Goal: Communication & Community: Answer question/provide support

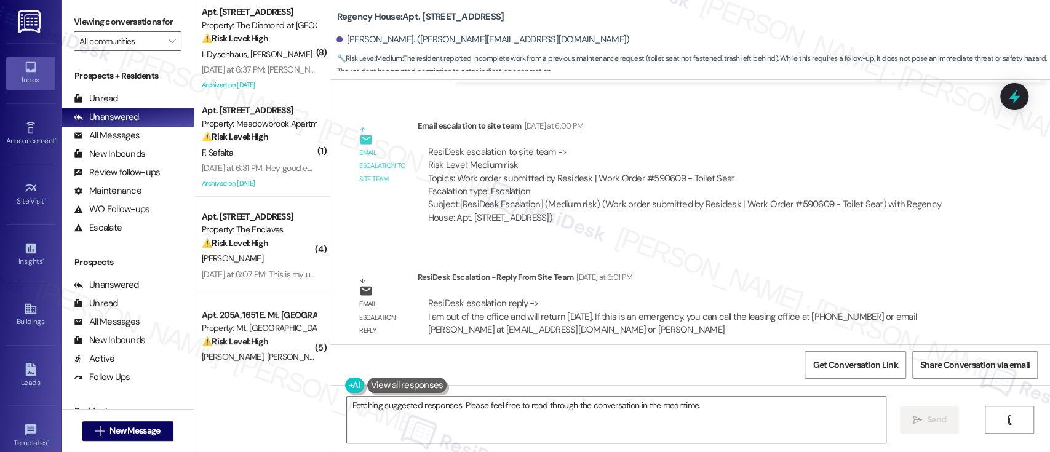
scroll to position [8206, 0]
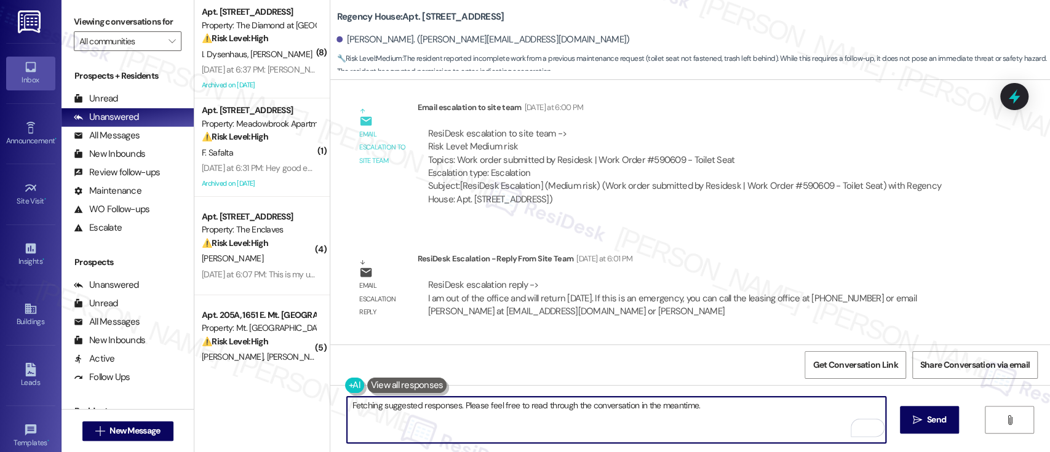
drag, startPoint x: 407, startPoint y: 408, endPoint x: 822, endPoint y: 409, distance: 414.2
click at [822, 409] on textarea "Hi {{first_name}}, I'm on it! I've already submitted a work order for the toile…" at bounding box center [616, 420] width 538 height 46
type textarea "Hi {{first_name}}, good morning and thank you for your patience. Please be info…"
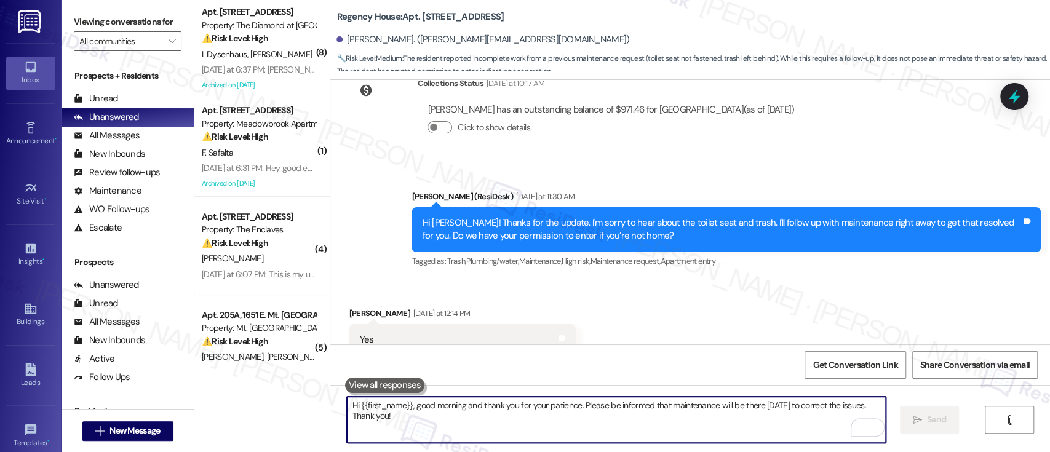
scroll to position [7621, 0]
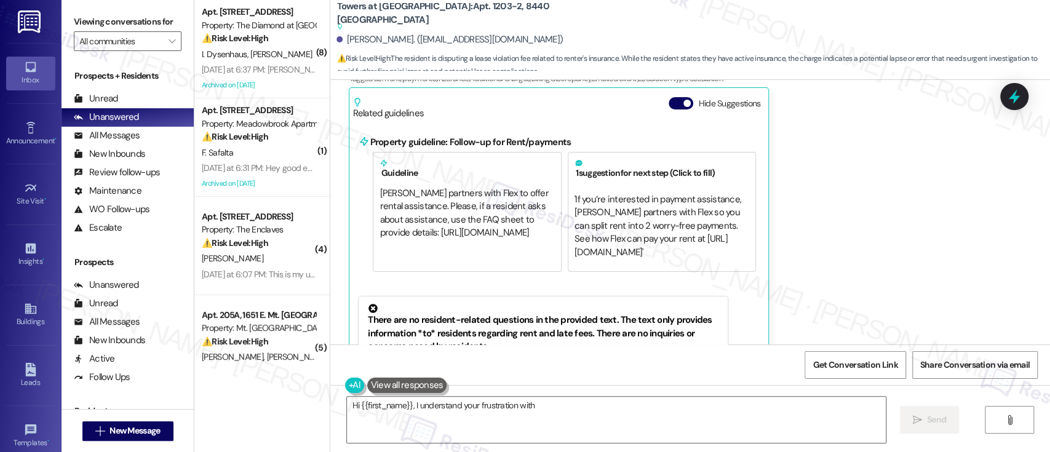
scroll to position [9387, 0]
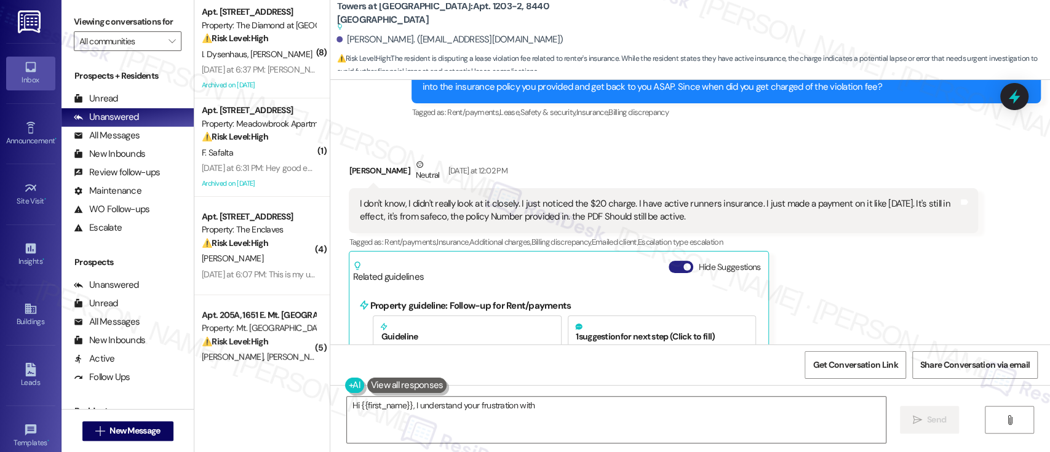
click at [669, 261] on button "Hide Suggestions" at bounding box center [681, 267] width 25 height 12
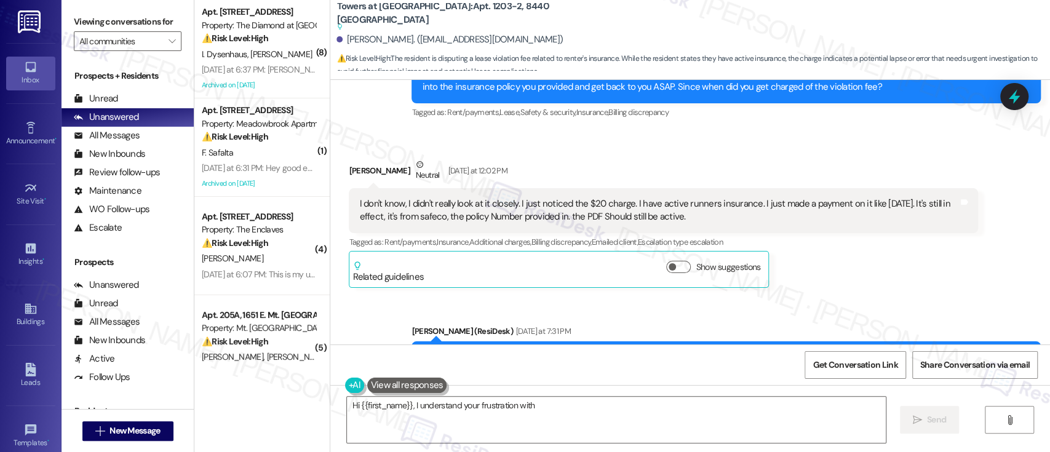
scroll to position [9692, 0]
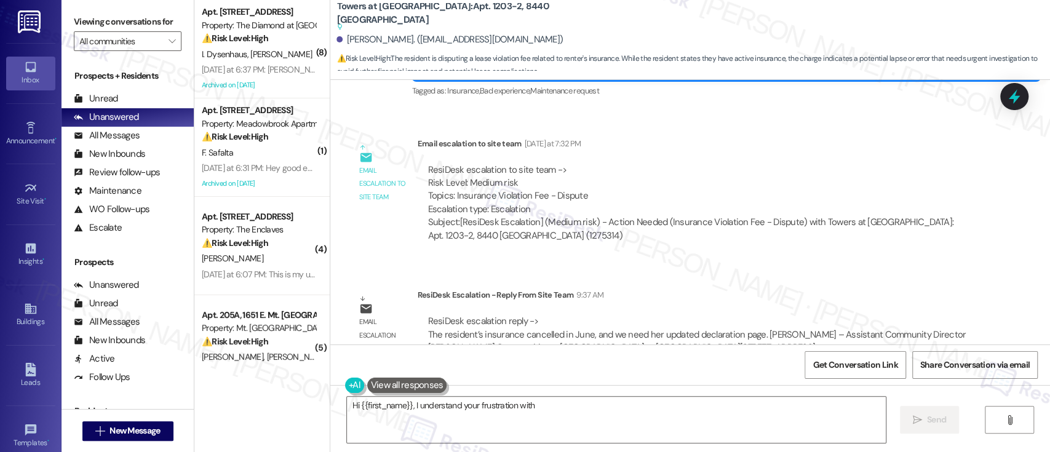
drag, startPoint x: 352, startPoint y: 407, endPoint x: 313, endPoint y: 394, distance: 41.6
click at [298, 401] on div "( 8 ) Apt. 233, 723 Wheatland St Property: The Diamond at Phoenixville ⚠️ Risk …" at bounding box center [622, 226] width 856 height 452
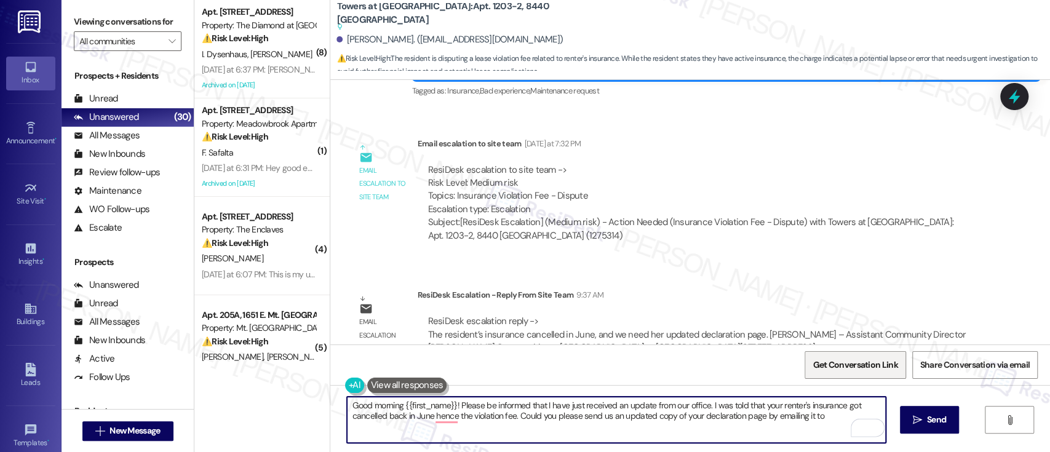
paste textarea "RentersAIP@yardi.com"
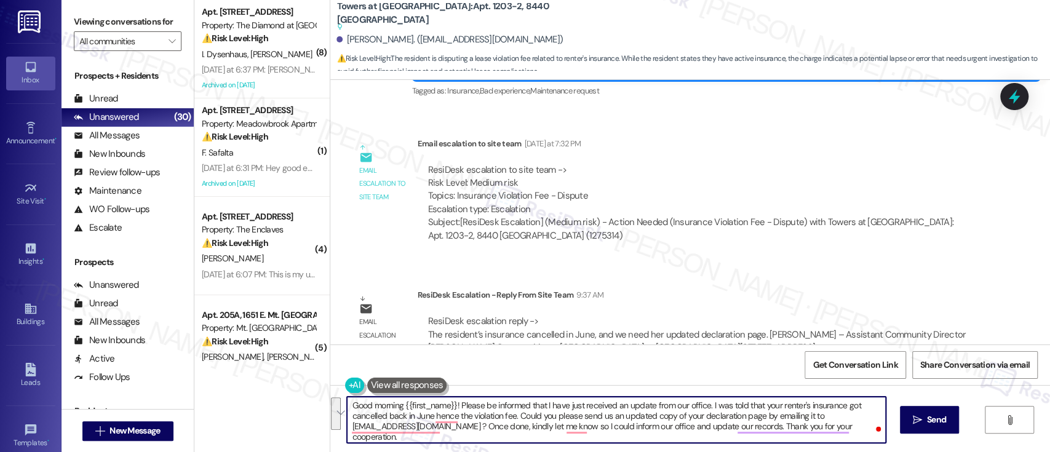
paste textarea ", I hope you're doing well. I wanted to inform you that we’ve just received an …"
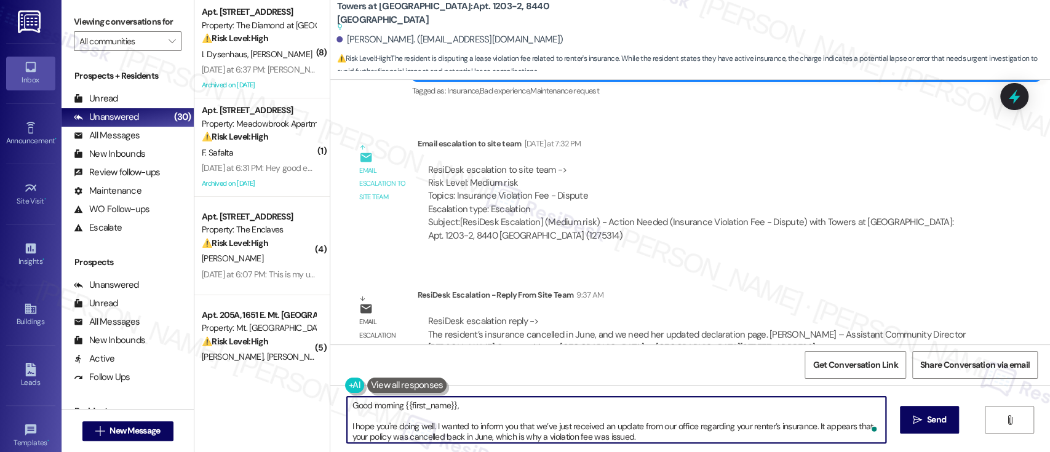
click at [476, 402] on textarea "Good morning {{first_name}}, I hope you're doing well. I wanted to inform you t…" at bounding box center [616, 420] width 538 height 46
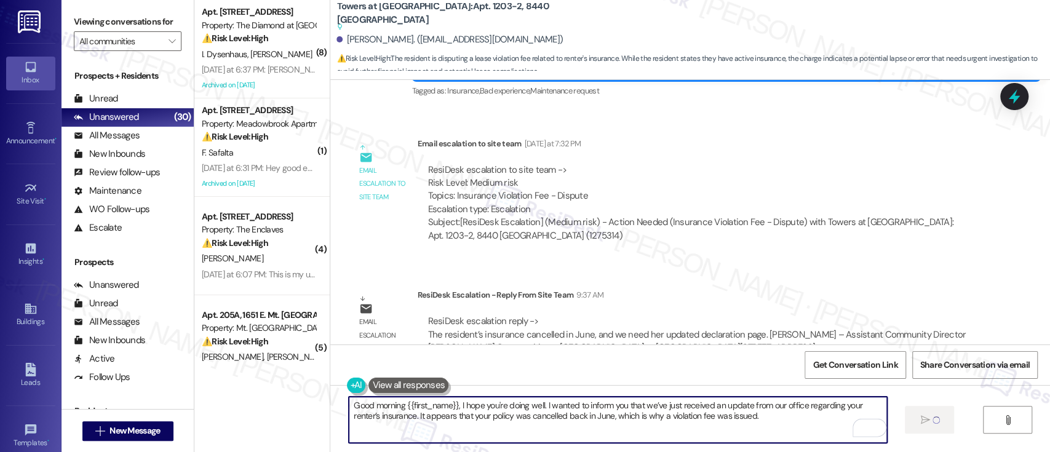
type textarea "Good morning {{first_name}}, I hope you're doing well. I wanted to inform you t…"
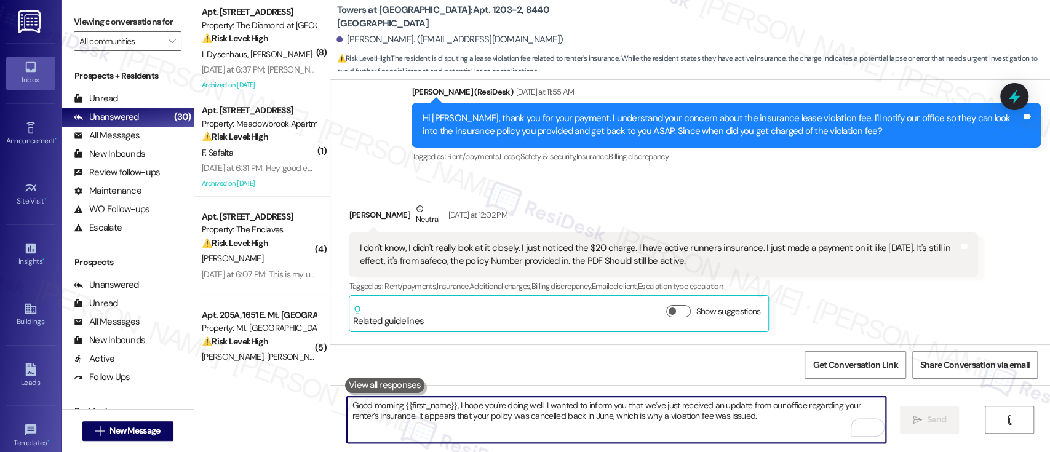
scroll to position [9310, 0]
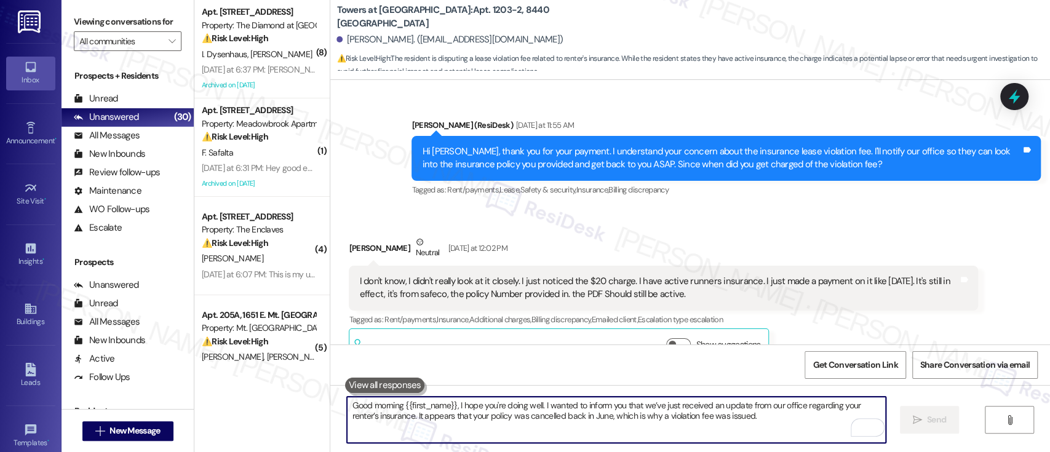
click at [468, 411] on textarea "Good morning {{first_name}}, I hope you're doing well. I wanted to inform you t…" at bounding box center [616, 420] width 538 height 46
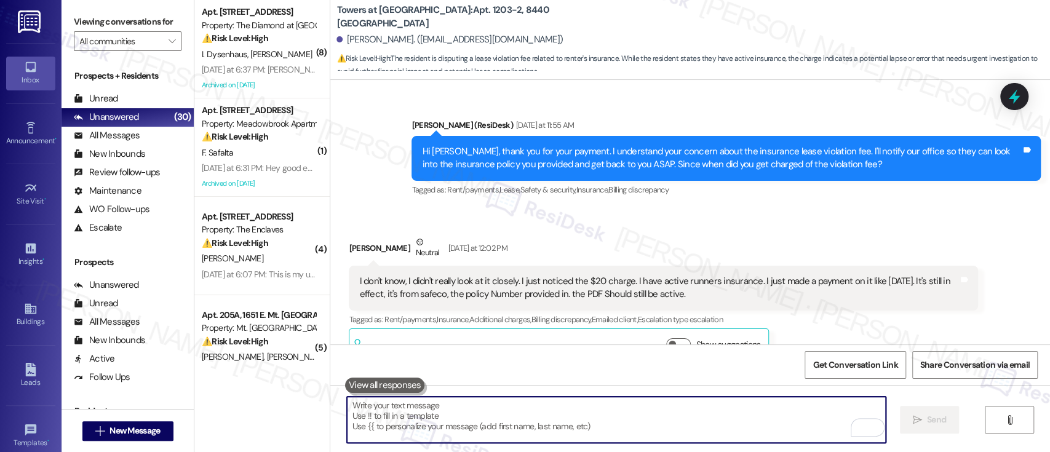
paste textarea "To resolve this matter, please email an updated copy of your insurance declarat…"
type textarea "To resolve this matter, please email an updated copy of your insurance declarat…"
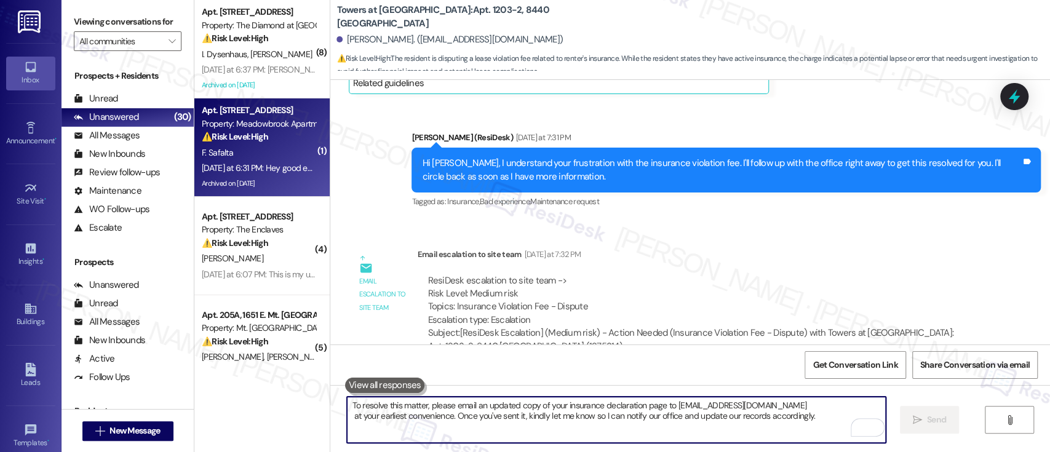
scroll to position [9556, 0]
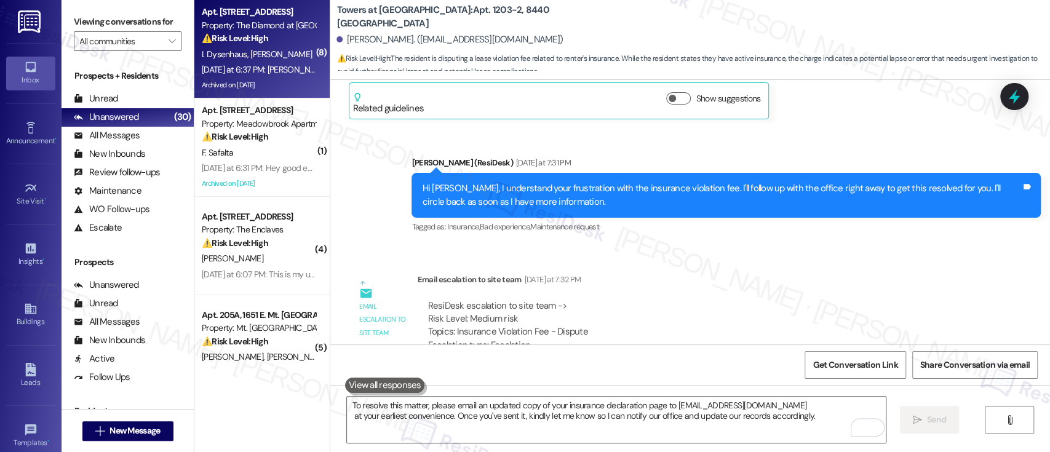
click at [264, 41] on strong "⚠️ Risk Level: High" at bounding box center [235, 38] width 66 height 11
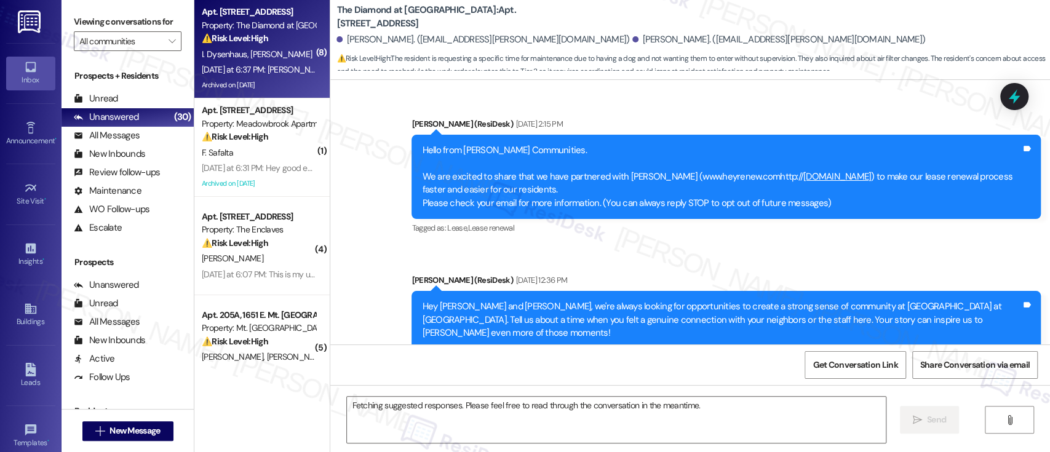
scroll to position [8449, 0]
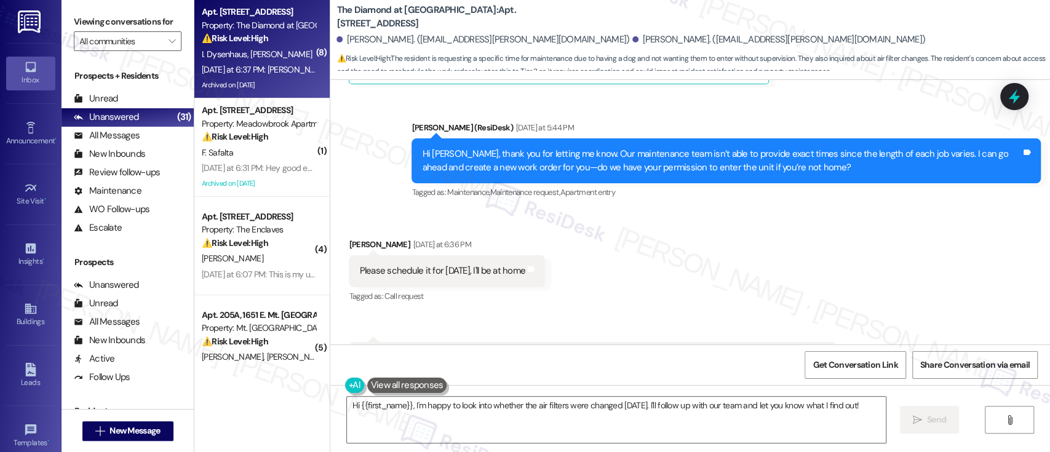
click at [794, 210] on div "Received via SMS Ivan Dysenhaus Yesterday at 6:36 PM Please schedule it for tom…" at bounding box center [690, 323] width 720 height 227
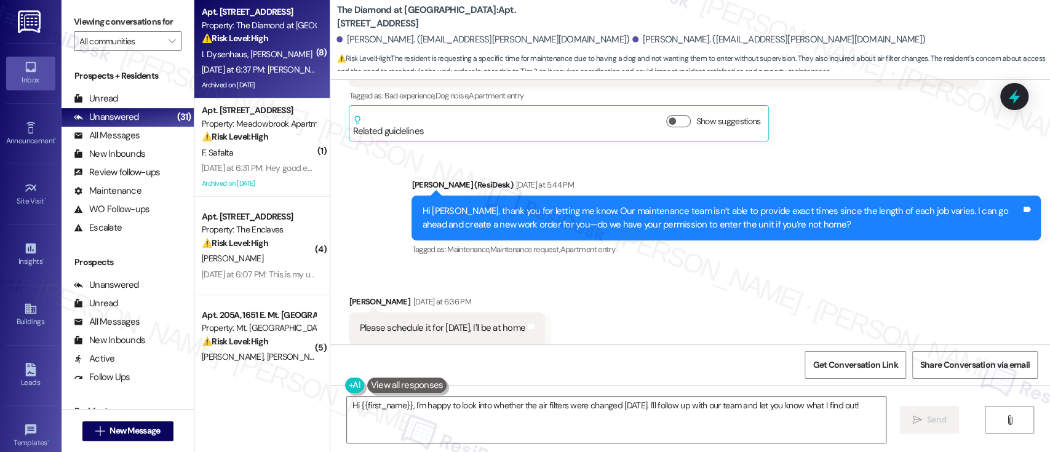
scroll to position [8367, 0]
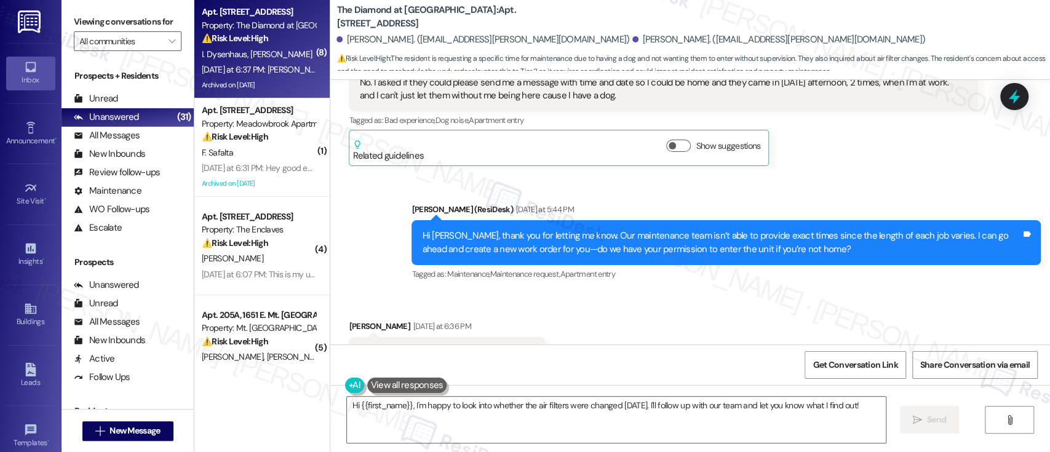
click at [474, 12] on b "The Diamond at Phoenixville: Apt. 233, 723 Wheatland St" at bounding box center [460, 17] width 246 height 26
click at [667, 292] on div "Received via SMS Ivan Dysenhaus Yesterday at 6:36 PM Please schedule it for tom…" at bounding box center [690, 405] width 720 height 227
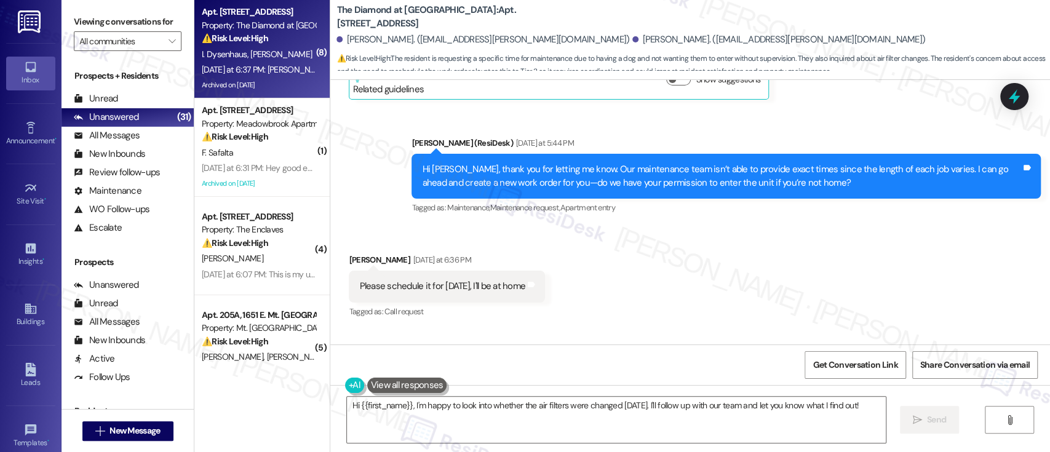
scroll to position [8449, 0]
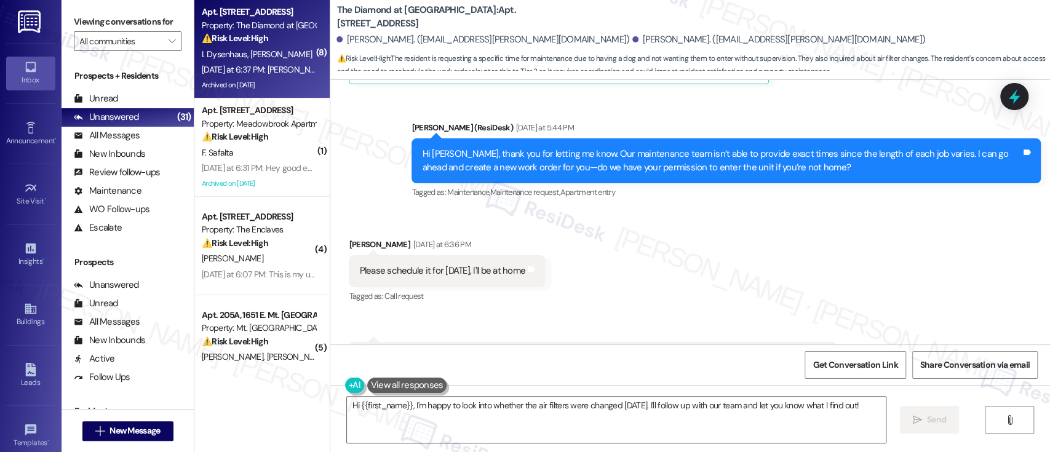
click at [871, 242] on div "Received via SMS Ivan Dysenhaus Yesterday at 6:36 PM Please schedule it for tom…" at bounding box center [690, 323] width 720 height 227
click at [986, 210] on div "Received via SMS Ivan Dysenhaus Yesterday at 6:36 PM Please schedule it for tom…" at bounding box center [690, 323] width 720 height 227
click at [361, 406] on textarea "Hi {{first_name}}, I'm happy to look into whether the air filters were changed …" at bounding box center [616, 420] width 538 height 46
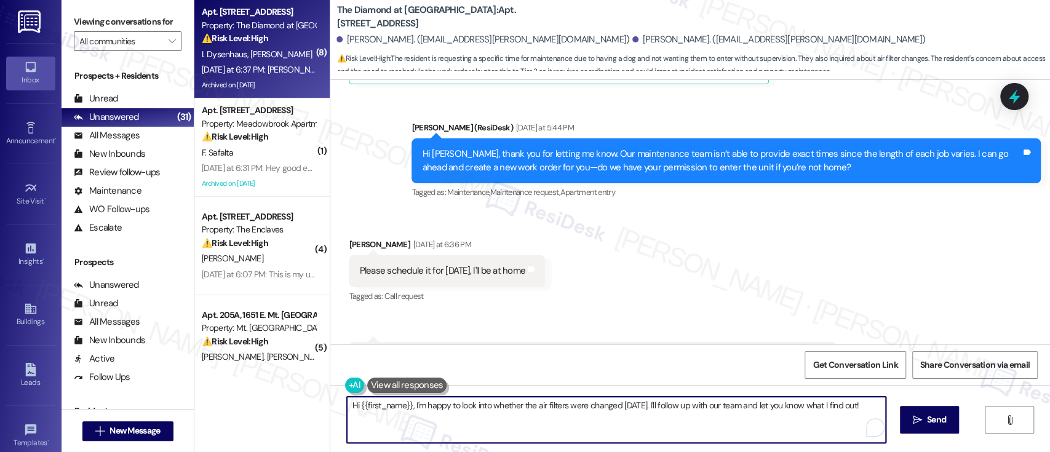
click at [361, 406] on textarea "Hi {{first_name}}, I'm happy to look into whether the air filters were changed …" at bounding box center [616, 420] width 538 height 46
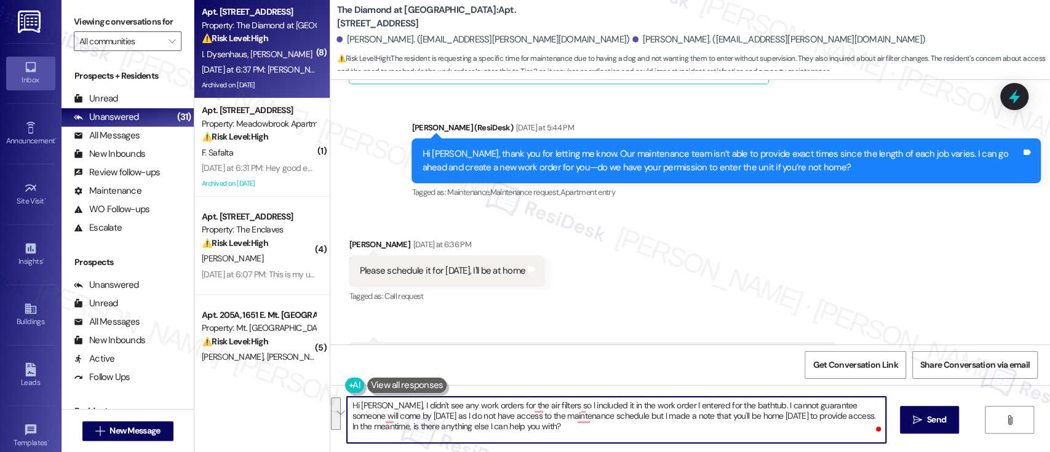
drag, startPoint x: 916, startPoint y: 265, endPoint x: 884, endPoint y: 264, distance: 32.0
click at [908, 264] on div "Received via SMS Ivan Dysenhaus Yesterday at 6:36 PM Please schedule it for tom…" at bounding box center [690, 323] width 720 height 227
click at [702, 438] on textarea "Hi Ivan, I didn't see any work orders for the air filters so I included it in t…" at bounding box center [616, 420] width 538 height 46
paste textarea "I didn’t see any existing work orders for the air filters, so I included that r…"
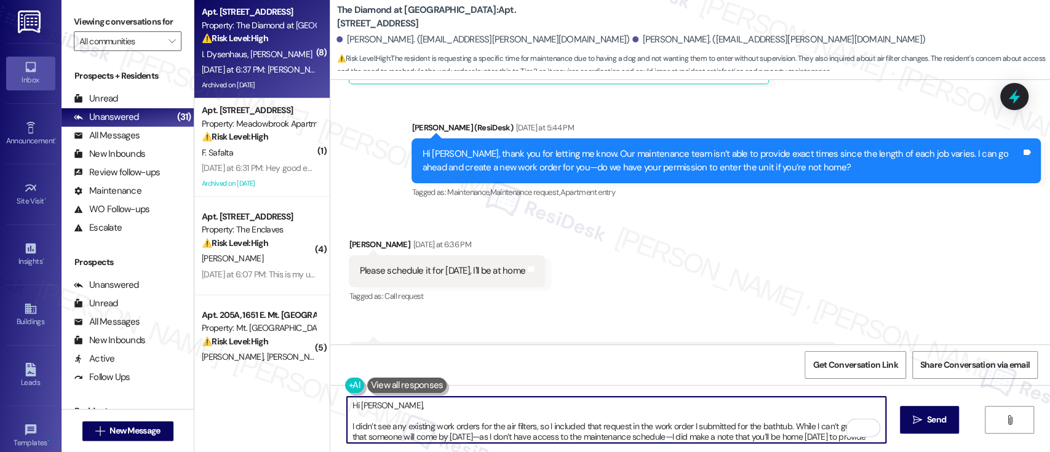
click at [512, 409] on textarea "Hi Ivan, I didn’t see any existing work orders for the air filters, so I includ…" at bounding box center [616, 420] width 538 height 46
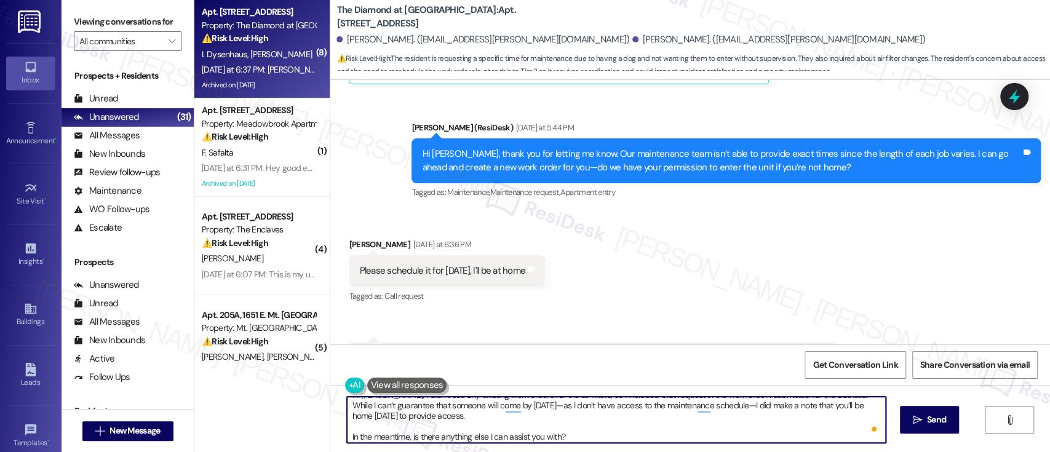
scroll to position [14, 0]
click at [584, 431] on textarea "Hi Ivan, I didn’t see any existing work orders for the air filters, so I includ…" at bounding box center [616, 420] width 538 height 46
type textarea "Hi Ivan, I didn’t see any existing work orders for the air filters, so I includ…"
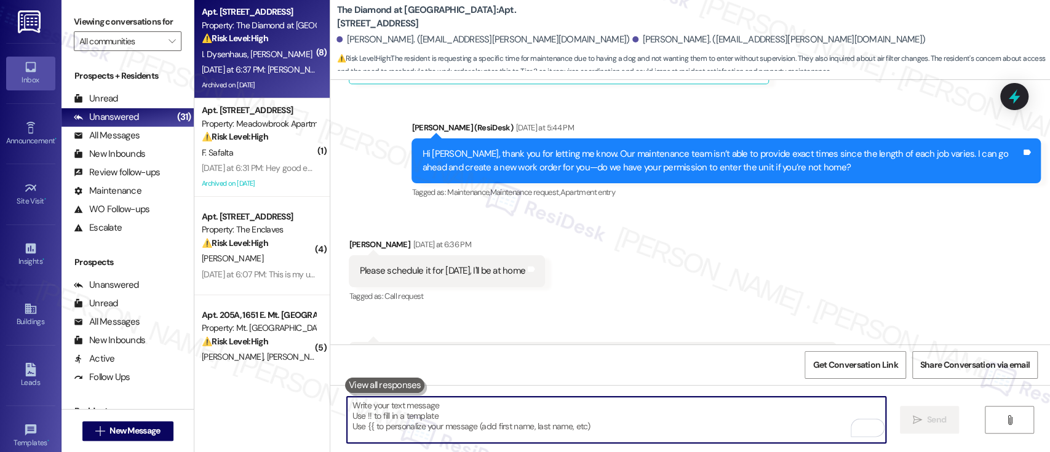
scroll to position [8448, 0]
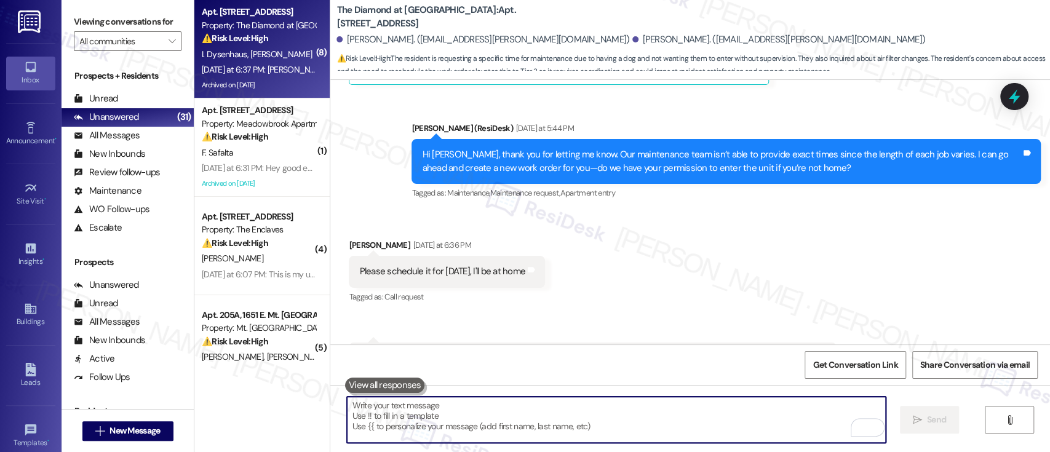
paste textarea "In the meantime, is there anything else I can assist you with?"
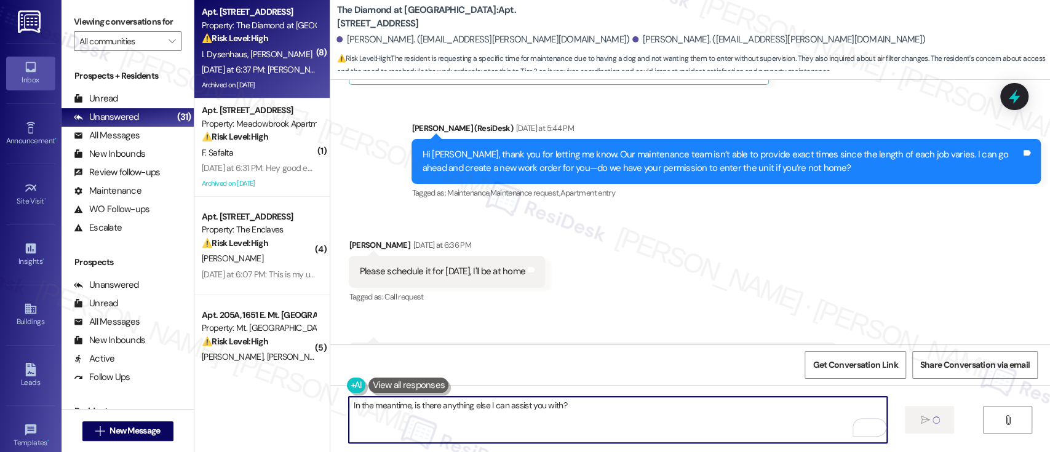
type textarea "In the meantime, is there anything else I can assist you with?"
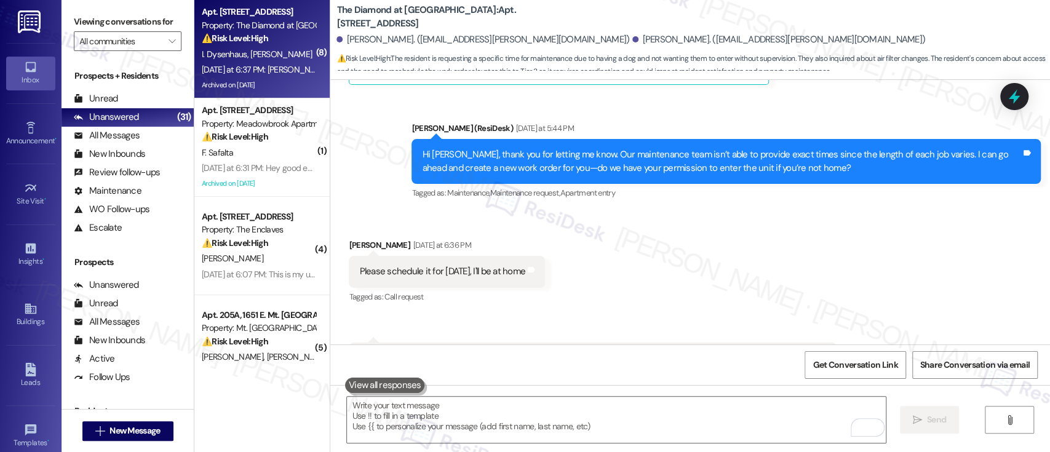
click at [846, 211] on div "Received via SMS Ivan Dysenhaus Yesterday at 6:36 PM Please schedule it for tom…" at bounding box center [690, 324] width 720 height 227
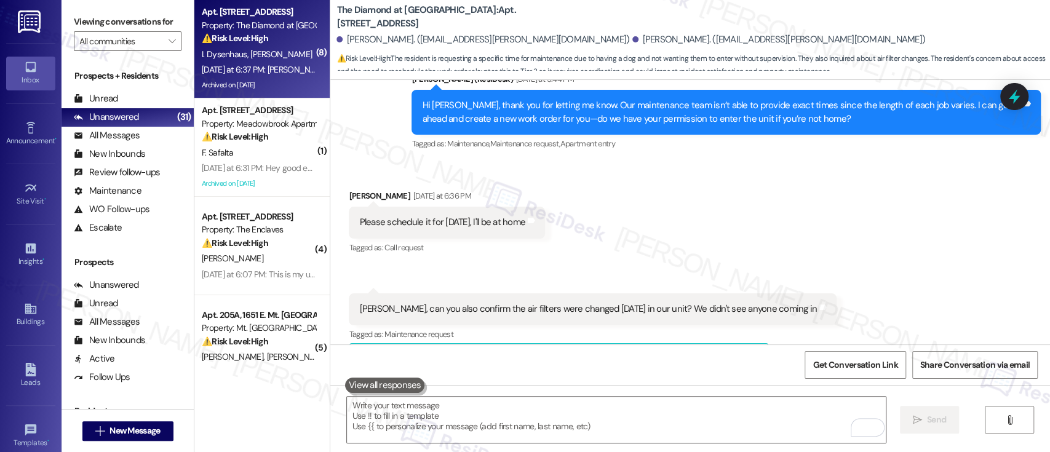
scroll to position [8530, 0]
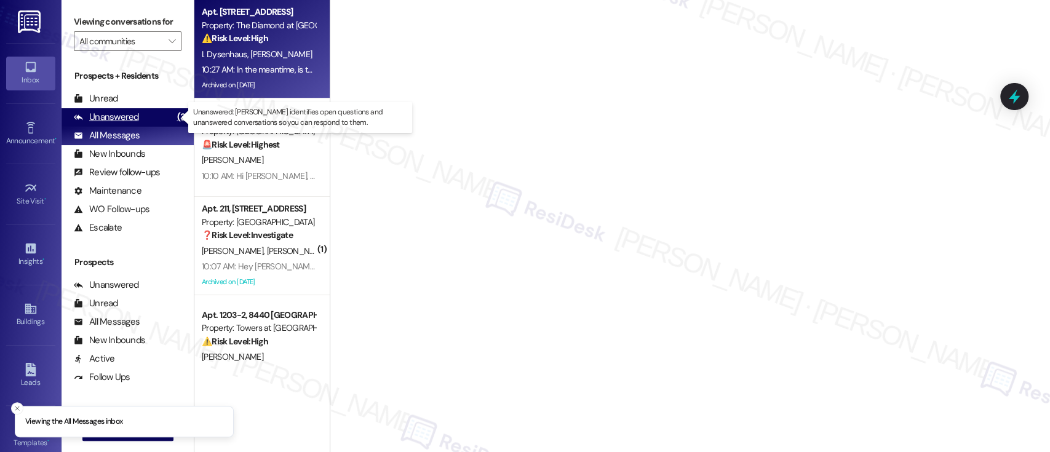
click at [104, 119] on div "Unanswered" at bounding box center [106, 117] width 65 height 13
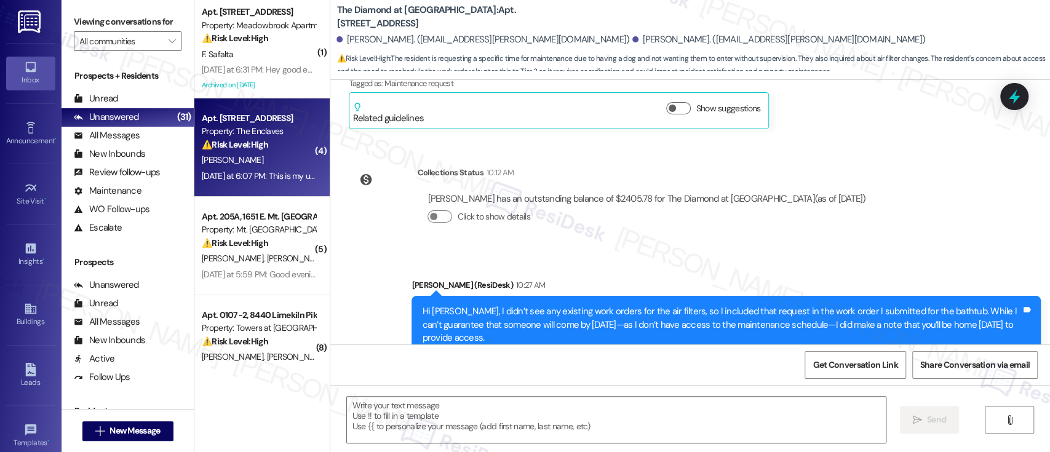
type textarea "Fetching suggested responses. Please feel free to read through the conversation…"
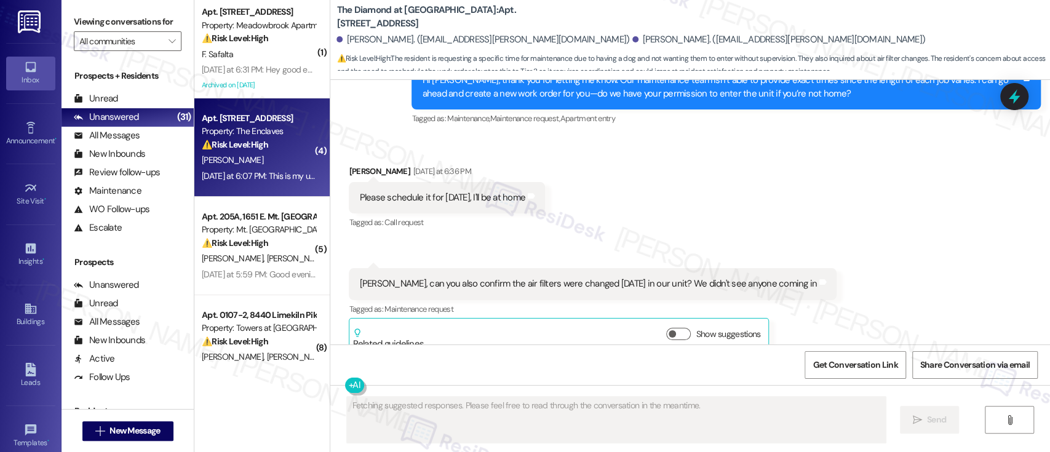
scroll to position [8335, 0]
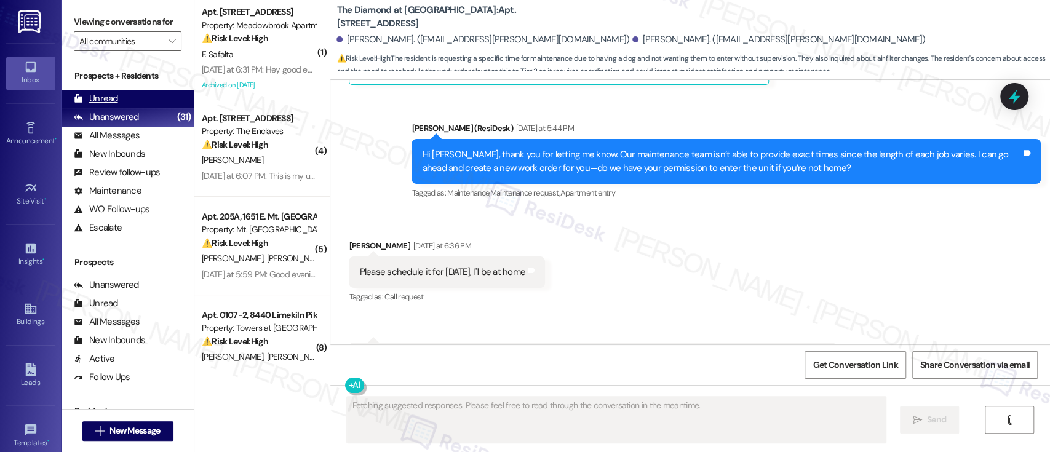
click at [120, 101] on div "Unread (0)" at bounding box center [128, 99] width 132 height 18
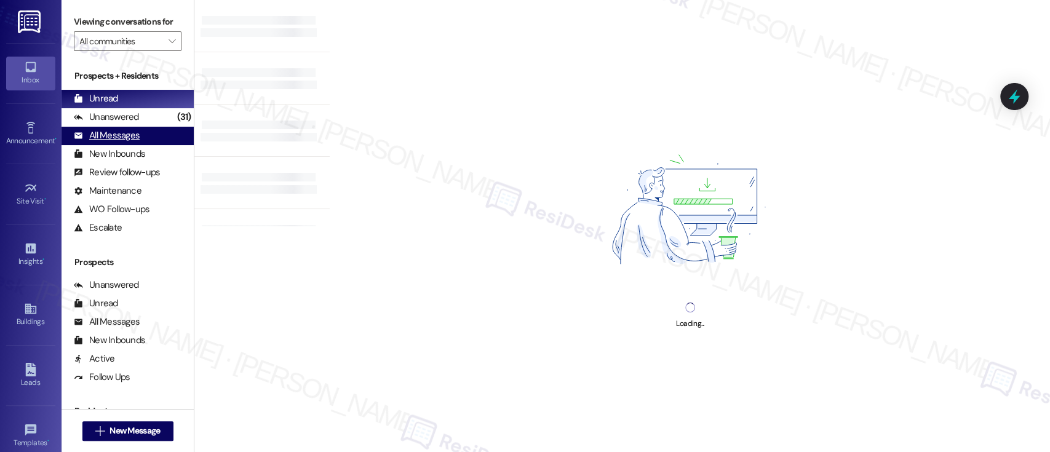
click at [111, 137] on div "All Messages" at bounding box center [107, 135] width 66 height 13
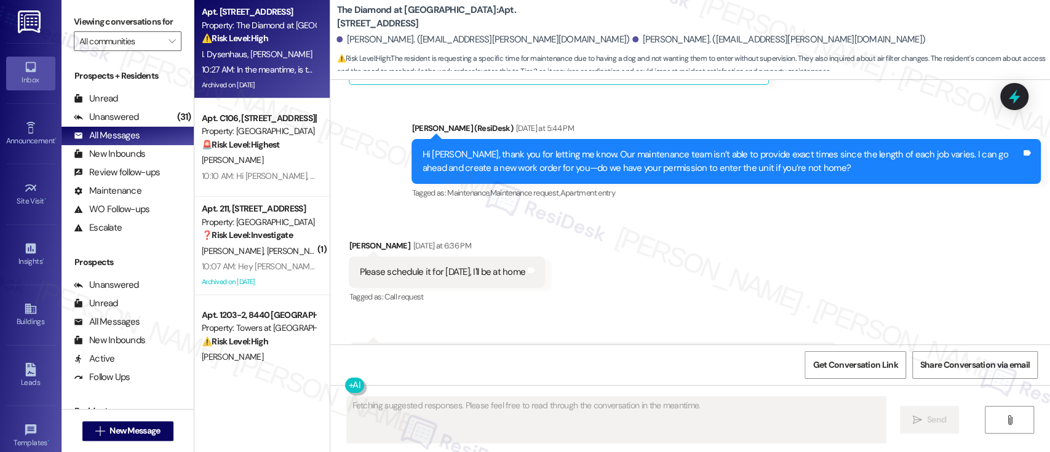
drag, startPoint x: 871, startPoint y: 224, endPoint x: 891, endPoint y: 244, distance: 27.8
click at [871, 226] on div "Received via SMS Ivan Dysenhaus Yesterday at 6:36 PM Please schedule it for tom…" at bounding box center [690, 325] width 720 height 227
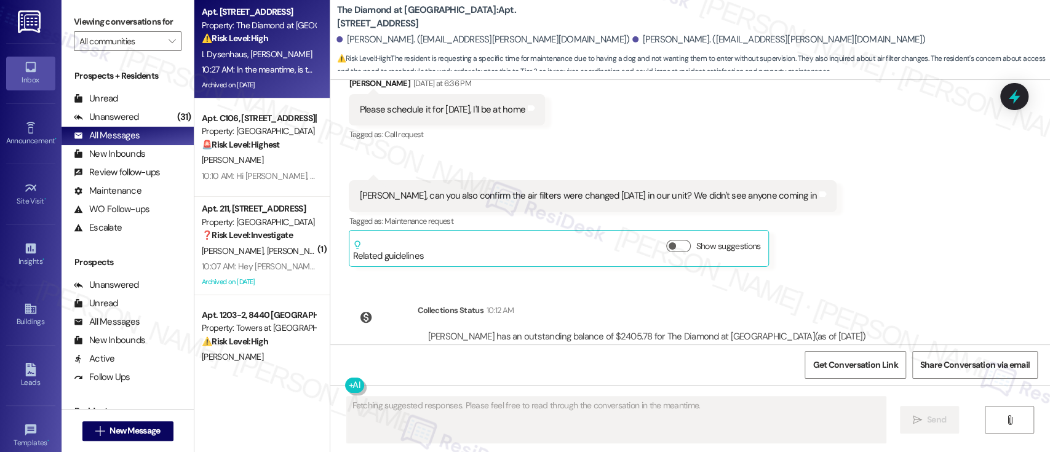
scroll to position [8581, 0]
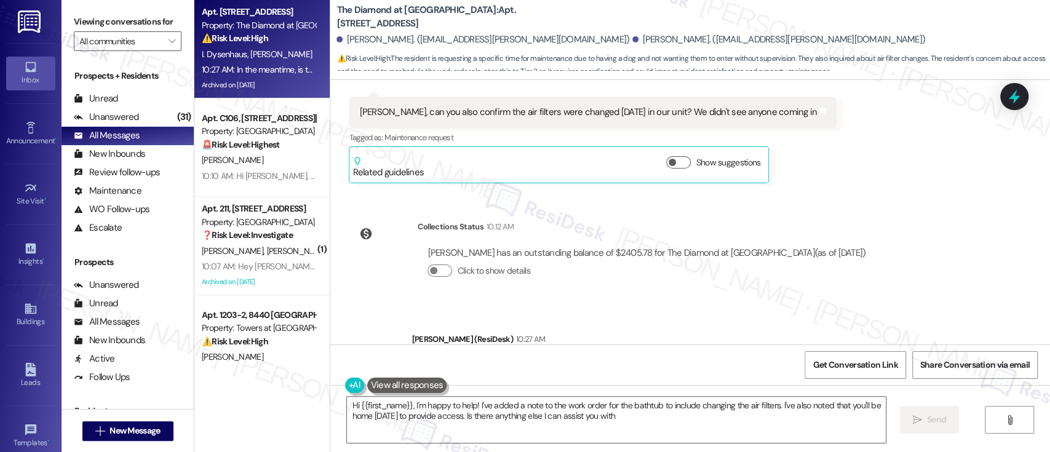
type textarea "Hi {{first_name}}, I'm happy to help! I've added a note to the work order for t…"
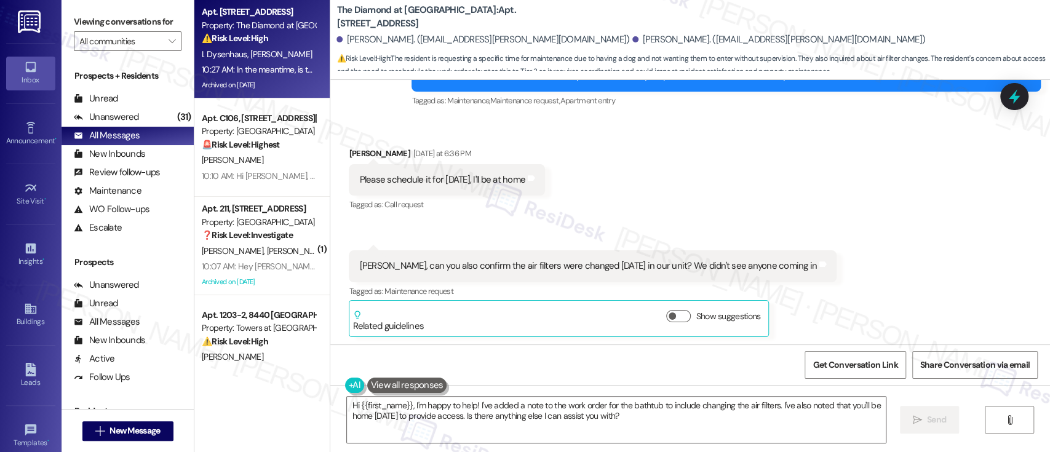
scroll to position [0, 0]
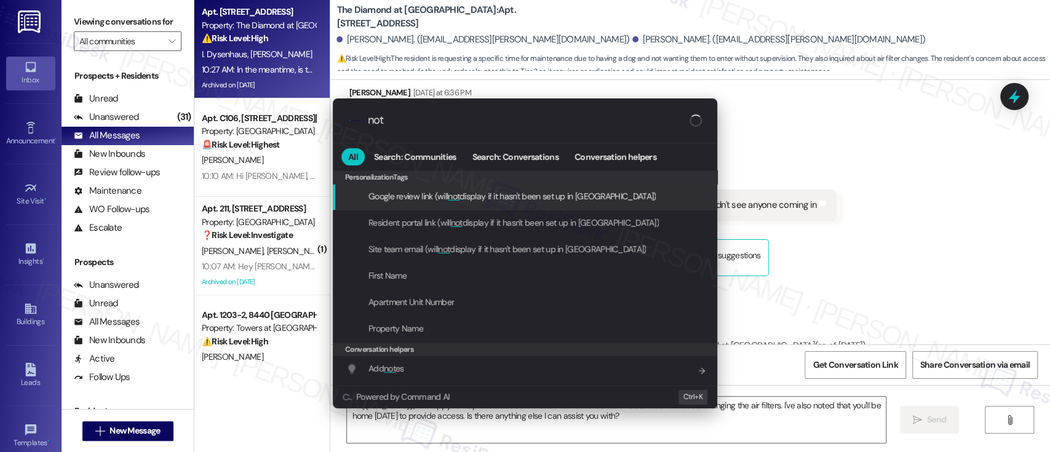
type input "note"
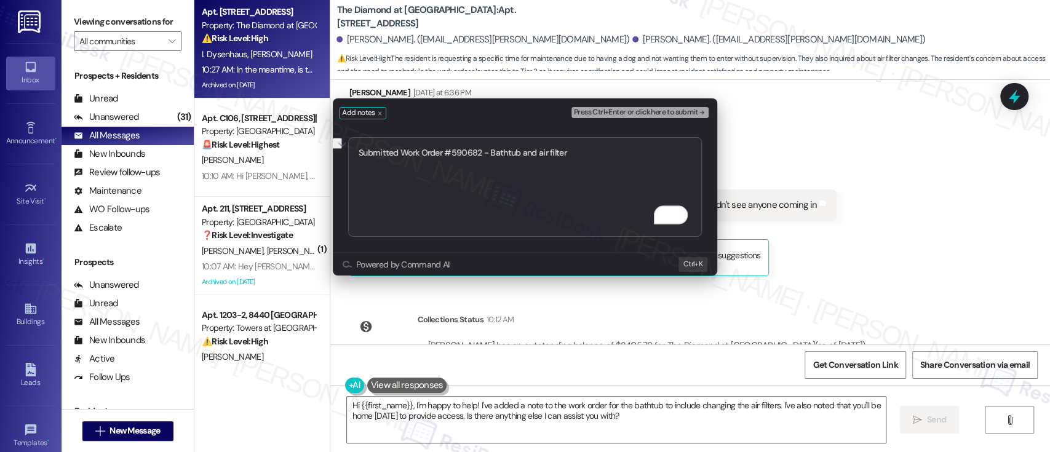
type textarea "Submitted Work Order #590682 - Bathtub and air filter"
click at [672, 115] on span "Press Ctrl+Enter or click here to submit" at bounding box center [636, 112] width 124 height 9
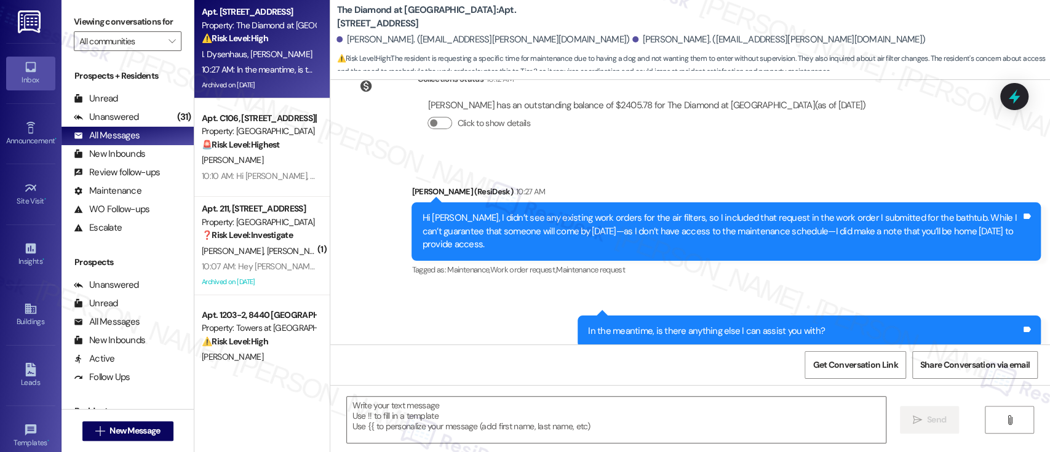
type textarea "Fetching suggested responses. Please feel free to read through the conversation…"
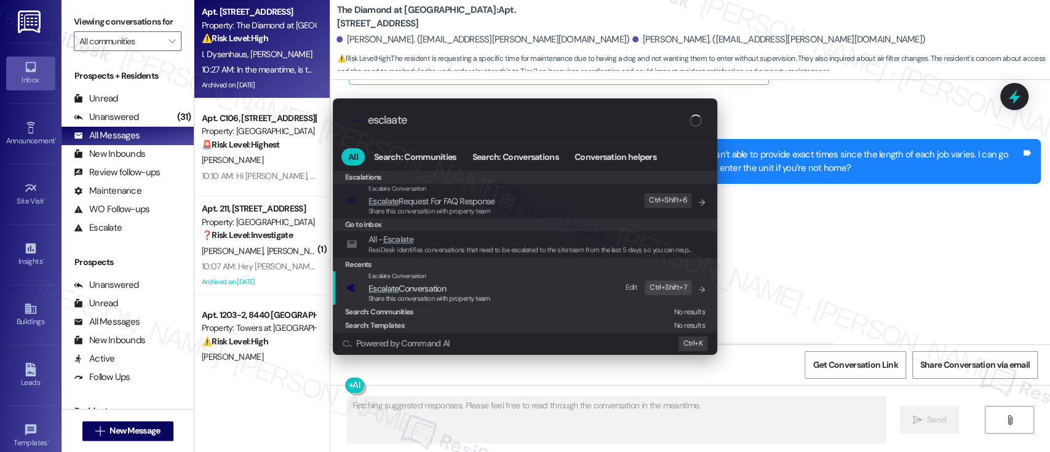
type input "esclaate"
click at [455, 289] on span "Escalate Conversation" at bounding box center [430, 289] width 122 height 14
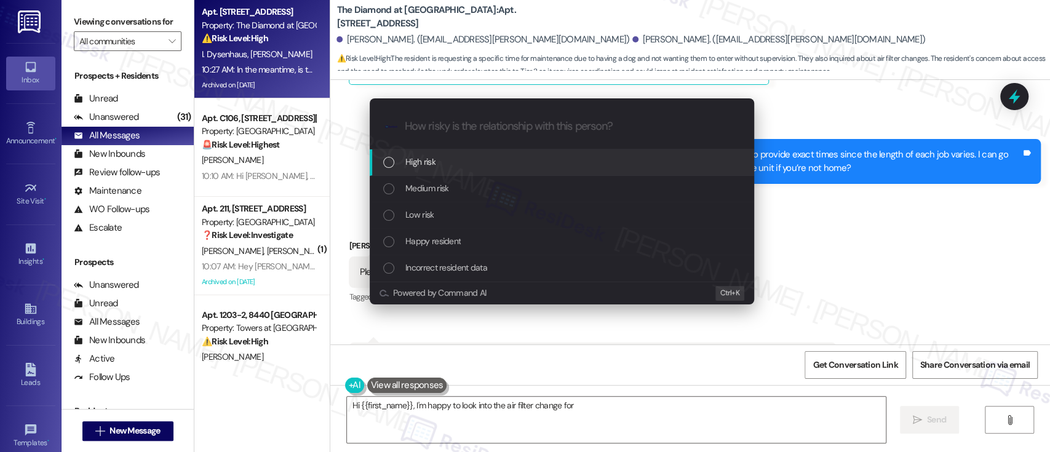
click at [445, 186] on span "Medium risk" at bounding box center [427, 189] width 43 height 14
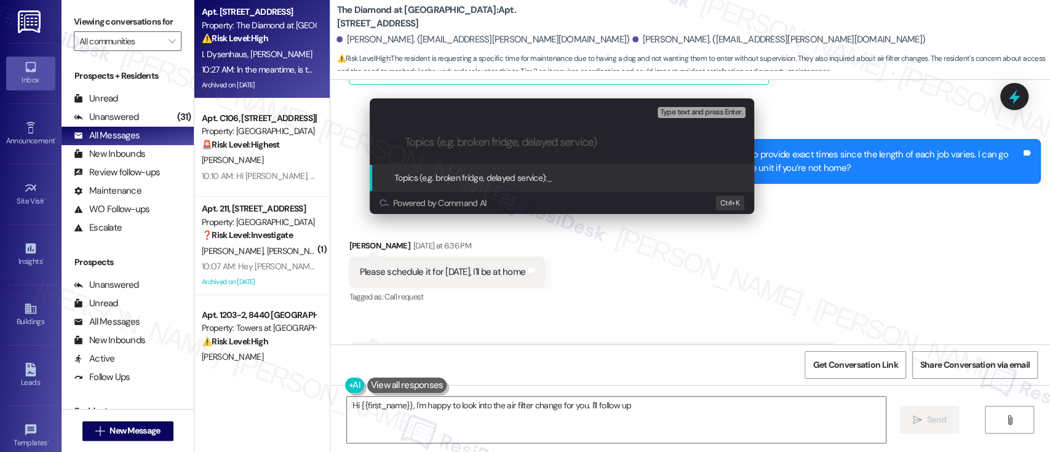
type textarea "Hi {{first_name}}, I'm happy to look into the air filter change for you. I'll f…"
paste input "Submitted Work Order #590682 - Bathtub and air filter"
type input "Submitted Work Order #590682 - Bathtub and air filter"
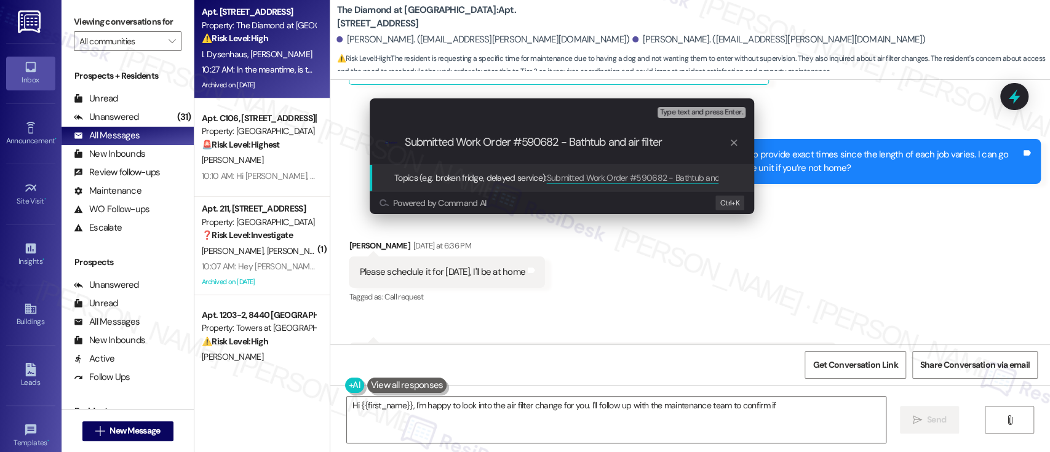
type textarea "Hi {{first_name}}, I'm happy to look into the air filter change for you. I'll f…"
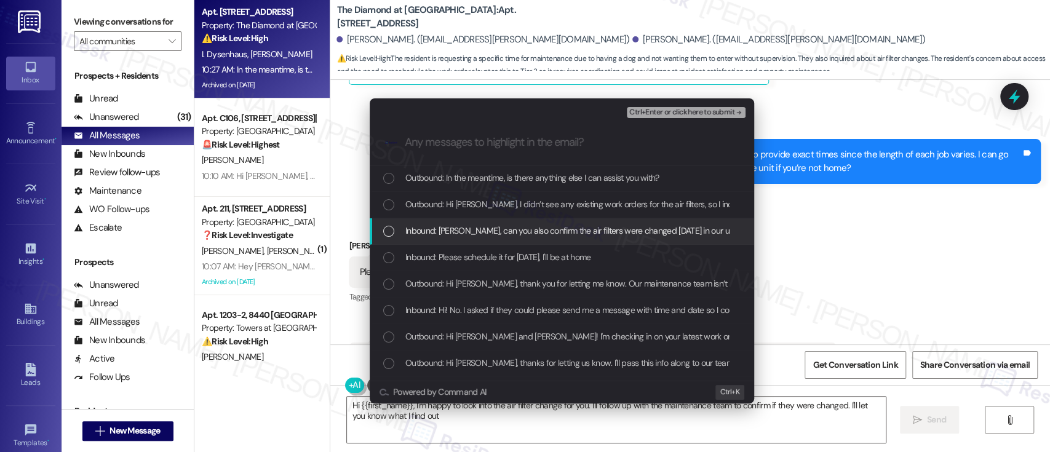
type textarea "Hi {{first_name}}, I'm happy to look into the air filter change for you. I'll f…"
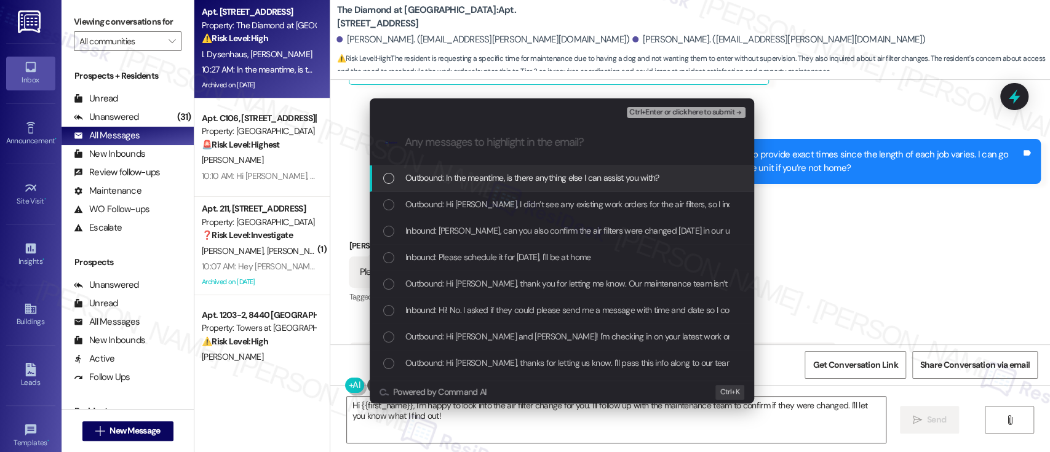
click at [448, 225] on span "Inbound: Emily, can you also confirm the air filters were changed today in our …" at bounding box center [631, 231] width 451 height 14
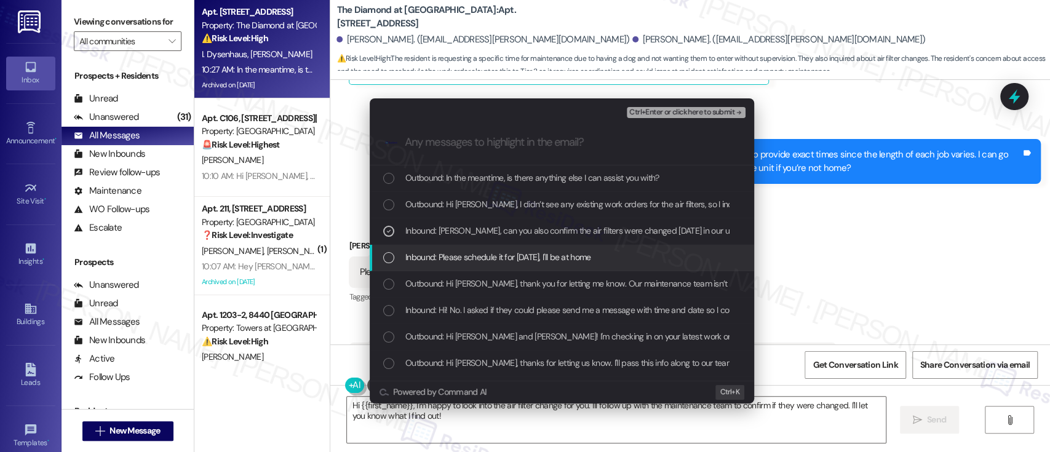
click at [456, 263] on span "Inbound: Please schedule it for tomorrow, I'll be at home" at bounding box center [499, 257] width 186 height 14
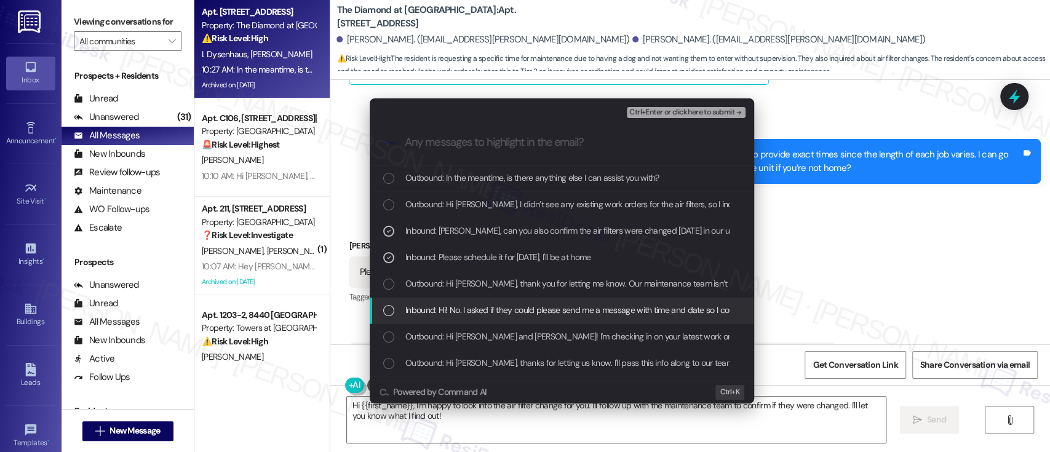
drag, startPoint x: 492, startPoint y: 308, endPoint x: 597, endPoint y: 265, distance: 113.1
click at [492, 308] on span "Inbound: Hi! No. I asked if they could please send me a message with time and d…" at bounding box center [818, 310] width 825 height 14
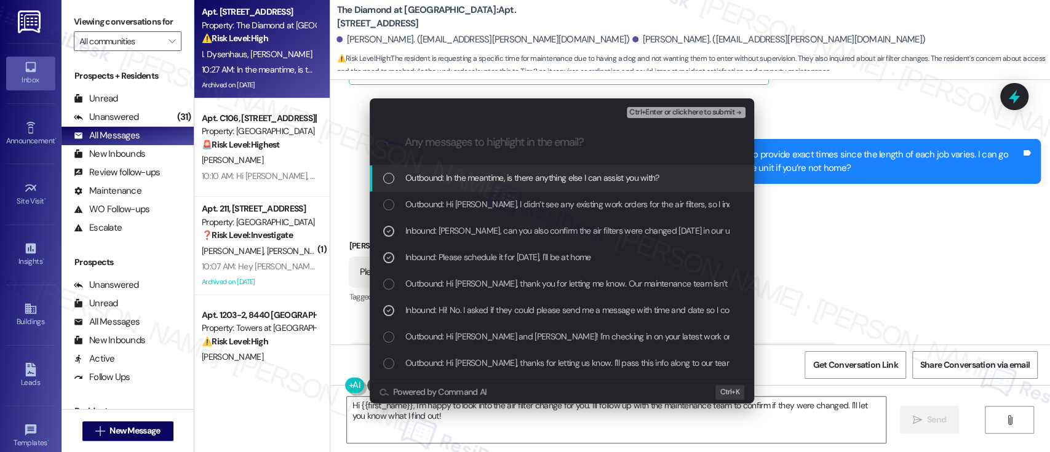
drag, startPoint x: 680, startPoint y: 103, endPoint x: 683, endPoint y: 114, distance: 12.1
click at [679, 105] on div "Escalate Conversation Medium risk Submitted Work Order #590682 - Bathtub and ai…" at bounding box center [562, 109] width 385 height 22
click at [683, 114] on span "Ctrl+Enter or click here to submit" at bounding box center [682, 112] width 105 height 9
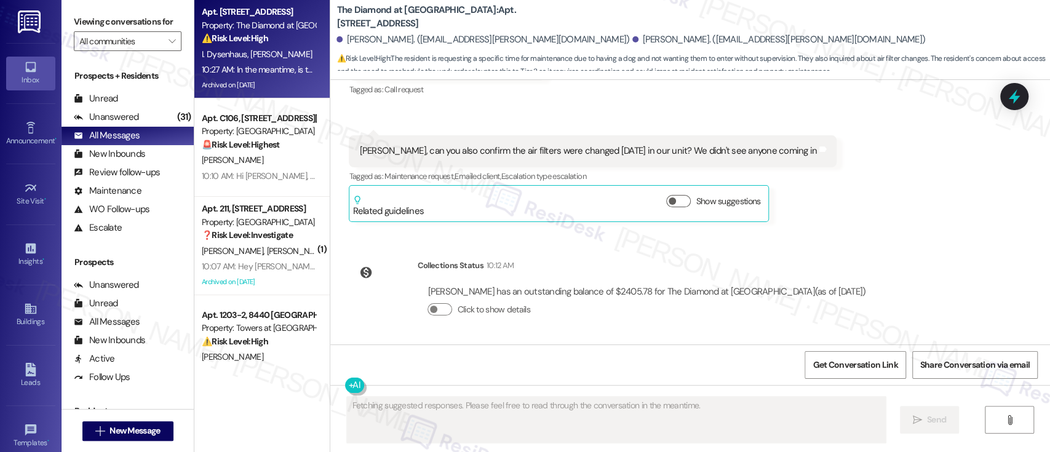
scroll to position [8335, 0]
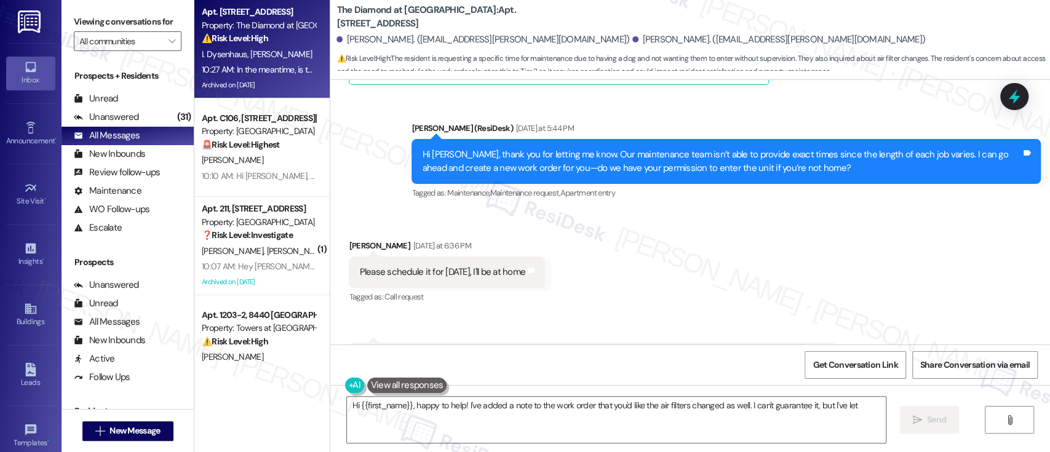
click at [883, 212] on div "Received via SMS Ivan Dysenhaus Yesterday at 6:36 PM Please schedule it for tom…" at bounding box center [690, 325] width 720 height 227
type textarea "Hi {{first_name}}, happy to help! I've added a note to the work order that you'…"
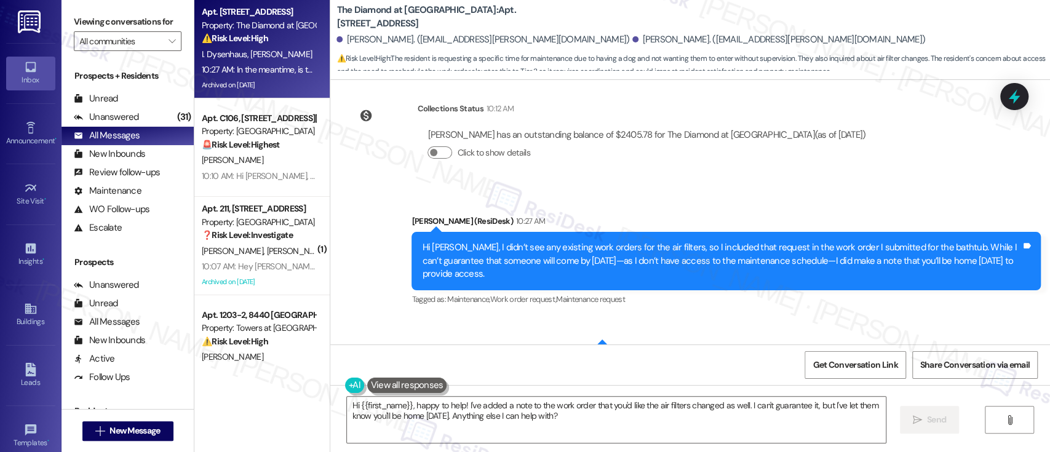
scroll to position [8674, 0]
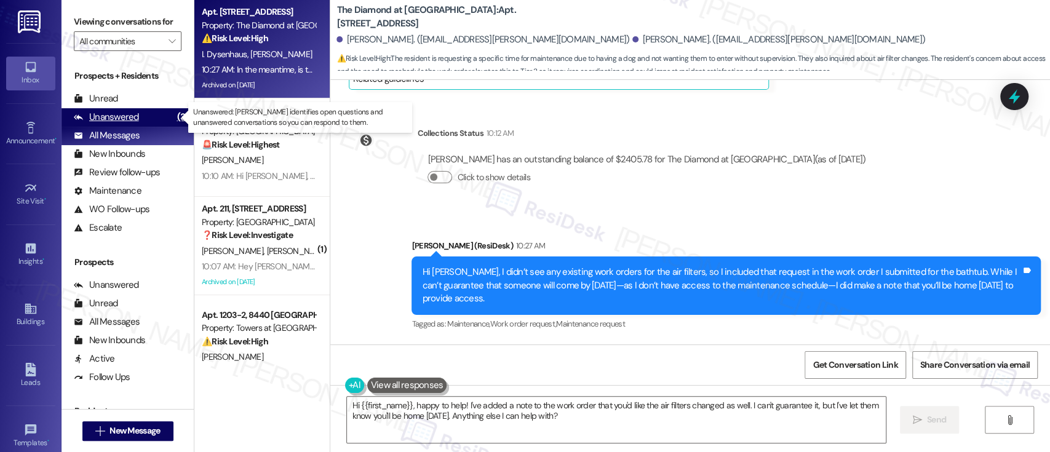
click at [174, 118] on div "(31)" at bounding box center [184, 117] width 20 height 19
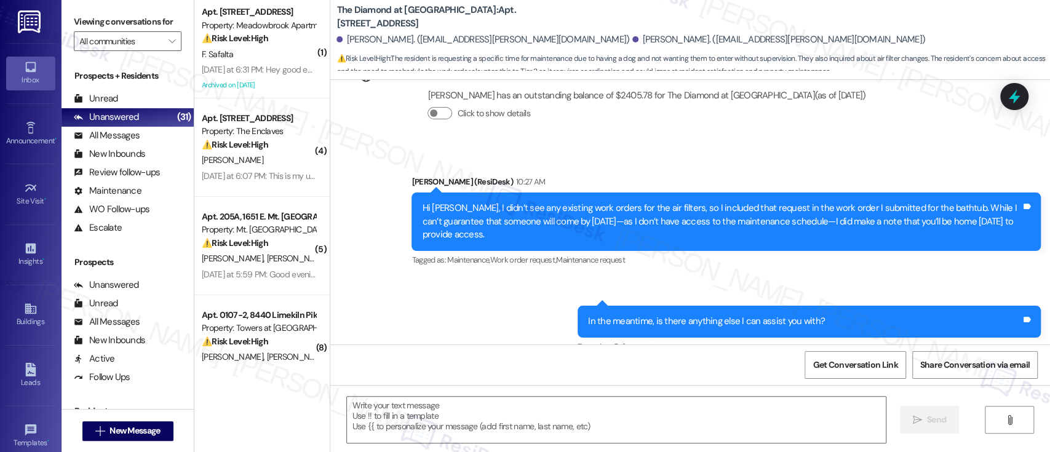
type textarea "Fetching suggested responses. Please feel free to read through the conversation…"
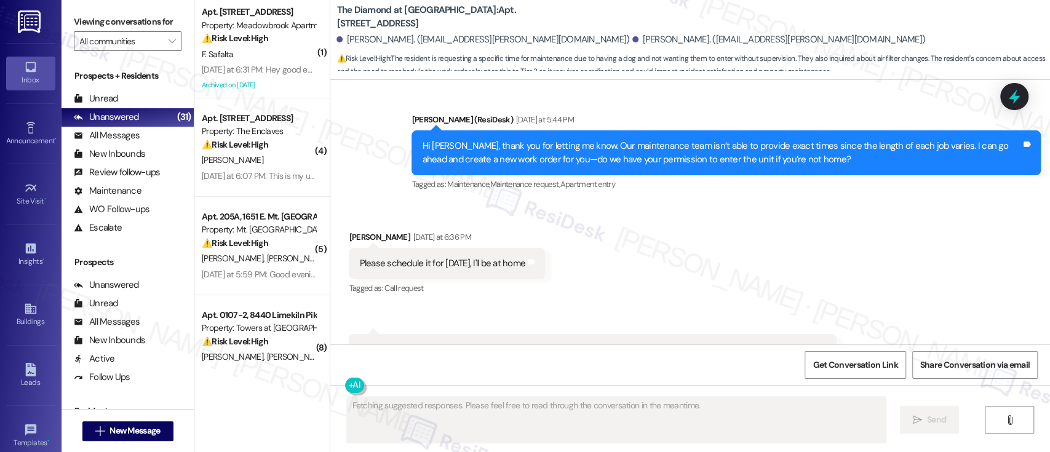
scroll to position [8335, 0]
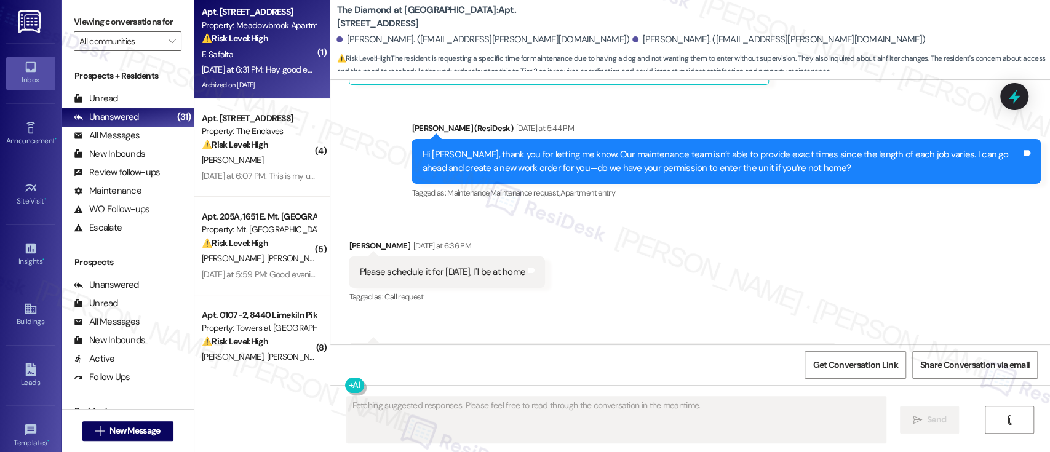
click at [265, 60] on div "F. Safalta" at bounding box center [259, 54] width 116 height 15
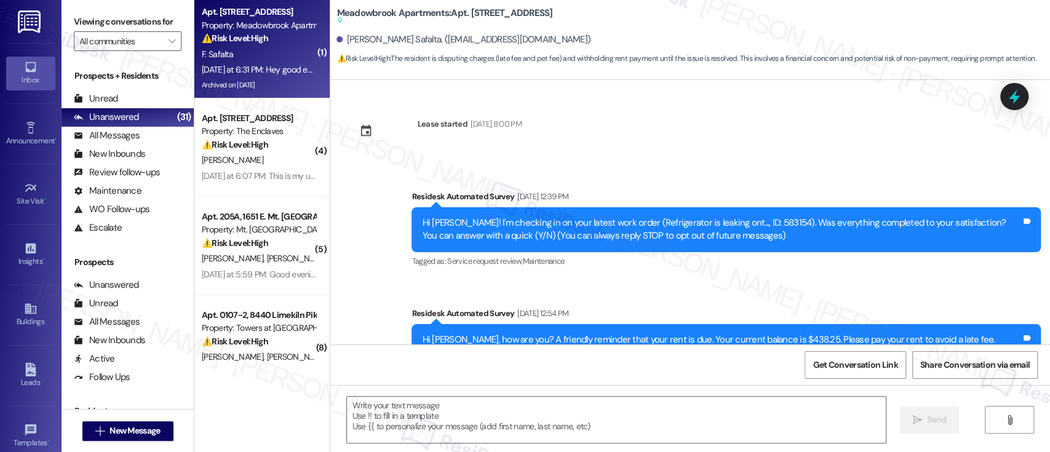
scroll to position [3398, 0]
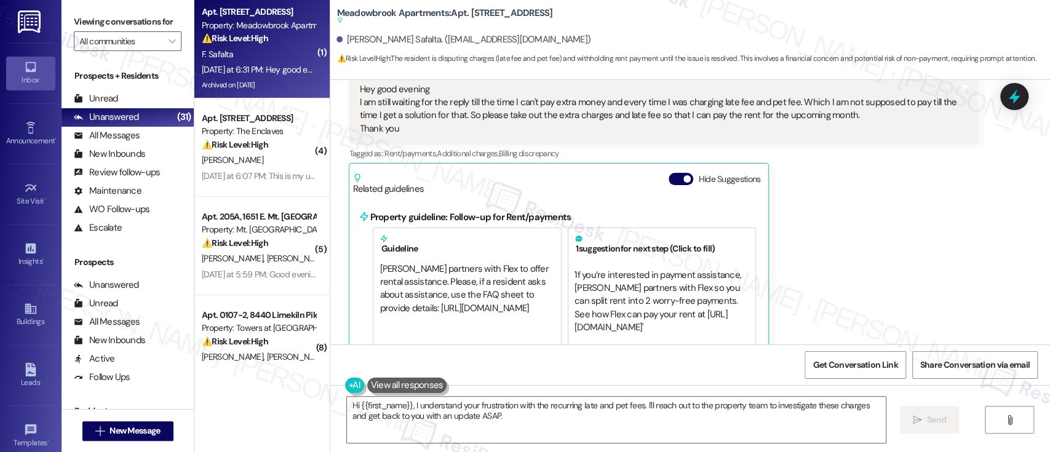
drag, startPoint x: 672, startPoint y: 180, endPoint x: 678, endPoint y: 186, distance: 8.3
click at [671, 180] on button "Hide Suggestions" at bounding box center [681, 179] width 25 height 12
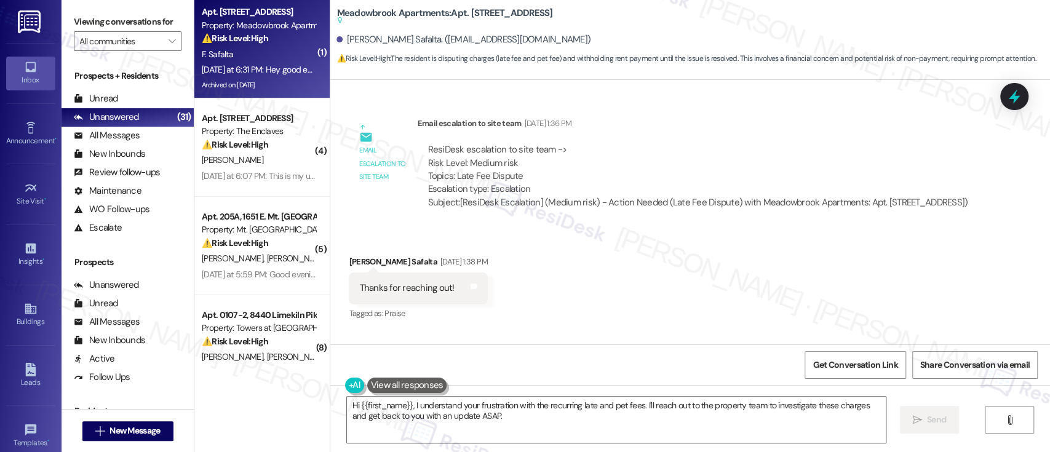
scroll to position [3047, 0]
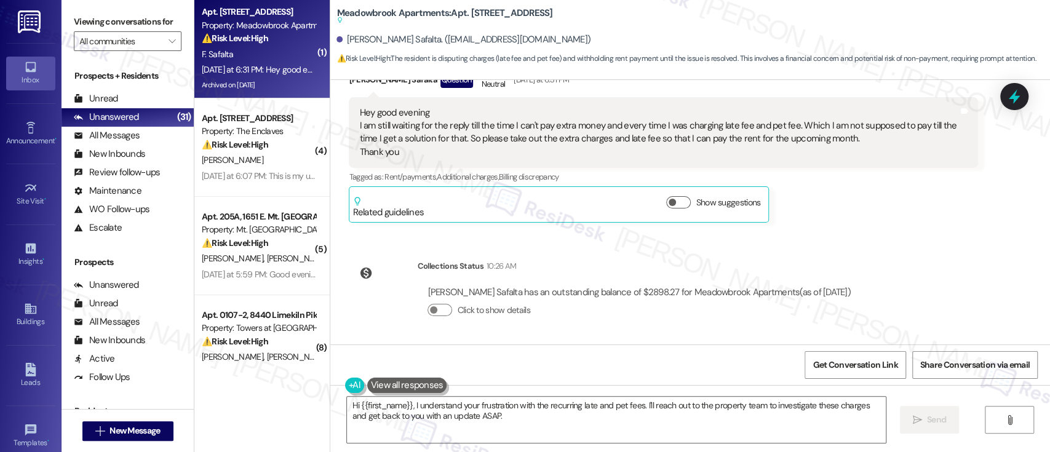
click at [877, 264] on div "Lease started Jun 04, 2025 at 8:00 PM Survey, sent via SMS Residesk Automated S…" at bounding box center [690, 212] width 720 height 265
drag, startPoint x: 492, startPoint y: 420, endPoint x: 546, endPoint y: 319, distance: 115.1
click at [492, 420] on textarea "Hi {{first_name}}, I understand your frustration with the recurring late and pe…" at bounding box center [616, 420] width 538 height 46
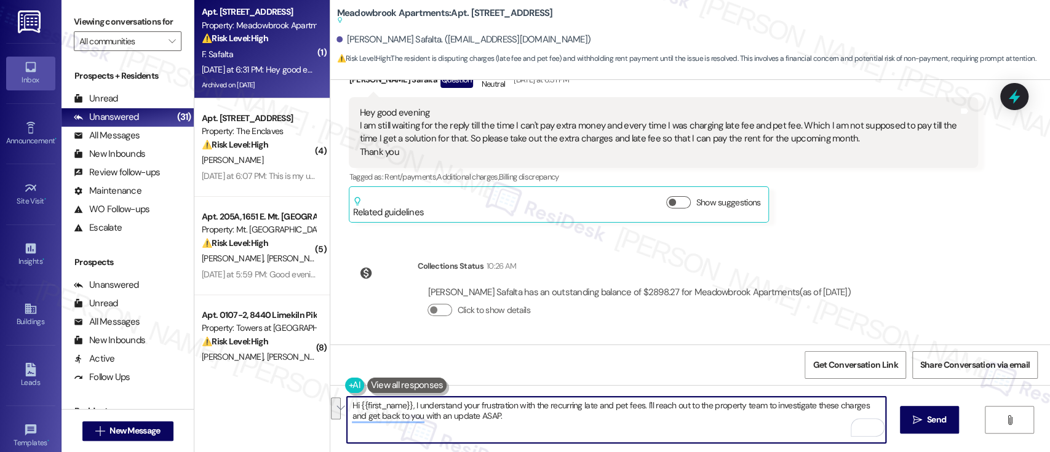
drag, startPoint x: 639, startPoint y: 407, endPoint x: 658, endPoint y: 433, distance: 32.1
click at [657, 433] on textarea "Hi {{first_name}}, I understand your frustration with the recurring late and pe…" at bounding box center [616, 420] width 538 height 46
paste textarea "MeadowbrookLeasing@comehometolindy.com"
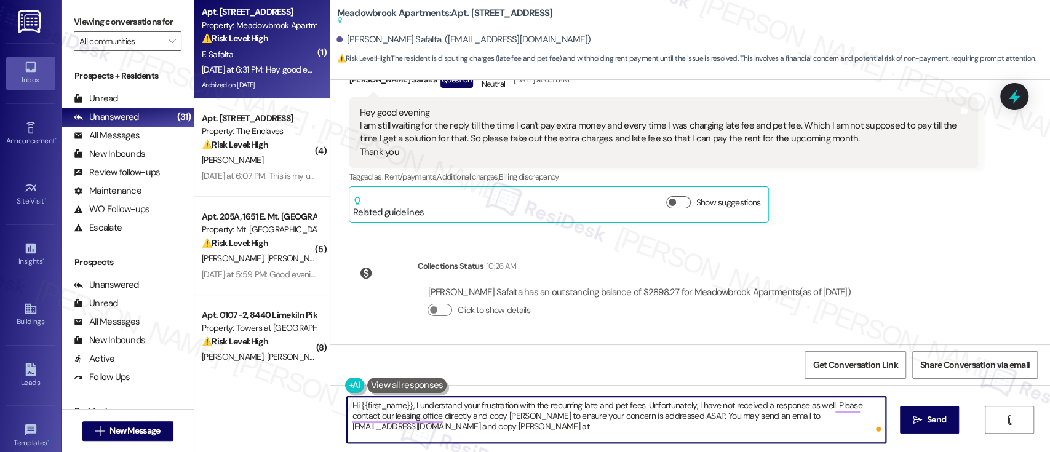
paste textarea "lkolinchak@comehometolindy.com"
paste textarea "I completely understand your frustration regarding the recurring late and pet f…"
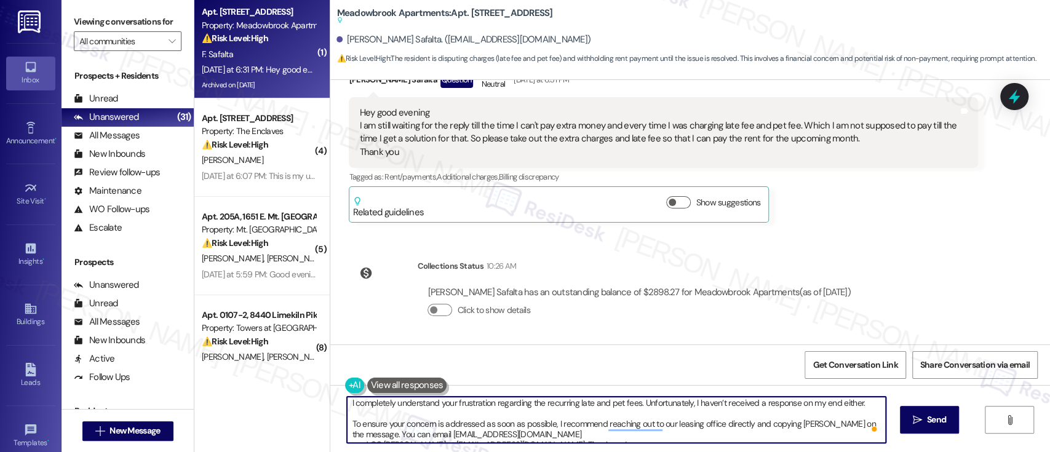
scroll to position [13, 0]
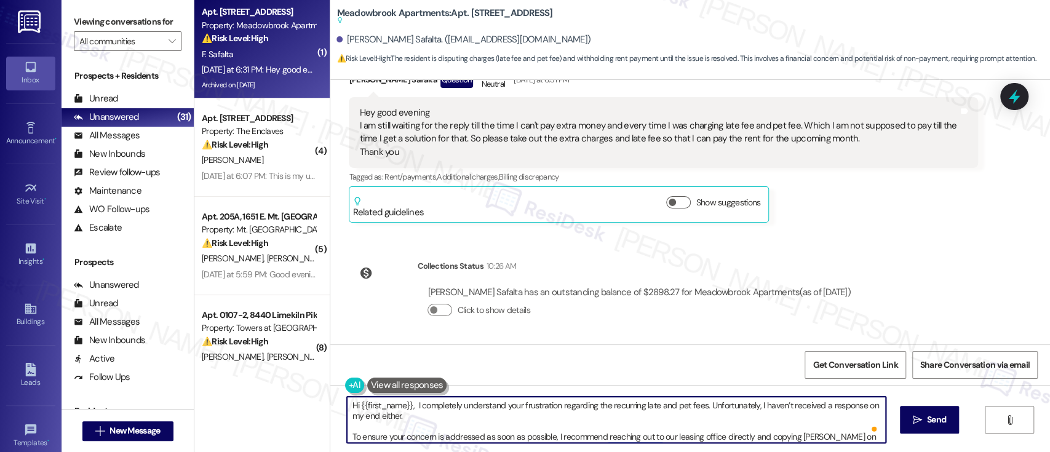
click at [347, 436] on textarea "Hi {{first_name}}, I completely understand your frustration regarding the recur…" at bounding box center [616, 420] width 538 height 46
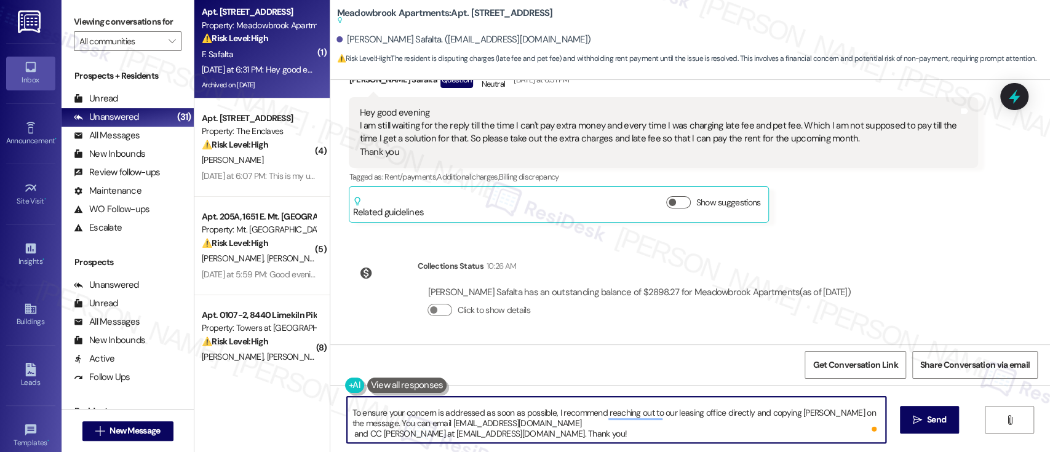
click at [602, 434] on textarea "Hi {{first_name}}, I completely understand your frustration regarding the recur…" at bounding box center [616, 420] width 538 height 46
type textarea "Hi {{first_name}}, I completely understand your frustration regarding the recur…"
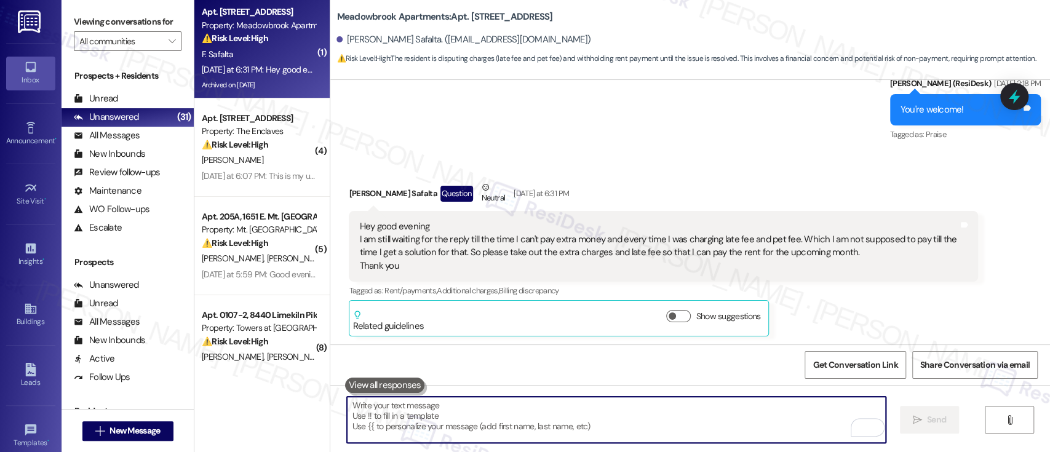
paste textarea "To ensure your concern is addressed as soon as possible, I recommend reaching o…"
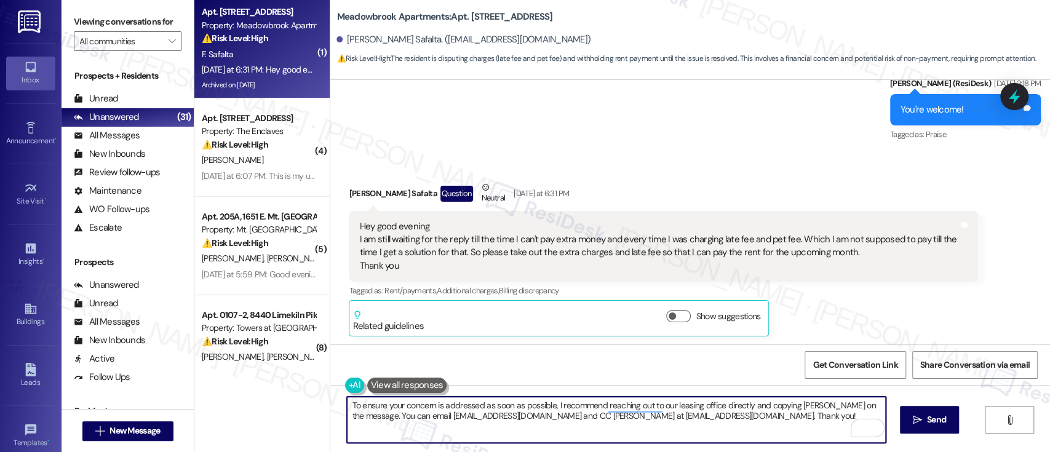
type textarea "To ensure your concern is addressed as soon as possible, I recommend reaching o…"
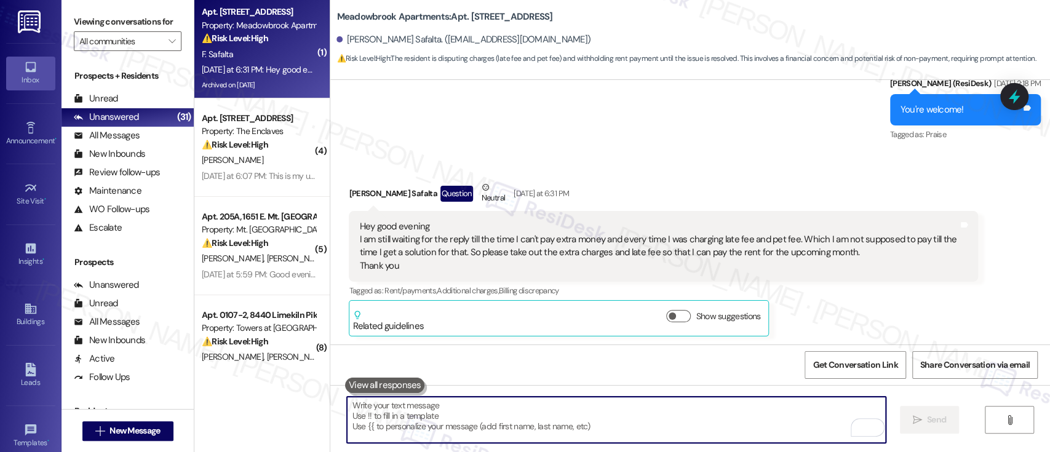
scroll to position [3231, 0]
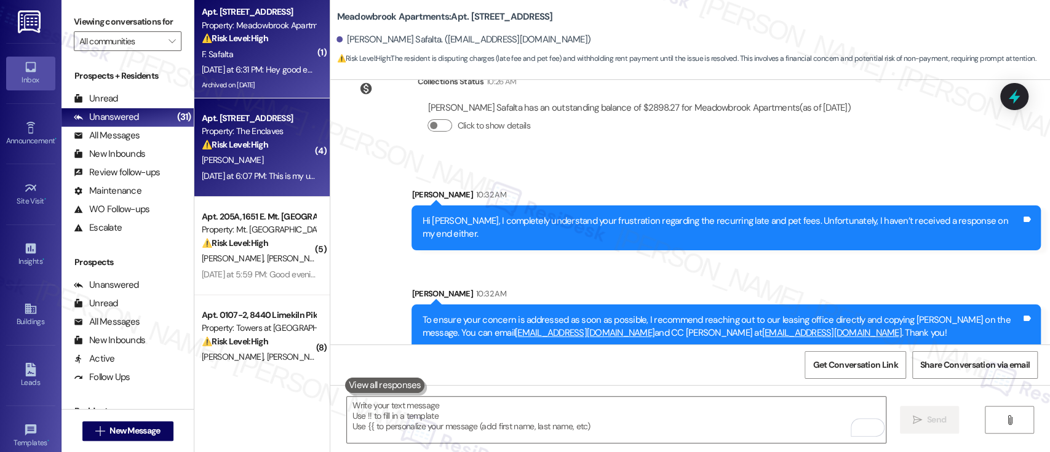
click at [216, 150] on strong "⚠️ Risk Level: High" at bounding box center [235, 144] width 66 height 11
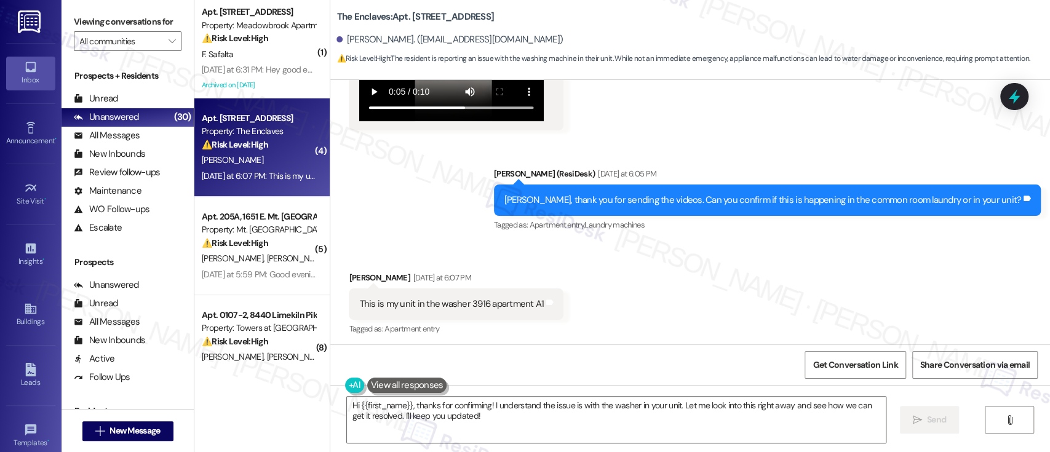
scroll to position [821, 0]
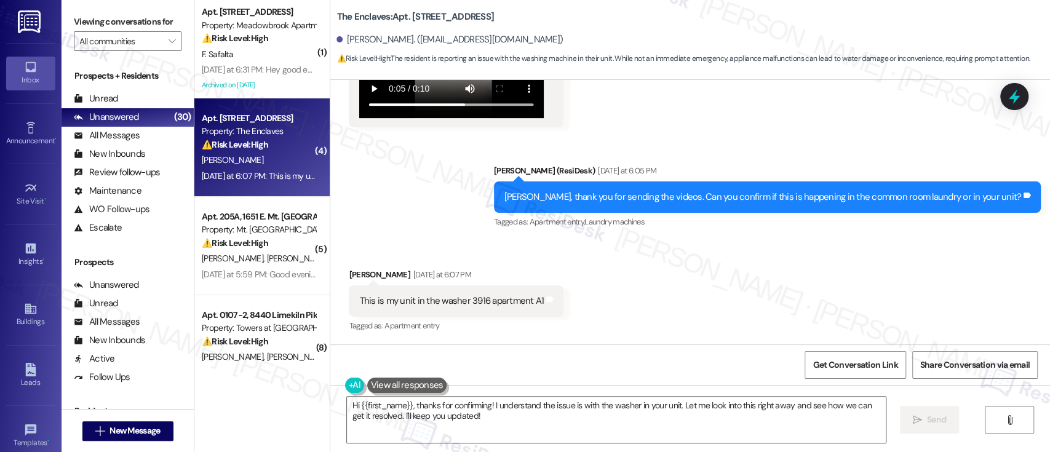
click at [665, 278] on div "Received via SMS Maria Keen Yesterday at 6:07 PM This is my unit in the washer …" at bounding box center [690, 293] width 720 height 104
click at [623, 310] on div "Received via SMS Maria Keen Yesterday at 6:07 PM This is my unit in the washer …" at bounding box center [690, 293] width 720 height 104
click at [601, 327] on div "Received via SMS Maria Keen Yesterday at 6:07 PM This is my unit in the washer …" at bounding box center [690, 293] width 720 height 104
click at [698, 418] on textarea "Hi {{first_name}}, thanks for confirming! I understand the issue is with the wa…" at bounding box center [616, 420] width 538 height 46
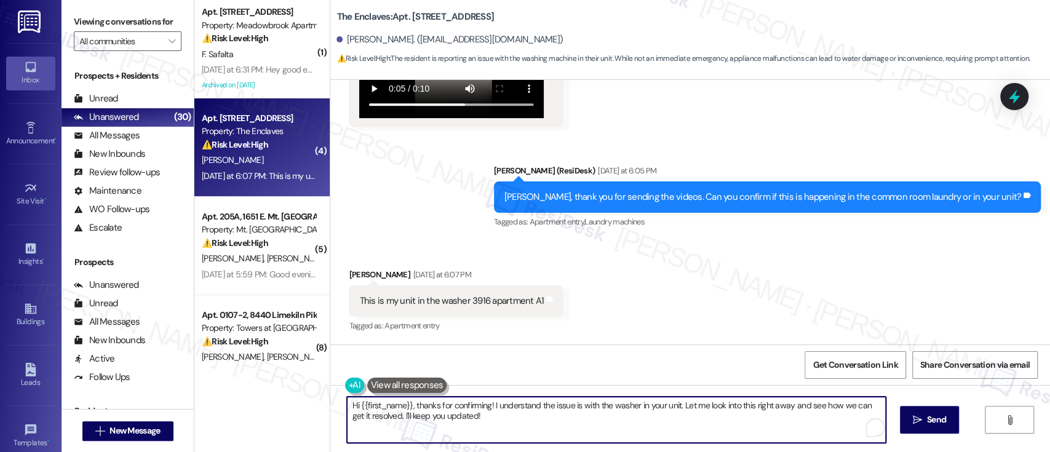
click at [678, 407] on textarea "Hi {{first_name}}, thanks for confirming! I understand the issue is with the wa…" at bounding box center [616, 420] width 538 height 46
paste textarea "Thanks for confirming! I understand the issue is with the washer in your unit. …"
click at [418, 407] on textarea "Thanks for confirming! I understand the issue is with the washer in your unit. …" at bounding box center [616, 420] width 538 height 46
click at [735, 254] on div "Received via SMS Maria Keen Yesterday at 6:07 PM This is my unit in the washer …" at bounding box center [690, 293] width 720 height 104
click at [635, 438] on textarea "Thanks for confirming, Maria! I understand the issue is with the washer in your…" at bounding box center [616, 420] width 538 height 46
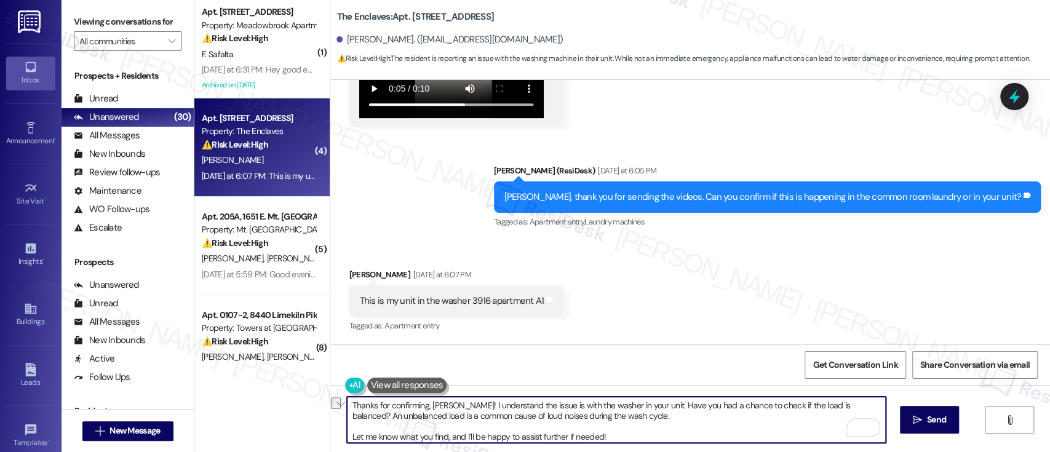
type textarea "Thanks for confirming, Maria! I understand the issue is with the washer in your…"
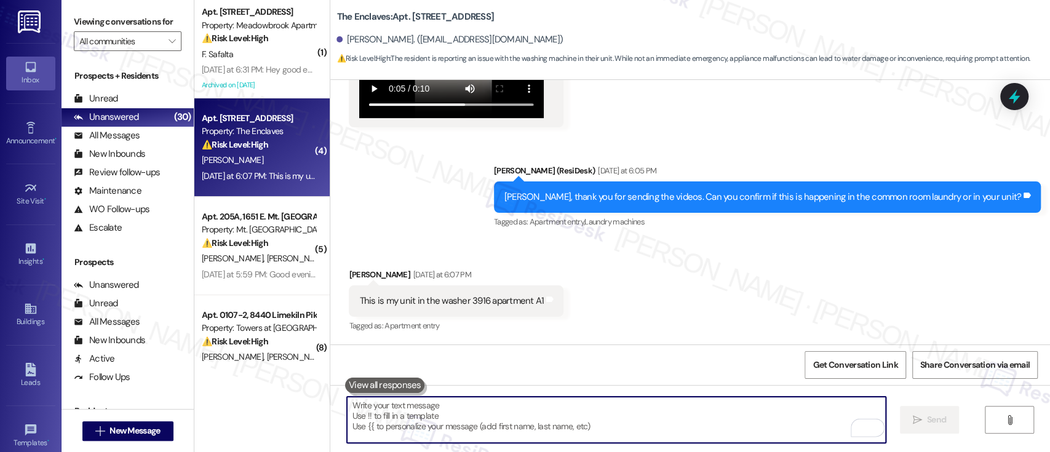
scroll to position [820, 0]
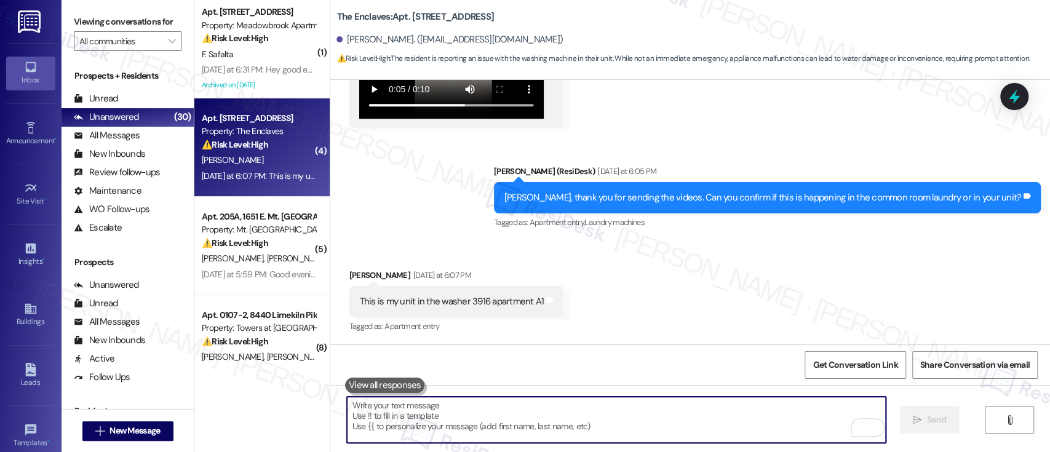
paste textarea "Let me know what you find, and I’ll be happy to assist further if needed!"
type textarea "Let me know what you find, and I’ll be happy to assist further if needed!"
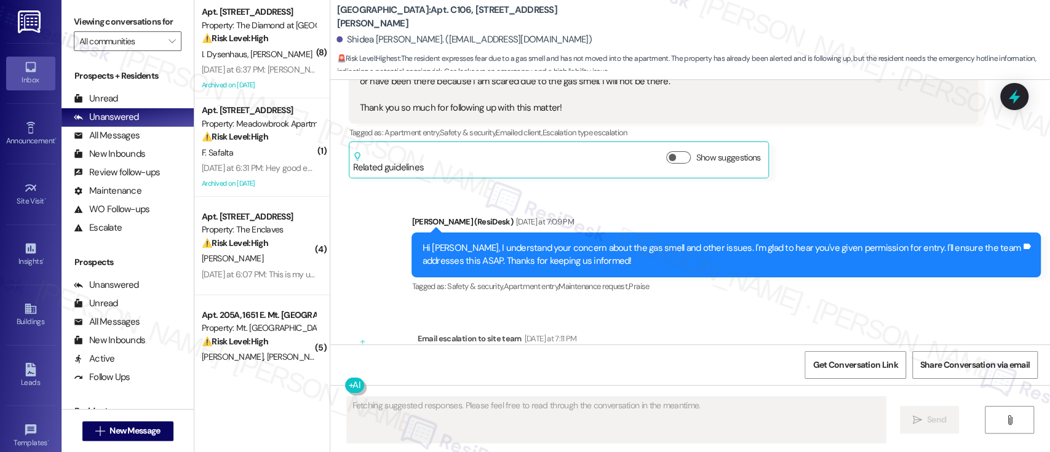
scroll to position [1981, 0]
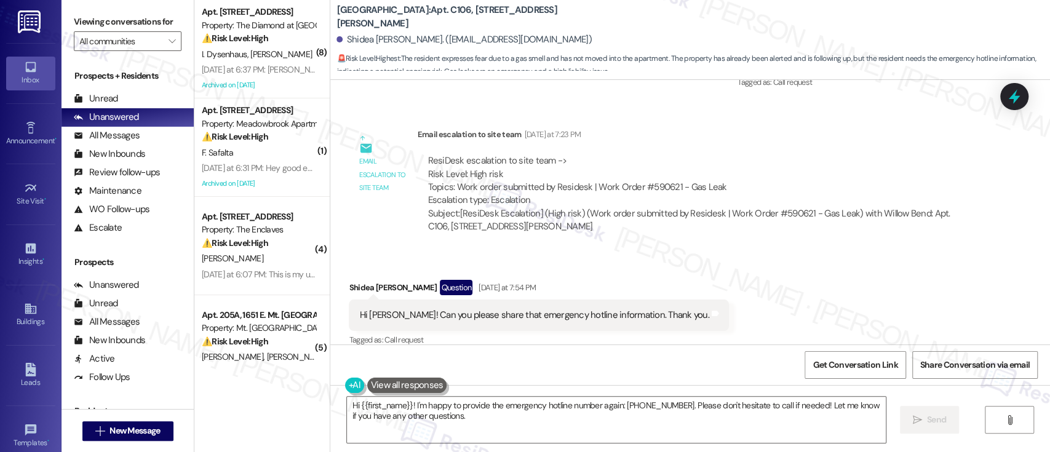
click at [776, 271] on div "Received via SMS Shidea [PERSON_NAME] Question [DATE] at 7:54 PM Hi [PERSON_NAM…" at bounding box center [690, 305] width 720 height 106
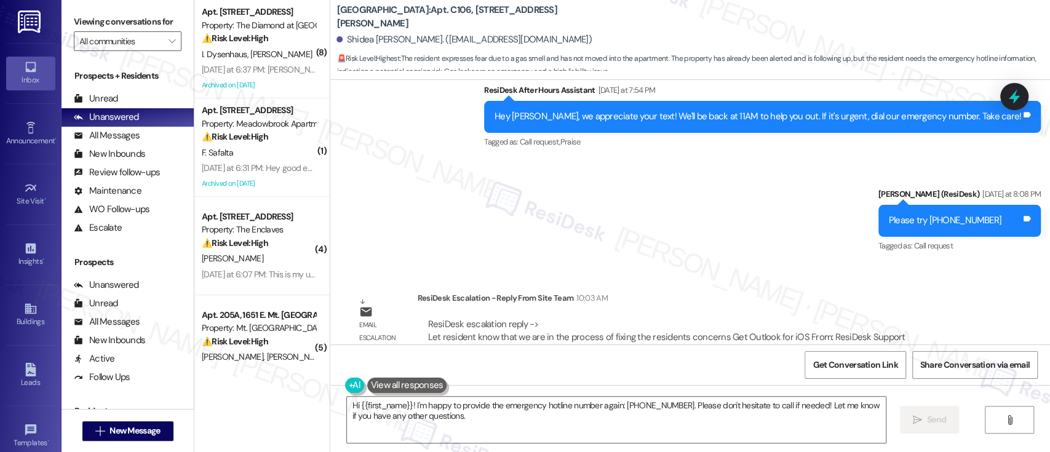
scroll to position [2302, 0]
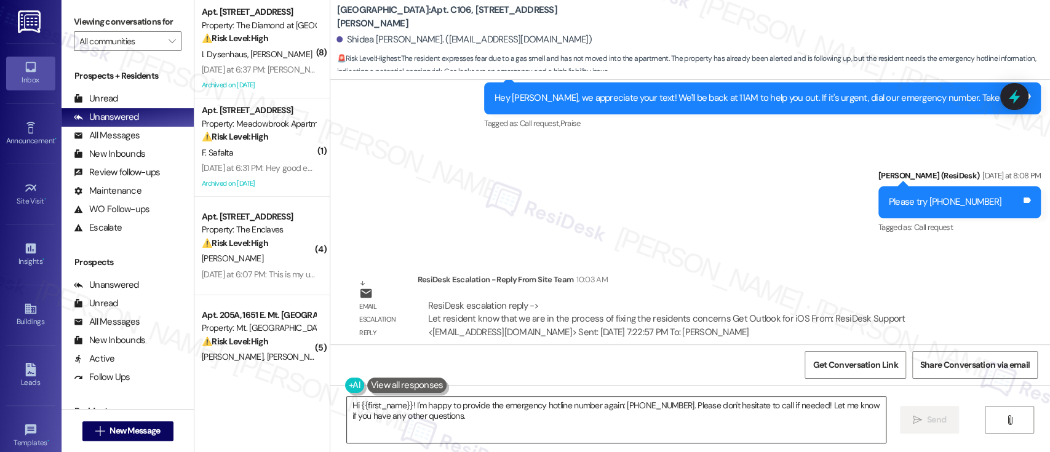
click at [478, 401] on textarea "Hi {{first_name}}! I'm happy to provide the emergency hotline number again: [PH…" at bounding box center [616, 420] width 538 height 46
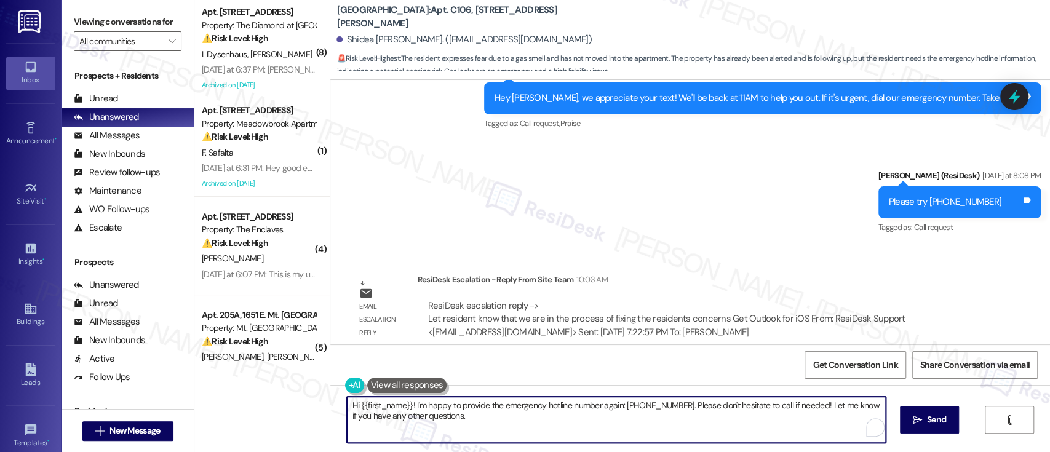
click at [571, 404] on textarea "Hi {{first_name}}! I'm happy to provide the emergency hotline number again: [PH…" at bounding box center [616, 420] width 538 height 46
drag, startPoint x: 670, startPoint y: 409, endPoint x: 412, endPoint y: 406, distance: 258.5
click at [412, 406] on textarea "Hi {{first_name}}! I'm happy to provide the emergency hotline number again: [PH…" at bounding box center [616, 420] width 538 height 46
click at [780, 406] on textarea "Hi {{first_name}}! I was told that our maintennace team is in the process of fi…" at bounding box center [616, 420] width 538 height 46
drag, startPoint x: 780, startPoint y: 406, endPoint x: 813, endPoint y: 332, distance: 80.7
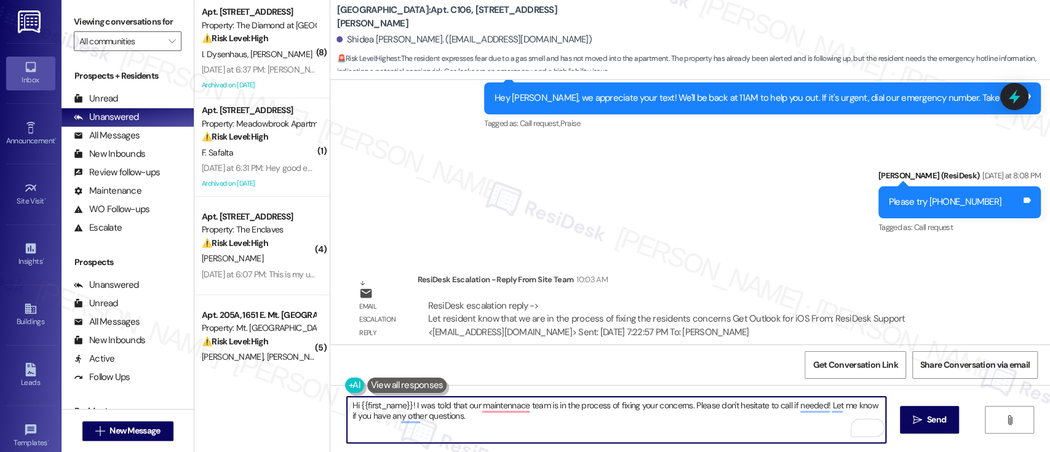
click at [782, 401] on textarea "Hi {{first_name}}! I was told that our maintennace team is in the process of fi…" at bounding box center [616, 420] width 538 height 46
click at [496, 406] on textarea "Hi {{first_name}}! I was told that our maintennace team is in the process of fi…" at bounding box center [616, 420] width 538 height 46
paste textarea ", I just wanted to let you know that our maintenance team is currently working …"
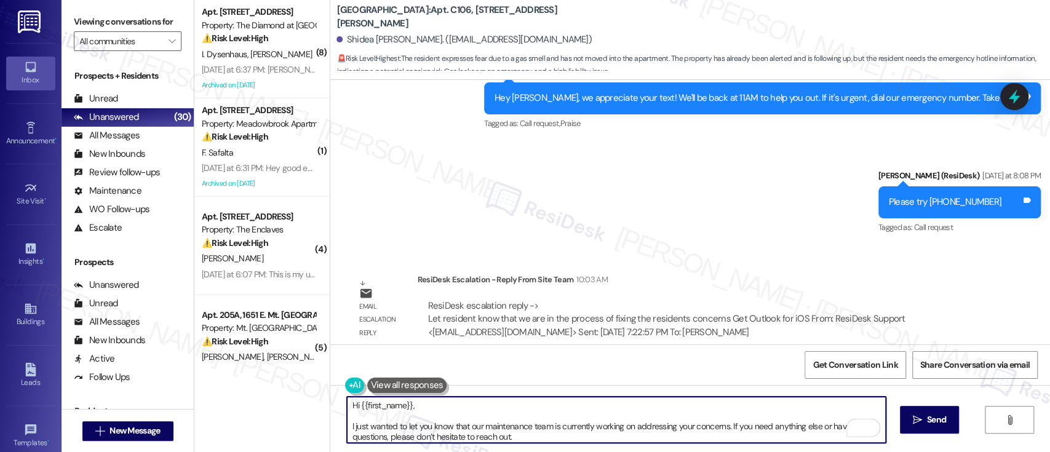
click at [457, 401] on textarea "Hi {{first_name}}, I just wanted to let you know that our maintenance team is c…" at bounding box center [616, 420] width 538 height 46
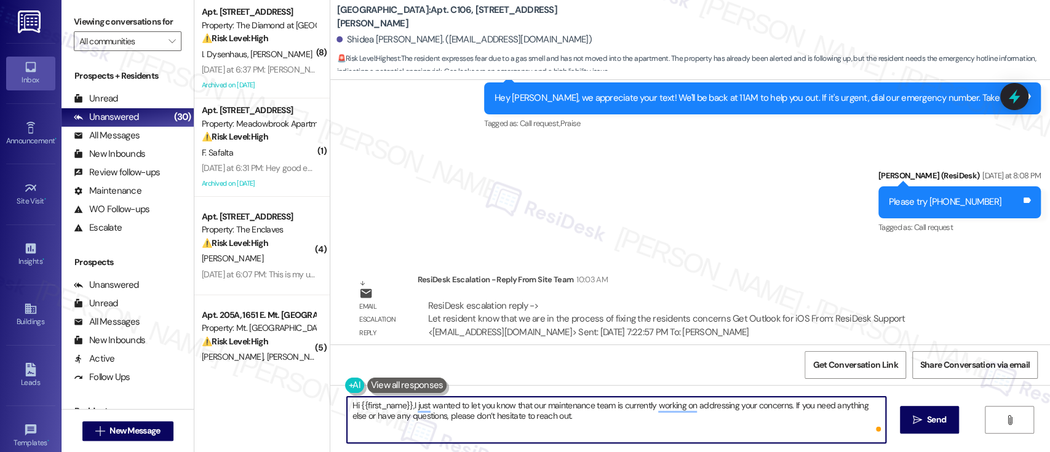
type textarea "Hi {{first_name}}, I just wanted to let you know that our maintenance team is c…"
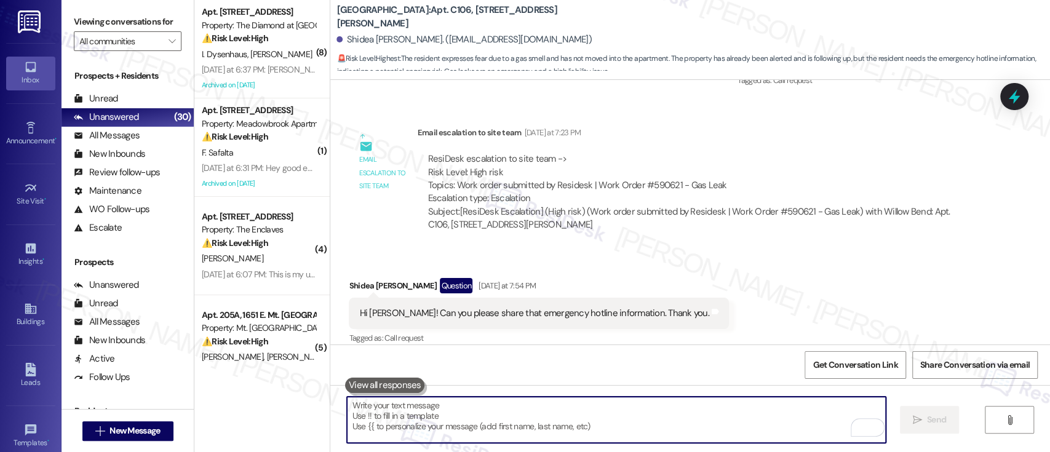
scroll to position [1981, 0]
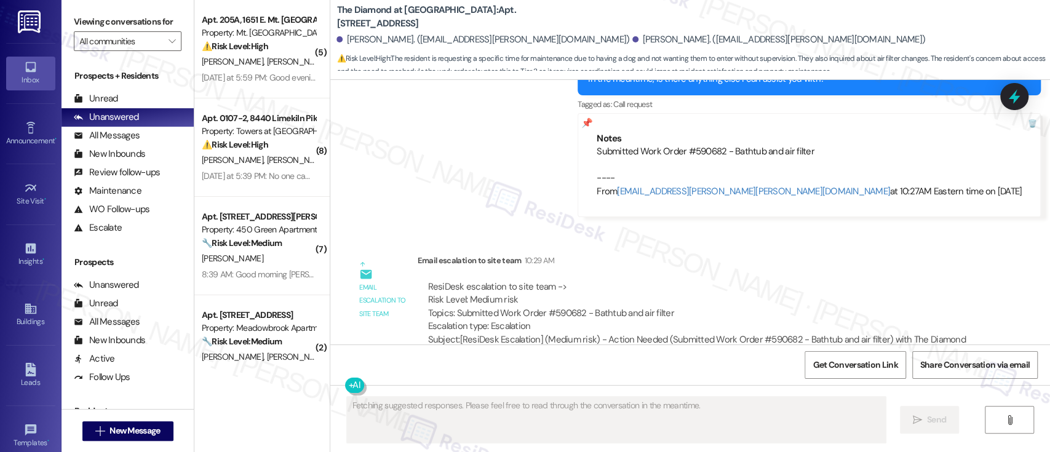
scroll to position [9020, 0]
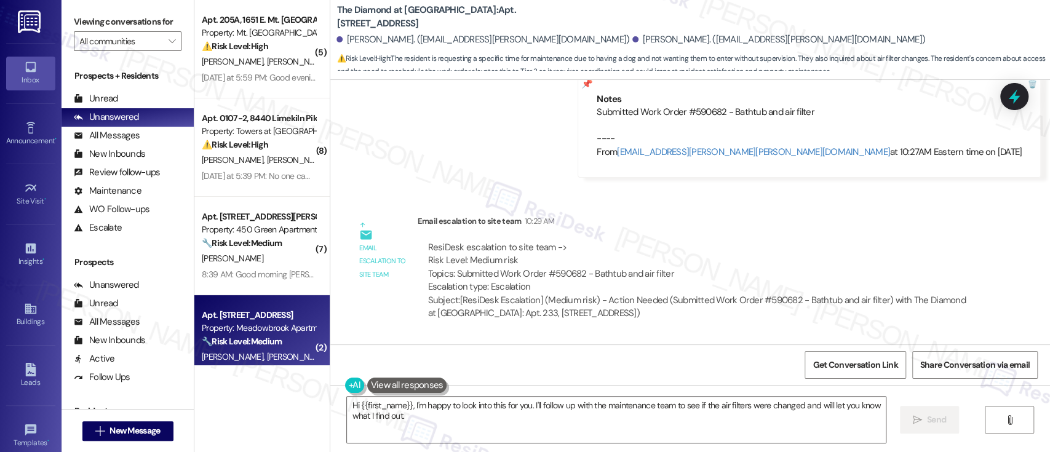
drag, startPoint x: 473, startPoint y: 423, endPoint x: 237, endPoint y: 357, distance: 244.9
click at [207, 357] on div "( 5 ) Apt. 205A, 1651 E. Mt. Airy Ave Property: Mt. Airy Place ⚠️ Risk Level: H…" at bounding box center [622, 226] width 856 height 452
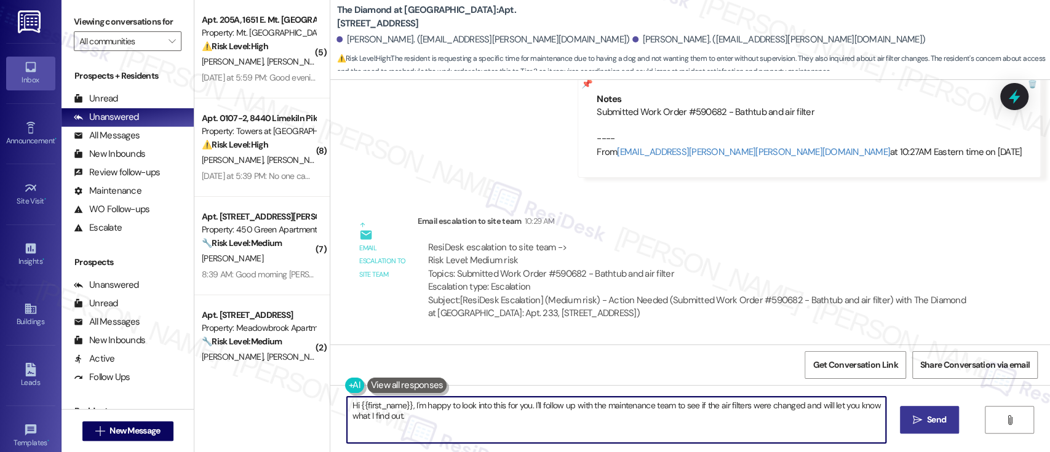
scroll to position [7, 0]
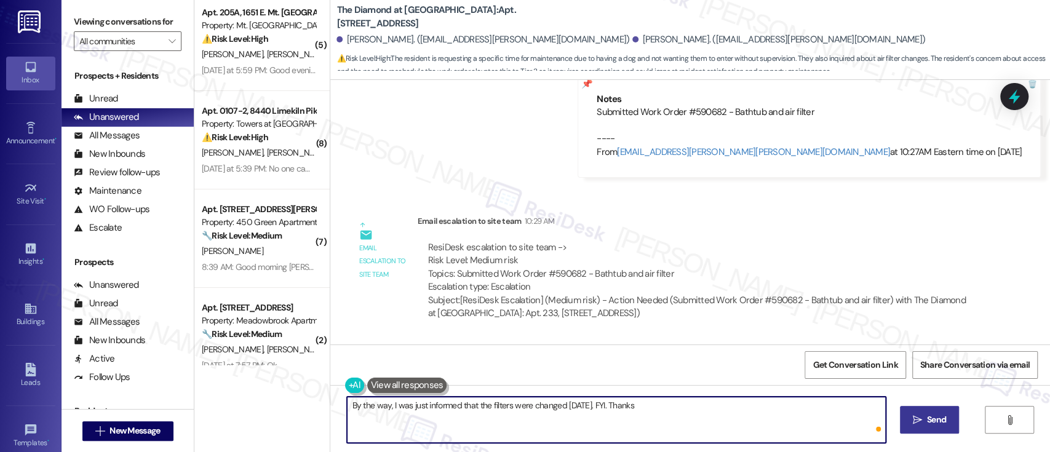
type textarea "By the way, I was just informed that the filters were changed yesterday. FYI. T…"
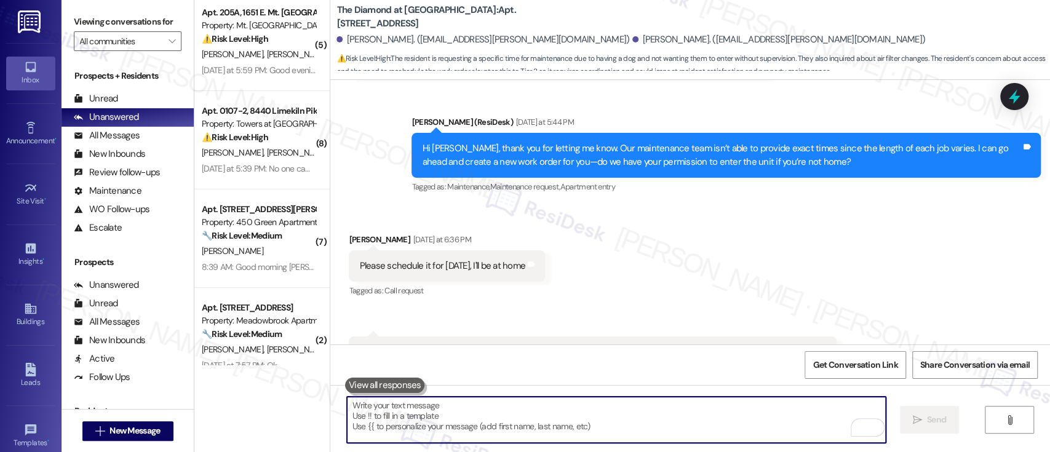
scroll to position [8335, 0]
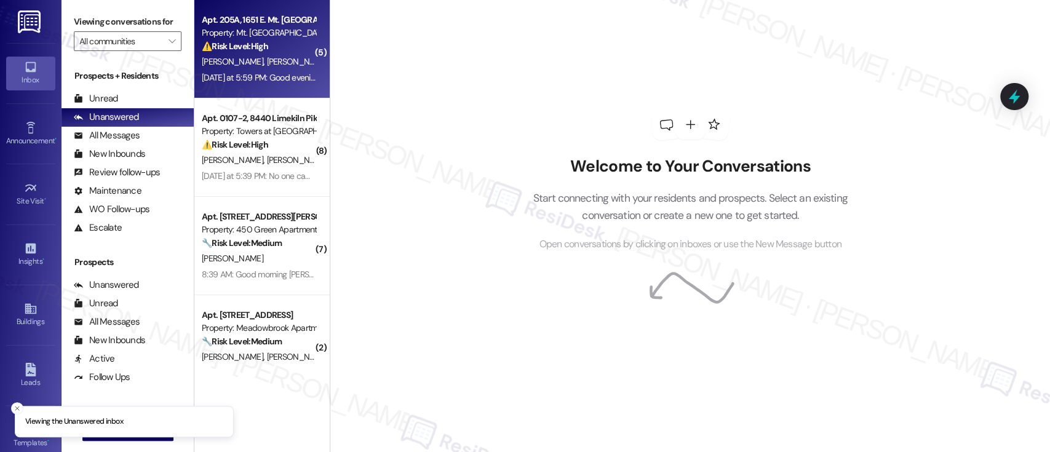
click at [297, 35] on div "Property: Mt. [GEOGRAPHIC_DATA]" at bounding box center [259, 32] width 114 height 13
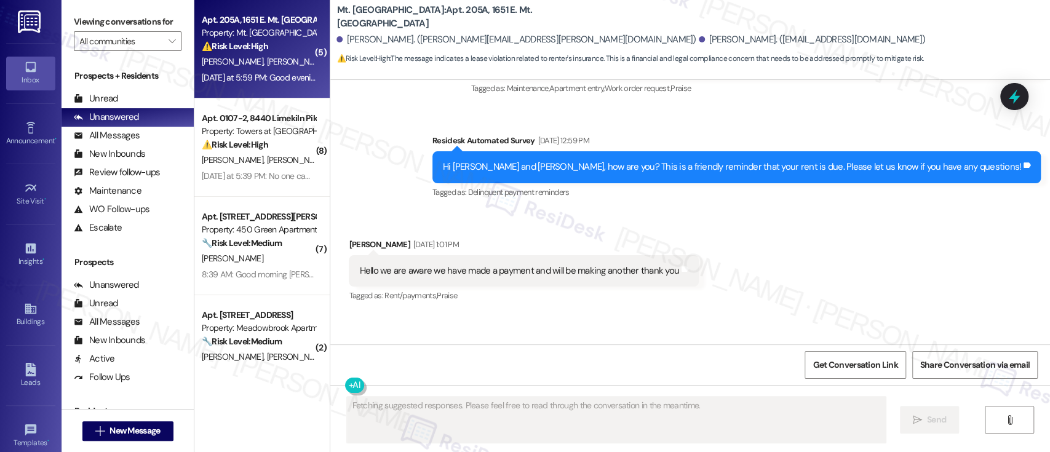
scroll to position [4760, 0]
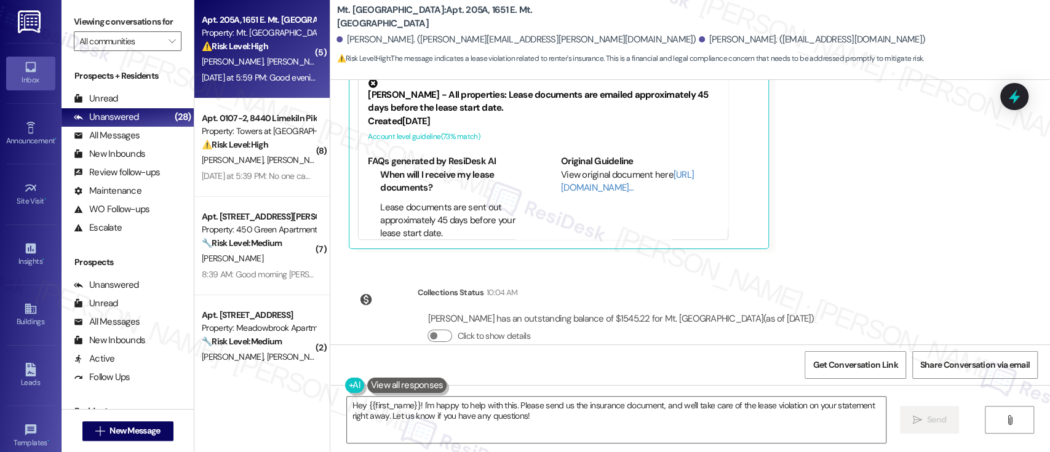
click at [911, 204] on div "[PERSON_NAME] [DATE] at 5:59 PM Good evening, [PERSON_NAME]. We just received o…" at bounding box center [664, 100] width 630 height 298
click at [918, 243] on div "Announcement, sent via SMS [PERSON_NAME] (ResiDesk) [DATE] 1:17 PM Hi there!How…" at bounding box center [690, 212] width 720 height 265
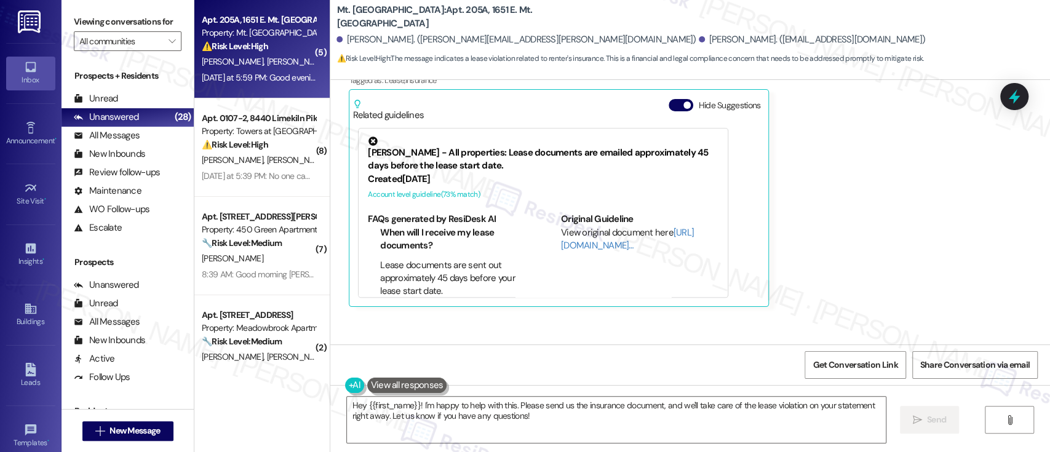
scroll to position [4678, 0]
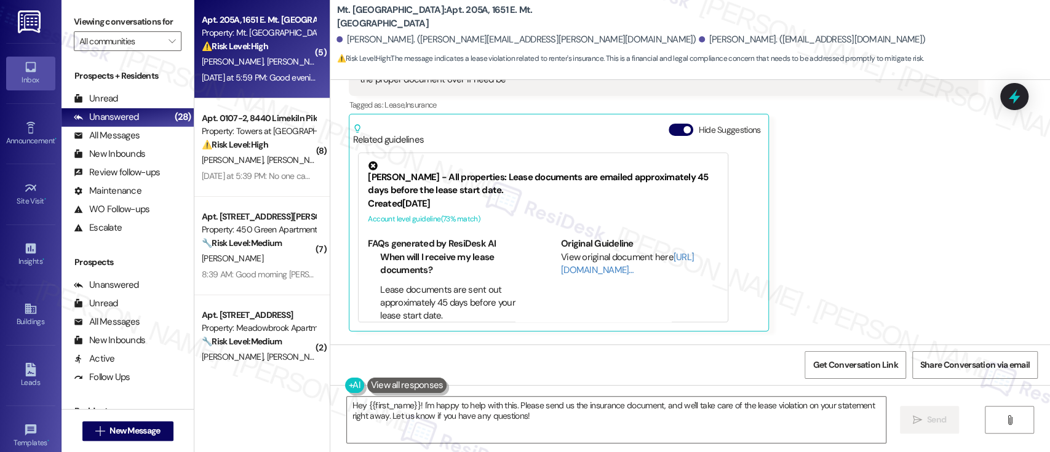
click at [671, 118] on div "Related guidelines Hide Suggestions" at bounding box center [559, 132] width 413 height 29
click at [671, 124] on button "Hide Suggestions" at bounding box center [681, 130] width 25 height 12
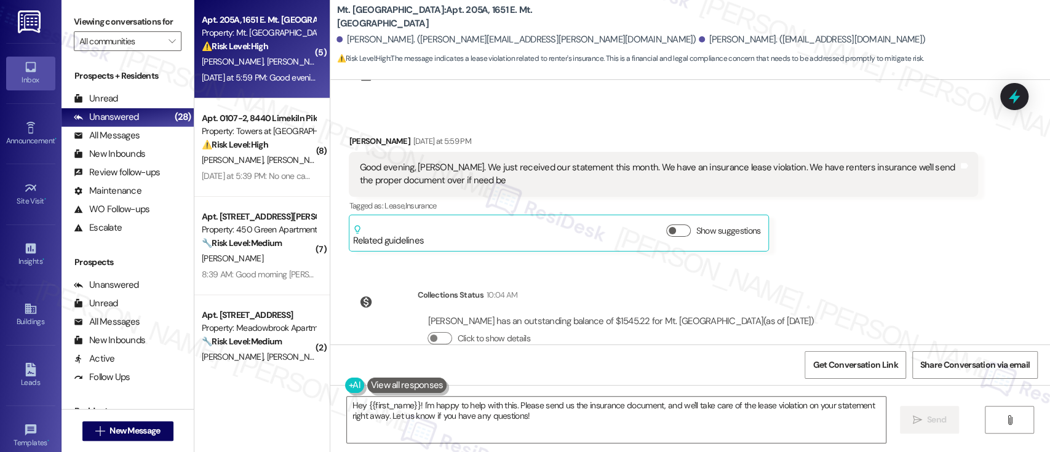
scroll to position [4578, 0]
drag, startPoint x: 641, startPoint y: 429, endPoint x: 617, endPoint y: 428, distance: 24.0
click at [641, 429] on textarea "Hey {{first_name}}! I'm happy to help with this. Please send us the insurance d…" at bounding box center [616, 420] width 538 height 46
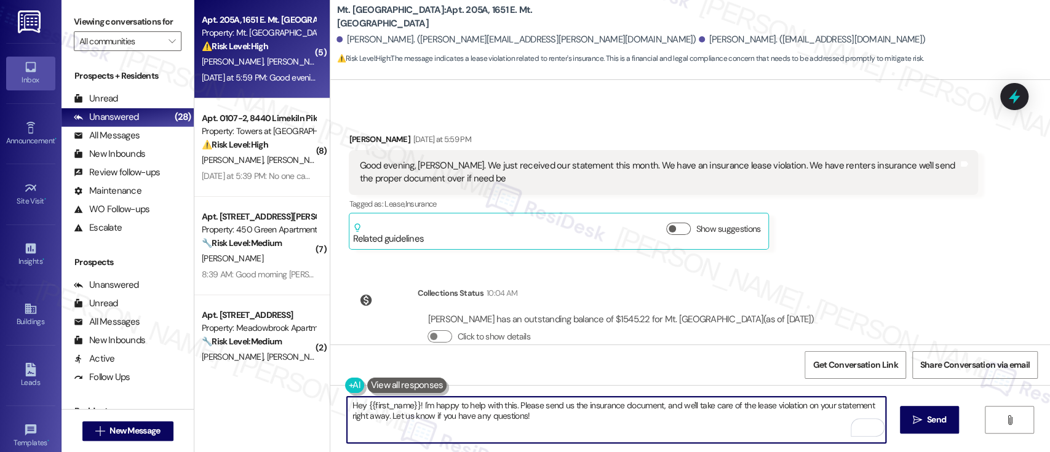
click at [537, 404] on textarea "Hey {{first_name}}! I'm happy to help with this. Please send us the insurance d…" at bounding box center [616, 420] width 538 height 46
click at [655, 404] on textarea "Hey {{first_name}}! I'm happy to help with this. Please send us the insurance d…" at bounding box center [616, 420] width 538 height 46
paste textarea "RentersAIP@yardi.com"
type textarea "Hey {{first_name}}! I'm happy to help with this. Please send us the insurance d…"
click at [700, 426] on textarea "Hey {{first_name}}! I'm happy to help with this. Please send us the insurance d…" at bounding box center [616, 420] width 538 height 46
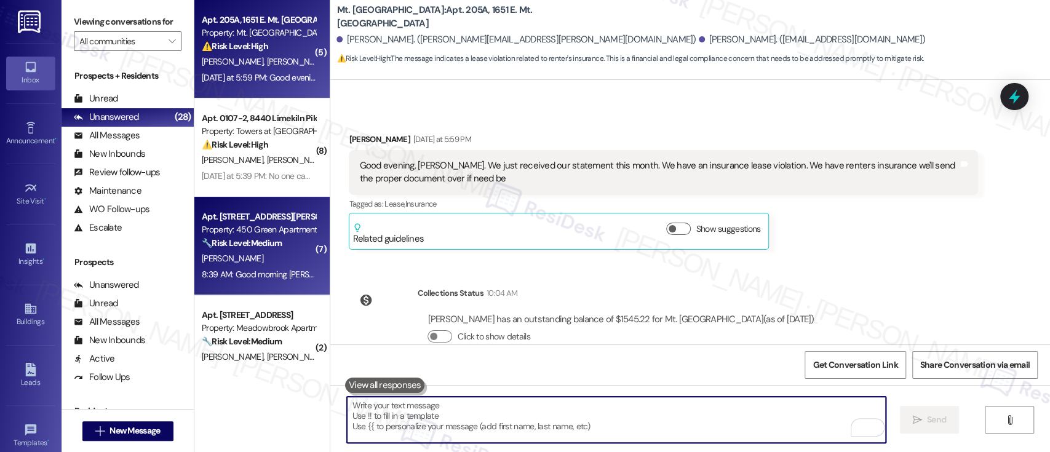
scroll to position [4465, 0]
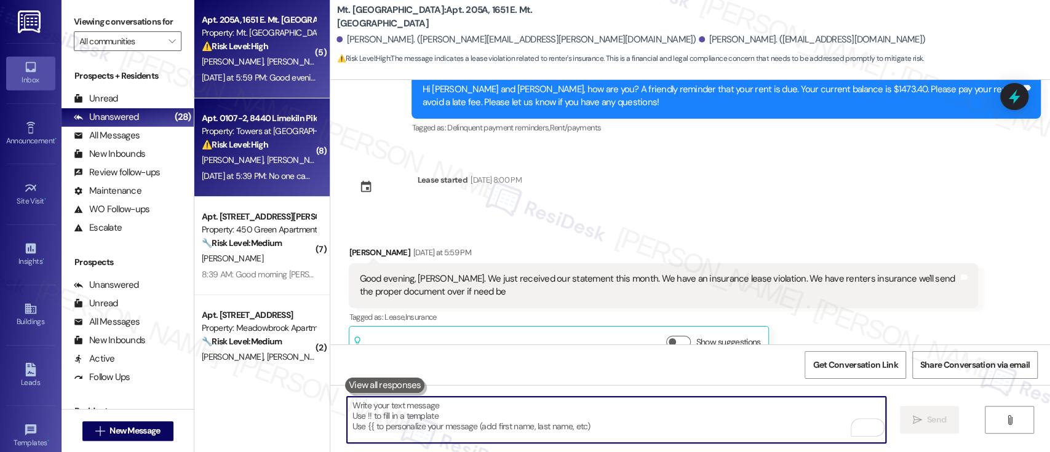
click at [270, 148] on div "⚠️ Risk Level: High The resident indicates that a previously submitted work ord…" at bounding box center [259, 144] width 114 height 13
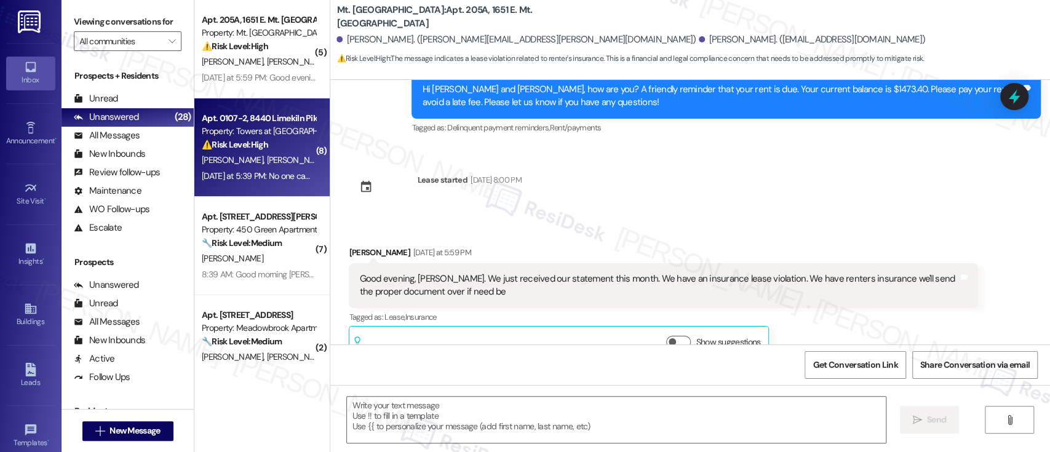
type textarea "Fetching suggested responses. Please feel free to read through the conversation…"
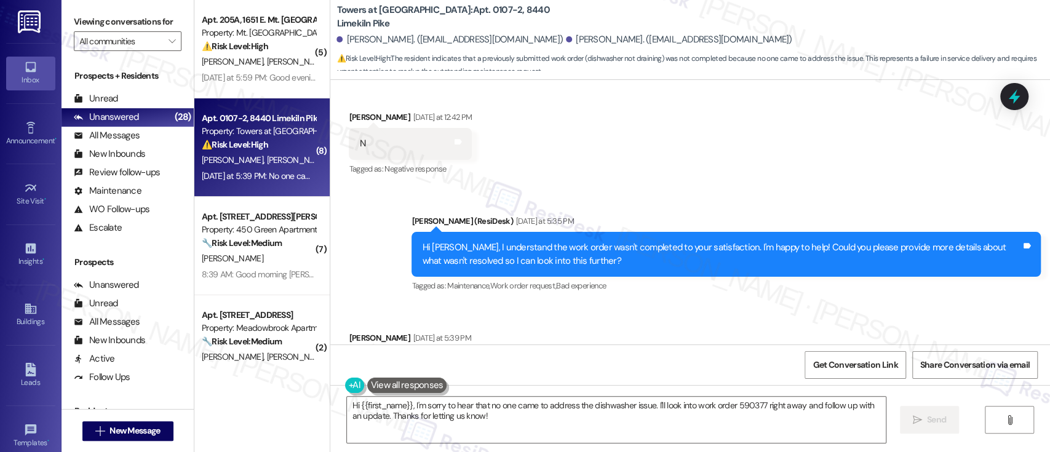
scroll to position [1836, 0]
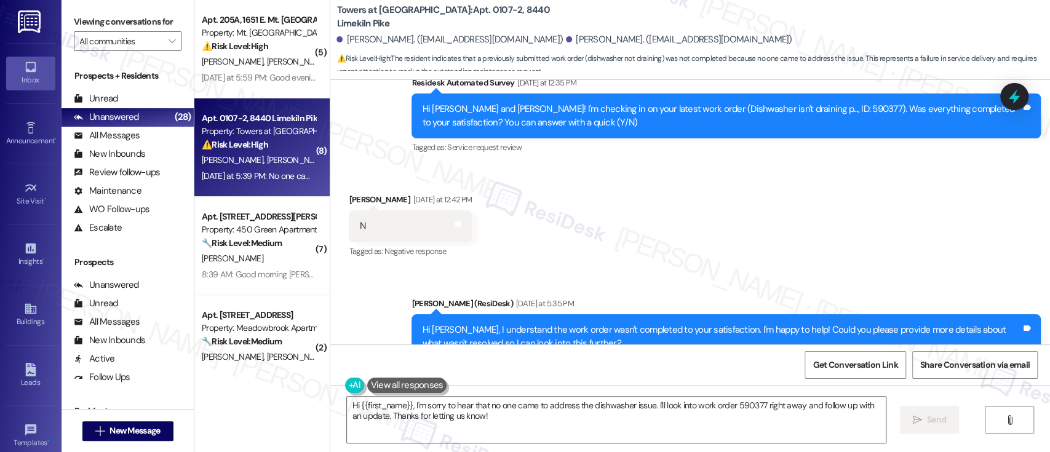
click at [783, 103] on div "Hi Danisha and Nina! I'm checking in on your latest work order (Dishwasher isn'…" at bounding box center [721, 116] width 599 height 26
copy div "590377"
drag, startPoint x: 738, startPoint y: 224, endPoint x: 790, endPoint y: 254, distance: 60.4
click at [739, 225] on div "Received via SMS Nina Marshall Yesterday at 12:42 PM N Tags and notes Tagged as…" at bounding box center [690, 218] width 720 height 104
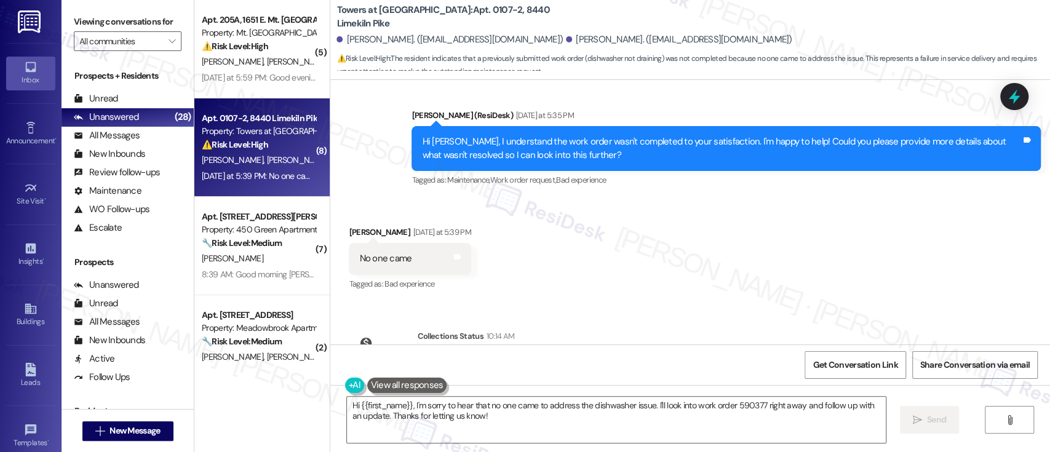
scroll to position [2082, 0]
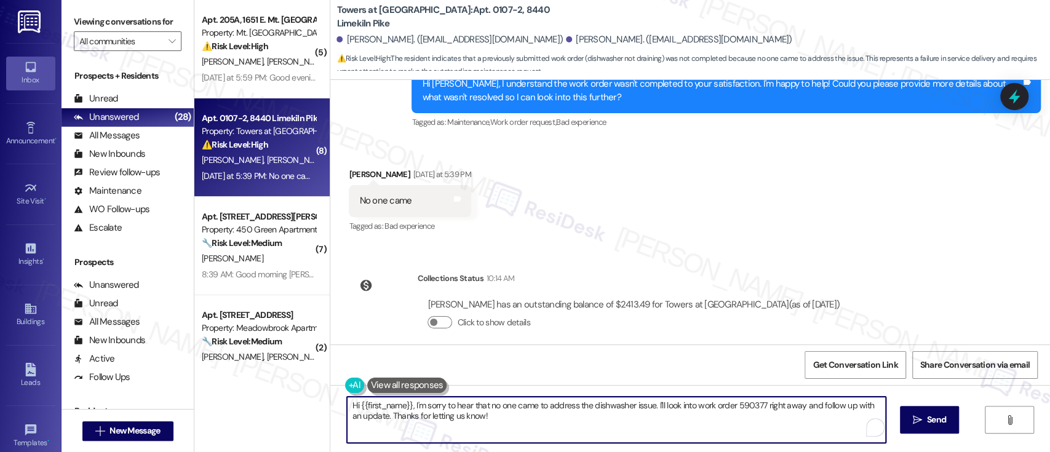
drag, startPoint x: 650, startPoint y: 406, endPoint x: 654, endPoint y: 416, distance: 10.7
click at [654, 415] on textarea "Hi {{first_name}}, I'm sorry to hear that no one came to address the dishwasher…" at bounding box center [616, 420] width 538 height 46
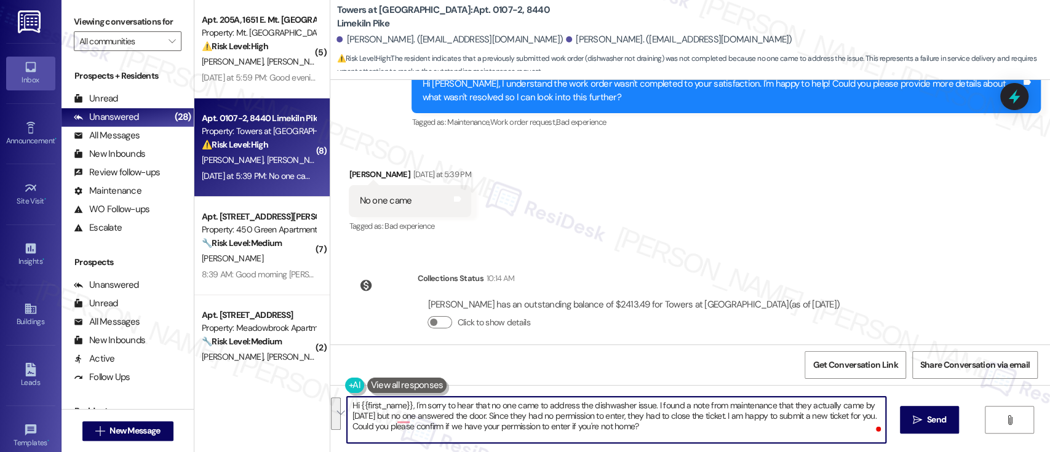
paste textarea "I’m sorry to hear no one came to fix the dishwasher. I checked and saw a note f…"
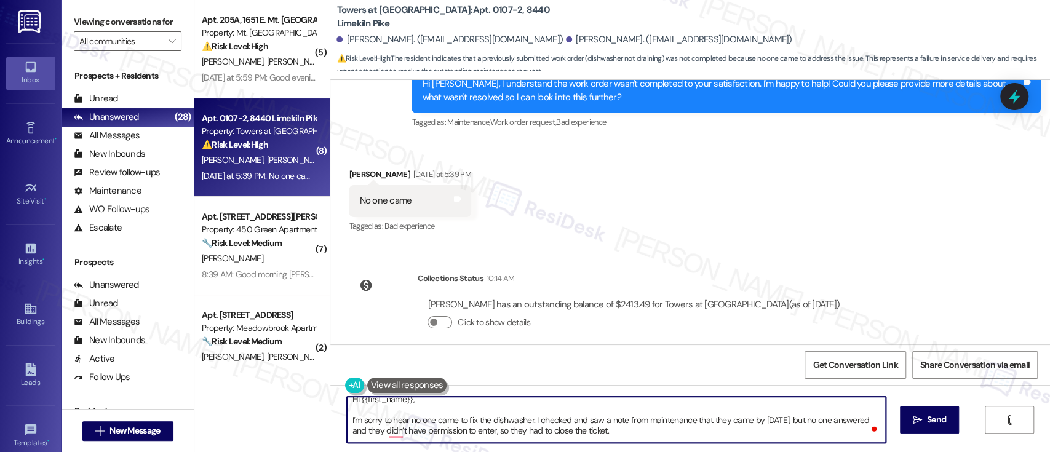
scroll to position [0, 0]
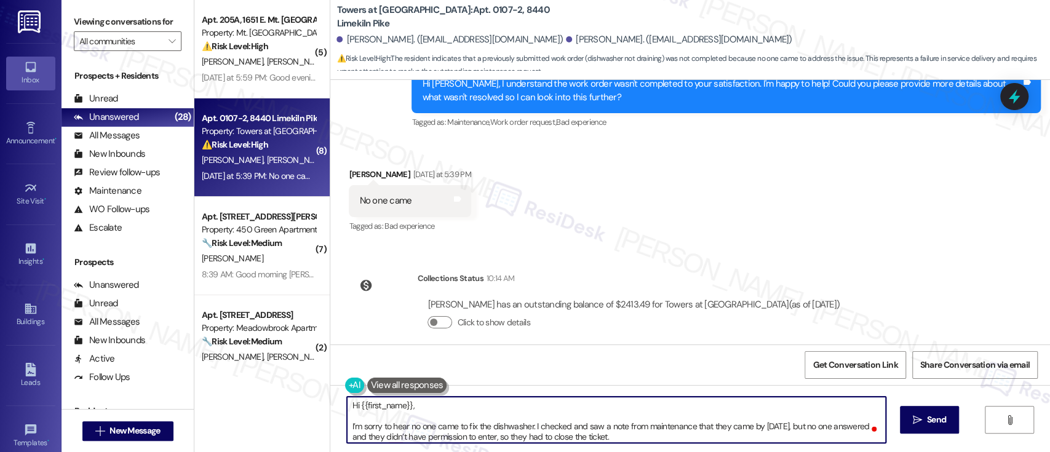
click at [433, 402] on textarea "Hi {{first_name}}, I’m sorry to hear no one came to fix the dishwasher. I check…" at bounding box center [616, 420] width 538 height 46
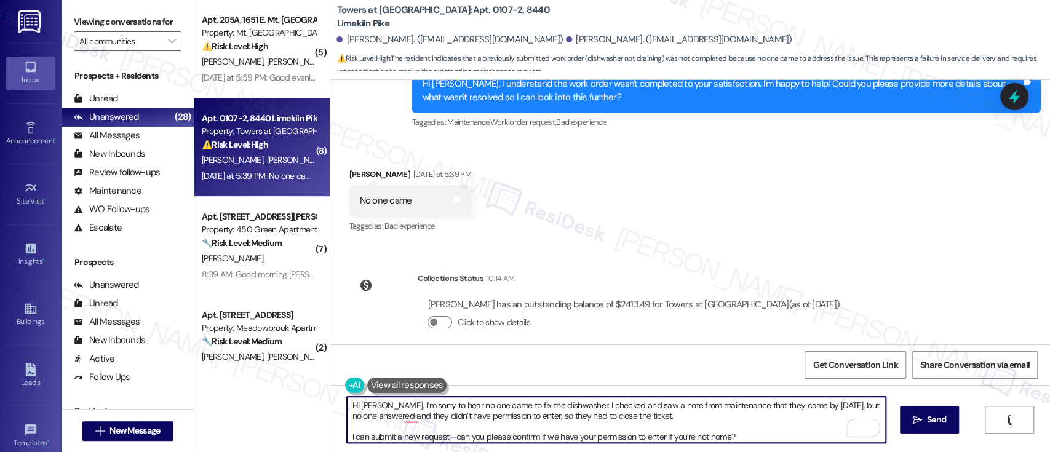
click at [748, 431] on textarea "Hi Nina, I’m sorry to hear no one came to fix the dishwasher. I checked and saw…" at bounding box center [616, 420] width 538 height 46
click at [748, 439] on textarea "Hi Nina, I’m sorry to hear no one came to fix the dishwasher. I checked and saw…" at bounding box center [616, 420] width 538 height 46
type textarea "Hi Nina, I’m sorry to hear no one came to fix the dishwasher. I checked and saw…"
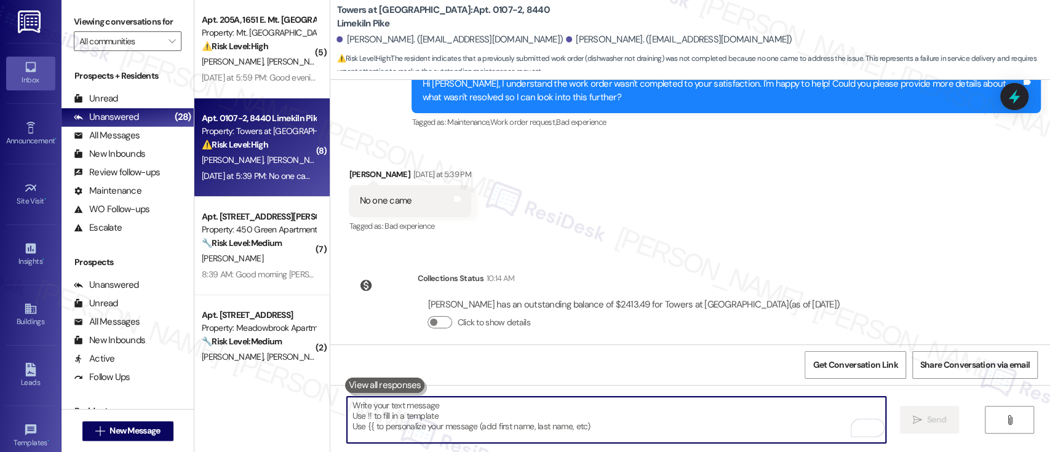
scroll to position [1969, 0]
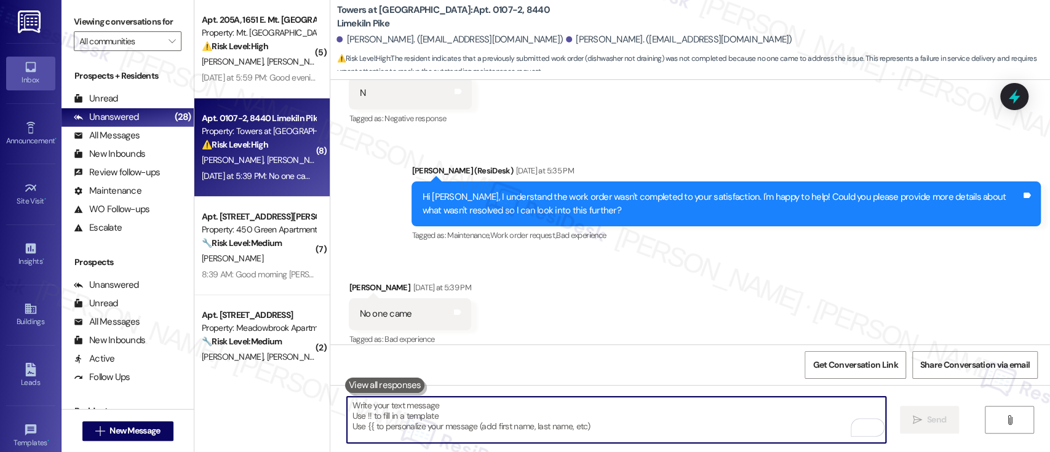
paste textarea "I can submit a new request—can you please confirm if we have your permission to…"
type textarea "I can submit a new request—can you please confirm if we have your permission to…"
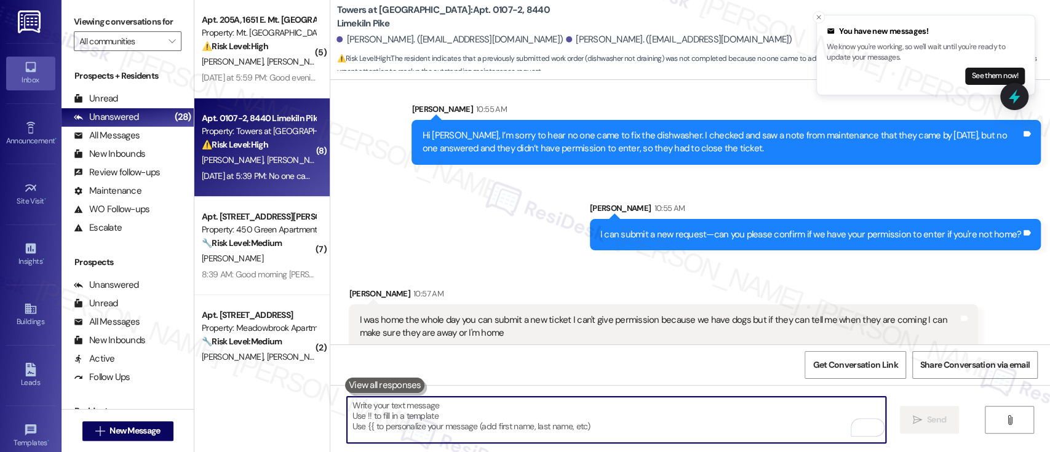
scroll to position [2366, 0]
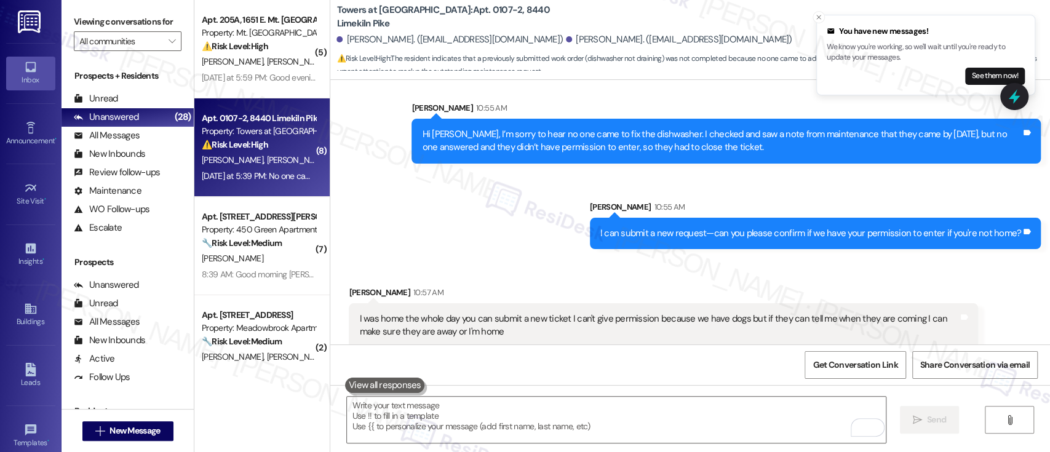
click at [486, 258] on div "Received via SMS Nina Marshall 10:57 AM I was home the whole day you can submit…" at bounding box center [690, 307] width 720 height 99
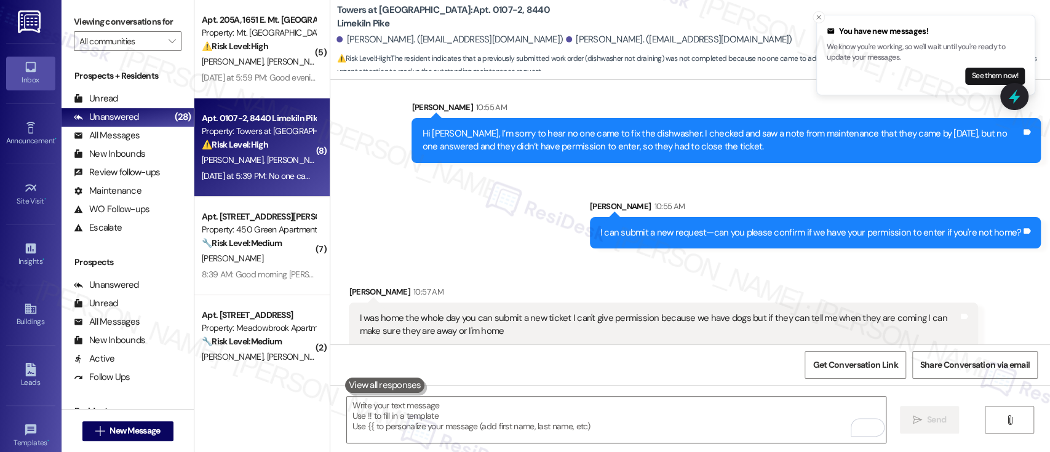
click at [596, 258] on div "Received via SMS Nina Marshall 10:57 AM I was home the whole day you can submit…" at bounding box center [690, 307] width 720 height 99
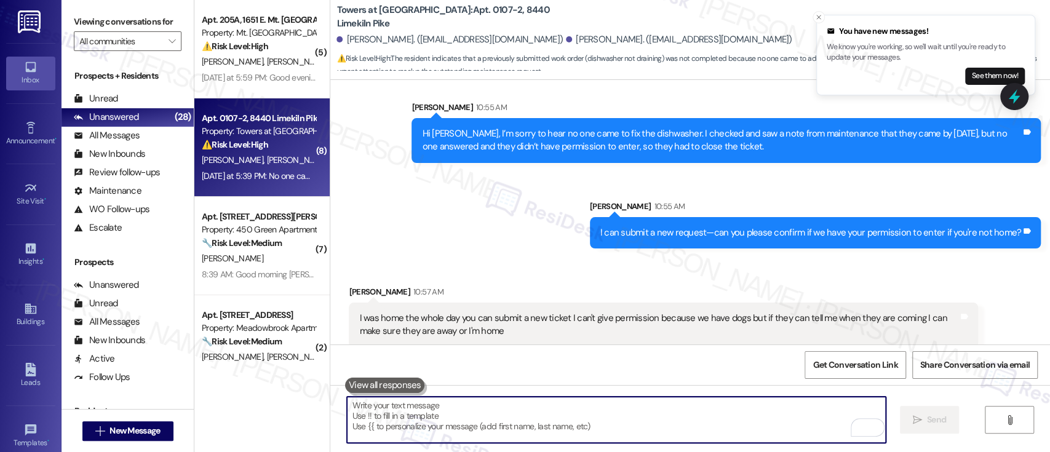
drag, startPoint x: 605, startPoint y: 420, endPoint x: 570, endPoint y: 418, distance: 34.5
click at [591, 420] on textarea "To enrich screen reader interactions, please activate Accessibility in Grammarl…" at bounding box center [616, 420] width 538 height 46
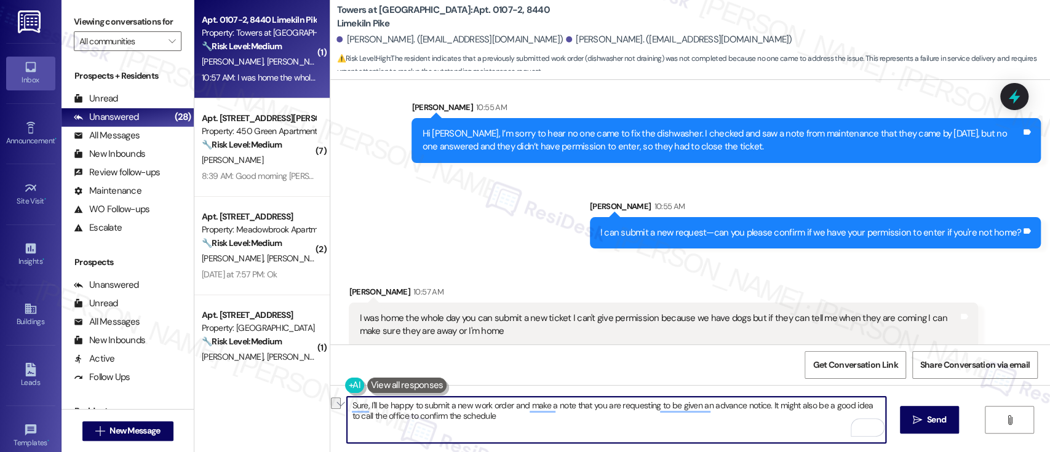
drag, startPoint x: 509, startPoint y: 423, endPoint x: 404, endPoint y: 418, distance: 105.3
click at [404, 418] on textarea "Sure, I'll be happy to submit a new work order and make a note that you are req…" at bounding box center [616, 420] width 538 height 46
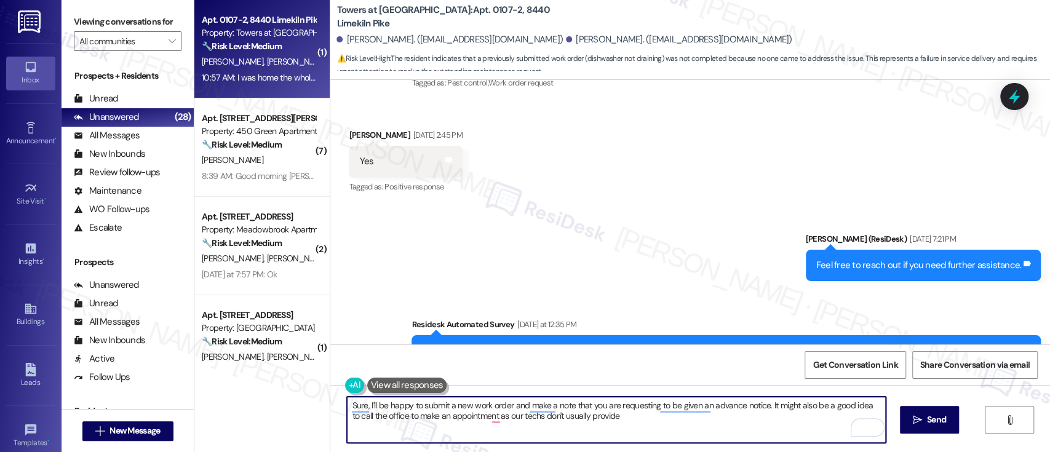
scroll to position [1464, 0]
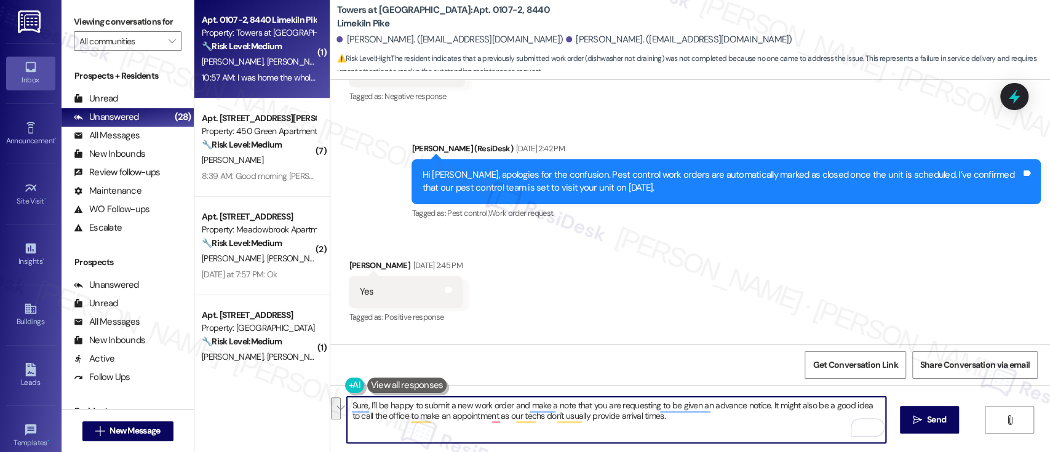
paste textarea "’ll be happy to submit a new work order and note that you're requesting advance…"
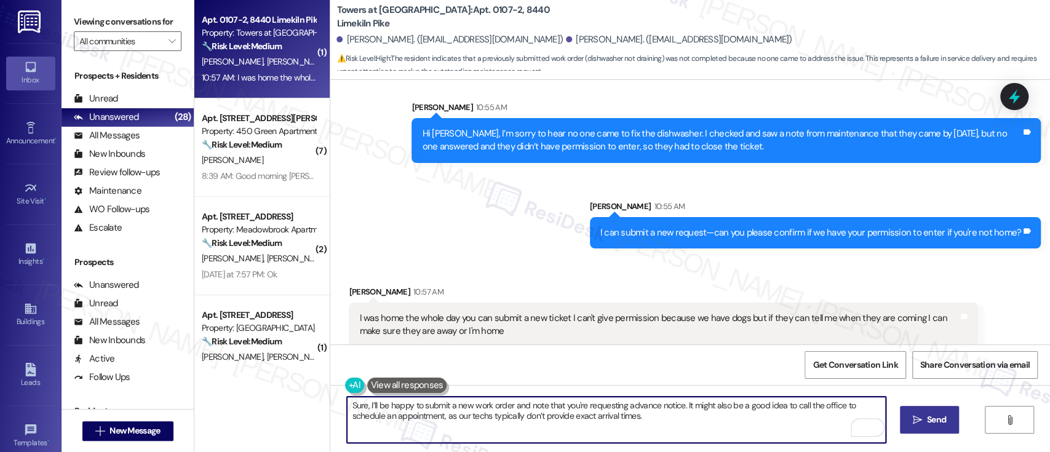
type textarea "Sure, I’ll be happy to submit a new work order and note that you're requesting …"
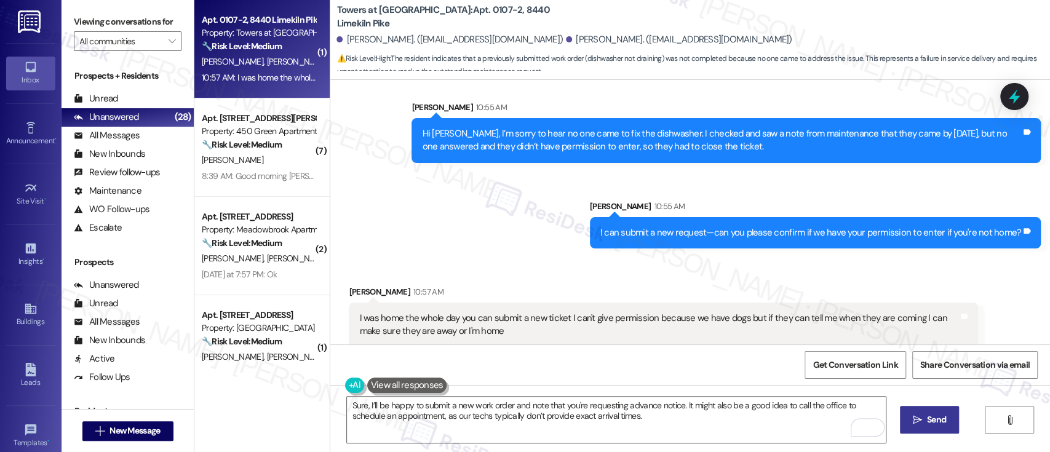
click at [911, 425] on span " Send" at bounding box center [930, 420] width 39 height 13
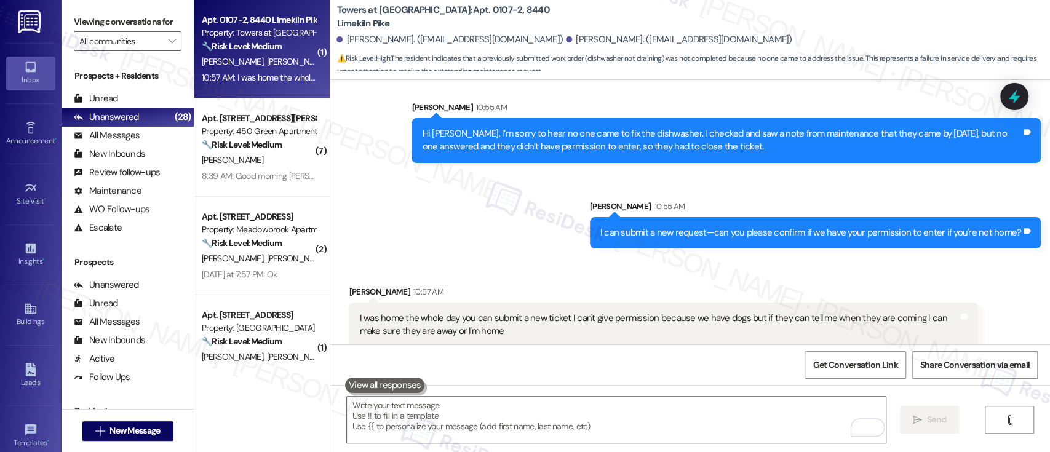
scroll to position [2366, 0]
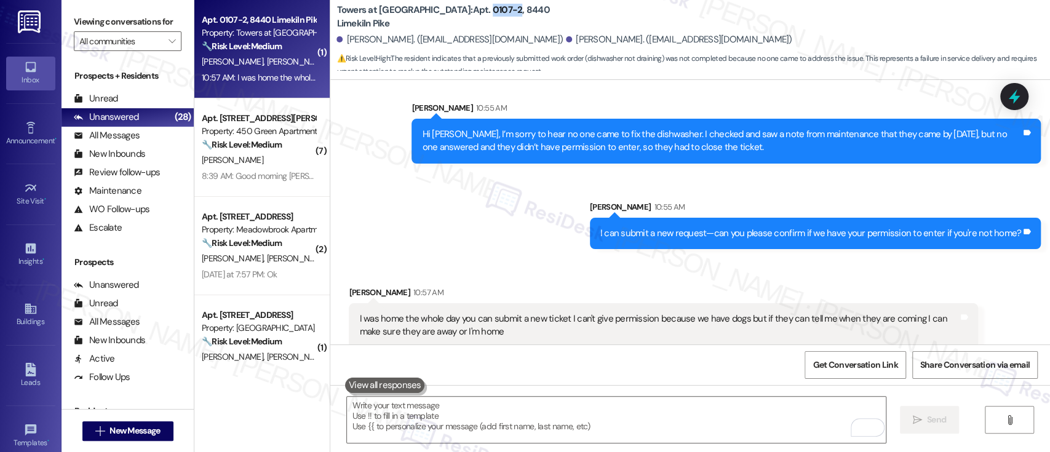
drag, startPoint x: 458, startPoint y: 17, endPoint x: 431, endPoint y: 17, distance: 27.7
click at [431, 17] on b "Towers at Wyncote: Apt. 0107-2, 8440 Limekiln Pike" at bounding box center [460, 17] width 246 height 26
copy b "0107-2"
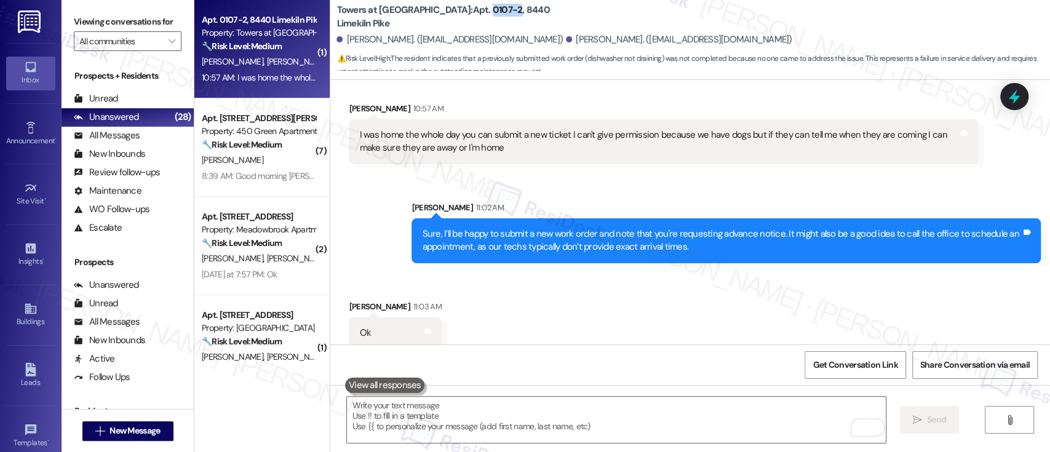
scroll to position [2551, 0]
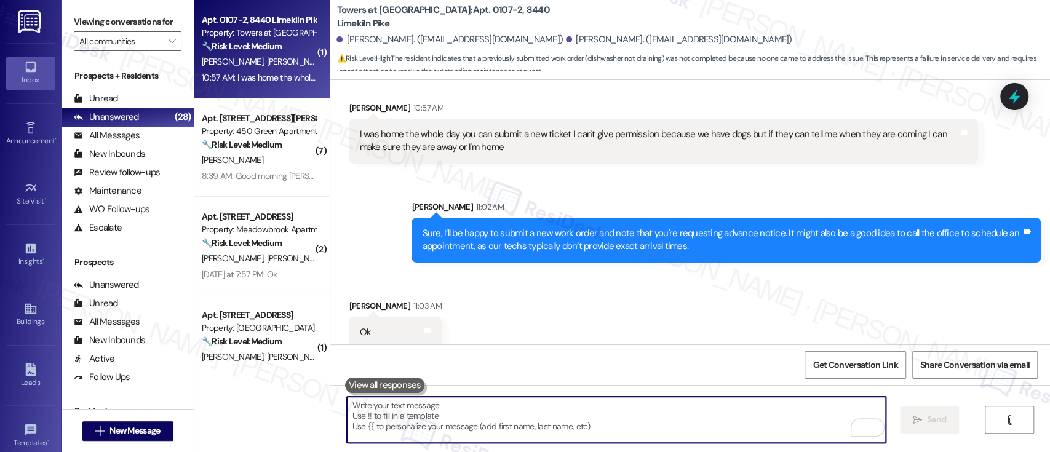
click at [648, 411] on textarea "To enrich screen reader interactions, please activate Accessibility in Grammarl…" at bounding box center [616, 420] width 538 height 46
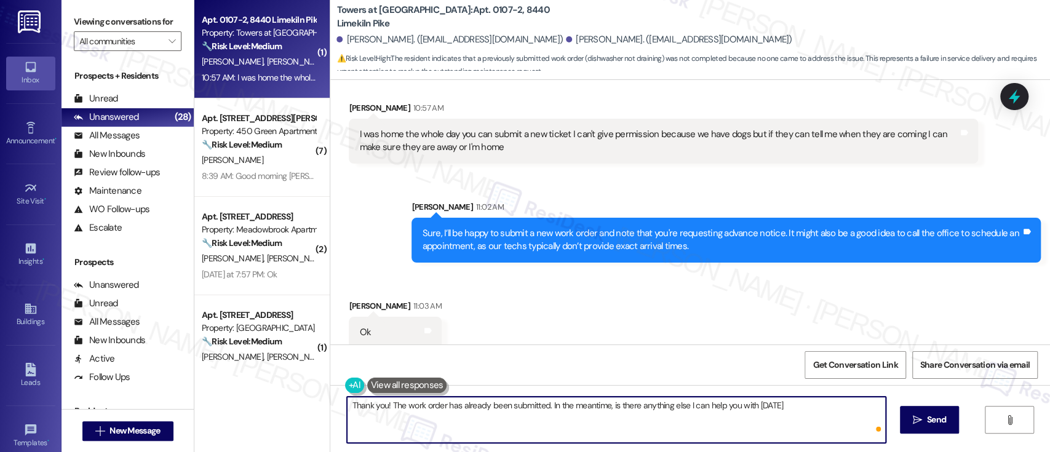
type textarea "Thank you! The work order has already been submitted. In the meantime, is there…"
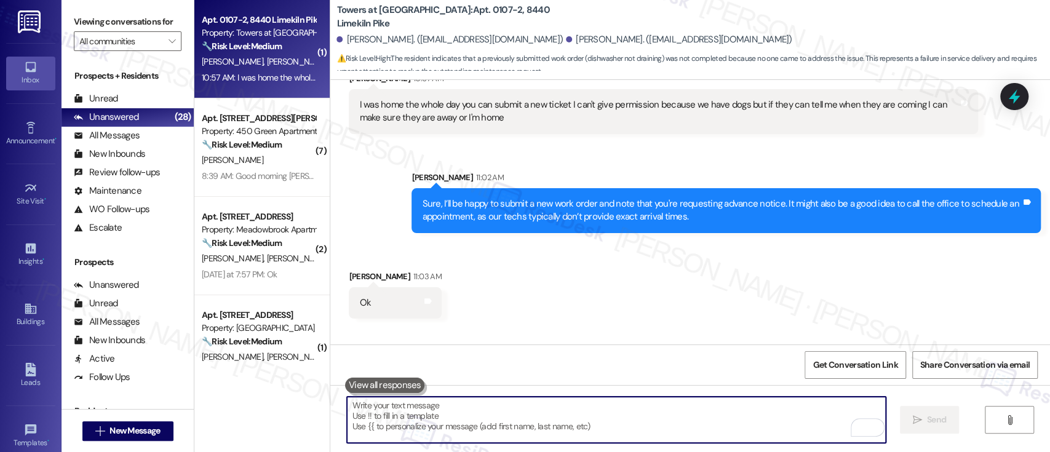
scroll to position [2637, 0]
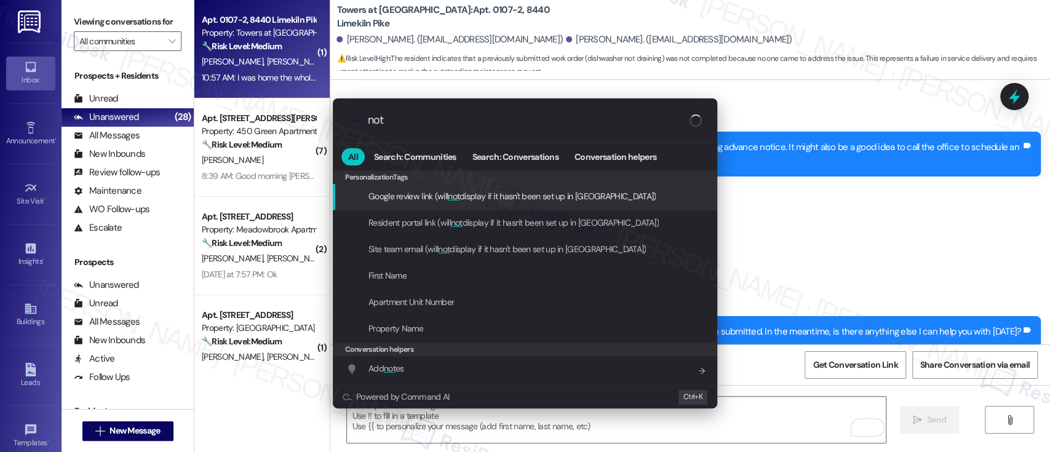
type input "note"
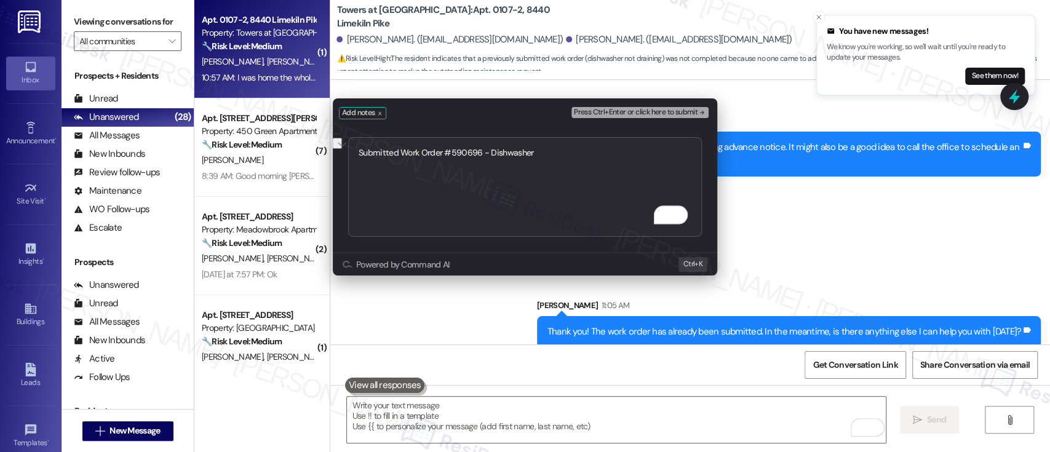
type textarea "Submitted Work Order #590696 - Dishwasher"
click at [674, 110] on span "Press Ctrl+Enter or click here to submit" at bounding box center [636, 112] width 124 height 9
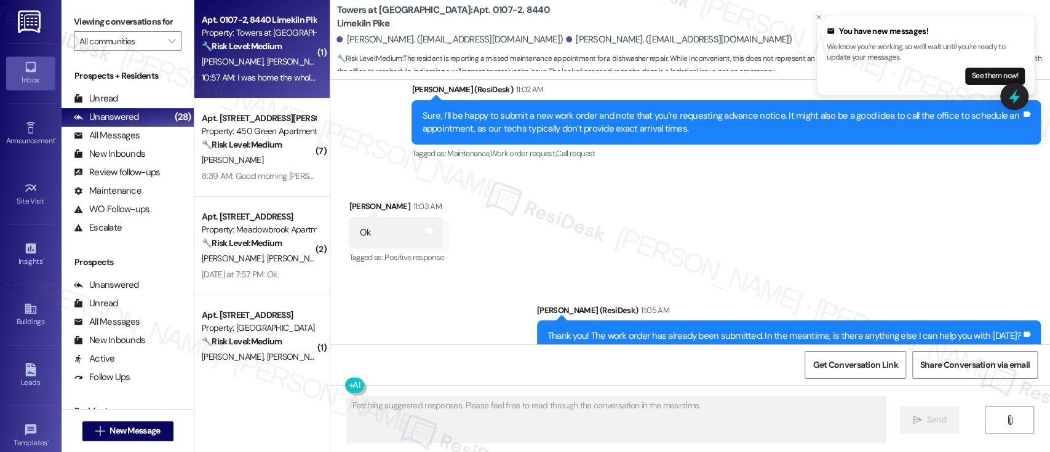
scroll to position [2869, 0]
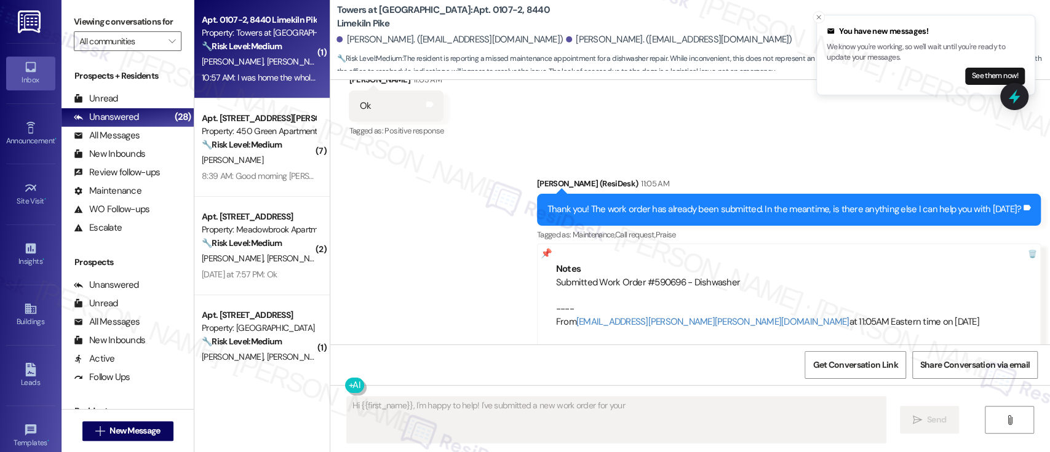
click at [482, 237] on div "Sent via SMS Emily (ResiDesk) 11:05 AM Thank you! The work order has already be…" at bounding box center [690, 254] width 720 height 208
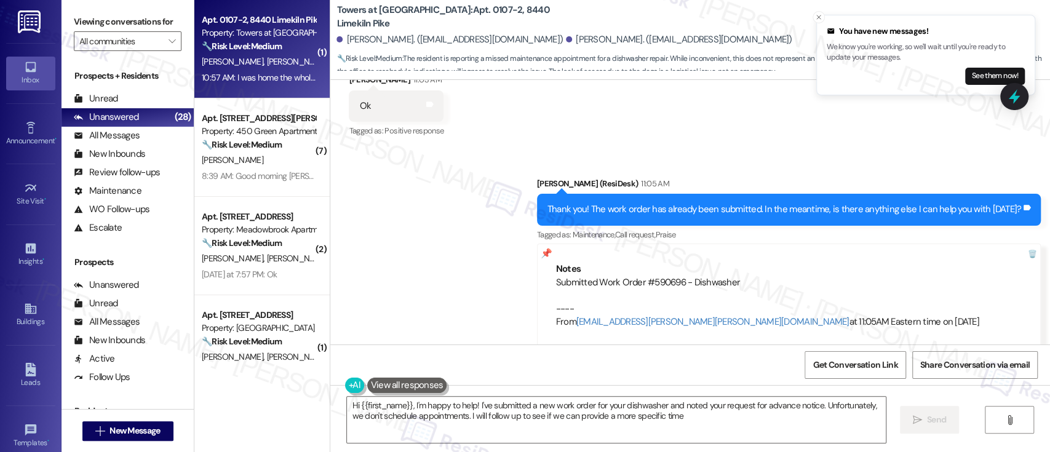
type textarea "Hi {{first_name}}, I'm happy to help! I've submitted a new work order for your …"
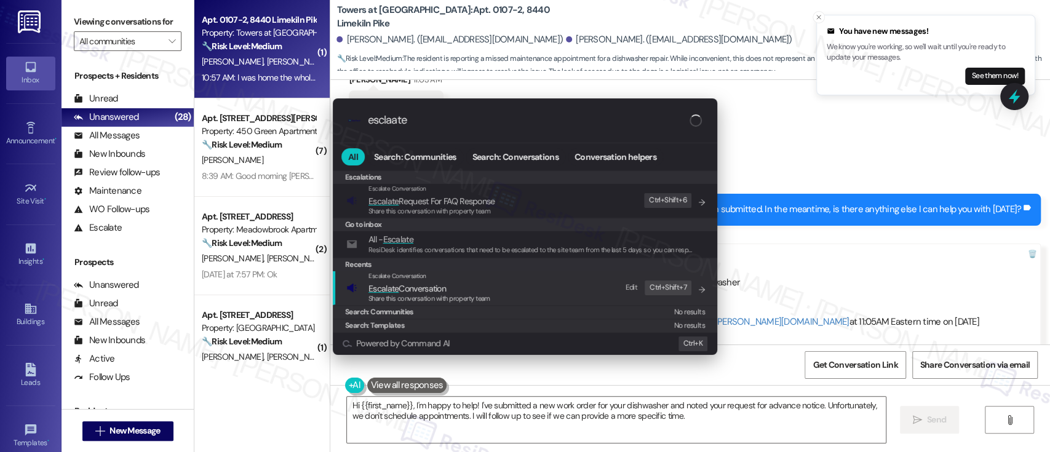
type input "esclaate"
click at [462, 294] on span "Share this conversation with property team" at bounding box center [430, 298] width 122 height 9
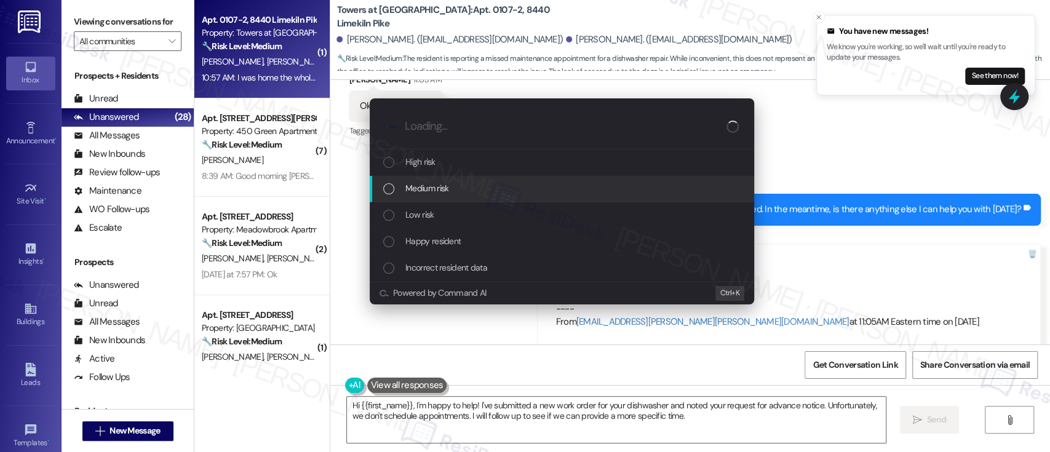
click at [448, 194] on span "Medium risk" at bounding box center [427, 189] width 43 height 14
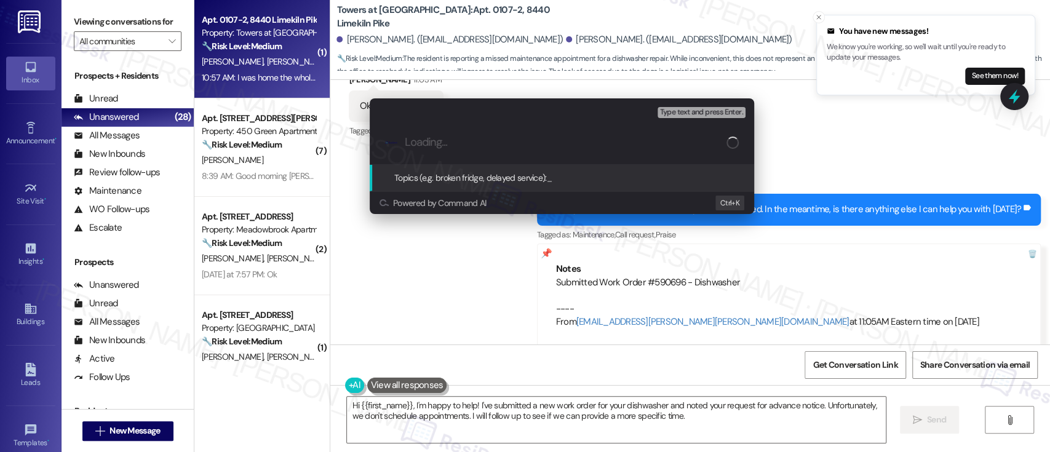
paste input "Submitted Work Order #590696 - Dishwasher"
type input "Submitted Work Order #590696 - Dishwasher"
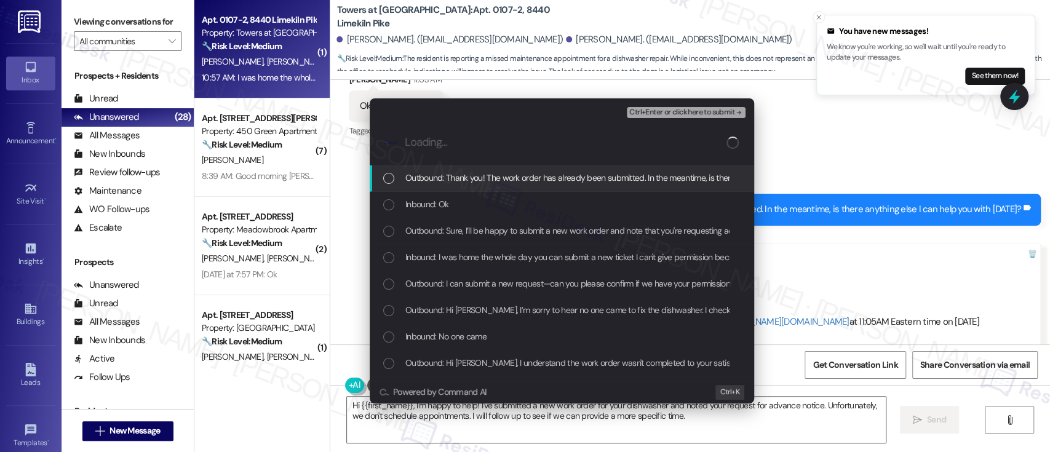
click at [448, 193] on div "Inbound: Ok" at bounding box center [562, 205] width 385 height 26
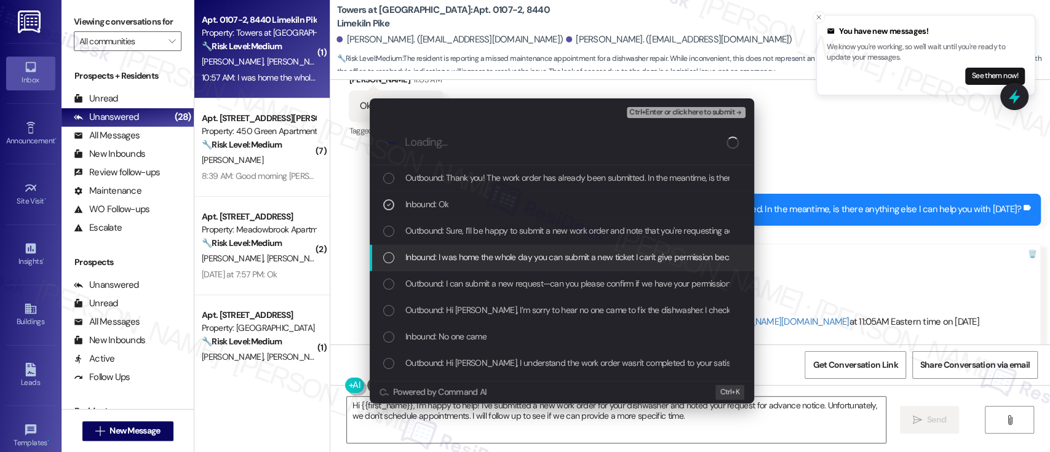
click at [446, 257] on span "Inbound: I was home the whole day you can submit a new ticket I can't give perm…" at bounding box center [760, 257] width 709 height 14
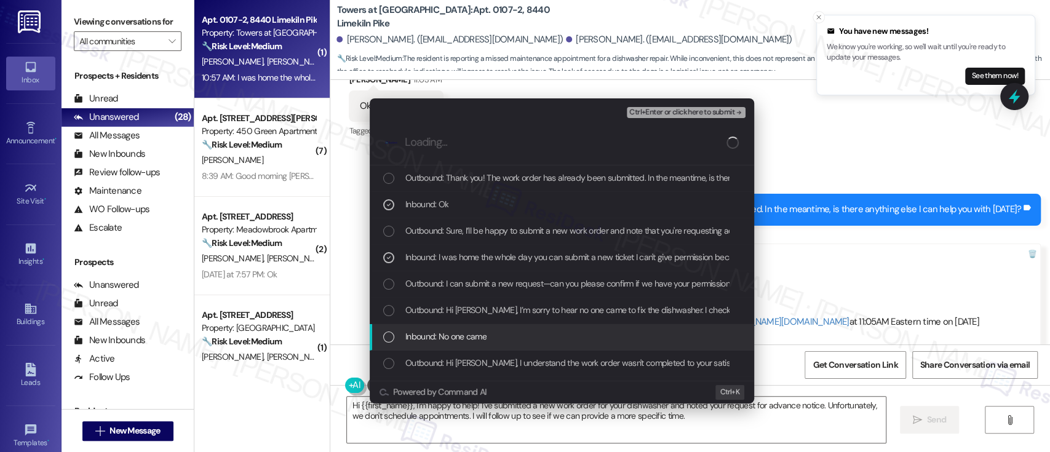
click at [447, 330] on span "Inbound: No one came" at bounding box center [446, 337] width 81 height 14
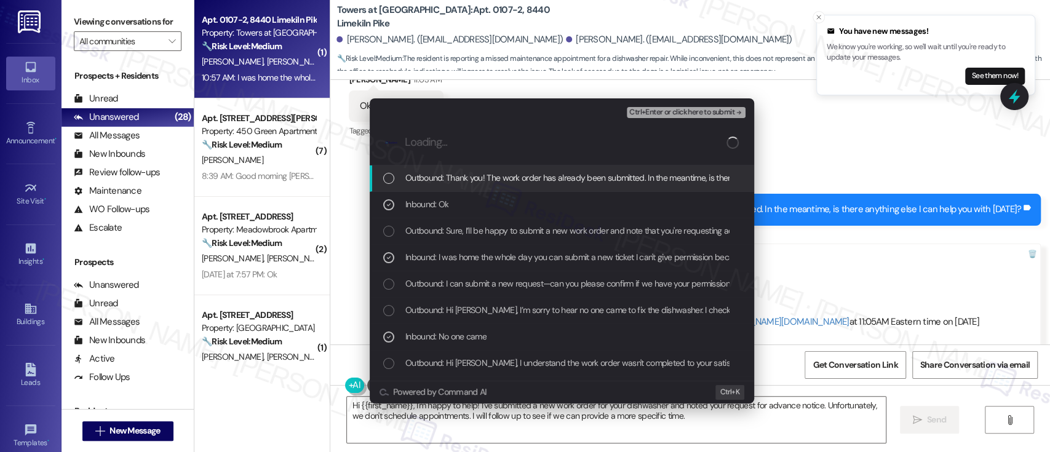
click at [714, 111] on span "Ctrl+Enter or click here to submit" at bounding box center [682, 112] width 105 height 9
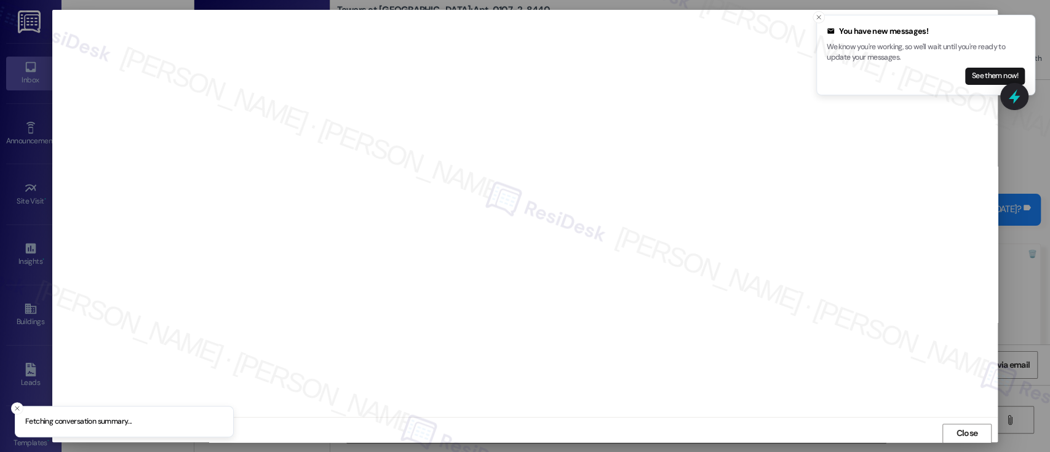
scroll to position [1, 0]
click at [820, 15] on line "Close toast" at bounding box center [819, 17] width 4 height 4
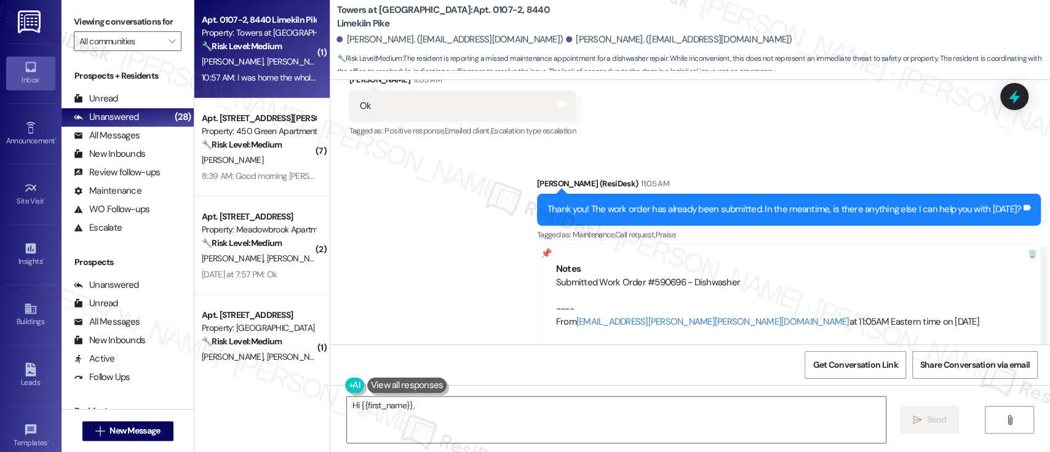
scroll to position [2660, 0]
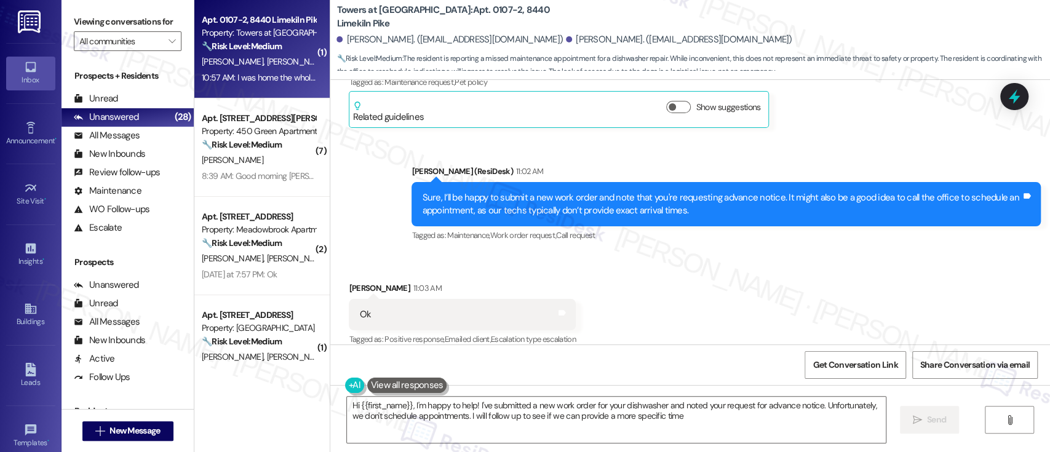
type textarea "Hi {{first_name}}, I'm happy to help! I've submitted a new work order for your …"
click at [752, 255] on div "Received via SMS Nina Marshall 11:03 AM Ok Tags and notes Tagged as: Positive r…" at bounding box center [690, 306] width 720 height 104
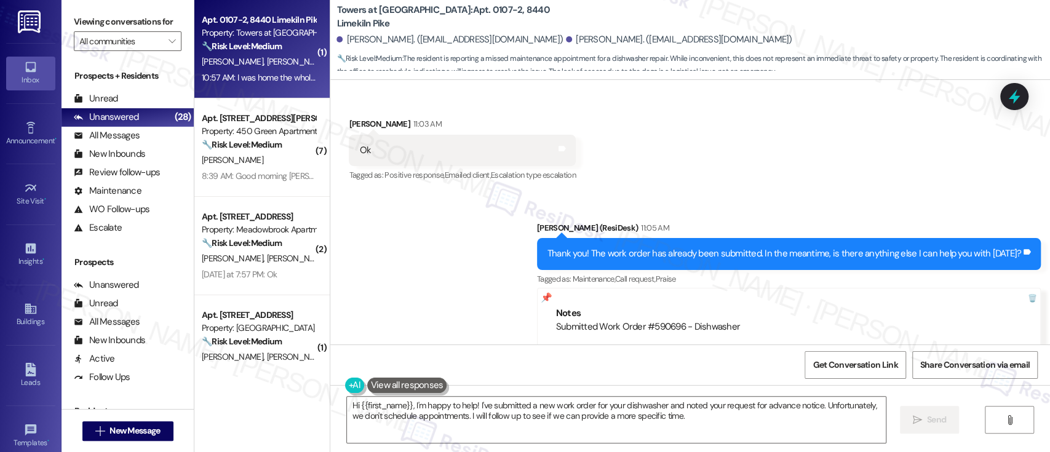
scroll to position [2869, 0]
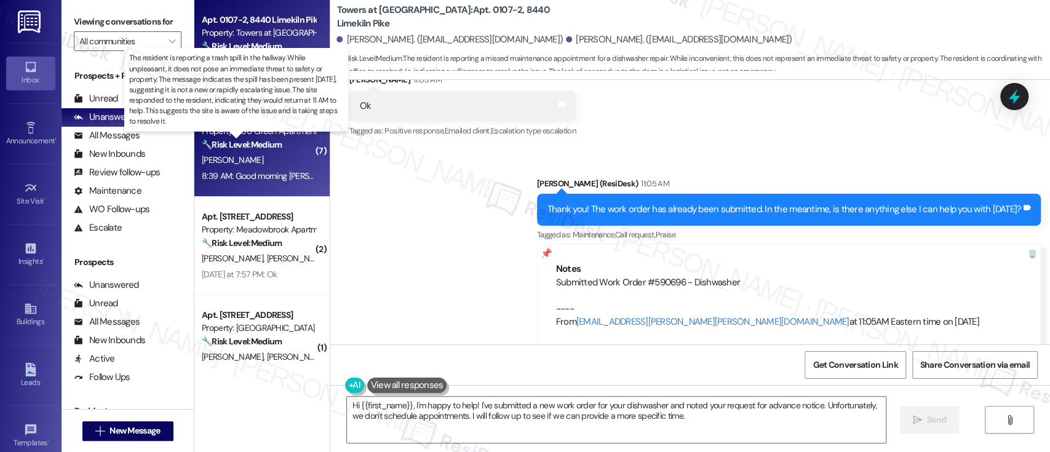
click at [241, 148] on strong "🔧 Risk Level: Medium" at bounding box center [242, 144] width 80 height 11
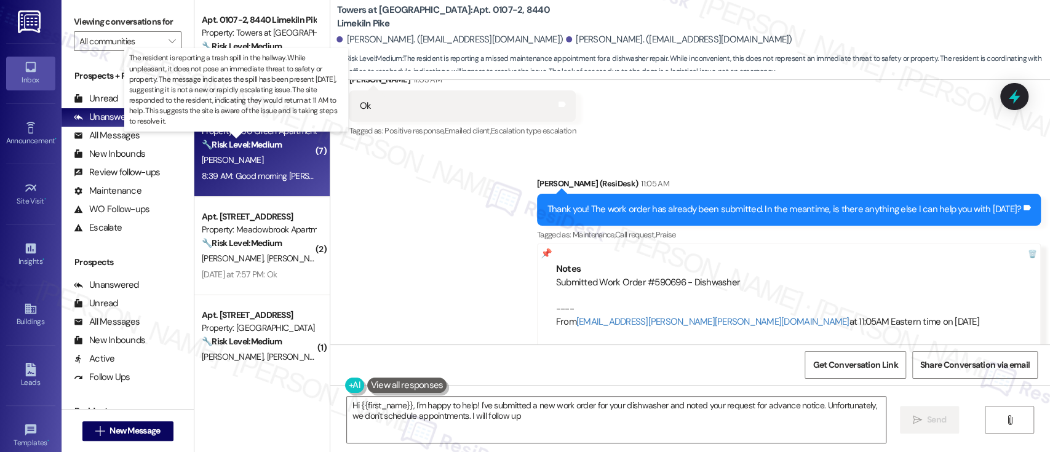
type textarea "Hi {{first_name}}, I'm happy to help! I've submitted a new work order for your …"
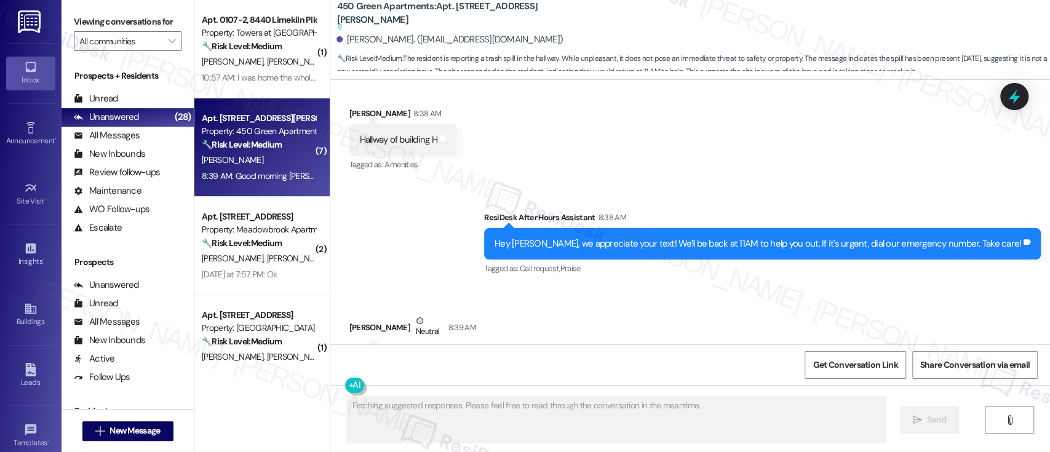
scroll to position [12659, 0]
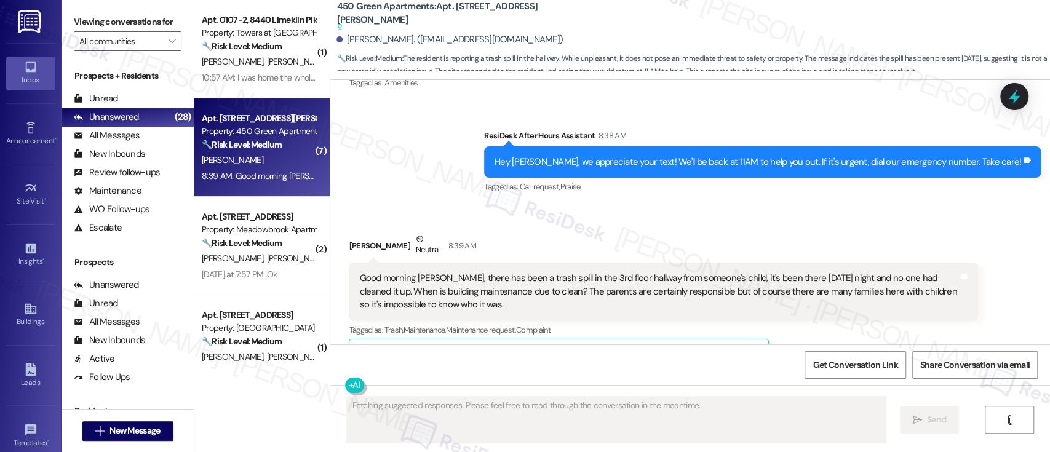
click at [672, 343] on div "Related guidelines Hide Suggestions" at bounding box center [559, 357] width 413 height 29
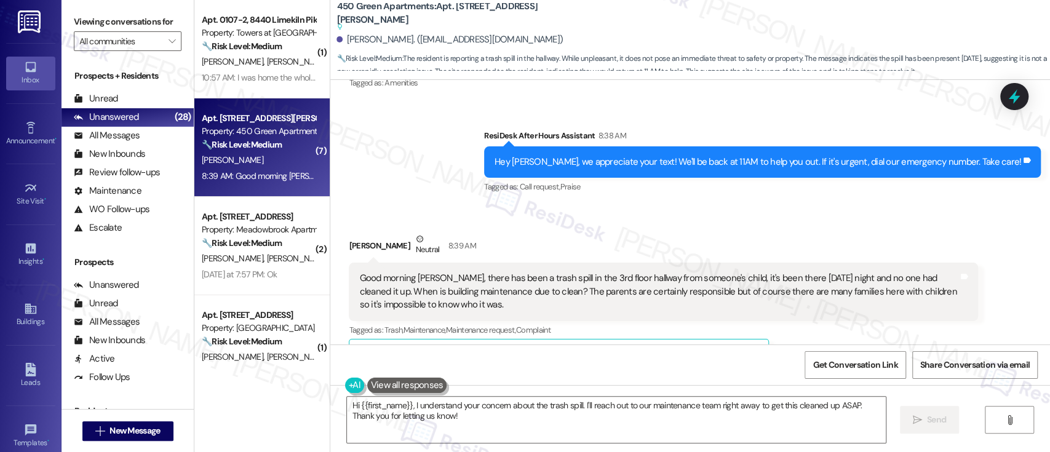
click at [674, 349] on button "Hide Suggestions" at bounding box center [681, 355] width 25 height 12
click at [467, 205] on div "Received via SMS Kaylah Walker Neutral 8:39 AM Good morning Emily, there has be…" at bounding box center [690, 295] width 720 height 180
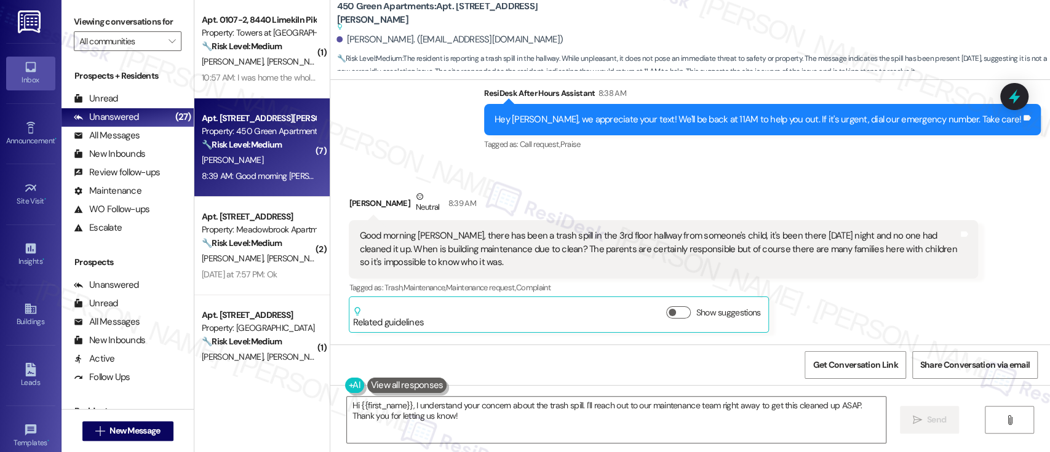
scroll to position [12725, 0]
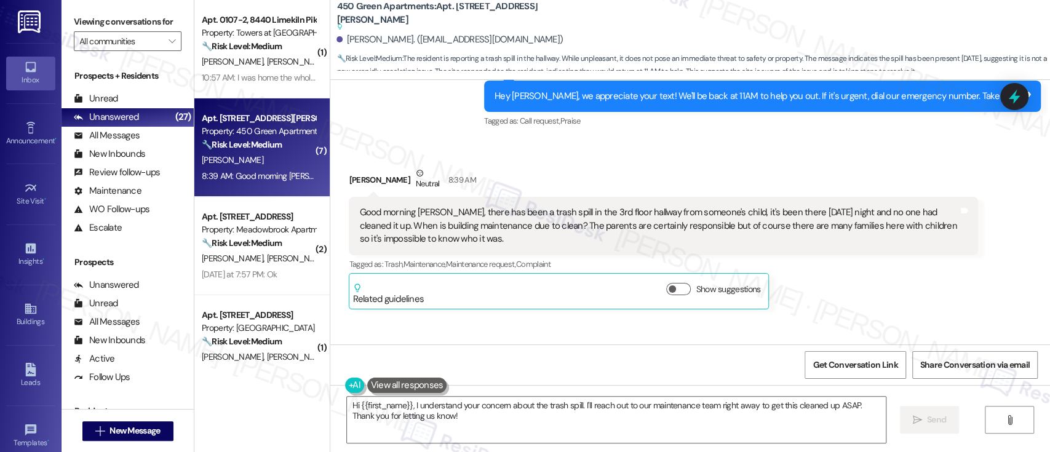
drag, startPoint x: 505, startPoint y: 150, endPoint x: 342, endPoint y: 121, distance: 165.5
click at [349, 197] on div "Good morning Emily, there has been a trash spill in the 3rd floor hallway from …" at bounding box center [664, 226] width 630 height 58
copy div "Good morning Emily, there has been a trash spill in the 3rd floor hallway from …"
click at [407, 407] on textarea "Hi {{first_name}}, I understand your concern about the trash spill. I'll reach …" at bounding box center [616, 420] width 538 height 46
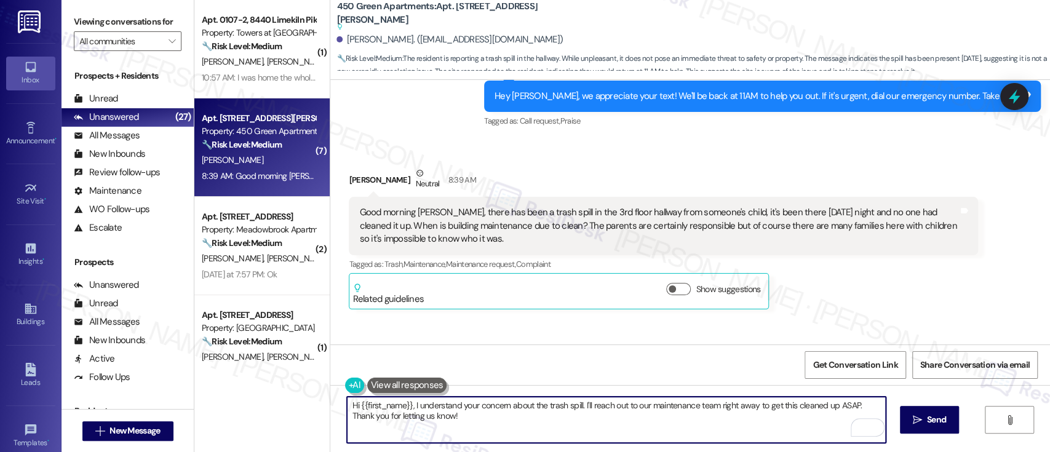
drag, startPoint x: 502, startPoint y: 406, endPoint x: 546, endPoint y: 318, distance: 98.3
click at [504, 402] on textarea "Hi {{first_name}}, I understand your concern about the trash spill. I'll reach …" at bounding box center [616, 420] width 538 height 46
click at [537, 409] on textarea "Hi {{first_name}}, I'm sorry to hear about the trash spill. I'll reach out to o…" at bounding box center [616, 420] width 538 height 46
type textarea "Hi {{first_name}}, I'm sorry to hear about the trash spill in the 3rd floor hal…"
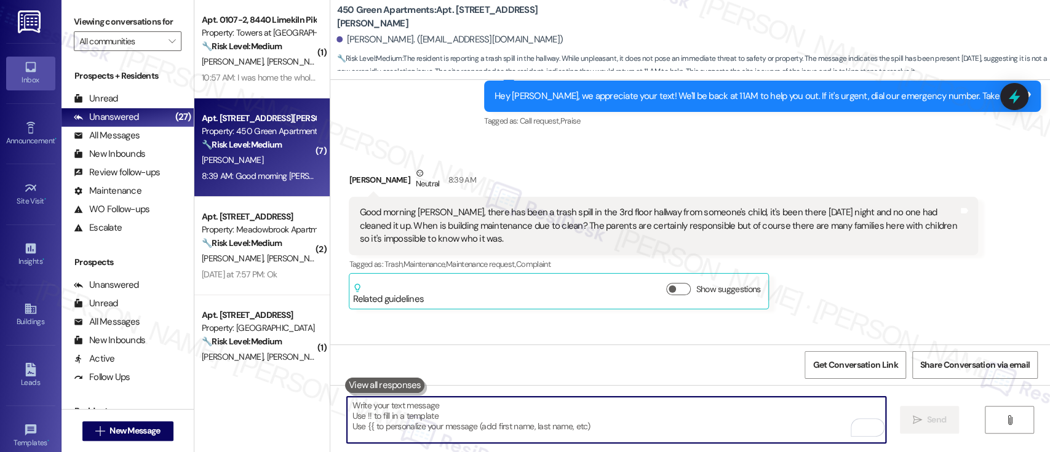
scroll to position [12611, 0]
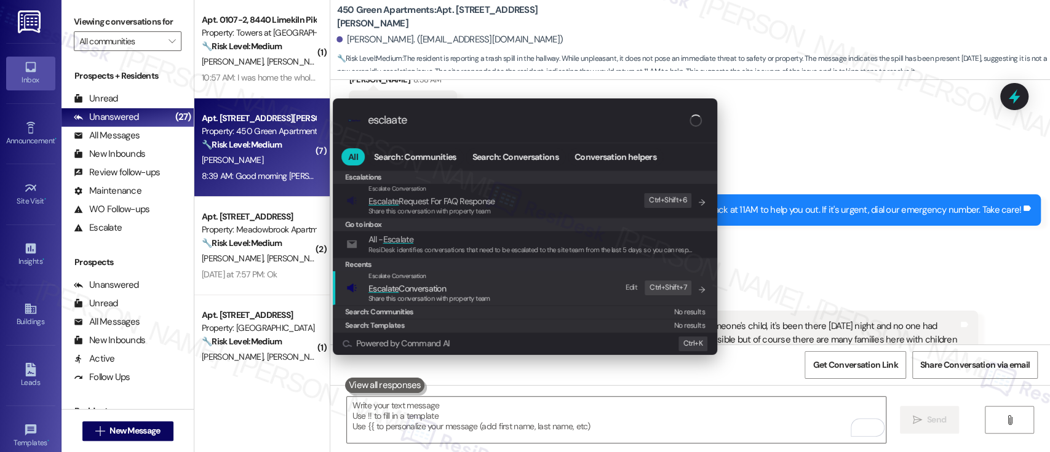
type input "esclaate"
click at [409, 290] on span "Escalate Conversation" at bounding box center [408, 288] width 78 height 11
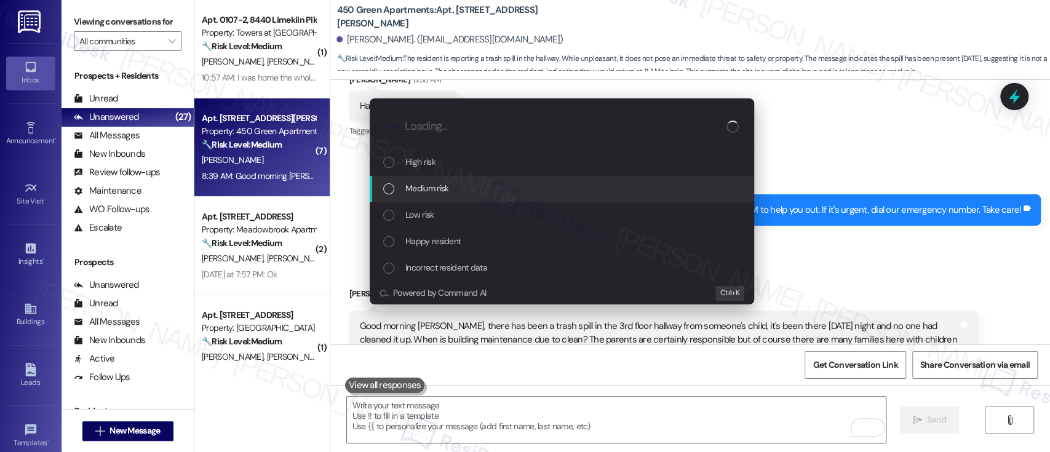
click at [433, 183] on span "Medium risk" at bounding box center [427, 189] width 43 height 14
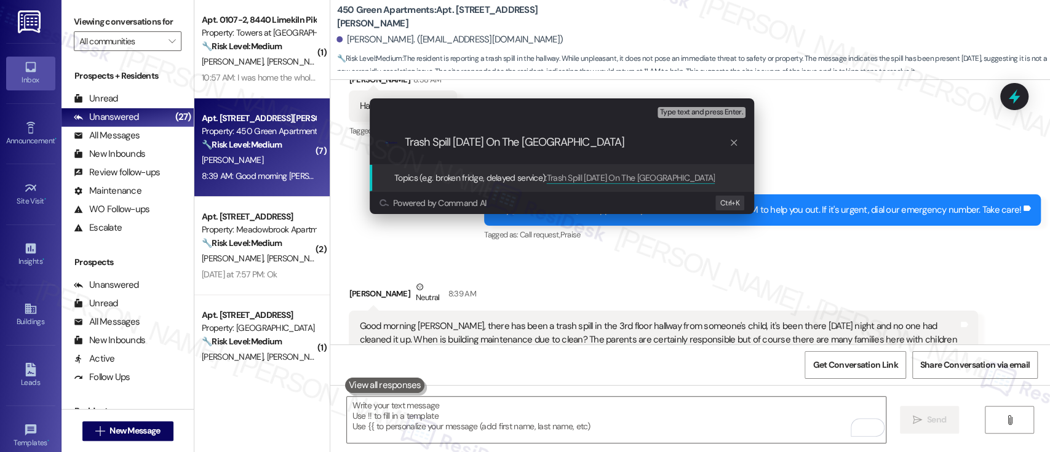
type input "Trash Spill Since Wednesday On The 3rd Floor Hallway"
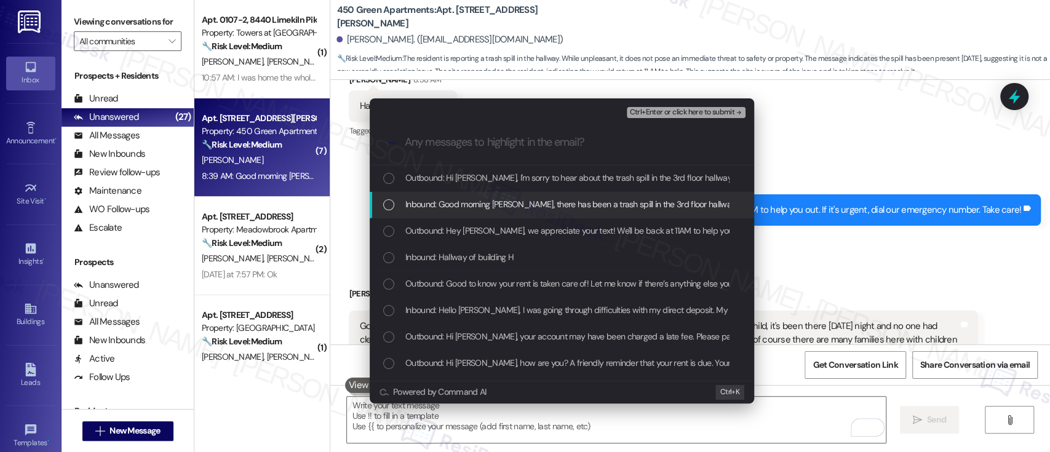
drag, startPoint x: 438, startPoint y: 201, endPoint x: 612, endPoint y: 196, distance: 174.2
click at [438, 201] on span "Inbound: Good morning Emily, there has been a trash spill in the 3rd floor hall…" at bounding box center [1028, 205] width 1244 height 14
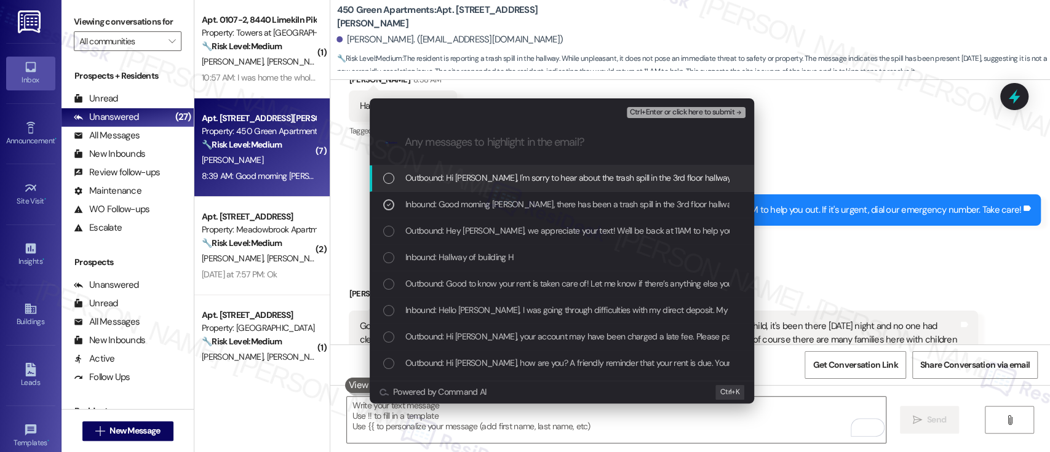
click at [670, 114] on span "Ctrl+Enter or click here to submit" at bounding box center [682, 112] width 105 height 9
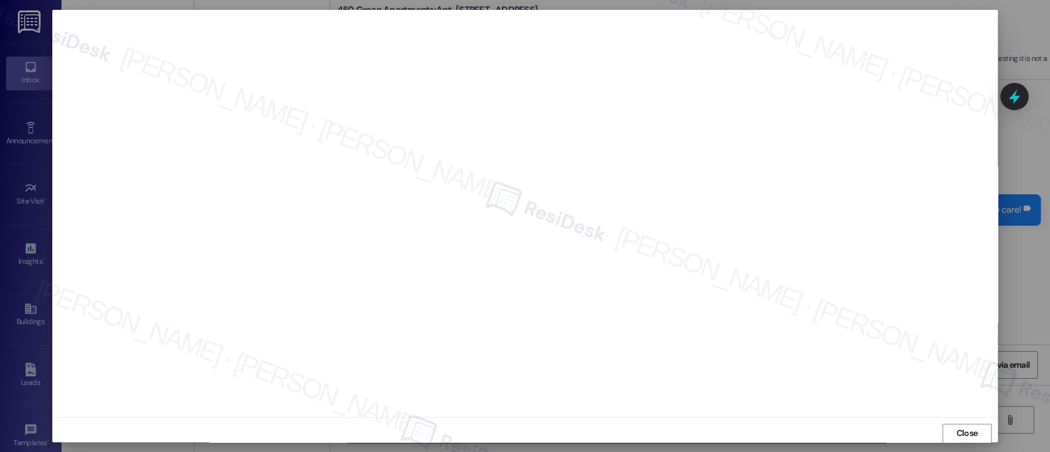
scroll to position [1, 0]
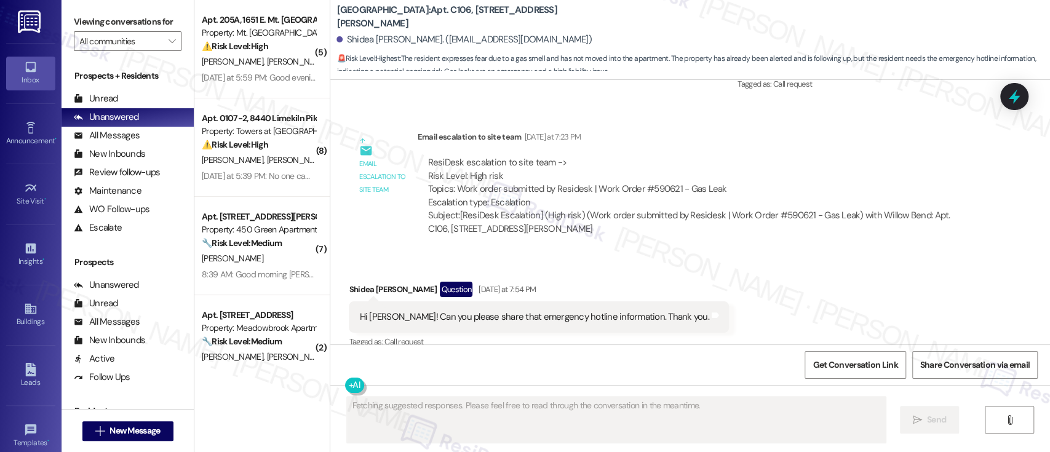
scroll to position [1868, 0]
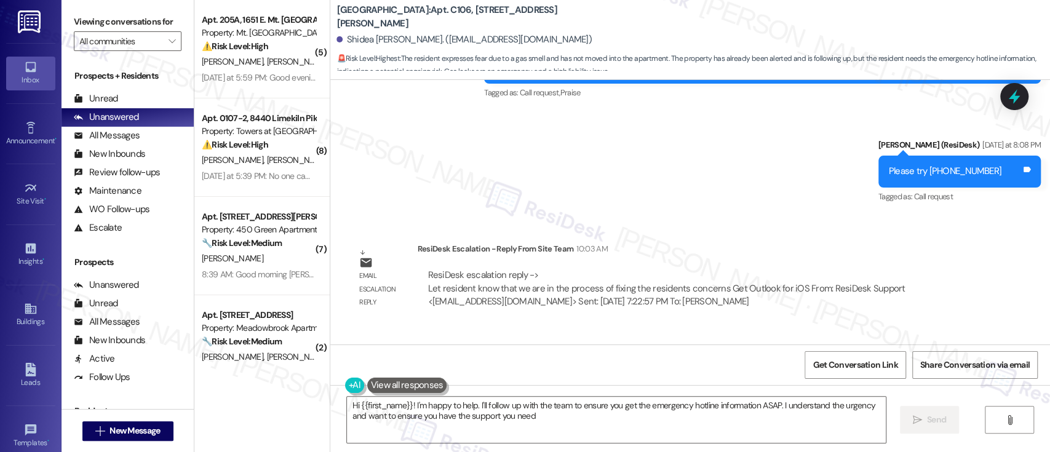
type textarea "Hi {{first_name}}! I'm happy to help. I'll follow up with the team to ensure yo…"
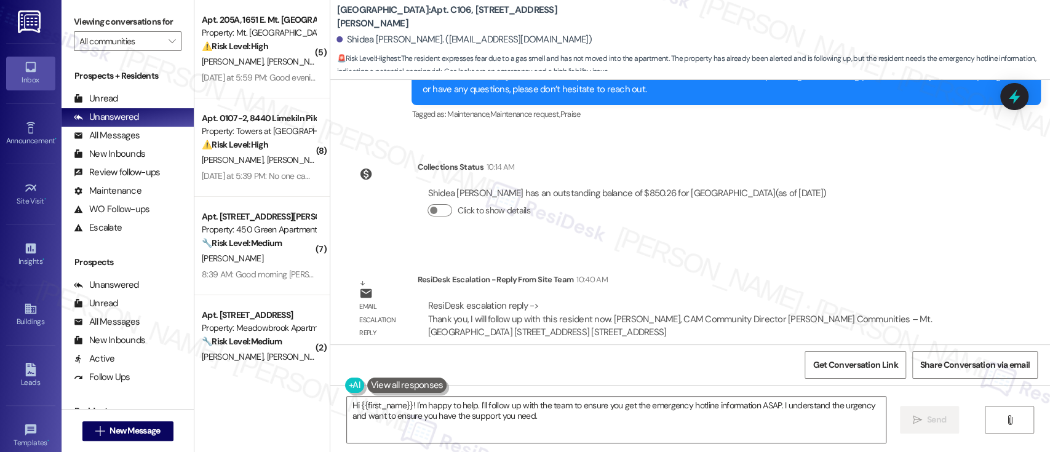
scroll to position [2380, 0]
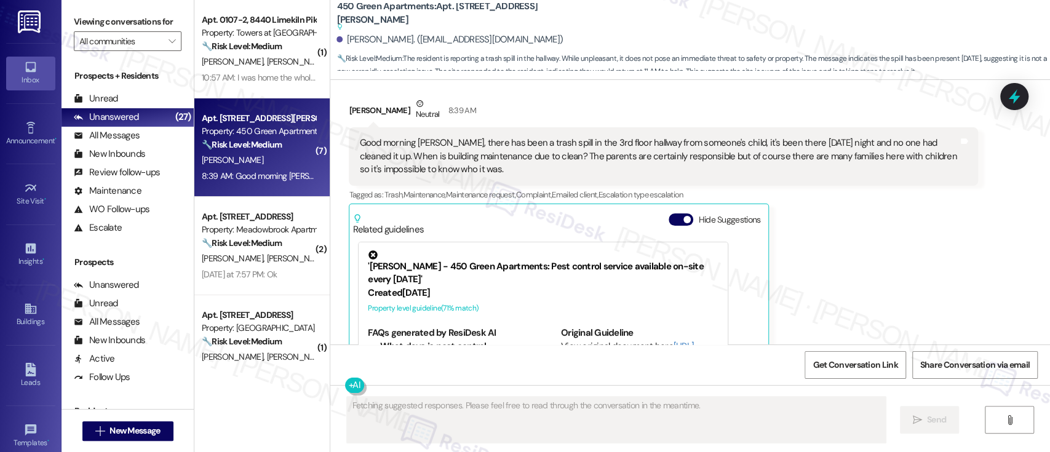
scroll to position [12792, 0]
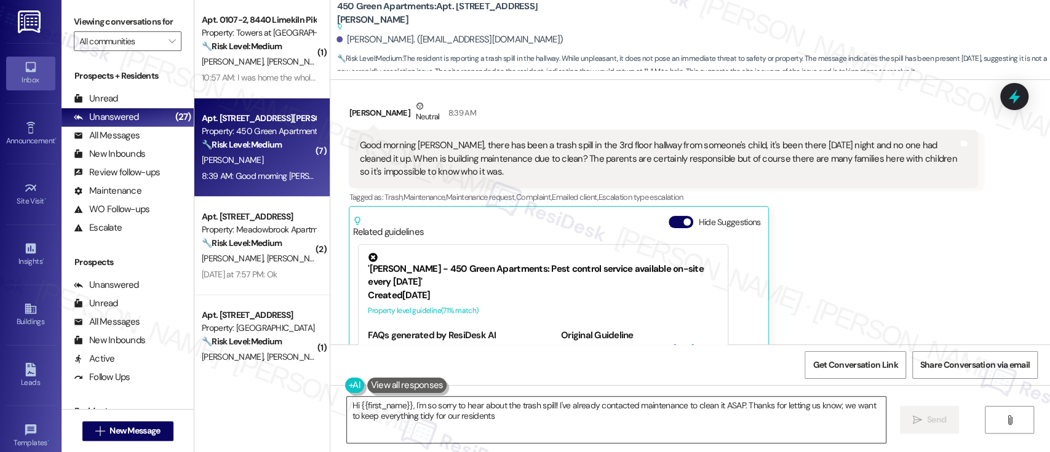
type textarea "Hi {{first_name}}, I'm so sorry to hear about the trash spill! I've already con…"
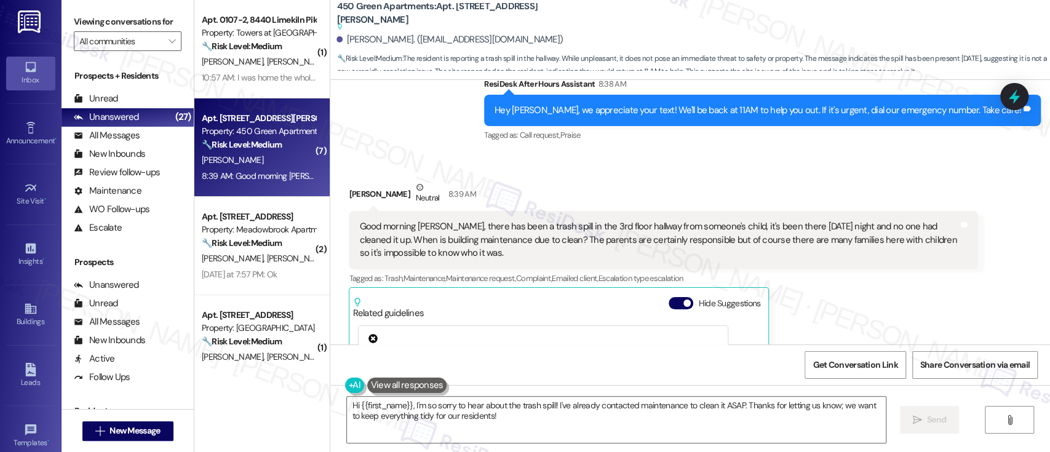
scroll to position [12710, 0]
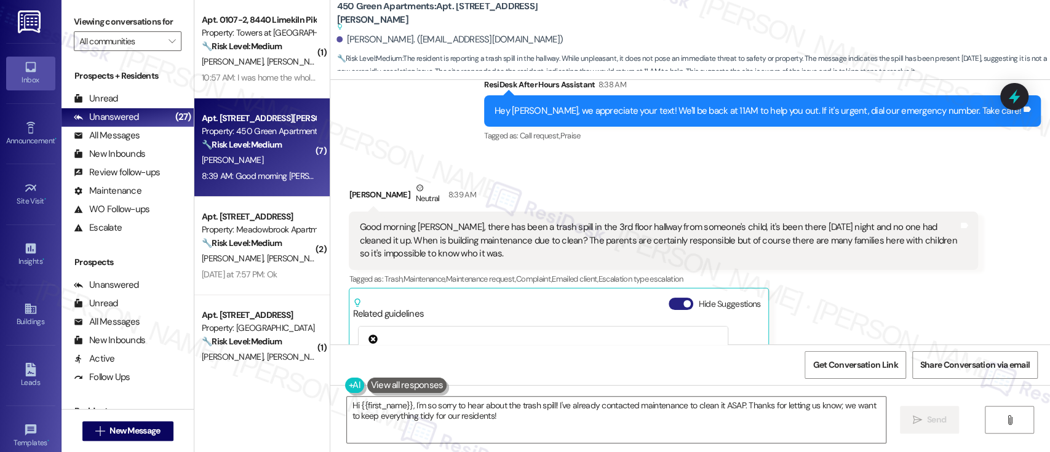
click at [670, 298] on button "Hide Suggestions" at bounding box center [681, 304] width 25 height 12
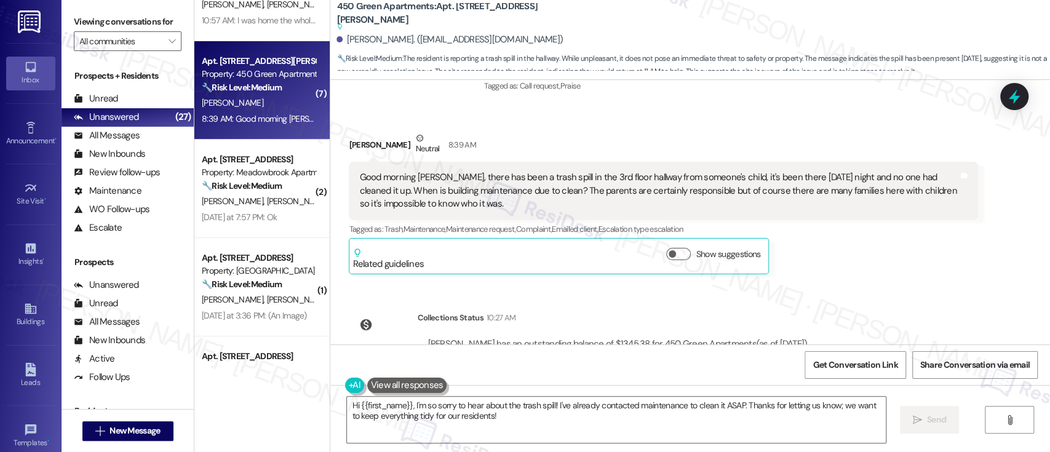
scroll to position [82, 0]
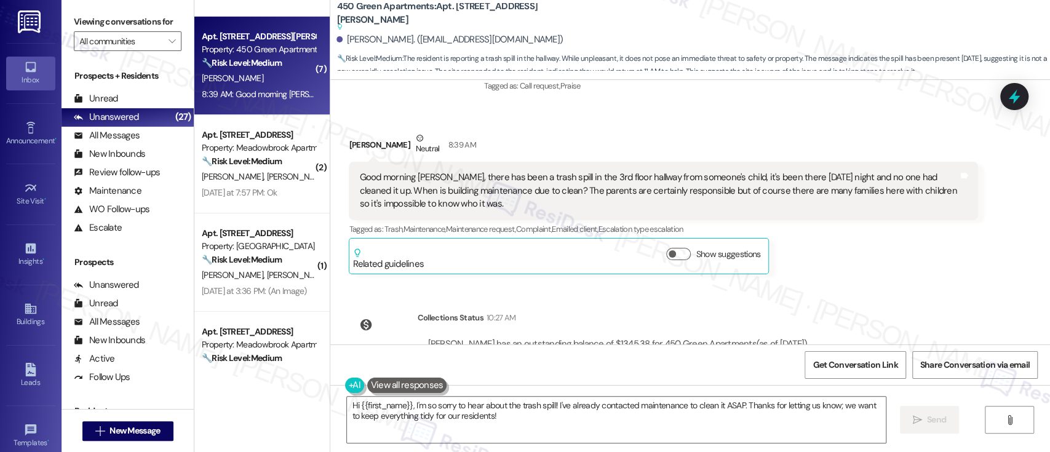
click at [256, 158] on strong "🔧 Risk Level: Medium" at bounding box center [242, 161] width 80 height 11
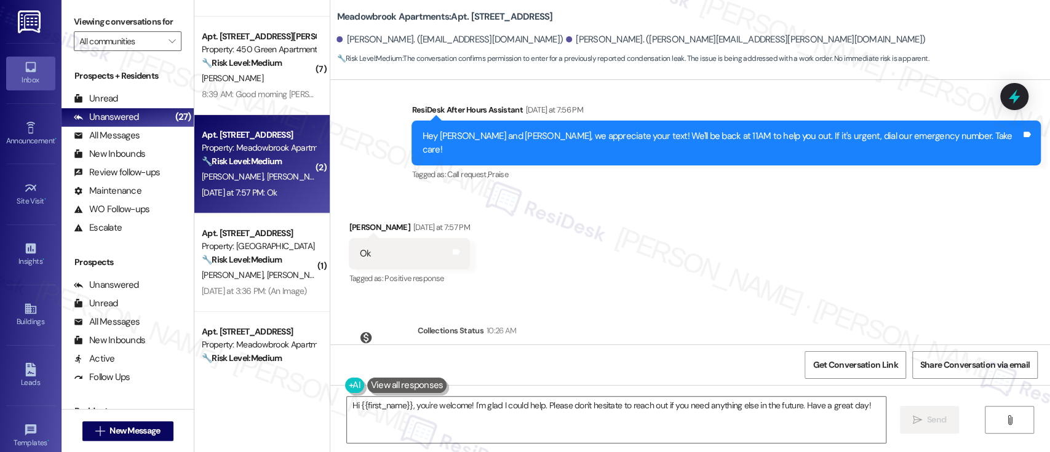
scroll to position [5658, 0]
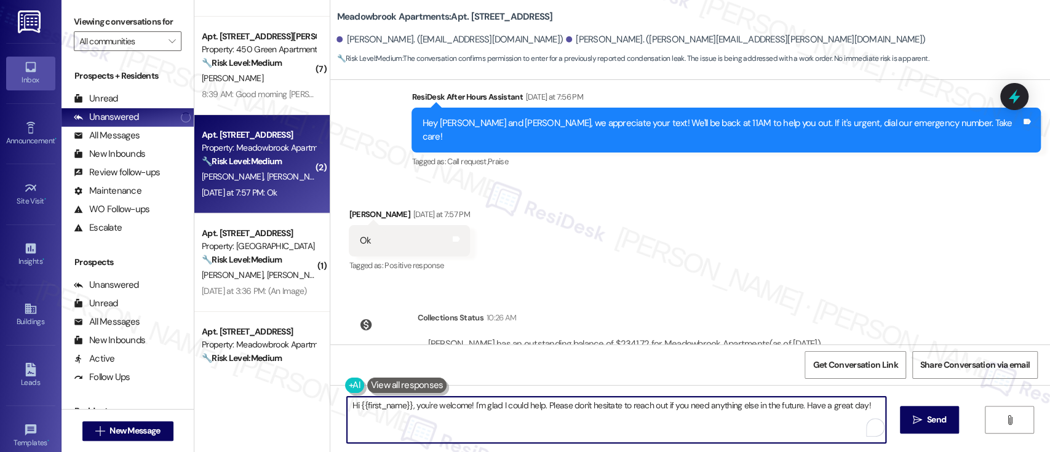
drag, startPoint x: 412, startPoint y: 408, endPoint x: 280, endPoint y: 406, distance: 131.7
click at [280, 406] on div "( 1 ) Apt. 0107-2, [GEOGRAPHIC_DATA] Property: Towers at [GEOGRAPHIC_DATA] 🔧 Ri…" at bounding box center [622, 226] width 856 height 452
drag, startPoint x: 468, startPoint y: 411, endPoint x: 497, endPoint y: 418, distance: 30.4
click at [474, 416] on textarea "You're welcome! I'm glad I could help. Please don't hesitate to reach out if yo…" at bounding box center [616, 420] width 538 height 46
click at [686, 413] on textarea "You're welcome! I'm glad I could help. Please don't hesitate to reach out if yo…" at bounding box center [616, 420] width 538 height 46
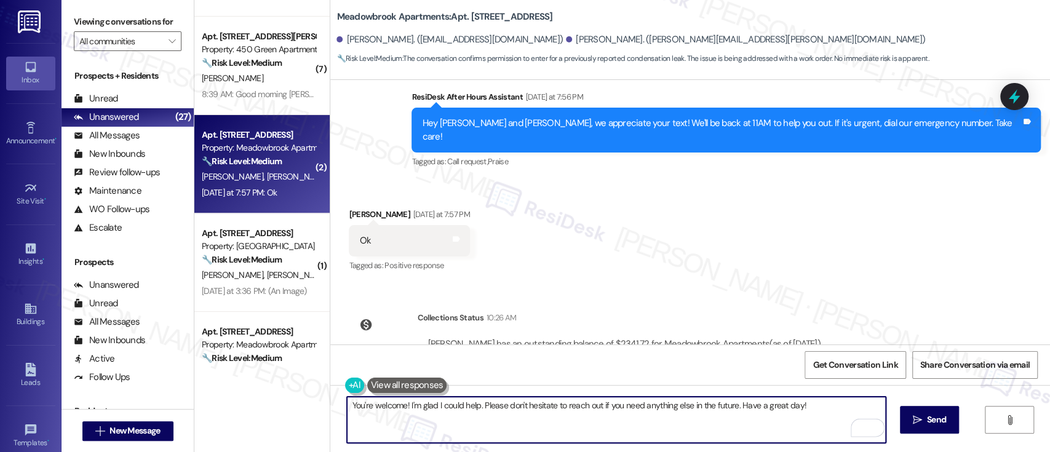
type textarea "You're welcome! I'm glad I could help. Please don't hesitate to reach out if yo…"
click at [919, 404] on div "You're welcome! I'm glad I could help. Please don't hesitate to reach out if yo…" at bounding box center [690, 431] width 720 height 92
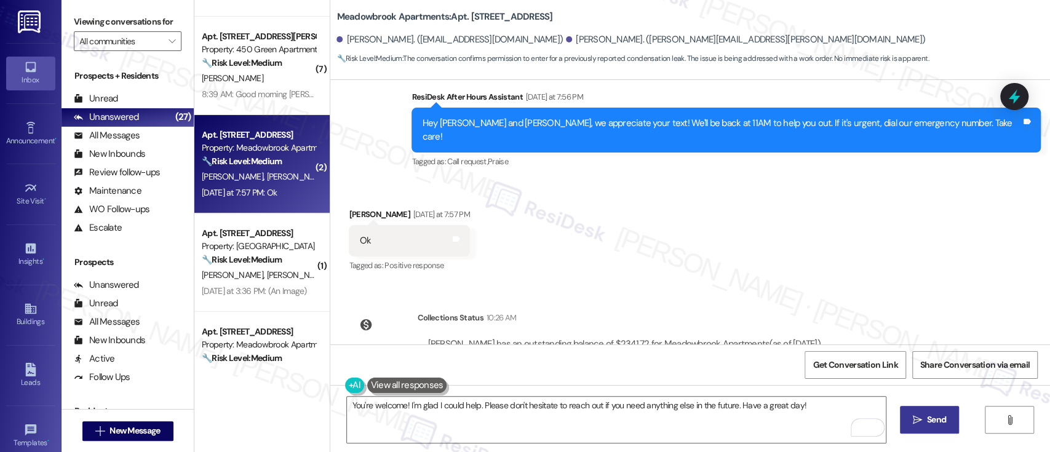
click at [921, 422] on span " Send" at bounding box center [930, 420] width 39 height 13
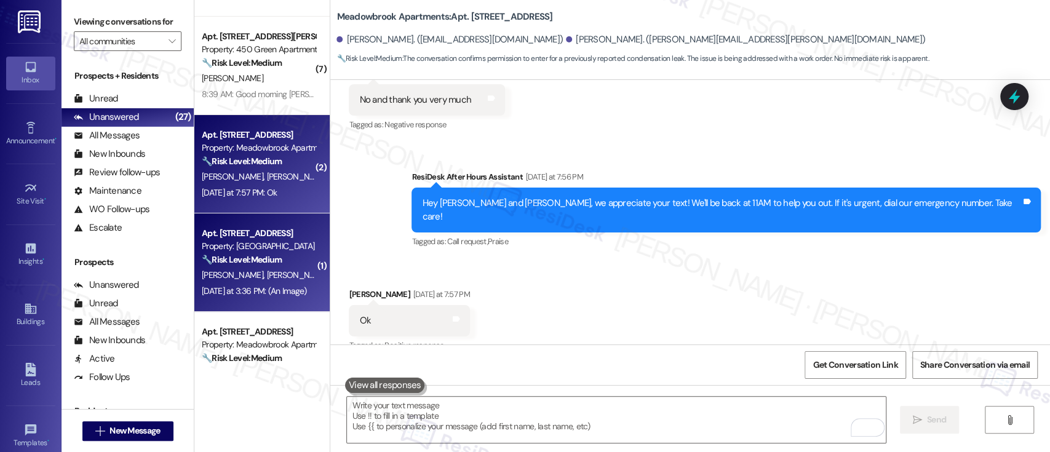
scroll to position [5544, 0]
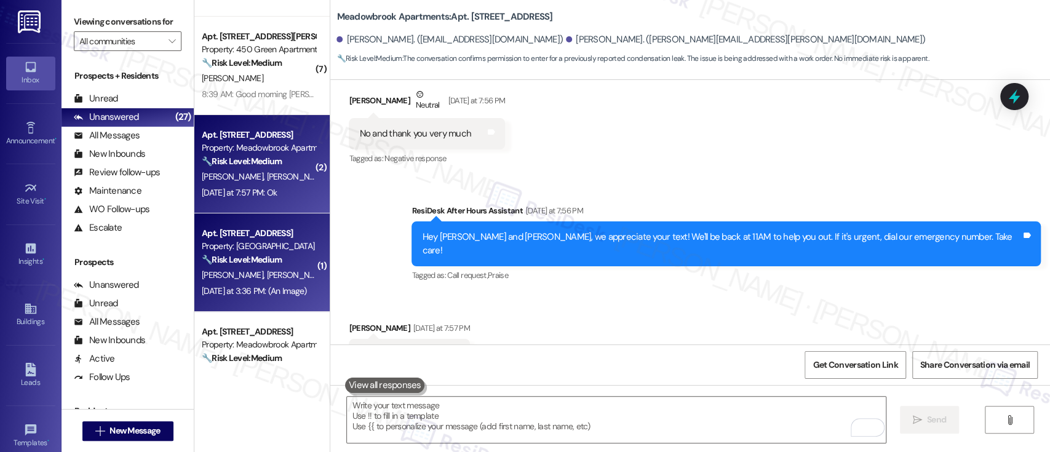
click at [271, 270] on span "[PERSON_NAME]" at bounding box center [298, 275] width 62 height 11
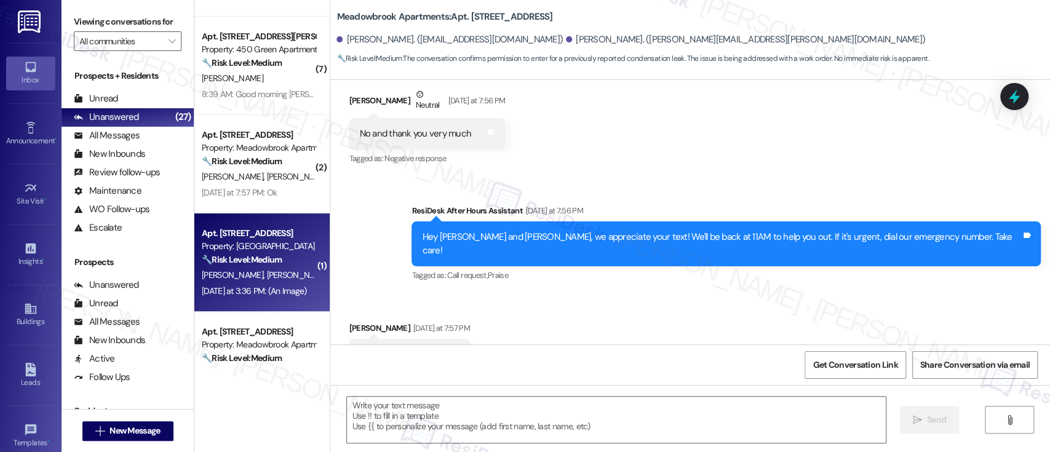
type textarea "Fetching suggested responses. Please feel free to read through the conversation…"
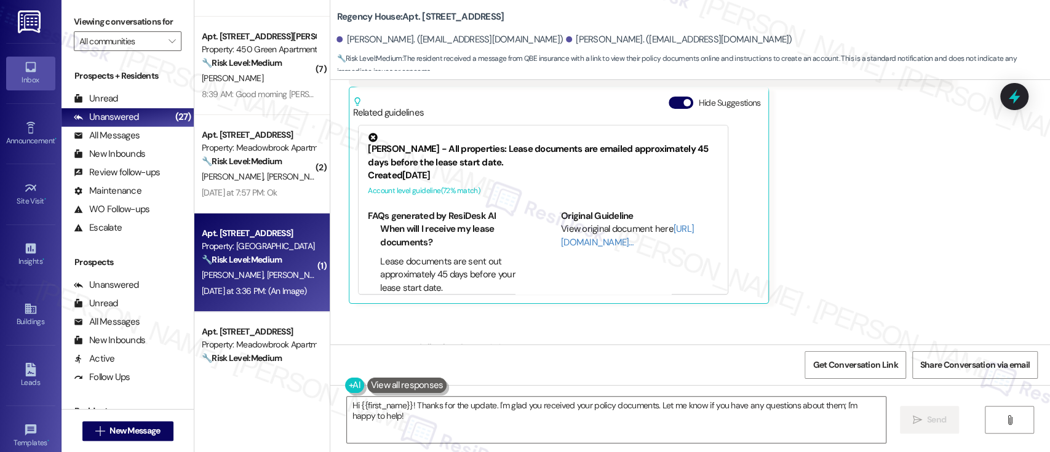
scroll to position [634, 0]
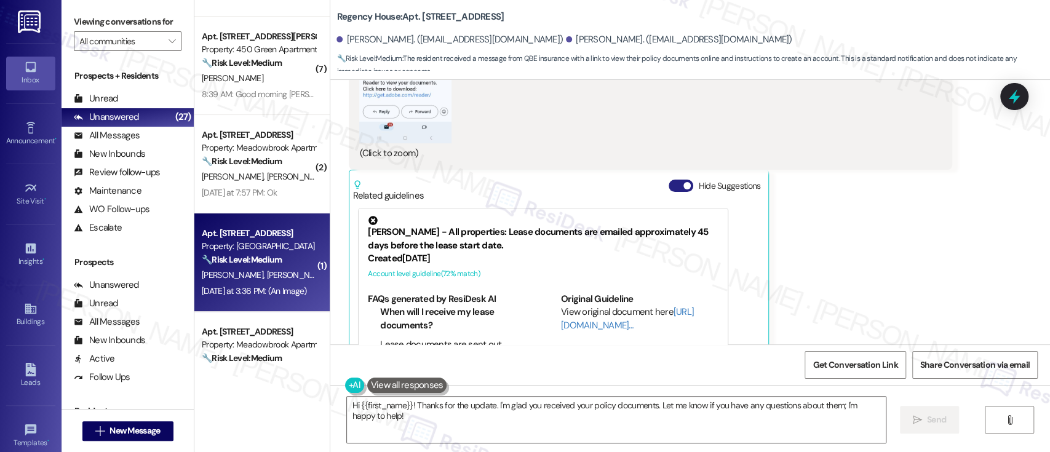
click at [669, 185] on button "Hide Suggestions" at bounding box center [681, 186] width 25 height 12
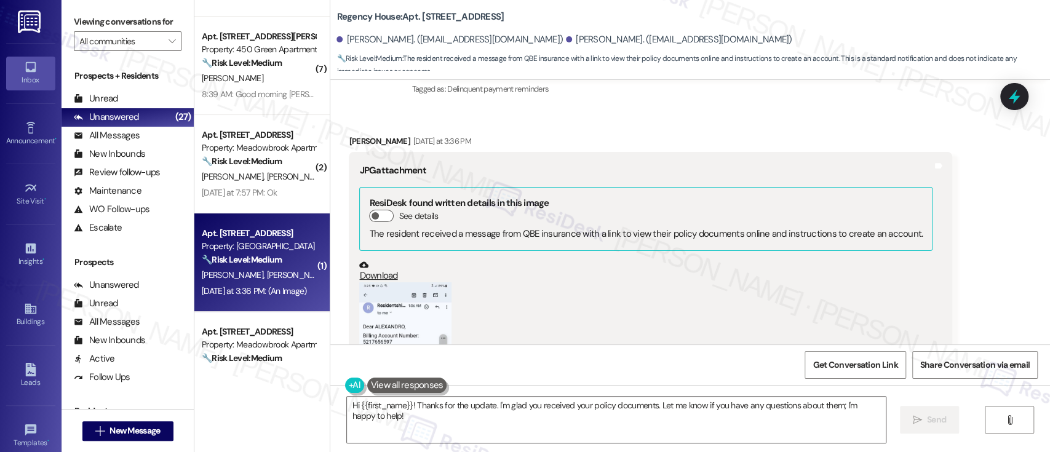
scroll to position [371, 0]
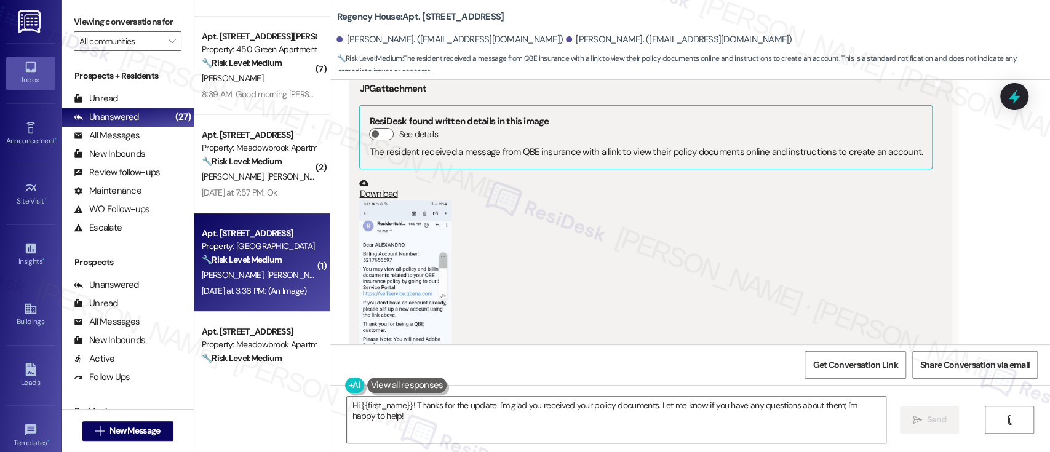
click at [401, 257] on button "Zoom image" at bounding box center [405, 303] width 92 height 205
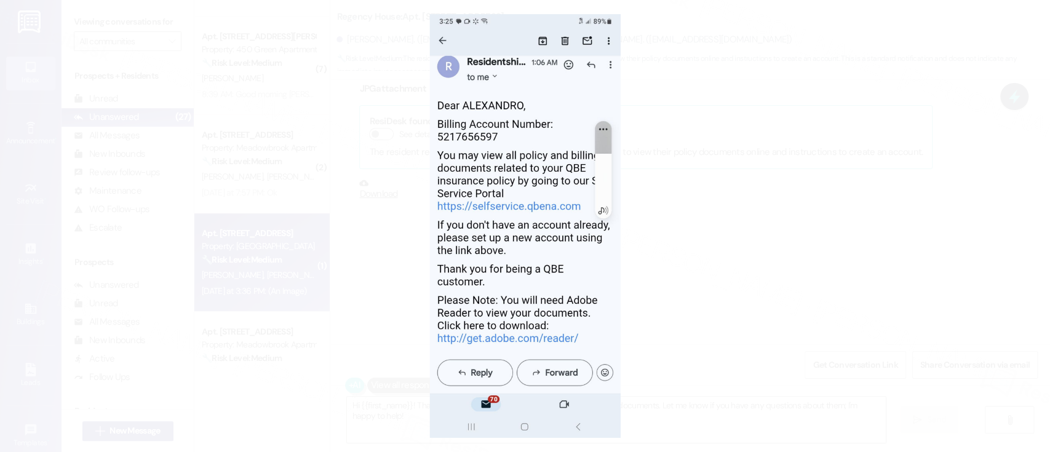
click at [798, 258] on button "Unzoom image" at bounding box center [525, 226] width 1050 height 452
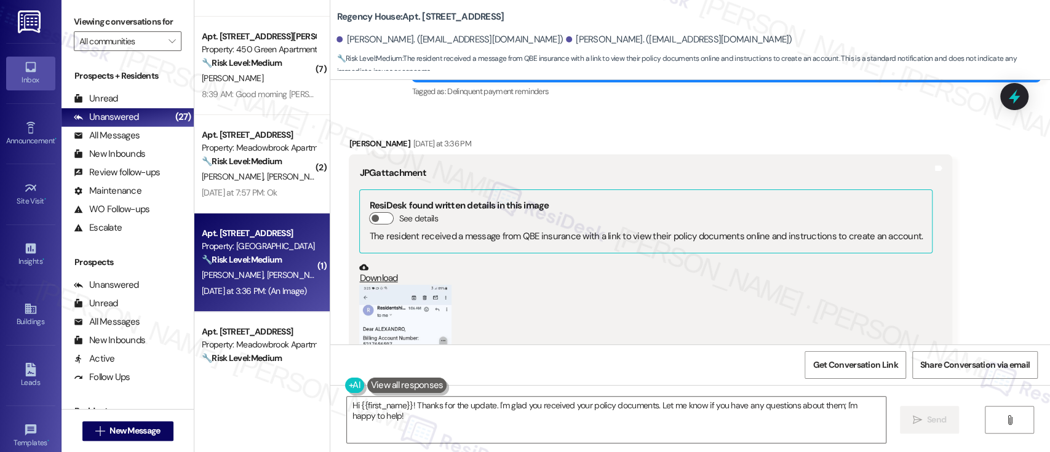
scroll to position [289, 0]
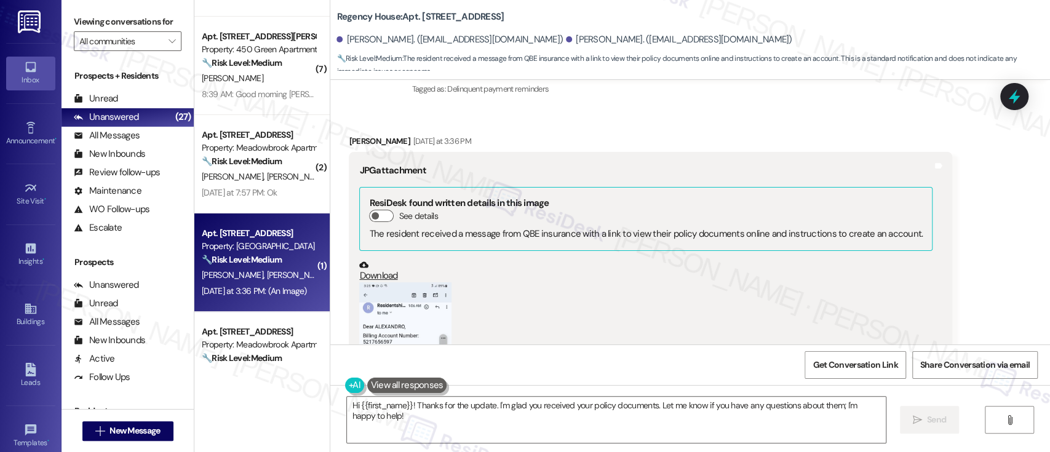
click at [349, 137] on div "Alexandro Bermudez Yesterday at 3:36 PM" at bounding box center [651, 143] width 604 height 17
copy div "Alexandro"
click at [372, 401] on textarea "Hi {{first_name}}! Thanks for the update. I'm glad you received your policy doc…" at bounding box center [616, 420] width 538 height 46
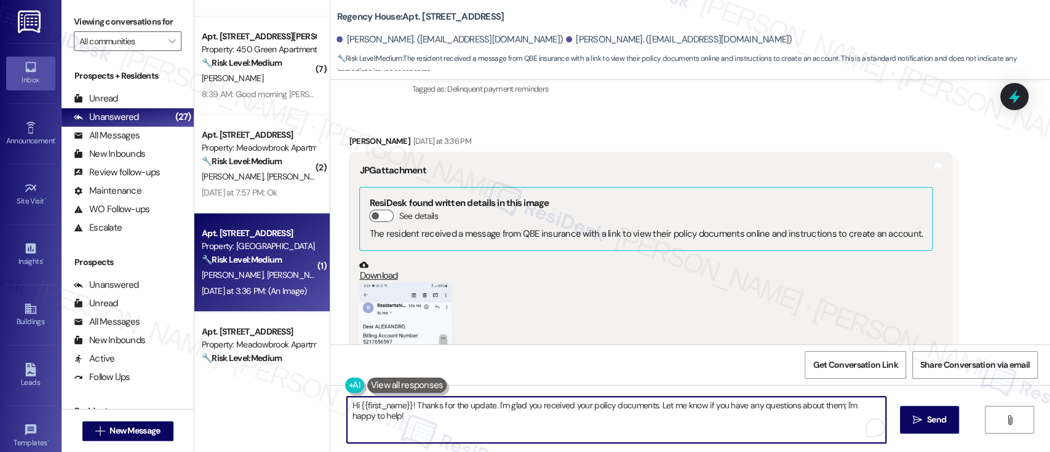
click at [372, 401] on textarea "Hi {{first_name}}! Thanks for the update. I'm glad you received your policy doc…" at bounding box center [616, 420] width 538 height 46
paste textarea "Alexandro"
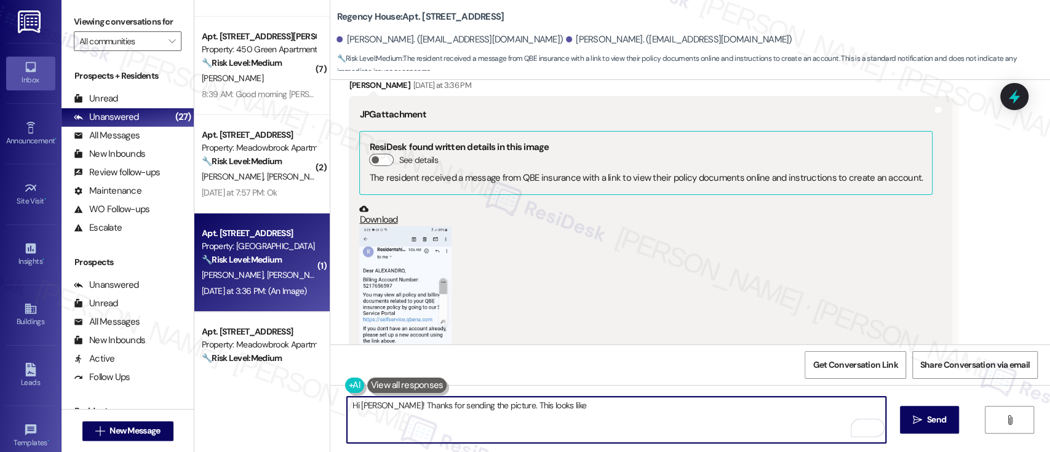
scroll to position [371, 0]
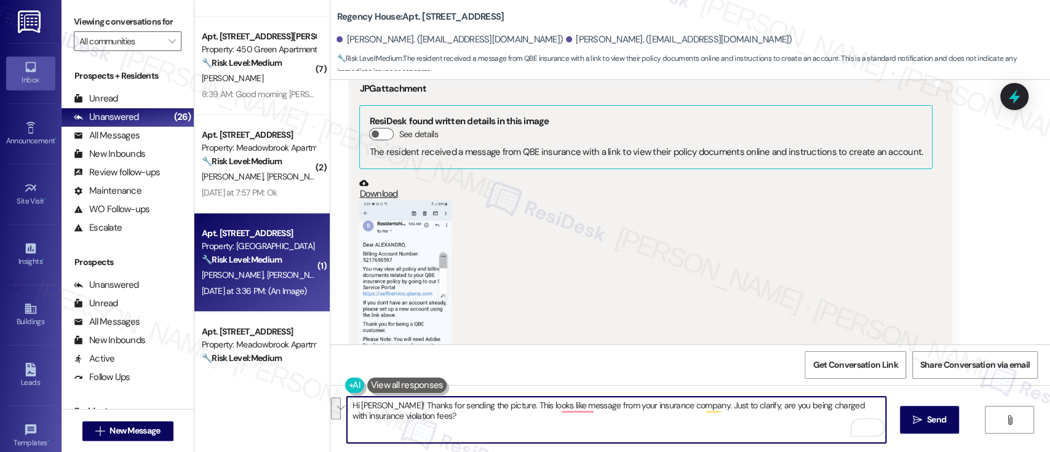
paste textarea "Thanks for sending the picture. It looks like a message from your insurance com…"
type textarea "Hi Alexandro! Thanks for sending the picture. It looks like a message from your…"
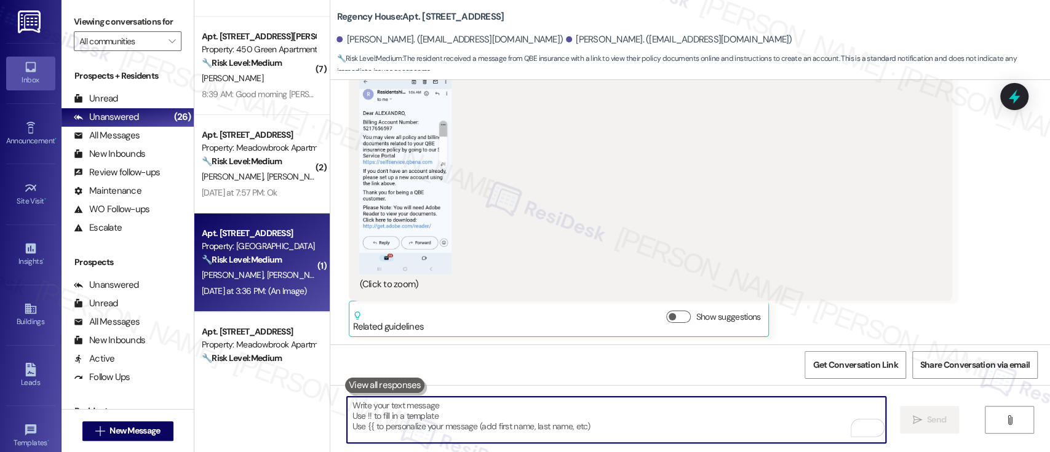
scroll to position [503, 0]
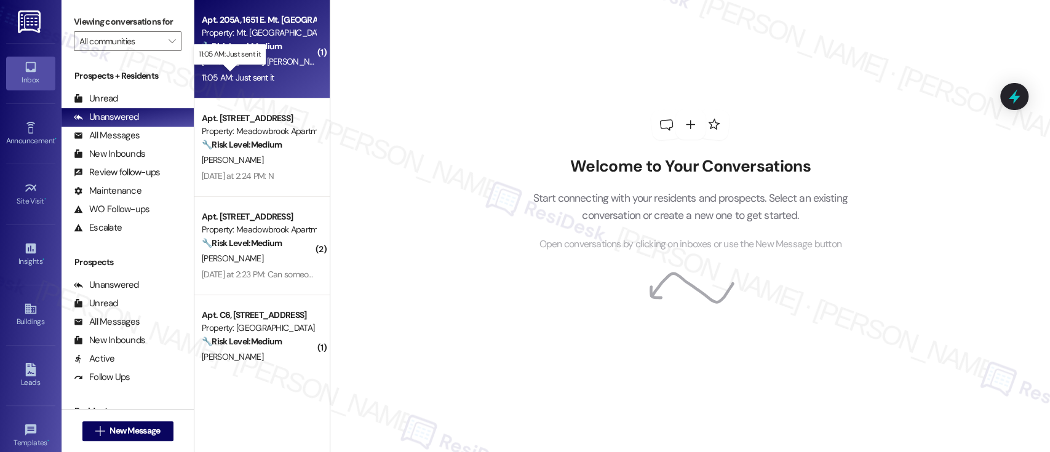
click at [263, 77] on div "11:05 AM: Just sent it 11:05 AM: Just sent it" at bounding box center [238, 77] width 73 height 11
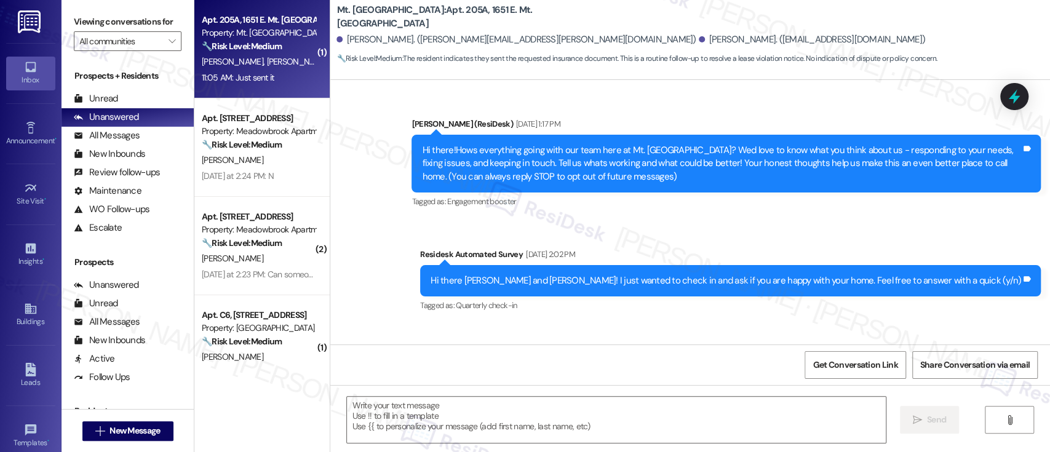
scroll to position [4800, 0]
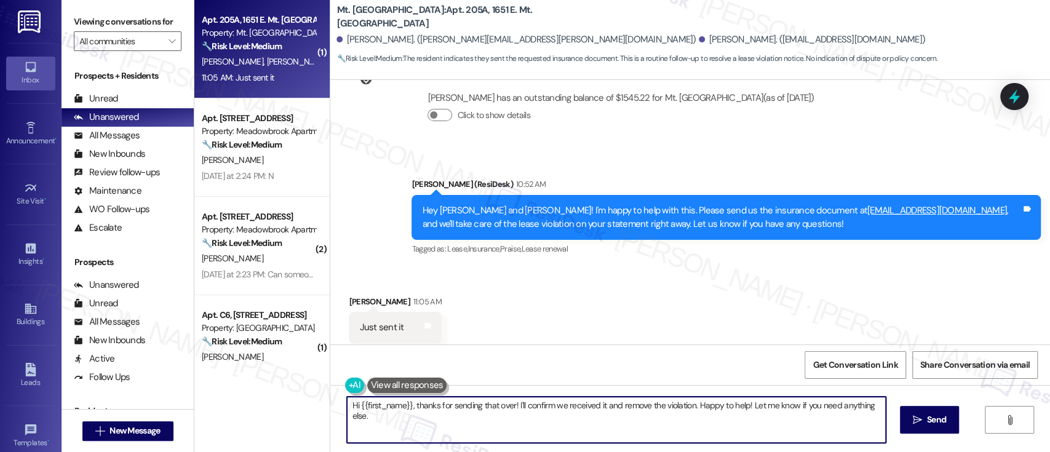
drag, startPoint x: 412, startPoint y: 407, endPoint x: 239, endPoint y: 389, distance: 173.3
click at [239, 389] on div "( 1 ) Apt. 205A, 1651 E. Mt. [GEOGRAPHIC_DATA] Property: Mt. Airy Place 🔧 Risk …" at bounding box center [622, 226] width 856 height 452
click at [550, 404] on textarea "Thanks for sending that over! I'll confirm we received it and remove the violat…" at bounding box center [616, 420] width 538 height 46
type textarea "Thanks for sending that over! I'll confirm we received it and request to remove…"
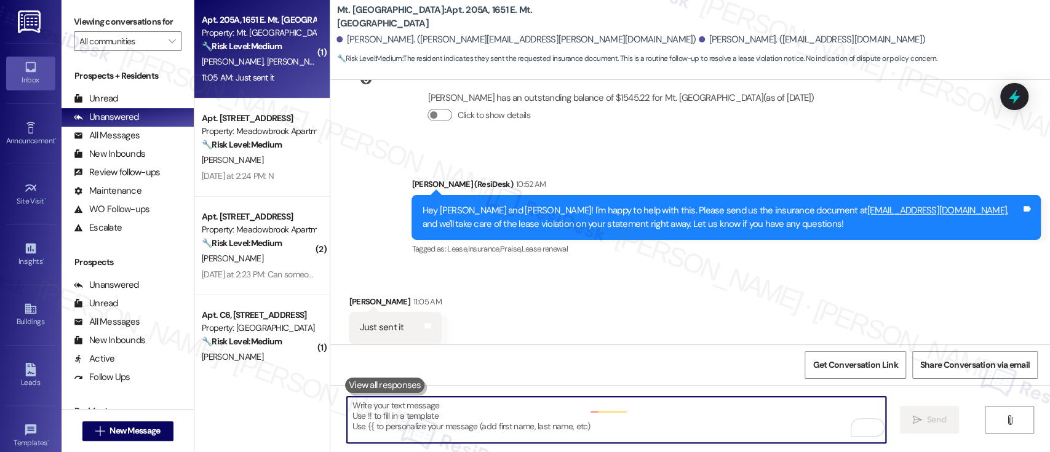
scroll to position [4799, 0]
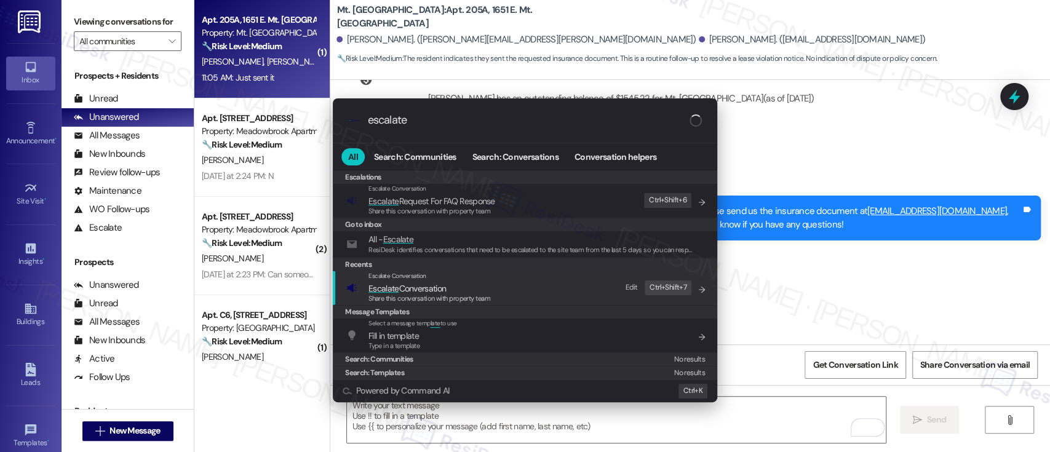
type input "escalate"
click at [453, 294] on span "Share this conversation with property team" at bounding box center [430, 298] width 122 height 9
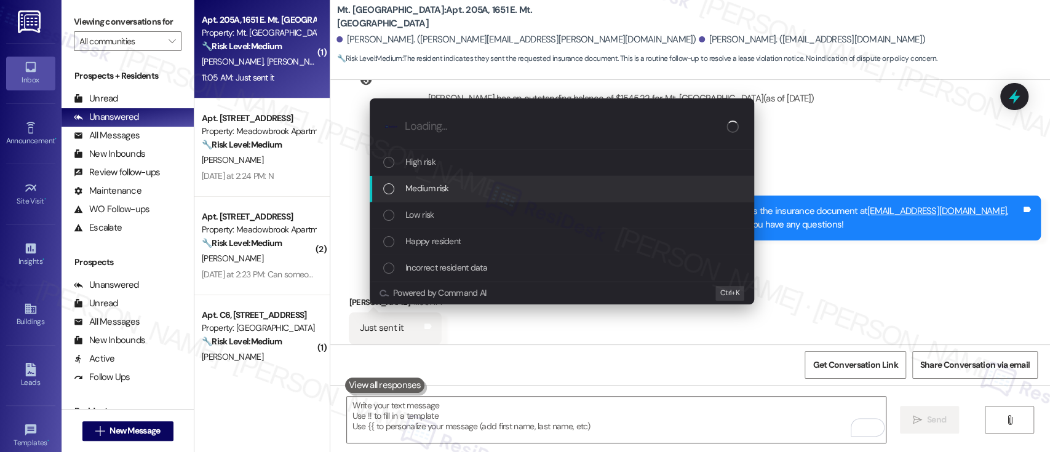
click at [438, 185] on span "Medium risk" at bounding box center [427, 189] width 43 height 14
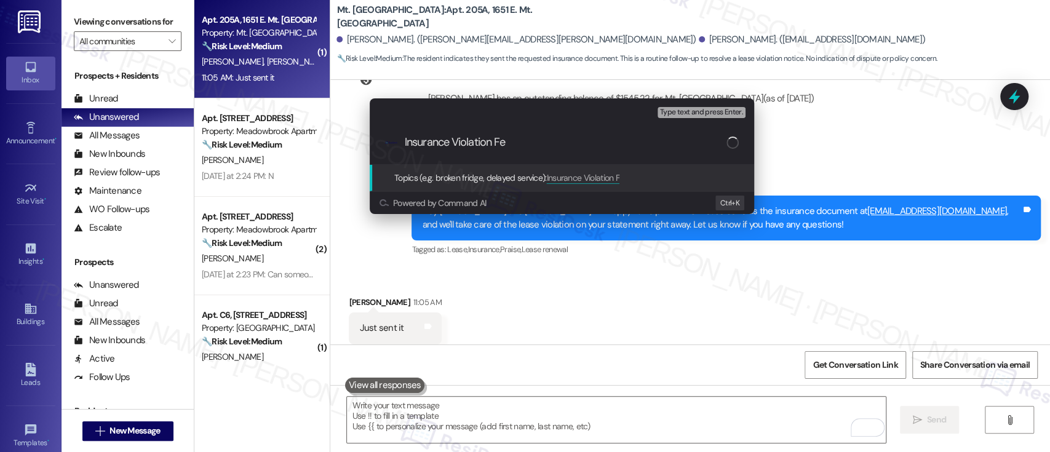
type input "Insurance Violation Fee"
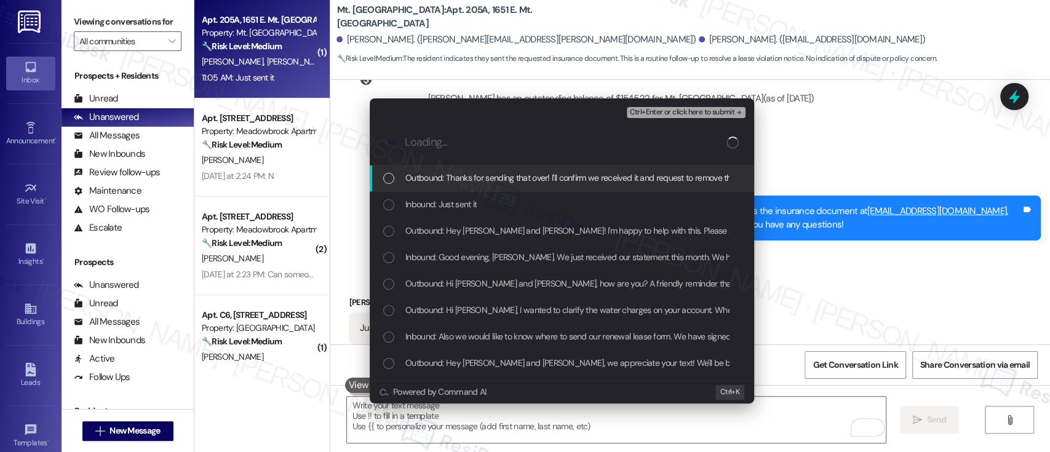
click at [883, 204] on div "Escalate Conversation Medium risk Insurance Violation Fee Any messages to highl…" at bounding box center [525, 226] width 1050 height 452
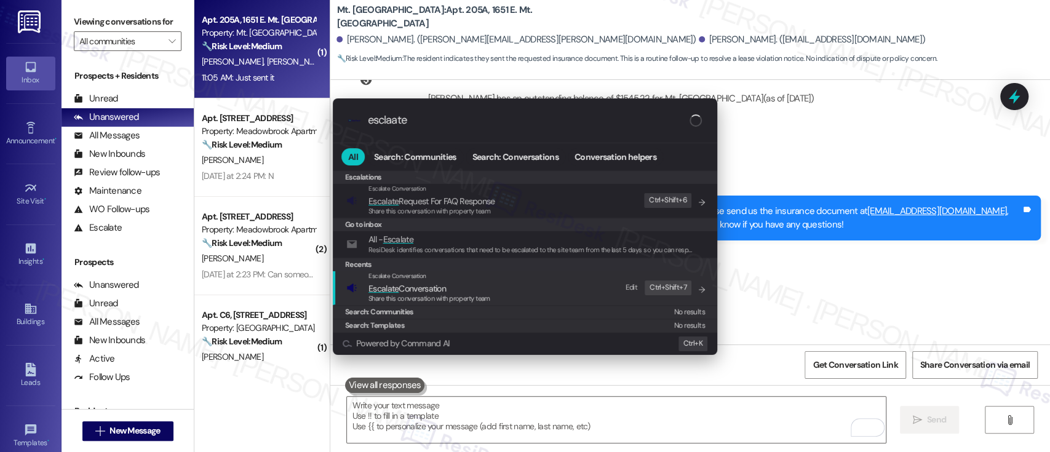
type input "esclaate"
click at [417, 285] on span "Escalate Conversation" at bounding box center [408, 288] width 78 height 11
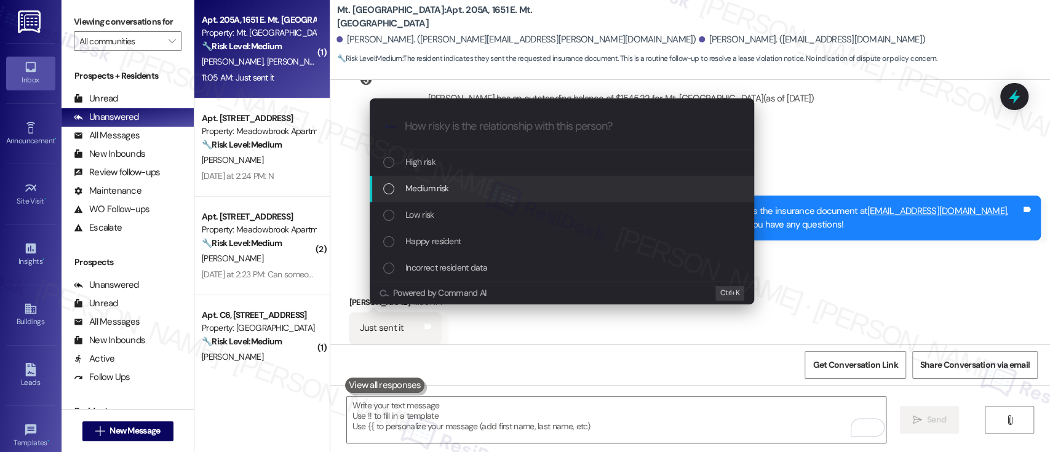
click at [456, 189] on div "Medium risk" at bounding box center [563, 189] width 360 height 14
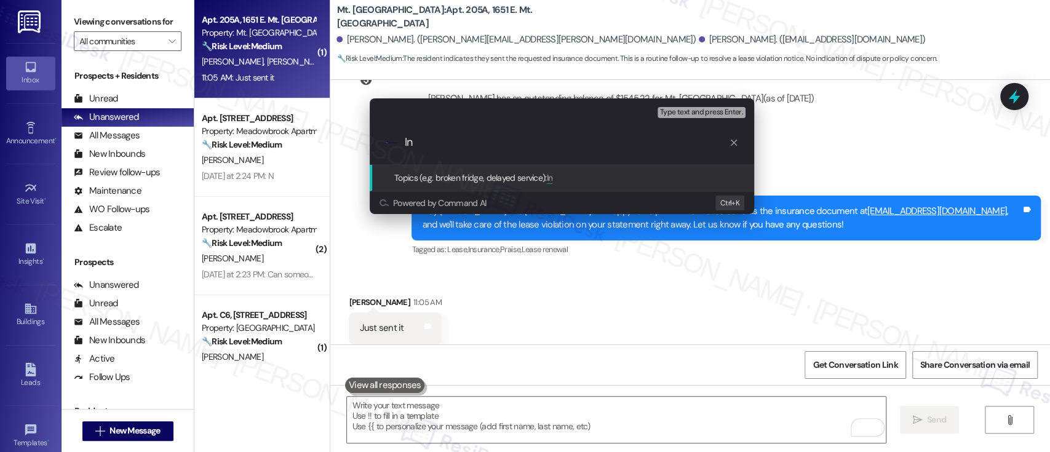
type input "I"
type input "Request To Remove Insurance Violation Fee"
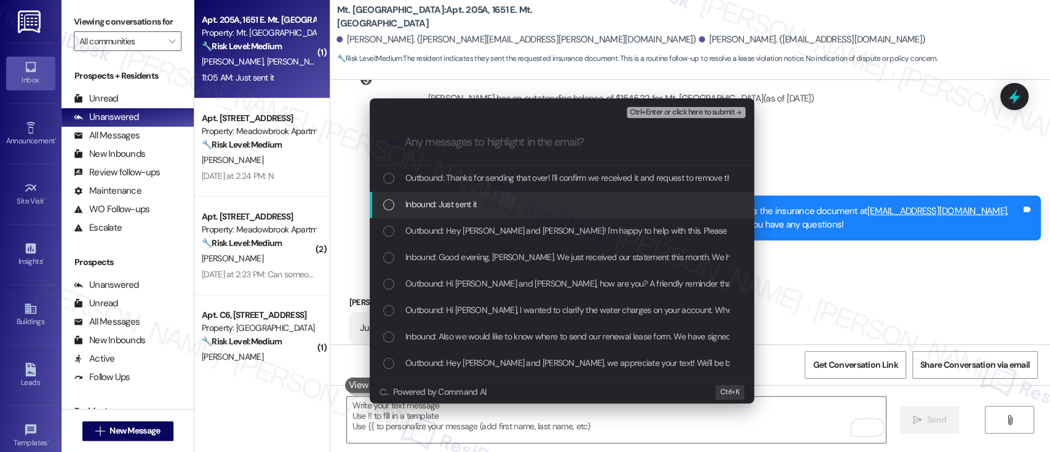
click at [467, 206] on span "Inbound: Just sent it" at bounding box center [441, 205] width 71 height 14
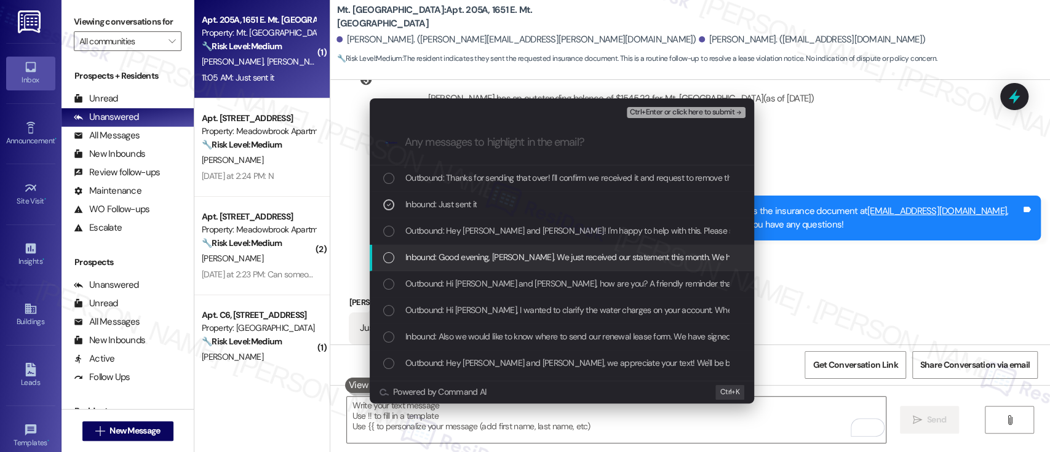
click at [482, 264] on span "Inbound: Good evening, [PERSON_NAME]. We just received our statement this month…" at bounding box center [760, 257] width 708 height 14
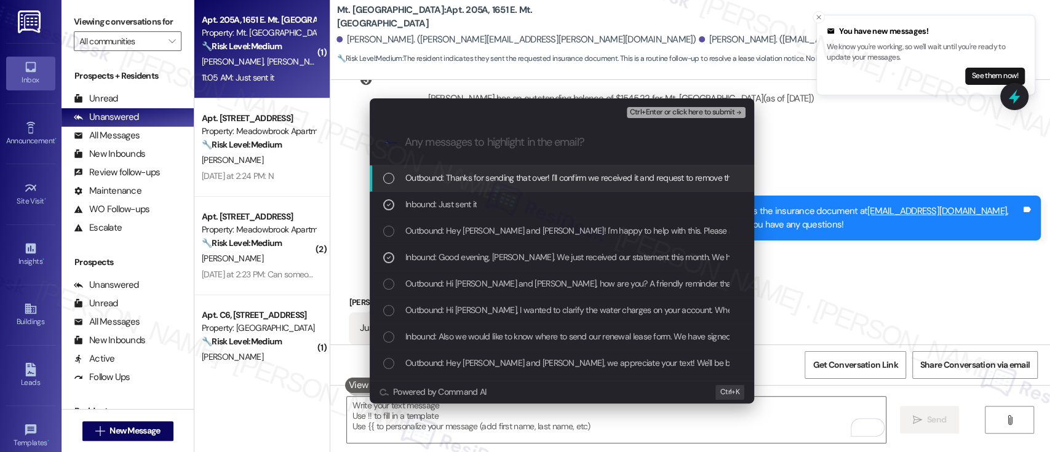
click at [686, 108] on span "Ctrl+Enter or click here to submit" at bounding box center [682, 112] width 105 height 9
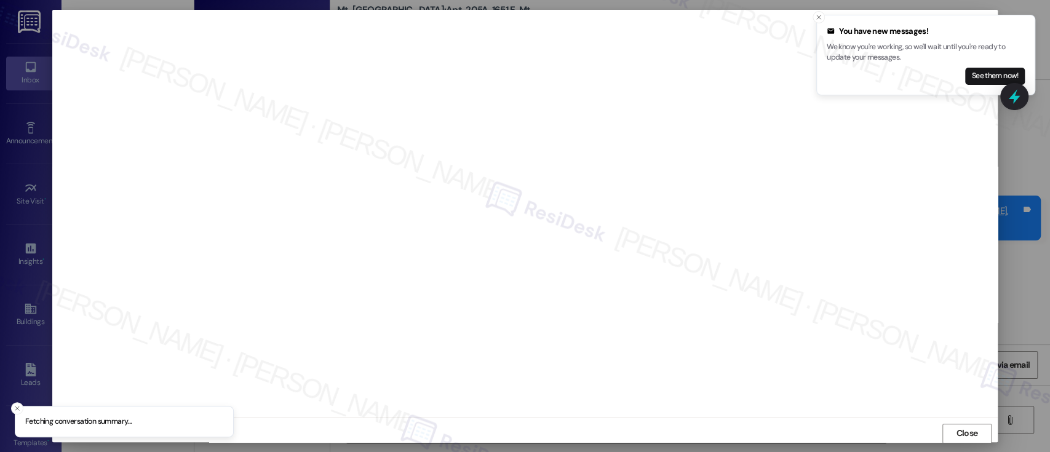
scroll to position [1, 0]
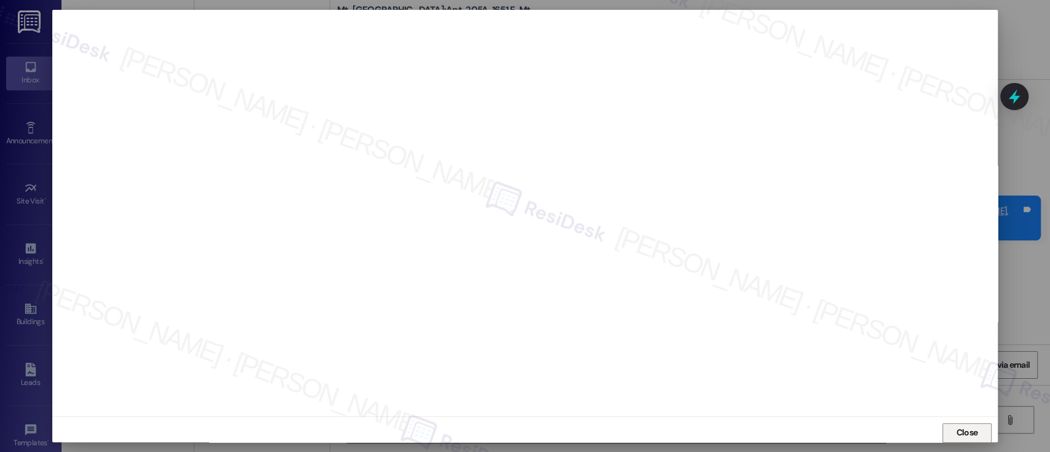
click at [978, 439] on button "Close" at bounding box center [967, 433] width 49 height 20
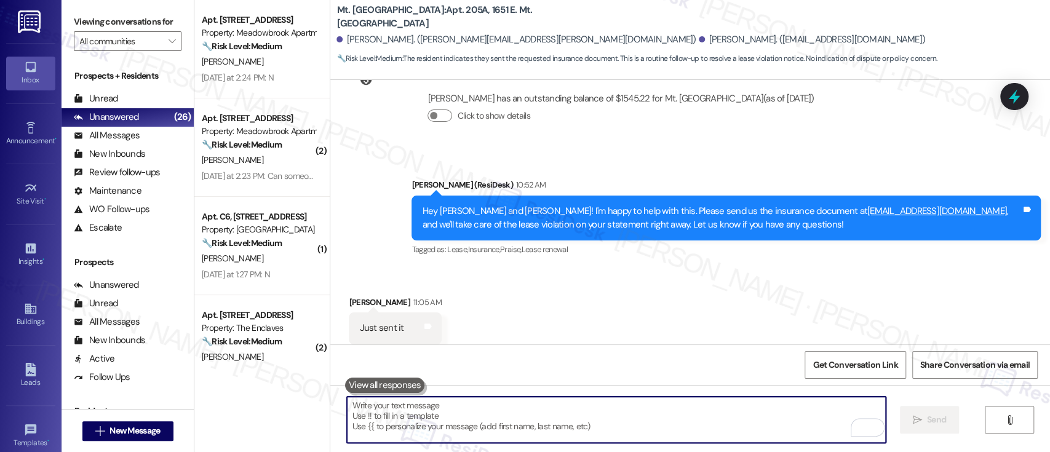
click at [758, 285] on div "Received via SMS [PERSON_NAME] 11:05 AM Just sent it Tags and notes Tagged as: …" at bounding box center [690, 320] width 720 height 104
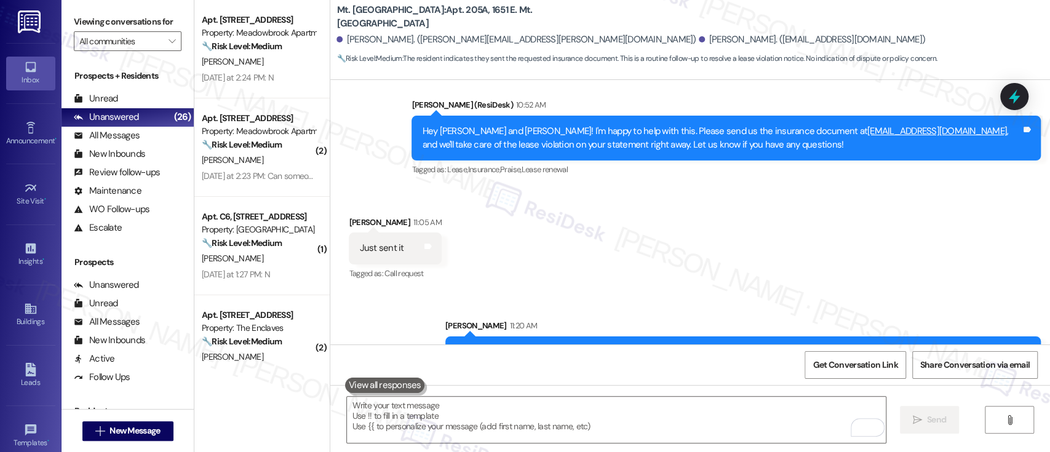
scroll to position [4881, 0]
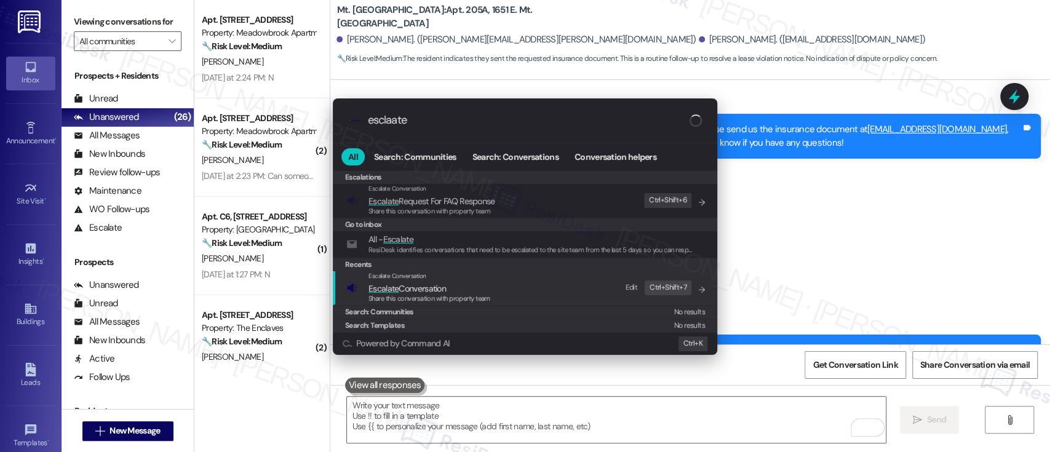
type input "esclaate"
click at [497, 295] on div "Escalate Conversation Escalate Conversation Share this conversation with proper…" at bounding box center [526, 287] width 360 height 33
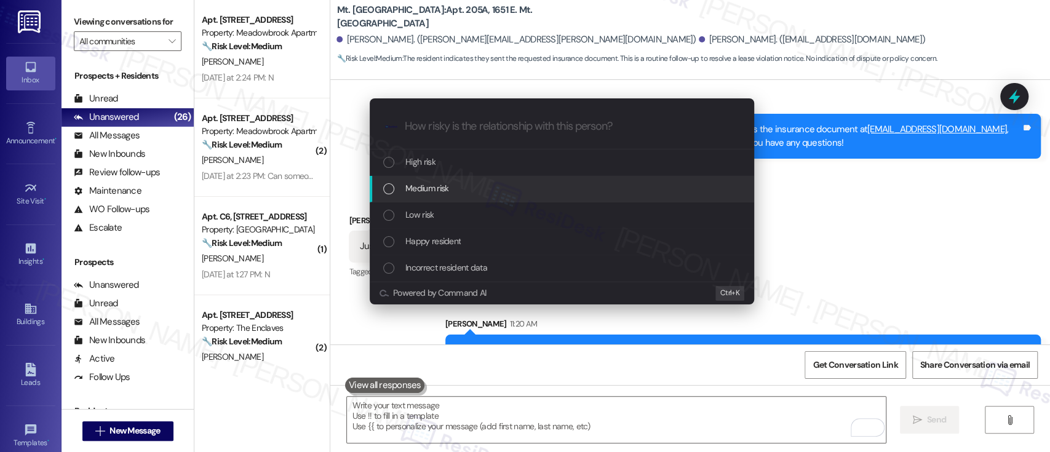
click at [454, 194] on div "Medium risk" at bounding box center [563, 189] width 360 height 14
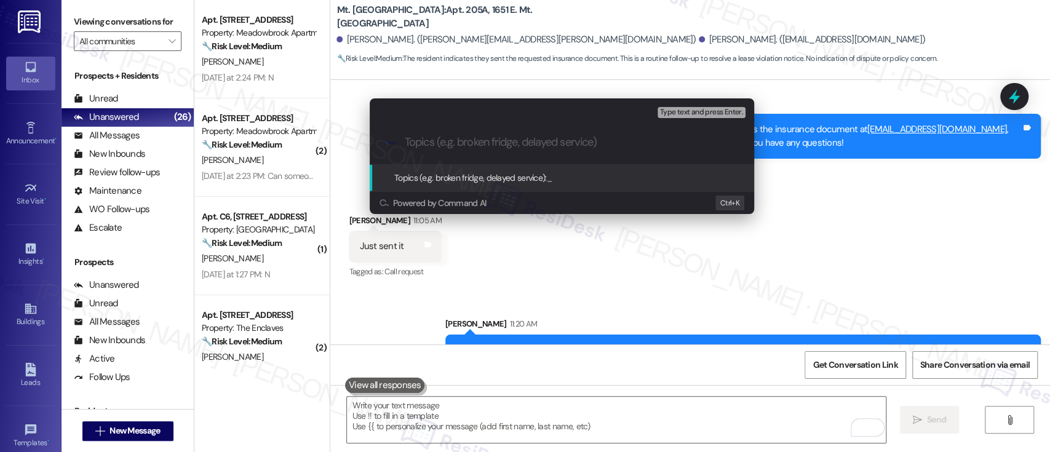
paste input "Request To Remove Insurance Violation Fee"
type input "Request To Remove Insurance Violation Fee"
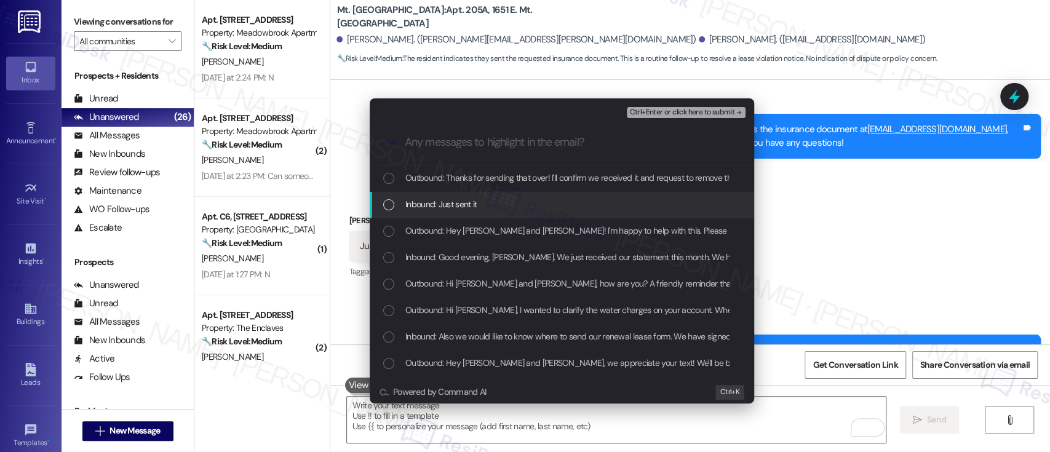
click at [454, 202] on span "Inbound: Just sent it" at bounding box center [441, 205] width 71 height 14
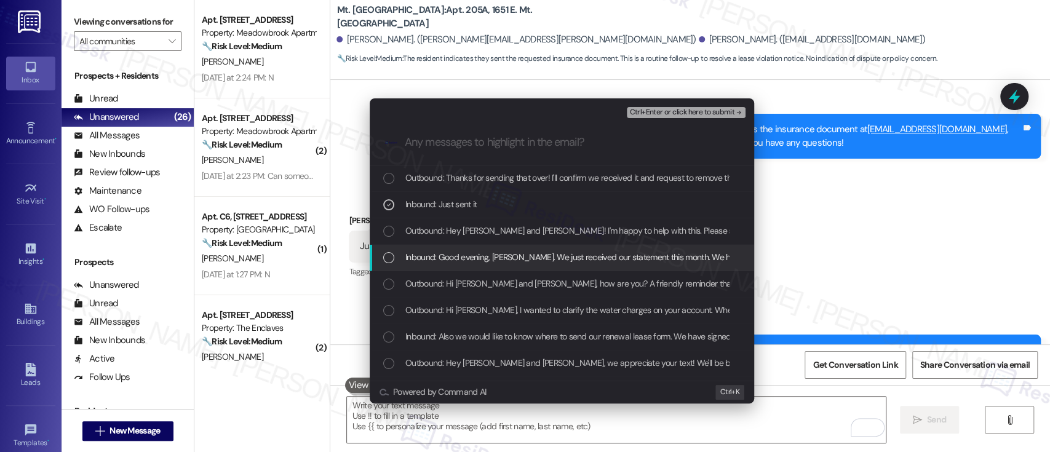
click at [471, 256] on span "Inbound: Good evening, [PERSON_NAME]. We just received our statement this month…" at bounding box center [760, 257] width 708 height 14
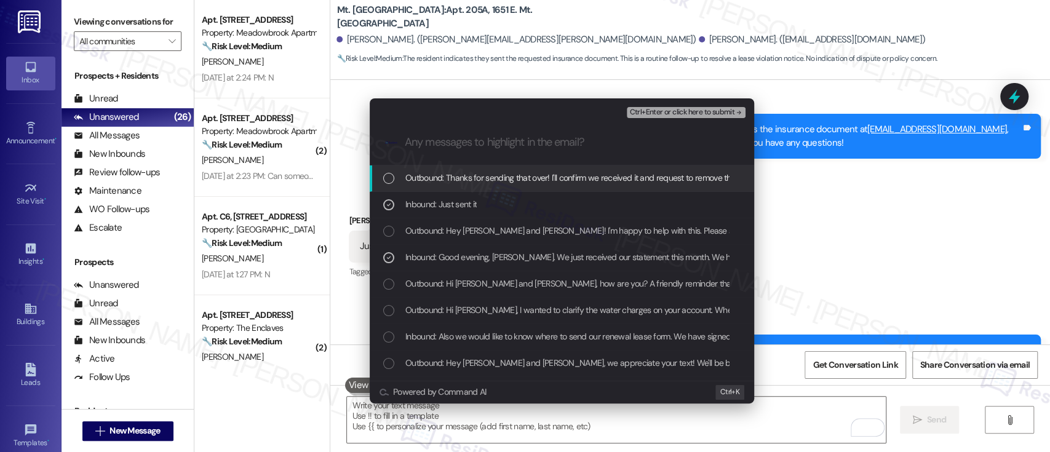
click at [734, 110] on span "Ctrl+Enter or click here to submit" at bounding box center [682, 112] width 105 height 9
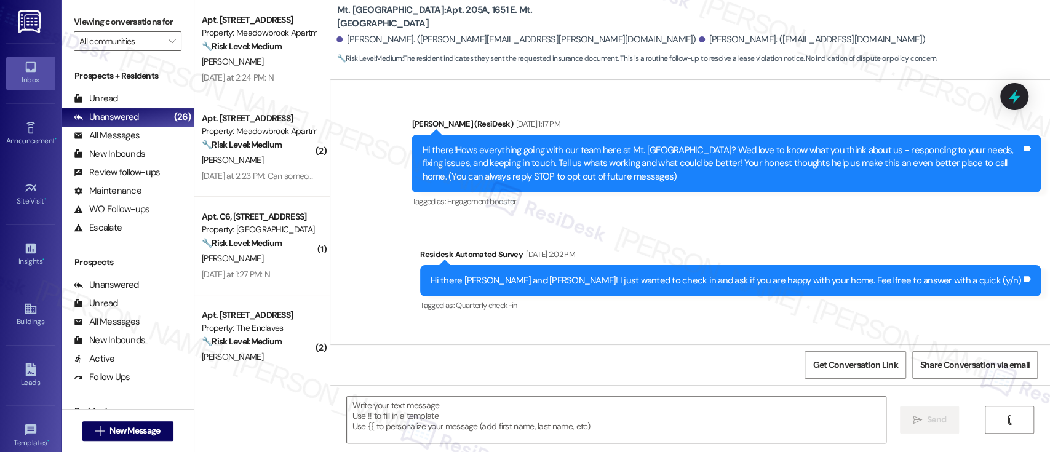
scroll to position [4799, 0]
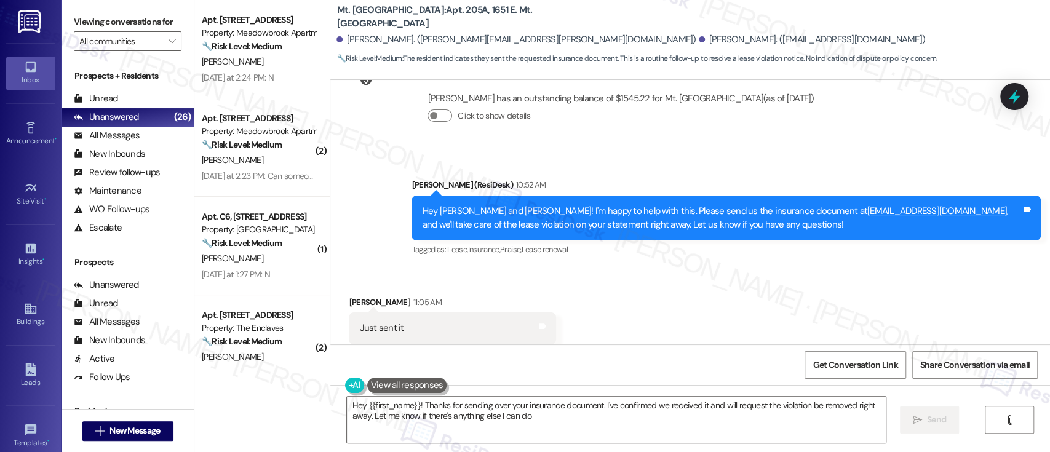
type textarea "Hey {{first_name}}! Thanks for sending over your insurance document. I've confi…"
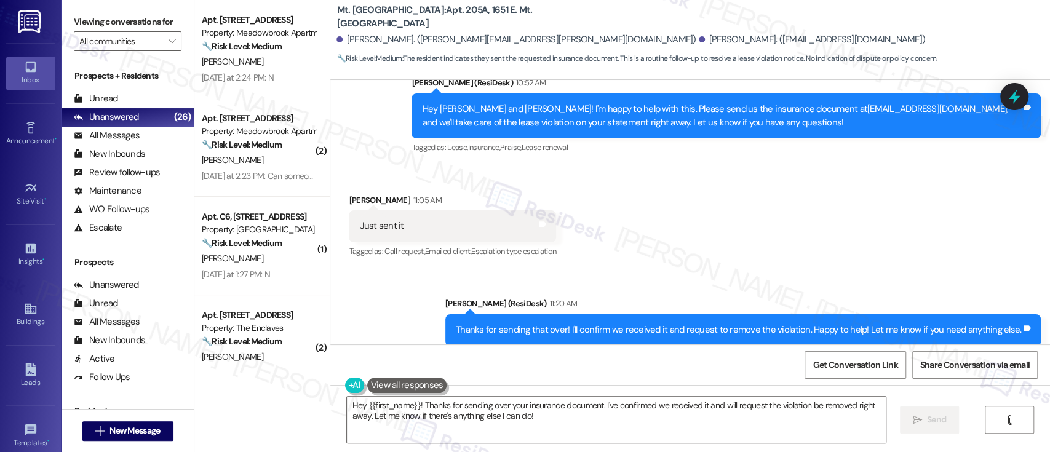
scroll to position [4903, 0]
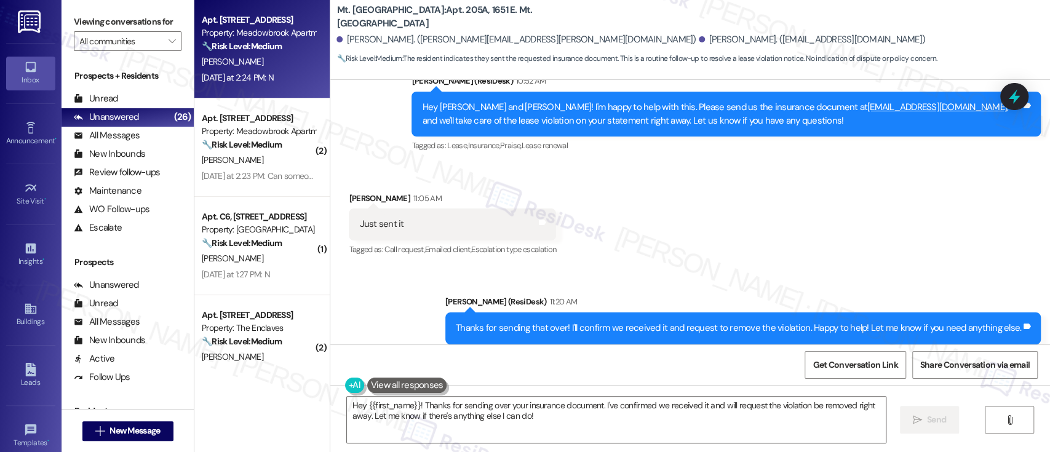
click at [231, 56] on span "[PERSON_NAME]" at bounding box center [233, 61] width 62 height 11
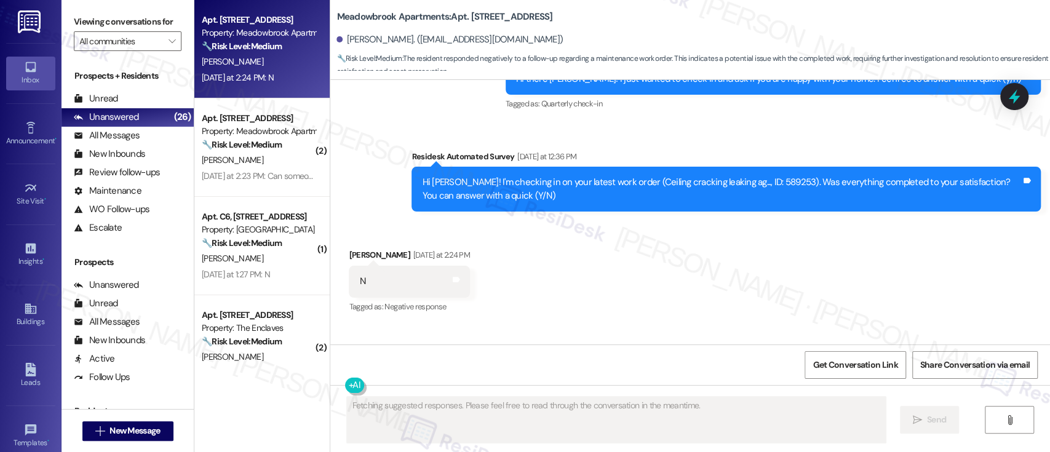
scroll to position [1023, 0]
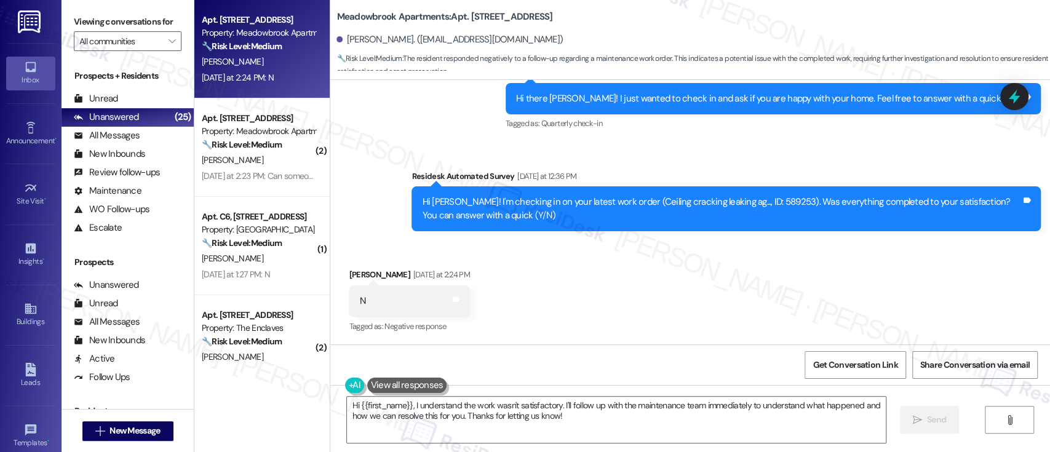
click at [679, 262] on div "Received via SMS [PERSON_NAME] [DATE] at 2:24 PM N Tags and notes Tagged as: Ne…" at bounding box center [690, 293] width 720 height 104
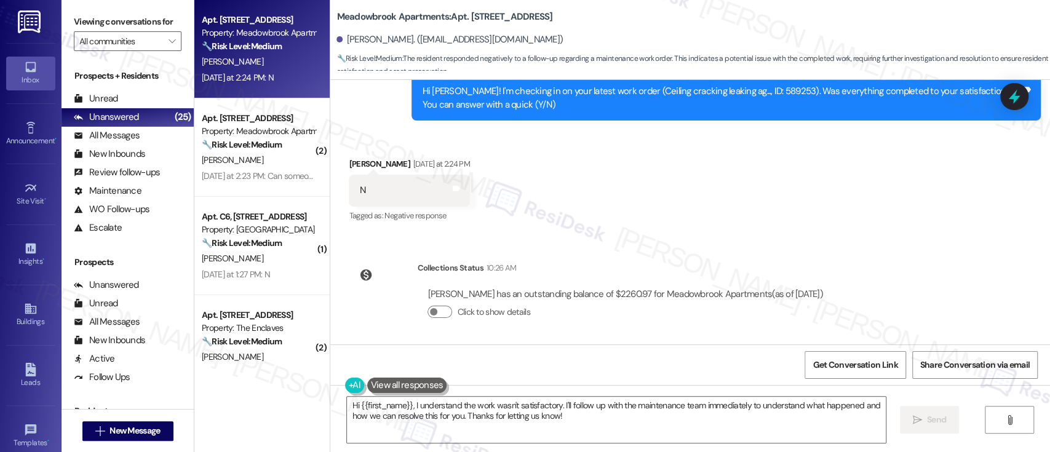
scroll to position [1137, 0]
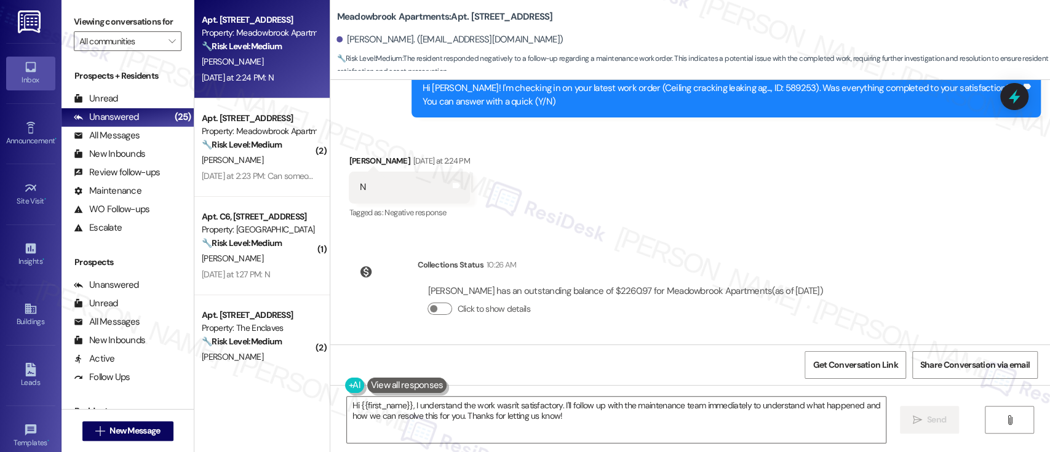
click at [743, 89] on div "Hi [PERSON_NAME]! I'm checking in on your latest work order (Ceiling cracking l…" at bounding box center [721, 95] width 599 height 26
copy div "589253"
click at [733, 406] on textarea "Hi {{first_name}}, I understand the work wasn't satisfactory. I'll follow up wi…" at bounding box center [616, 420] width 538 height 46
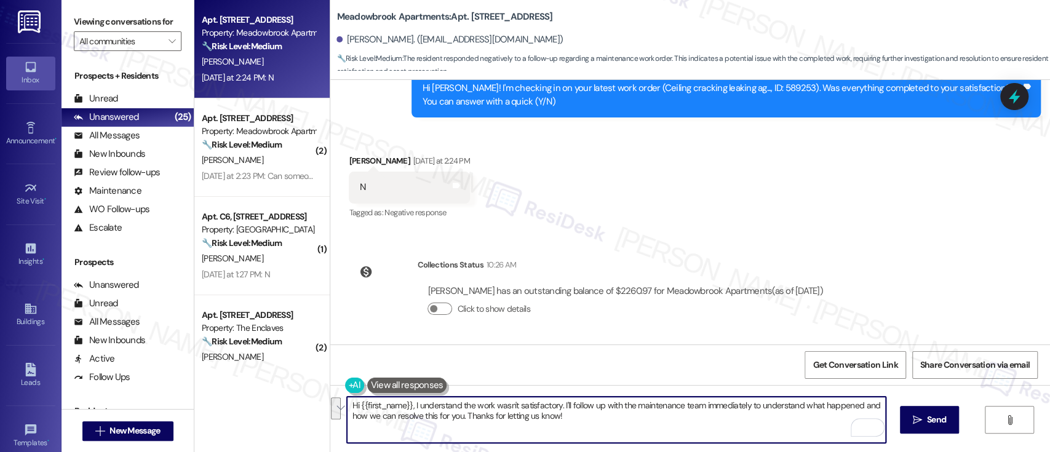
drag, startPoint x: 556, startPoint y: 403, endPoint x: 575, endPoint y: 429, distance: 32.1
click at [575, 429] on textarea "Hi {{first_name}}, I understand the work wasn't satisfactory. I'll follow up wi…" at bounding box center [616, 420] width 538 height 46
paste textarea "m so sorry to hear that the issue wasn't resolved to your satisfaction. Can you…"
type textarea "Hi {{first_name}}, I understand the work wasn't satisfactory. I'm so sorry to h…"
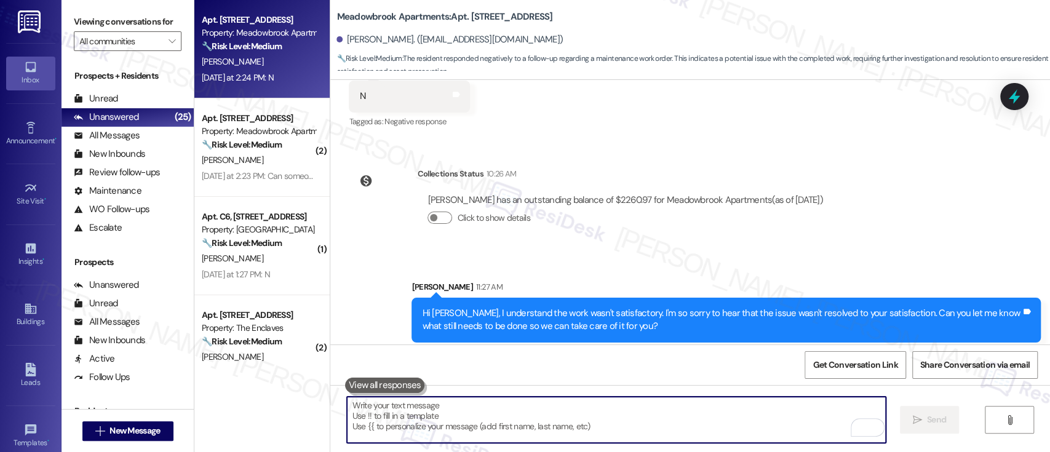
scroll to position [1236, 0]
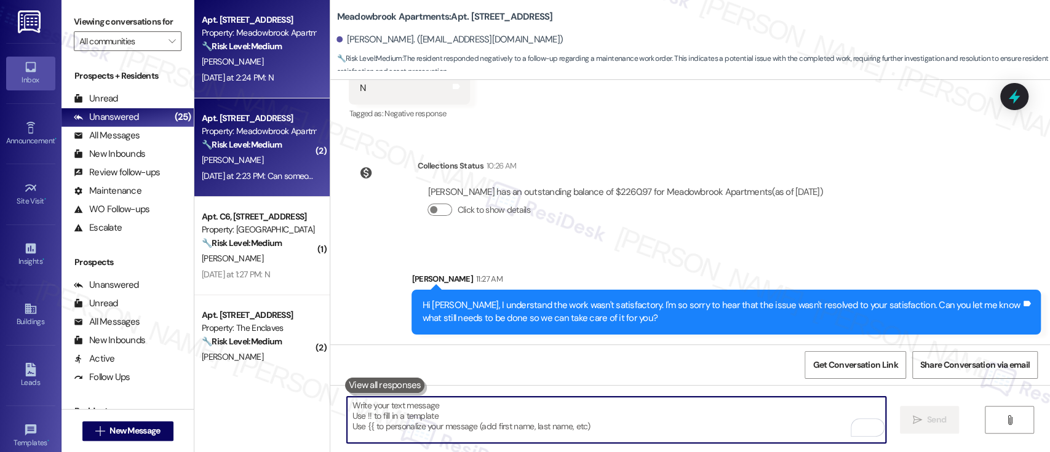
click at [217, 150] on strong "🔧 Risk Level: Medium" at bounding box center [242, 144] width 80 height 11
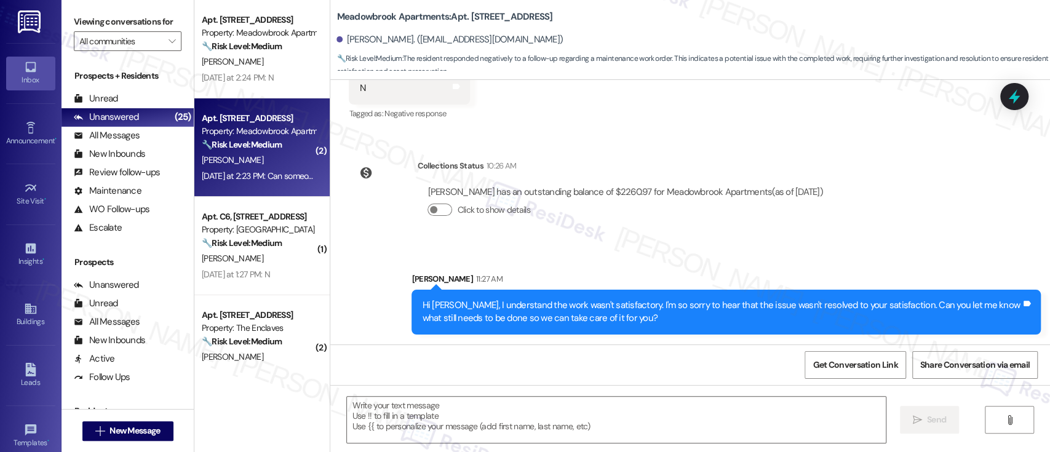
type textarea "Fetching suggested responses. Please feel free to read through the conversation…"
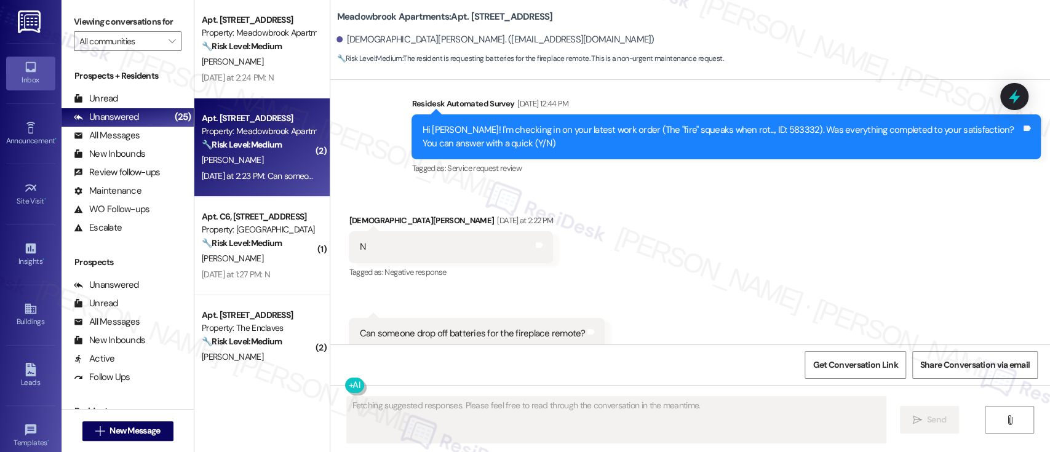
scroll to position [610, 0]
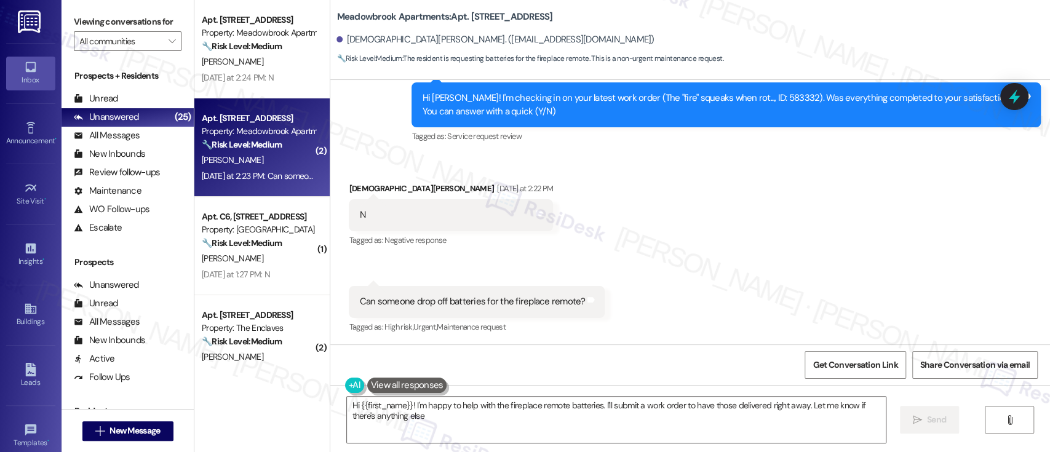
type textarea "Hi {{first_name}}! I'm happy to help with the fireplace remote batteries. I'll …"
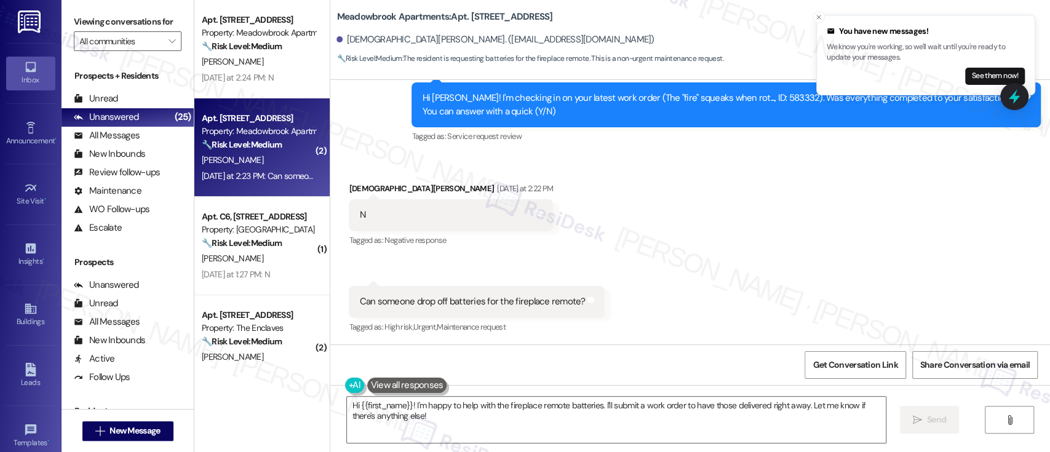
click at [681, 294] on div "Received via SMS [PERSON_NAME] [DATE] at 2:22 PM N Tags and notes Tagged as: Ne…" at bounding box center [690, 249] width 720 height 191
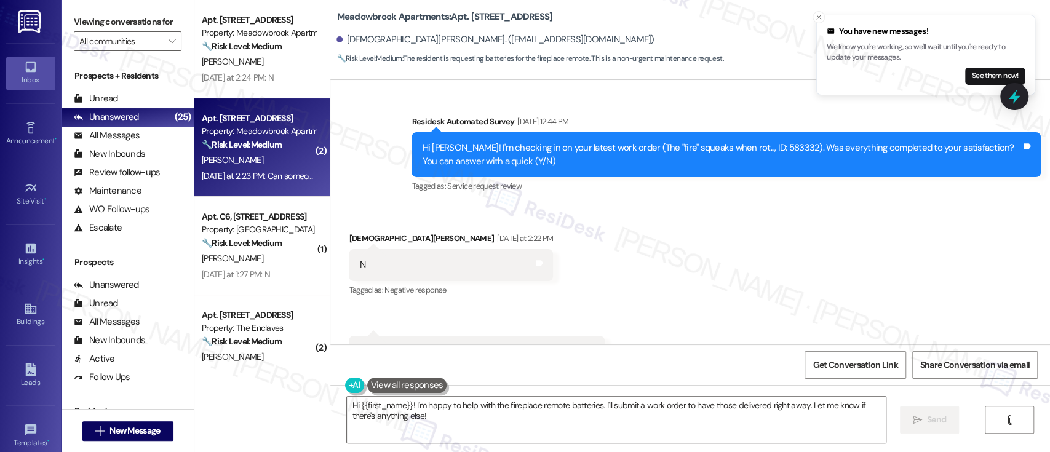
scroll to position [478, 0]
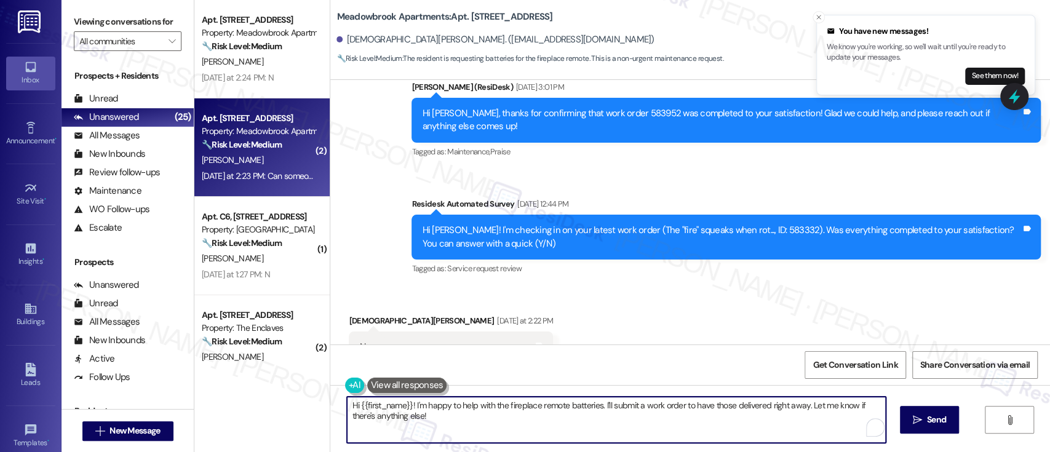
click at [434, 408] on textarea "Hi {{first_name}}! I'm happy to help with the fireplace remote batteries. I'll …" at bounding box center [616, 420] width 538 height 46
click at [504, 407] on textarea "Hi {{first_name}}! I'm happy to help with the fireplace remote batteries. I'll …" at bounding box center [616, 420] width 538 height 46
click at [603, 401] on textarea "Hi {{first_name}}! I'm happy to help with the fireplace remote batteries. I'll …" at bounding box center [616, 420] width 538 height 46
click at [755, 402] on textarea "Hi {{first_name}}! I'm happy to help with the fireplace remote batteries. I'll …" at bounding box center [616, 420] width 538 height 46
click at [799, 422] on textarea "Hi {{first_name}}! I'm happy to help with the fireplace remote batteries. I'll …" at bounding box center [616, 420] width 538 height 46
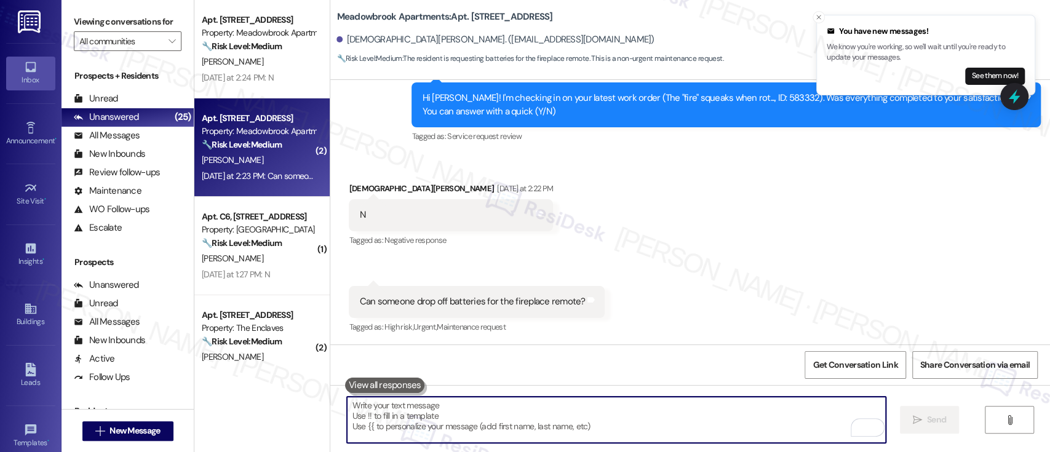
scroll to position [810, 0]
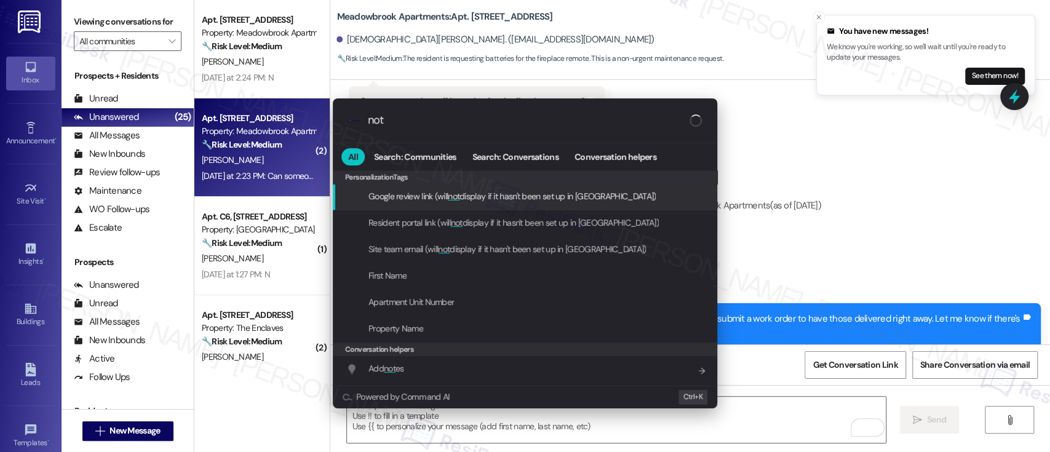
type input "note"
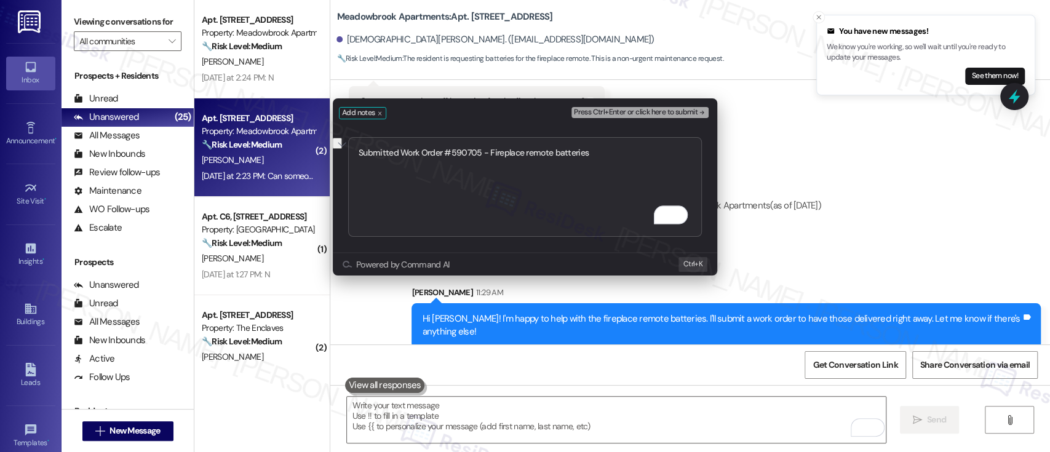
type textarea "Submitted Work Order #590705 - Fireplace remote batteries"
click at [678, 111] on span "Press Ctrl+Enter or click here to submit" at bounding box center [636, 112] width 124 height 9
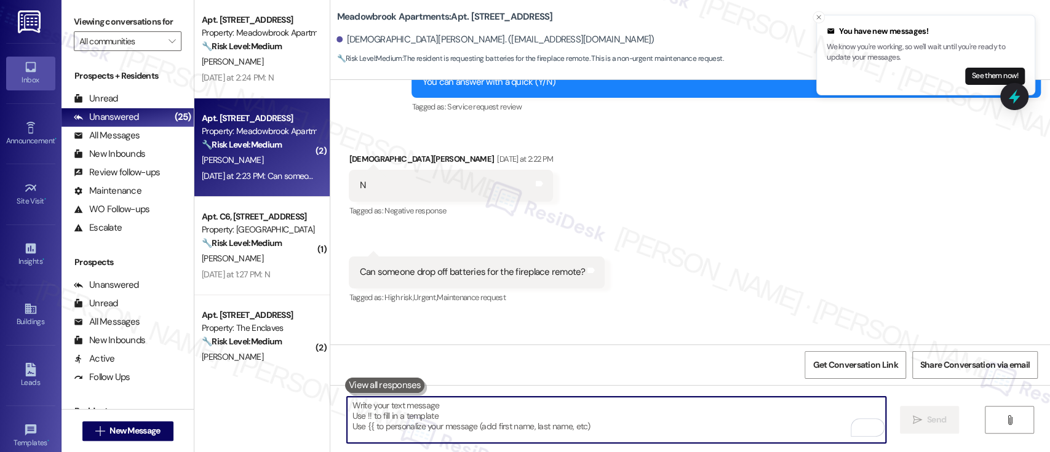
scroll to position [610, 0]
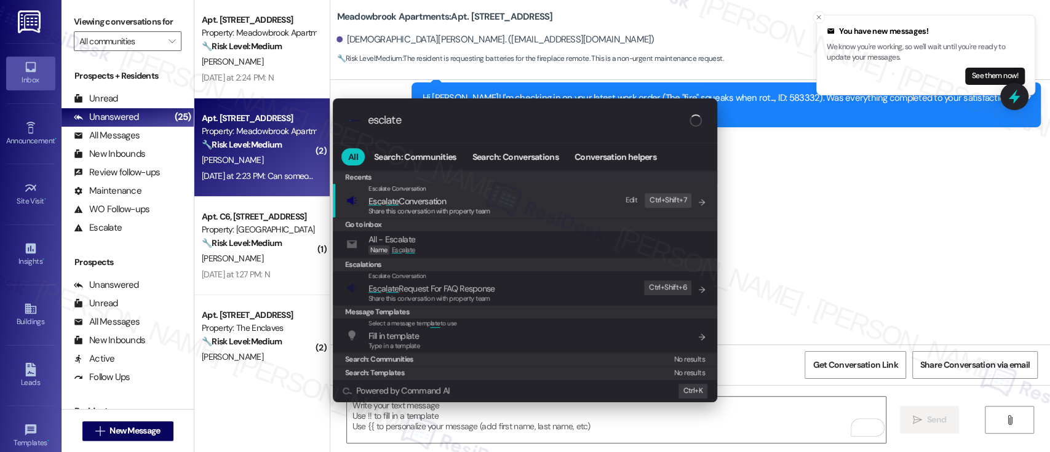
type input "esclate"
click at [461, 186] on div "Escalate Conversation" at bounding box center [430, 189] width 122 height 10
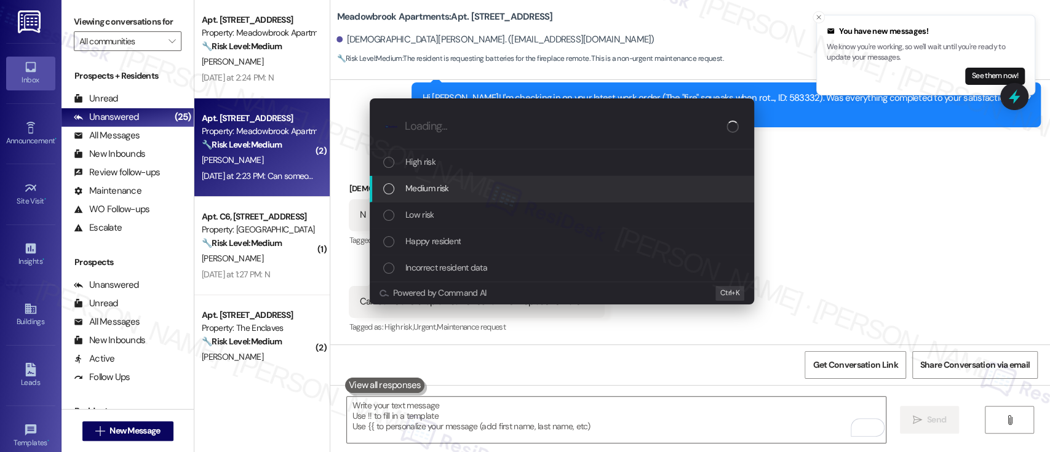
click at [470, 189] on div "Medium risk" at bounding box center [563, 189] width 360 height 14
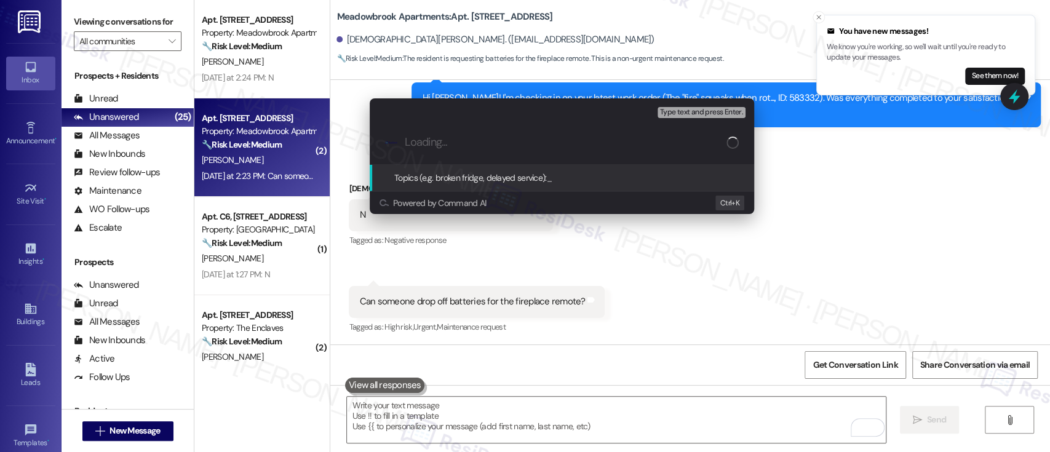
paste input "Submitted Work Order #590705 - Fireplace remote batteries"
type input "Submitted Work Order #590705 - Fireplace remote batteries"
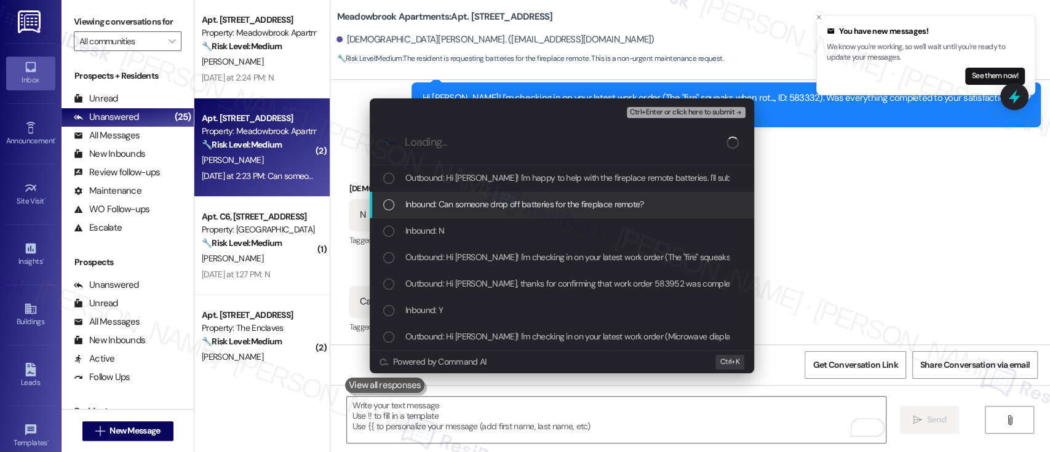
drag, startPoint x: 471, startPoint y: 200, endPoint x: 653, endPoint y: 196, distance: 182.2
click at [478, 201] on span "Inbound: Can someone drop off batteries for the fireplace remote?" at bounding box center [525, 205] width 239 height 14
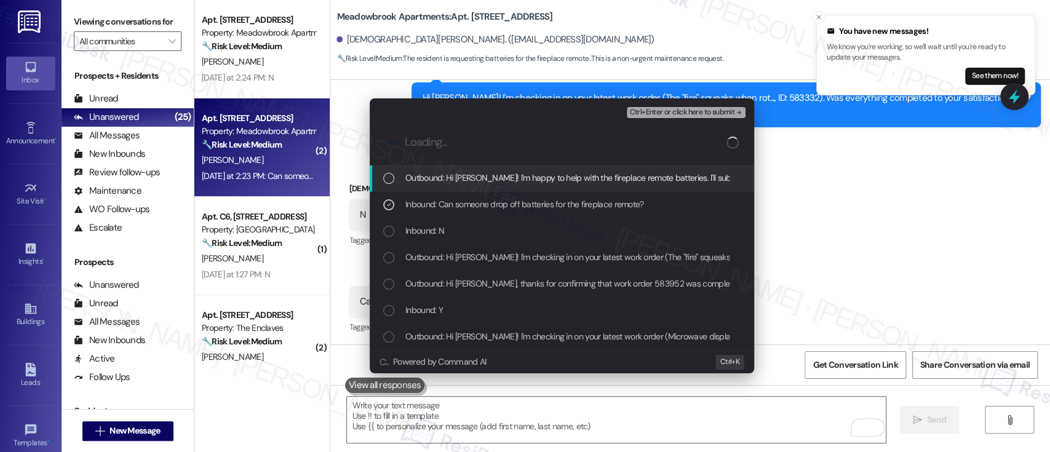
click at [694, 112] on span "Ctrl+Enter or click here to submit" at bounding box center [682, 112] width 105 height 9
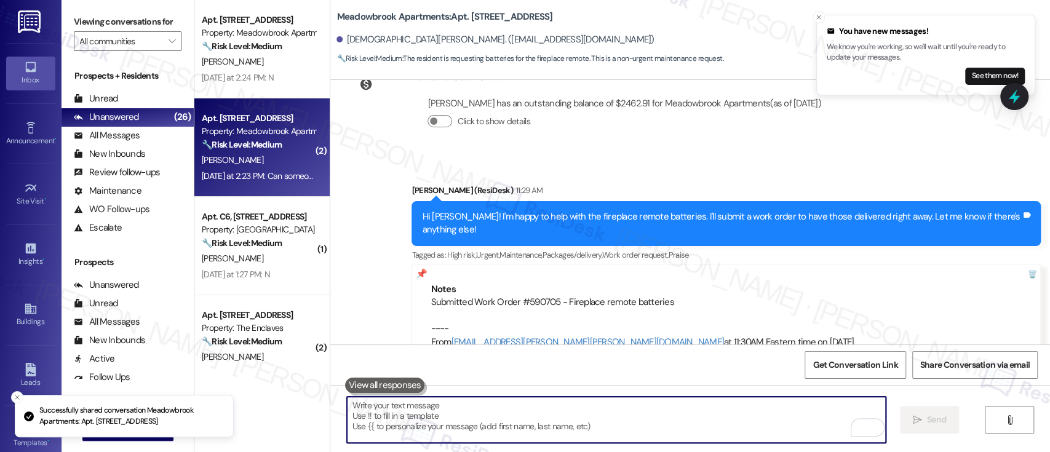
scroll to position [932, 0]
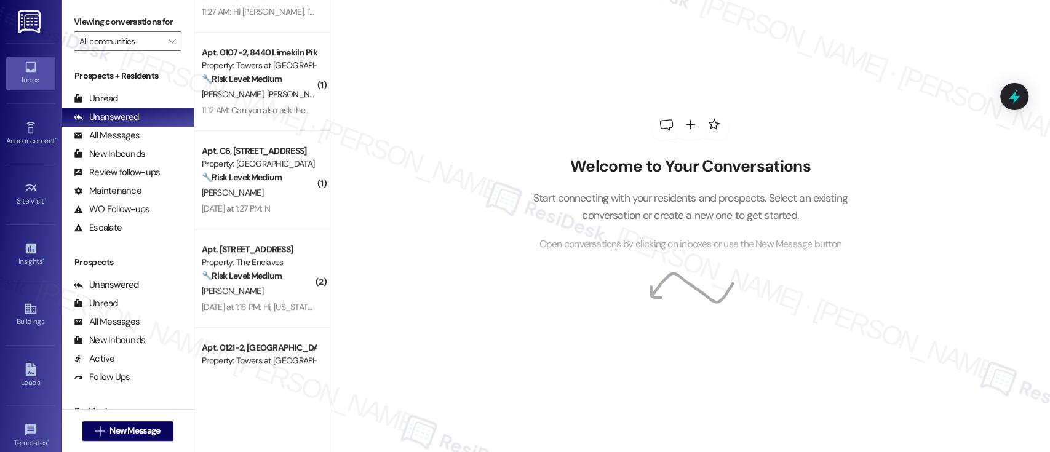
scroll to position [177, 0]
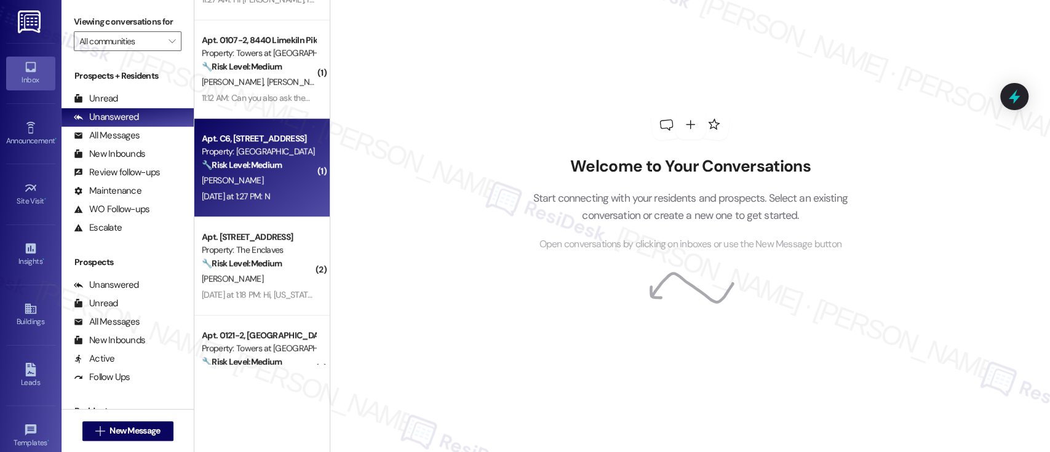
click at [251, 166] on strong "🔧 Risk Level: Medium" at bounding box center [242, 164] width 80 height 11
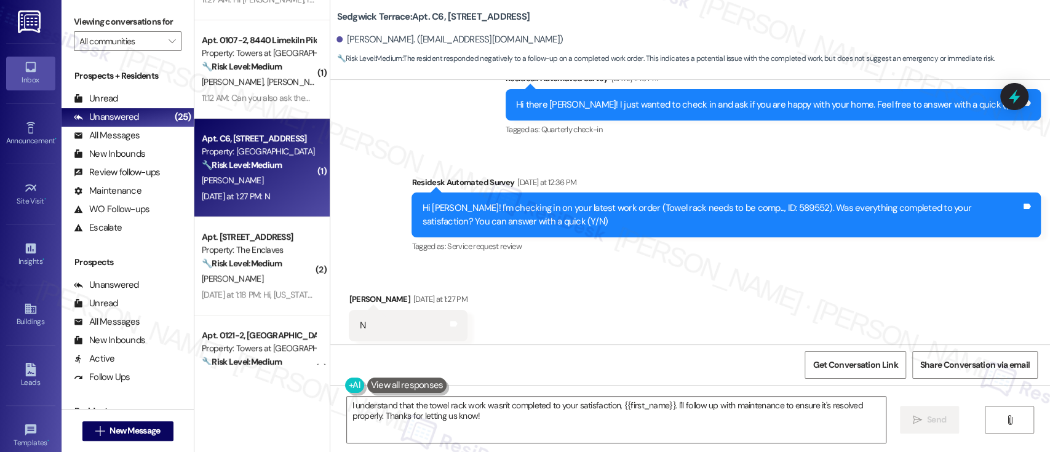
scroll to position [1986, 0]
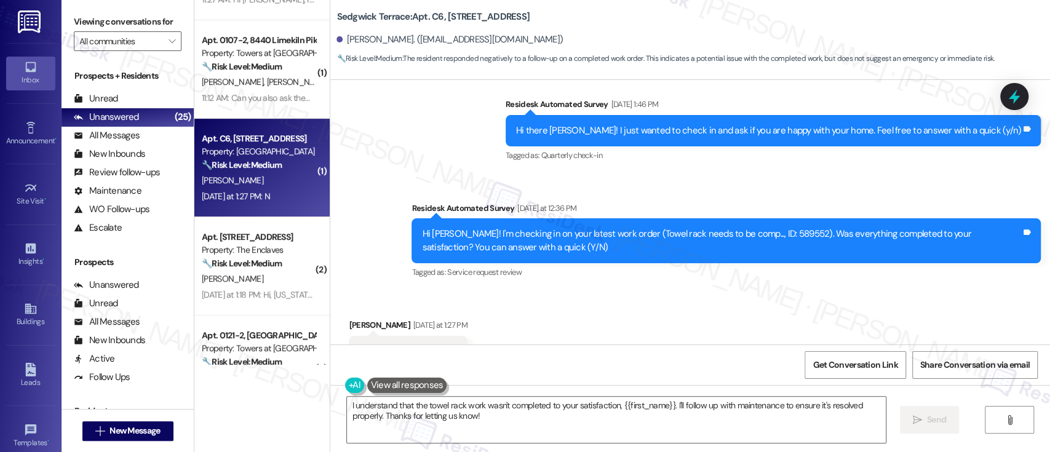
click at [754, 232] on div "Hi Marcy! I'm checking in on your latest work order (Towel rack needs to be com…" at bounding box center [721, 241] width 599 height 26
copy div "589552"
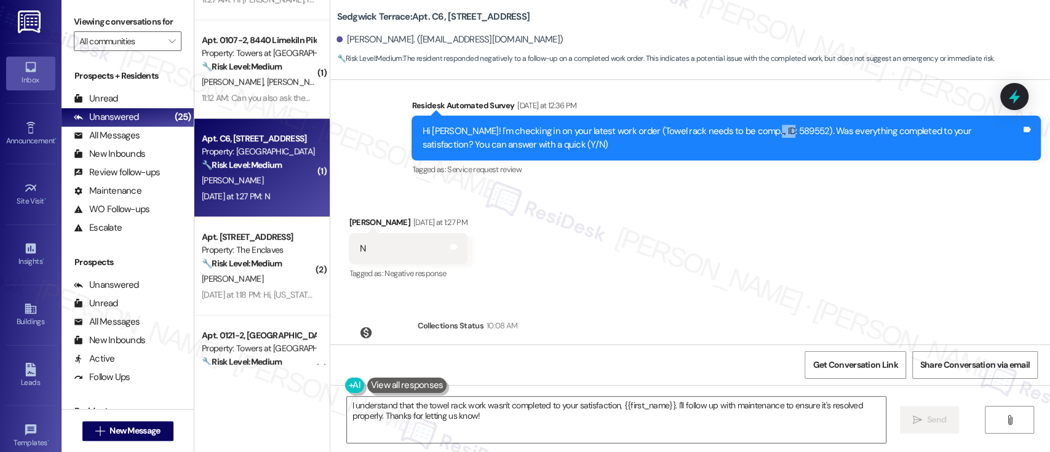
scroll to position [2151, 0]
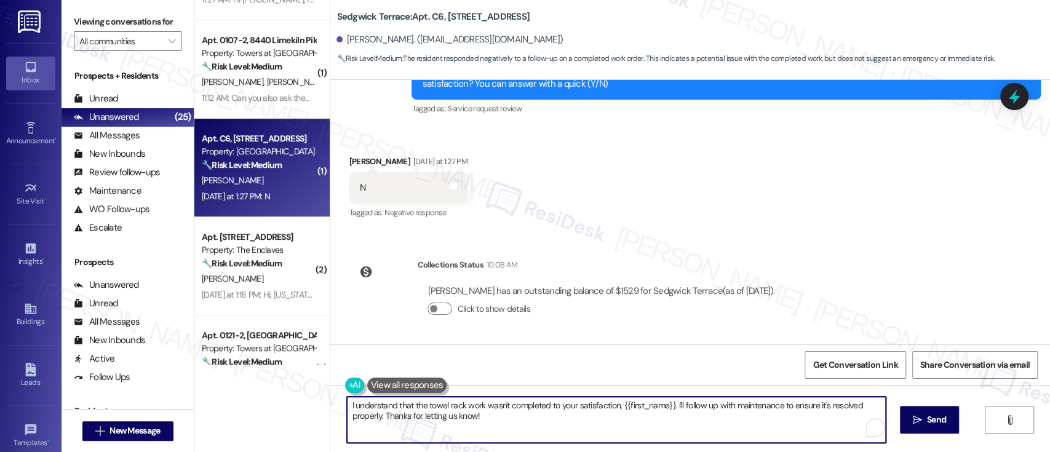
drag, startPoint x: 685, startPoint y: 417, endPoint x: 667, endPoint y: 404, distance: 22.4
click at [667, 404] on textarea "I understand that the towel rack work wasn't completed to your satisfaction, {{…" at bounding box center [616, 420] width 538 height 46
paste textarea "Can you let me know what still needs to be done so we can take care of it for y…"
type textarea "I understand that the towel rack work wasn't completed to your satisfaction, {{…"
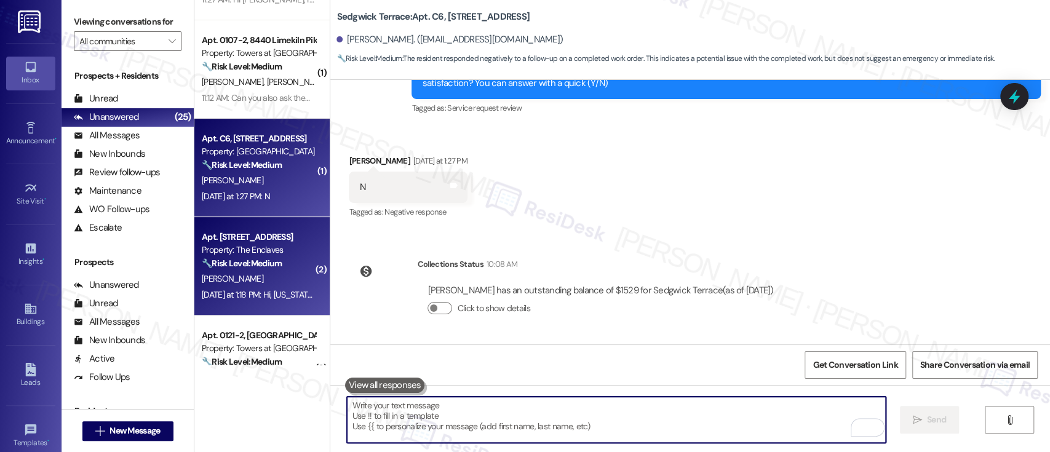
scroll to position [2037, 0]
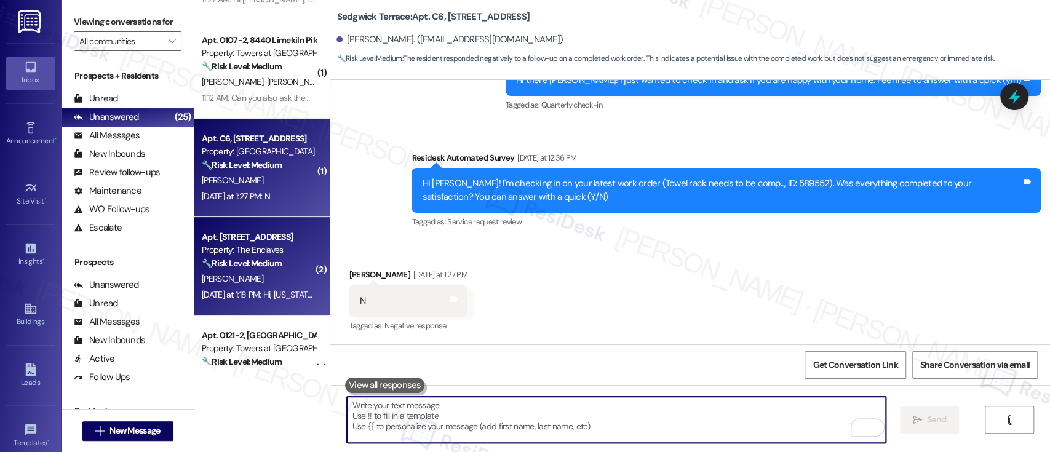
click at [256, 278] on div "V. Irick" at bounding box center [259, 278] width 116 height 15
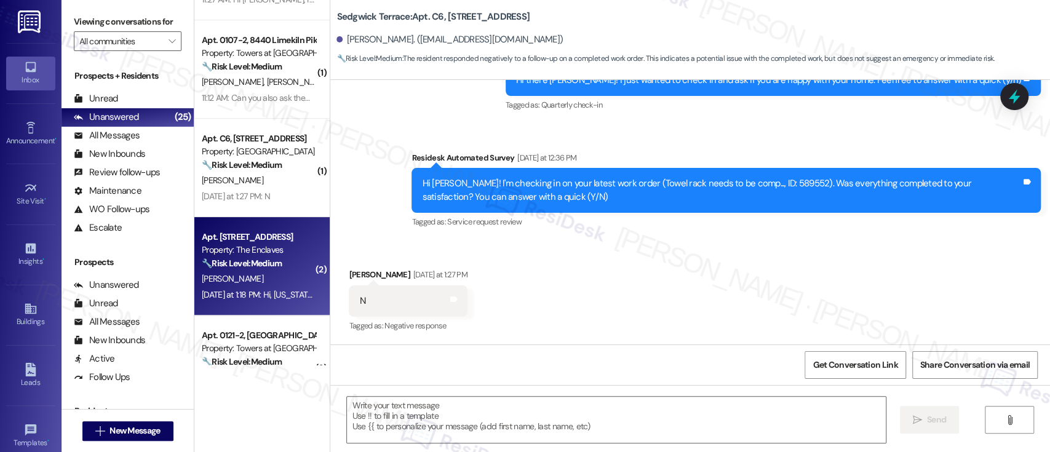
type textarea "Fetching suggested responses. Please feel free to read through the conversation…"
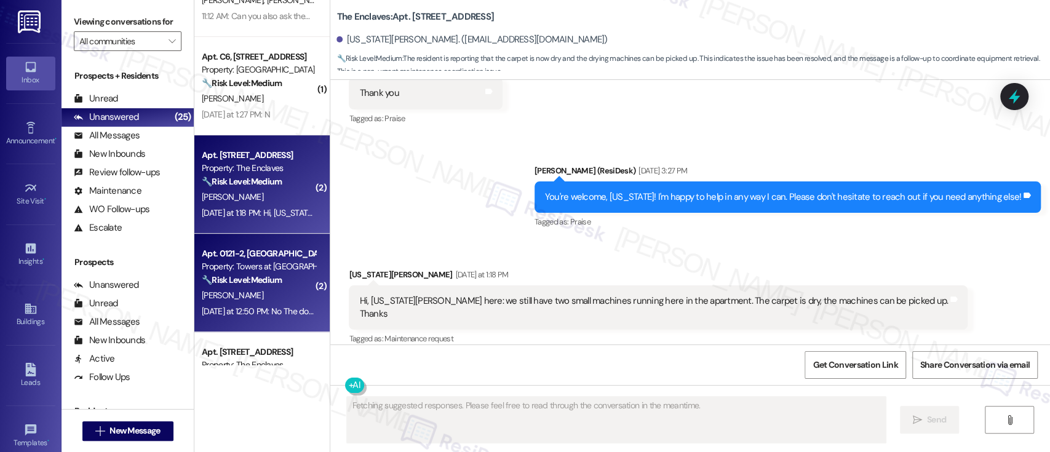
scroll to position [4323, 0]
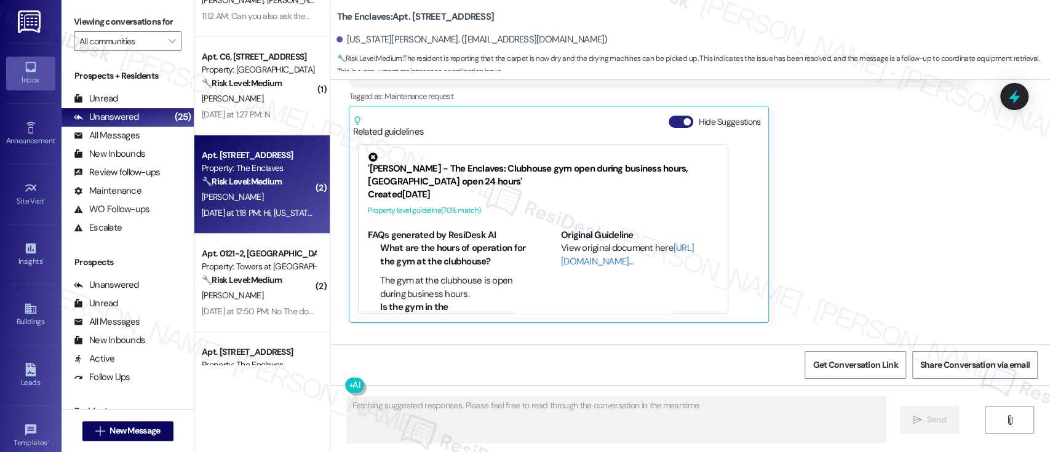
click at [670, 128] on button "Hide Suggestions" at bounding box center [681, 122] width 25 height 12
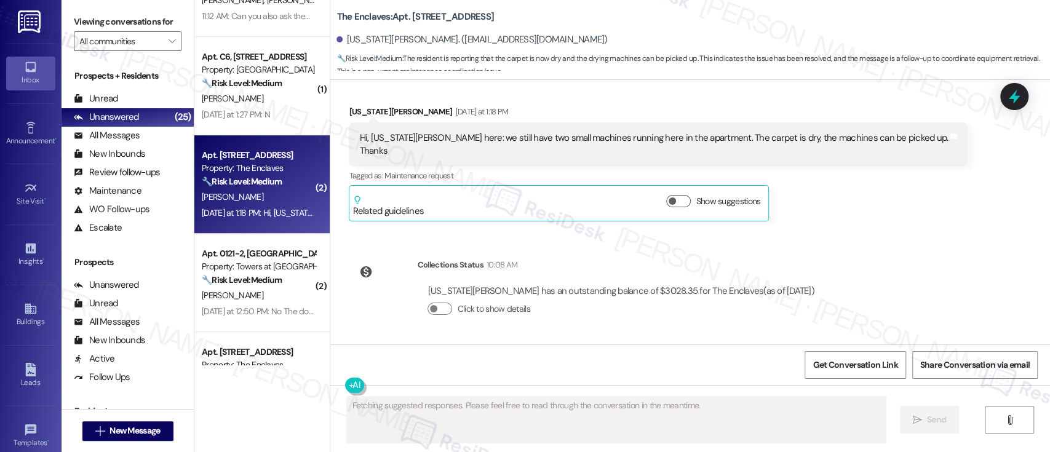
scroll to position [4256, 0]
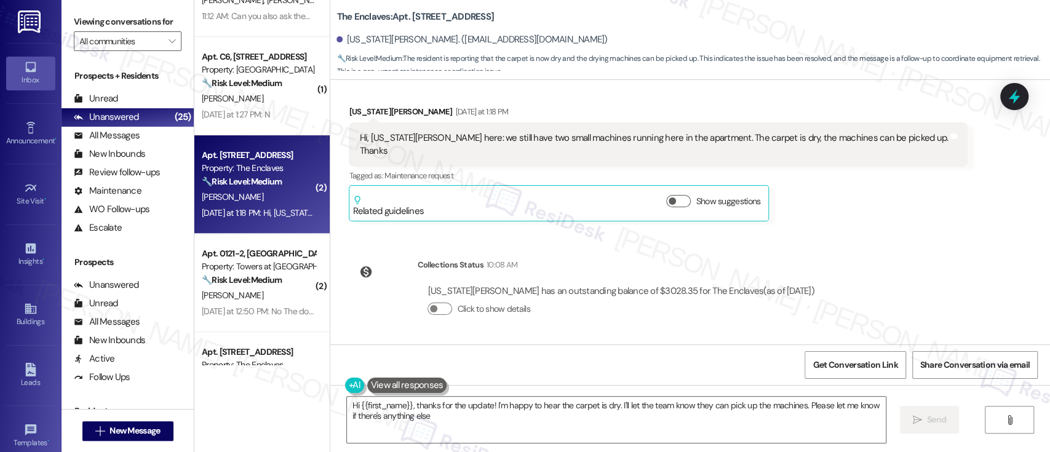
type textarea "Hi {{first_name}}, thanks for the update! I'm happy to hear the carpet is dry. …"
click at [949, 260] on div "Announcement, sent via SMS Emily (ResiDesk) Oct 22, 2024 at 3:28 PM Hello Virgi…" at bounding box center [690, 212] width 720 height 265
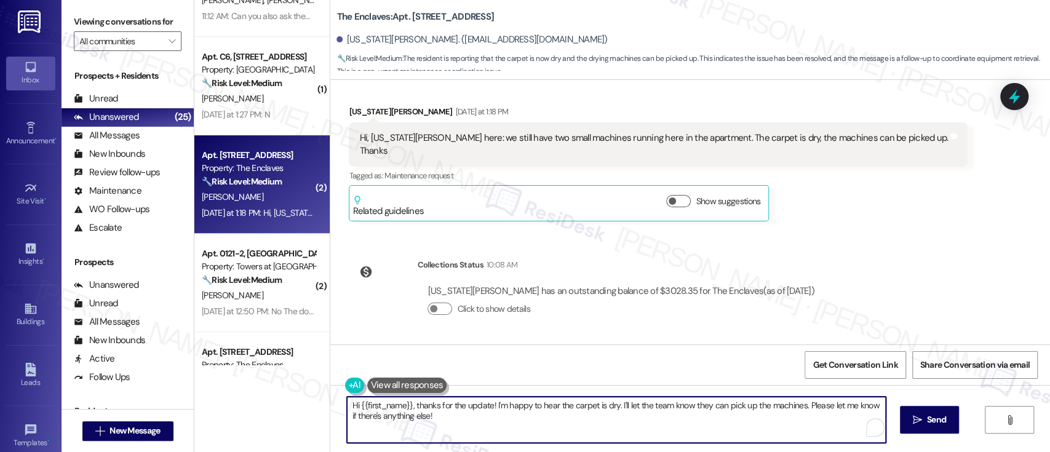
click at [673, 439] on textarea "Hi {{first_name}}, thanks for the update! I'm happy to hear the carpet is dry. …" at bounding box center [616, 420] width 538 height 46
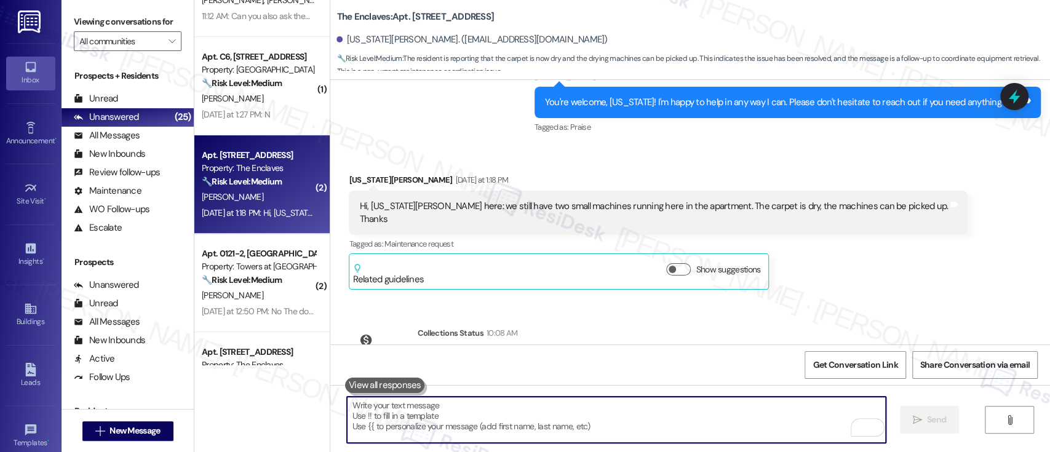
scroll to position [4143, 0]
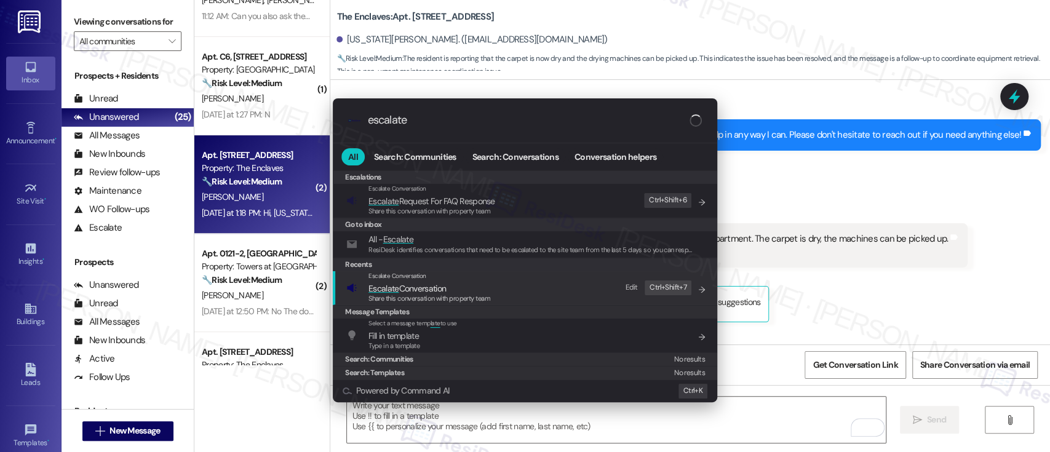
type input "escalate"
click at [428, 294] on div "Share this conversation with property team" at bounding box center [430, 299] width 122 height 11
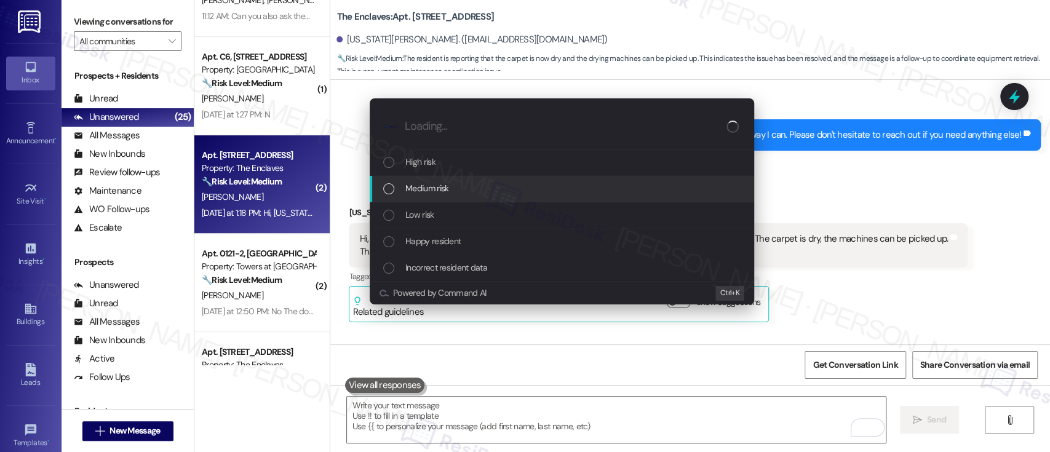
click at [498, 193] on div "Medium risk" at bounding box center [563, 189] width 360 height 14
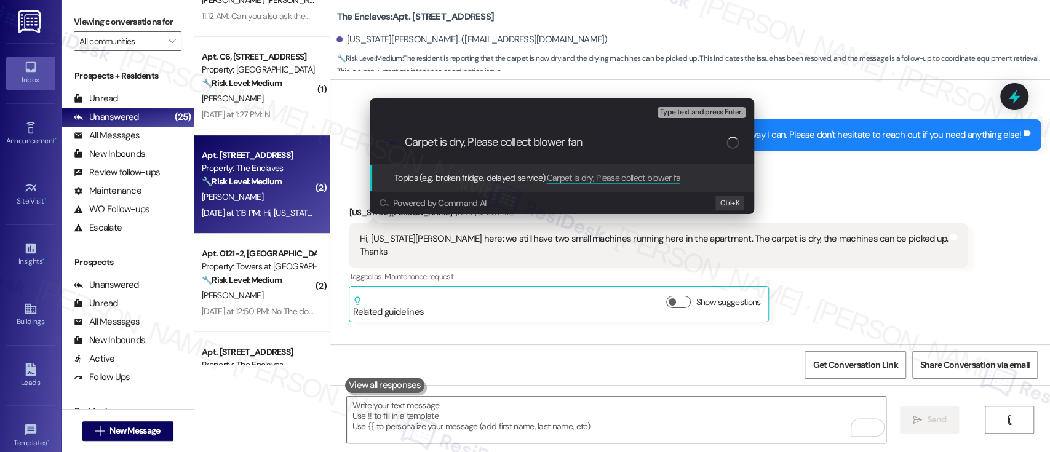
type input "Carpet is dry, Please collect blower fans"
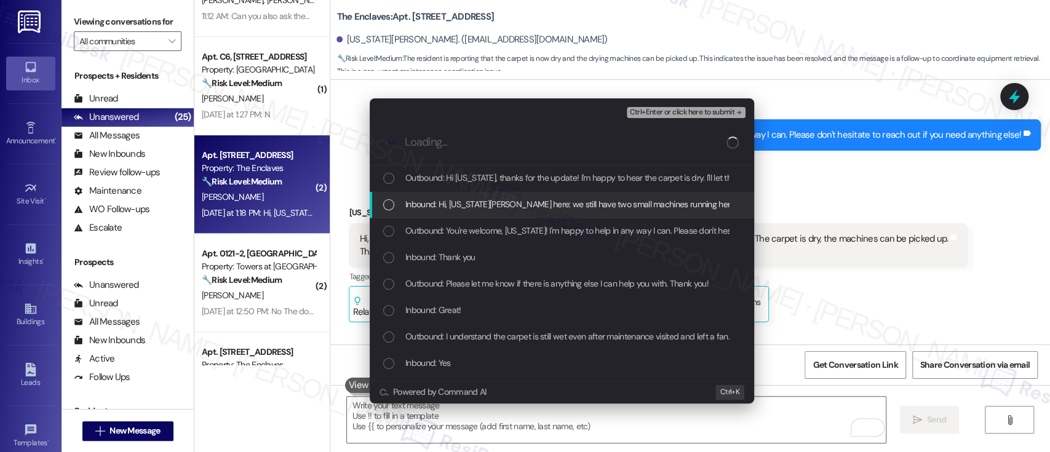
click at [487, 206] on span "Inbound: Hi, Virginia Irick here: we still have two small machines running here…" at bounding box center [706, 205] width 601 height 14
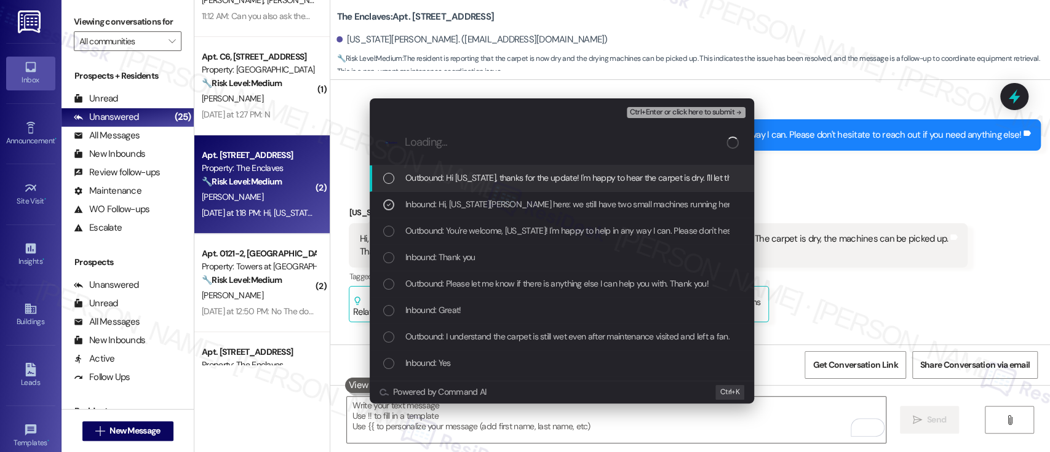
click at [684, 114] on span "Ctrl+Enter or click here to submit" at bounding box center [682, 112] width 105 height 9
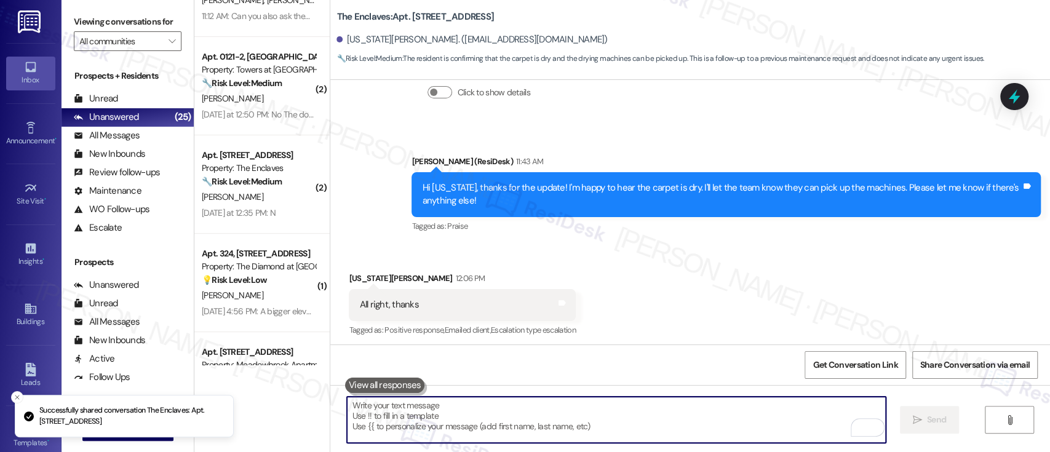
scroll to position [4477, 0]
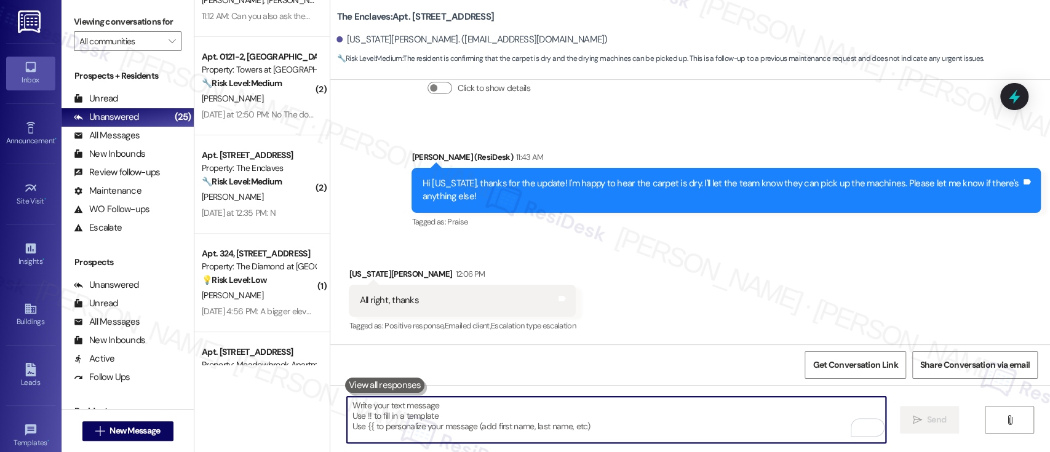
click at [701, 231] on div "Sent via SMS Emily (ResiDesk) 11:43 AM Hi Virginia, thanks for the update! I'm …" at bounding box center [726, 191] width 648 height 98
click at [670, 423] on textarea "To enrich screen reader interactions, please activate Accessibility in Grammarl…" at bounding box center [616, 420] width 538 height 46
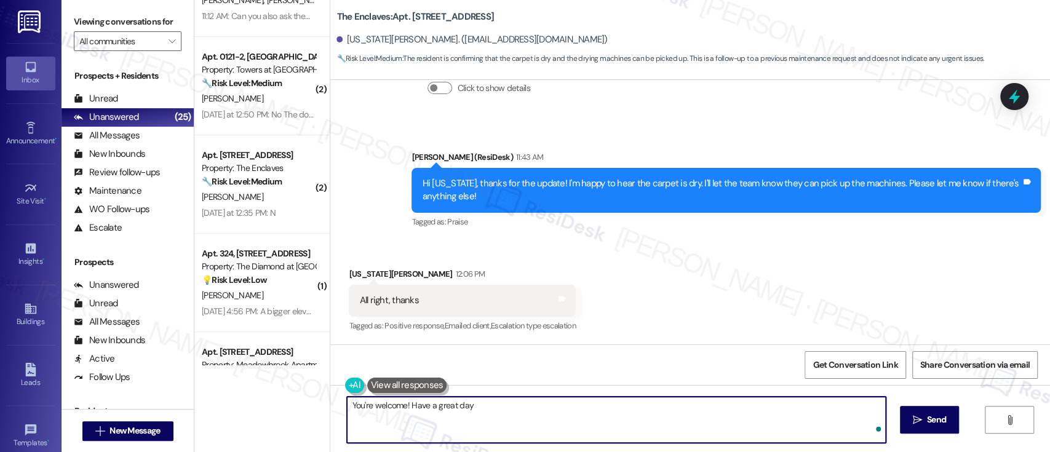
type textarea "You're welcome! Have a great day!"
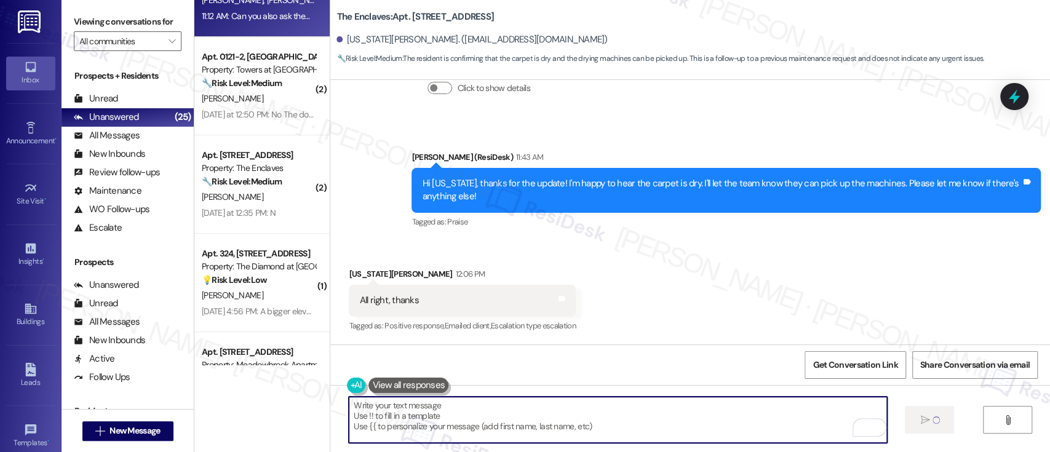
scroll to position [4476, 0]
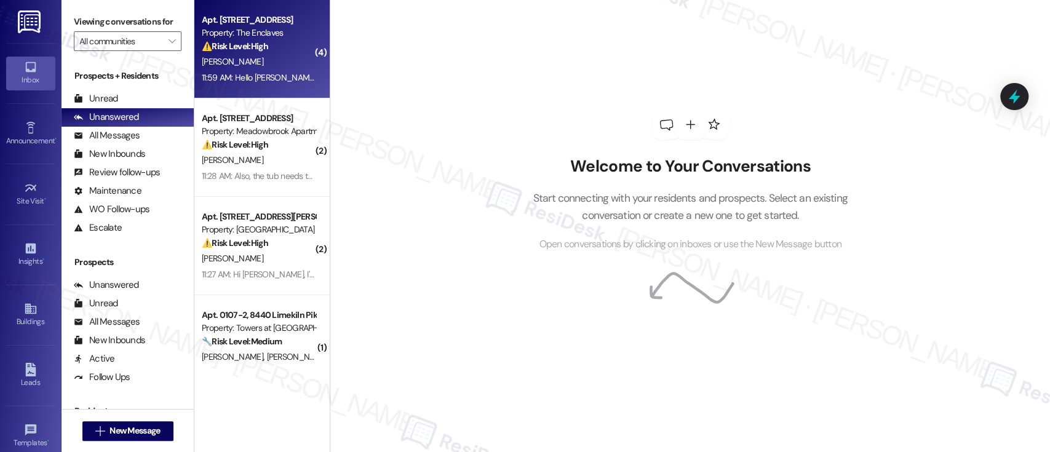
click at [249, 61] on div "[PERSON_NAME]" at bounding box center [259, 61] width 116 height 15
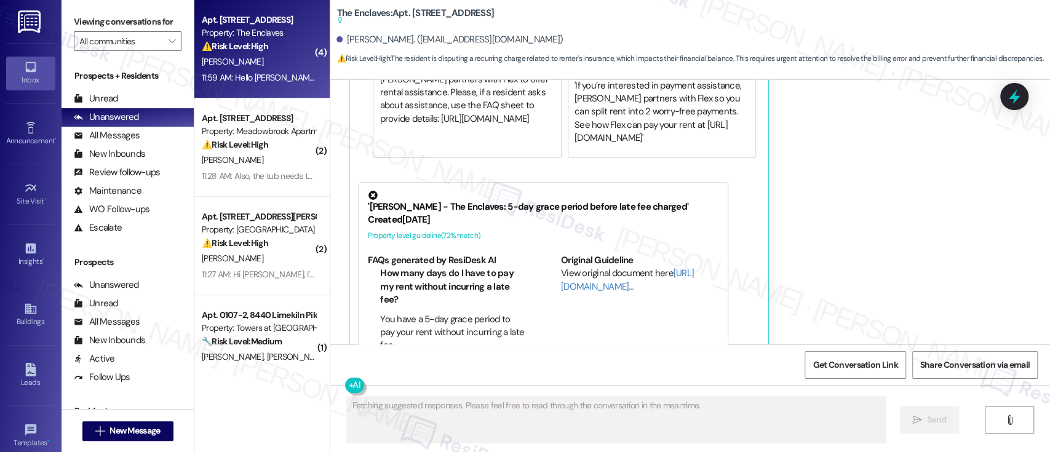
scroll to position [4633, 0]
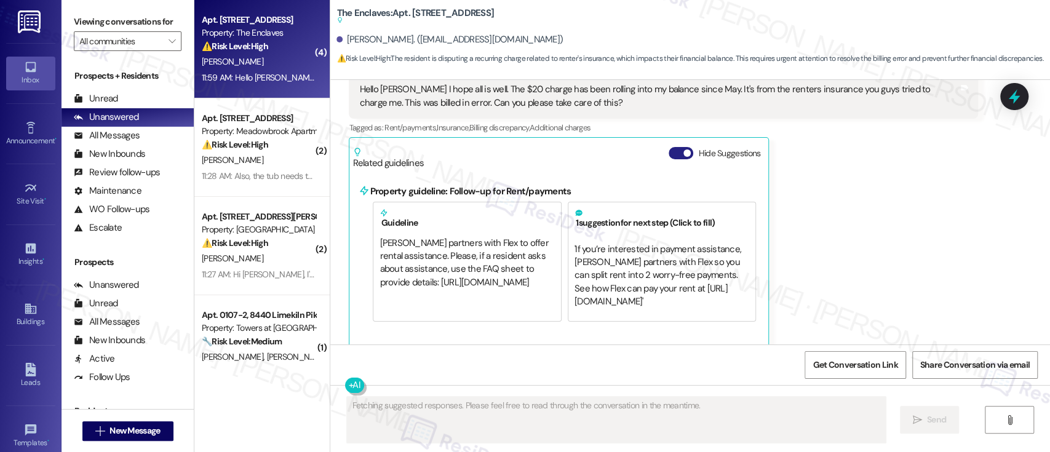
click at [674, 147] on button "Hide Suggestions" at bounding box center [681, 153] width 25 height 12
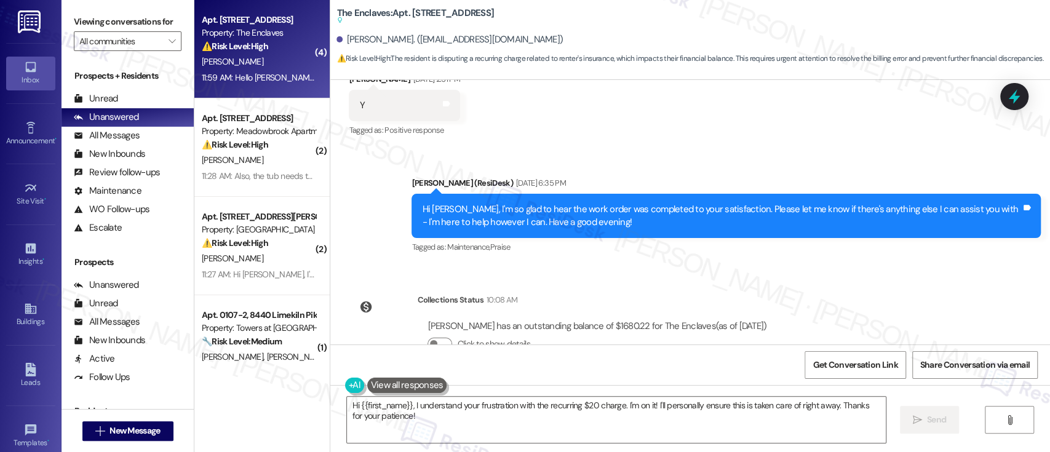
scroll to position [4446, 0]
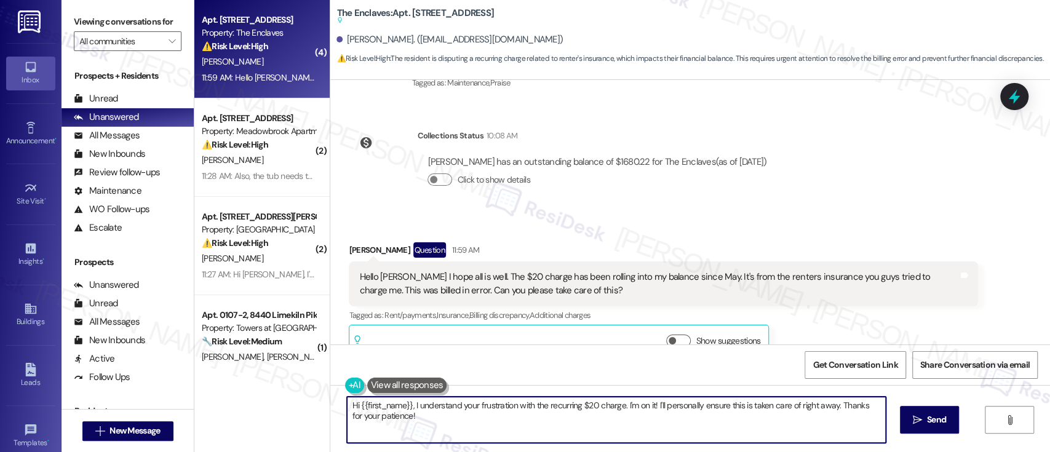
drag, startPoint x: 631, startPoint y: 406, endPoint x: 658, endPoint y: 433, distance: 37.4
click at [645, 429] on textarea "Hi {{first_name}}, I understand your frustration with the recurring $20 charge.…" at bounding box center [616, 420] width 538 height 46
paste textarea "Could you please send us an updated copy of your declaration page by emailing i…"
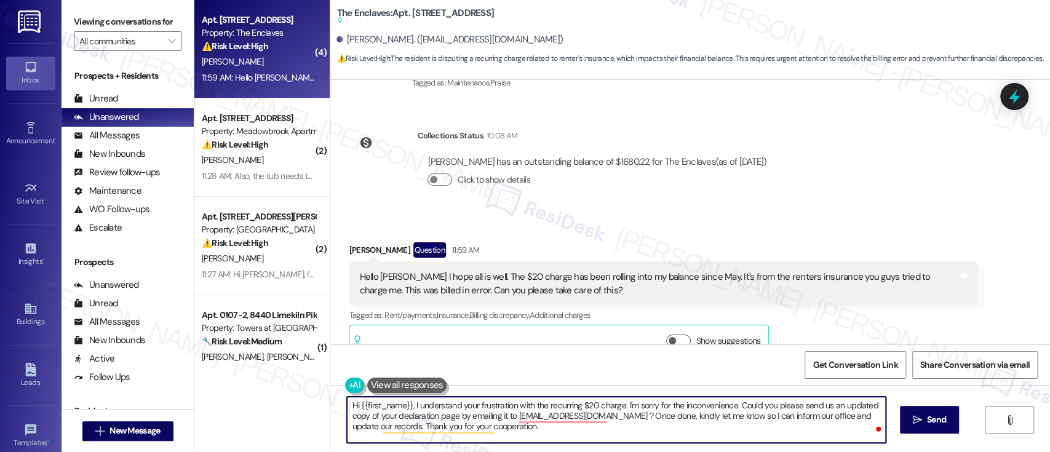
click at [650, 436] on textarea "Hi {{first_name}}, I understand your frustration with the recurring $20 charge.…" at bounding box center [616, 420] width 538 height 46
type textarea "Hi {{first_name}}, I understand your frustration with the recurring $20 charge.…"
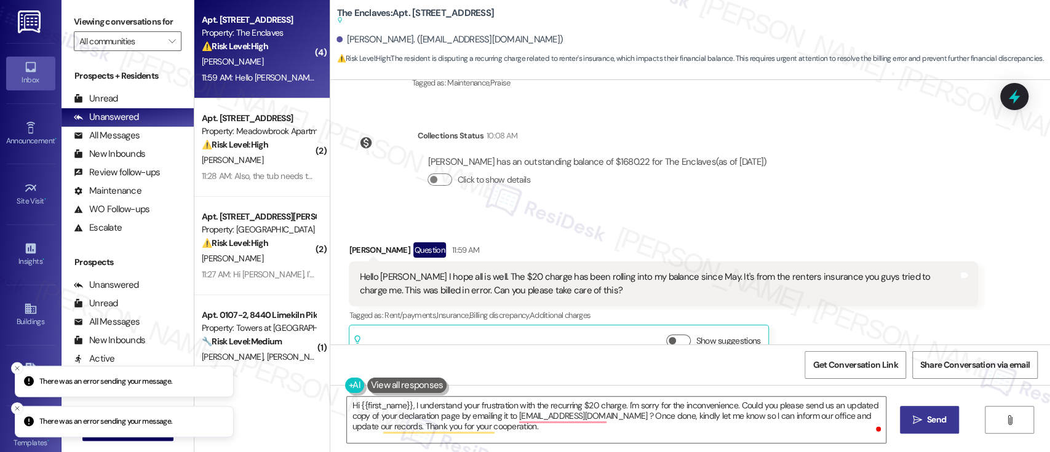
click at [916, 417] on icon "" at bounding box center [917, 420] width 9 height 10
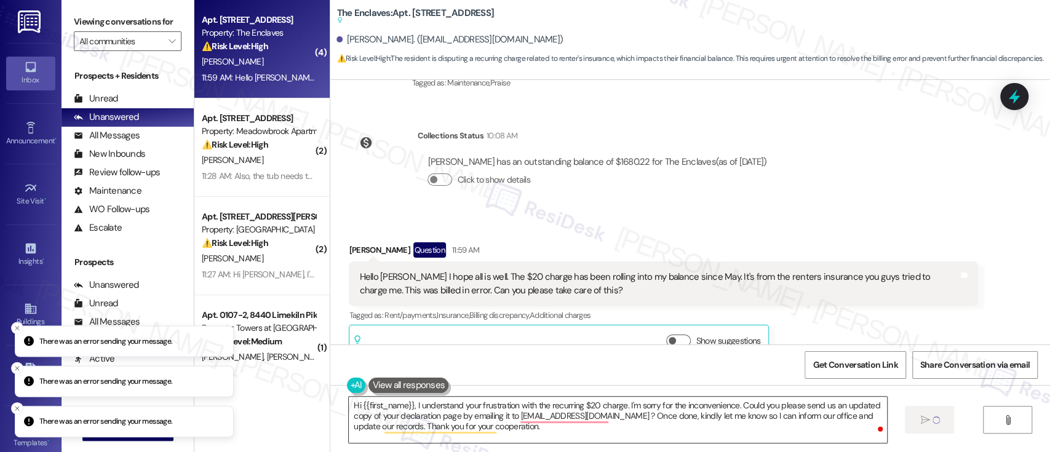
click at [607, 430] on textarea "Hi {{first_name}}, I understand your frustration with the recurring $20 charge.…" at bounding box center [618, 420] width 538 height 46
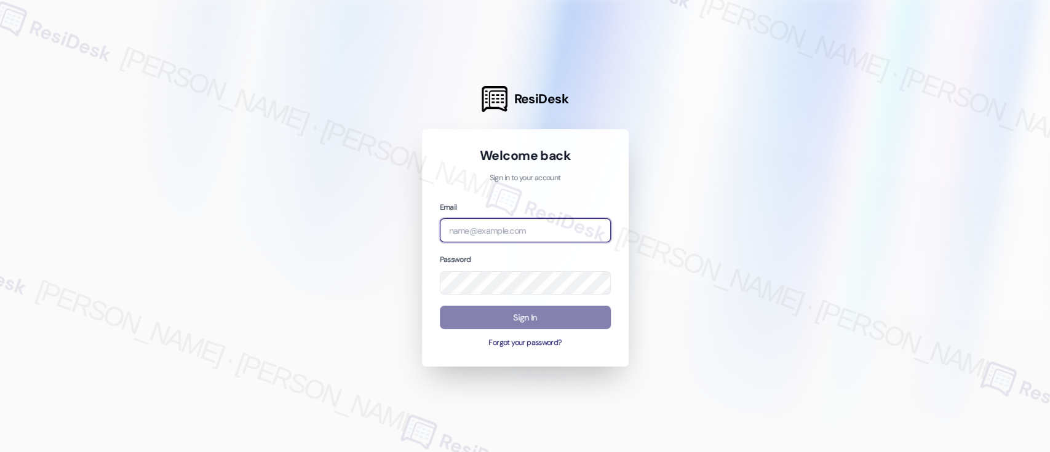
type input "[EMAIL_ADDRESS][PERSON_NAME][PERSON_NAME][DOMAIN_NAME]"
click at [720, 239] on div at bounding box center [525, 226] width 1050 height 452
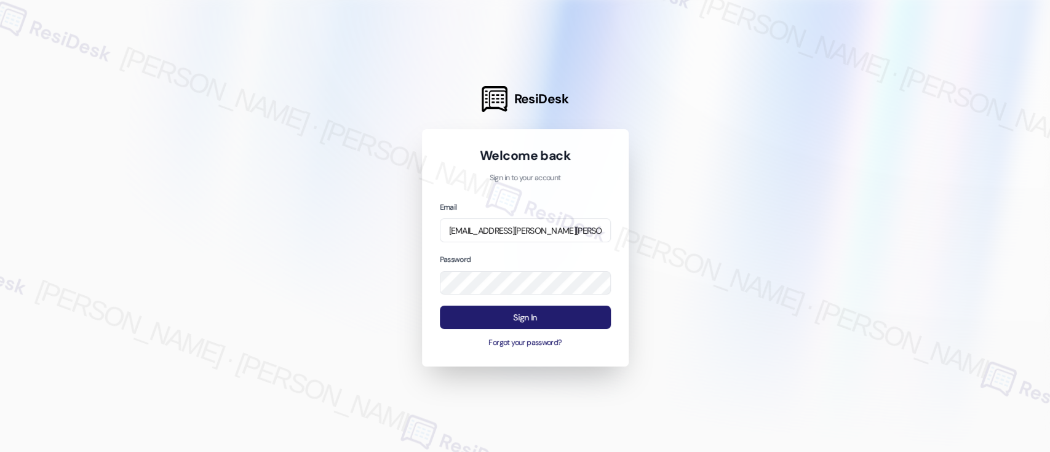
click at [561, 319] on button "Sign In" at bounding box center [525, 318] width 171 height 24
click at [580, 308] on button "Sign In" at bounding box center [525, 318] width 171 height 24
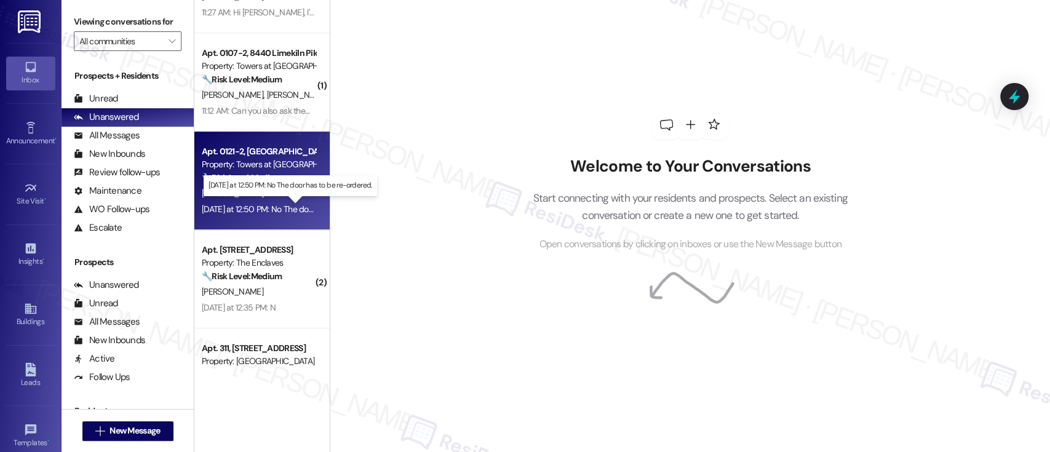
scroll to position [246, 0]
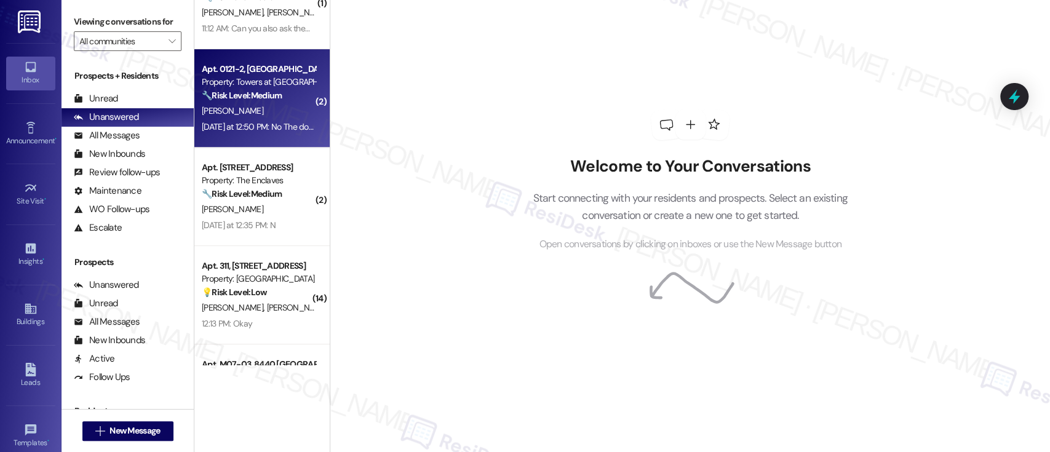
click at [266, 212] on div "[PERSON_NAME]" at bounding box center [259, 209] width 116 height 15
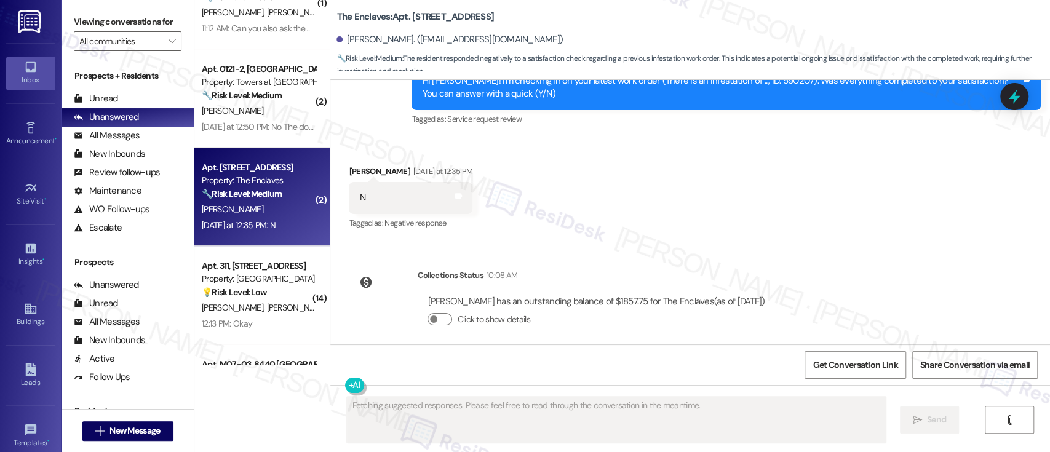
scroll to position [1446, 0]
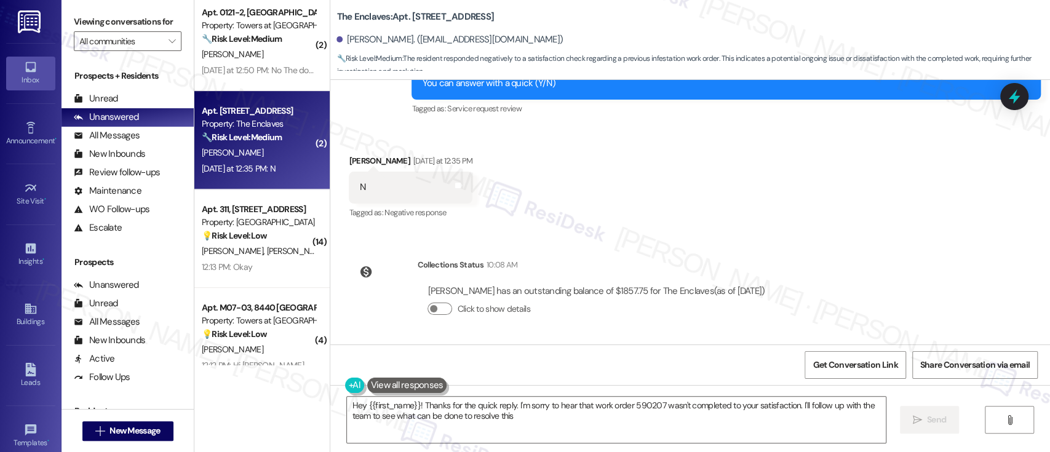
type textarea "Hey {{first_name}}! Thanks for the quick reply. I'm sorry to hear that work ord…"
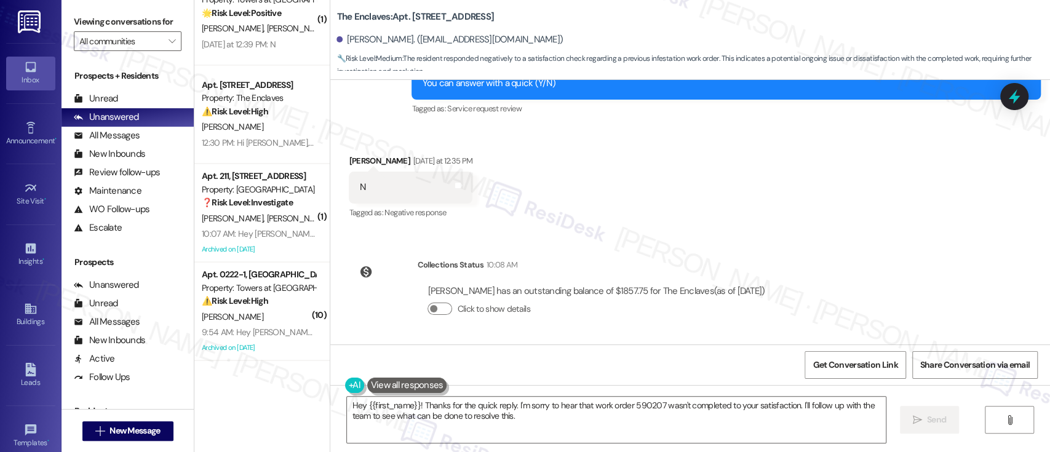
scroll to position [1472, 0]
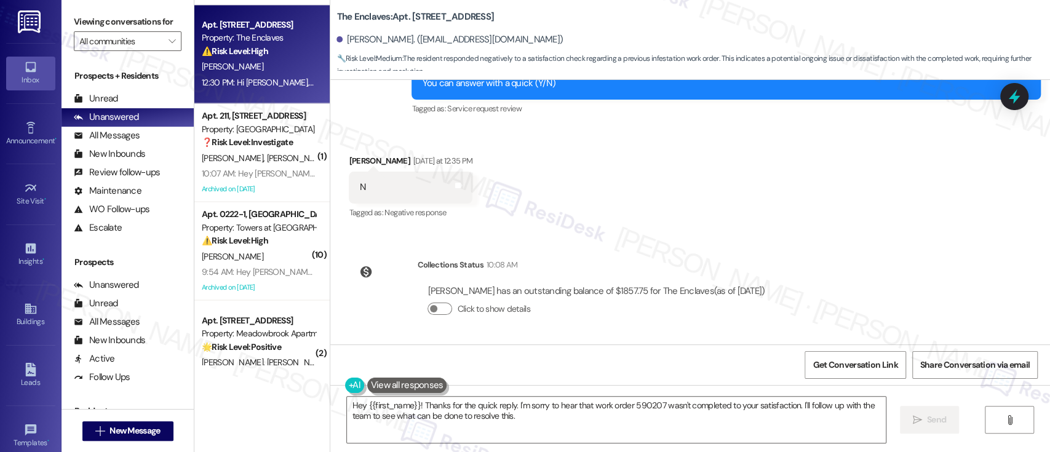
click at [279, 73] on div "[PERSON_NAME]" at bounding box center [259, 66] width 116 height 15
type textarea "Fetching suggested responses. Please feel free to read through the conversation…"
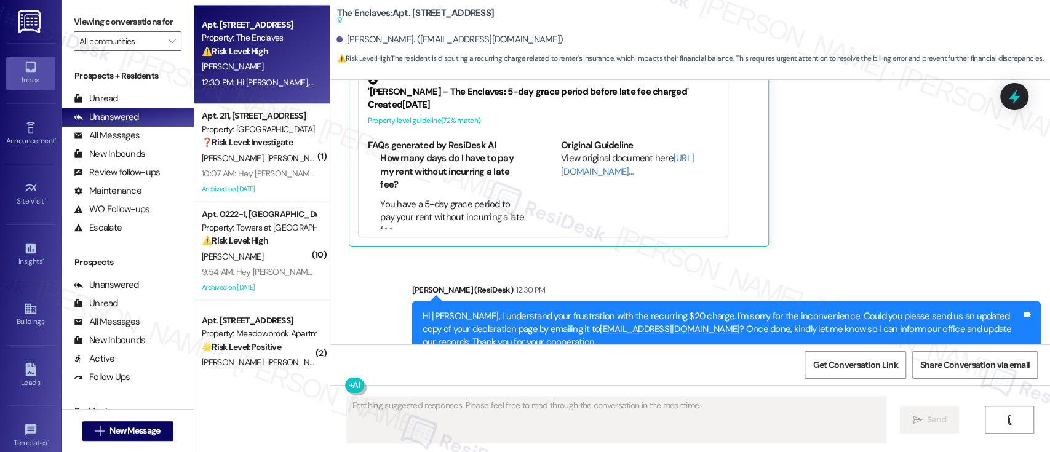
scroll to position [4928, 0]
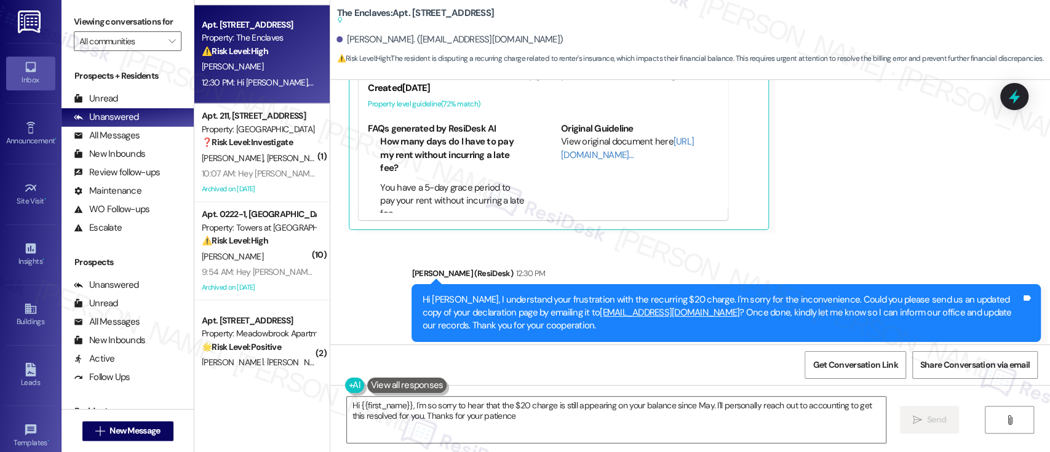
type textarea "Hi {{first_name}}, I'm so sorry to hear that the $20 charge is still appearing …"
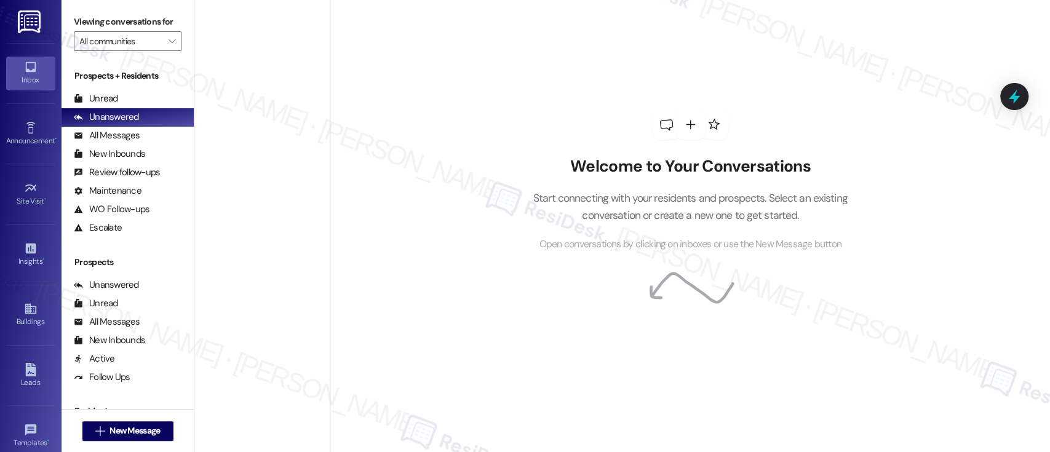
scroll to position [2294, 0]
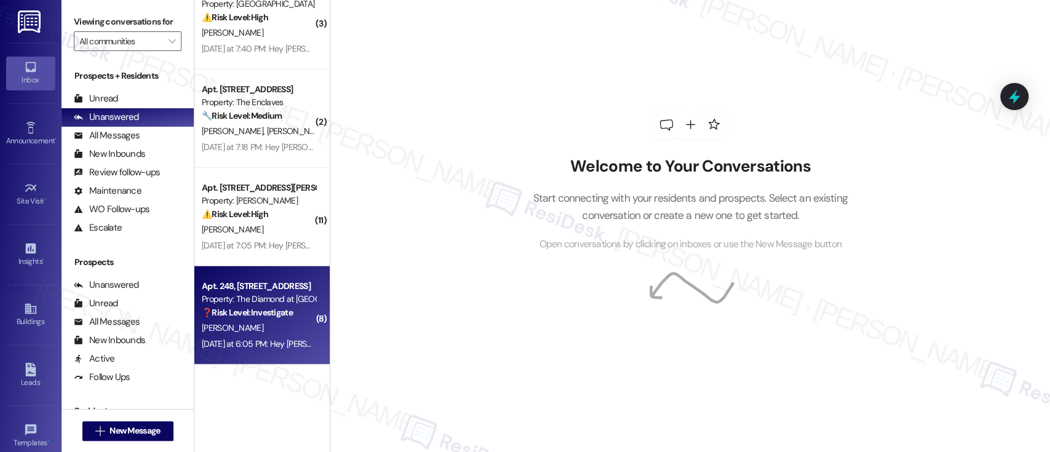
click at [269, 338] on div "Yesterday at 6:05 PM: Hey Emily. I got my monthly statement in the email and I …" at bounding box center [440, 343] width 477 height 11
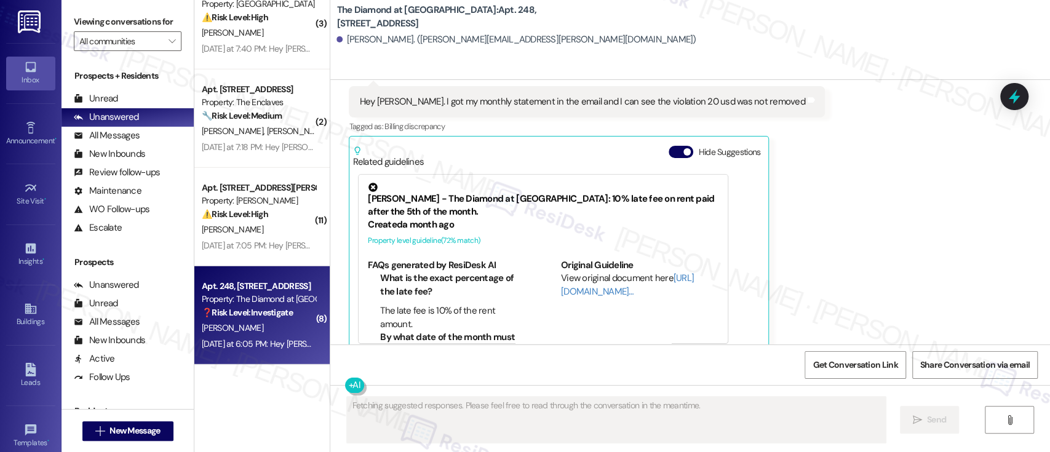
scroll to position [4027, 0]
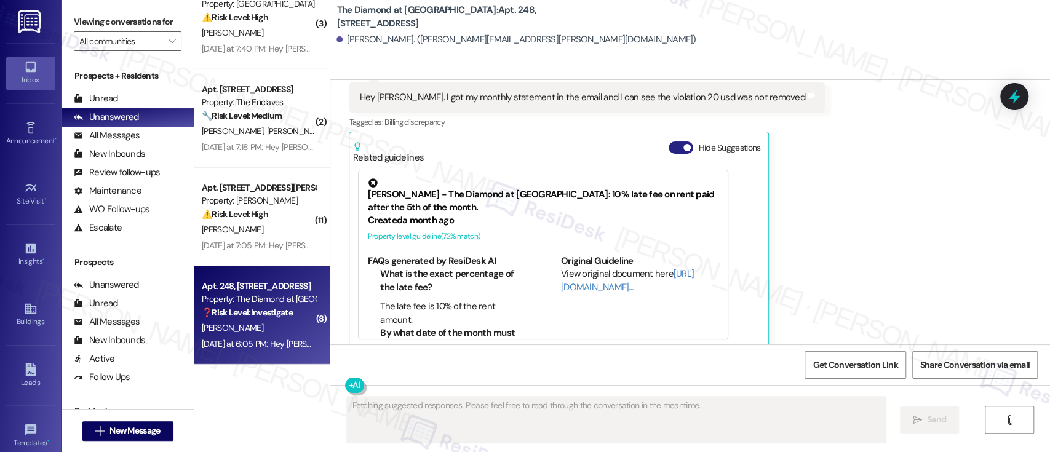
click at [673, 142] on button "Hide Suggestions" at bounding box center [681, 148] width 25 height 12
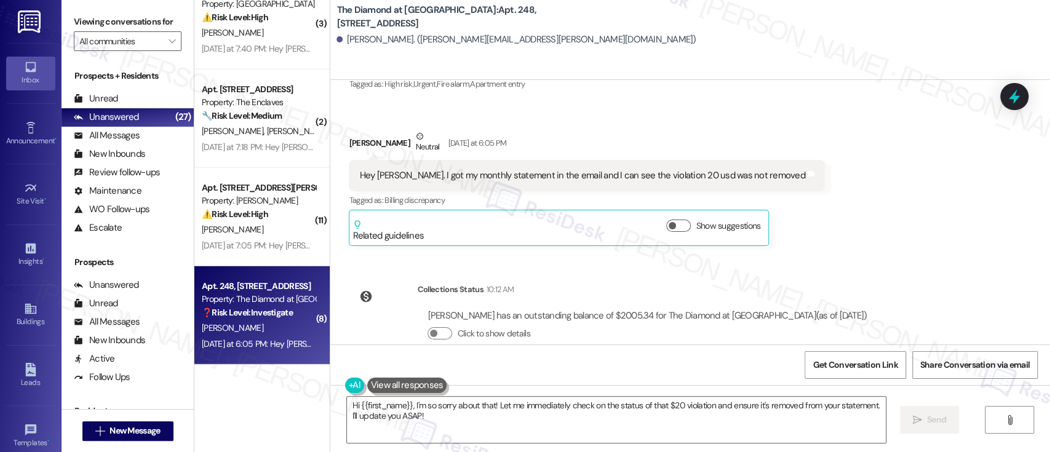
scroll to position [3960, 0]
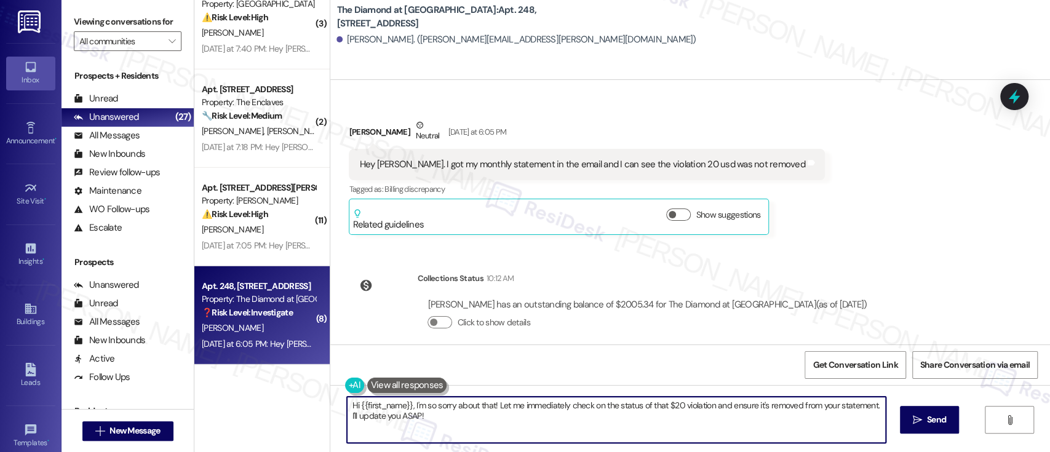
click at [450, 402] on textarea "Hi {{first_name}}, I'm so sorry about that! Let me immediately check on the sta…" at bounding box center [616, 420] width 538 height 46
click at [644, 406] on textarea "Hi {{first_name}}, I'm so sorry about that! Let me immediately check on the sta…" at bounding box center [616, 420] width 538 height 46
click at [558, 403] on textarea "Hi {{first_name}}, I'm so sorry to hear that the $20 violation and ensure it's …" at bounding box center [616, 420] width 538 height 46
drag, startPoint x: 619, startPoint y: 406, endPoint x: 617, endPoint y: 337, distance: 69.6
click at [617, 393] on div "Hi {{first_name}}, I'm so sorry to hear that the $20 violation feeand ensure it…" at bounding box center [690, 431] width 720 height 92
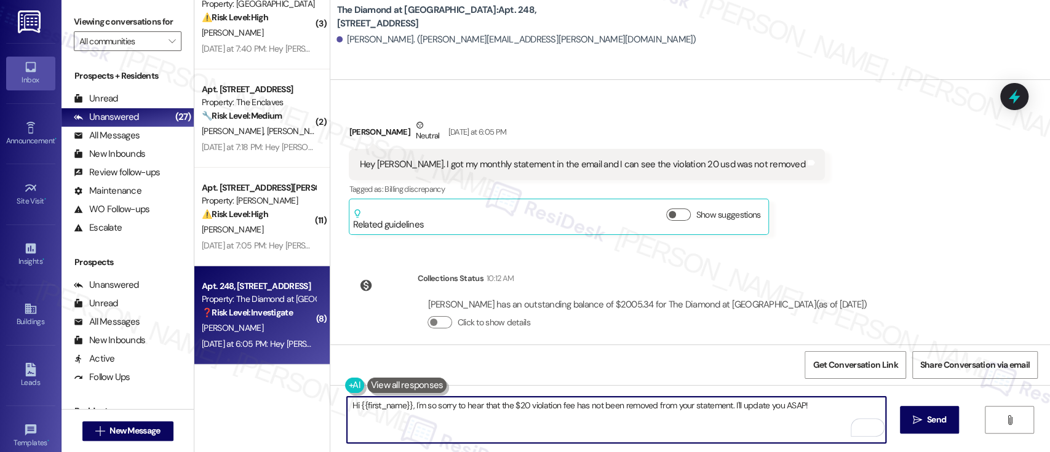
click at [817, 409] on textarea "Hi {{first_name}}, I'm so sorry to hear that the $20 violation fee has not been…" at bounding box center [616, 420] width 538 height 46
click at [728, 410] on textarea "Hi {{first_name}}, I'm so sorry to hear that the $20 violation fee has not been…" at bounding box center [616, 420] width 538 height 46
type textarea "Hi {{first_name}}, I'm so sorry to hear that the $20 violation fee has not been…"
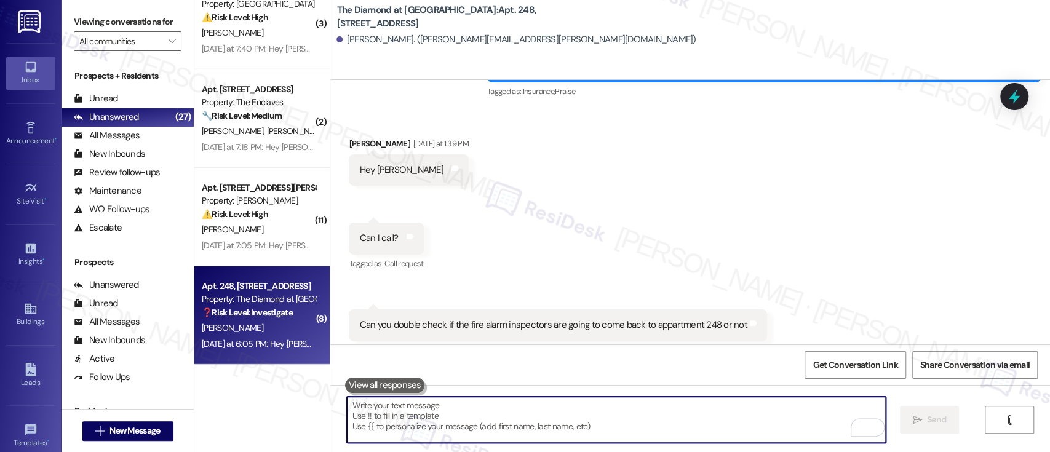
scroll to position [3764, 0]
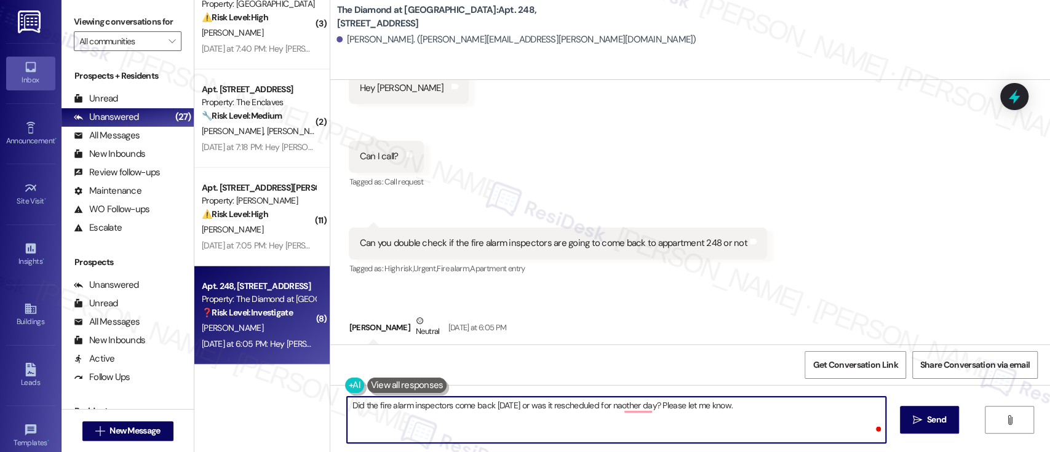
type textarea "Did the fire alarm inspectors come back yesterday or was it rescheduled for nao…"
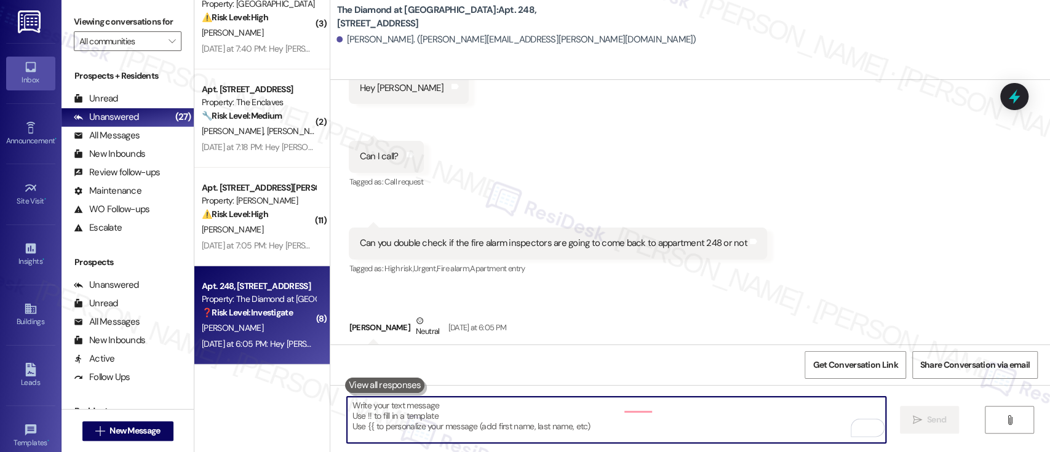
scroll to position [3846, 0]
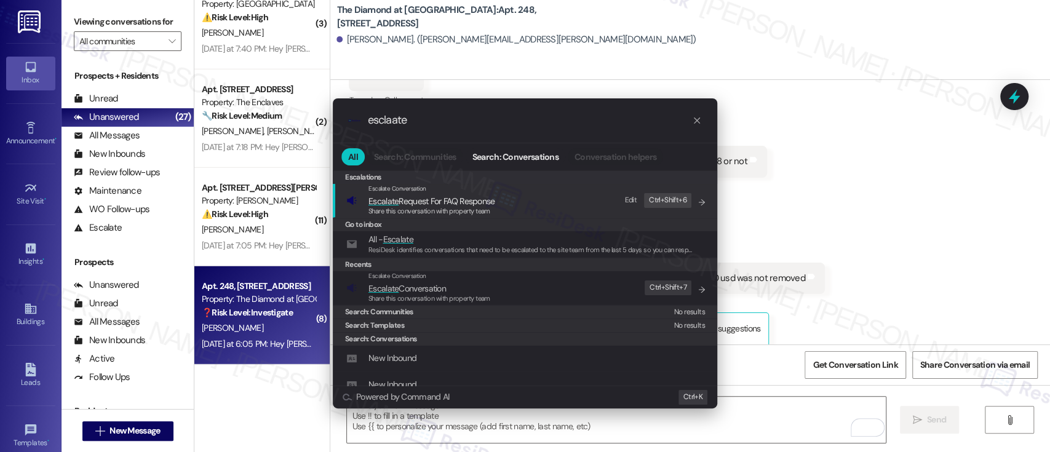
click at [952, 229] on div ".cls-1{fill:#0a055f;}.cls-2{fill:#0cc4c4;} resideskLogoBlueOrange esclaate All …" at bounding box center [525, 226] width 1050 height 452
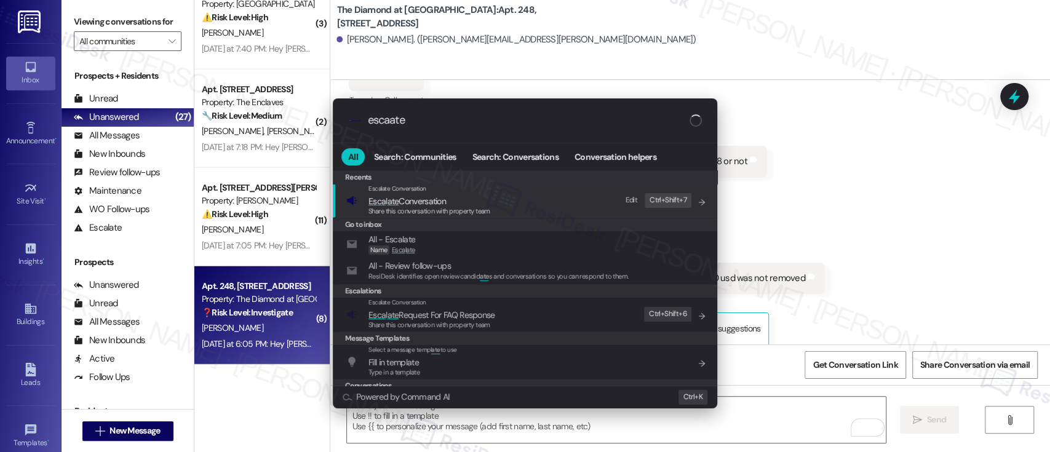
type input "escaate"
click at [461, 204] on span "Esca l ate Conversation" at bounding box center [430, 201] width 122 height 14
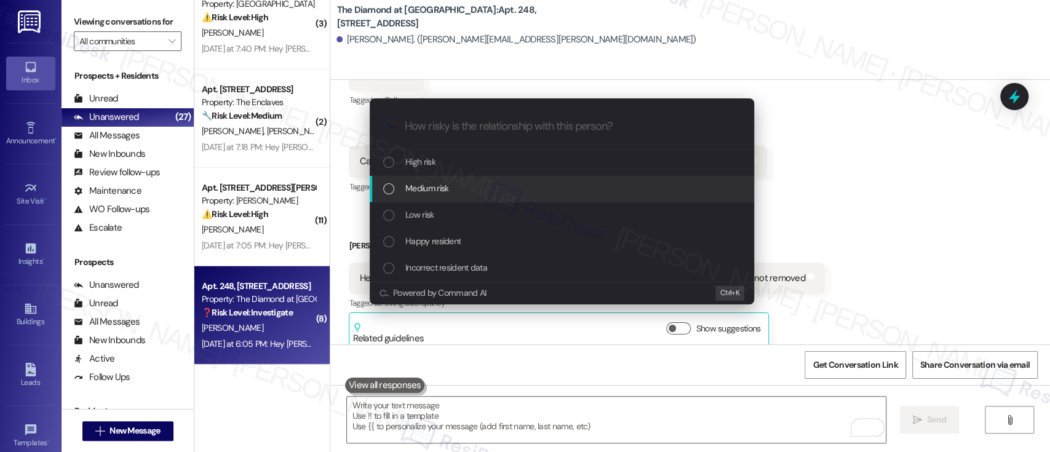
click at [449, 185] on div "Medium risk" at bounding box center [563, 189] width 360 height 14
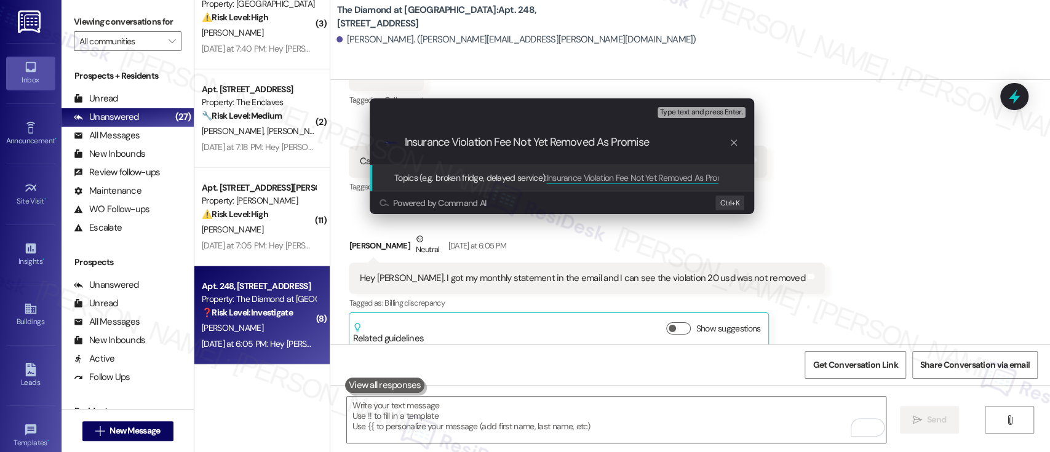
type input "Insurance Violation Fee Not Yet Removed As Promised"
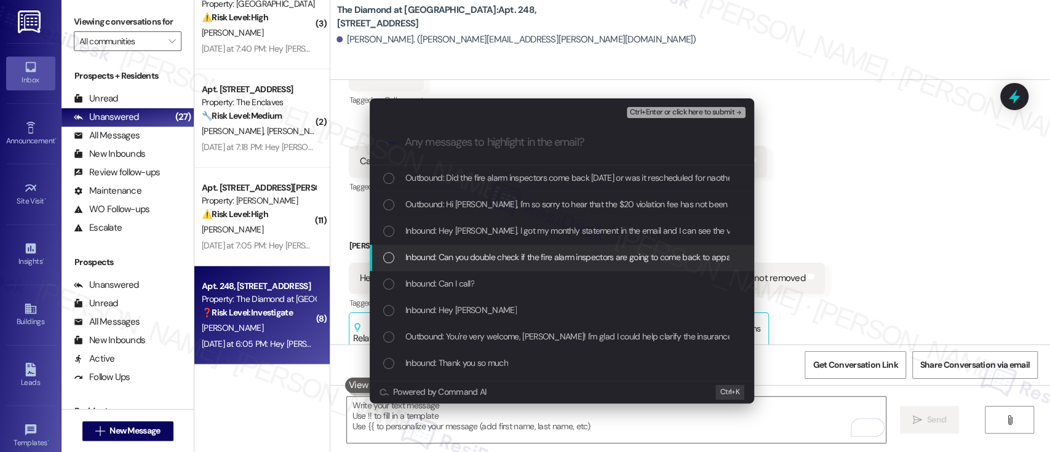
click at [897, 276] on div "Escalate Conversation Medium risk Insurance Violation Fee Not Yet Removed As Pr…" at bounding box center [525, 226] width 1050 height 452
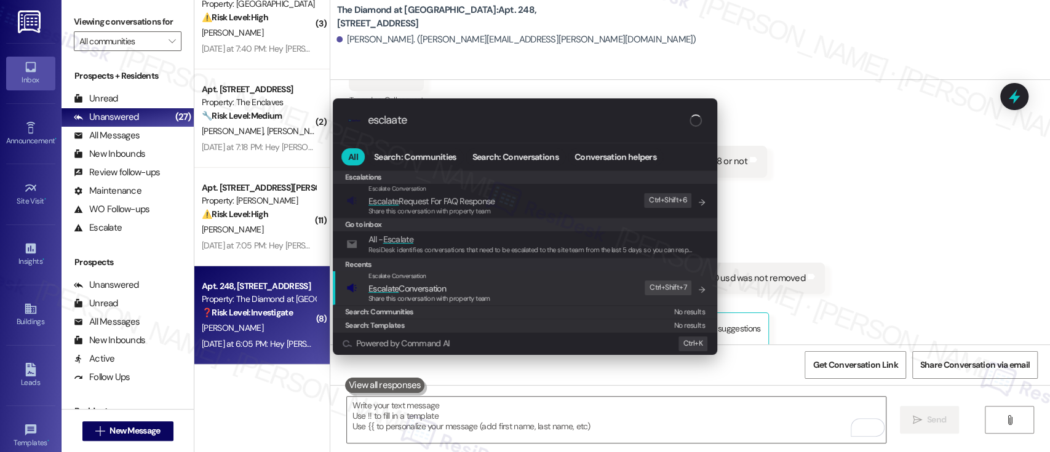
type input "esclaate"
drag, startPoint x: 409, startPoint y: 286, endPoint x: 414, endPoint y: 276, distance: 11.0
click at [409, 285] on span "Escalate Conversation" at bounding box center [408, 288] width 78 height 11
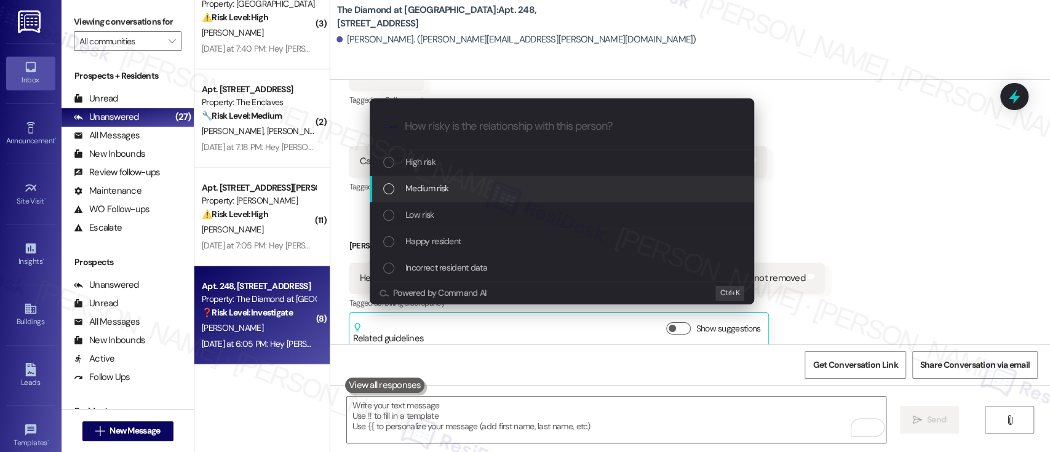
click at [435, 185] on span "Medium risk" at bounding box center [427, 189] width 43 height 14
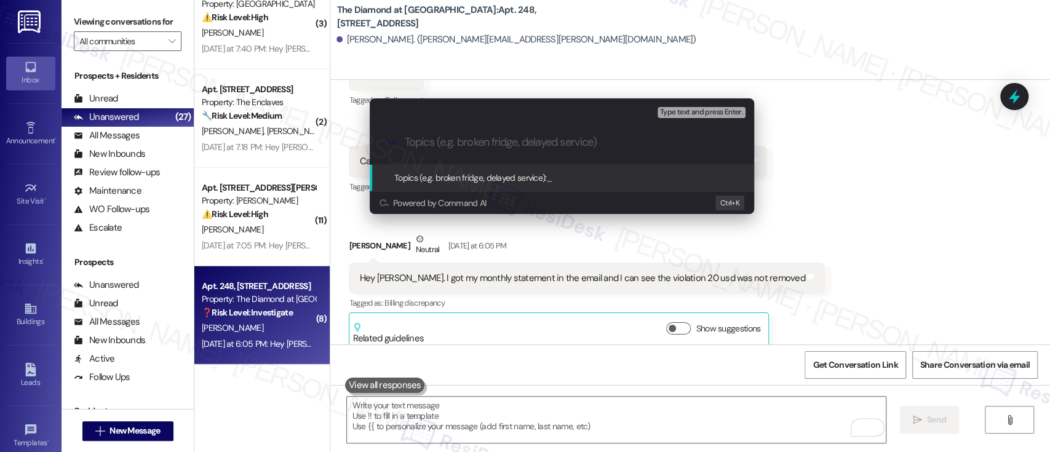
paste input "Insurance Violation Fee Not Yet Removed As Promised"
type input "Insurance Violation Fee Not Yet Removed As Promised"
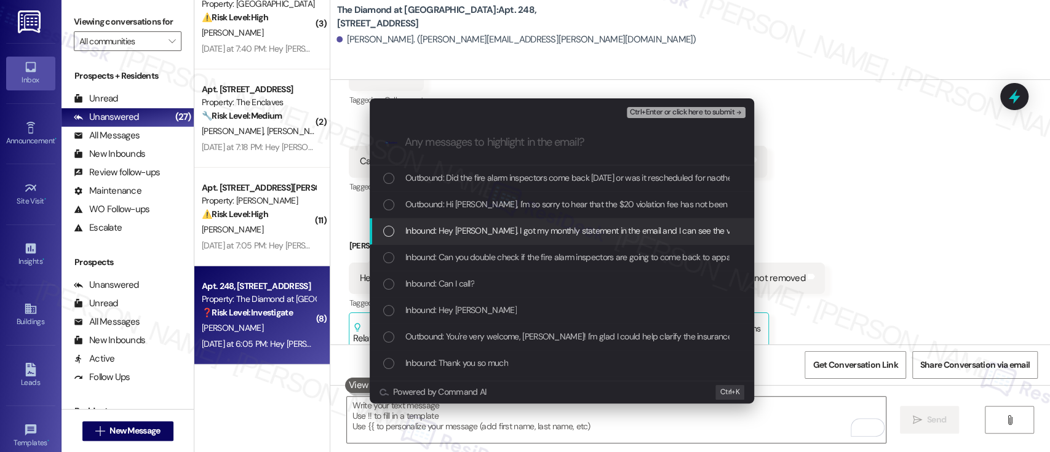
click at [488, 231] on span "Inbound: Hey Emily. I got my monthly statement in the email and I can see the v…" at bounding box center [627, 231] width 442 height 14
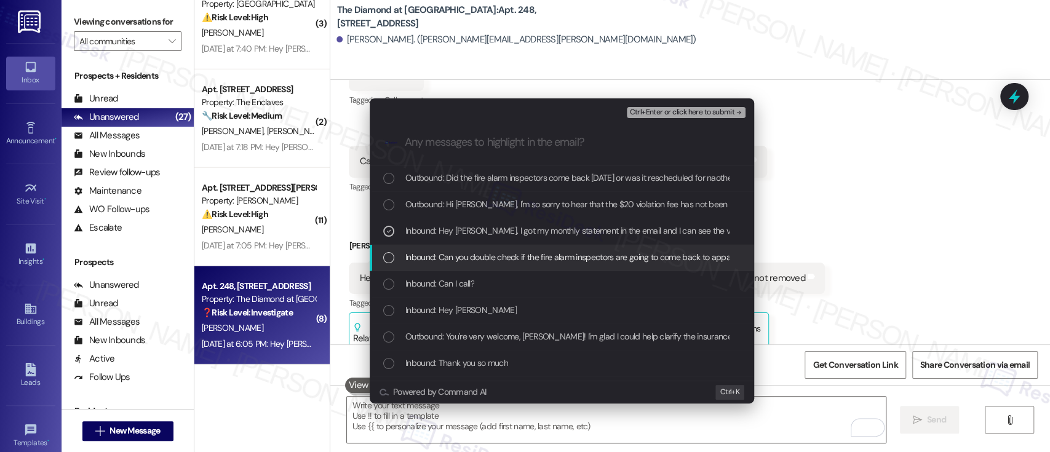
click at [495, 258] on span "Inbound: Can you double check if the fire alarm inspectors are going to come ba…" at bounding box center [600, 257] width 389 height 14
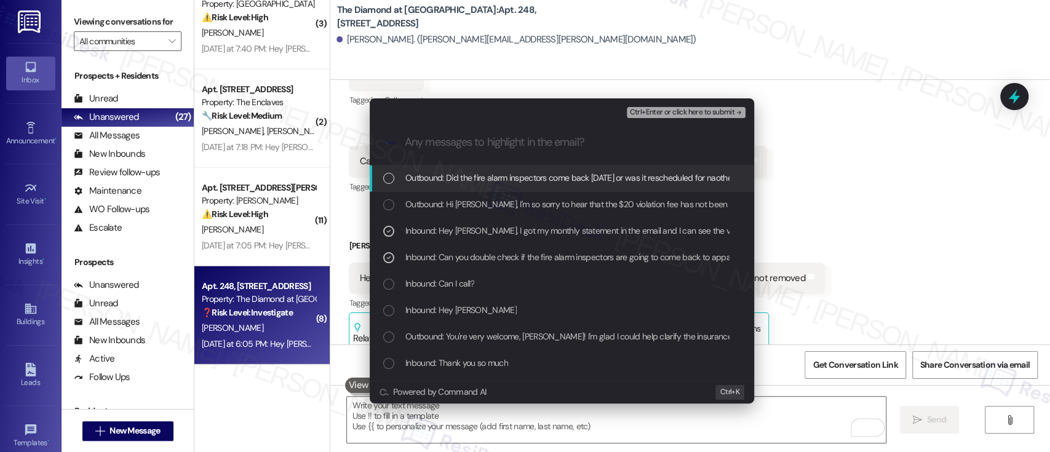
click at [709, 111] on span "Ctrl+Enter or click here to submit" at bounding box center [682, 112] width 105 height 9
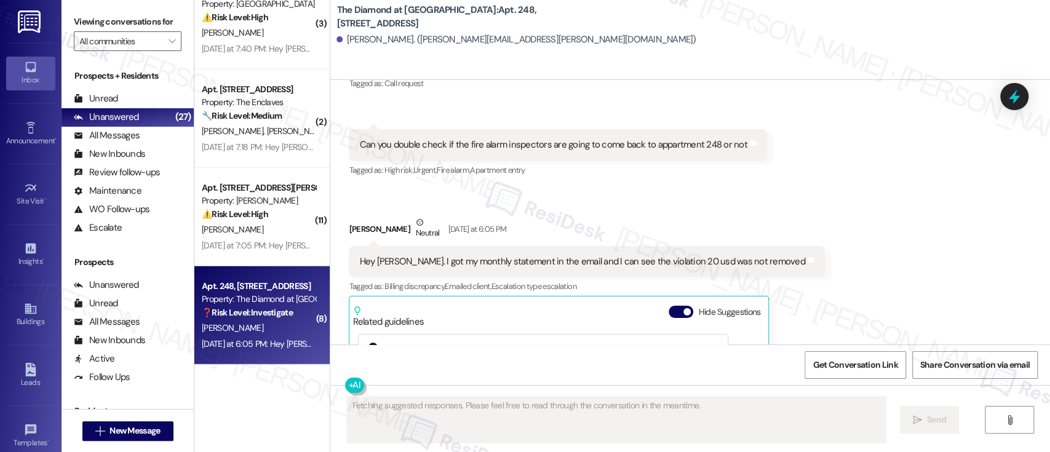
scroll to position [4027, 0]
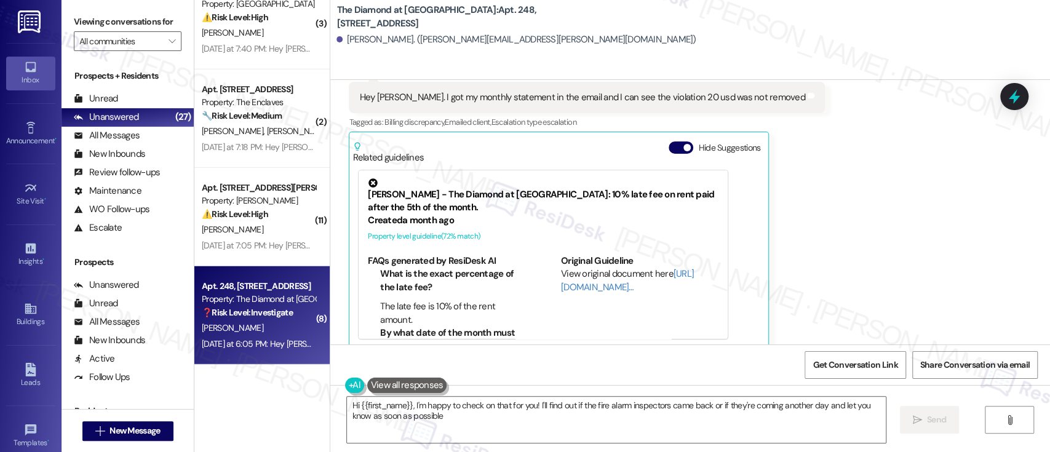
type textarea "Hi {{first_name}}, I'm happy to check on that for you! I'll find out if the fir…"
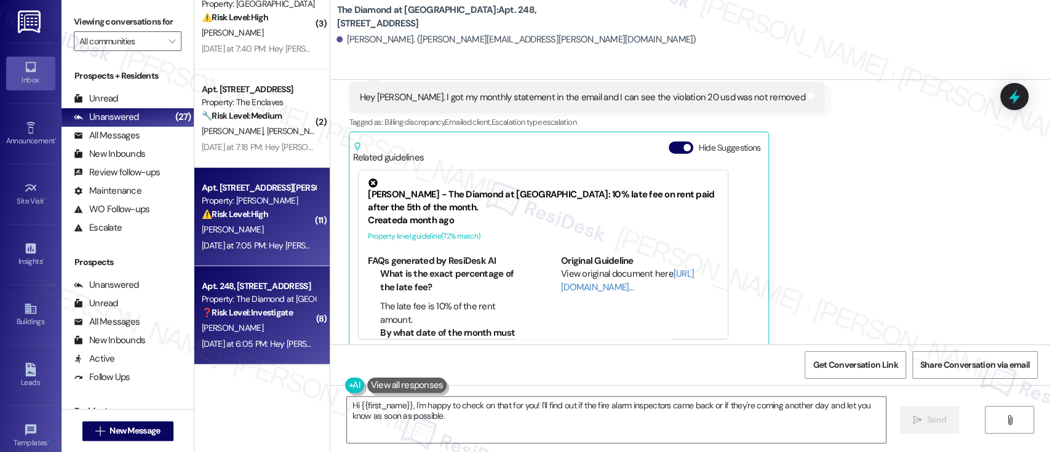
click at [231, 222] on div "J. Martinez" at bounding box center [259, 229] width 116 height 15
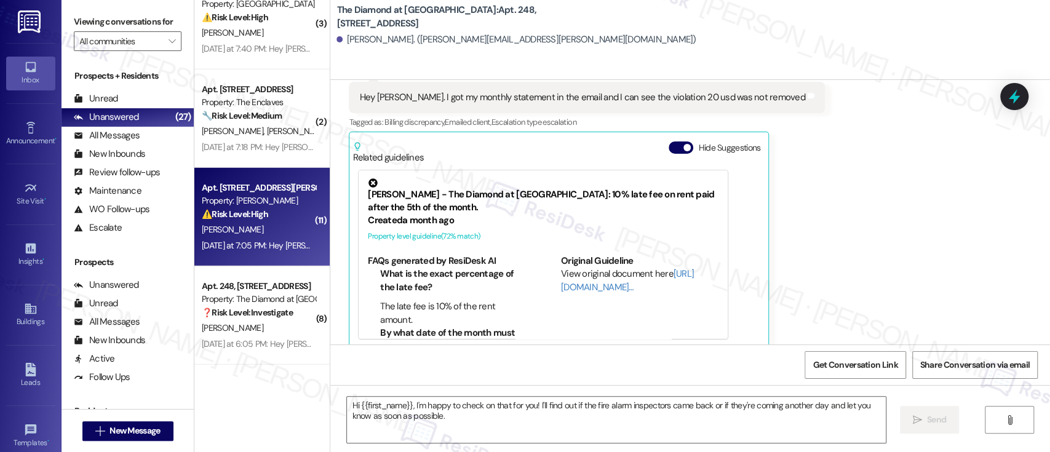
type textarea "Fetching suggested responses. Please feel free to read through the conversation…"
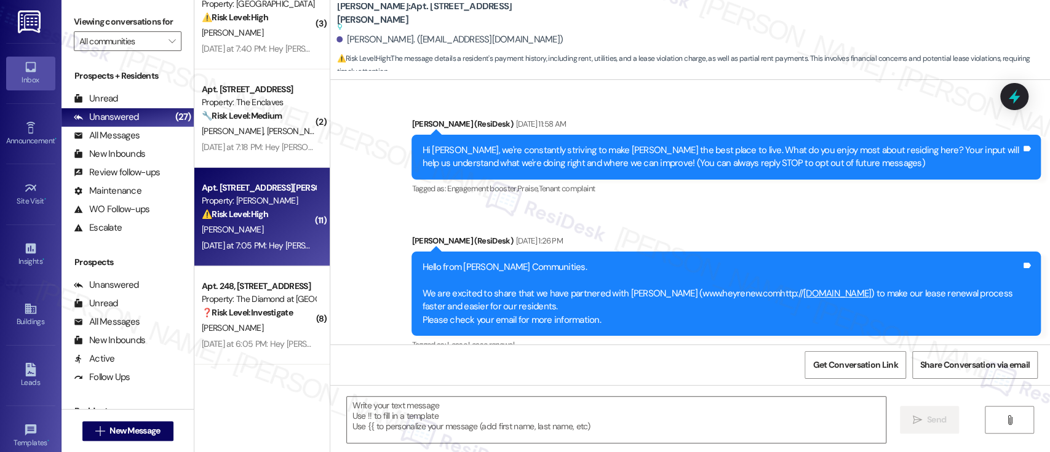
scroll to position [5417, 0]
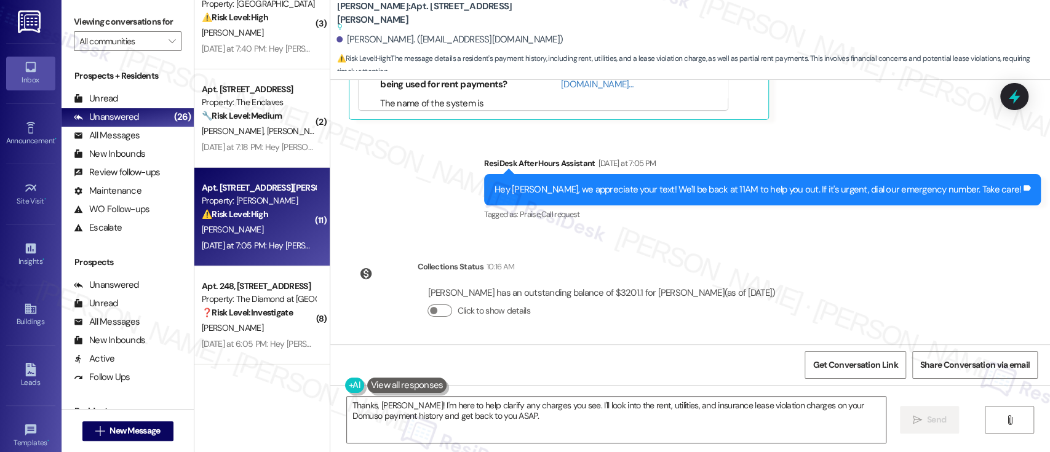
click at [444, 171] on div "Sent via SMS ResiDesk After Hours Assistant Yesterday at 7:05 PM Hey Jewel, we …" at bounding box center [690, 181] width 720 height 104
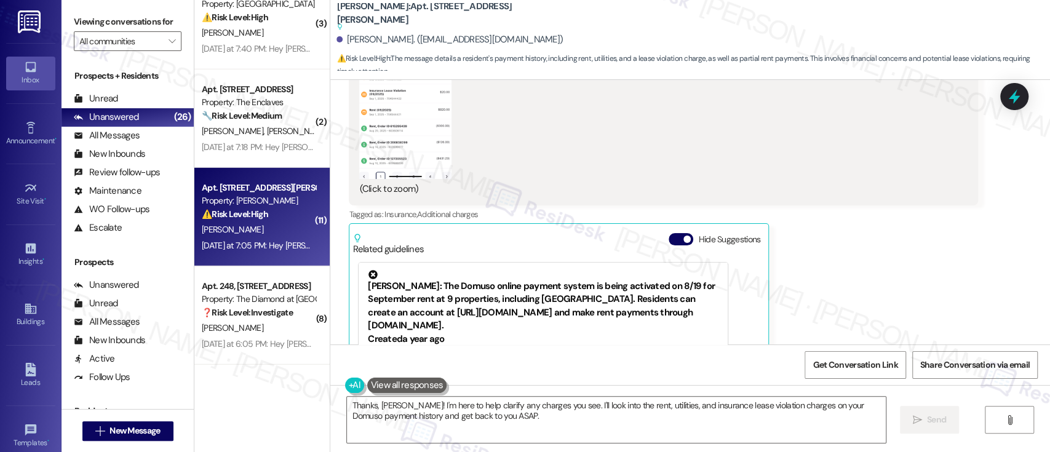
scroll to position [5089, 0]
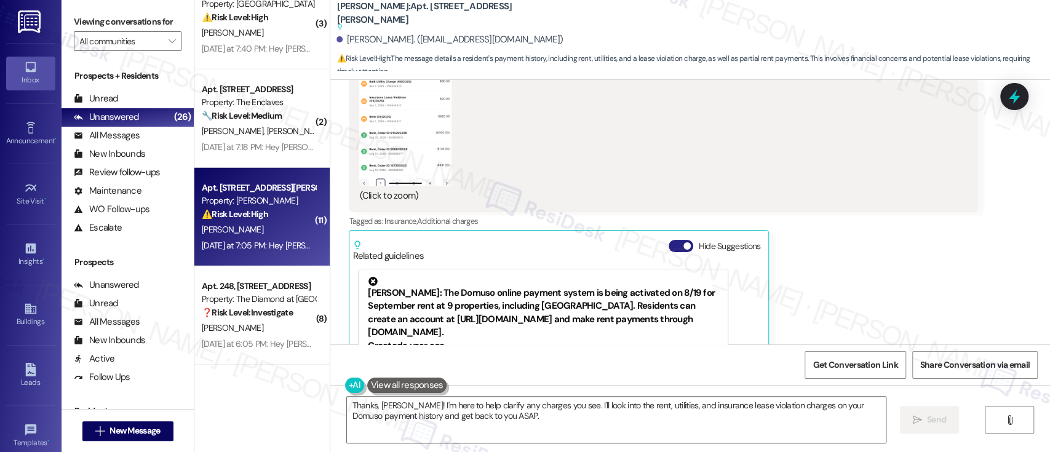
click at [672, 241] on button "Hide Suggestions" at bounding box center [681, 246] width 25 height 12
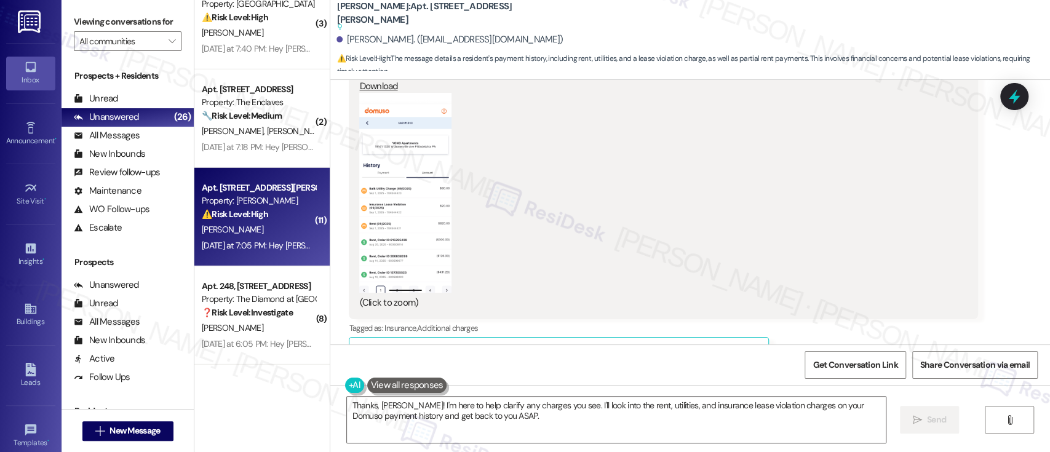
scroll to position [5007, 0]
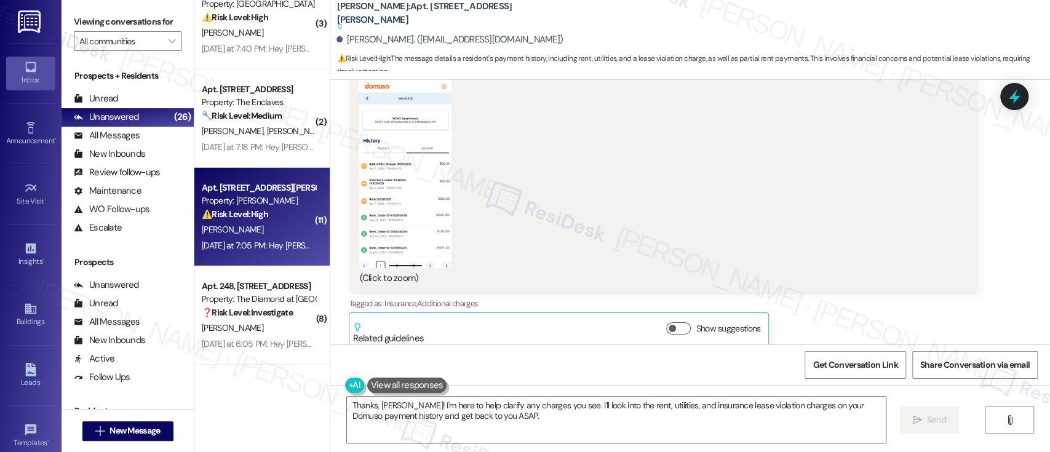
click at [418, 179] on button "Zoom image" at bounding box center [405, 168] width 92 height 200
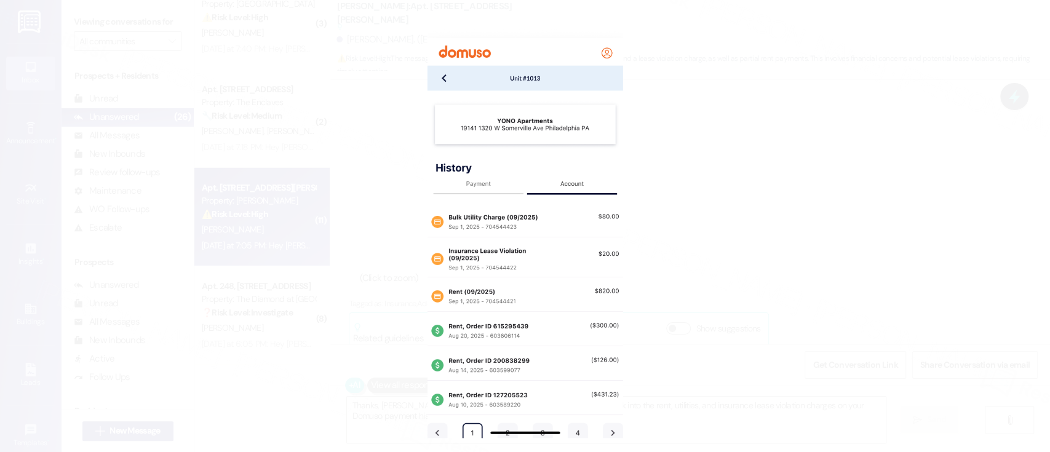
click at [824, 235] on button "Unzoom image" at bounding box center [525, 226] width 1050 height 452
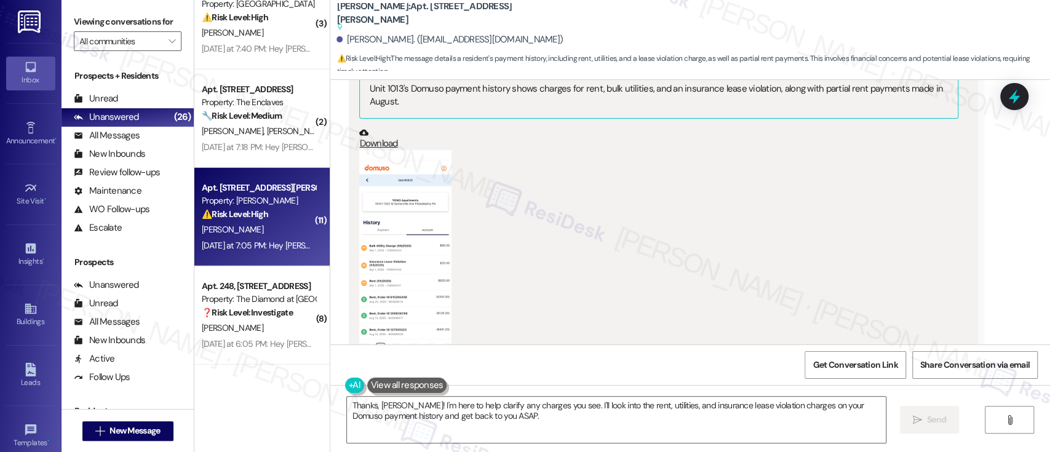
scroll to position [5236, 0]
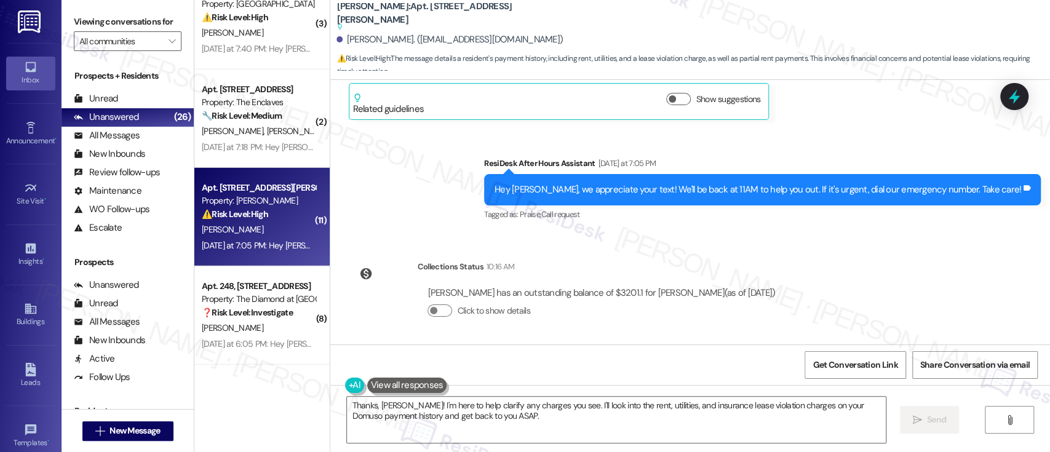
click at [885, 262] on div "Announcement, sent via SMS Emily (ResiDesk) Oct 25, 2024 at 11:58 AM Hi Jewel, …" at bounding box center [690, 212] width 720 height 265
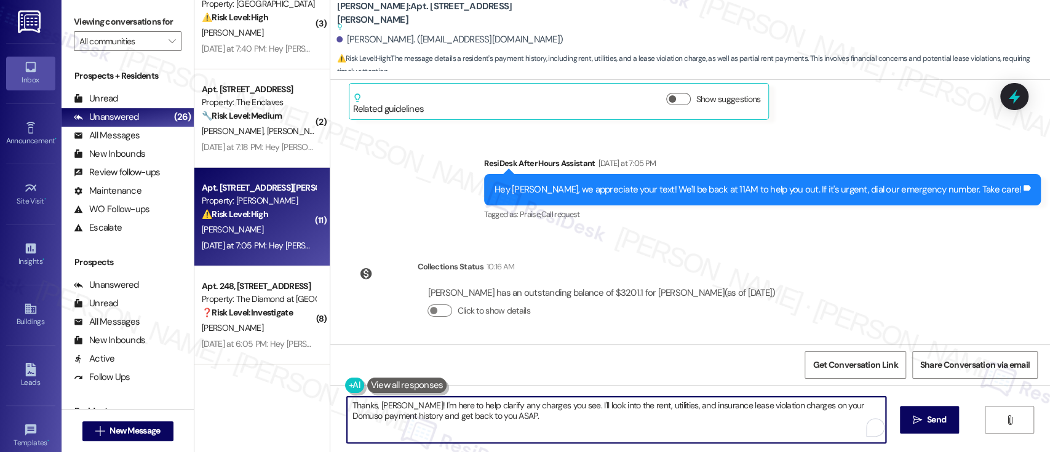
drag, startPoint x: 542, startPoint y: 418, endPoint x: 206, endPoint y: 370, distance: 338.9
click at [206, 370] on div "( 1 ) Apt. W0415, 251 W Dekalb Pike Property: 251 Dekalb 💡 Risk Level: Low The …" at bounding box center [622, 226] width 856 height 452
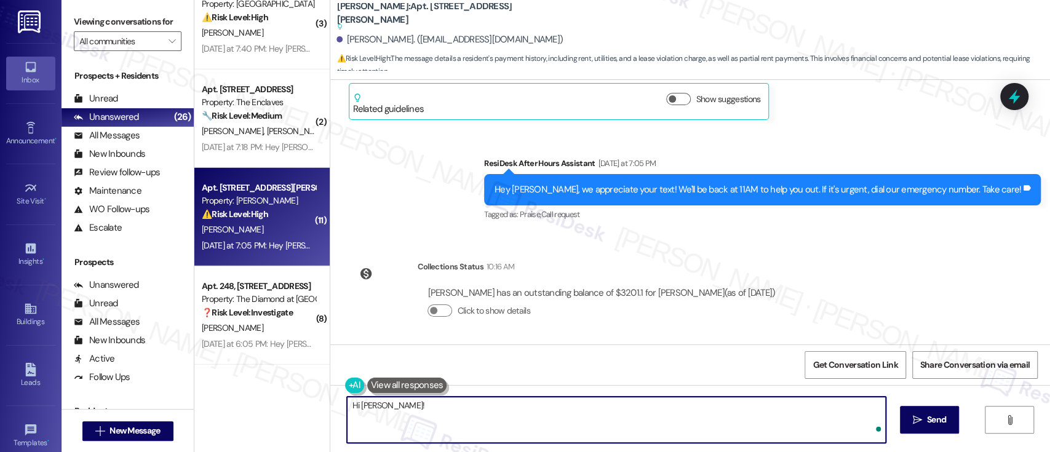
paste textarea "I'm sorry for the inconvenience. Could you please send us an updated copy of yo…"
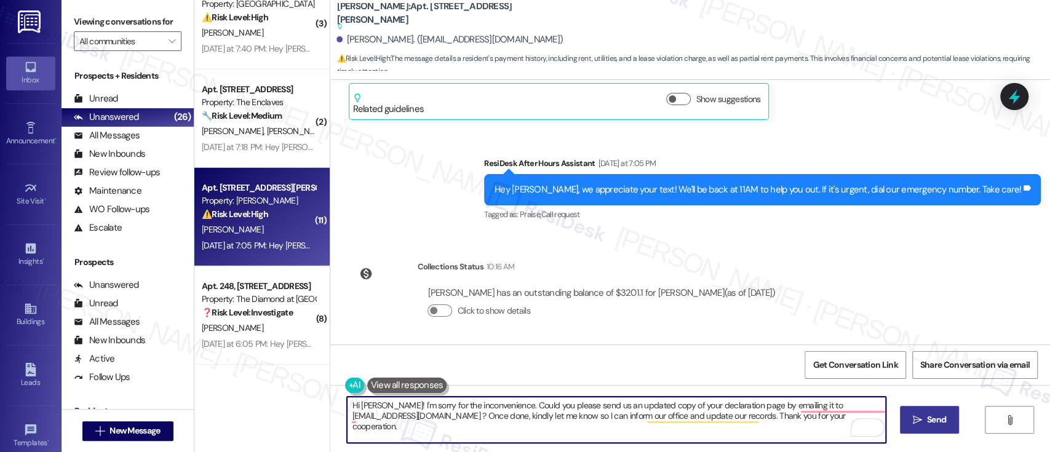
type textarea "Hi Jewel! I'm sorry for the inconvenience. Could you please send us an updated …"
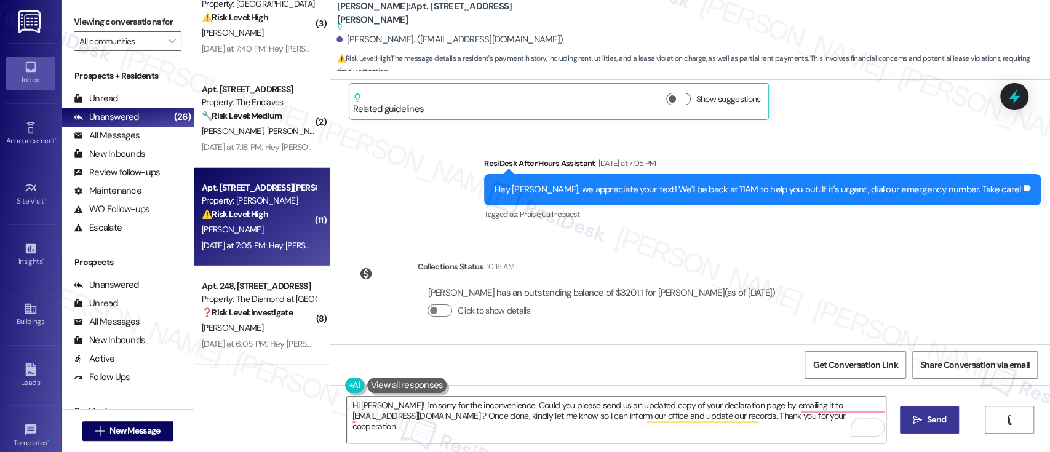
click at [929, 419] on span "Send" at bounding box center [936, 420] width 19 height 13
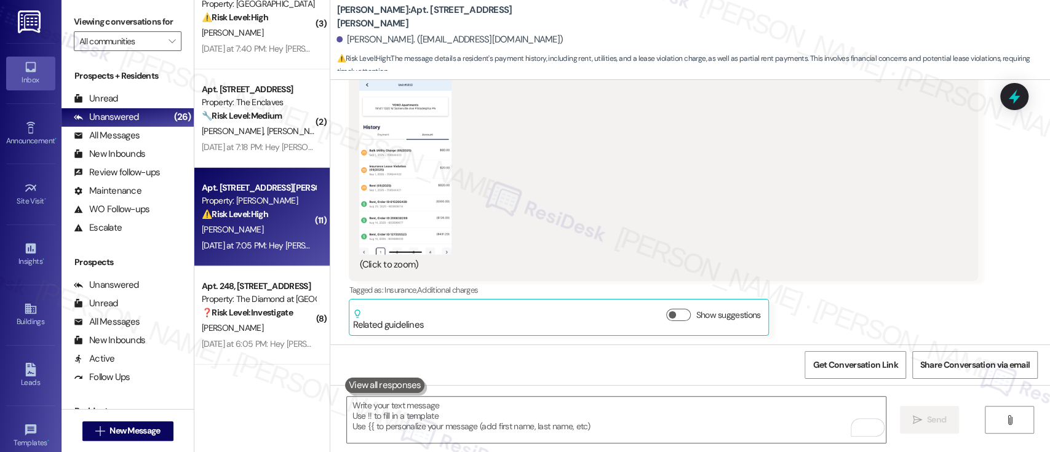
scroll to position [5019, 0]
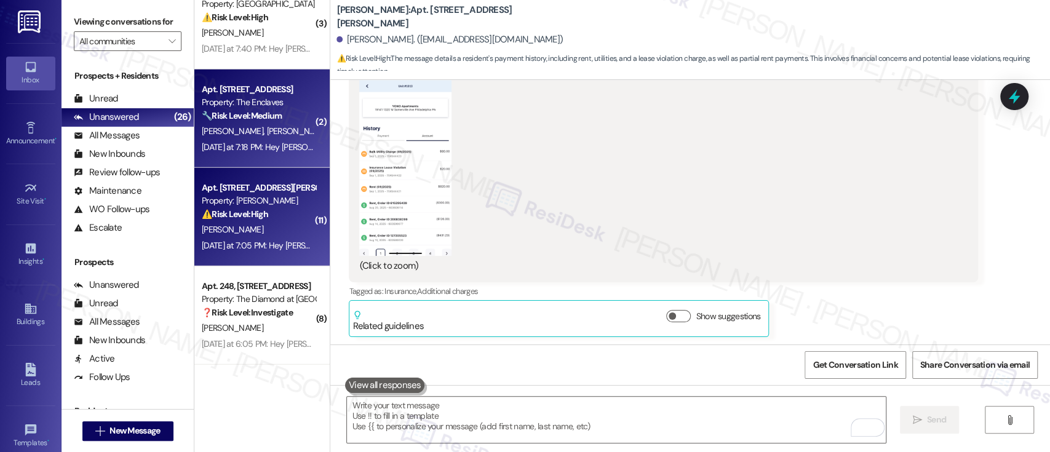
click at [241, 138] on div "B. Munson M. Keen" at bounding box center [259, 131] width 116 height 15
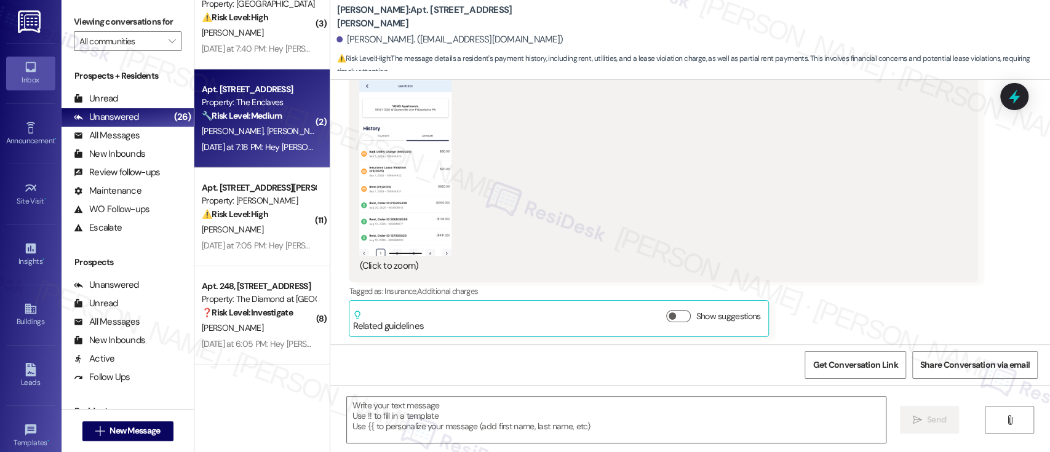
type textarea "Fetching suggested responses. Please feel free to read through the conversation…"
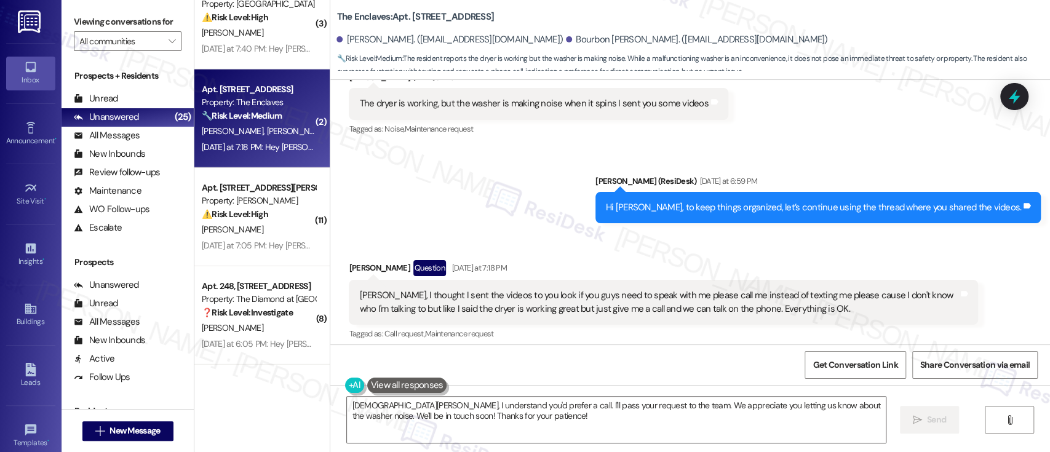
scroll to position [2796, 0]
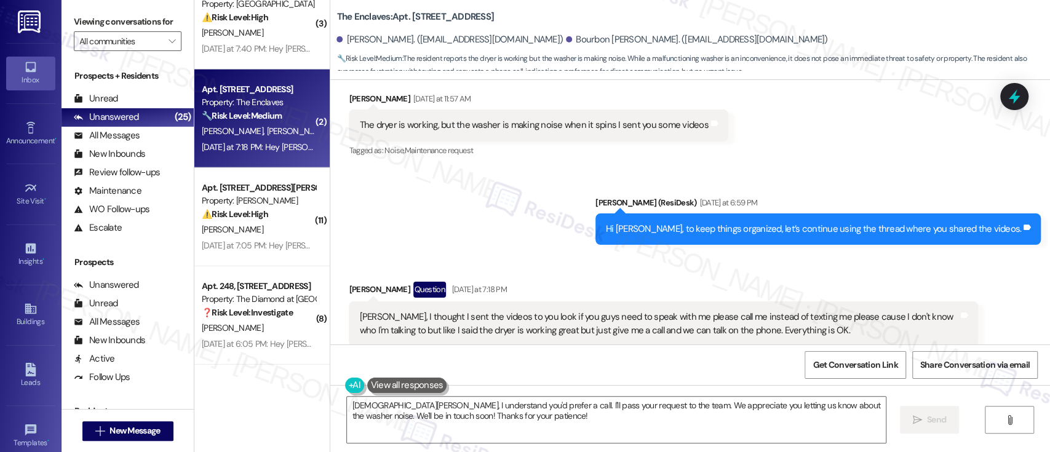
click at [482, 217] on div "Sent via SMS Emily (ResiDesk) Yesterday at 6:59 PM Hi Maria, to keep things org…" at bounding box center [690, 212] width 720 height 86
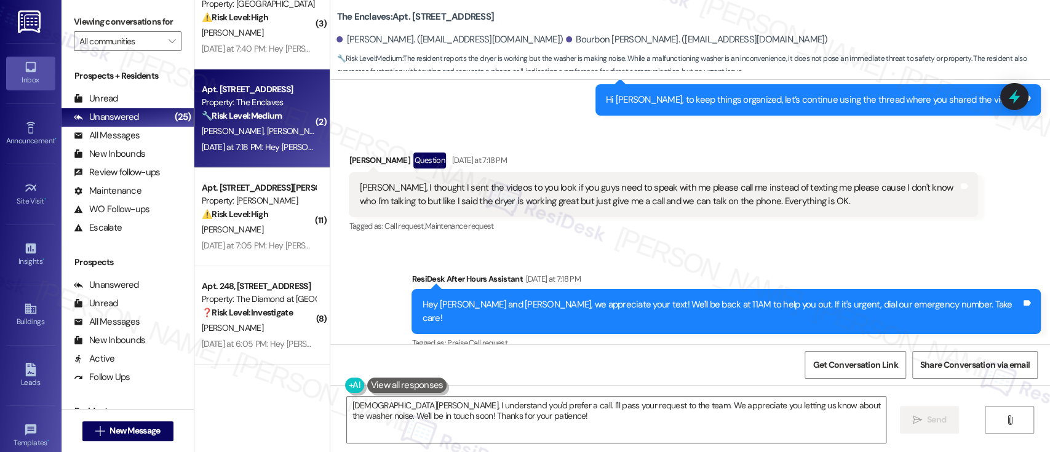
scroll to position [2960, 0]
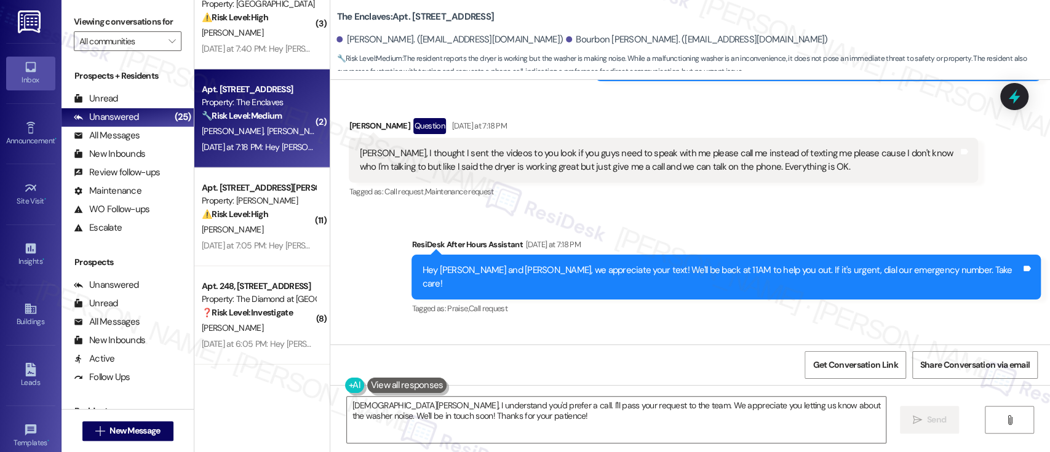
click at [764, 212] on div "Sent via SMS ResiDesk After Hours Assistant Yesterday at 7:18 PM Hey Maria and …" at bounding box center [690, 268] width 720 height 117
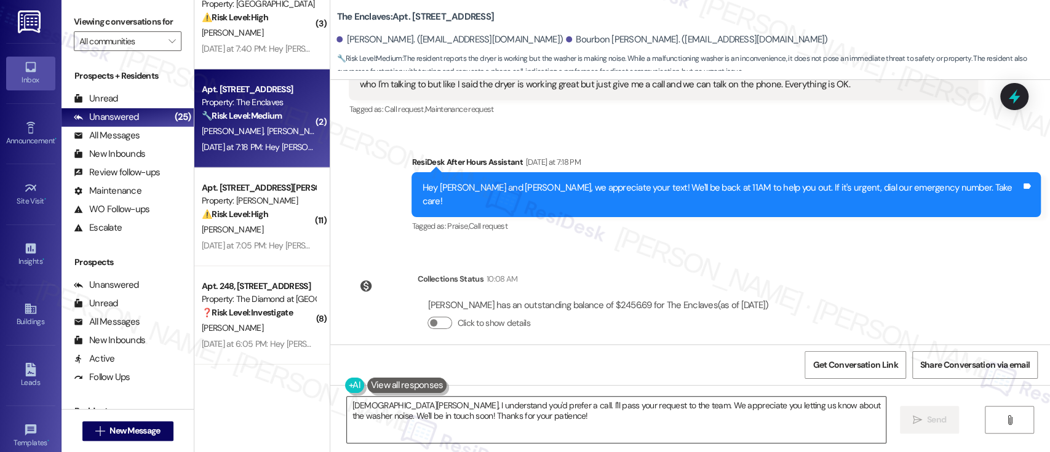
click at [487, 405] on textarea "Hi Maria, I understand you'd prefer a call. I'll pass your request to the team.…" at bounding box center [616, 420] width 538 height 46
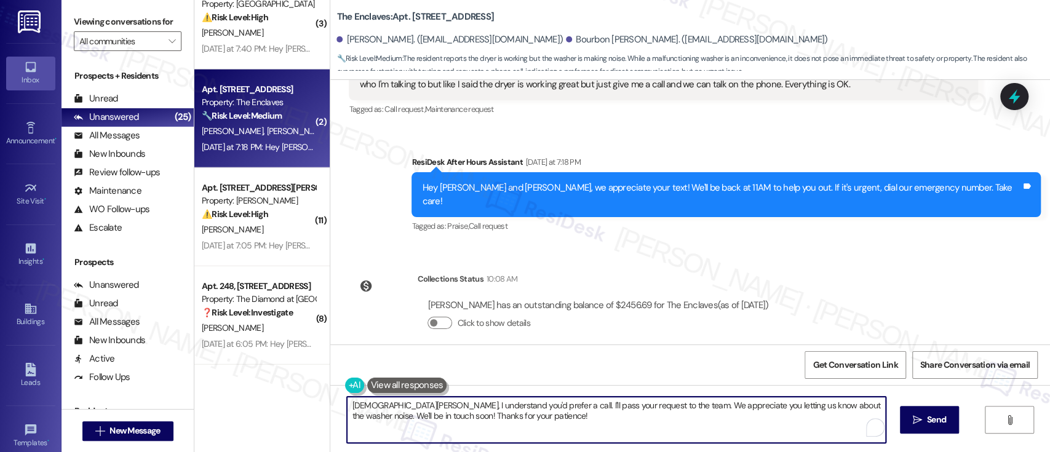
click at [488, 418] on textarea "Hi Maria, I understand you'd prefer a call. I'll pass your request to the team.…" at bounding box center [616, 420] width 538 height 46
type textarea "[DEMOGRAPHIC_DATA][PERSON_NAME], I understand you'd prefer a call. Unfortunatel…"
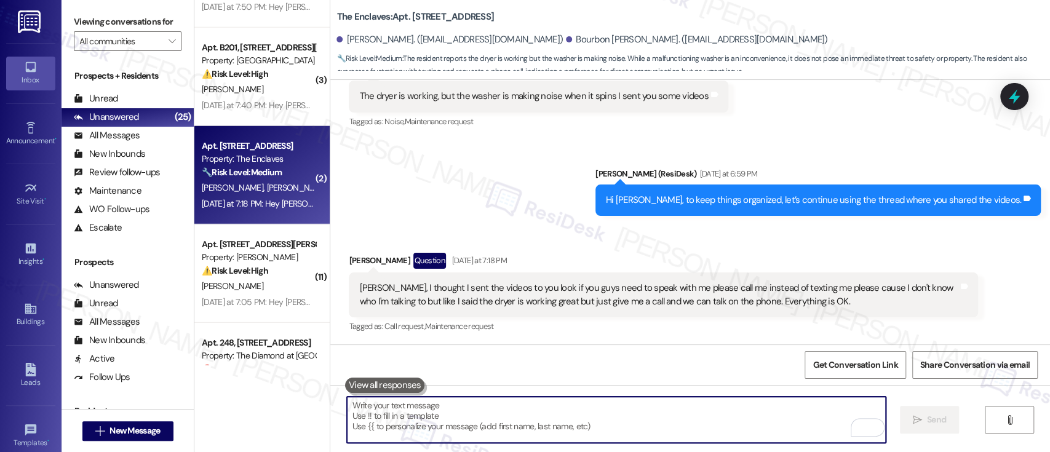
scroll to position [2211, 0]
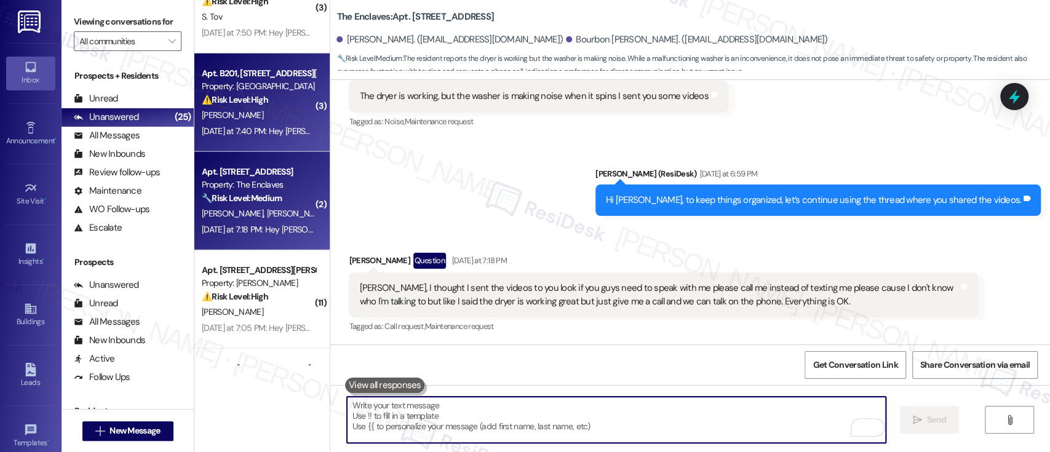
click at [249, 85] on div "Property: [GEOGRAPHIC_DATA]" at bounding box center [259, 86] width 114 height 13
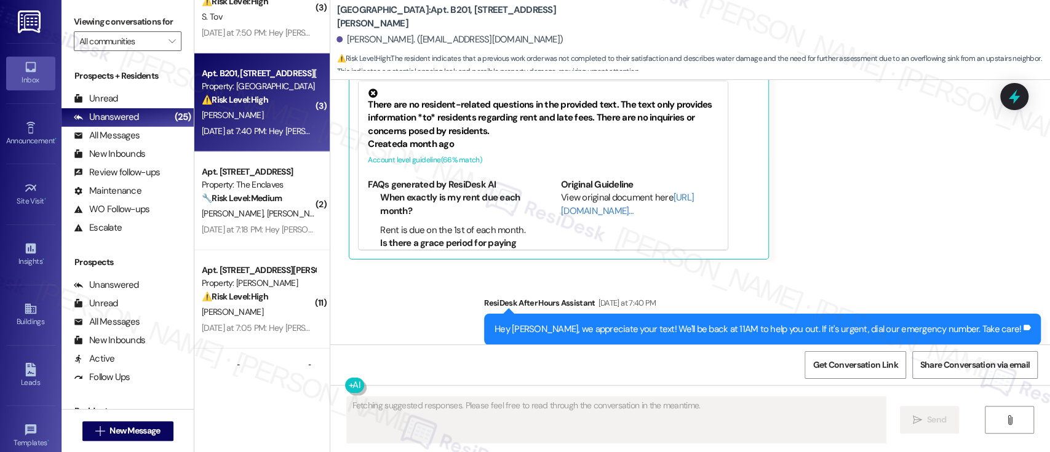
scroll to position [1896, 0]
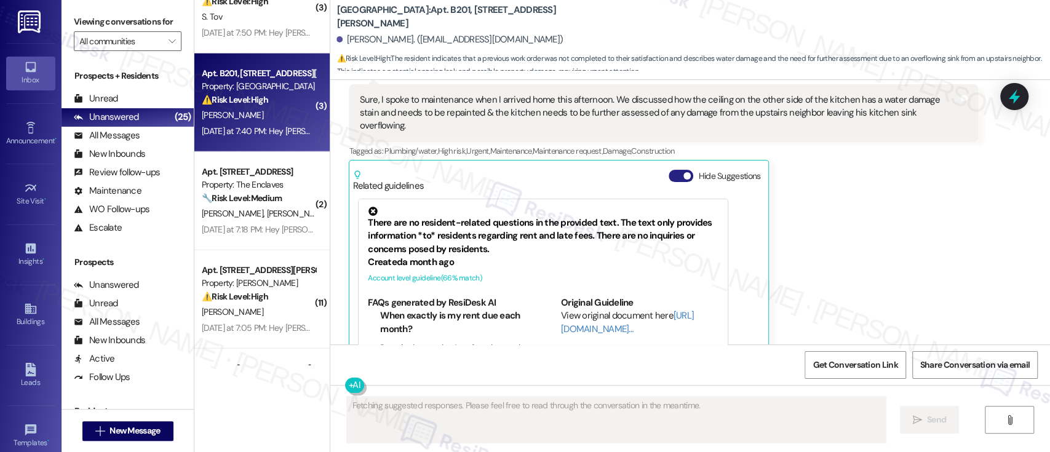
click at [669, 170] on button "Hide Suggestions" at bounding box center [681, 176] width 25 height 12
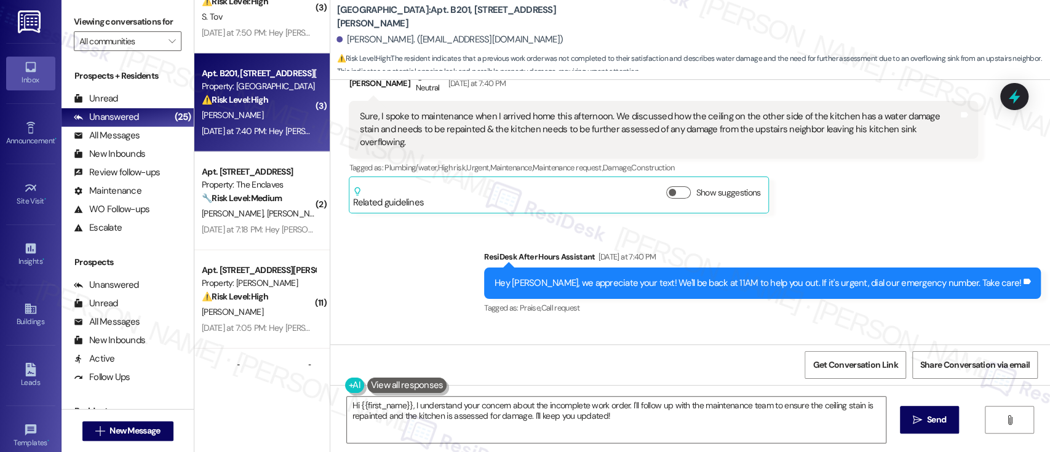
scroll to position [1961, 0]
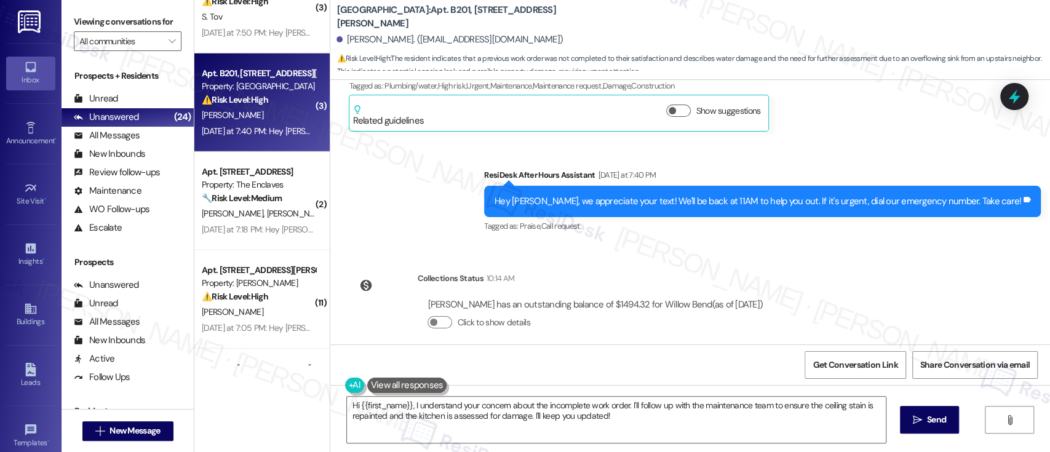
click at [405, 225] on div "Sent via SMS ResiDesk After Hours Assistant Yesterday at 7:40 PM Hey Christine,…" at bounding box center [690, 193] width 720 height 104
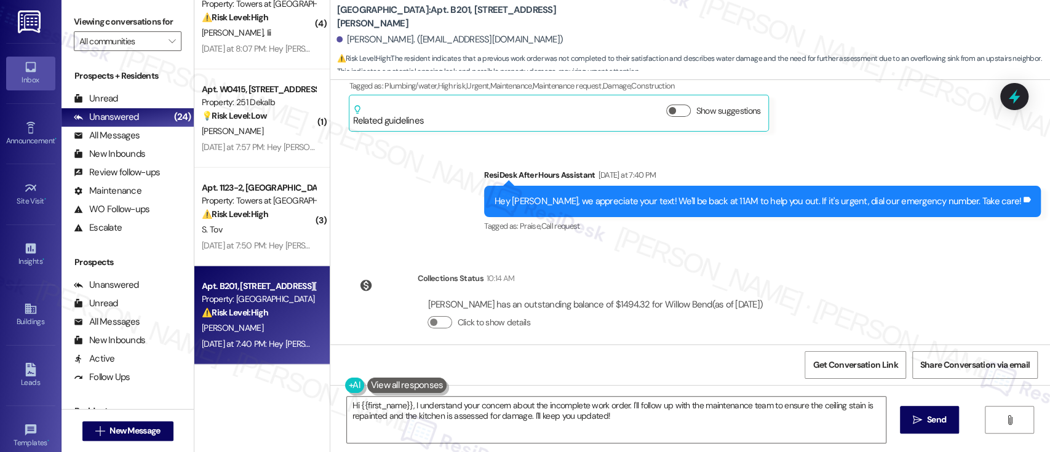
scroll to position [1998, 0]
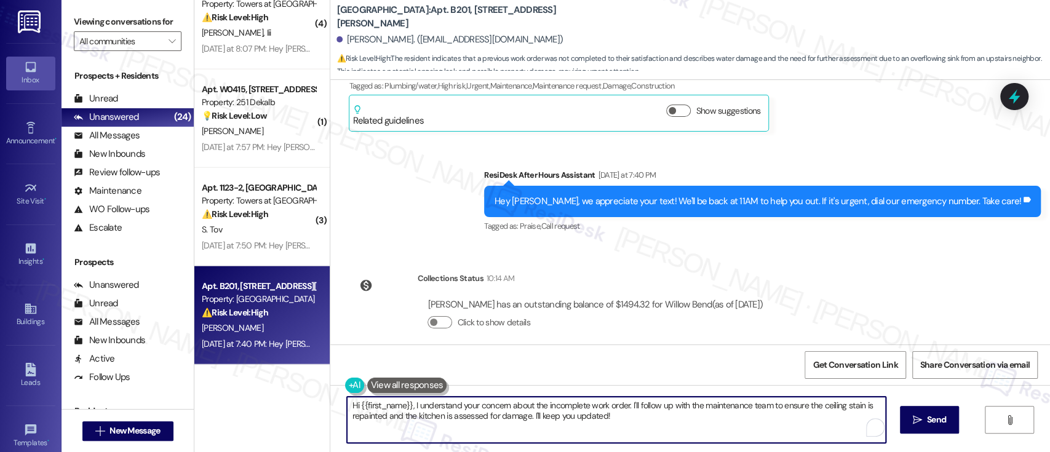
click at [604, 407] on textarea "Hi {{first_name}}, I understand your concern about the incomplete work order. I…" at bounding box center [616, 420] width 538 height 46
click at [713, 405] on textarea "Hi {{first_name}}, I understand your concern about the incomplete work order. I…" at bounding box center [616, 420] width 538 height 46
click at [783, 406] on textarea "Hi {{first_name}}, I understand your concern about the incomplete work order. I…" at bounding box center [616, 420] width 538 height 46
click at [479, 420] on textarea "Hi {{first_name}}, I understand your concern about the incomplete work order. I…" at bounding box center [616, 420] width 538 height 46
drag, startPoint x: 622, startPoint y: 417, endPoint x: 526, endPoint y: 416, distance: 96.0
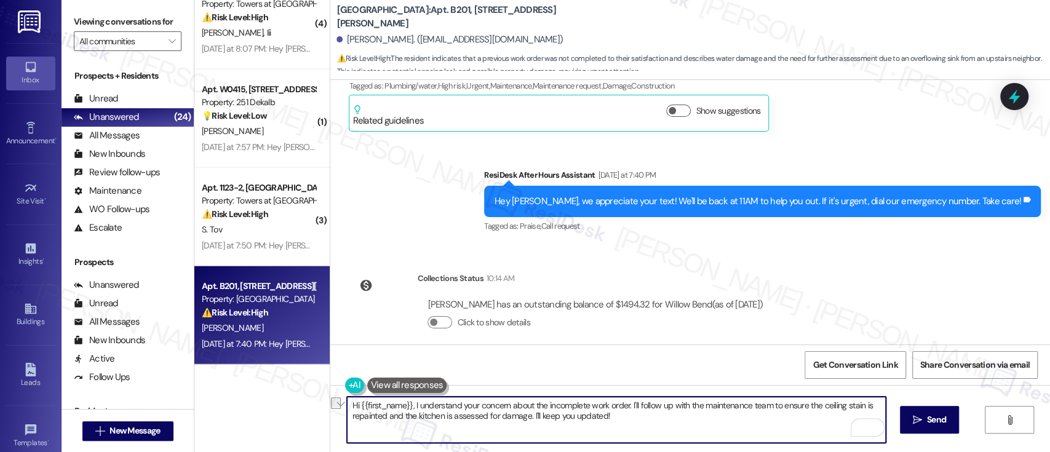
click at [526, 416] on textarea "Hi {{first_name}}, I understand your concern about the incomplete work order. I…" at bounding box center [616, 420] width 538 height 46
type textarea "Hi {{first_name}}, I understand your concern about the incomplete work order. I…"
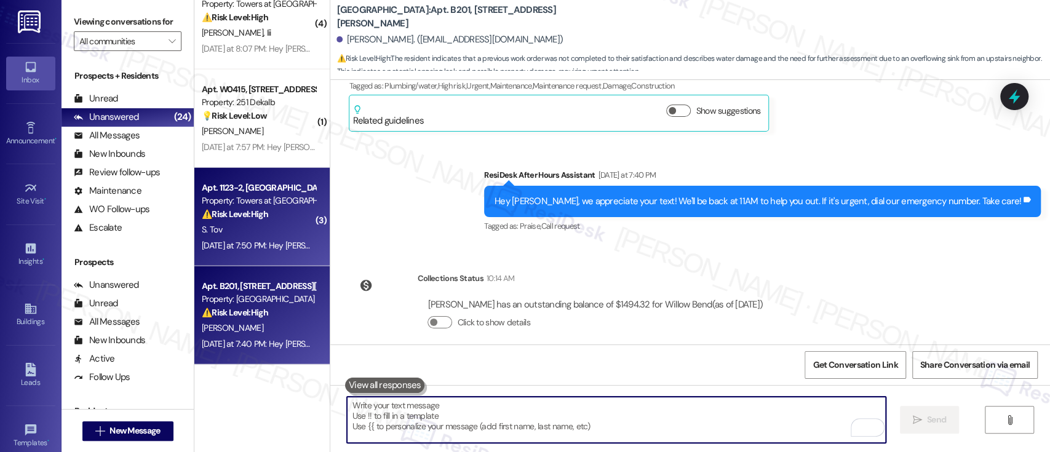
click at [265, 209] on div "⚠️ Risk Level: High The resident is experiencing a recurring toilet issue that …" at bounding box center [259, 214] width 114 height 13
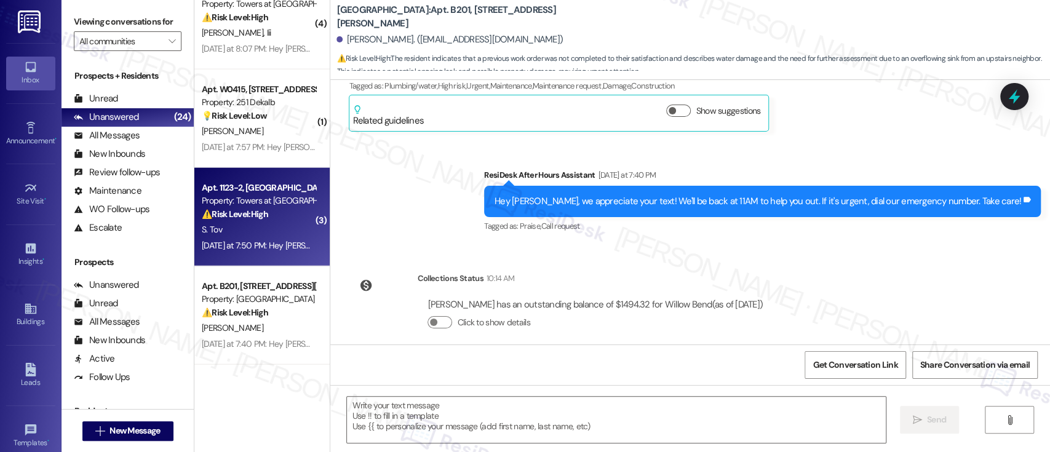
type textarea "Fetching suggested responses. Please feel free to read through the conversation…"
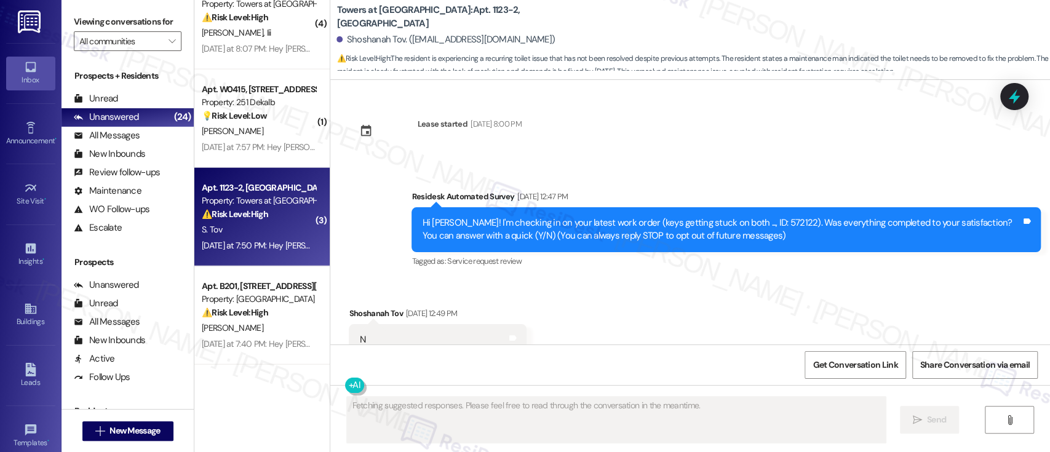
scroll to position [14003, 0]
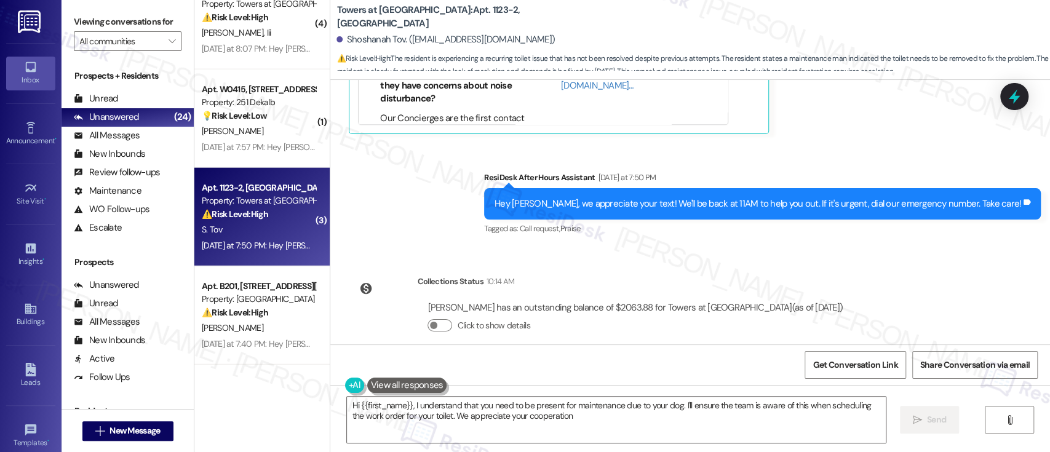
type textarea "Hi {{first_name}}, I understand that you need to be present for maintenance due…"
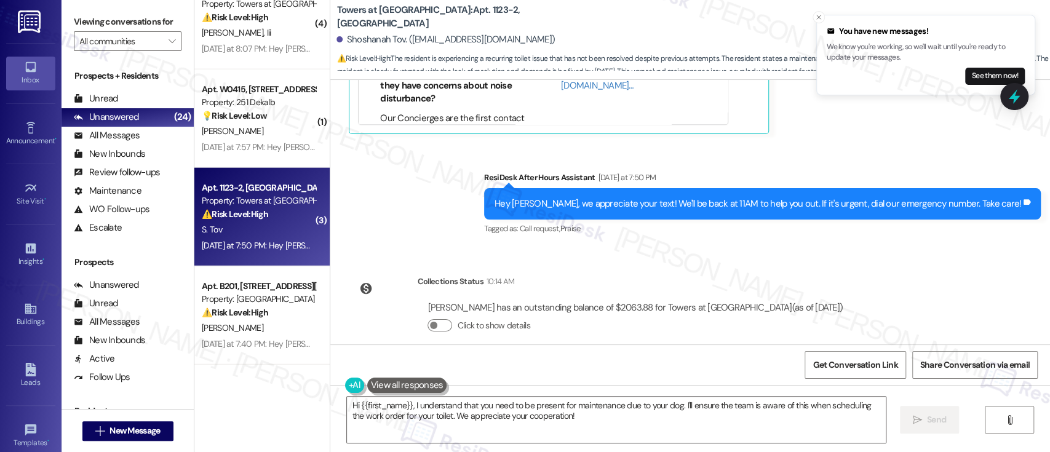
click at [878, 249] on div "Lease started Mar 23, 2025 at 8:00 PM Survey, sent via SMS Residesk Automated S…" at bounding box center [690, 212] width 720 height 265
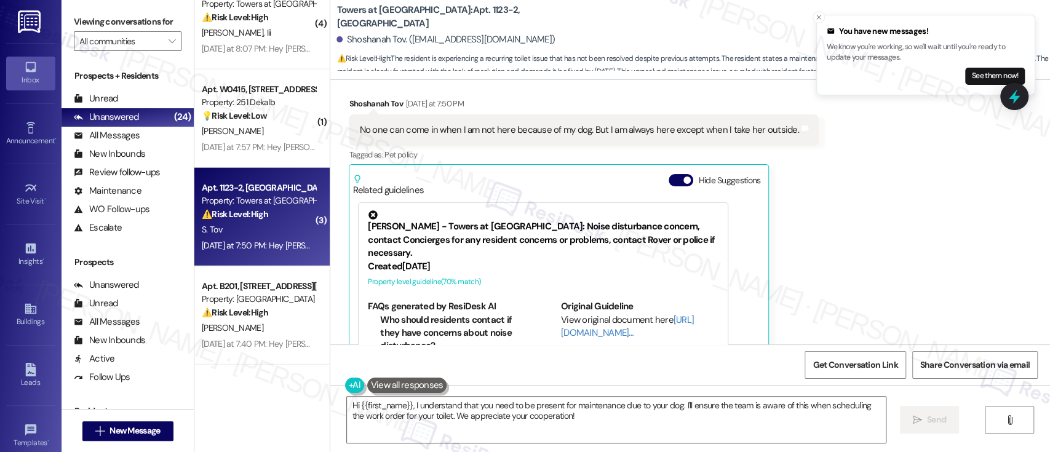
scroll to position [13675, 0]
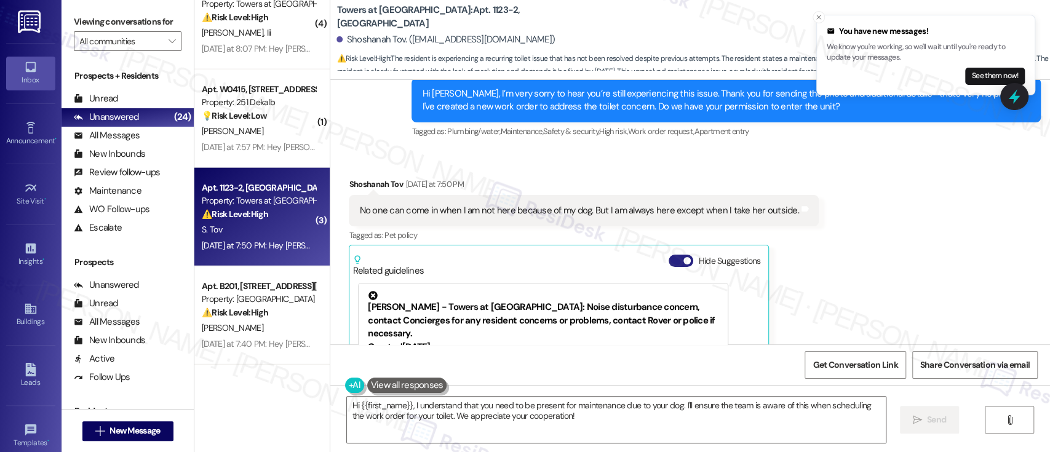
click at [669, 255] on button "Hide Suggestions" at bounding box center [681, 261] width 25 height 12
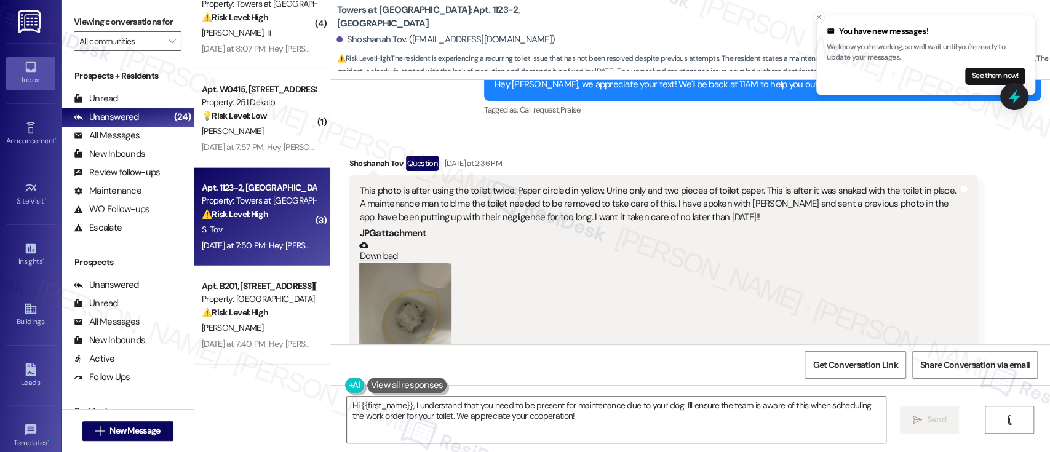
scroll to position [13265, 0]
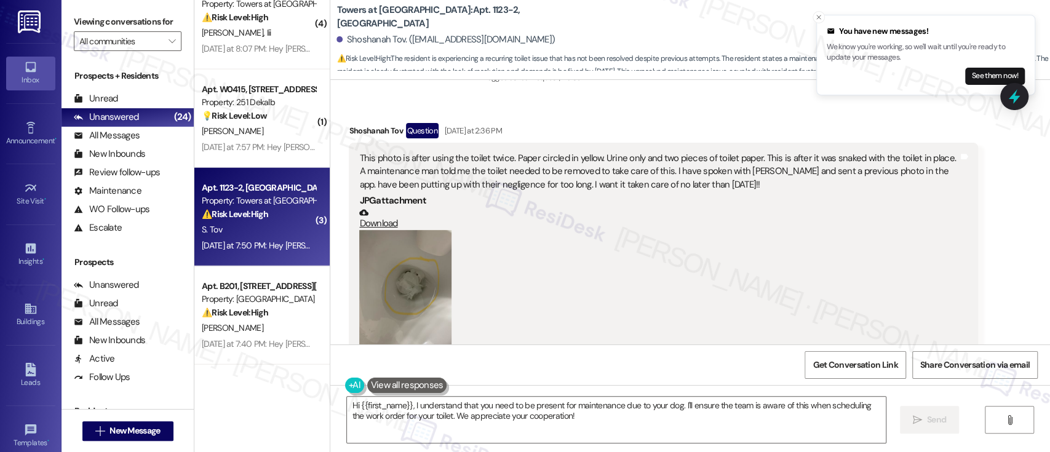
click at [386, 263] on button "Zoom image" at bounding box center [405, 291] width 92 height 123
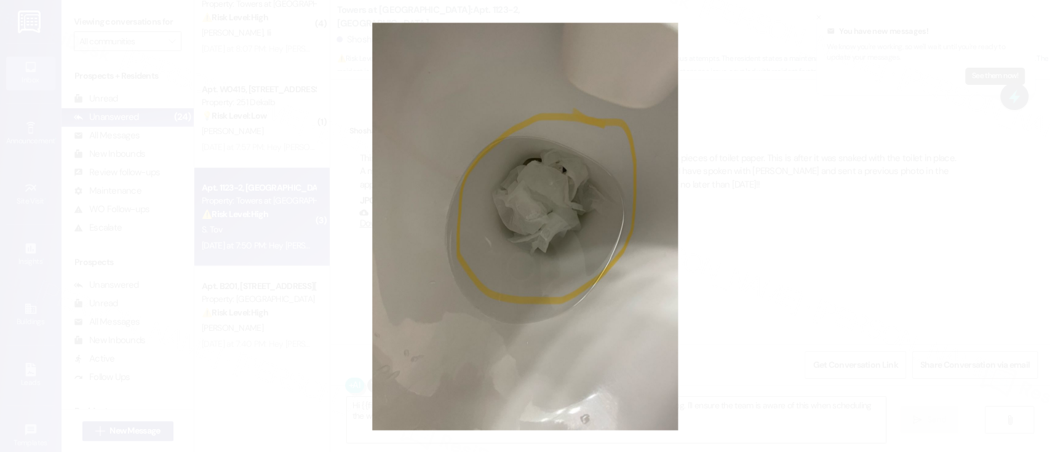
click at [1026, 271] on button "Unzoom image" at bounding box center [525, 226] width 1050 height 452
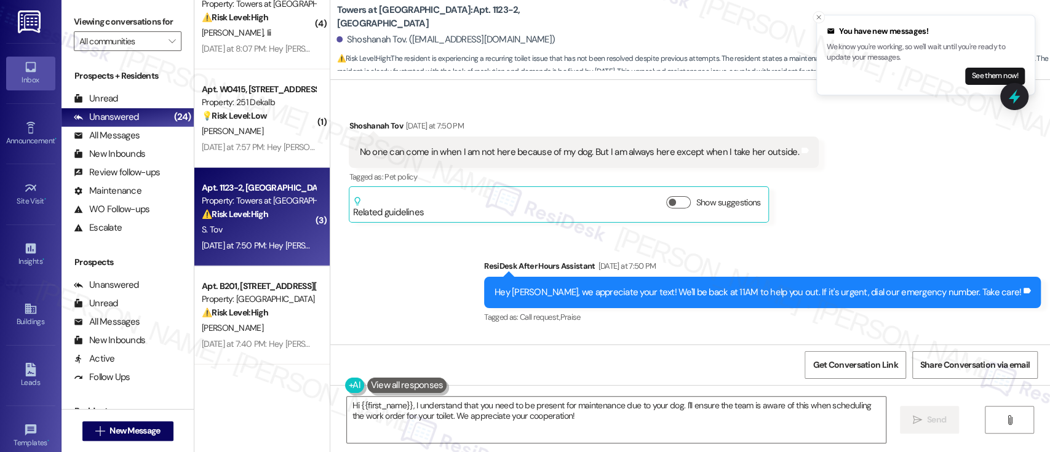
scroll to position [13757, 0]
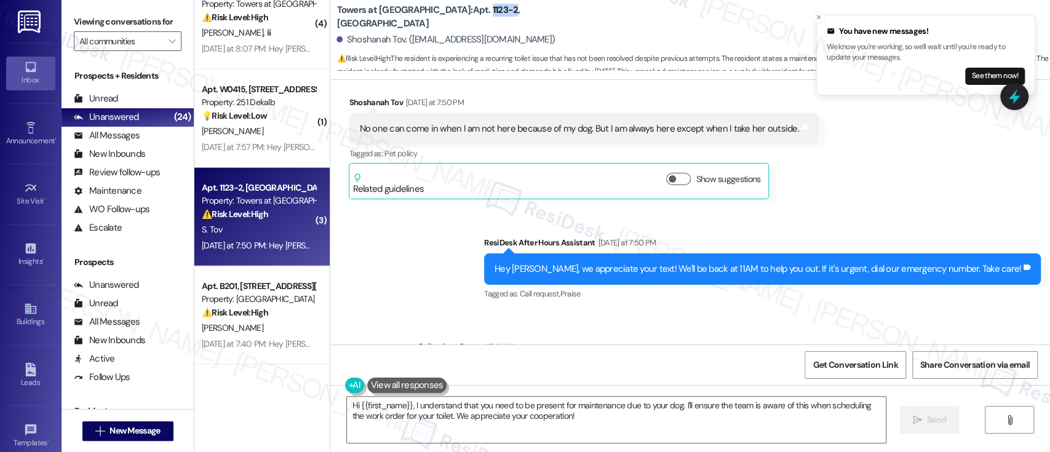
drag, startPoint x: 428, startPoint y: 18, endPoint x: 454, endPoint y: 15, distance: 25.4
click at [454, 15] on b "Towers at Wyncote: Apt. 1123-2, 8440 Limekiln Pike" at bounding box center [460, 17] width 246 height 26
copy b "1123-2"
click at [929, 236] on div "ResiDesk After Hours Assistant Yesterday at 7:50 PM" at bounding box center [762, 244] width 557 height 17
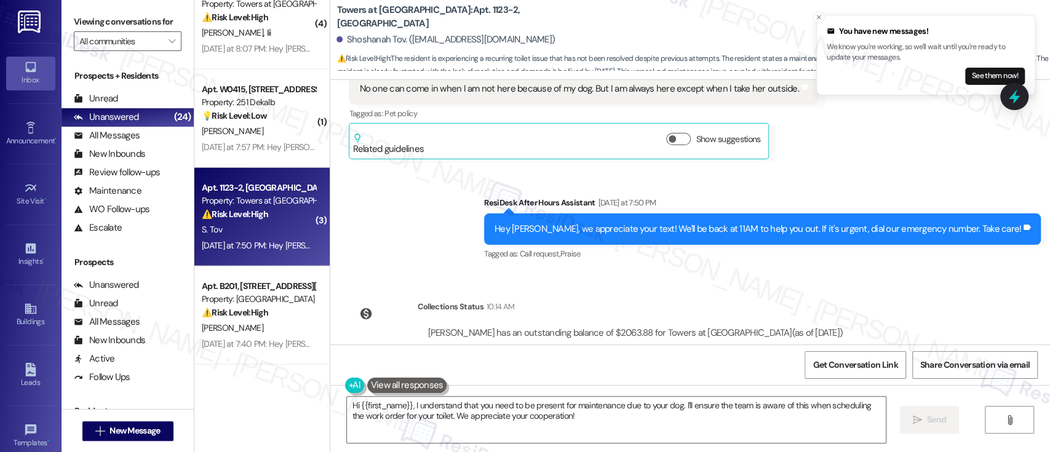
scroll to position [13822, 0]
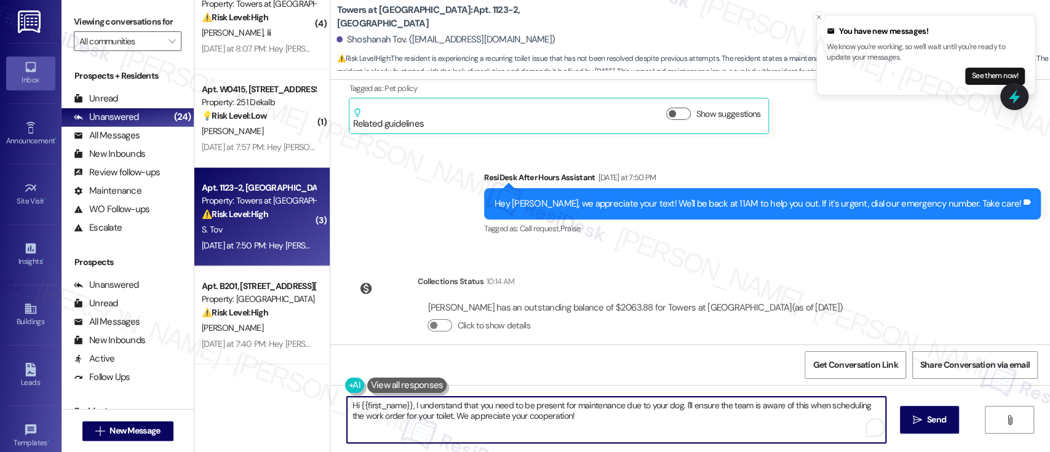
click at [799, 408] on textarea "Hi {{first_name}}, I understand that you need to be present for maintenance due…" at bounding box center [616, 420] width 538 height 46
click at [391, 426] on textarea "Hi {{first_name}}, I understand that you need to be present for maintenance due…" at bounding box center [616, 420] width 538 height 46
click at [591, 421] on textarea "Hi {{first_name}}, I understand that you need to be present for maintenance due…" at bounding box center [616, 420] width 538 height 46
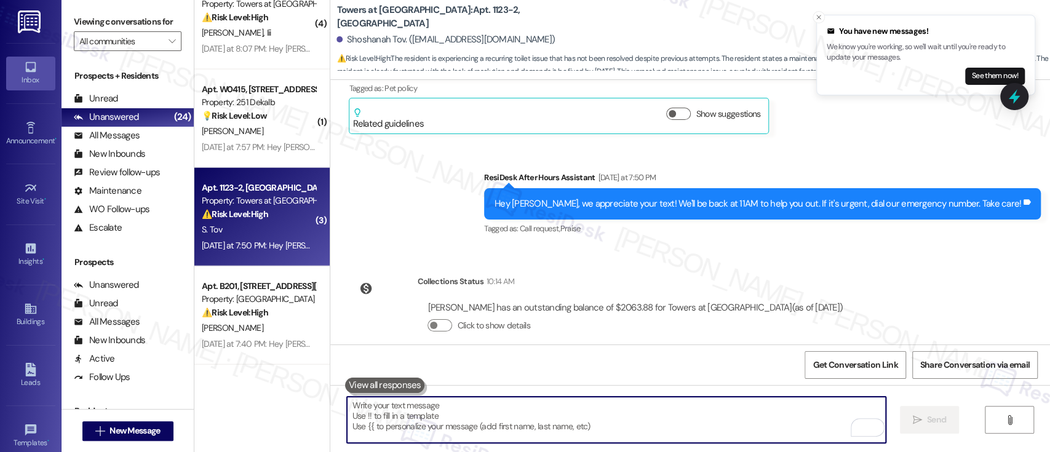
scroll to position [13604, 0]
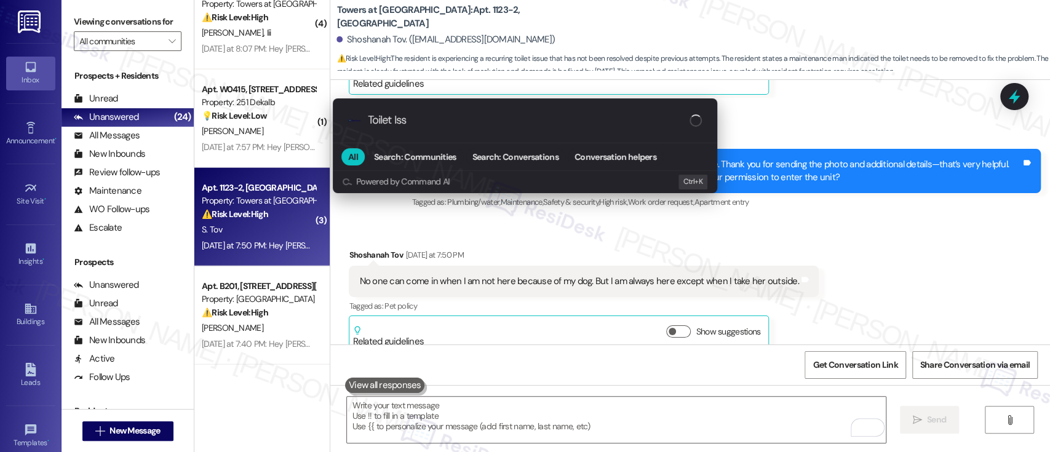
type input "Toilet Issu"
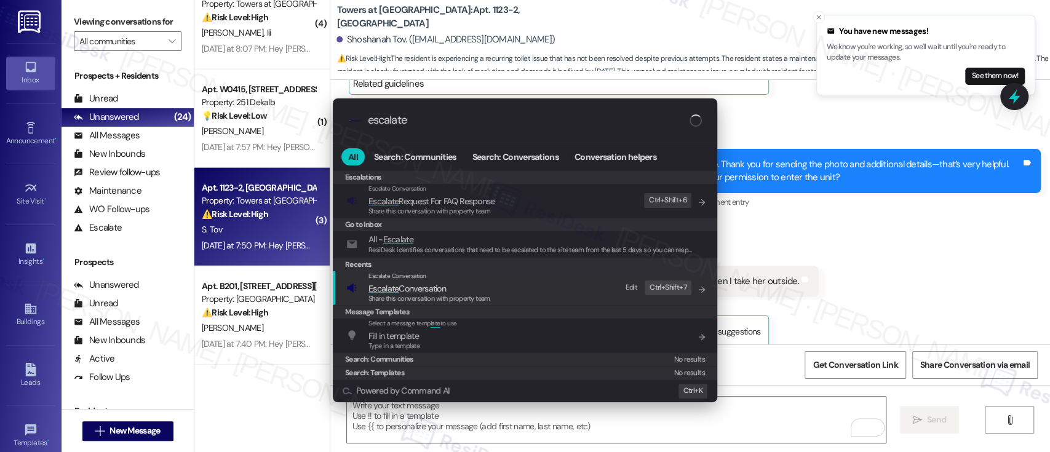
type input "escalate"
click at [438, 289] on span "Escalate Conversation" at bounding box center [408, 288] width 78 height 11
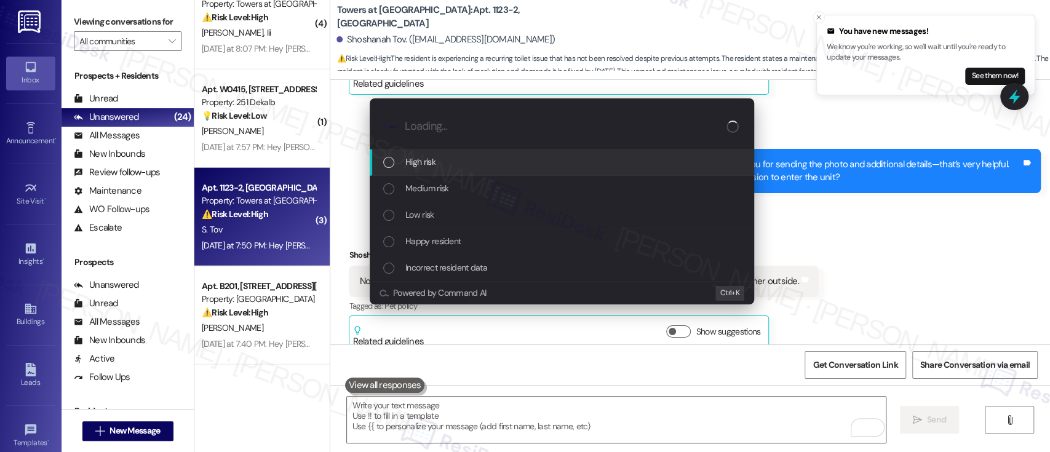
click at [424, 154] on div "High risk" at bounding box center [562, 163] width 385 height 26
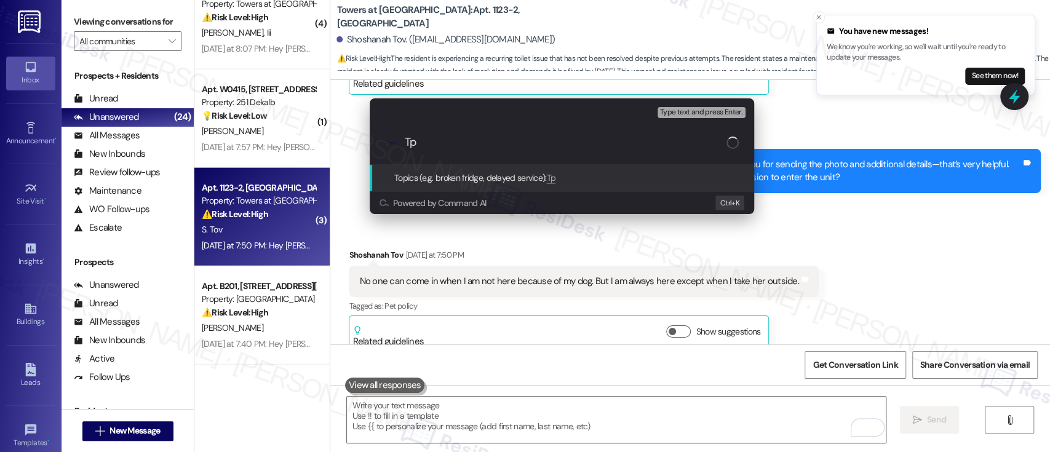
type input "T"
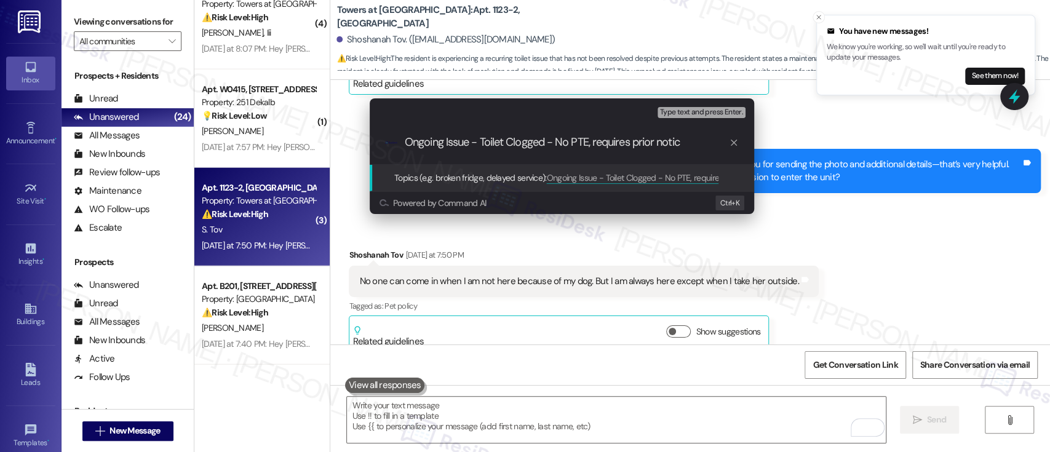
type input "Ongoing Issue - Toilet Clogged - No PTE, requires prior notice"
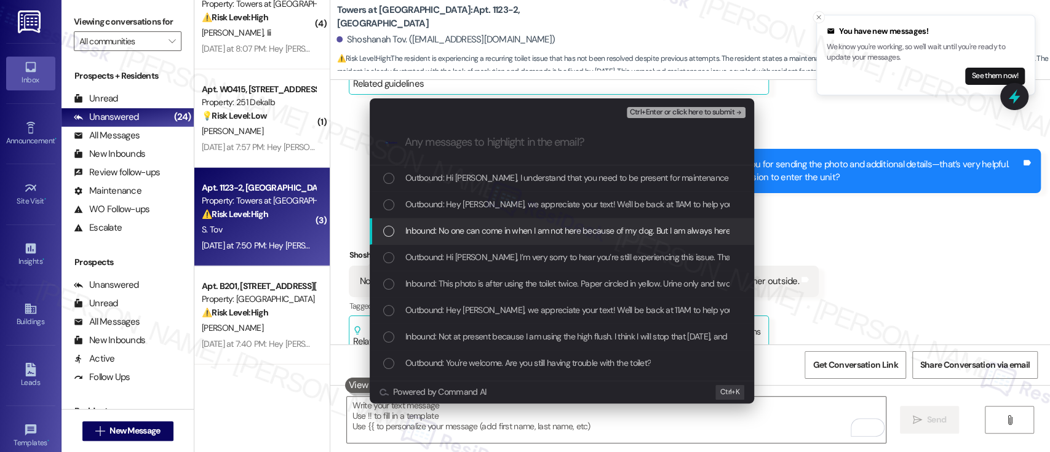
click at [465, 228] on span "Inbound: No one can come in when I am not here because of my dog. But I am alwa…" at bounding box center [625, 231] width 438 height 14
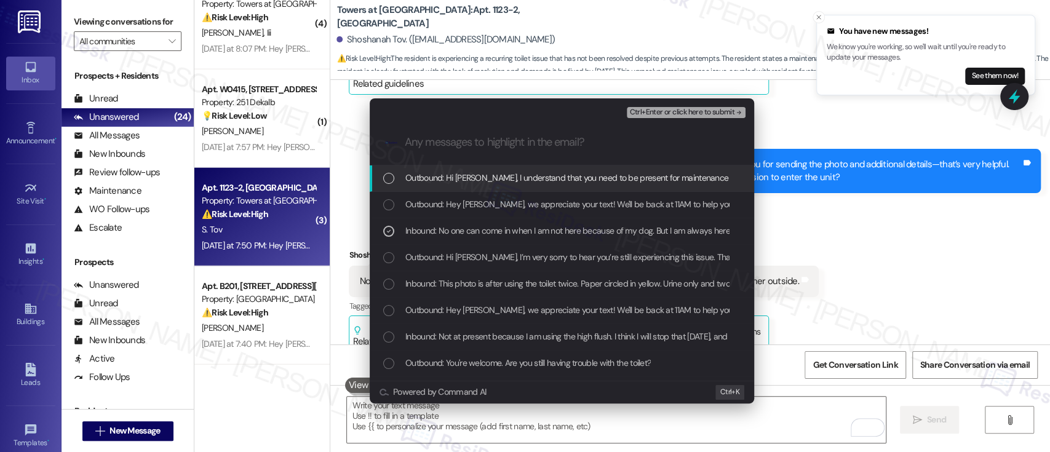
click at [638, 114] on span "Ctrl+Enter or click here to submit" at bounding box center [682, 112] width 105 height 9
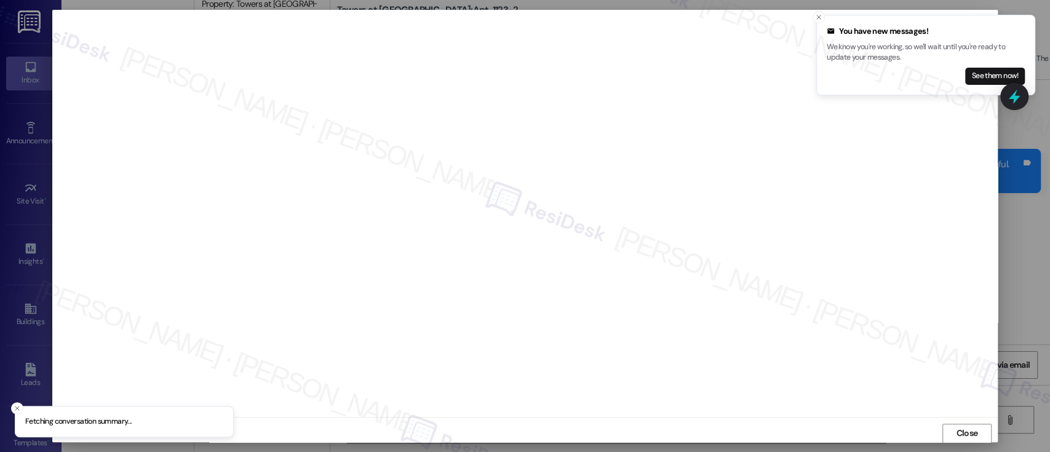
scroll to position [1, 0]
click at [820, 17] on icon "Close toast" at bounding box center [818, 17] width 7 height 7
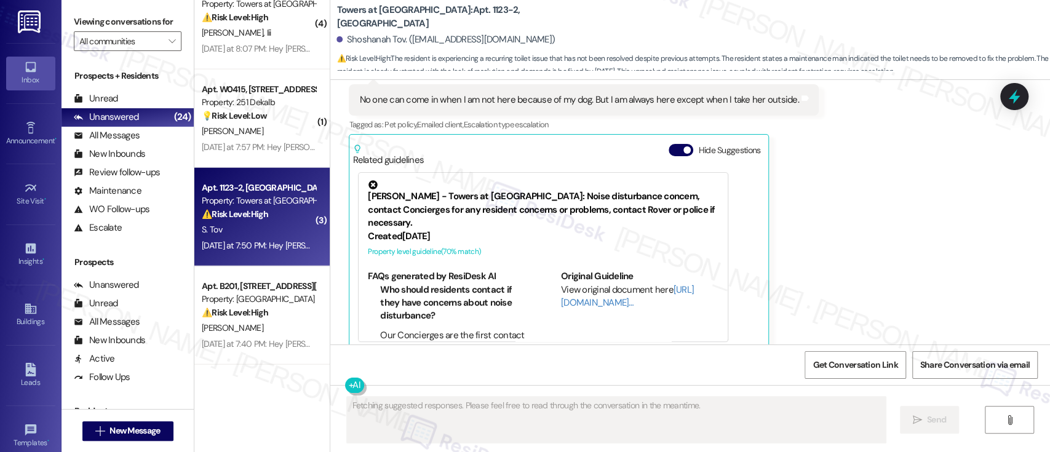
scroll to position [13785, 0]
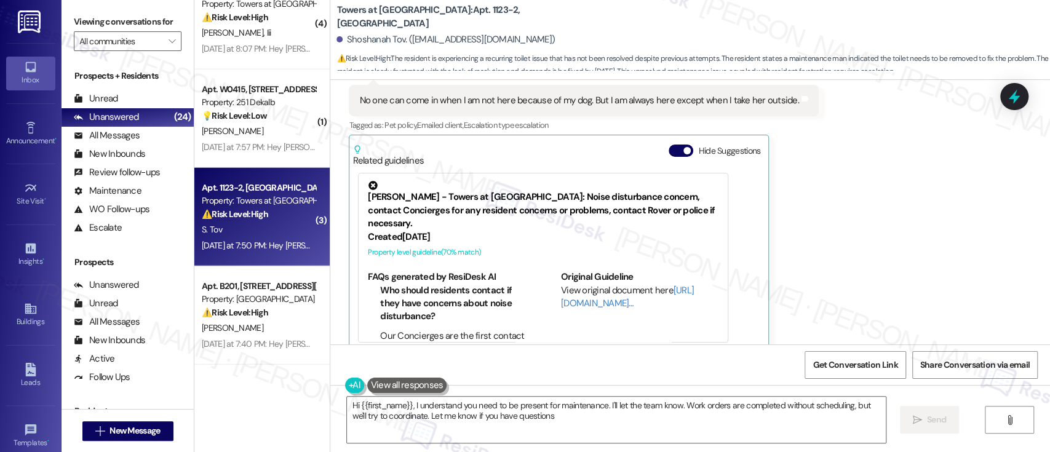
type textarea "Hi {{first_name}}, I understand you need to be present for maintenance. I'll le…"
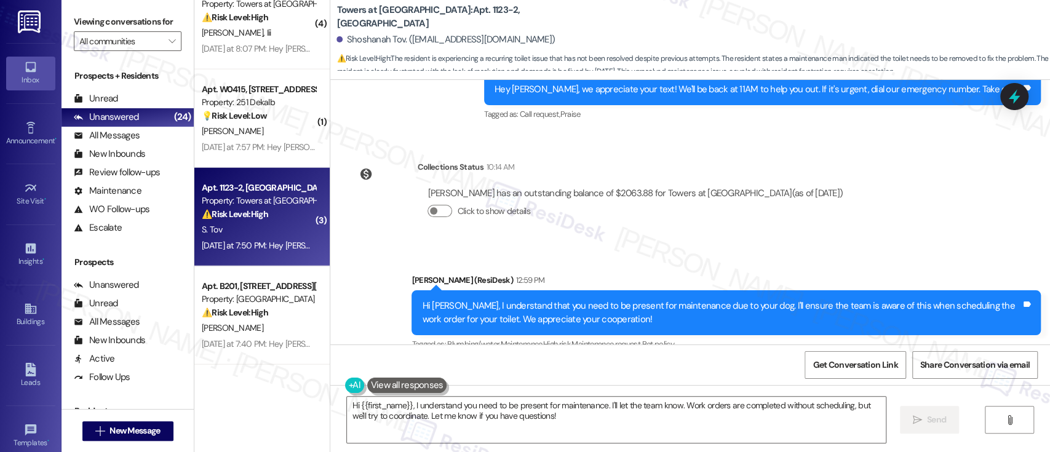
scroll to position [14120, 0]
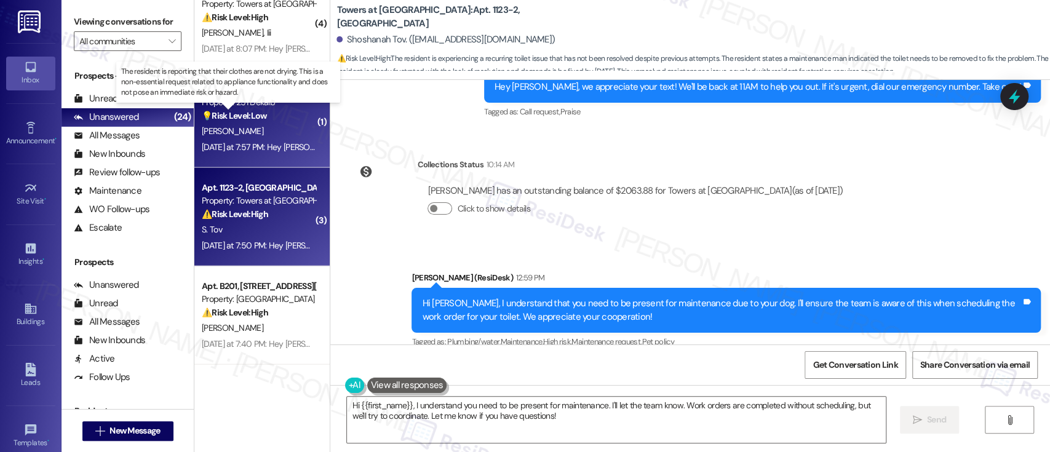
click at [236, 118] on strong "💡 Risk Level: Low" at bounding box center [234, 115] width 65 height 11
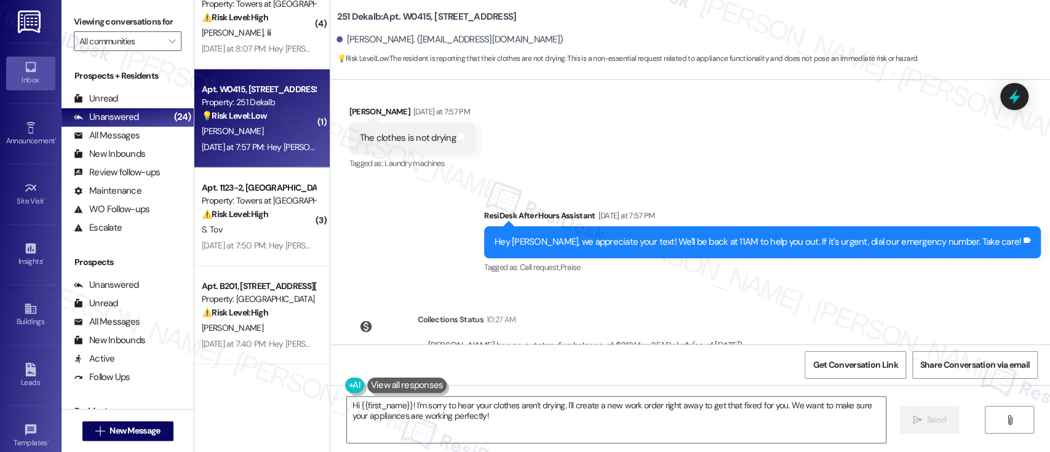
scroll to position [1915, 0]
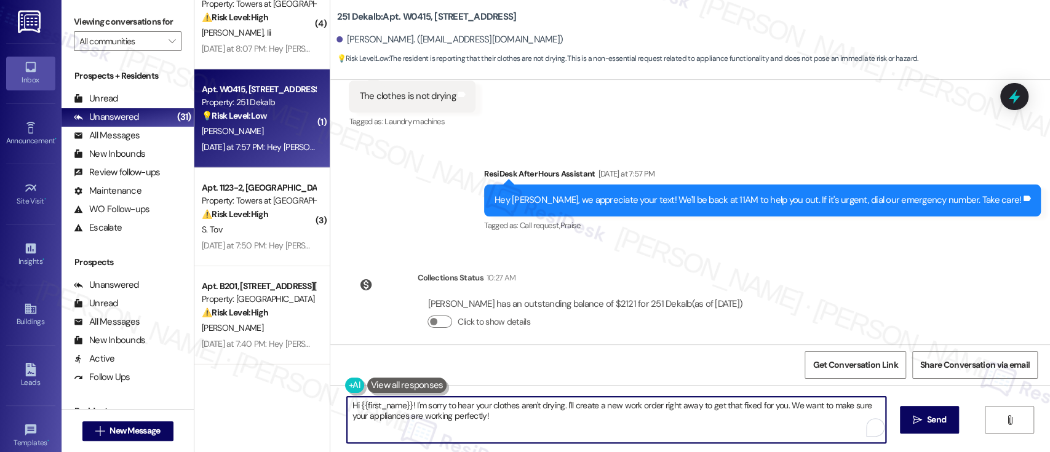
click at [500, 422] on textarea "Hi {{first_name}}! I'm sorry to hear your clothes aren't drying. I'll create a …" at bounding box center [616, 420] width 538 height 46
type textarea "Hi {{first_name}}! I'm sorry to hear your clothes aren't drying. I'll create a …"
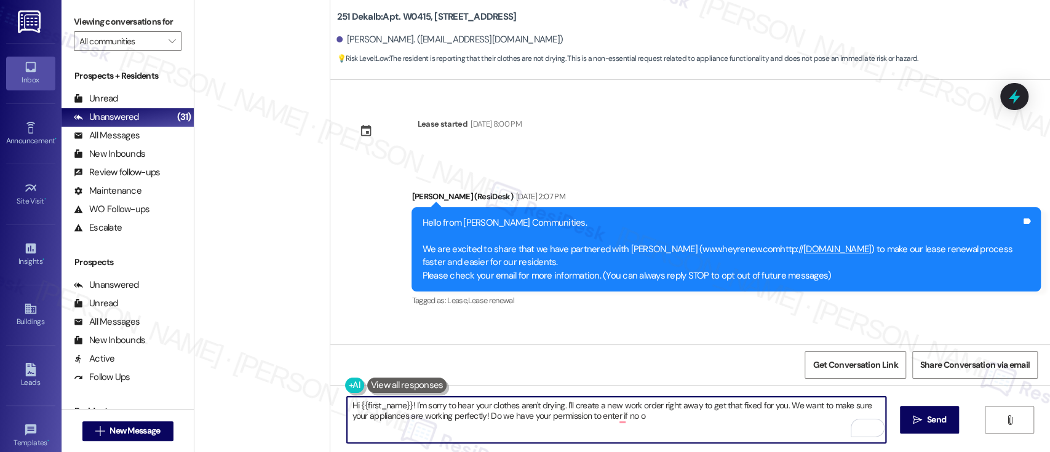
scroll to position [1915, 0]
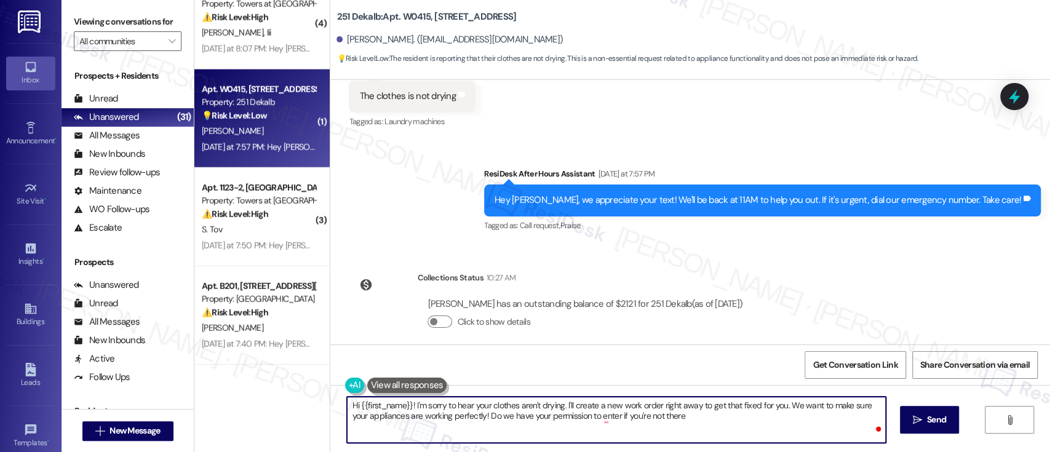
type textarea "Hi {{first_name}}! I'm sorry to hear your clothes aren't drying. I'll create a …"
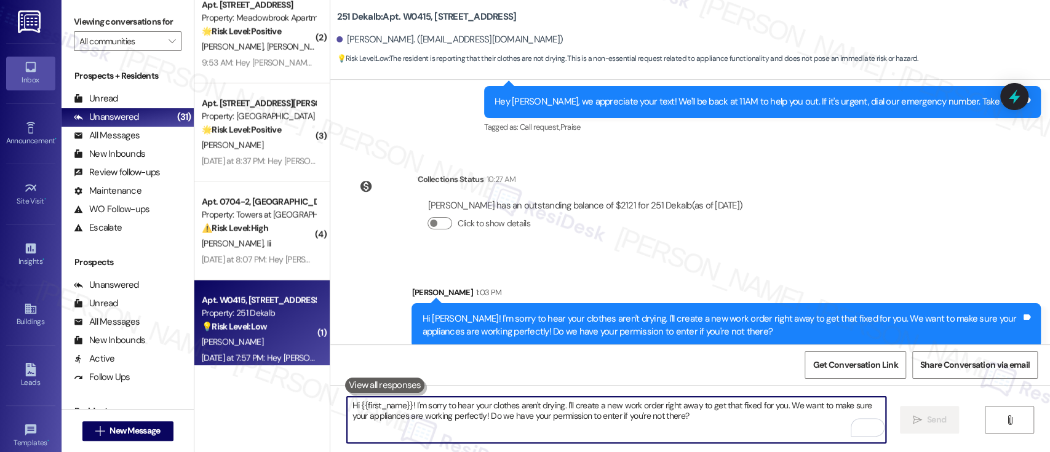
scroll to position [1752, 0]
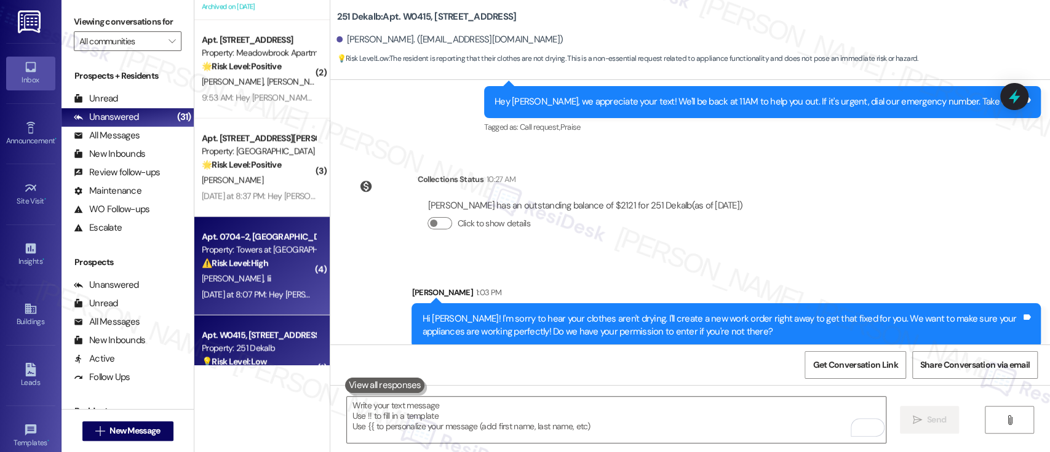
click at [241, 269] on div "⚠️ Risk Level: High The resident is disputing a high electricity bill ($450) an…" at bounding box center [259, 263] width 114 height 13
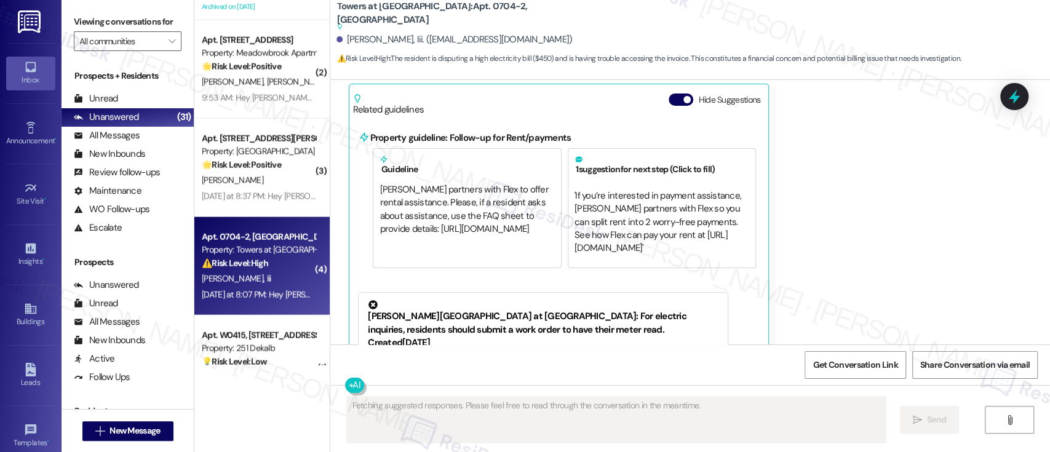
scroll to position [873, 0]
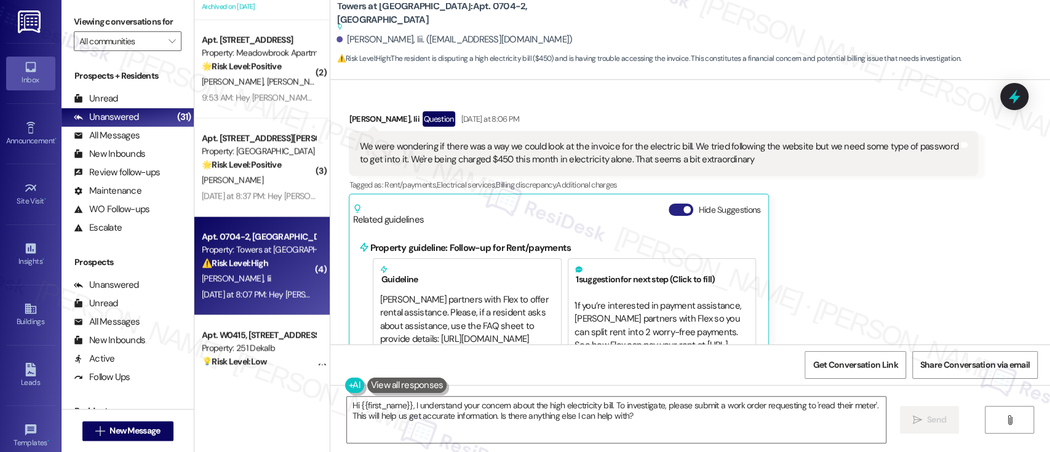
click at [684, 206] on span "button" at bounding box center [687, 209] width 7 height 7
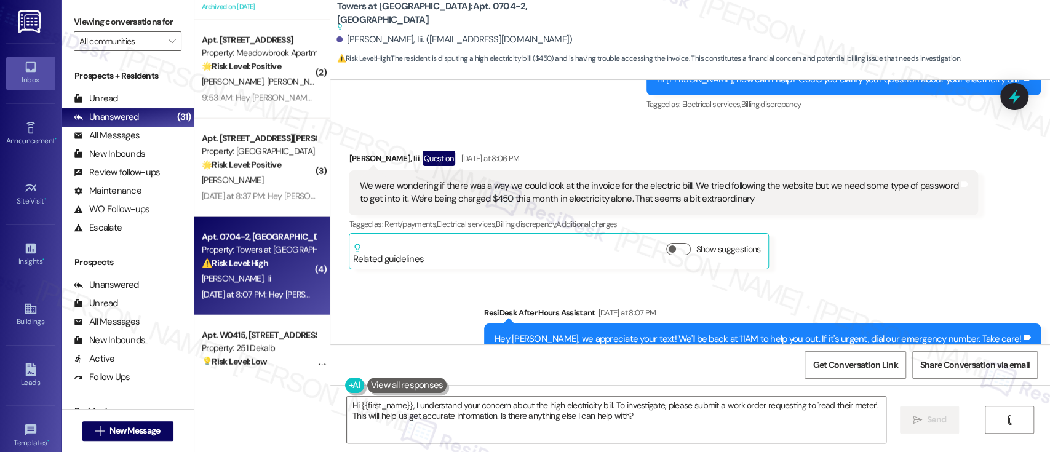
scroll to position [626, 0]
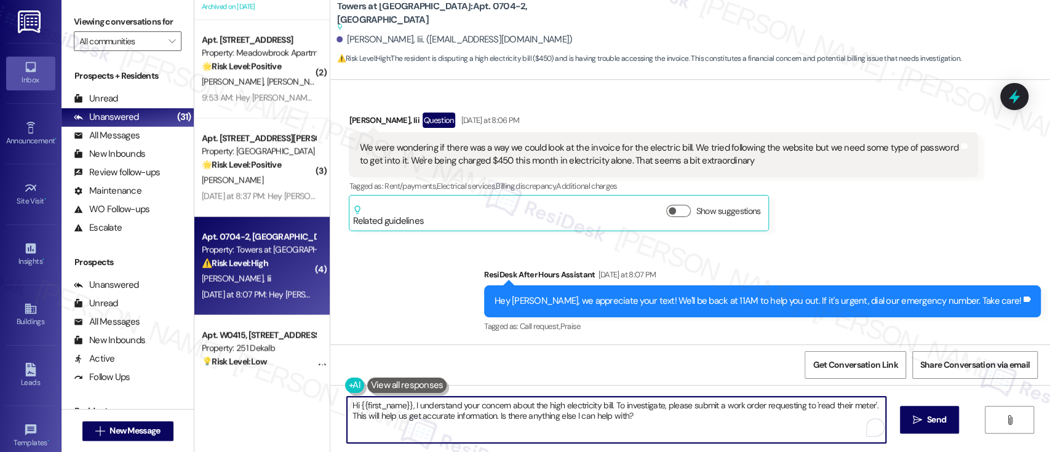
drag, startPoint x: 787, startPoint y: 406, endPoint x: 767, endPoint y: 405, distance: 19.7
click at [788, 405] on textarea "Hi {{first_name}}, I understand your concern about the high electricity bill. T…" at bounding box center [616, 420] width 538 height 46
click at [609, 403] on textarea "Hi {{first_name}}, I understand your concern about the high electricity bill. T…" at bounding box center [616, 420] width 538 height 46
click at [654, 419] on textarea "Hi {{first_name}}, I understand your concern about the high electricity bill. T…" at bounding box center [616, 420] width 538 height 46
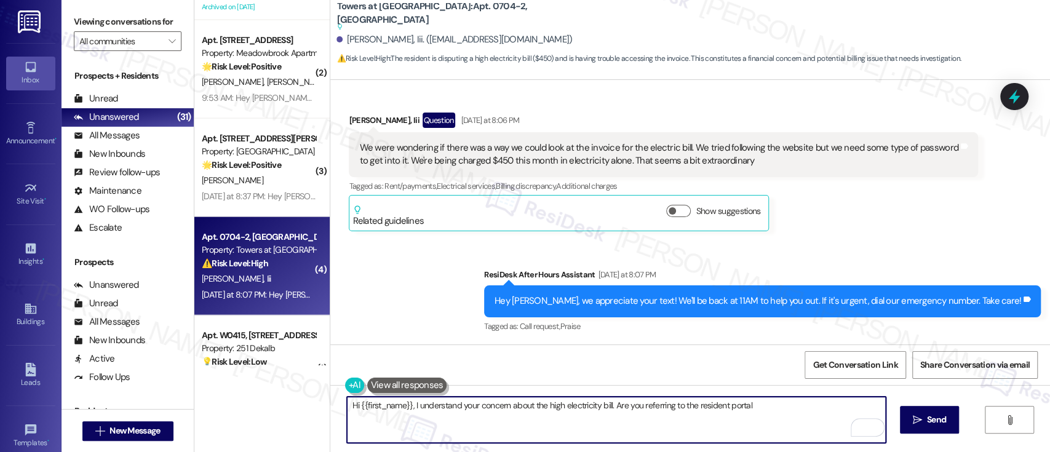
click at [679, 404] on textarea "Hi {{first_name}}, I understand your concern about the high electricity bill. A…" at bounding box center [616, 420] width 538 height 46
type textarea "Hi {{first_name}}, I understand your concern about the high electricity bill. A…"
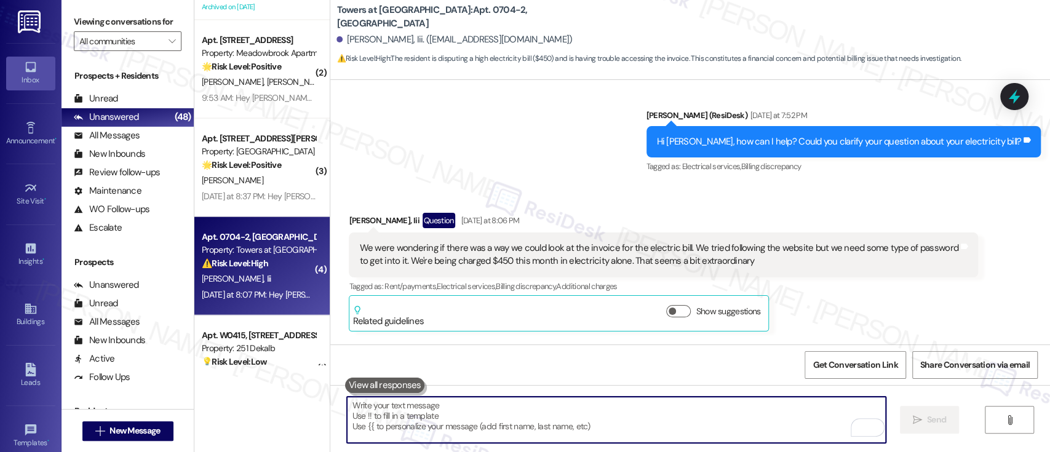
scroll to position [522, 0]
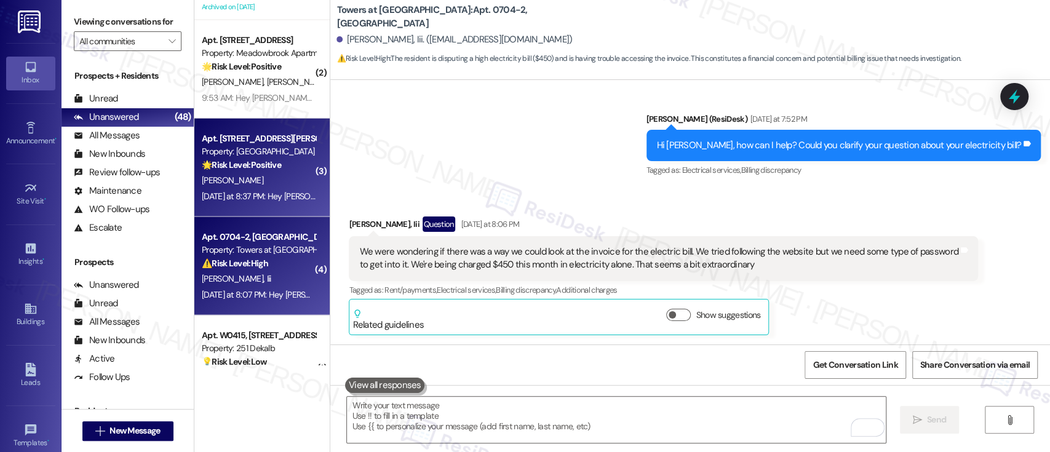
click at [217, 157] on div "Property: [GEOGRAPHIC_DATA]" at bounding box center [259, 151] width 114 height 13
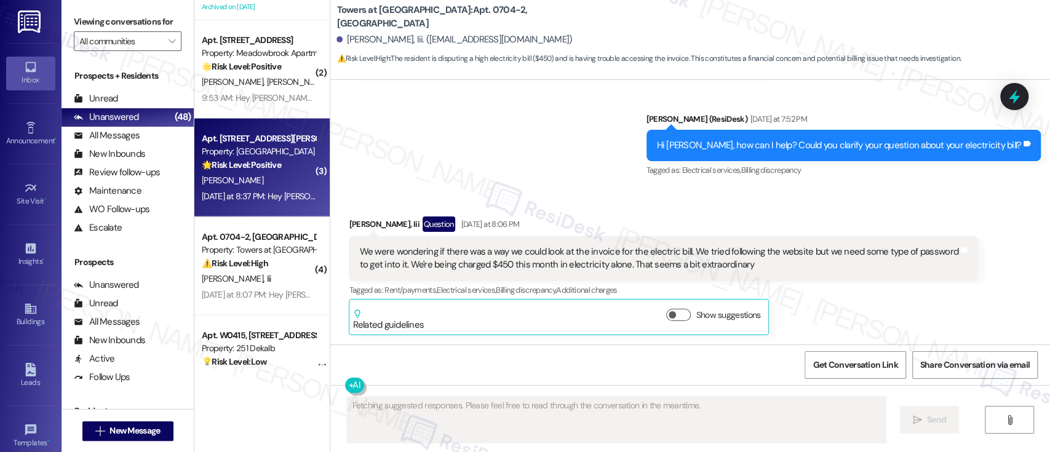
type textarea "Fetching suggested responses. Please feel free to read through the conversation…"
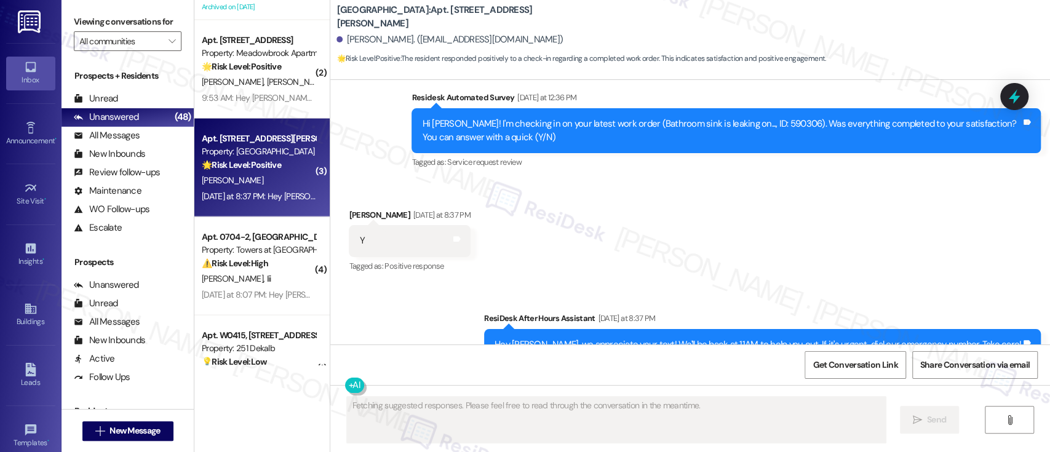
scroll to position [13334, 0]
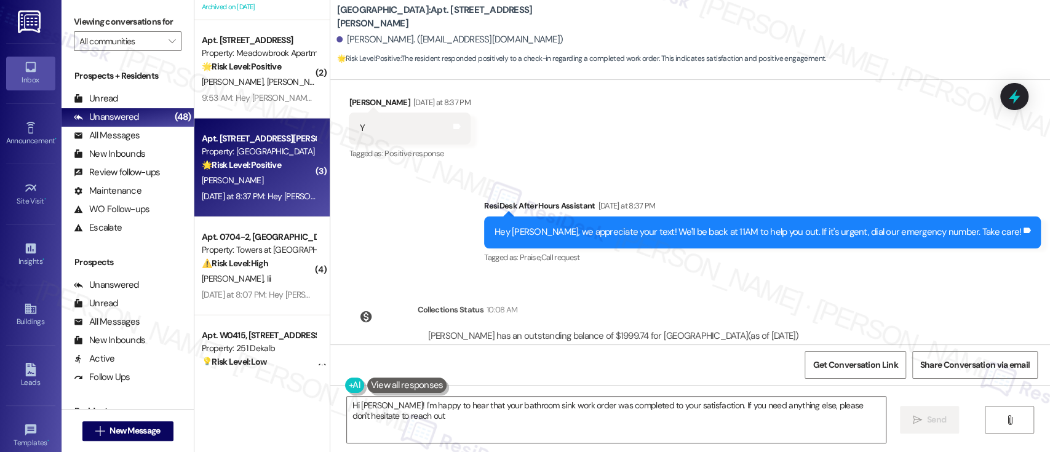
type textarea "Hi [PERSON_NAME]! I'm happy to hear that your bathroom sink work order was comp…"
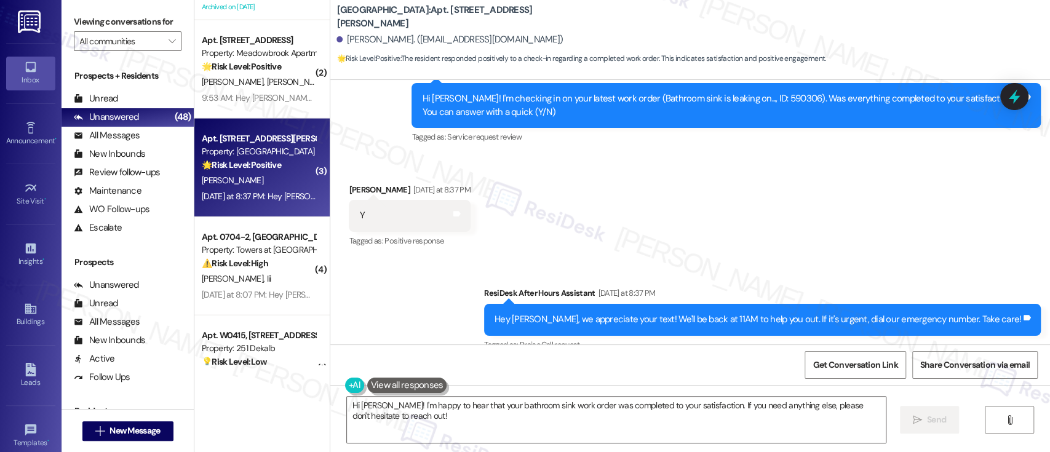
scroll to position [13169, 0]
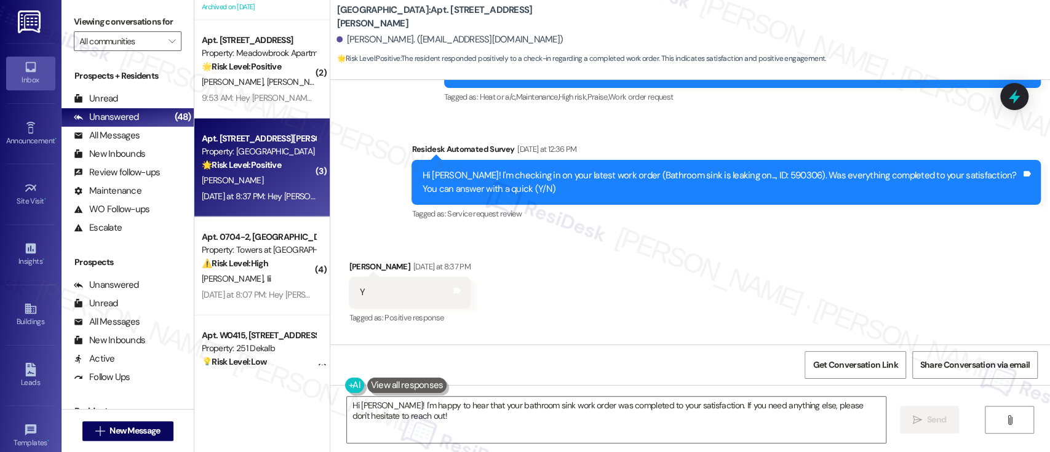
click at [842, 233] on div "Received via SMS [PERSON_NAME] [DATE] at 8:37 PM Y Tags and notes Tagged as: Po…" at bounding box center [690, 285] width 720 height 104
click at [743, 403] on textarea "Hi [PERSON_NAME]! I'm happy to hear that your bathroom sink work order was comp…" at bounding box center [616, 420] width 538 height 46
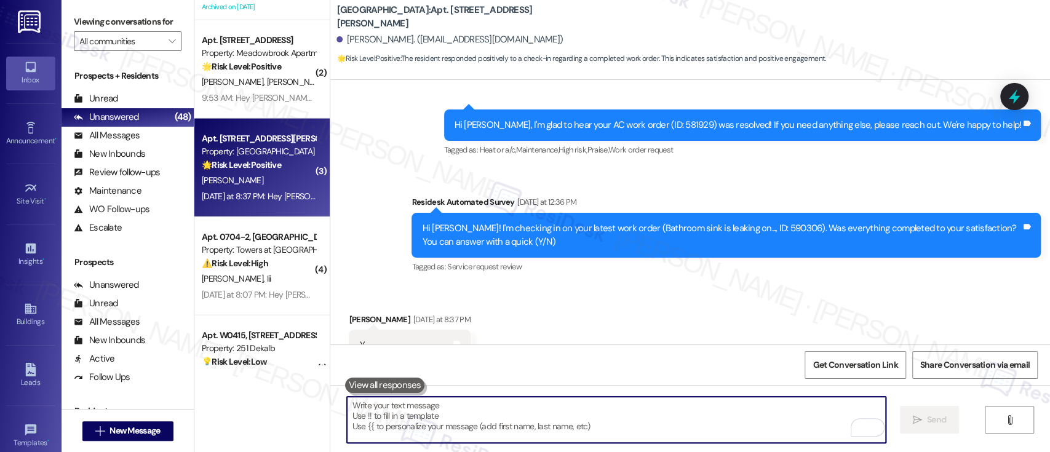
scroll to position [1670, 0]
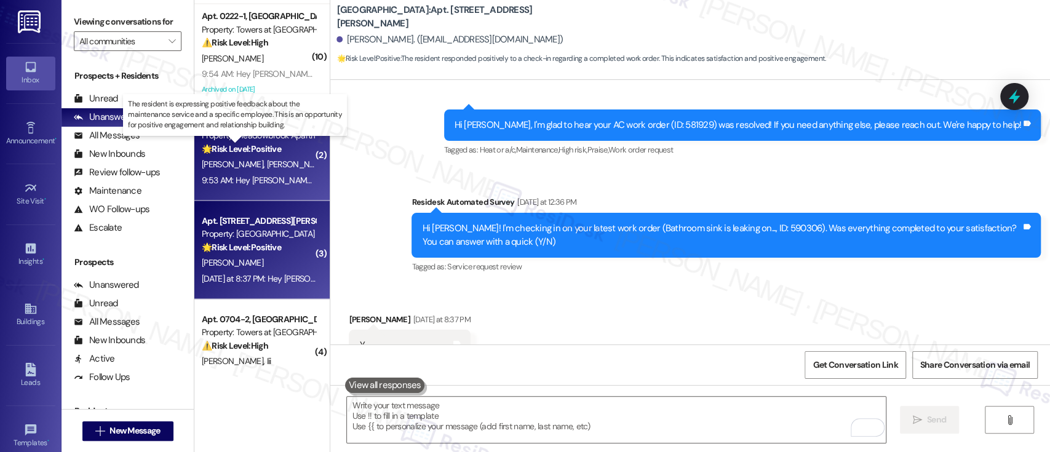
click at [252, 153] on strong "🌟 Risk Level: Positive" at bounding box center [241, 148] width 79 height 11
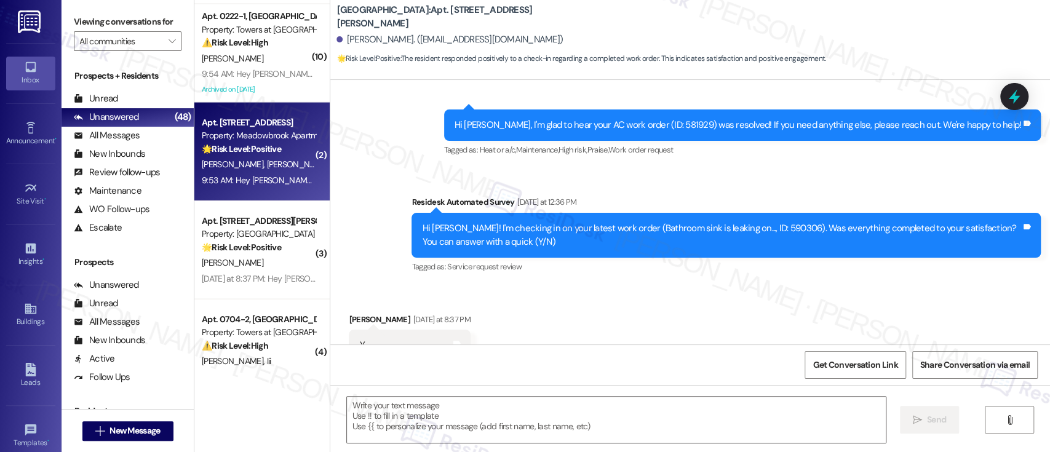
type textarea "Fetching suggested responses. Please feel free to read through the conversation…"
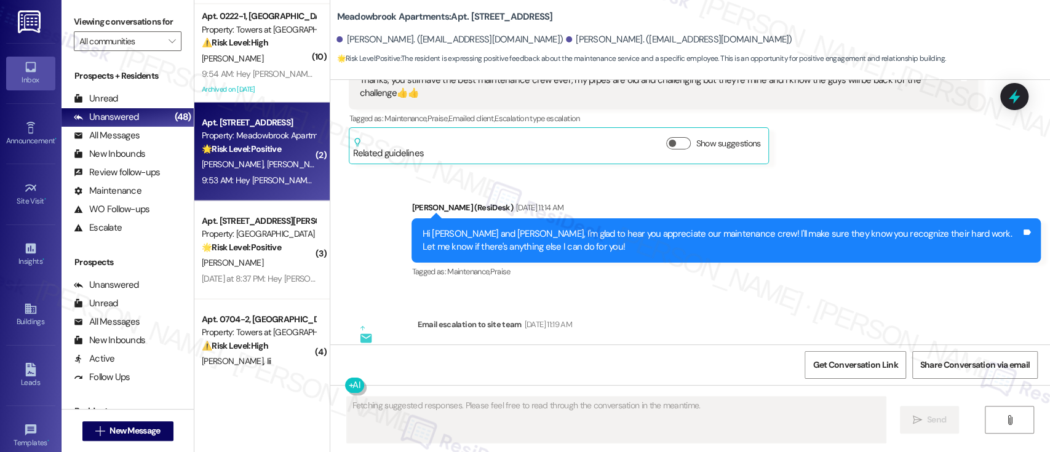
scroll to position [5652, 0]
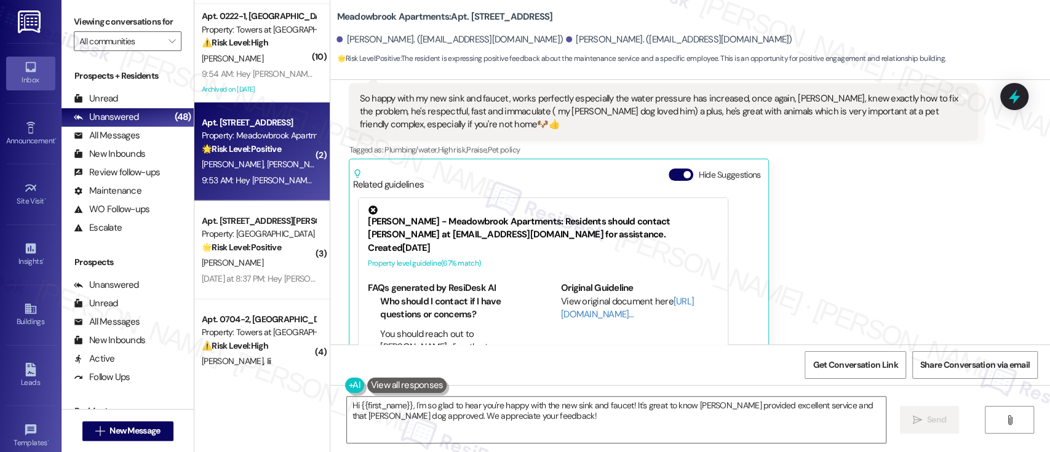
click at [660, 162] on div "Related guidelines Hide Suggestions" at bounding box center [559, 176] width 413 height 29
click at [669, 169] on button "Hide Suggestions" at bounding box center [681, 175] width 25 height 12
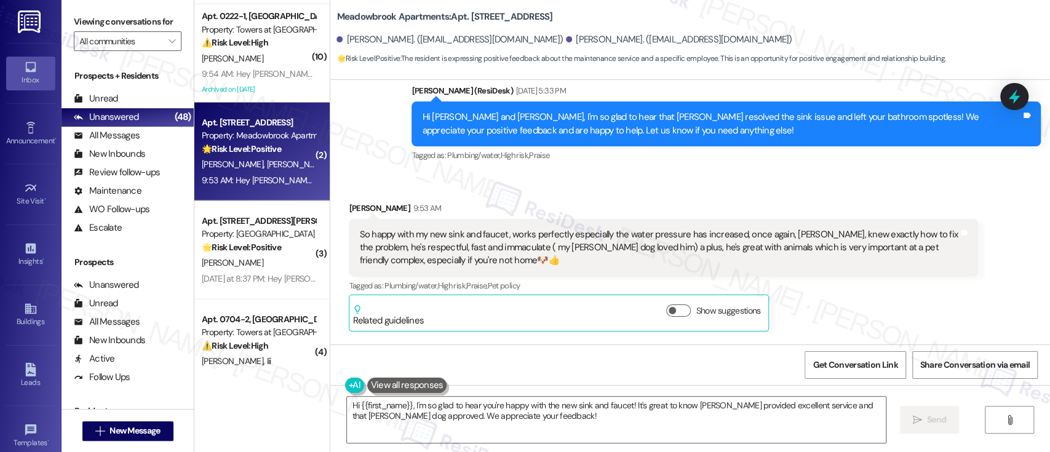
scroll to position [5524, 0]
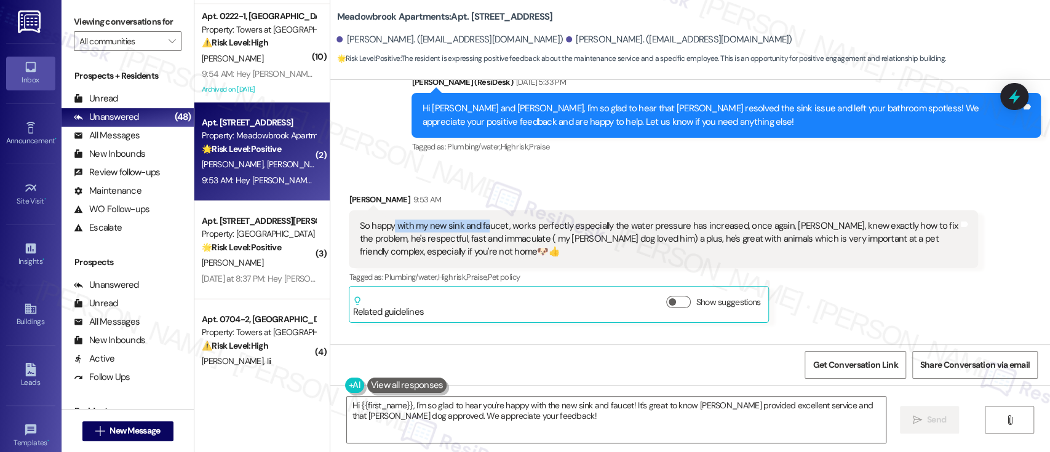
drag, startPoint x: 388, startPoint y: 188, endPoint x: 479, endPoint y: 188, distance: 90.5
click at [479, 220] on div "So happy with my new sink and faucet, works perfectly especially the water pres…" at bounding box center [658, 239] width 599 height 39
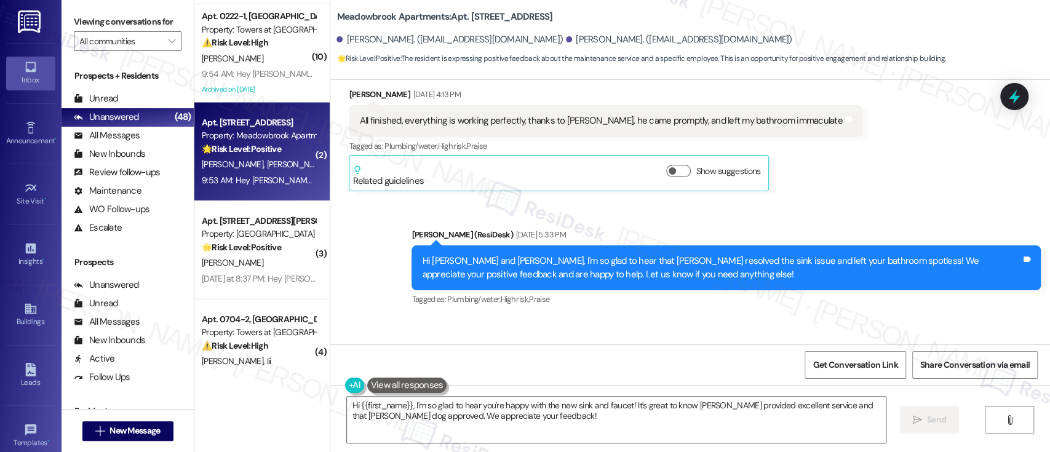
scroll to position [5454, 0]
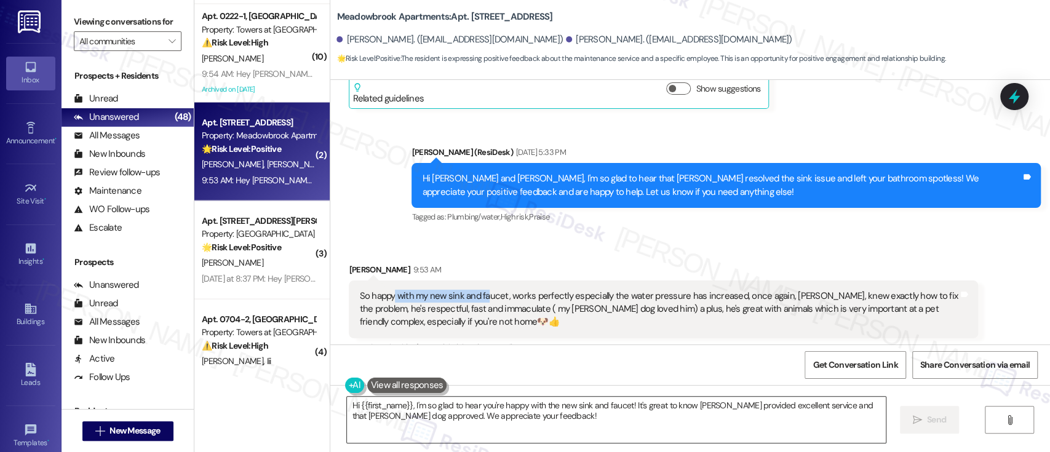
click at [623, 408] on textarea "Hi {{first_name}}, I'm so glad to hear you're happy with the new sink and fauce…" at bounding box center [616, 420] width 538 height 46
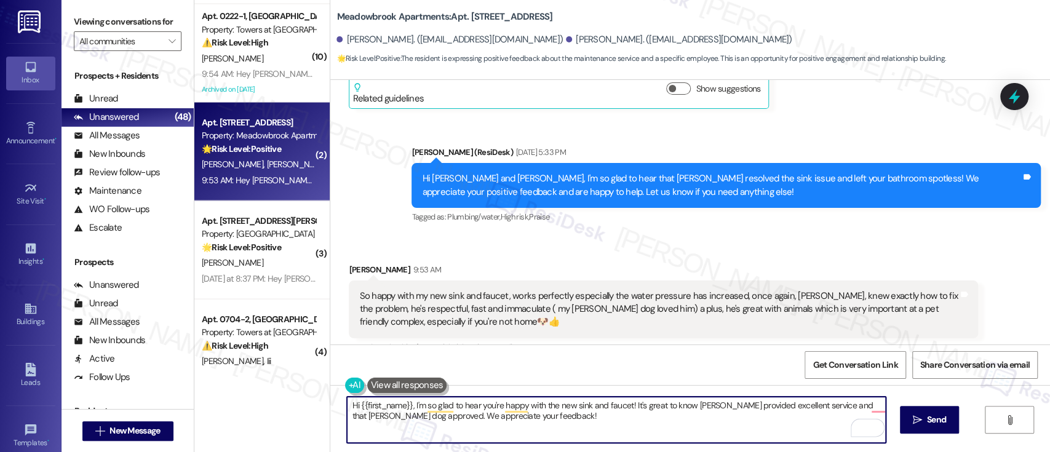
click at [409, 406] on textarea "Hi {{first_name}}, I'm so glad to hear you're happy with the new sink and fauce…" at bounding box center [616, 420] width 538 height 46
click at [660, 422] on textarea "Hi {{first_name}}, thank you for your feedback! It's great to know [PERSON_NAME…" at bounding box center [616, 420] width 538 height 46
click at [755, 406] on textarea "Hi {{first_name}}, thank you for your feedback! It's great to know [PERSON_NAME…" at bounding box center [616, 420] width 538 height 46
click at [793, 425] on textarea "Hi {{first_name}}, thank you for your feedback! It's great to know [PERSON_NAME…" at bounding box center [616, 420] width 538 height 46
click at [540, 431] on textarea "Hi {{first_name}}, thank you for your feedback! It's great to know [PERSON_NAME…" at bounding box center [616, 420] width 538 height 46
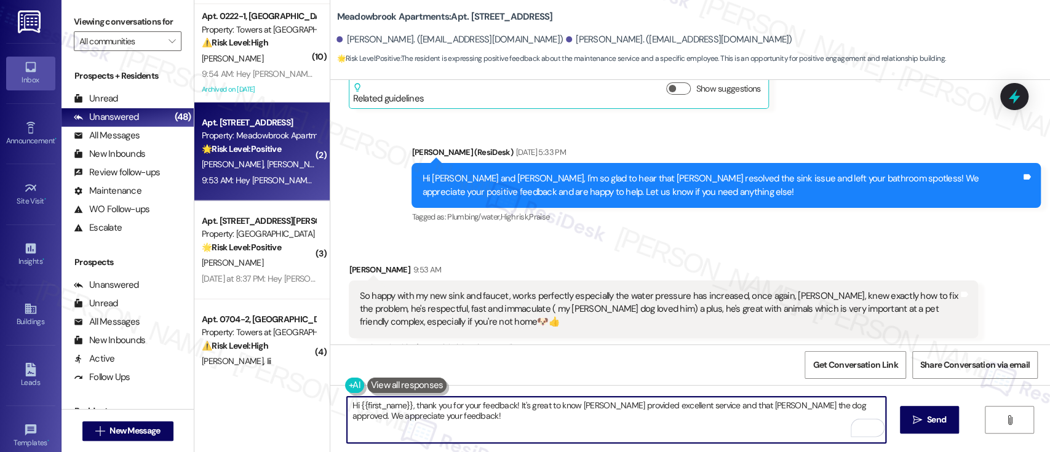
drag, startPoint x: 636, startPoint y: 436, endPoint x: 362, endPoint y: 423, distance: 273.5
click at [361, 421] on textarea "Hi {{first_name}}, thank you for your feedback! It's great to know [PERSON_NAME…" at bounding box center [616, 420] width 538 height 46
paste textarea "Thank you for your feedback! We're so glad to hear that [PERSON_NAME] provided …"
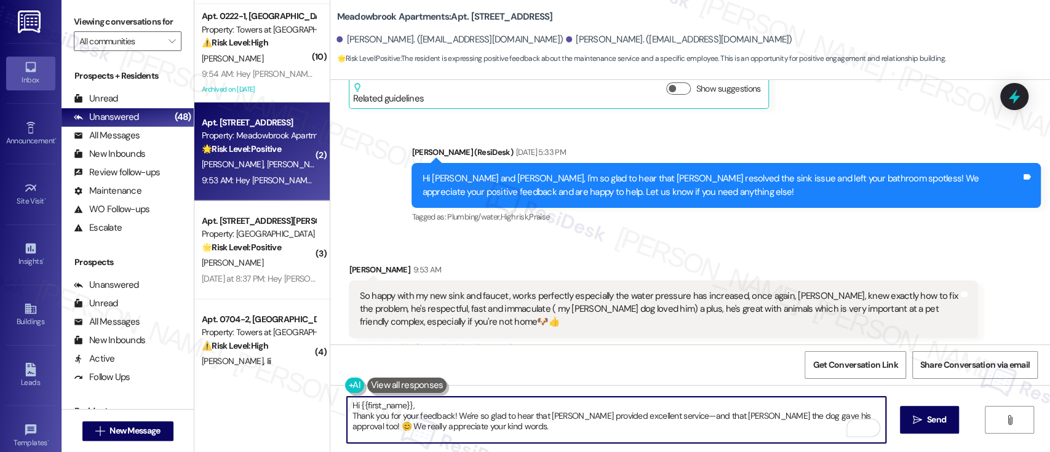
click at [490, 402] on textarea "Hi {{first_name}}, Thank you for your feedback! We're so glad to hear that [PER…" at bounding box center [616, 420] width 538 height 46
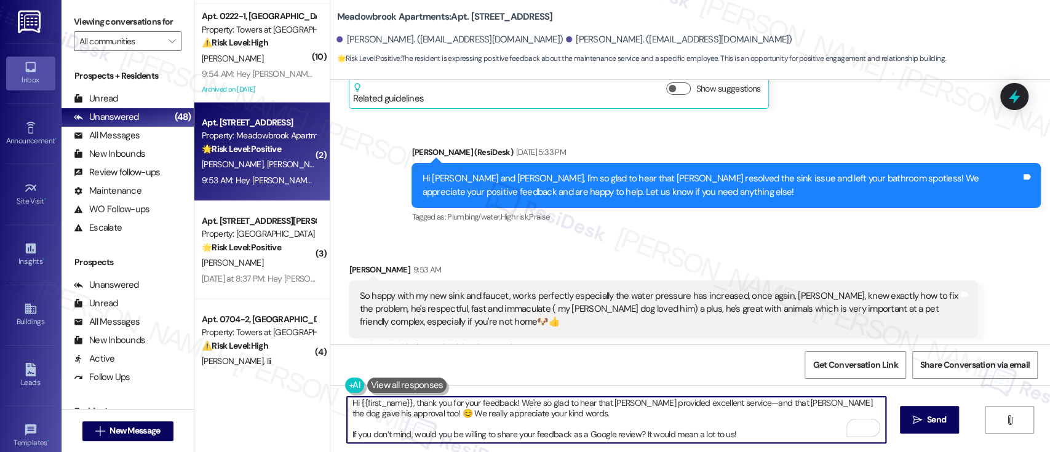
scroll to position [3, 0]
click at [750, 434] on textarea "Hi {{first_name}}, thank you for your feedback! We're so glad to hear that [PER…" at bounding box center [616, 420] width 538 height 46
type textarea "Hi {{first_name}}, thank you for your feedback! We're so glad to hear that [PER…"
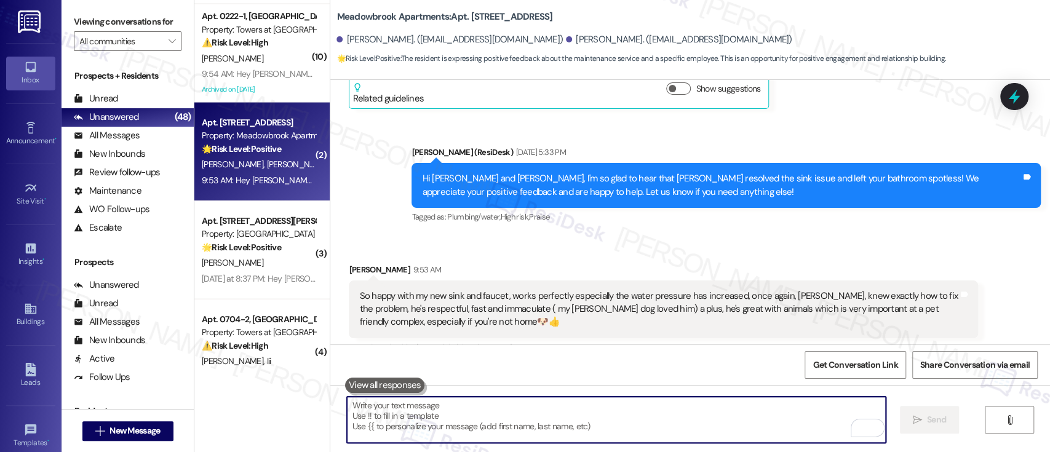
scroll to position [5471, 0]
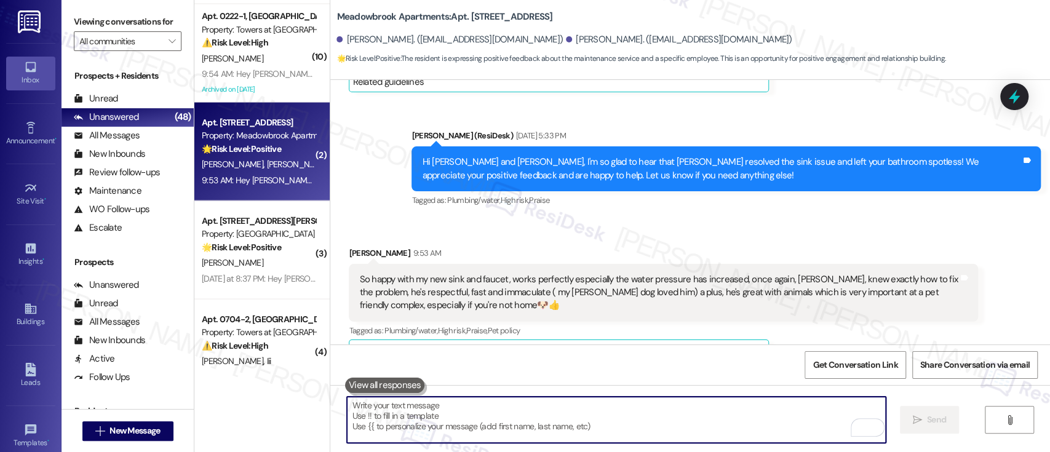
paste textarea "If you don’t mind, would you be willing to share your feedback as a Google revi…"
type textarea "If you don’t mind, would you be willing to share your feedback as a Google revi…"
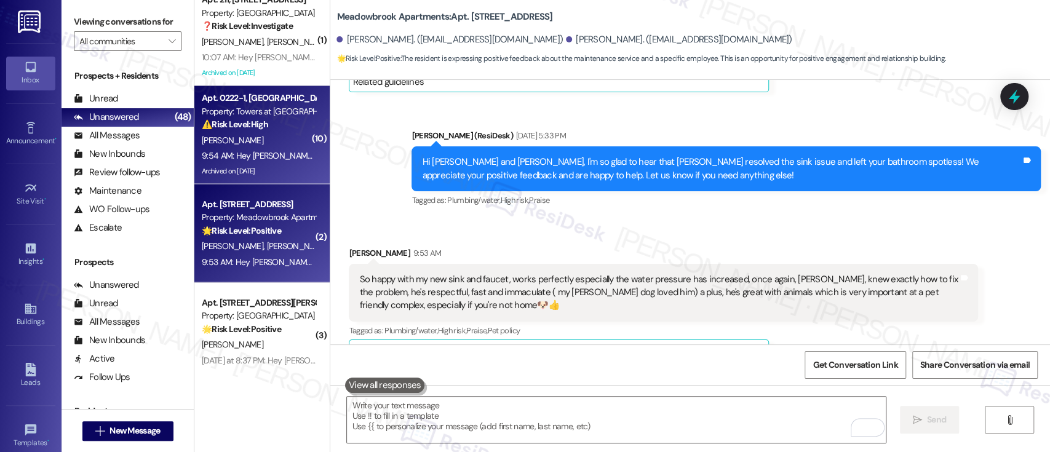
click at [262, 106] on div "Property: Towers at [GEOGRAPHIC_DATA]" at bounding box center [259, 111] width 114 height 13
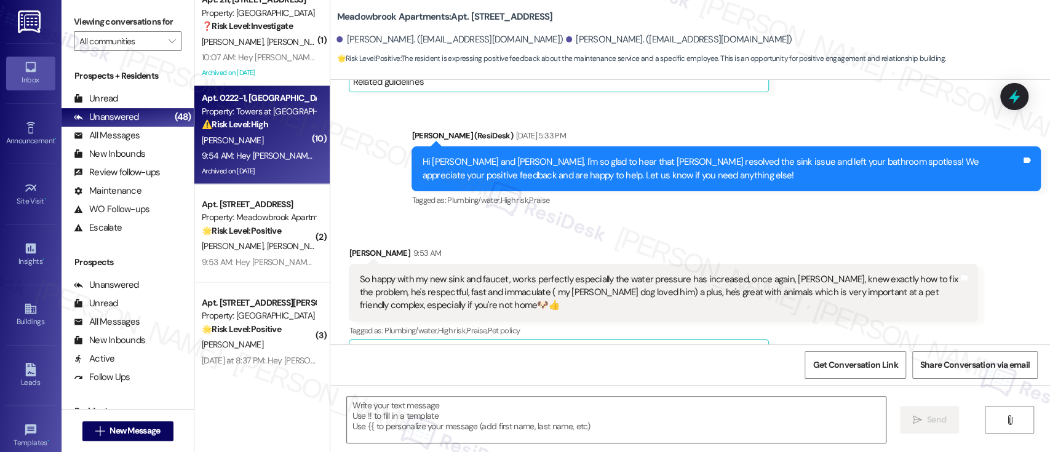
type textarea "Fetching suggested responses. Please feel free to read through the conversation…"
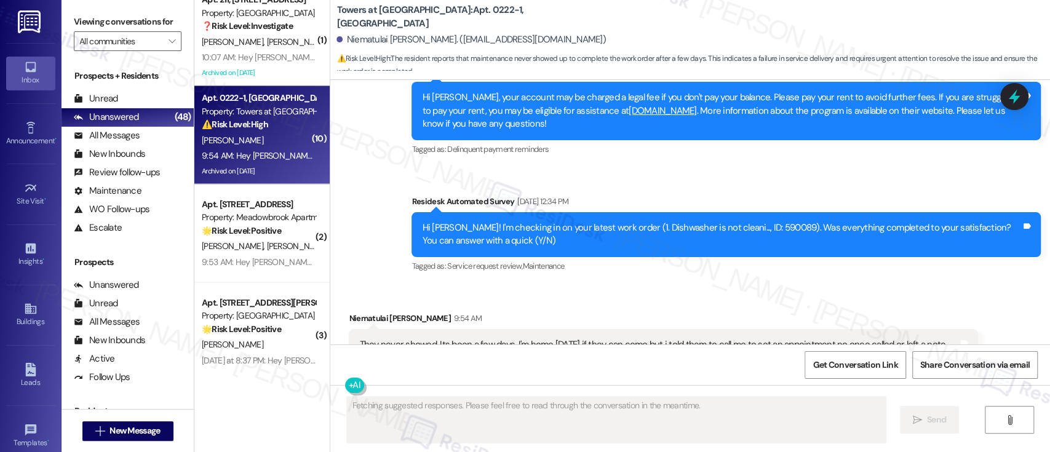
scroll to position [11561, 0]
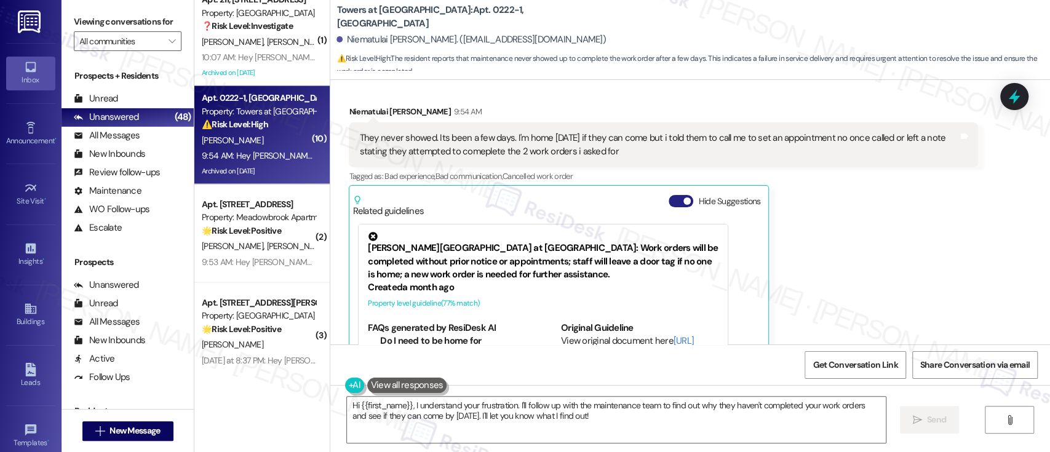
click at [669, 195] on button "Hide Suggestions" at bounding box center [681, 201] width 25 height 12
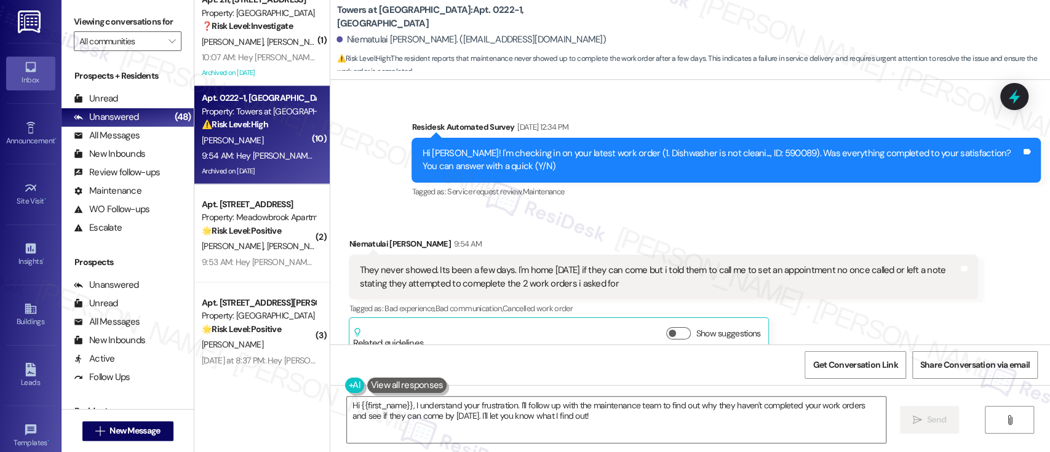
scroll to position [11397, 0]
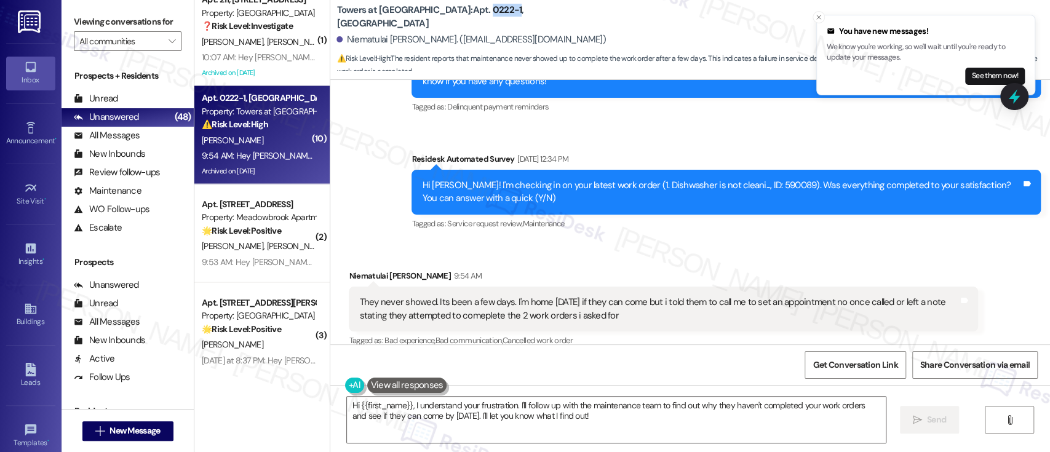
drag, startPoint x: 430, startPoint y: 20, endPoint x: 458, endPoint y: 17, distance: 27.8
click at [458, 17] on b "Towers at [GEOGRAPHIC_DATA]: Apt. 0222-1, [GEOGRAPHIC_DATA]" at bounding box center [460, 17] width 246 height 26
copy b "0222-1"
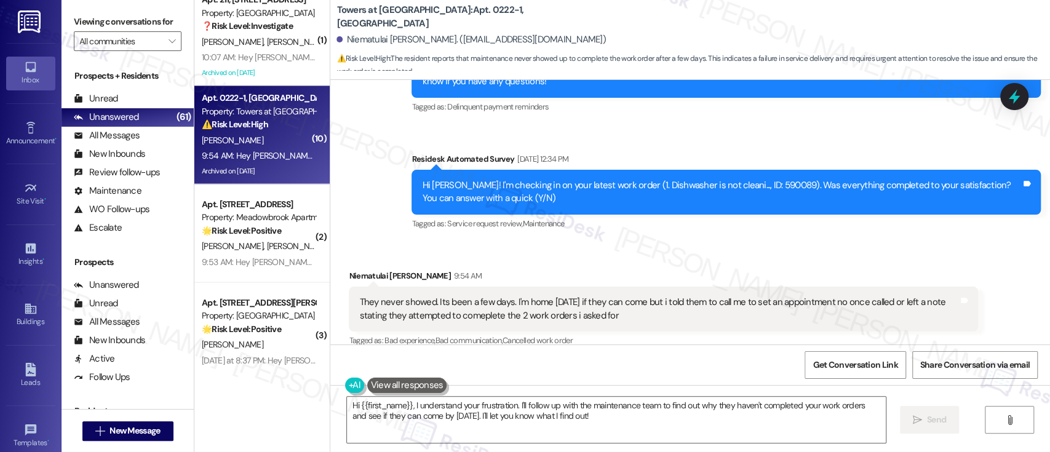
click at [878, 287] on div "They never showed. Its been a few days. I'm home [DATE] if they can come but i …" at bounding box center [664, 309] width 630 height 45
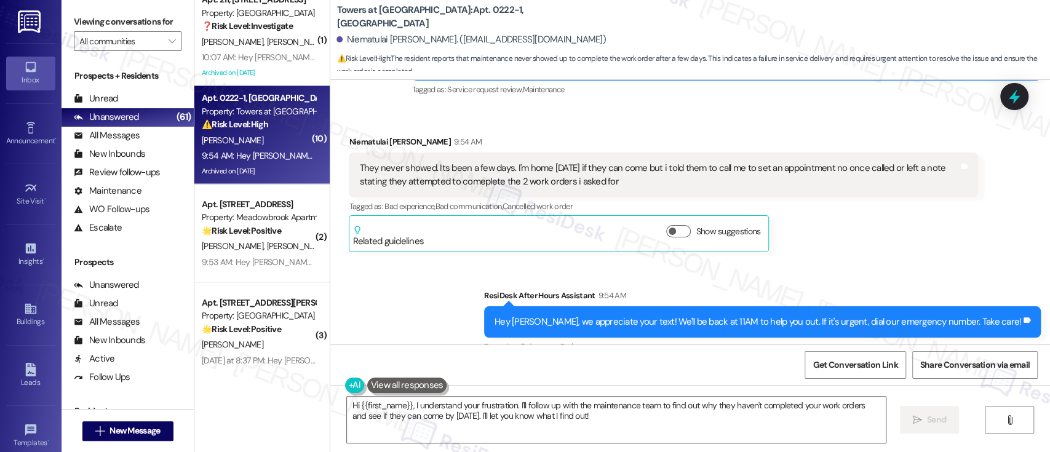
scroll to position [11516, 0]
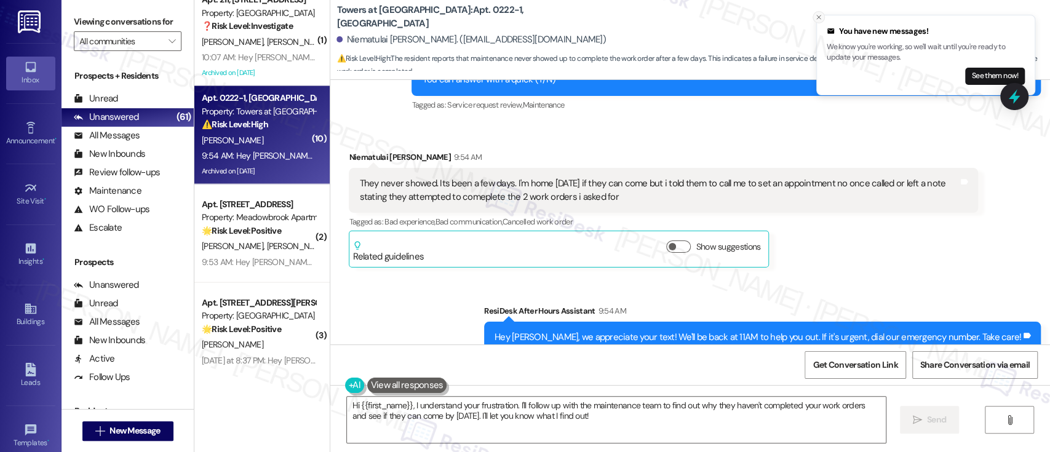
click at [817, 12] on button "Close toast" at bounding box center [819, 17] width 12 height 12
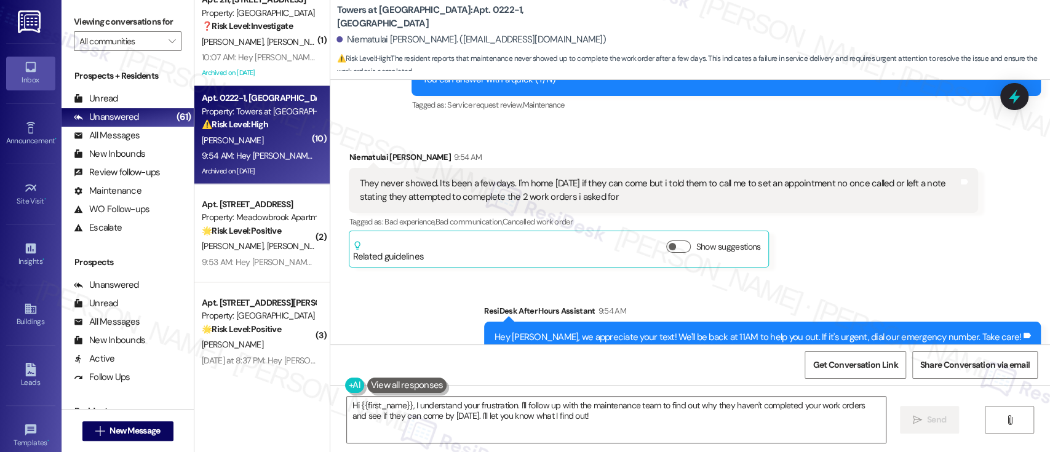
click at [836, 277] on div "Sent via SMS ResiDesk After Hours Assistant 9:54 AM Hey [PERSON_NAME], we appre…" at bounding box center [690, 329] width 720 height 104
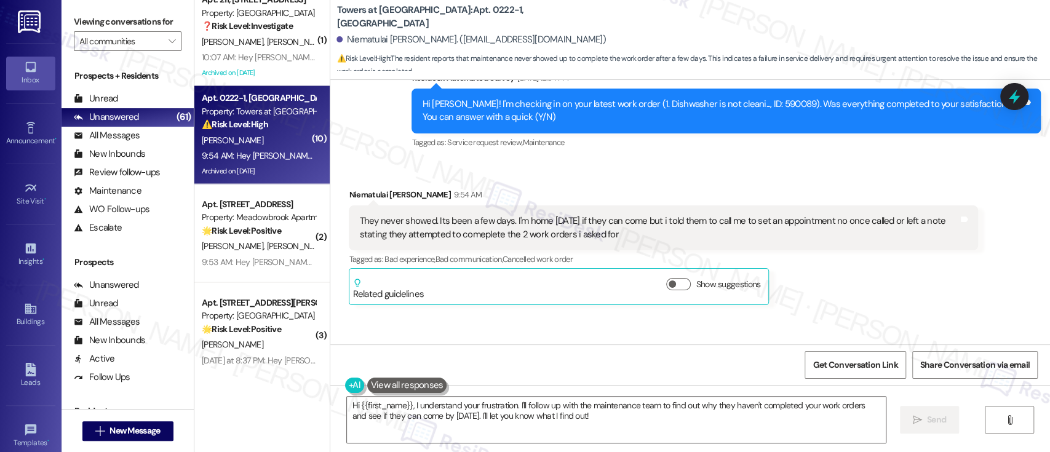
scroll to position [11434, 0]
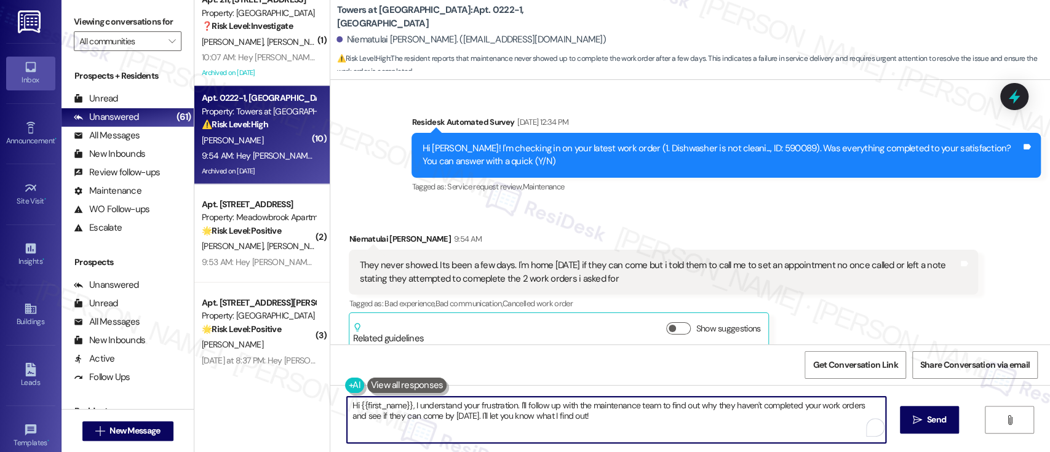
drag, startPoint x: 511, startPoint y: 404, endPoint x: 590, endPoint y: 418, distance: 80.1
click at [590, 418] on textarea "Hi {{first_name}}, I understand your frustration. I'll follow up with the maint…" at bounding box center [616, 420] width 538 height 46
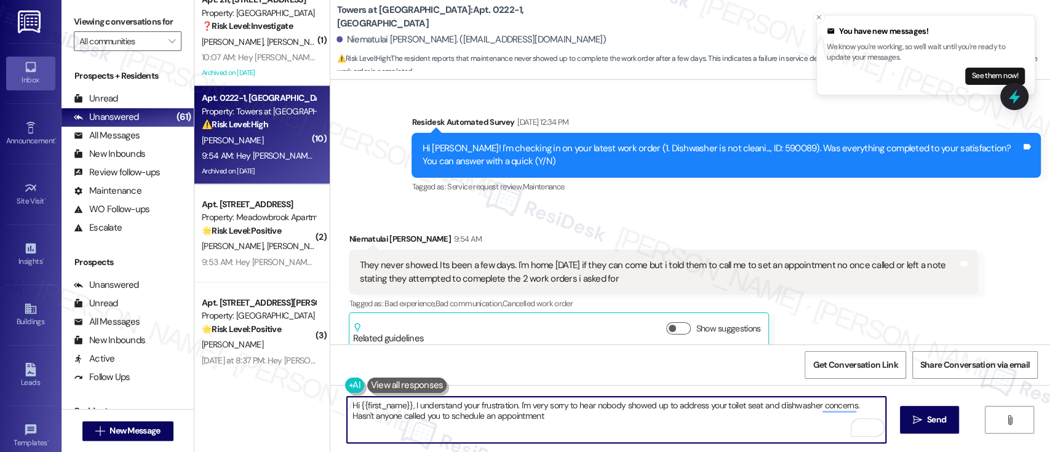
click at [852, 401] on textarea "Hi {{first_name}}, I understand your frustration. I'm very sorry to hear nobody…" at bounding box center [616, 420] width 538 height 46
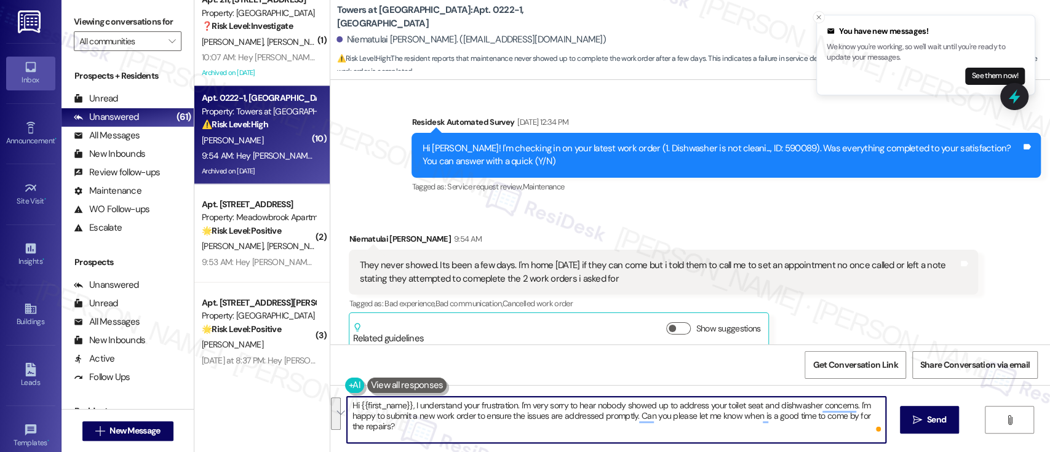
paste textarea "I completely understand your frustration, and I’m really sorry to hear that no …"
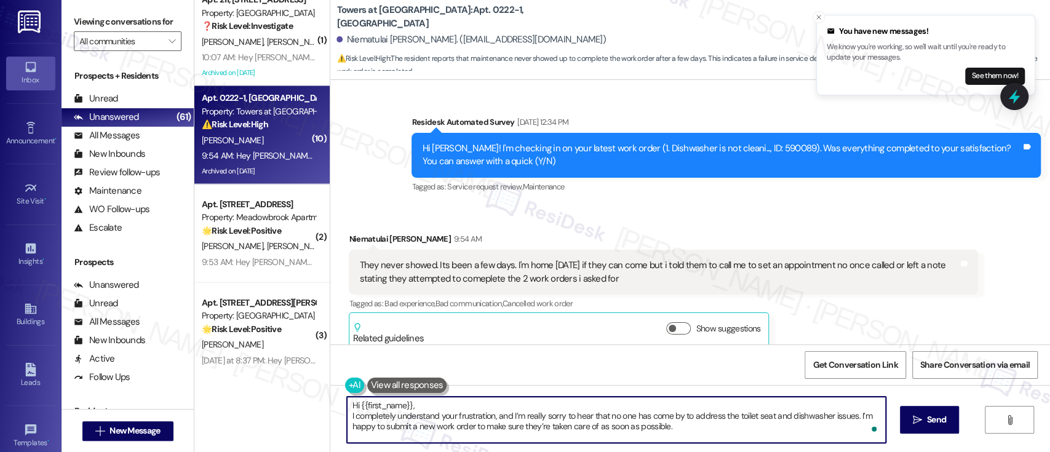
scroll to position [0, 0]
click at [458, 405] on textarea "Hi {{first_name}}, I completely understand your frustration, and I’m really sor…" at bounding box center [616, 420] width 538 height 46
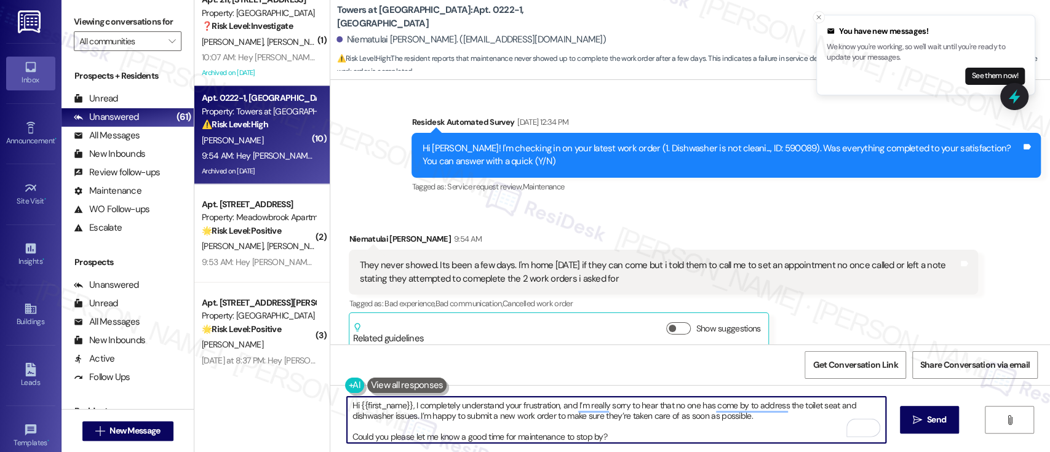
click at [705, 438] on textarea "Hi {{first_name}}, I completely understand your frustration, and I’m really sor…" at bounding box center [616, 420] width 538 height 46
type textarea "Hi {{first_name}}, I completely understand your frustration, and I’m really sor…"
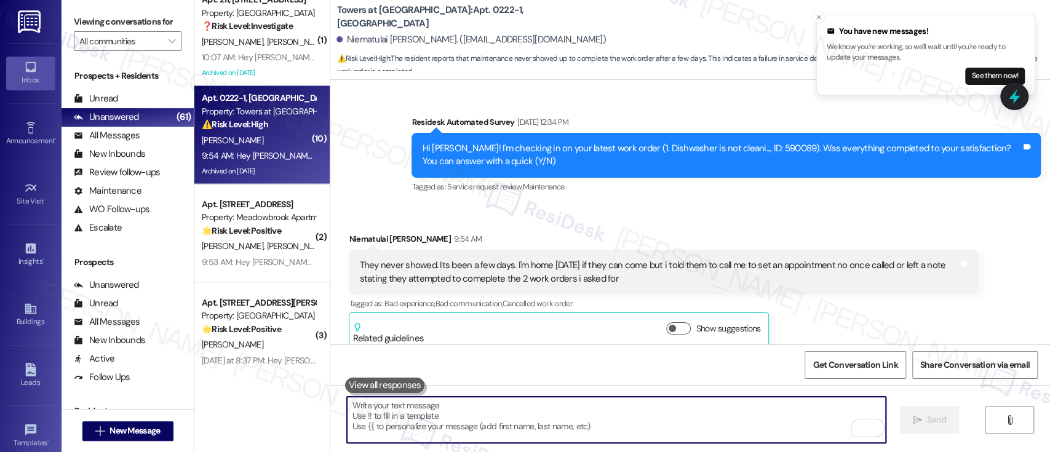
scroll to position [11380, 0]
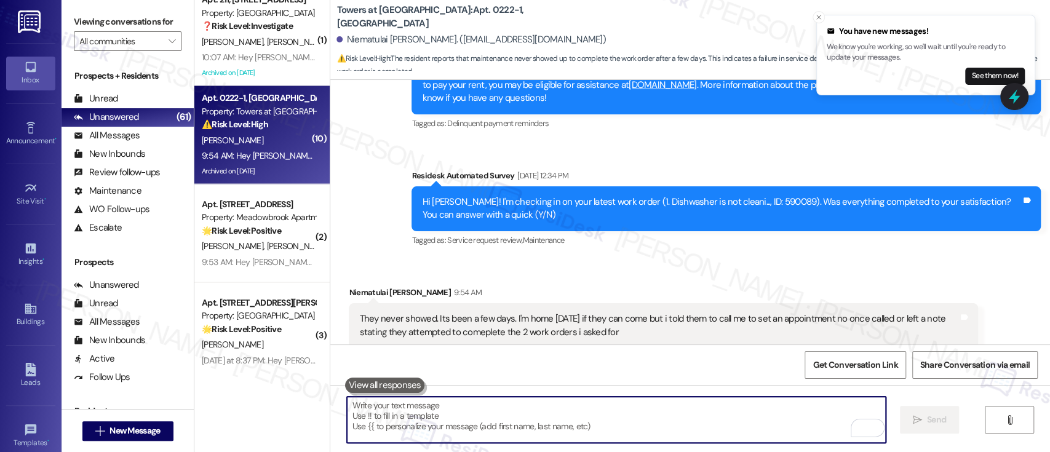
paste textarea "Could you please let me know a good time for maintenance to stop by?"
type textarea "Could you please let me know a good time for maintenance to stop by?"
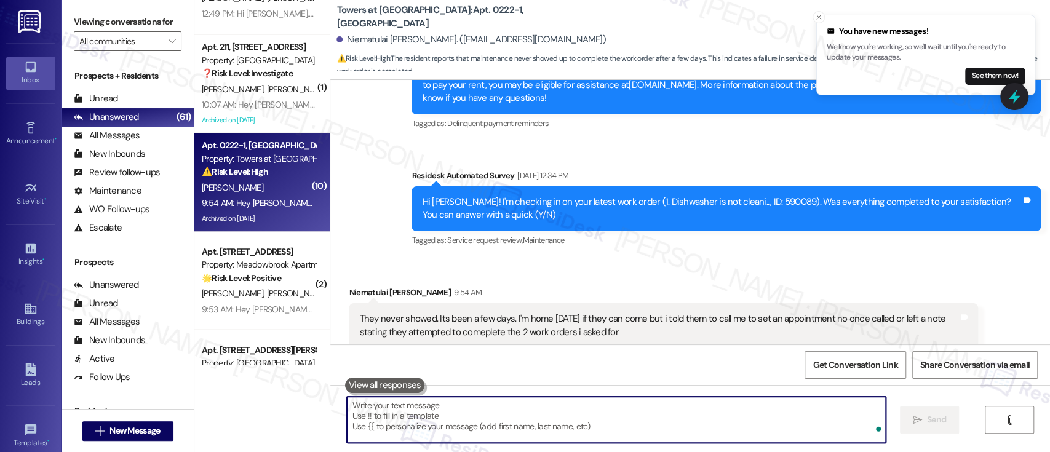
scroll to position [1506, 0]
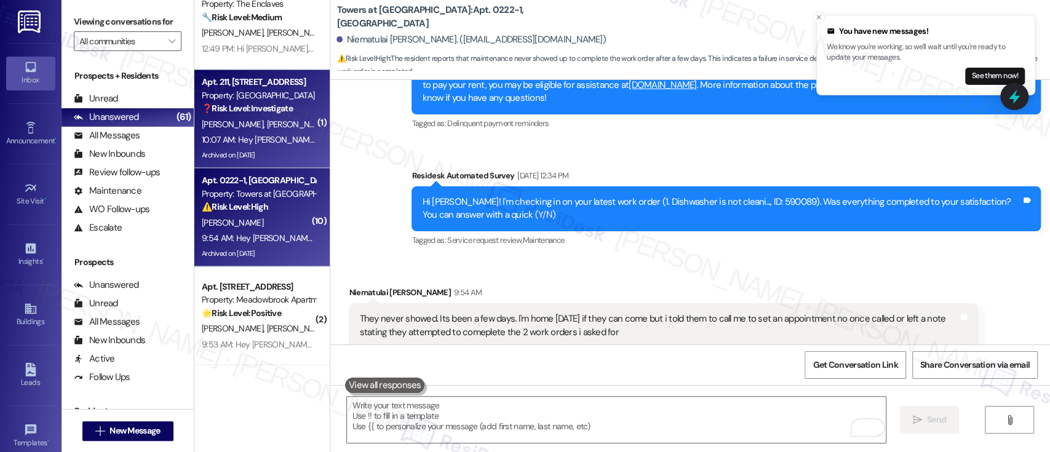
click at [236, 111] on strong "❓ Risk Level: Investigate" at bounding box center [247, 107] width 91 height 11
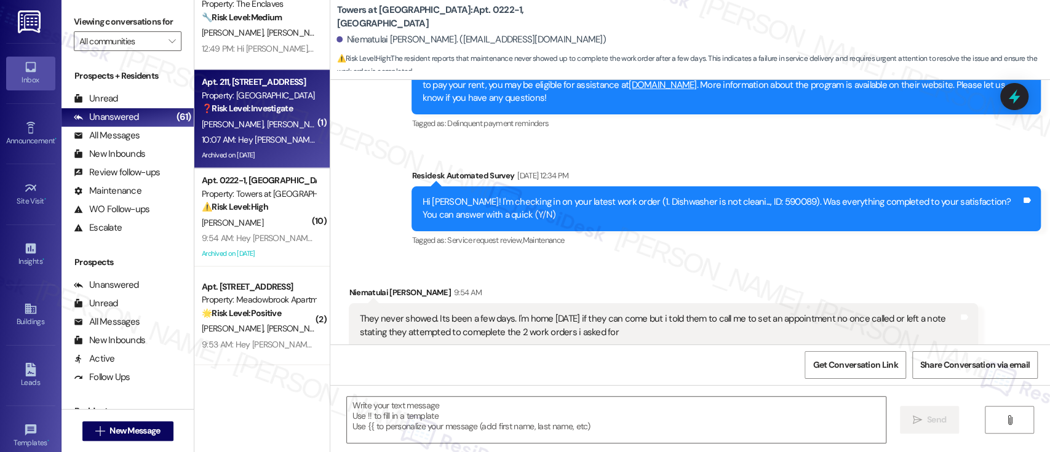
type textarea "Fetching suggested responses. Please feel free to read through the conversation…"
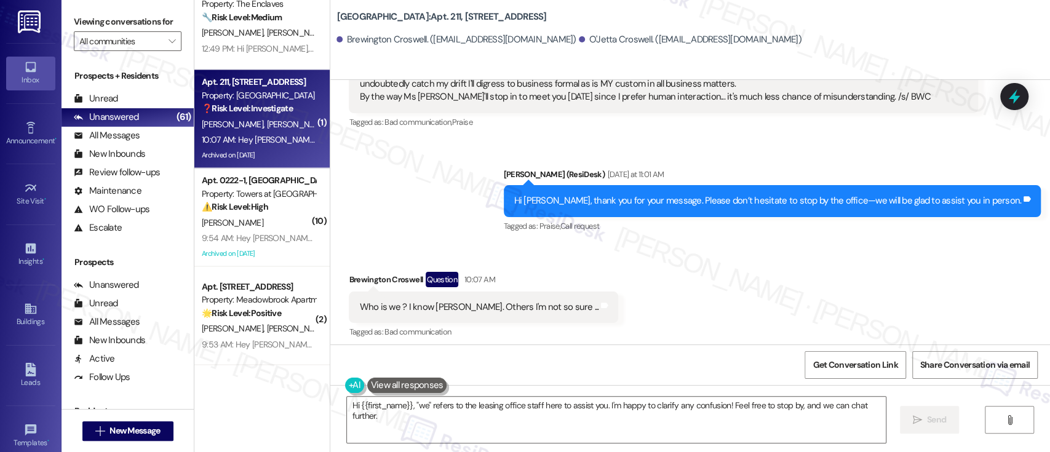
scroll to position [13657, 0]
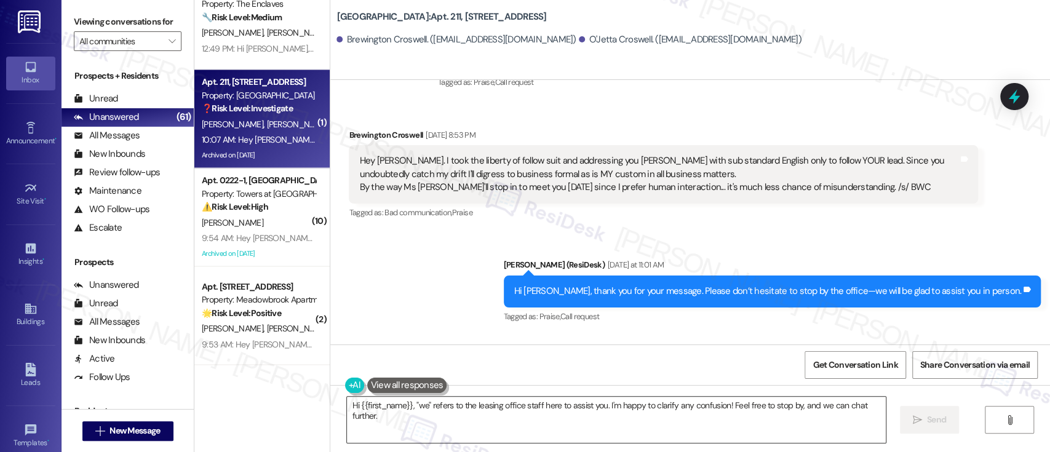
click at [404, 407] on textarea "Hi {{first_name}}, "we" refers to the leasing office staff here to assist you. …" at bounding box center [616, 420] width 538 height 46
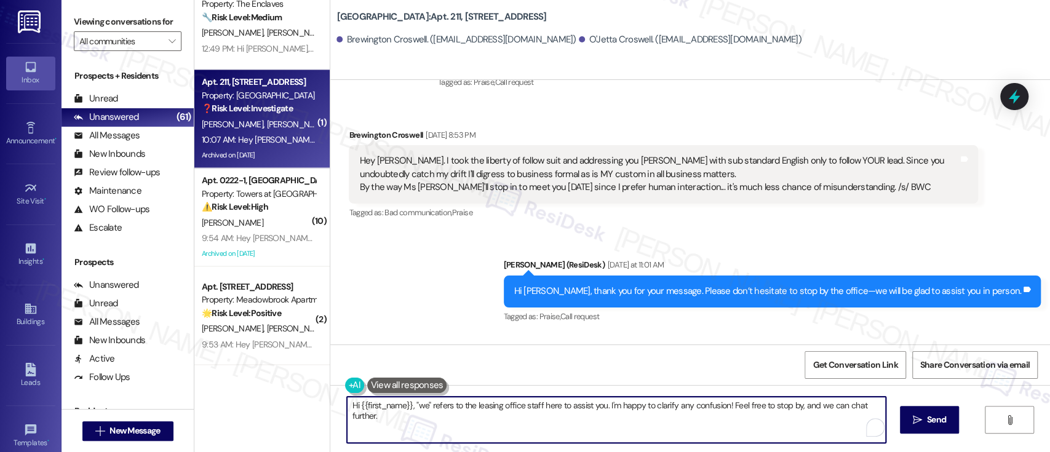
click at [354, 410] on textarea "Hi {{first_name}}, "we" refers to the leasing office staff here to assist you. …" at bounding box center [616, 420] width 538 height 46
click at [546, 403] on textarea "Hi, "we" refers to the leasing office staff here to assist you. I'm happy to cl…" at bounding box center [616, 420] width 538 height 46
click at [668, 405] on textarea "Hi, "we" refers to the leasing office staff here to assist you. I'm happy to cl…" at bounding box center [616, 420] width 538 height 46
type textarea "Hi, "we" refers to the leasing office staff here to assist you. Feel free to st…"
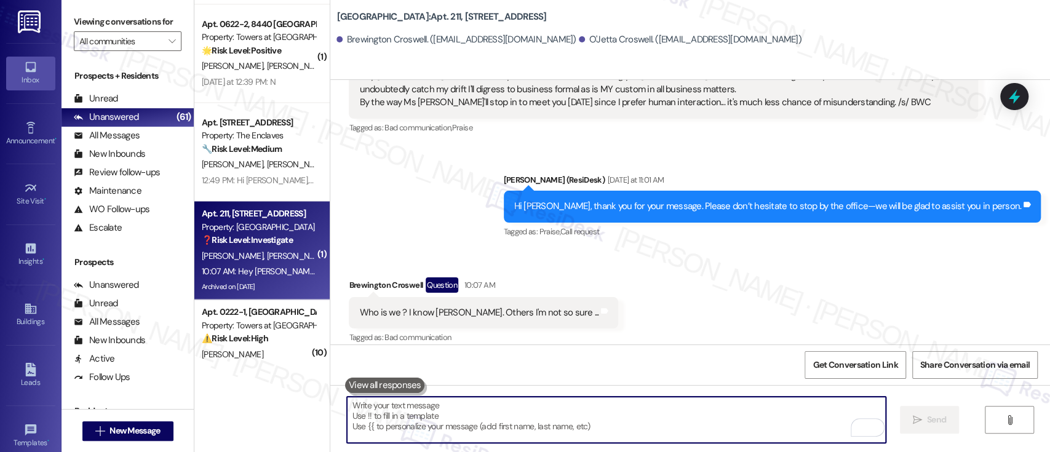
scroll to position [1342, 0]
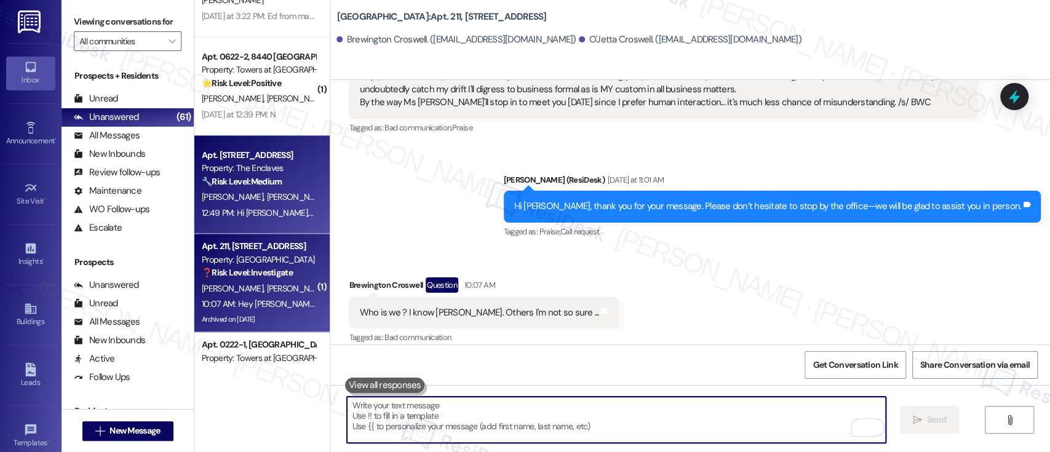
click at [266, 176] on strong "🔧 Risk Level: Medium" at bounding box center [242, 181] width 80 height 11
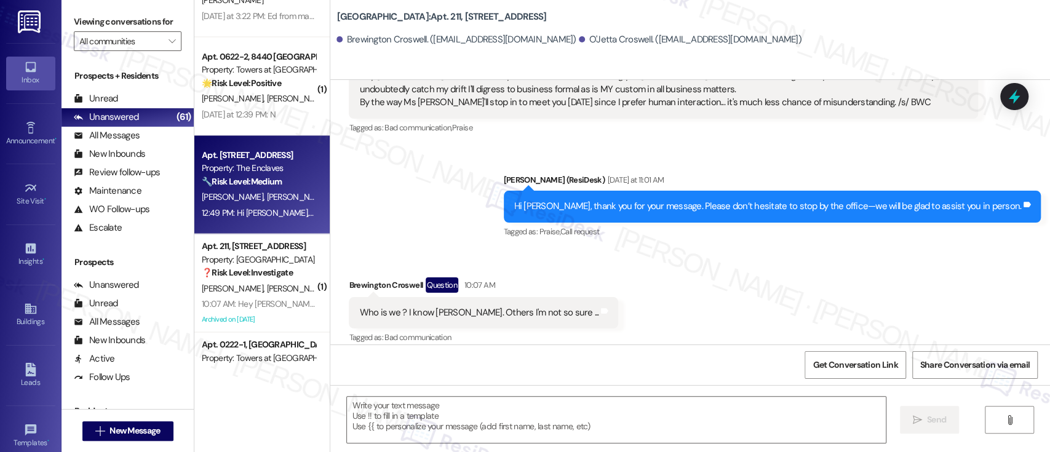
type textarea "Fetching suggested responses. Please feel free to read through the conversation…"
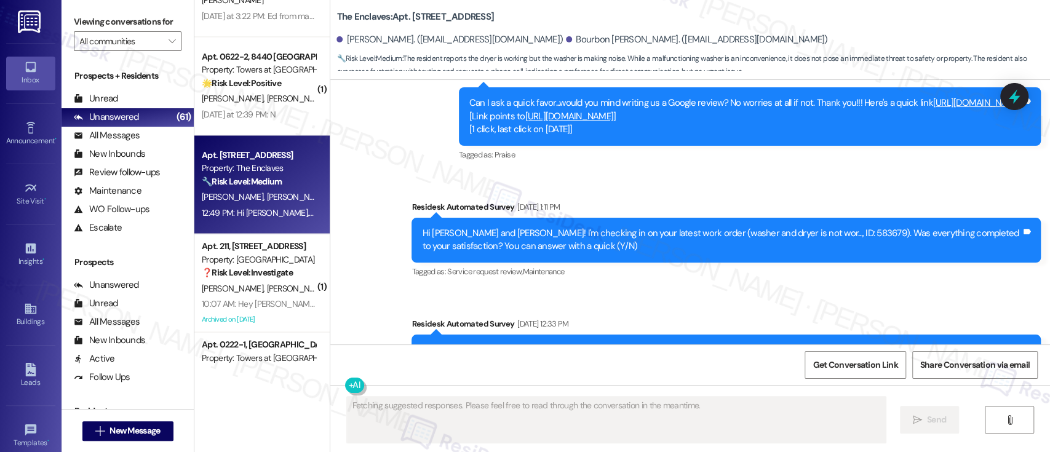
scroll to position [2825, 0]
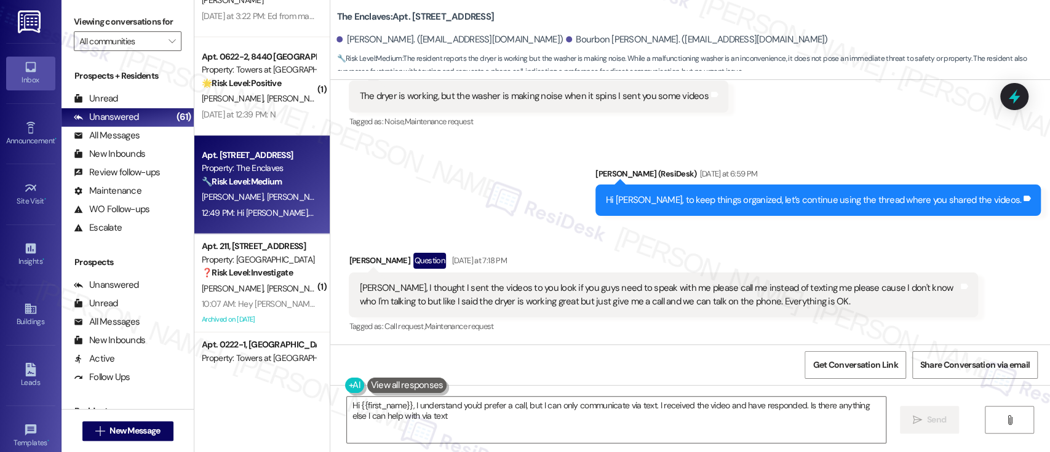
type textarea "Hi {{first_name}}, I understand you'd prefer a call, but I can only communicate…"
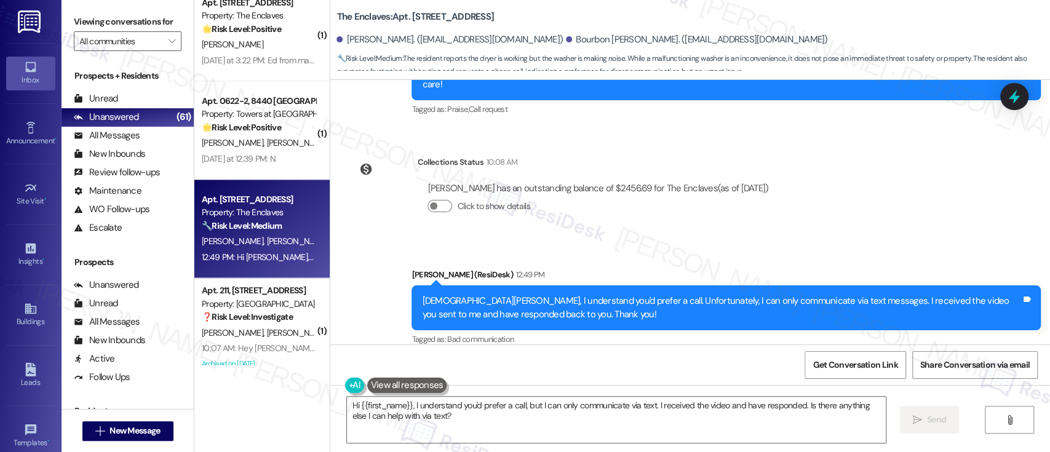
scroll to position [1260, 0]
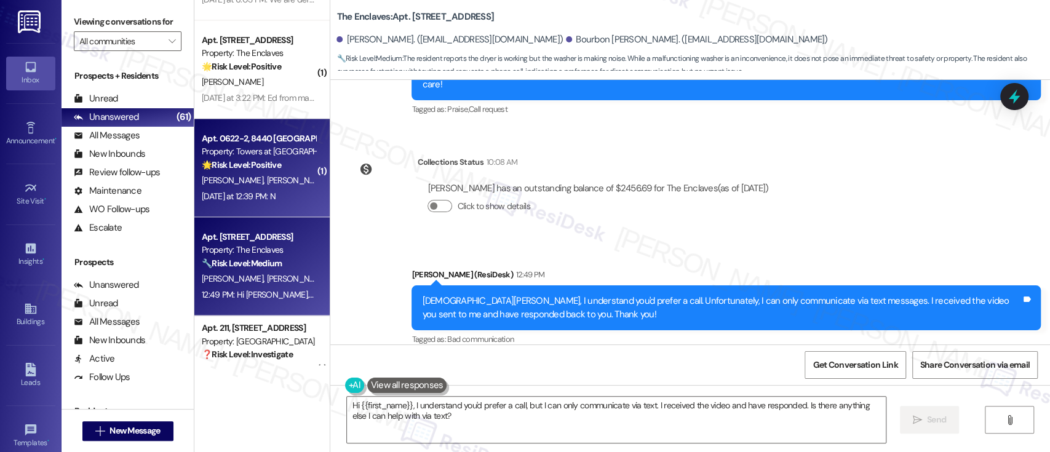
click at [233, 191] on div "[DATE] at 12:39 PM: N [DATE] at 12:39 PM: N" at bounding box center [239, 196] width 74 height 11
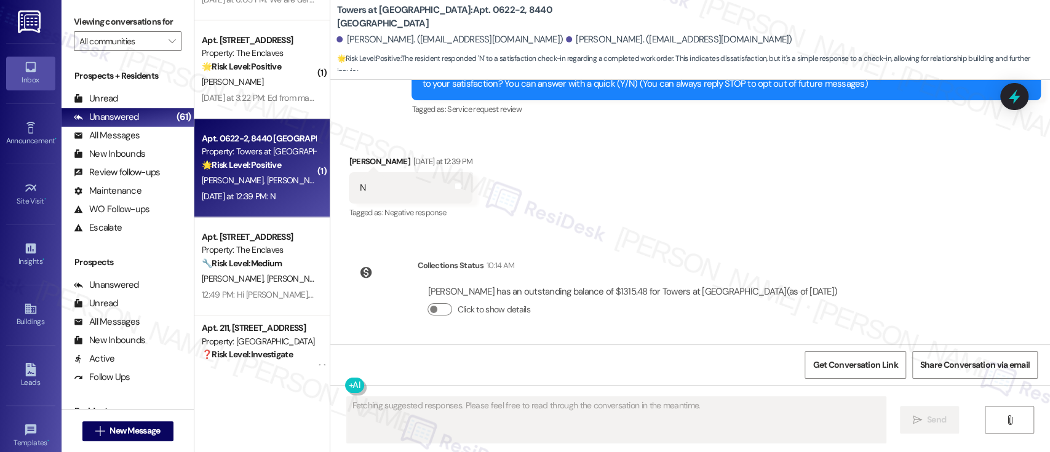
scroll to position [0, 0]
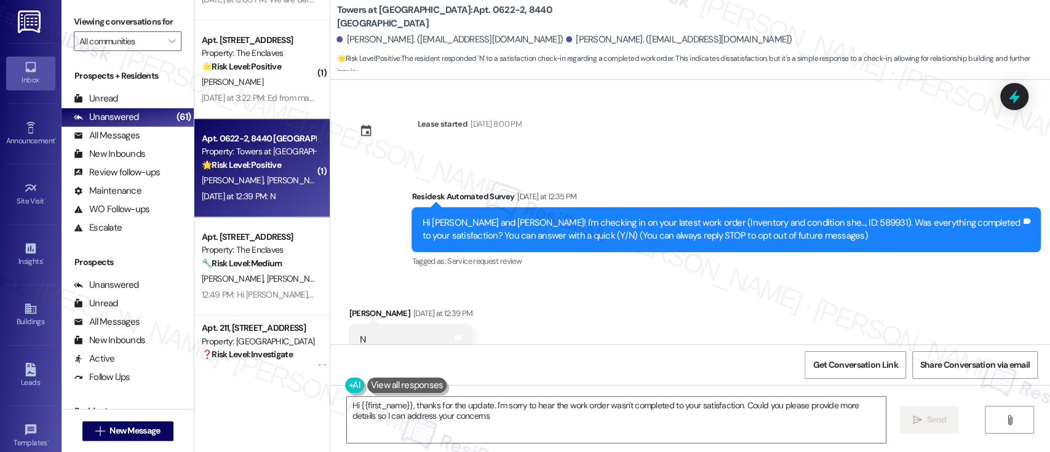
type textarea "Hi {{first_name}}, thanks for the update. I'm sorry to hear the work order wasn…"
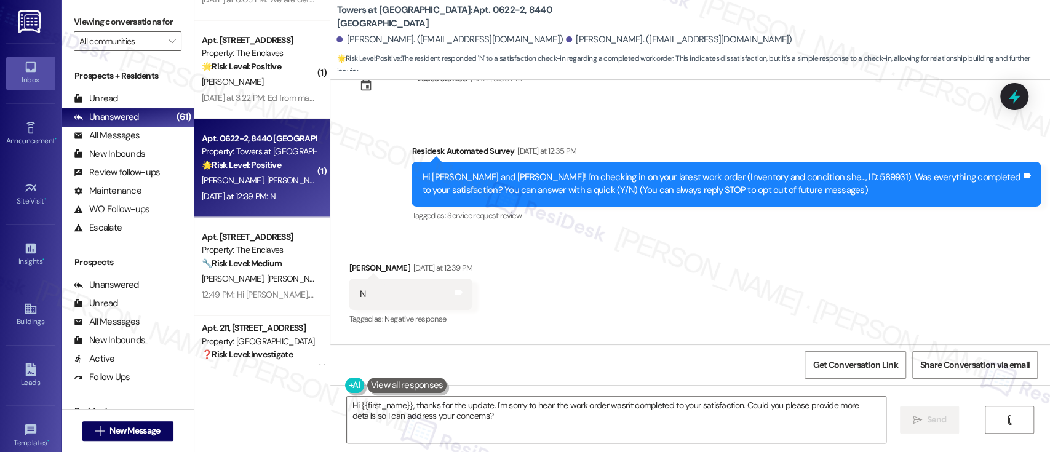
scroll to position [82, 0]
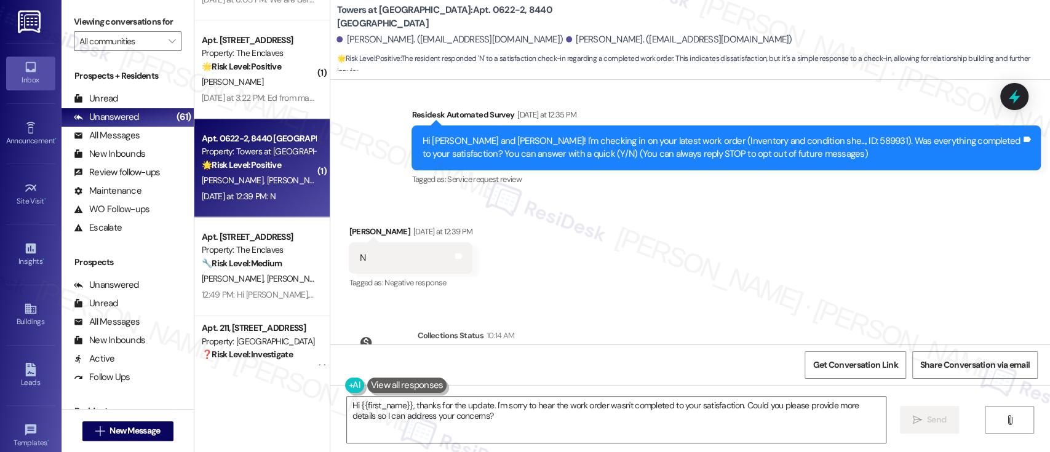
click at [788, 142] on div "Hi [PERSON_NAME] and [PERSON_NAME]! I'm checking in on your latest work order (…" at bounding box center [721, 148] width 599 height 26
copy div "589931"
click at [743, 229] on div "Received via SMS [PERSON_NAME] [DATE] at 12:39 PM N Tags and notes Tagged as: N…" at bounding box center [690, 250] width 720 height 104
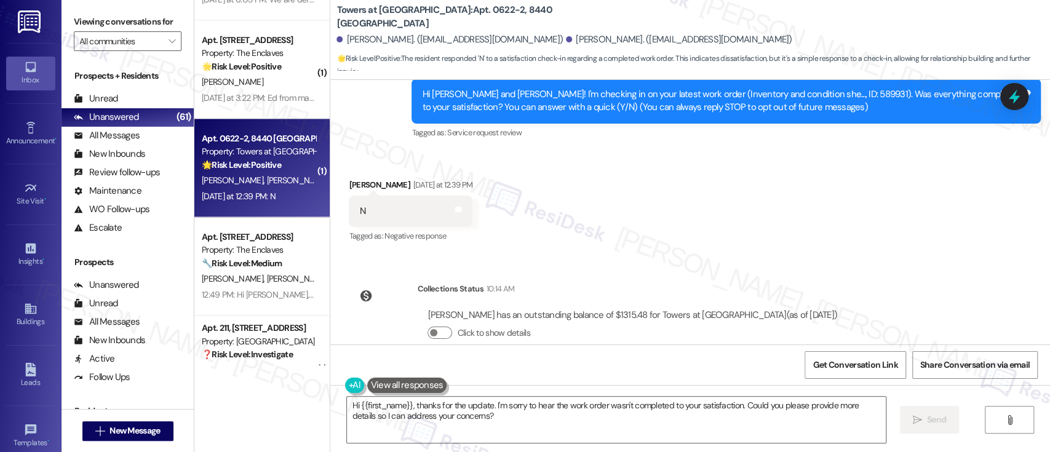
scroll to position [152, 0]
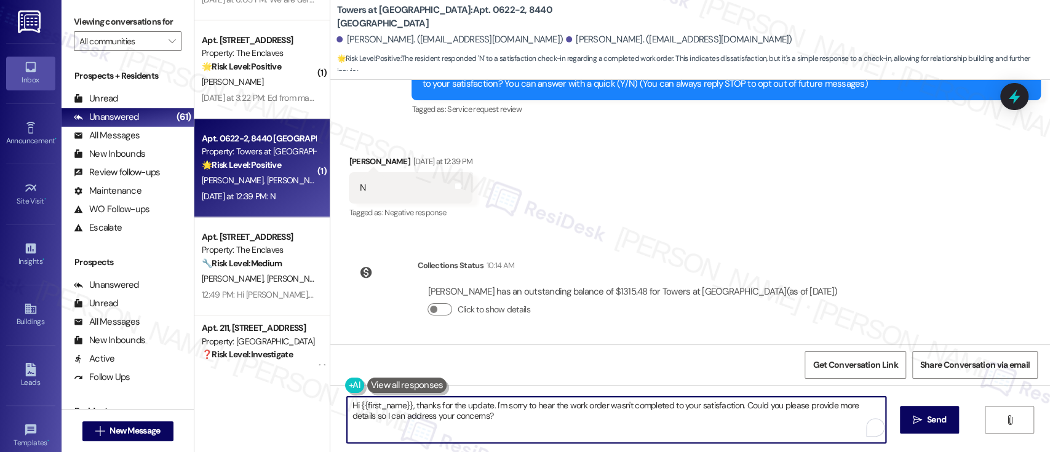
drag, startPoint x: 731, startPoint y: 419, endPoint x: 730, endPoint y: 409, distance: 10.5
click at [730, 417] on textarea "Hi {{first_name}}, thanks for the update. I'm sorry to hear the work order wasn…" at bounding box center [616, 420] width 538 height 46
click at [738, 406] on textarea "Hi {{first_name}}, thanks for the update. I'm sorry to hear the work order wasn…" at bounding box center [616, 420] width 538 height 46
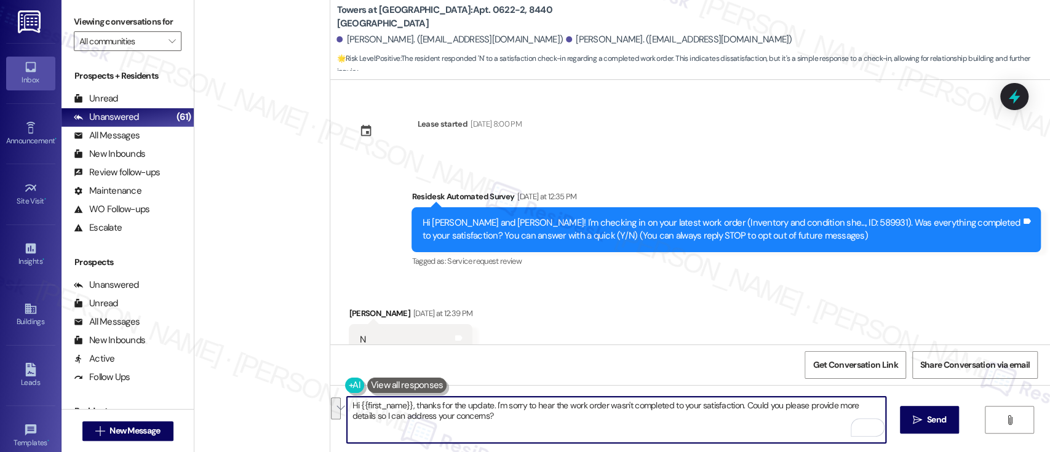
scroll to position [152, 0]
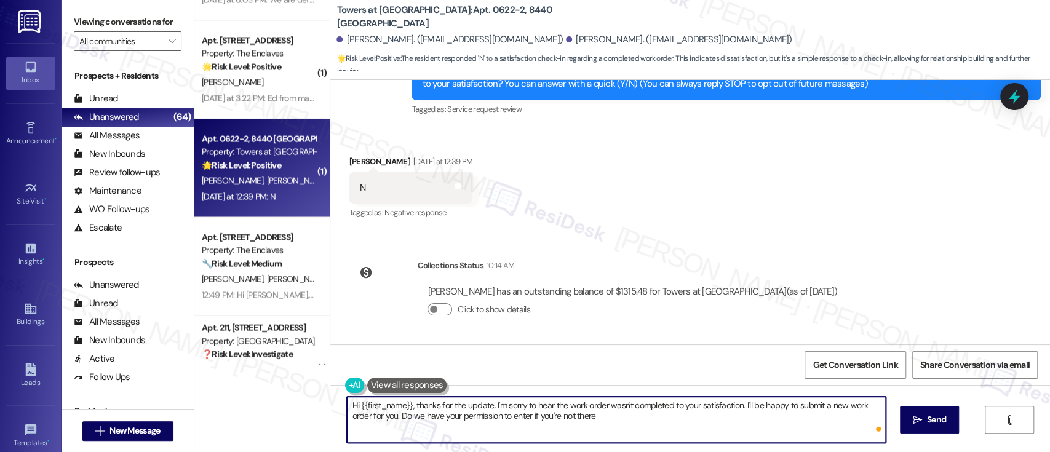
type textarea "Hi {{first_name}}, thanks for the update. I'm sorry to hear the work order wasn…"
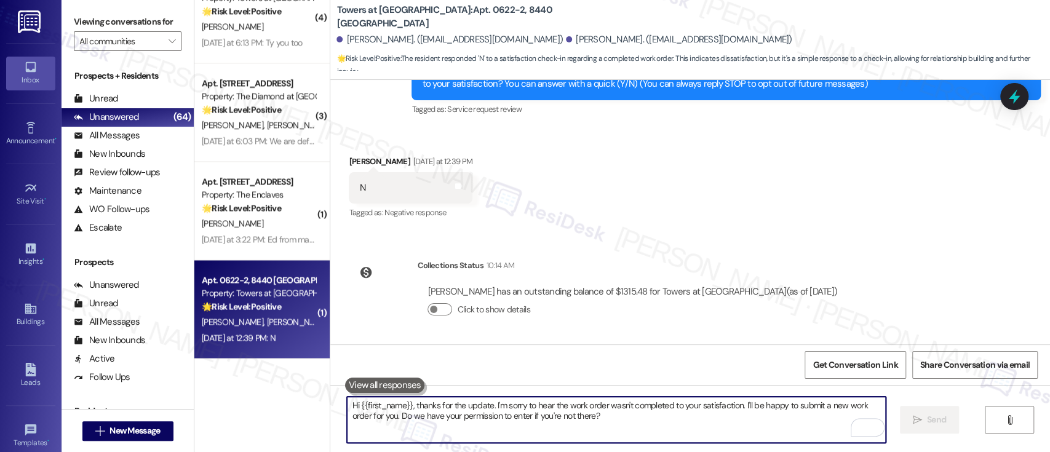
scroll to position [1177, 0]
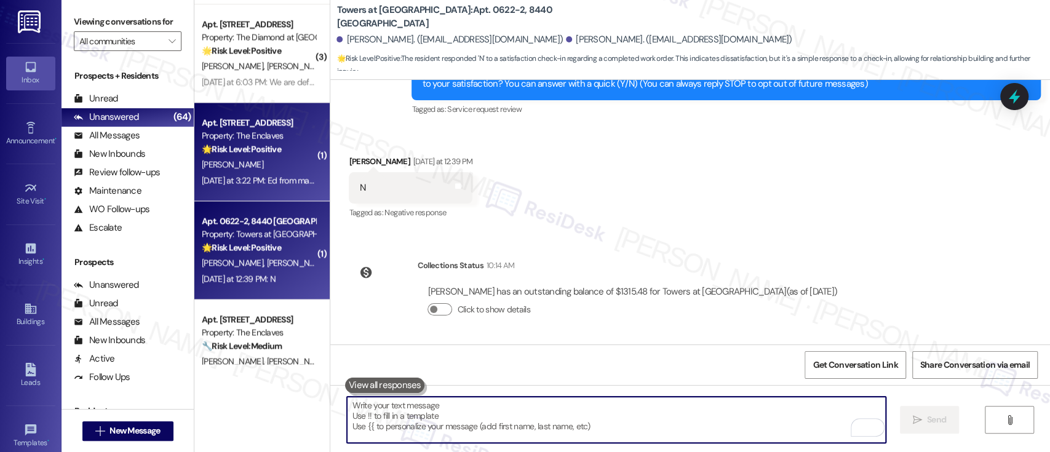
click at [231, 159] on div "[PERSON_NAME]" at bounding box center [259, 164] width 116 height 15
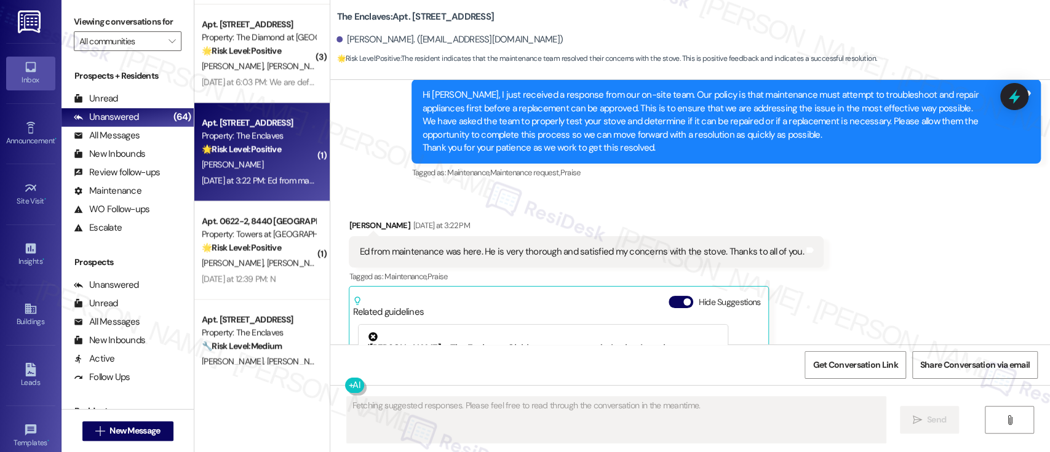
scroll to position [3593, 0]
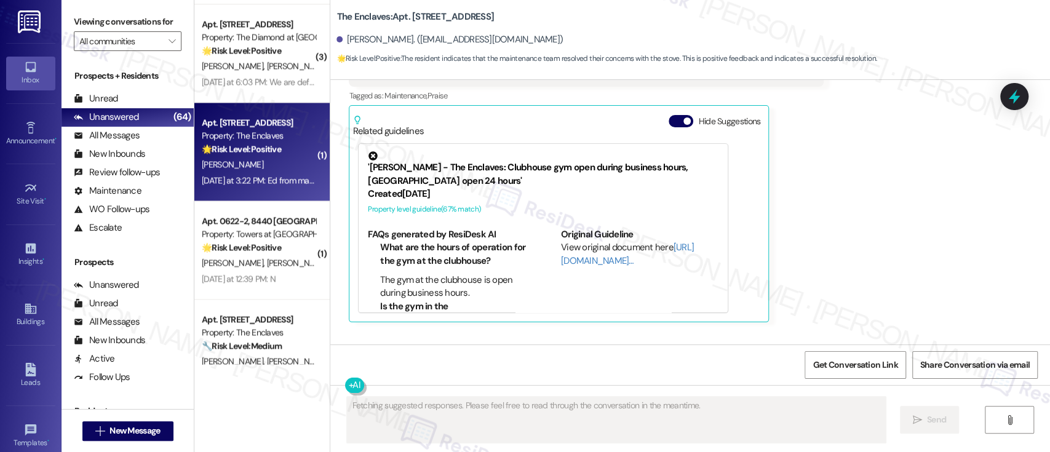
drag, startPoint x: 671, startPoint y: 135, endPoint x: 670, endPoint y: 151, distance: 16.1
click at [670, 127] on button "Hide Suggestions" at bounding box center [681, 121] width 25 height 12
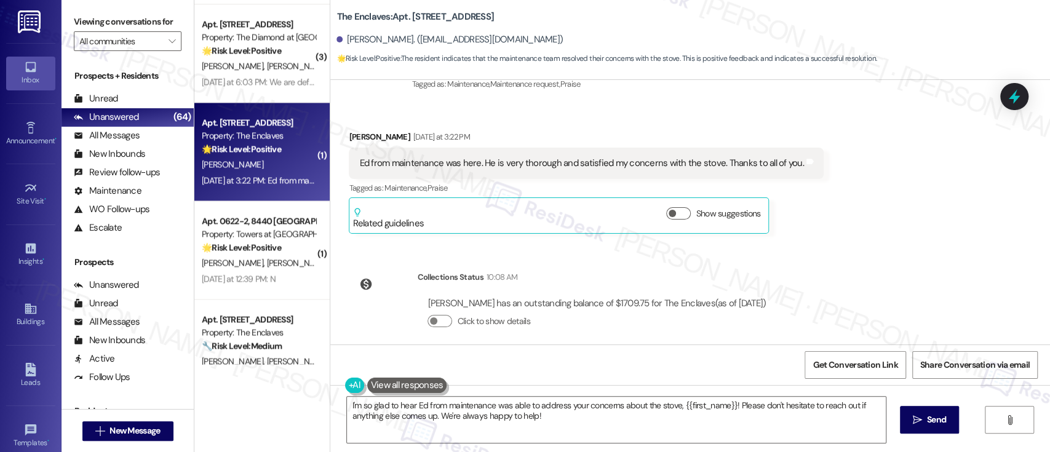
scroll to position [3525, 0]
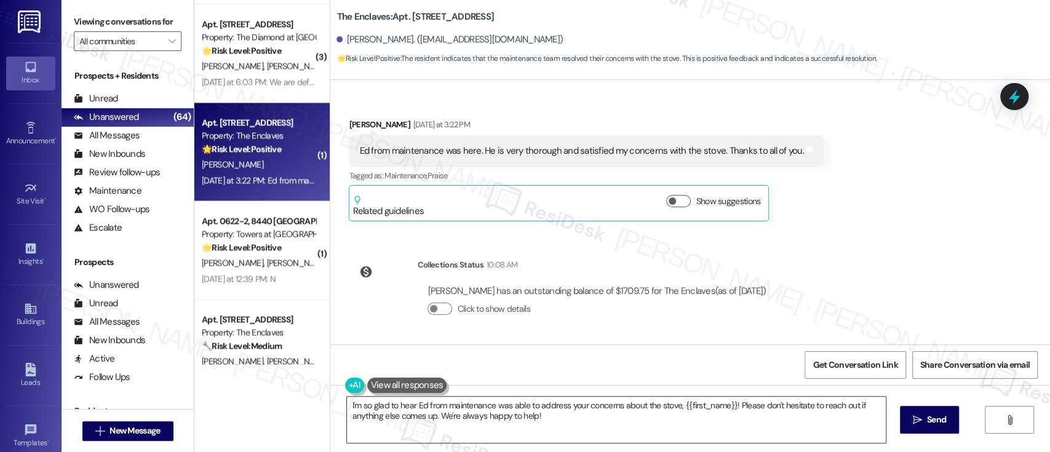
click at [777, 423] on textarea "I'm so glad to hear Ed from maintenance was able to address your concerns about…" at bounding box center [616, 420] width 538 height 46
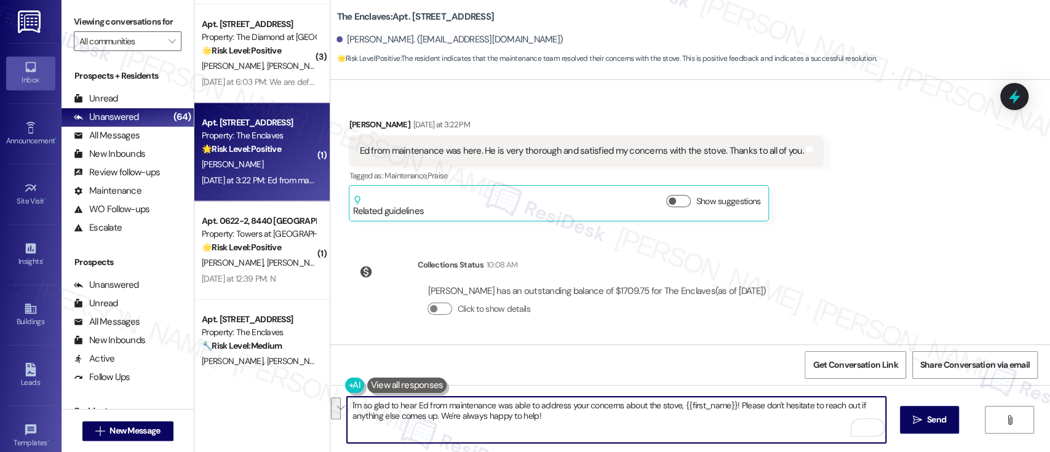
drag, startPoint x: 734, startPoint y: 423, endPoint x: 732, endPoint y: 409, distance: 14.9
click at [732, 409] on textarea "I'm so glad to hear Ed from maintenance was able to address your concerns about…" at bounding box center [616, 420] width 538 height 46
paste textarea "If you don’t mind, would you be willing to share your feedback as a Google revi…"
type textarea "I'm so glad to hear Ed from maintenance was able to address your concerns about…"
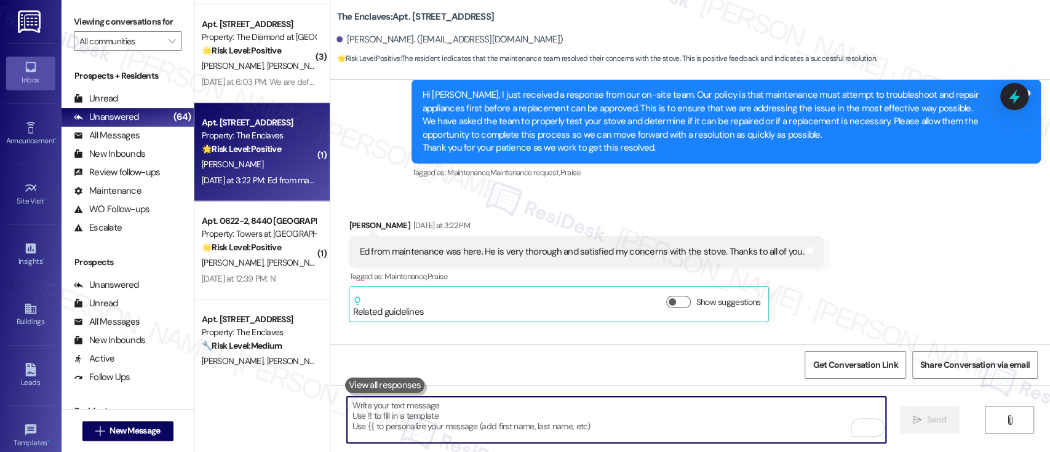
scroll to position [1095, 0]
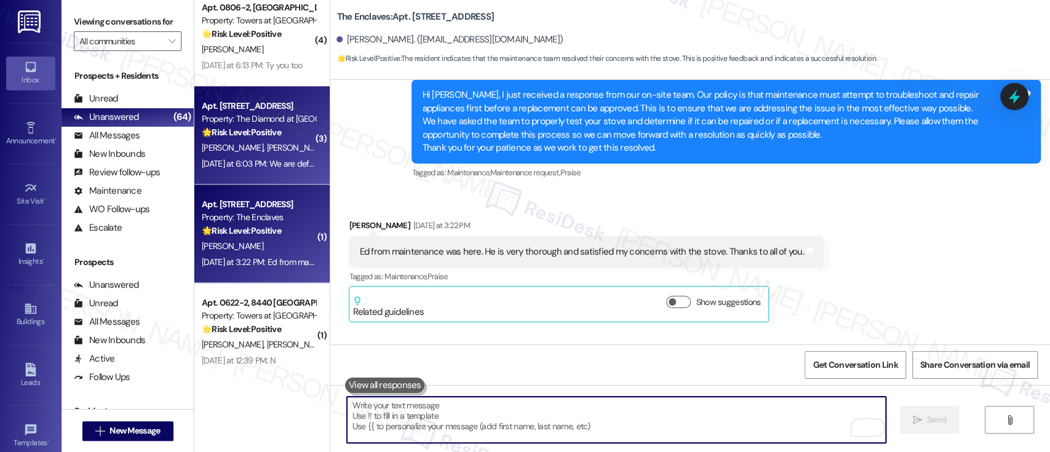
click at [249, 129] on strong "🌟 Risk Level: Positive" at bounding box center [241, 132] width 79 height 11
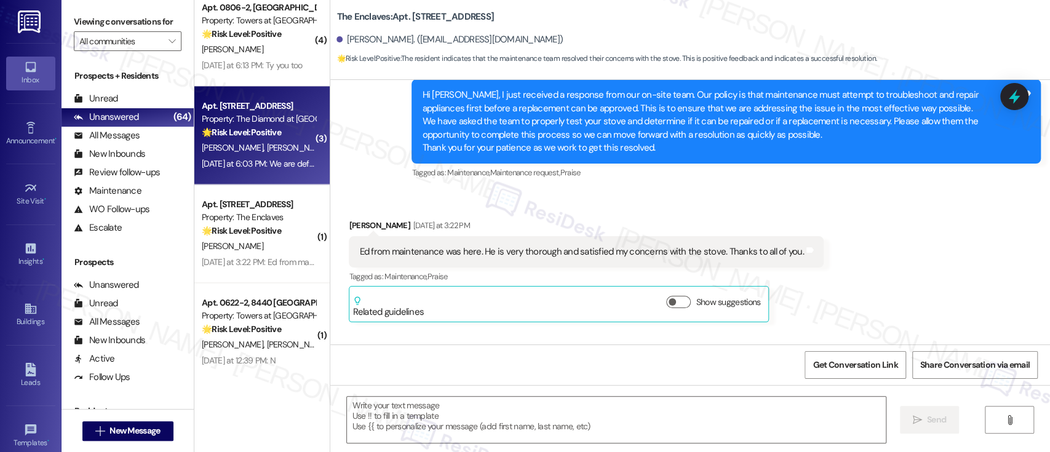
type textarea "Fetching suggested responses. Please feel free to read through the conversation…"
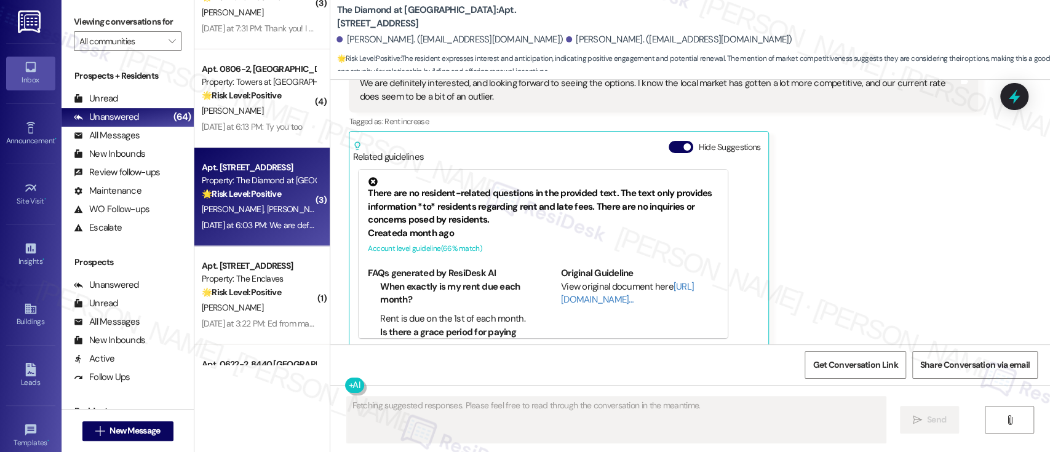
scroll to position [1014, 0]
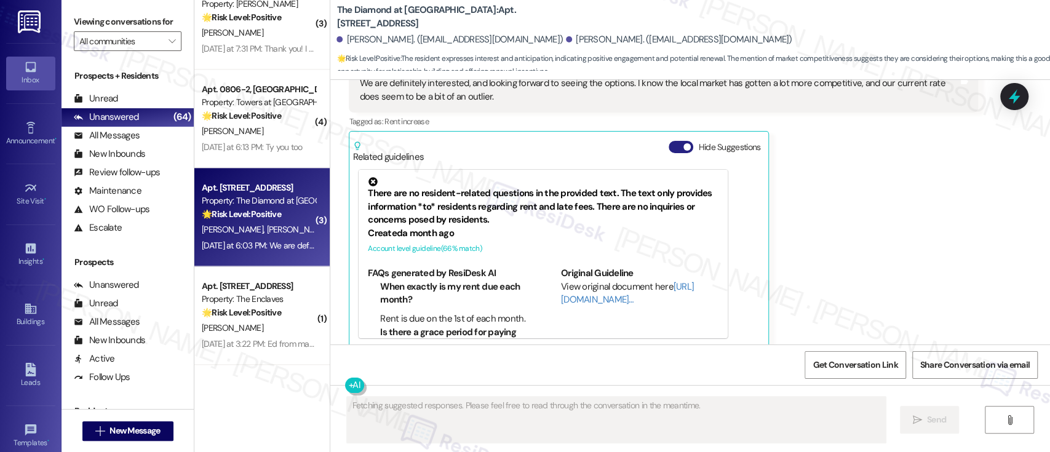
click at [672, 141] on button "Hide Suggestions" at bounding box center [681, 147] width 25 height 12
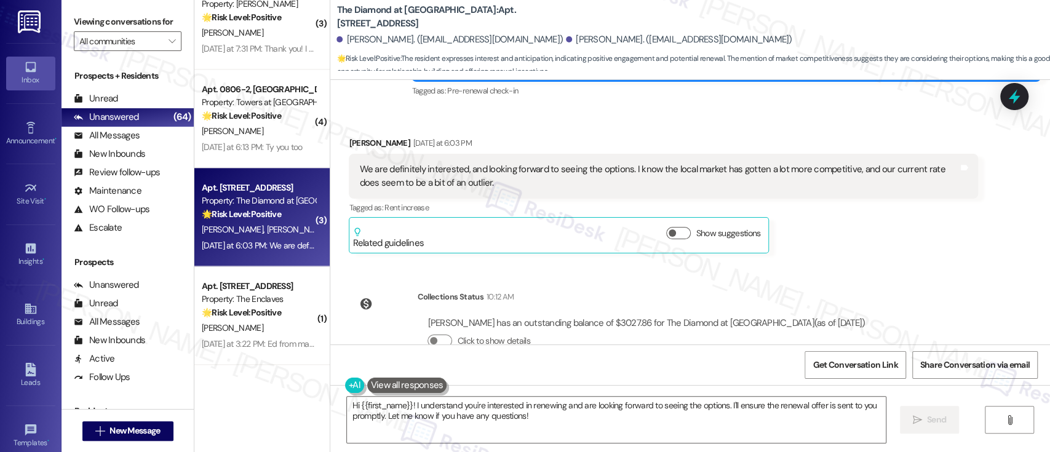
scroll to position [2172, 0]
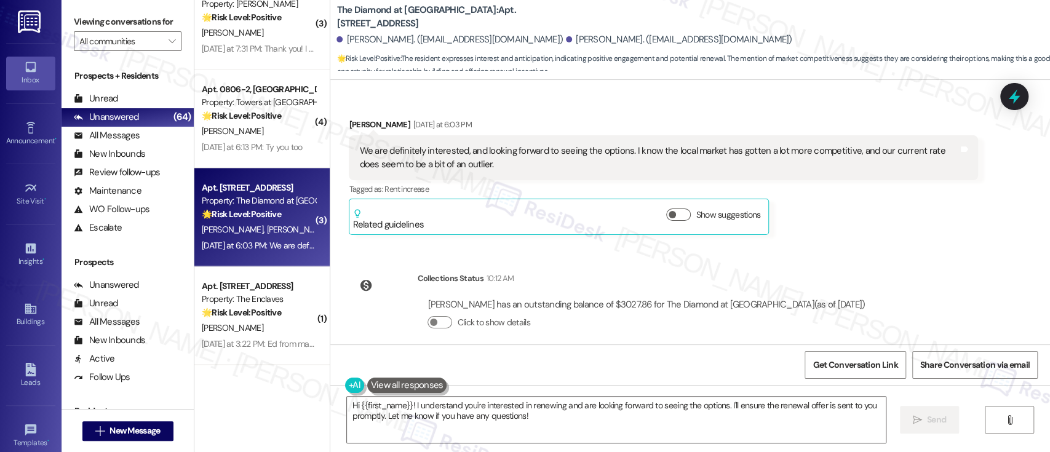
click at [351, 118] on div "[PERSON_NAME] [DATE] at 6:03 PM" at bounding box center [664, 126] width 630 height 17
copy div "[PERSON_NAME]"
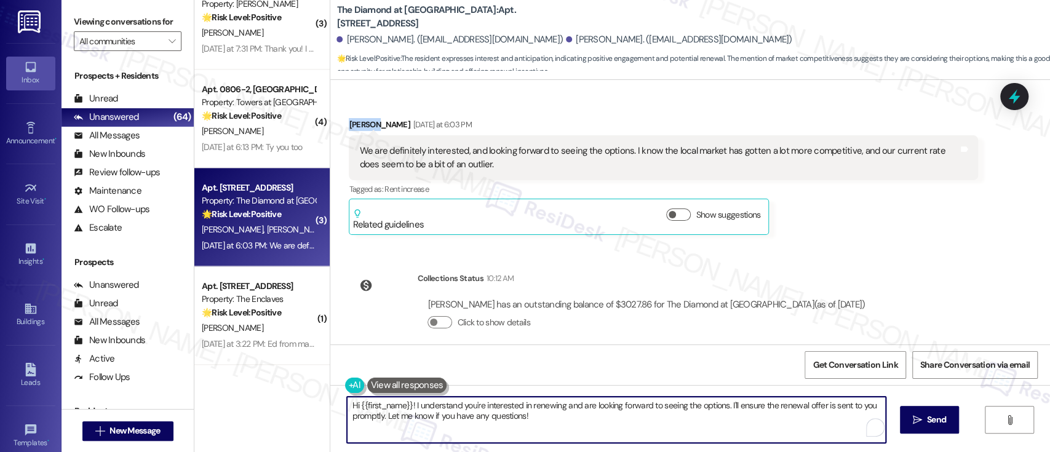
click at [375, 400] on textarea "Hi {{first_name}}! I understand you're interested in renewing and are looking f…" at bounding box center [616, 420] width 538 height 46
paste textarea "[PERSON_NAME]"
click at [431, 423] on textarea "Hi [PERSON_NAME]! Thank you for sharing your thoughts with the upcoming lease r…" at bounding box center [616, 420] width 538 height 46
click at [561, 427] on textarea "Hi [PERSON_NAME]! Thank you for sharing your thoughts with the upcoming lease r…" at bounding box center [616, 420] width 538 height 46
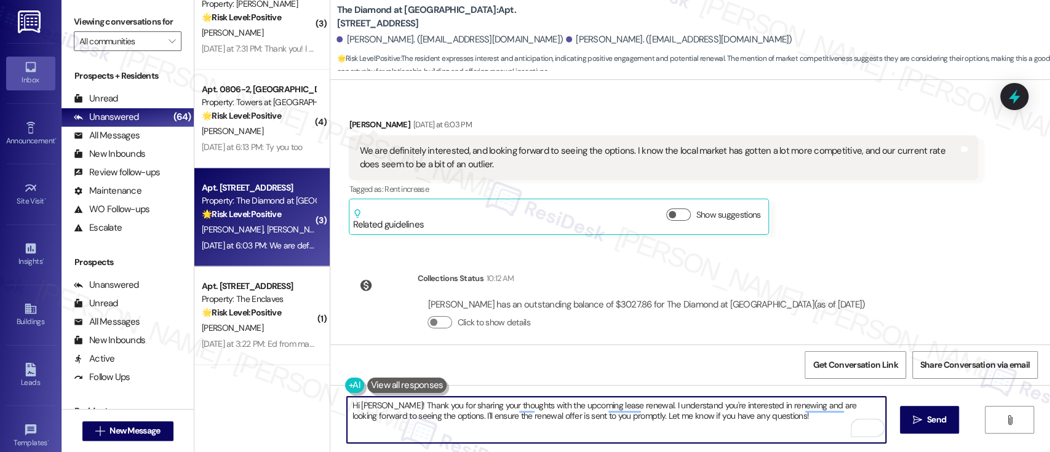
click at [750, 420] on textarea "Hi [PERSON_NAME]! Thank you for sharing your thoughts with the upcoming lease r…" at bounding box center [616, 420] width 538 height 46
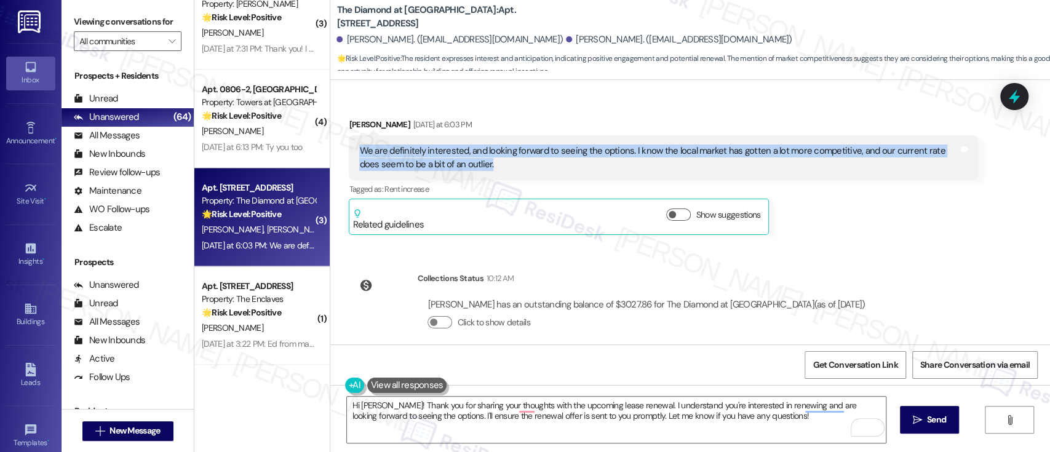
drag, startPoint x: 487, startPoint y: 146, endPoint x: 354, endPoint y: 135, distance: 133.9
click at [359, 145] on div "We are definitely interested, and looking forward to seeing the options. I know…" at bounding box center [658, 158] width 599 height 26
copy div "We are definitely interested, and looking forward to seeing the options. I know…"
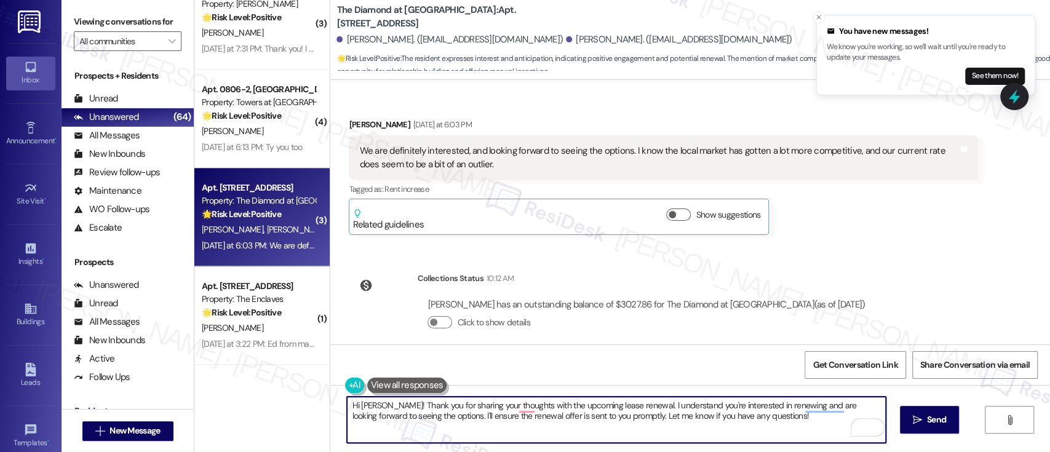
click at [482, 410] on textarea "Hi [PERSON_NAME]! Thank you for sharing your thoughts with the upcoming lease r…" at bounding box center [616, 420] width 538 height 46
paste textarea "{{first_name}}, Thanks for your response! I’m glad to hear you’re interested in…"
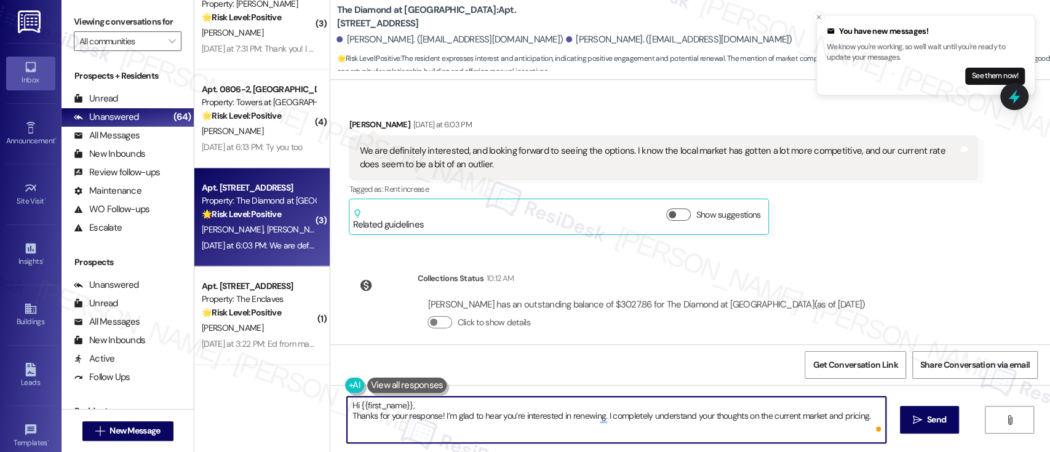
click at [430, 407] on textarea "Hi {{first_name}}, Thanks for your response! I’m glad to hear you’re interested…" at bounding box center [616, 420] width 538 height 46
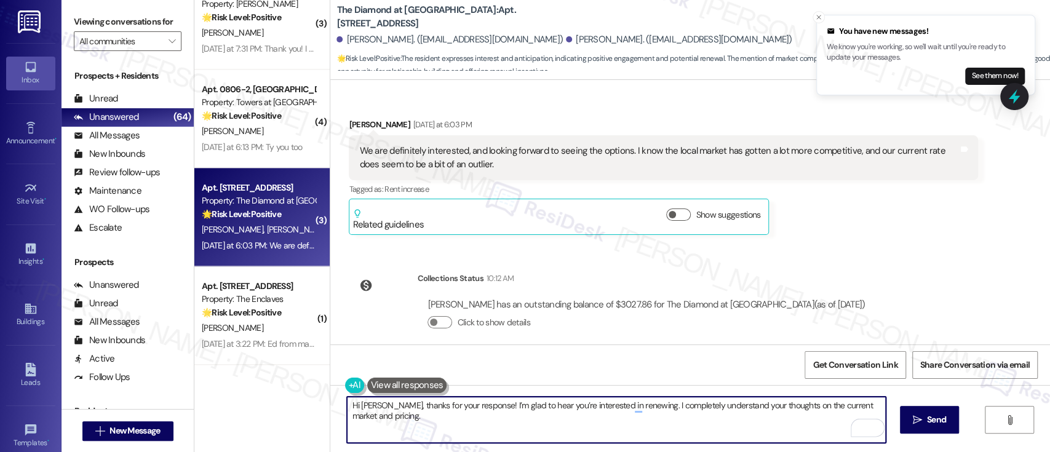
click at [436, 405] on textarea "Hi [PERSON_NAME], thanks for your response! I’m glad to hear you’re interested …" at bounding box center [616, 420] width 538 height 46
type textarea "Hi [PERSON_NAME], thanks for your response! I’m glad to hear you’re interested …"
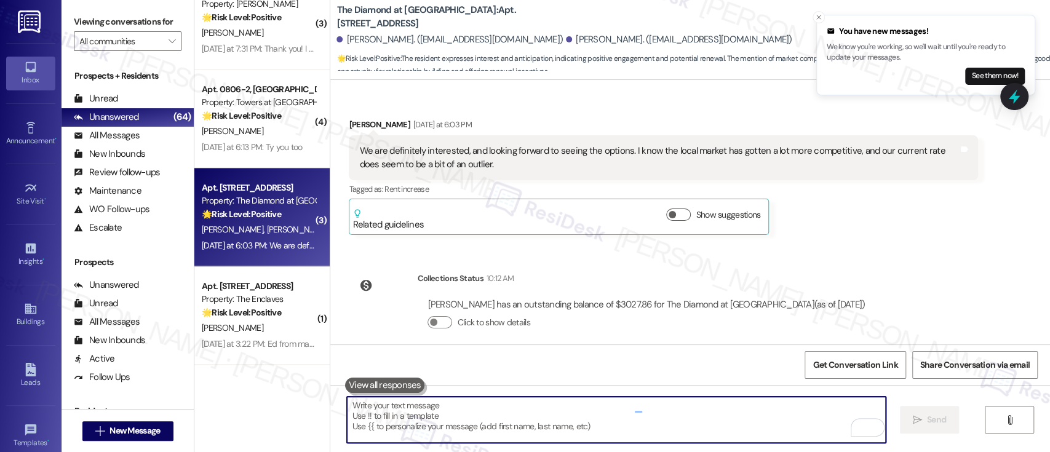
scroll to position [2058, 0]
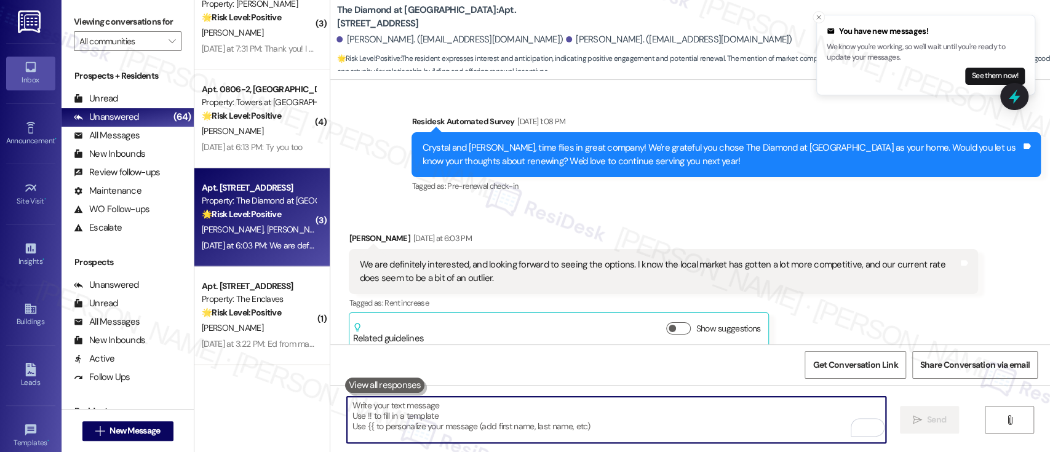
paste textarea "While the renewal options haven’t gone out just yet, I’d love to get a sense of…"
type textarea "While the renewal options haven’t gone out just yet, I’d love to get a sense of…"
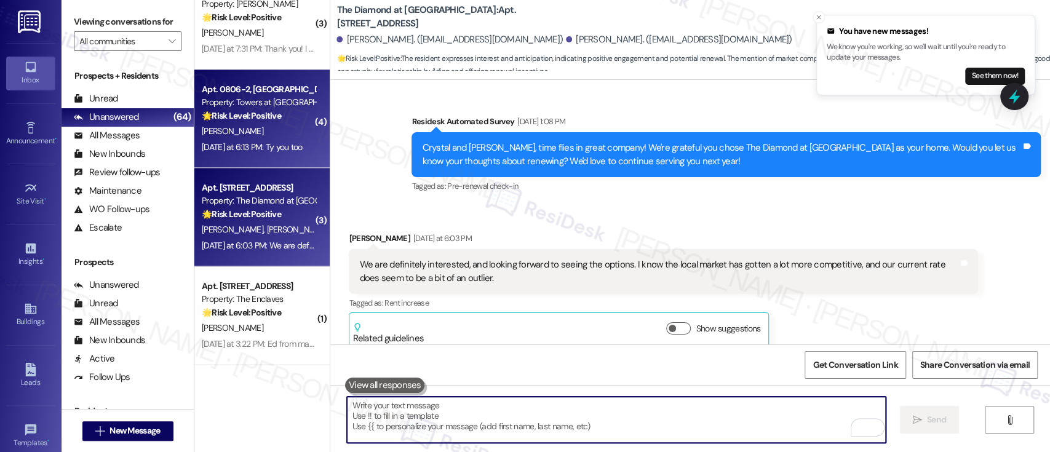
click at [209, 130] on span "[PERSON_NAME]" at bounding box center [233, 131] width 62 height 11
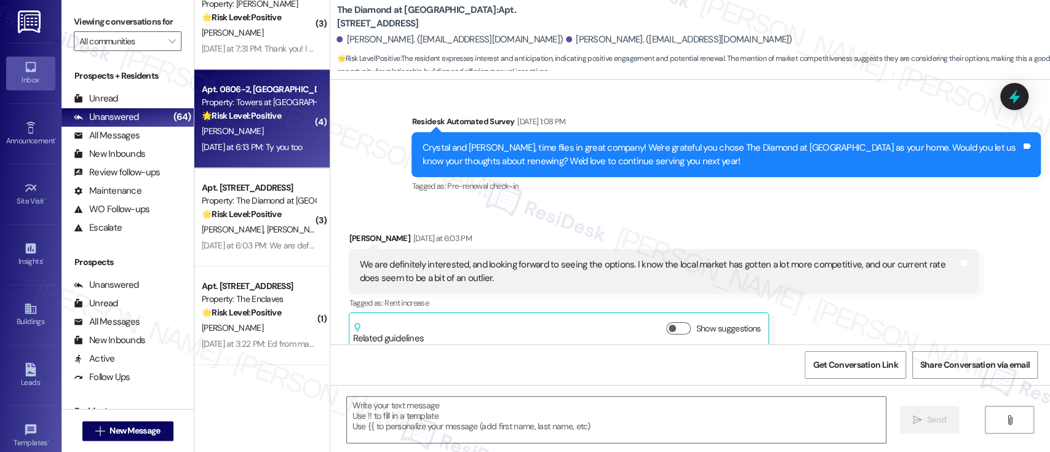
type textarea "Fetching suggested responses. Please feel free to read through the conversation…"
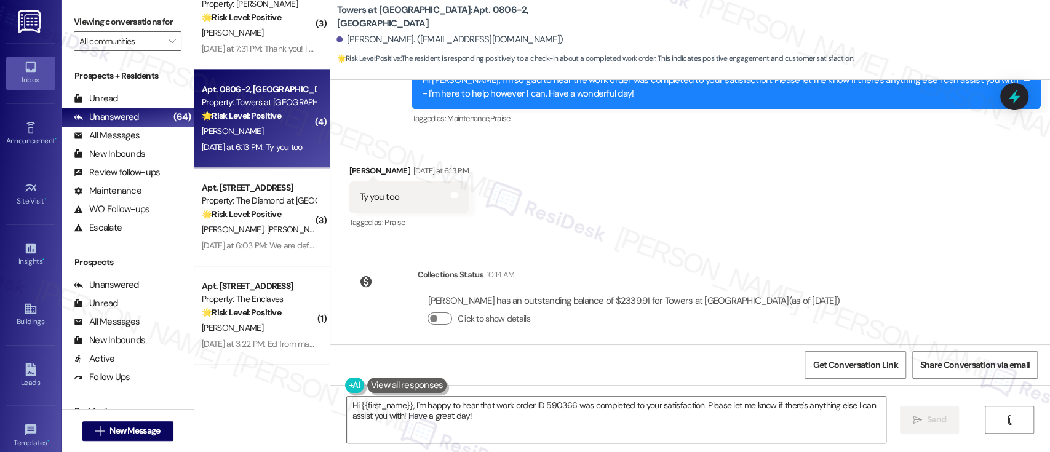
scroll to position [3627, 0]
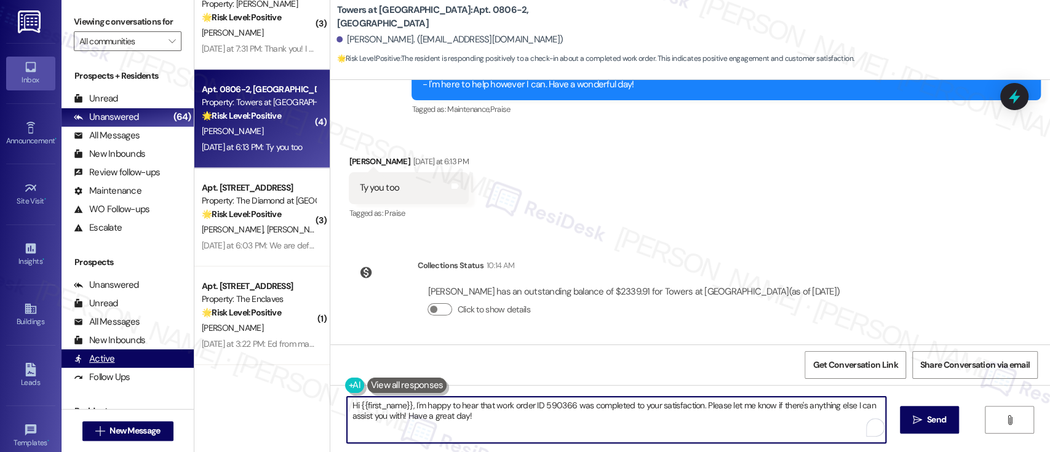
drag, startPoint x: 474, startPoint y: 424, endPoint x: 68, endPoint y: 357, distance: 412.3
click at [68, 357] on div "Viewing conversations for All communities  Prospects + Residents Unread (0) Un…" at bounding box center [556, 226] width 989 height 452
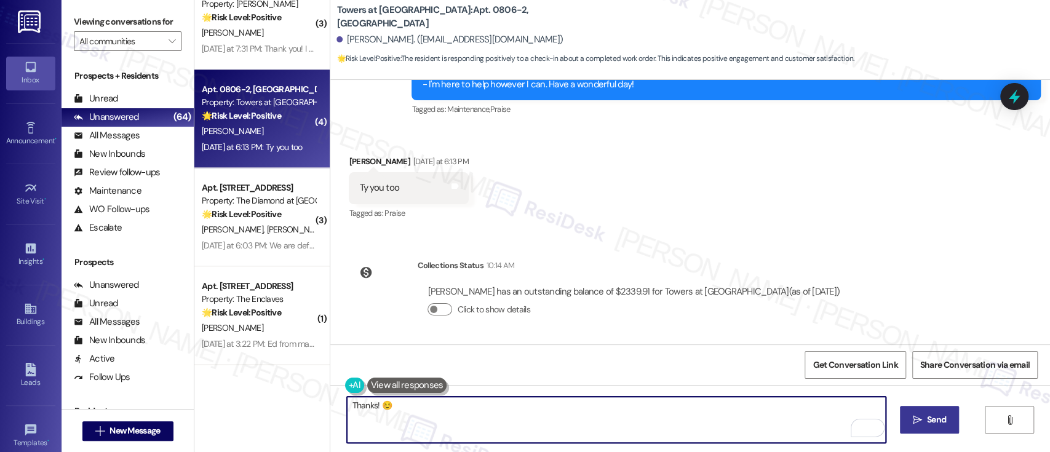
type textarea "Thanks! ☺️"
click at [927, 423] on span "Send" at bounding box center [936, 420] width 19 height 13
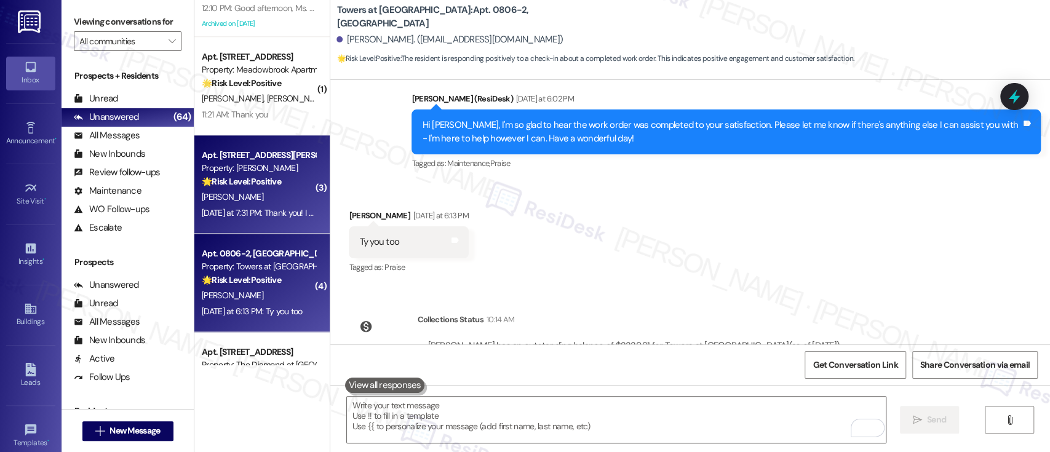
scroll to position [3513, 0]
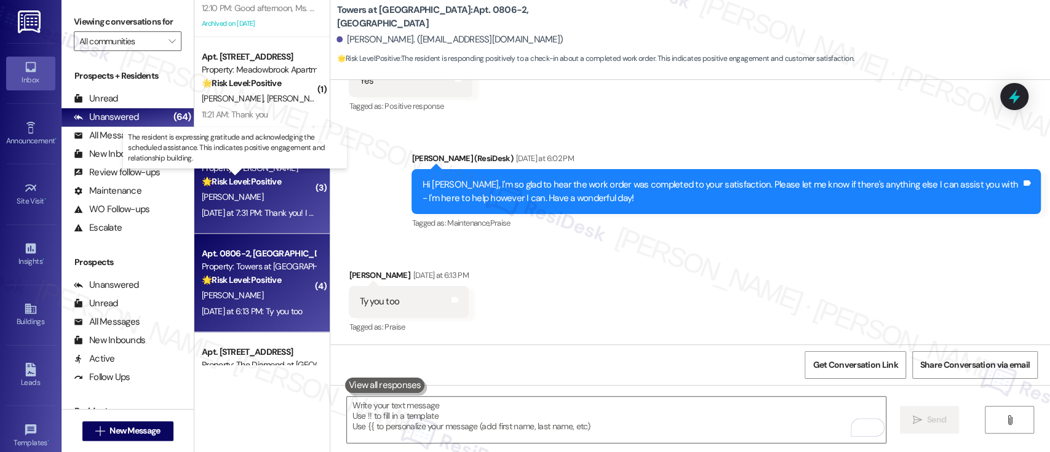
click at [223, 177] on strong "🌟 Risk Level: Positive" at bounding box center [241, 181] width 79 height 11
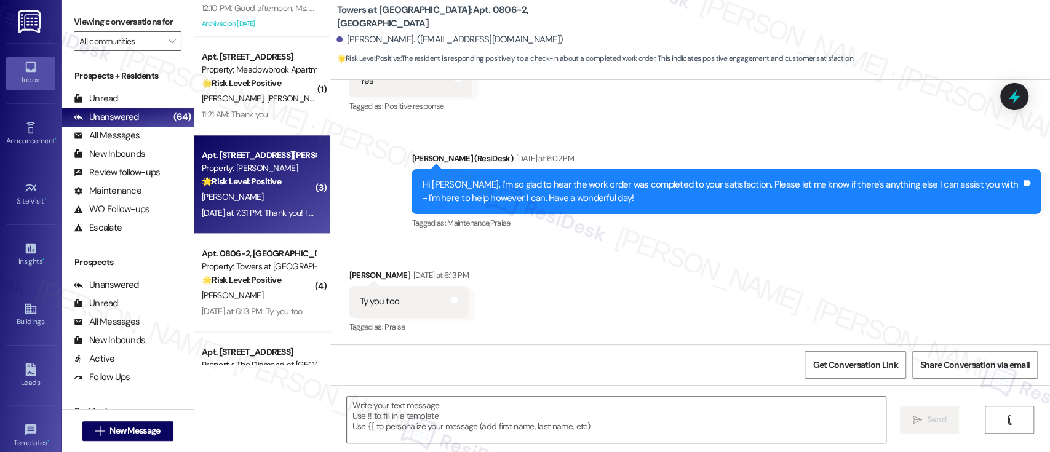
type textarea "Fetching suggested responses. Please feel free to read through the conversation…"
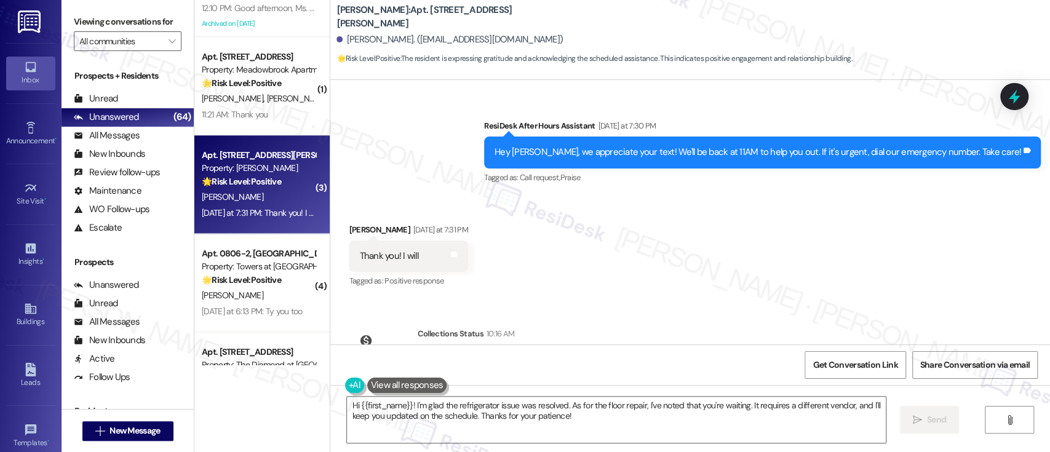
scroll to position [3057, 0]
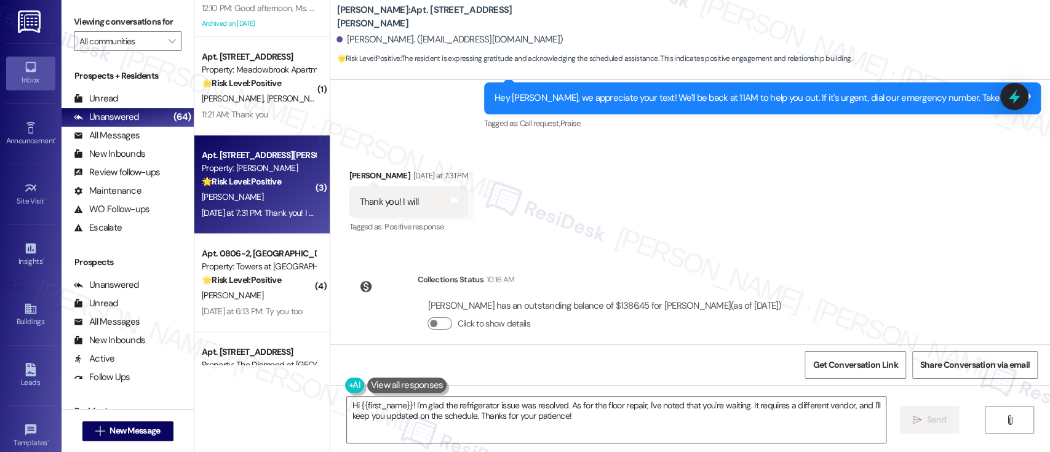
click at [804, 302] on div "Lease started [DATE] 8:00 PM Survey, sent via SMS Residesk Automated Survey [DA…" at bounding box center [690, 212] width 720 height 265
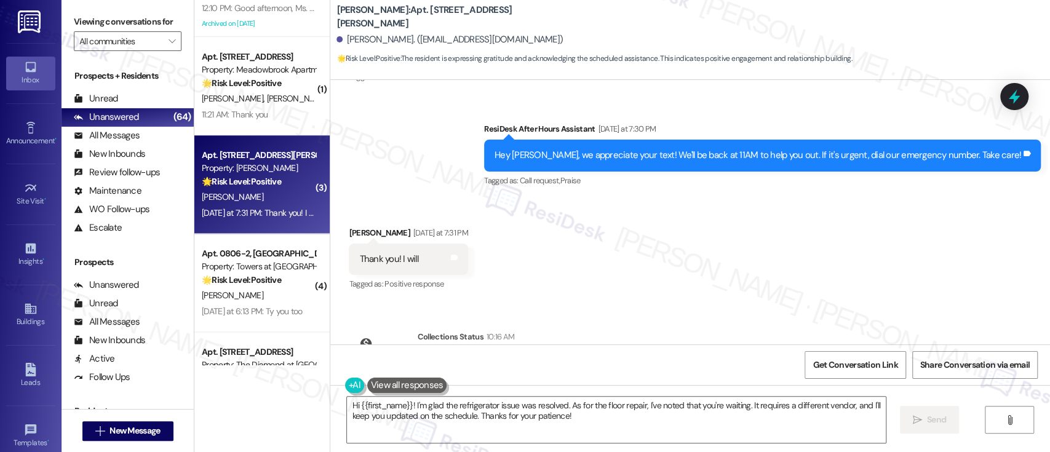
scroll to position [2975, 0]
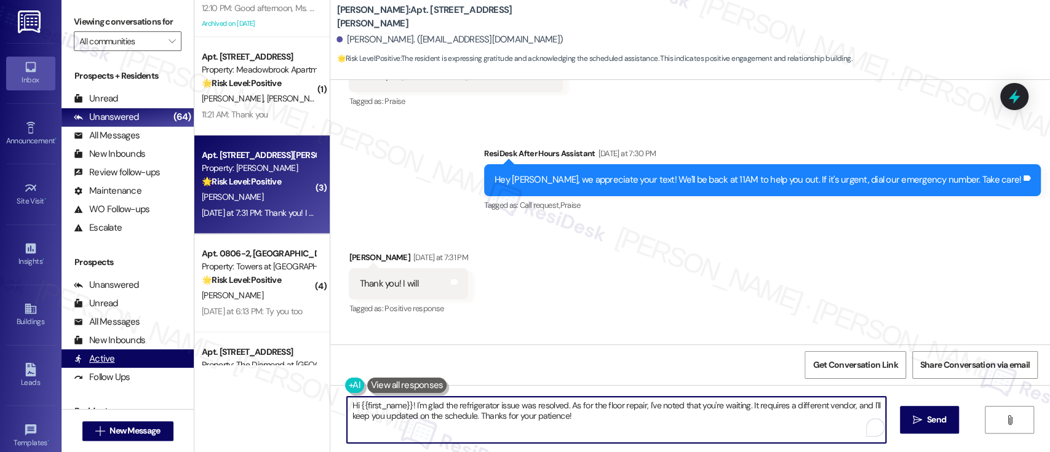
drag, startPoint x: 645, startPoint y: 433, endPoint x: 99, endPoint y: 352, distance: 551.9
click at [62, 352] on div "Viewing conversations for All communities  Prospects + Residents Unread (0) Un…" at bounding box center [556, 226] width 989 height 452
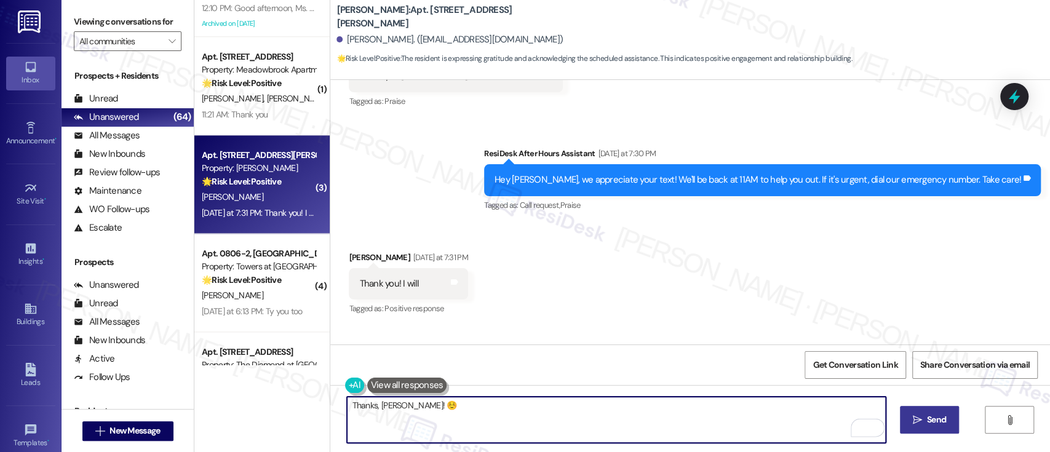
type textarea "Thanks, [PERSON_NAME]! ☺️"
click at [940, 423] on span "Send" at bounding box center [936, 420] width 19 height 13
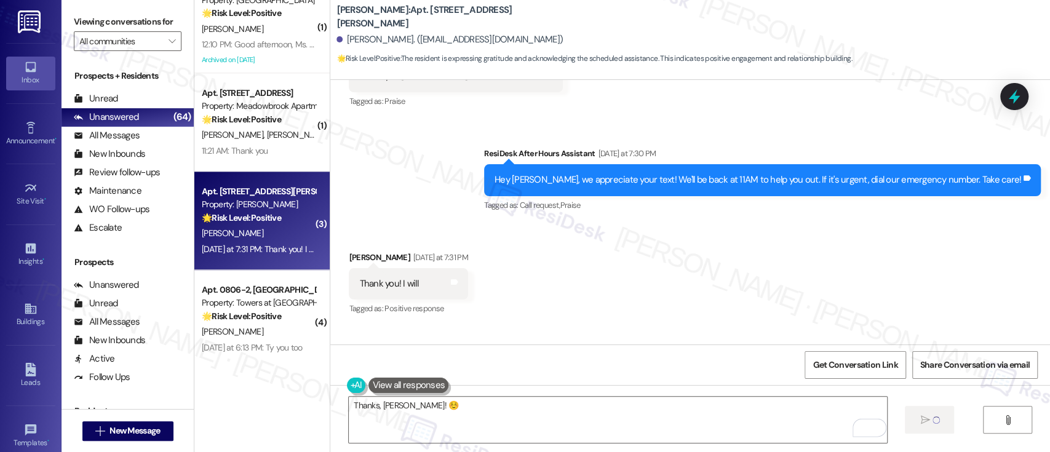
scroll to position [767, 0]
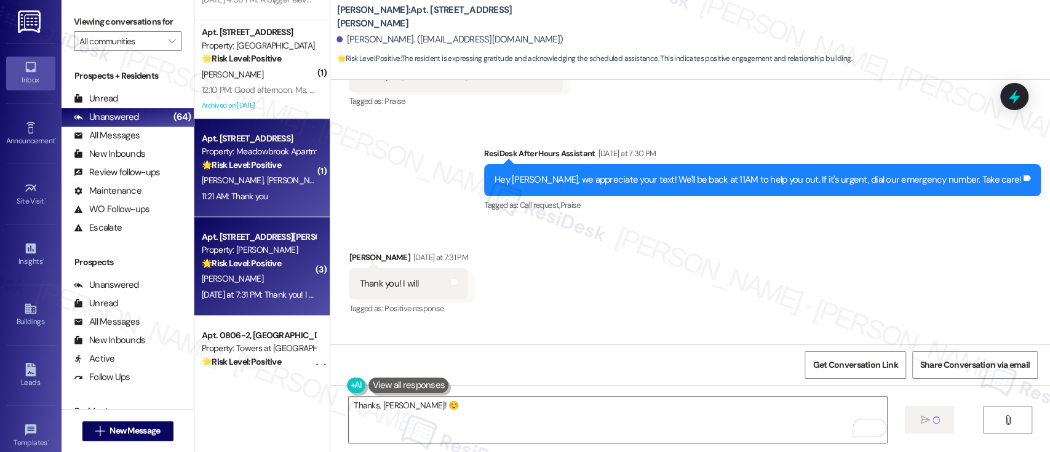
click at [256, 164] on strong "🌟 Risk Level: Positive" at bounding box center [241, 164] width 79 height 11
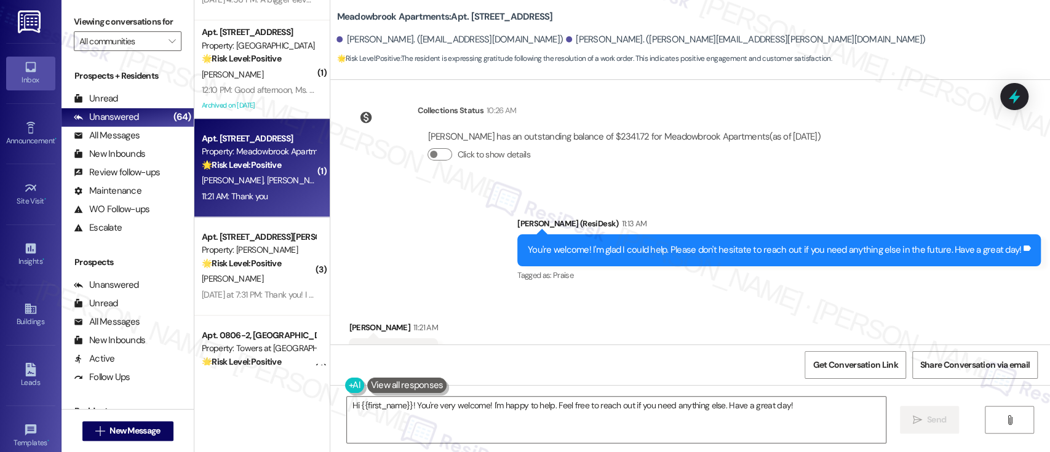
scroll to position [5866, 0]
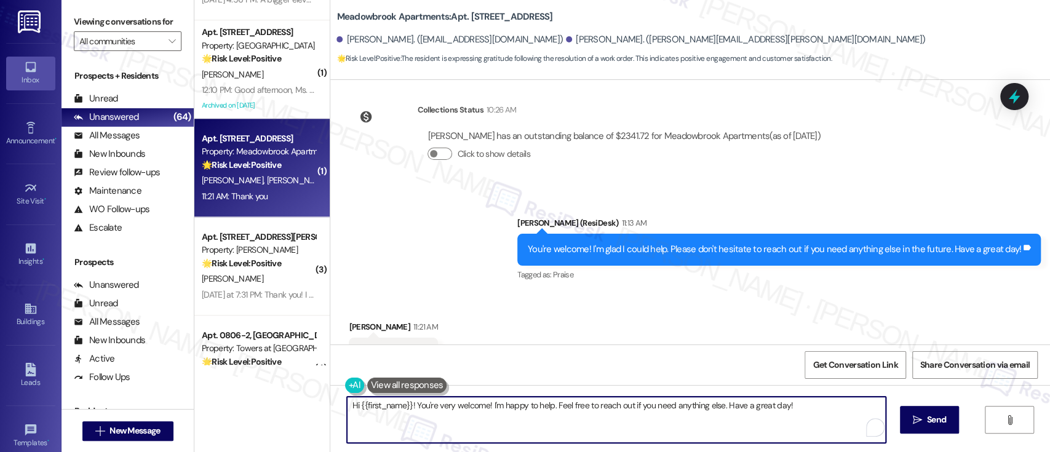
drag, startPoint x: 788, startPoint y: 406, endPoint x: 559, endPoint y: 439, distance: 231.8
click at [4, 404] on div "Inbox Go to Inbox Announcement • Send A Text Announcement Site Visit • Go to Si…" at bounding box center [525, 226] width 1050 height 452
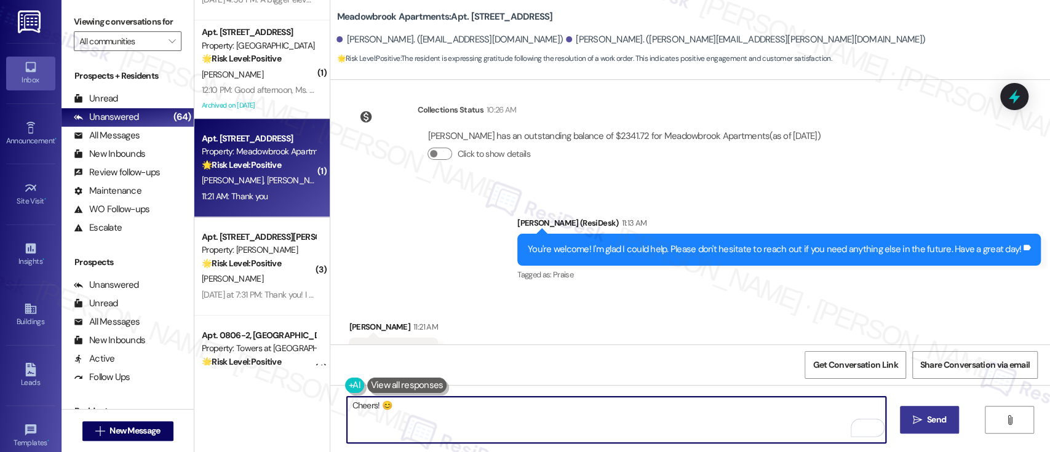
type textarea "Cheers! 😊"
click at [954, 425] on button " Send" at bounding box center [930, 420] width 60 height 28
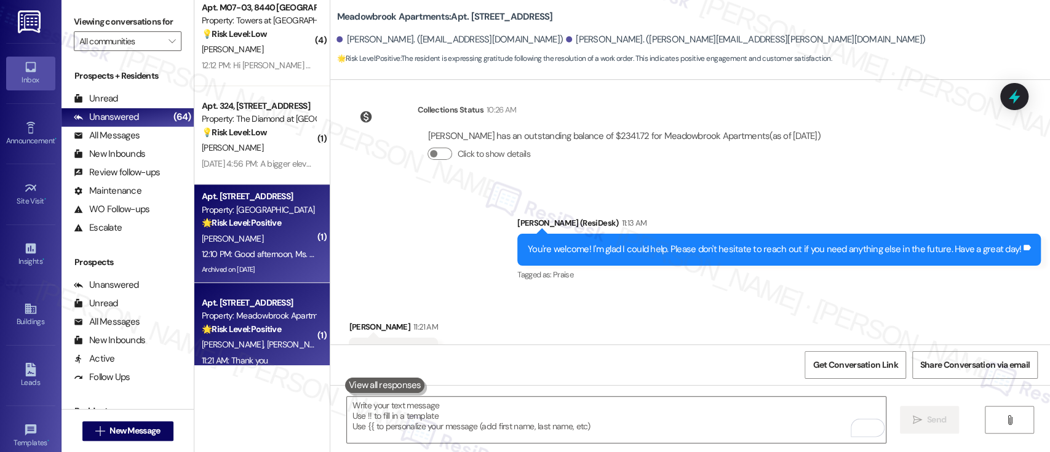
scroll to position [5865, 0]
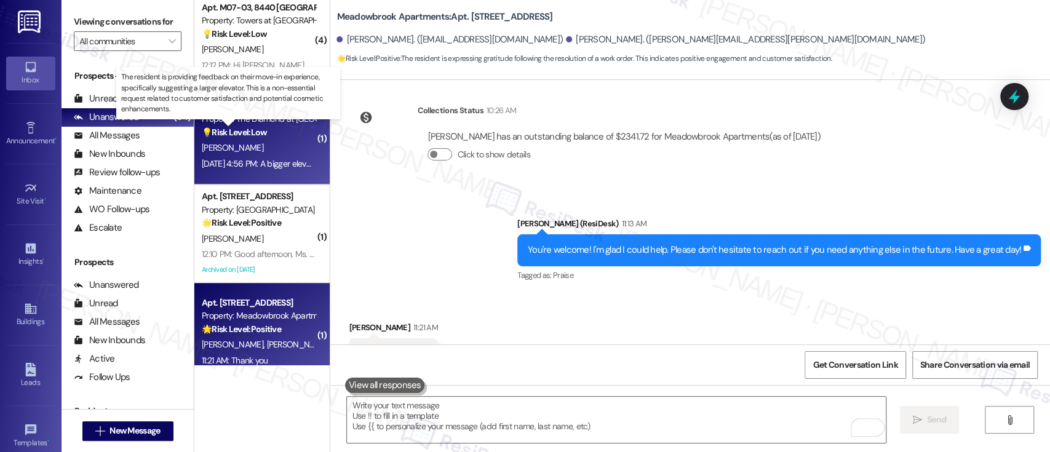
click at [258, 134] on strong "💡 Risk Level: Low" at bounding box center [234, 132] width 65 height 11
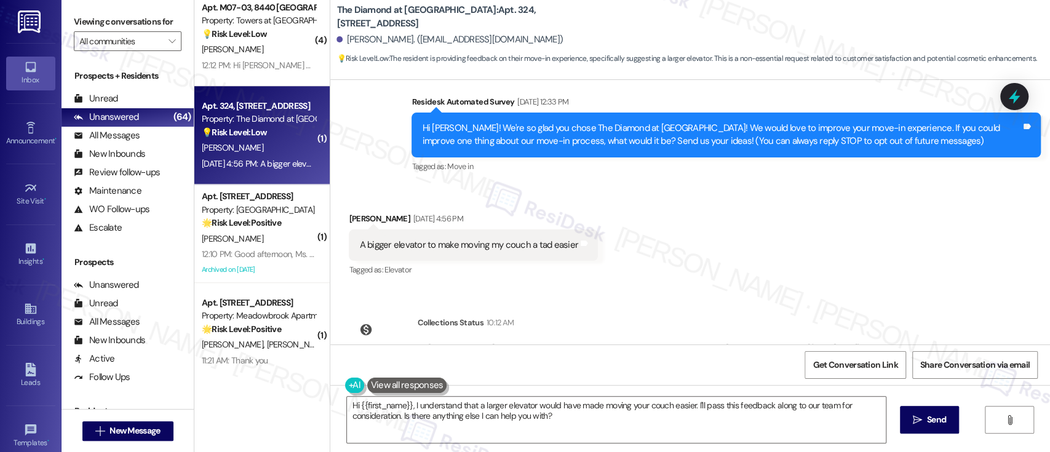
scroll to position [152, 0]
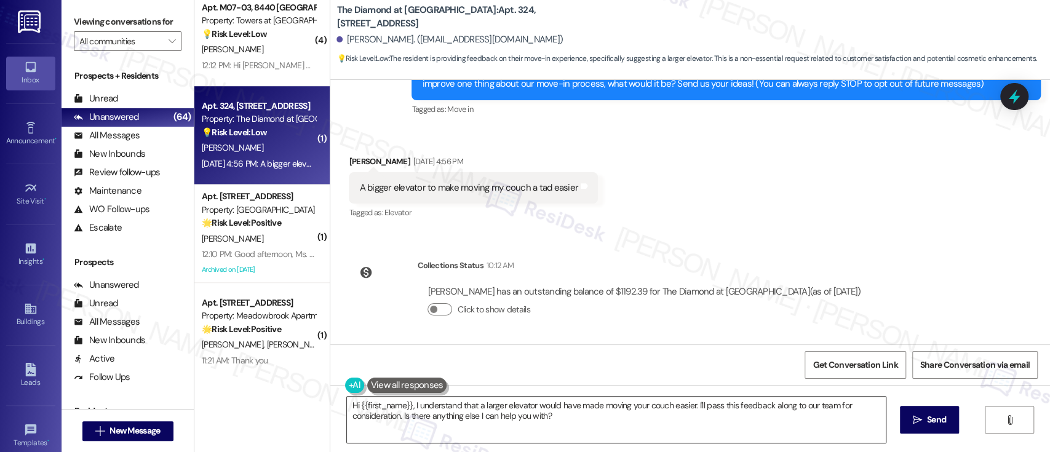
click at [408, 407] on textarea "Hi {{first_name}}, I understand that a larger elevator would have made moving y…" at bounding box center [616, 420] width 538 height 46
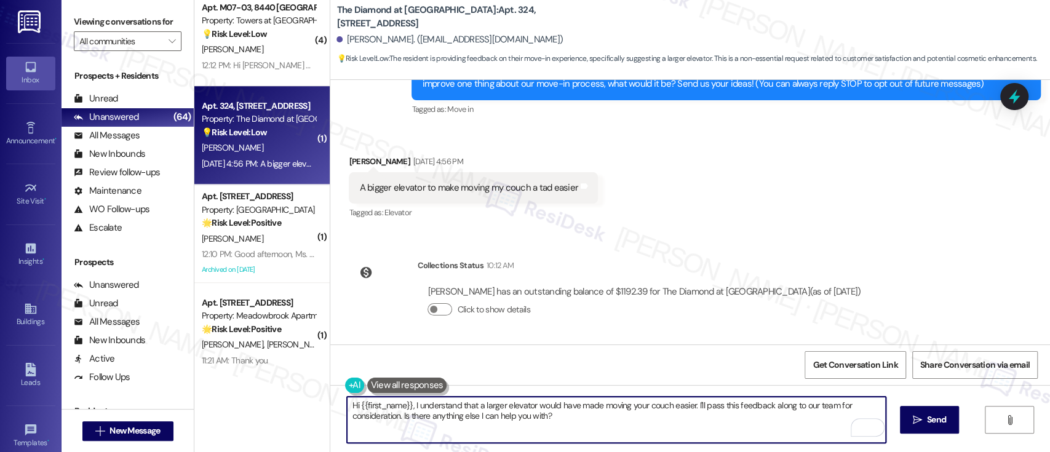
click at [567, 424] on textarea "Hi {{first_name}}, I understand that a larger elevator would have made moving y…" at bounding box center [616, 420] width 538 height 46
click at [397, 417] on textarea "Hi {{first_name}}, I understand that a larger elevator would have made moving y…" at bounding box center [616, 420] width 538 height 46
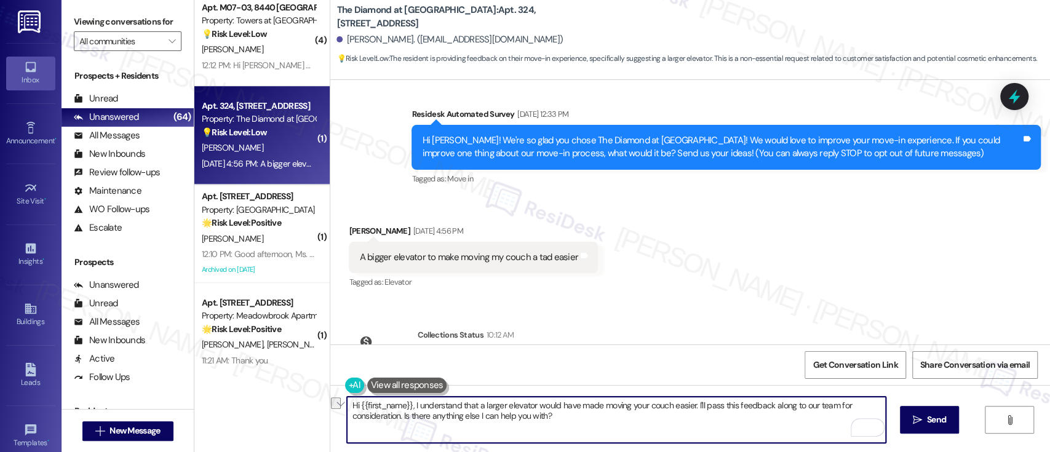
scroll to position [0, 0]
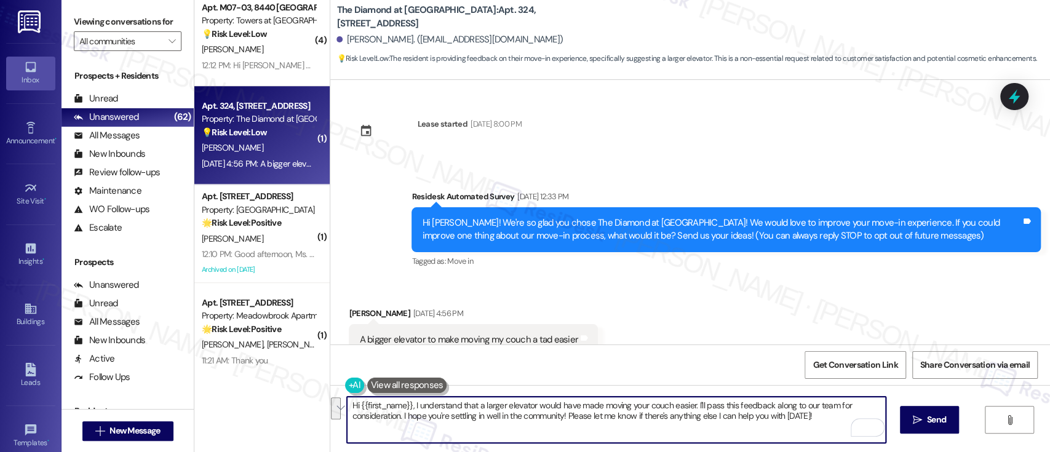
paste textarea "I totally understand how a larger elevator would’ve made moving your couch much…"
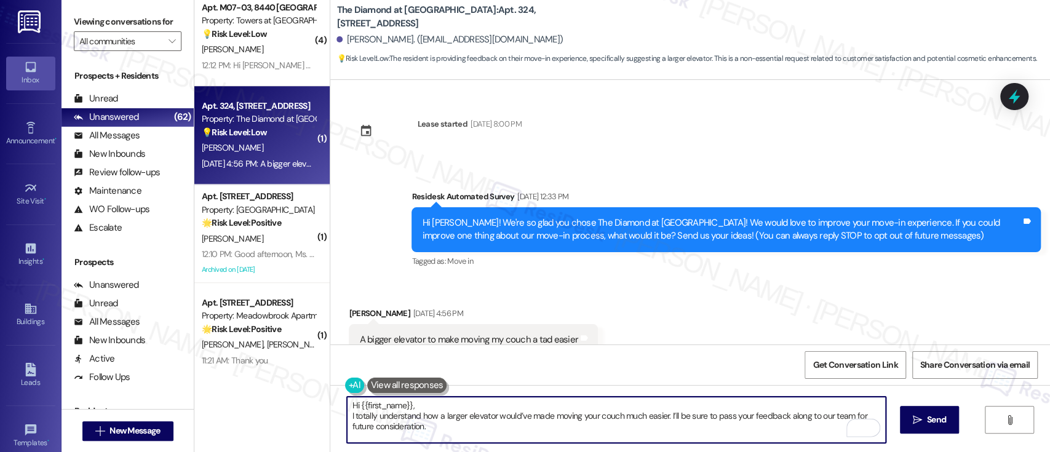
click at [503, 406] on textarea "Hi {{first_name}}, I totally understand how a larger elevator would’ve made mov…" at bounding box center [616, 420] width 538 height 46
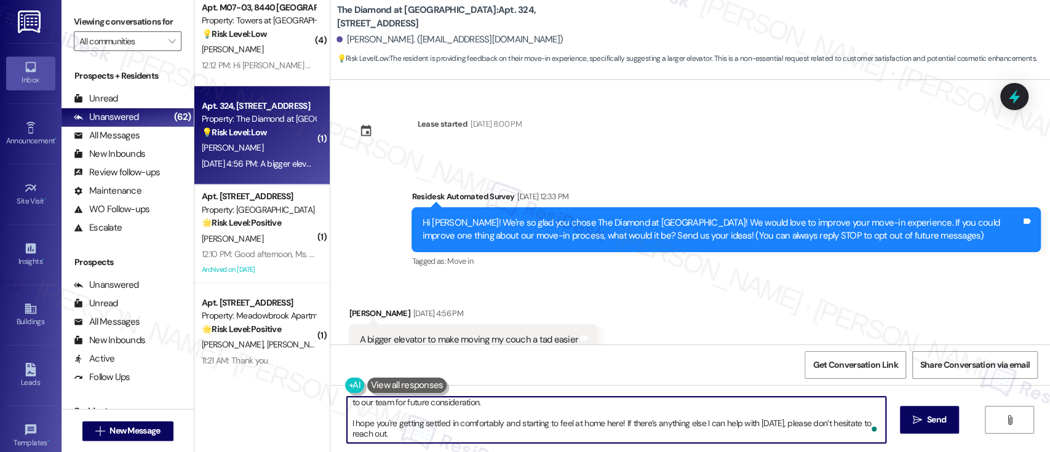
scroll to position [14, 0]
drag, startPoint x: 418, startPoint y: 440, endPoint x: 339, endPoint y: 426, distance: 80.6
click at [339, 426] on div "Hi {{first_name}}, I totally understand how a larger elevator would’ve made mov…" at bounding box center [690, 431] width 720 height 92
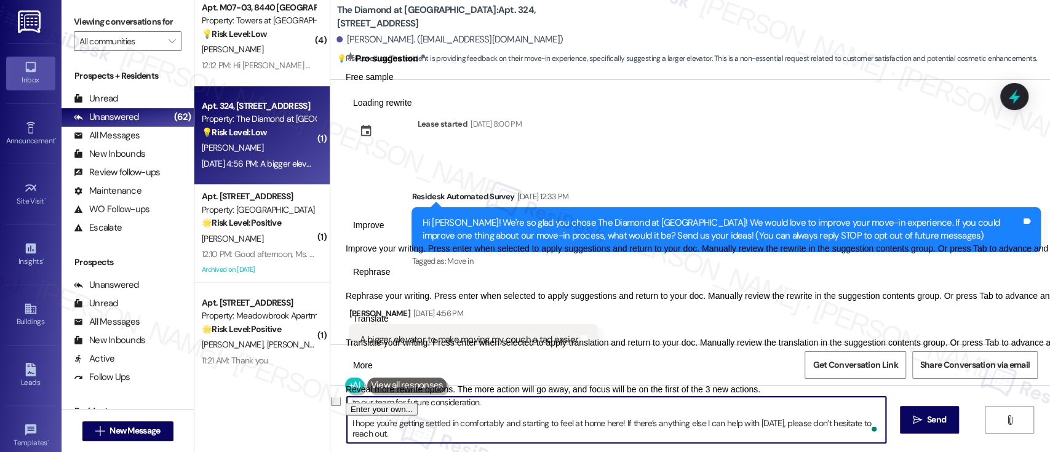
type textarea "Hi {{first_name}}, I totally understand how a larger elevator would’ve made mov…"
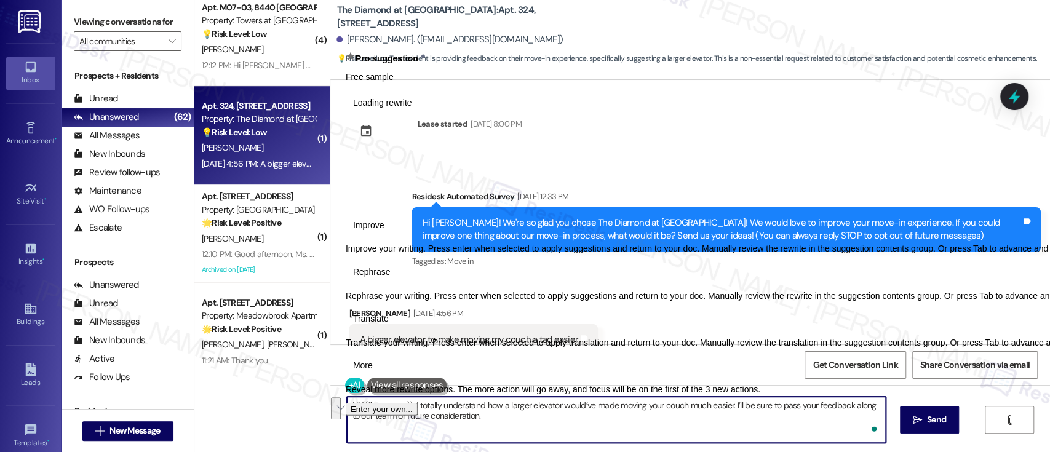
scroll to position [0, 0]
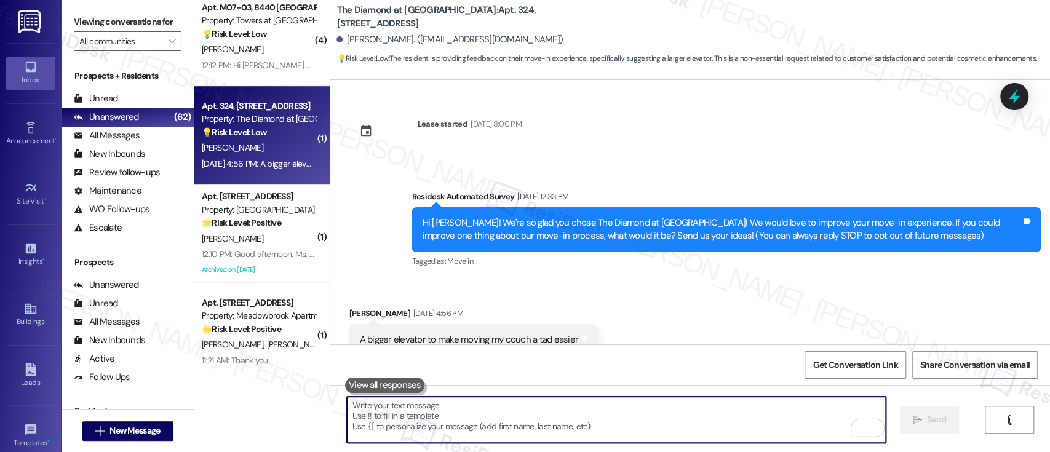
paste textarea "I hope you're getting settled in comfortably and starting to feel at home here!…"
type textarea "I hope you're getting settled in comfortably and starting to feel at home here!…"
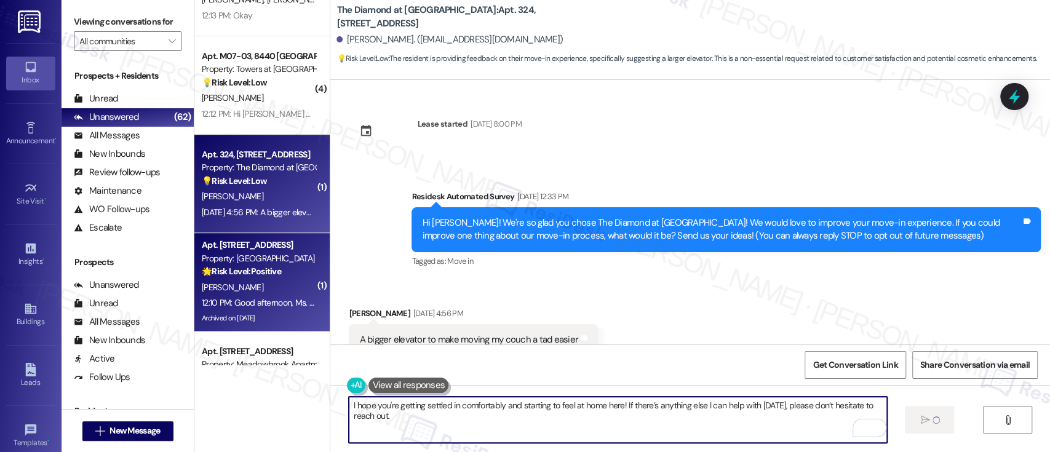
scroll to position [521, 0]
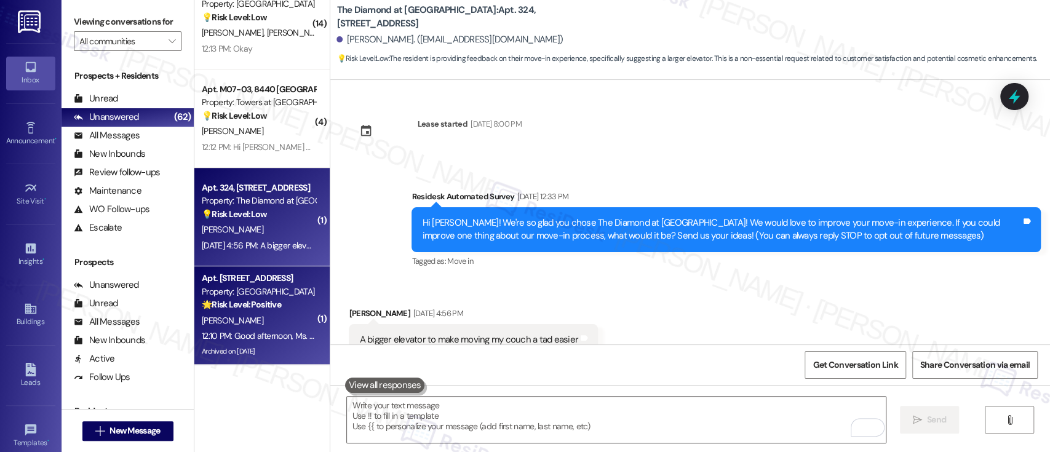
click at [260, 314] on div "[PERSON_NAME]" at bounding box center [259, 320] width 116 height 15
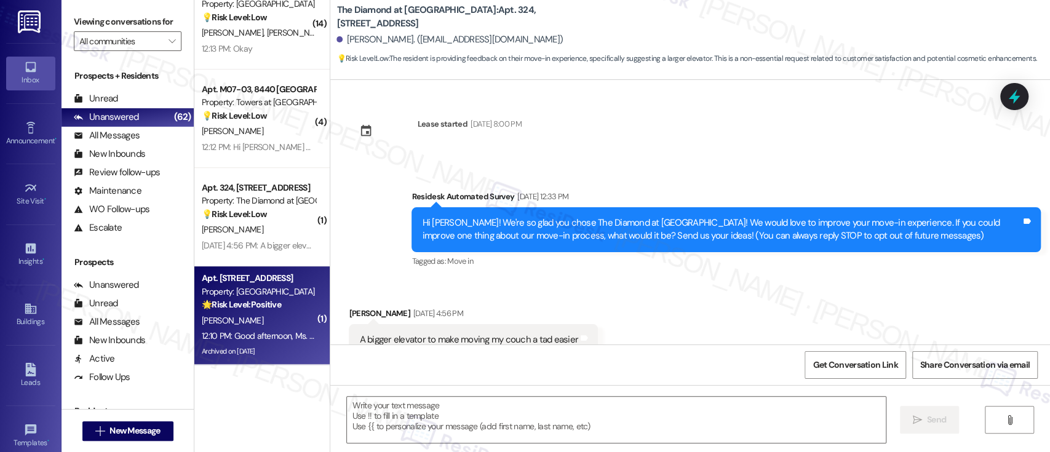
type textarea "Fetching suggested responses. Please feel free to read through the conversation…"
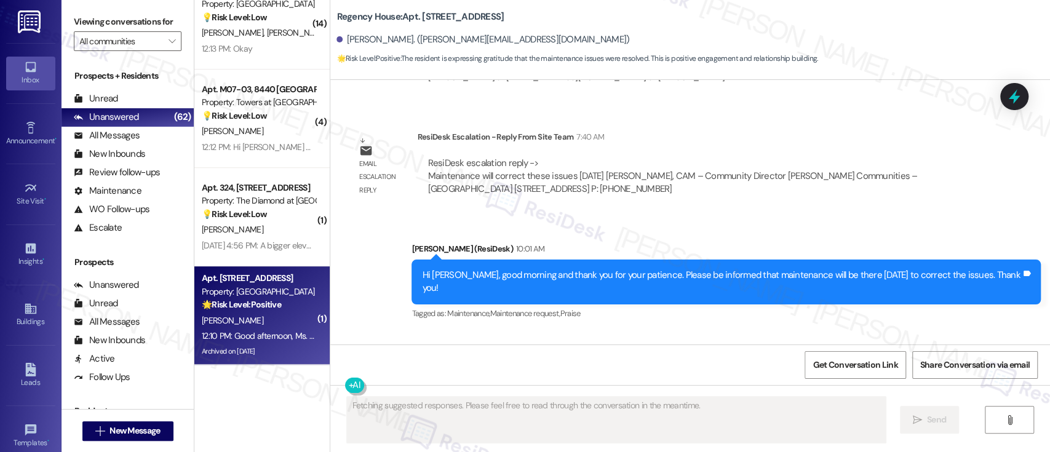
scroll to position [8682, 0]
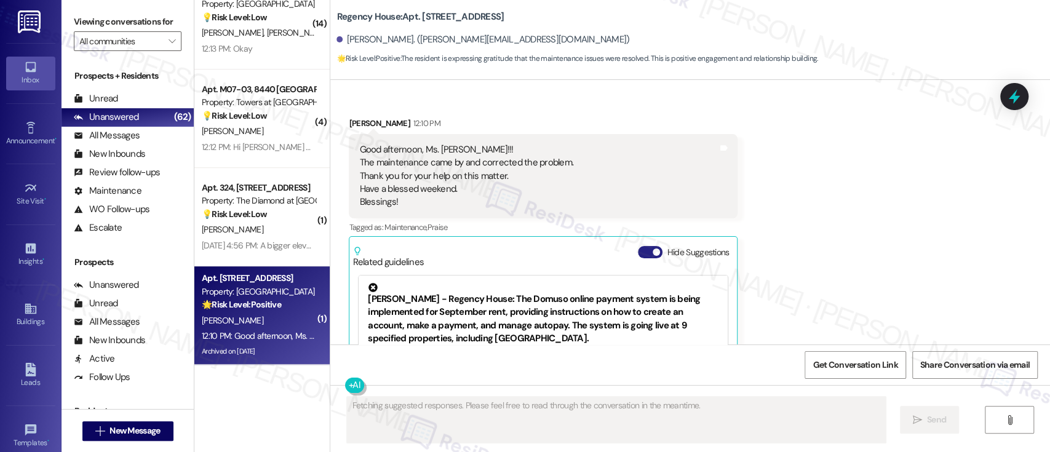
click at [638, 246] on button "Hide Suggestions" at bounding box center [650, 252] width 25 height 12
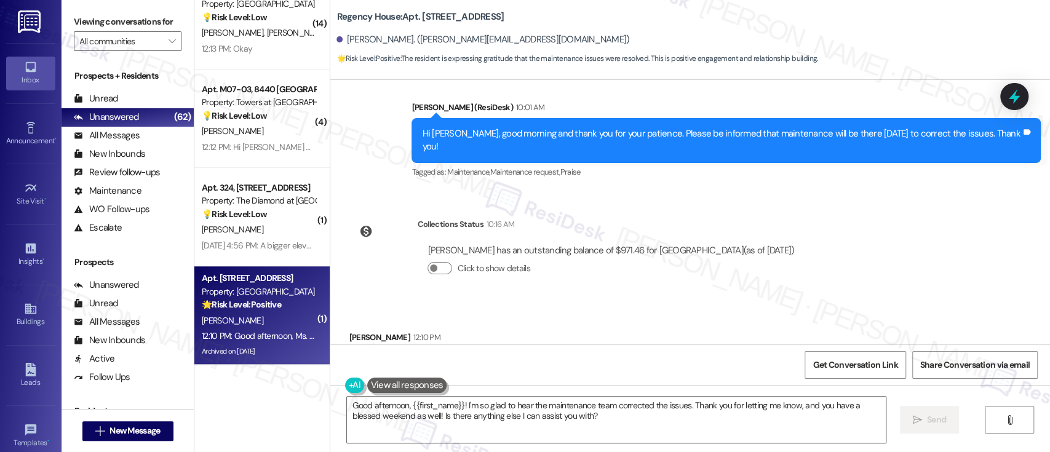
scroll to position [8502, 0]
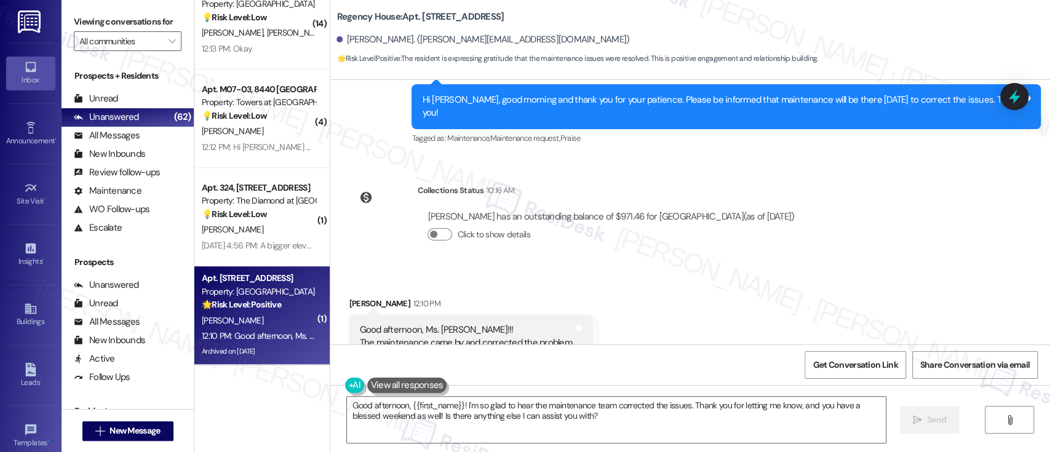
click at [745, 270] on div "Received via SMS [PERSON_NAME] 12:10 PM Good afternoon, Ms. [PERSON_NAME]!!! Th…" at bounding box center [690, 366] width 720 height 193
click at [661, 428] on textarea "Good afternoon, {{first_name}}! I'm so glad to hear the maintenance team correc…" at bounding box center [616, 420] width 538 height 46
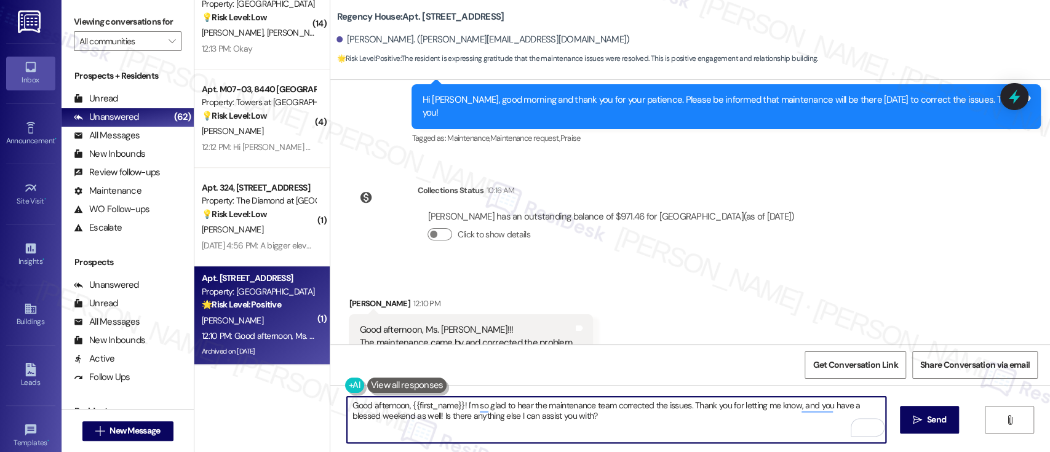
click at [434, 420] on textarea "Good afternoon, {{first_name}}! I'm so glad to hear the maintenance team correc…" at bounding box center [616, 420] width 538 height 46
type textarea "Good afternoon, {{first_name}}! I'm so glad to hear the maintenance team correc…"
click at [917, 416] on icon "" at bounding box center [917, 420] width 9 height 10
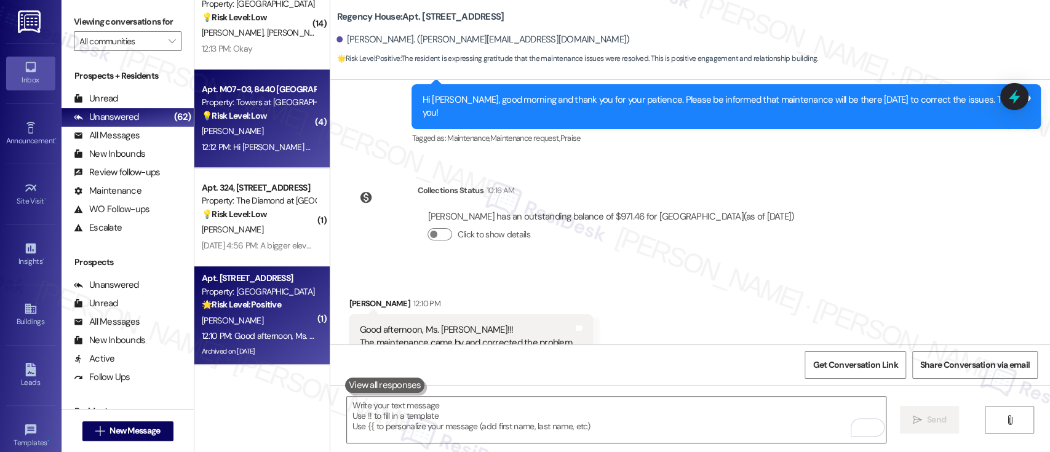
click at [230, 129] on div "[PERSON_NAME]" at bounding box center [259, 131] width 116 height 15
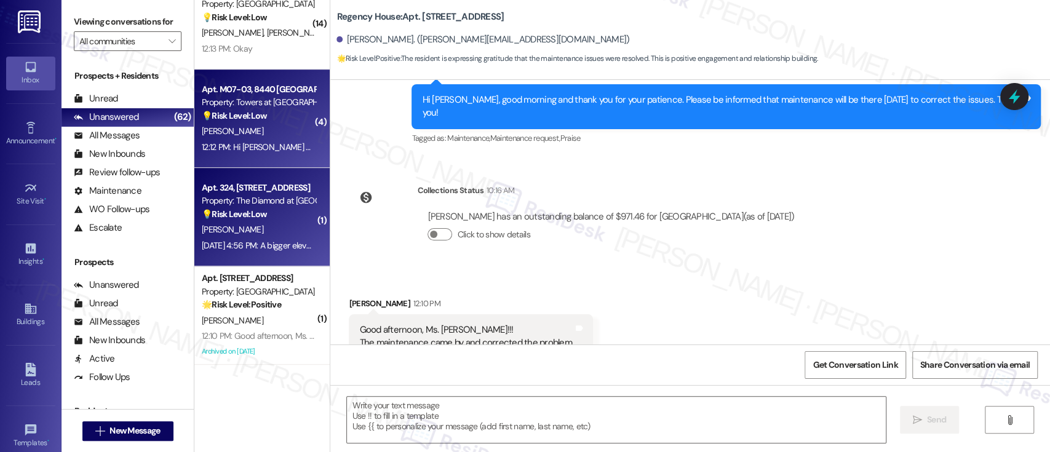
type textarea "Fetching suggested responses. Please feel free to read through the conversation…"
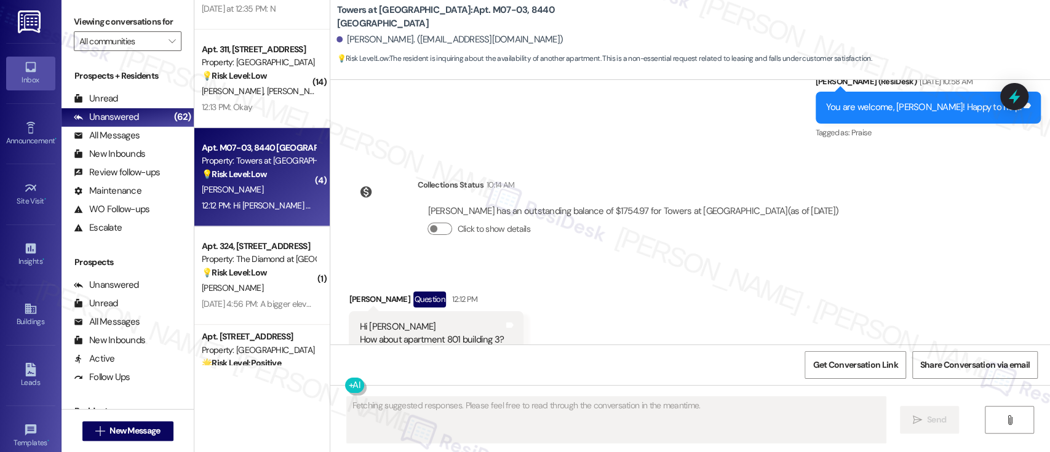
scroll to position [439, 0]
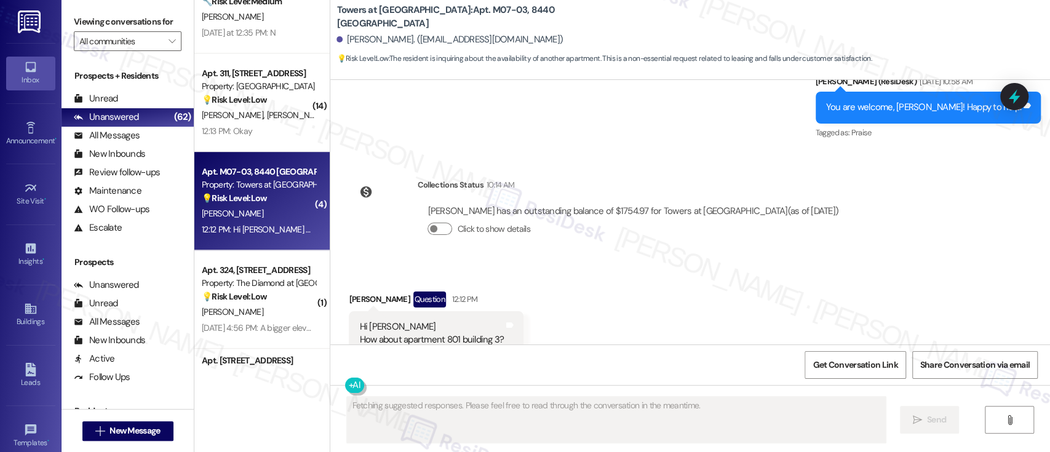
click at [681, 264] on div "Received via SMS [PERSON_NAME] Question 12:12 PM Hi [PERSON_NAME] How about apa…" at bounding box center [690, 323] width 720 height 119
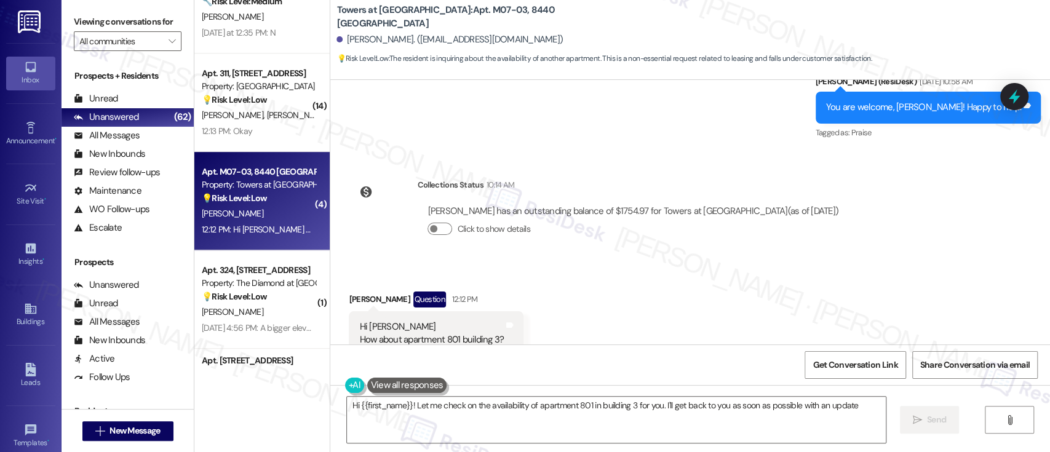
type textarea "Hi {{first_name}}! Let me check on the availability of apartment 801 in buildin…"
click at [708, 409] on textarea "Hi {{first_name}}! Let me check on the availability of apartment 801 in buildin…" at bounding box center [616, 420] width 538 height 46
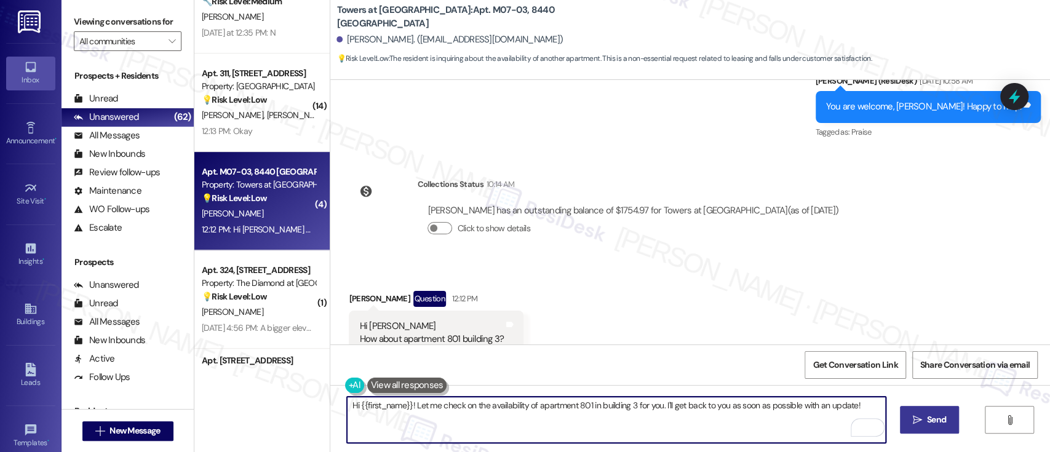
click at [913, 418] on icon "" at bounding box center [917, 420] width 9 height 10
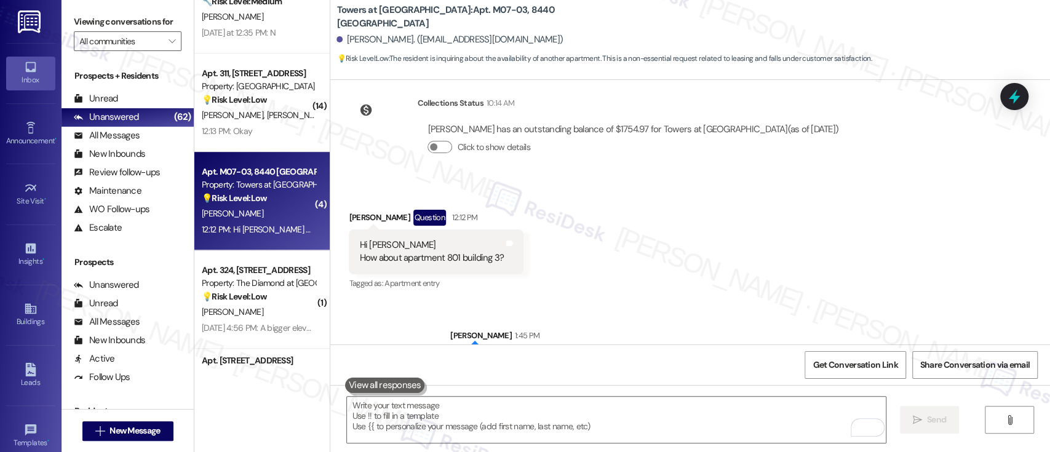
scroll to position [8644, 0]
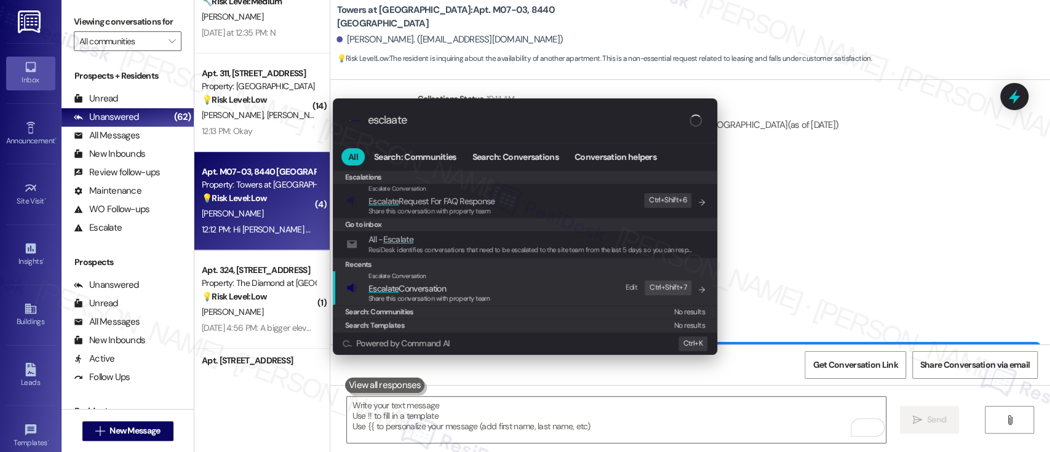
type input "esclaate"
click at [412, 300] on span "Share this conversation with property team" at bounding box center [430, 298] width 122 height 9
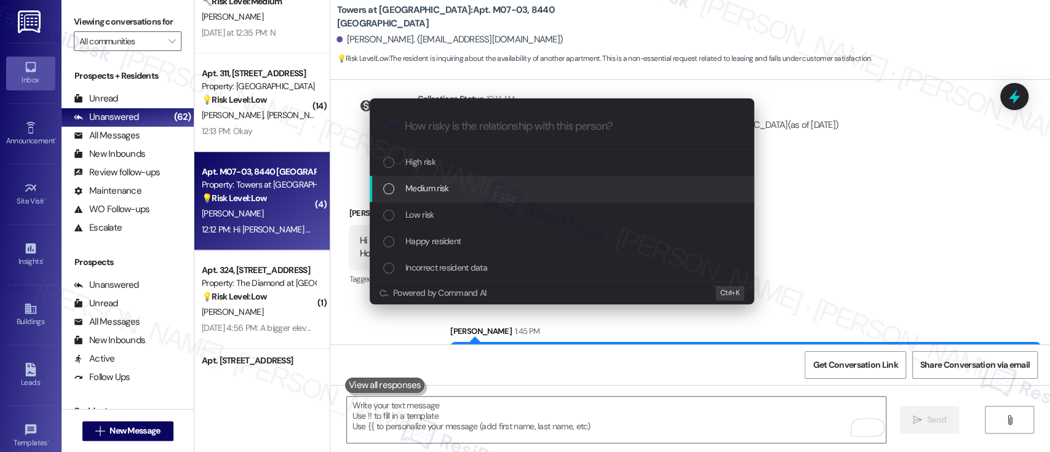
click at [417, 185] on span "Medium risk" at bounding box center [427, 189] width 43 height 14
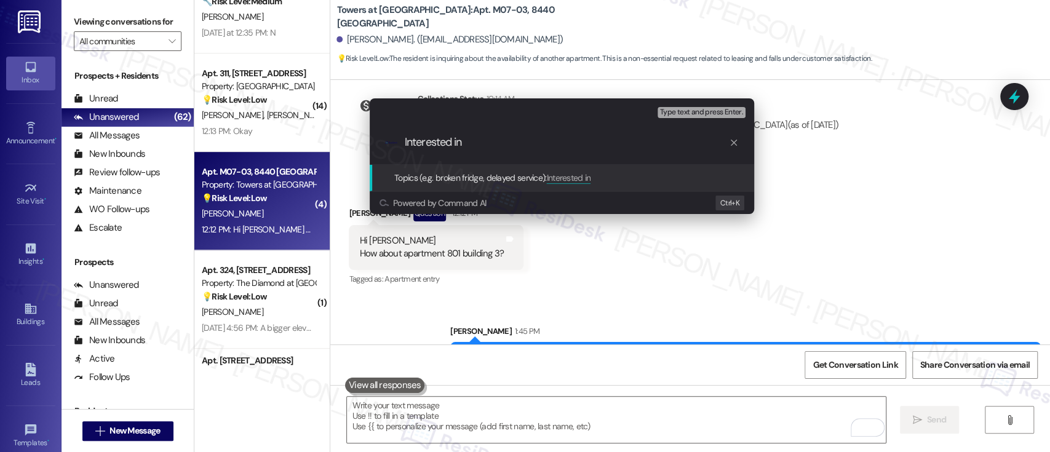
type input "Interested in #"
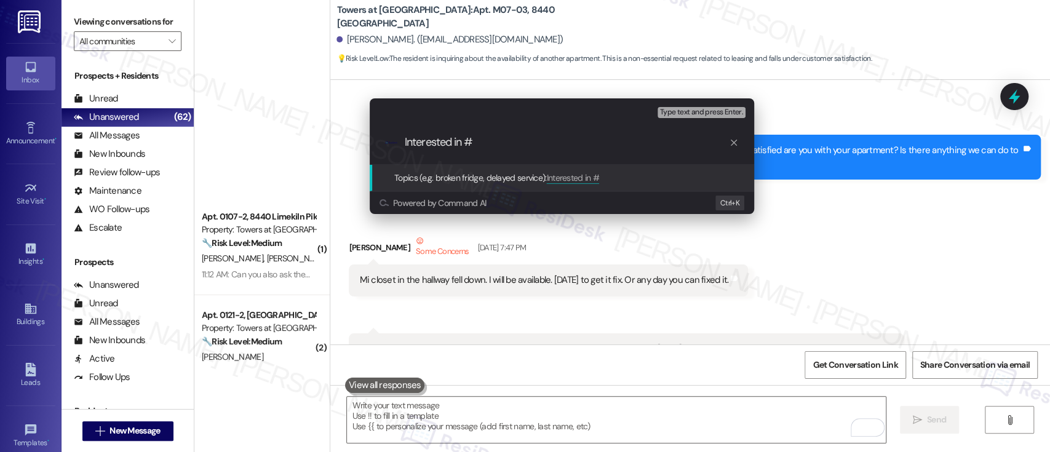
scroll to position [8644, 0]
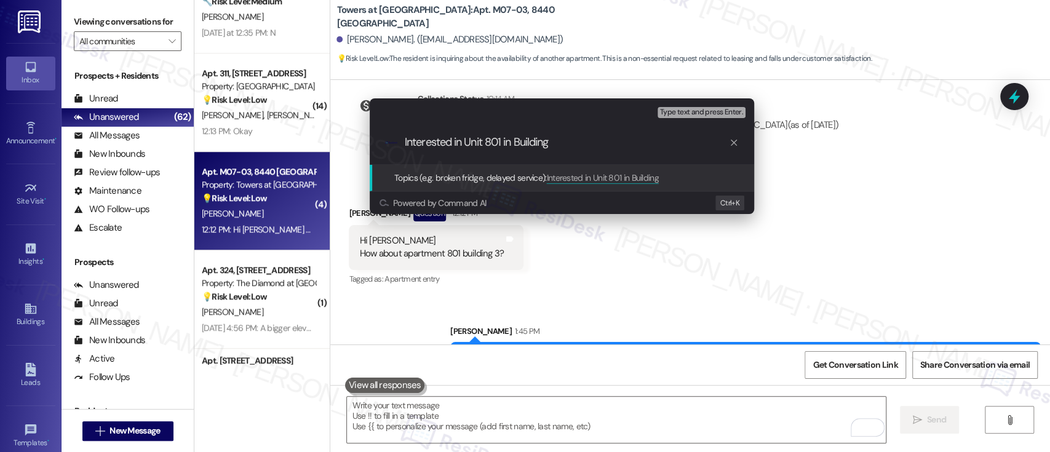
type input "Interested in Unit 801 in Building 3"
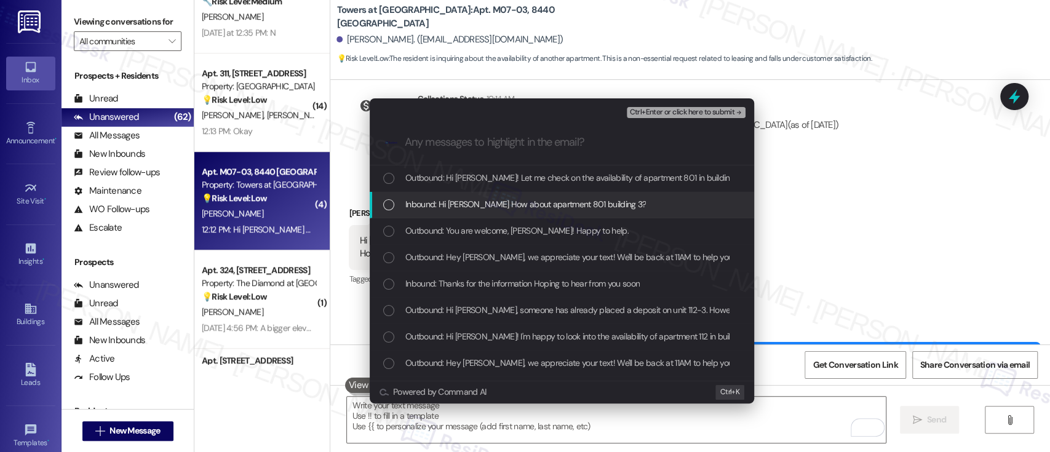
click at [487, 207] on span "Inbound: Hi [PERSON_NAME] How about apartment 801 building 3?" at bounding box center [526, 205] width 241 height 14
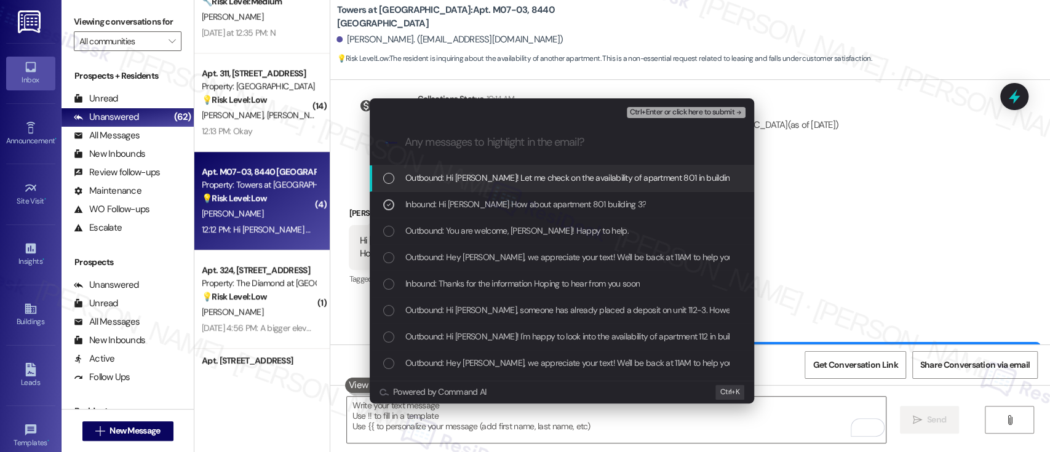
click at [666, 113] on span "Ctrl+Enter or click here to submit" at bounding box center [682, 112] width 105 height 9
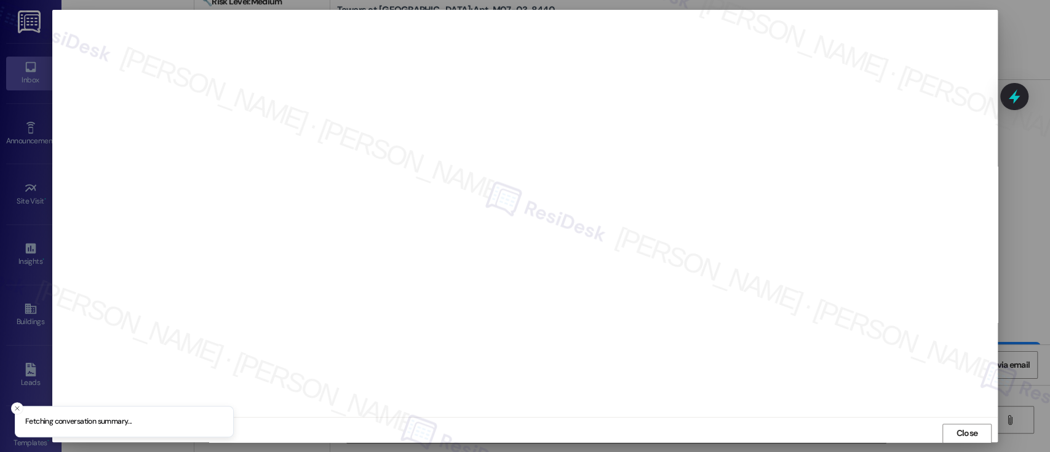
scroll to position [1, 0]
click at [956, 428] on span "Close" at bounding box center [967, 432] width 22 height 13
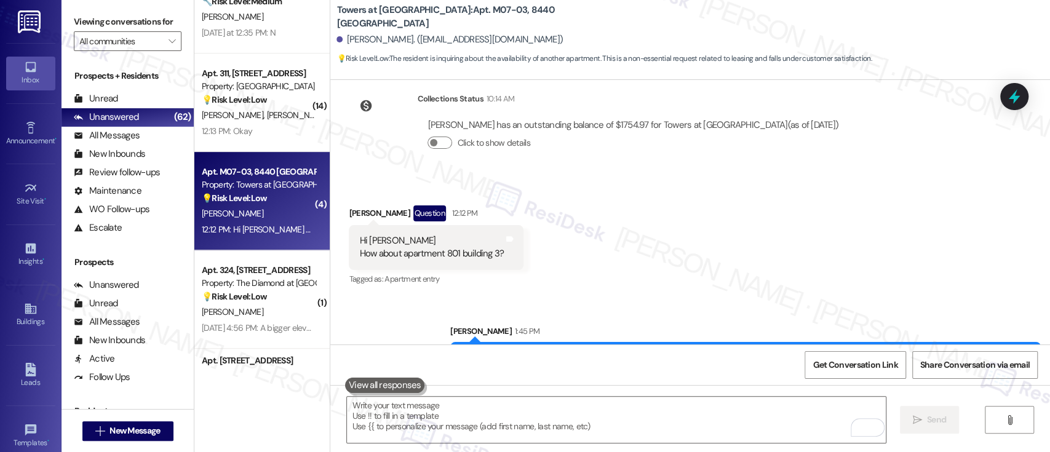
drag, startPoint x: 782, startPoint y: 224, endPoint x: 785, endPoint y: 216, distance: 8.4
click at [785, 216] on div "Received via SMS Doan Anson Question 12:12 PM Hi Emily How about apartment 801 …" at bounding box center [690, 237] width 720 height 119
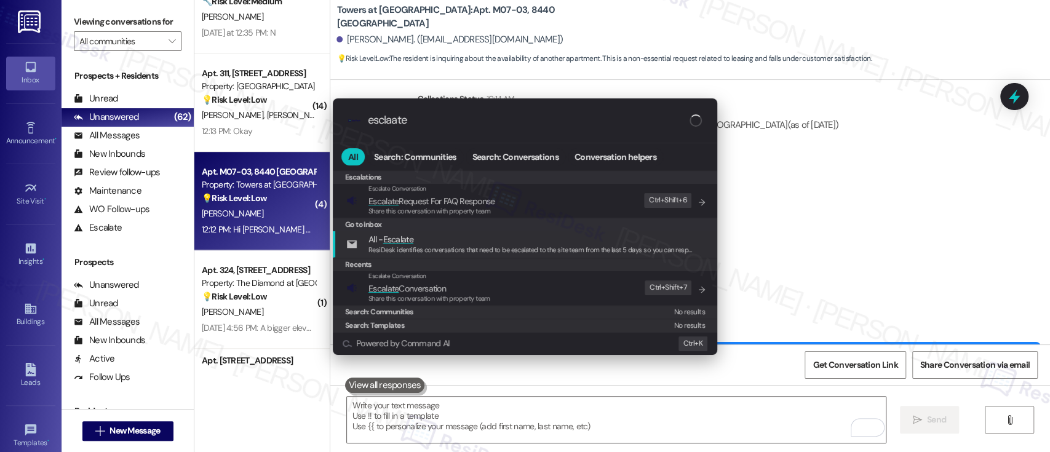
type input "esclaate"
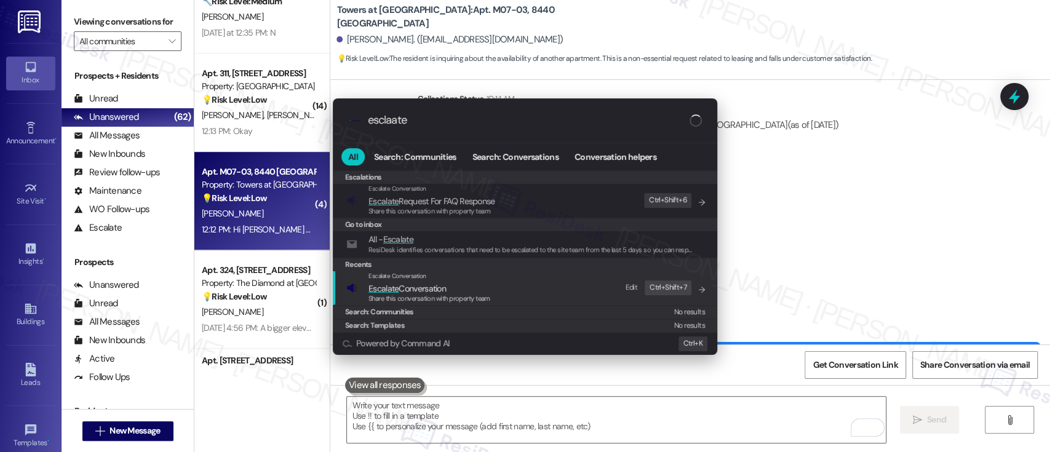
click at [444, 292] on span "Escalate Conversation" at bounding box center [408, 288] width 78 height 11
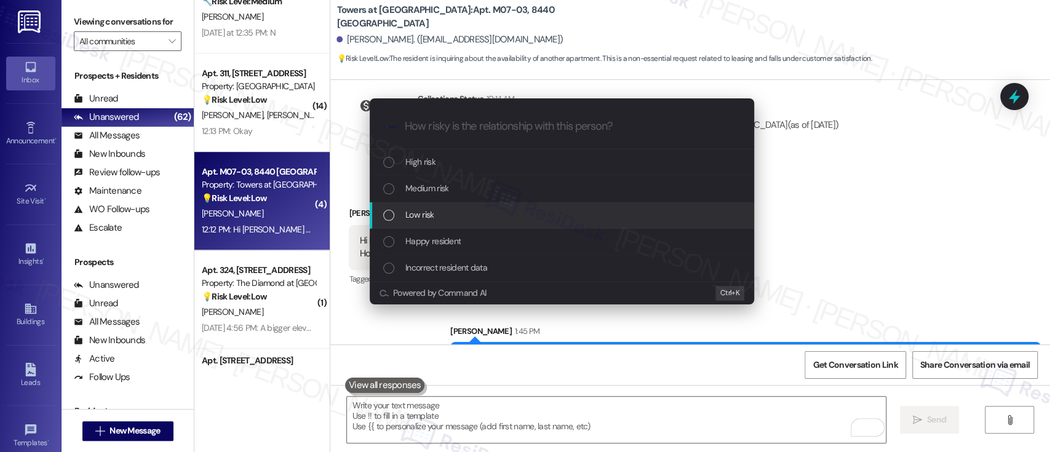
click at [448, 219] on div "Low risk" at bounding box center [563, 215] width 360 height 14
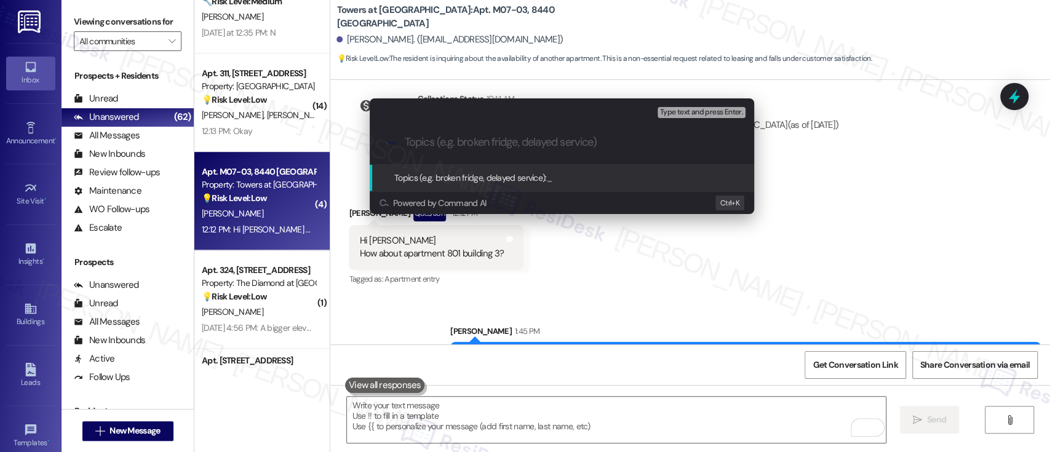
paste input "Interested in Unit 801 in Building 3"
type input "Interested in Unit 801 in Building 3"
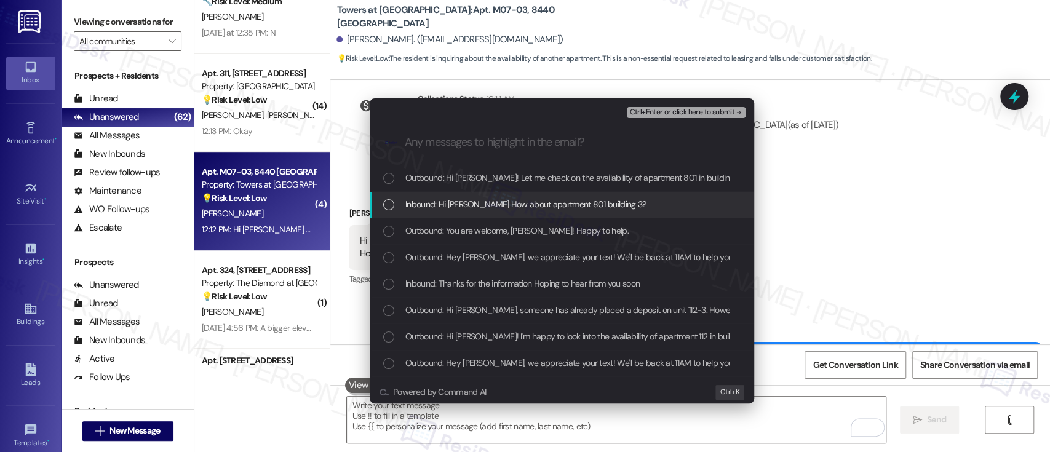
click at [452, 199] on span "Inbound: Hi Emily How about apartment 801 building 3?" at bounding box center [526, 205] width 241 height 14
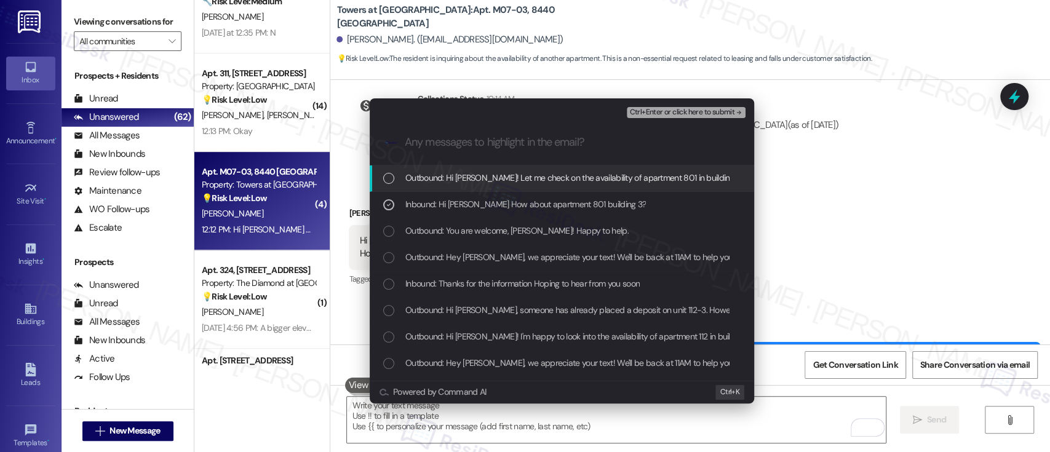
click at [690, 114] on span "Ctrl+Enter or click here to submit" at bounding box center [682, 112] width 105 height 9
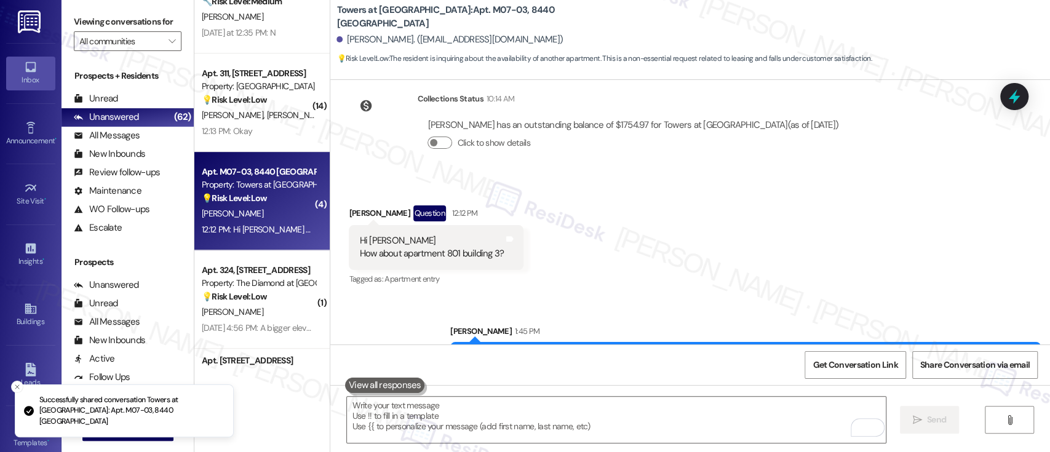
scroll to position [0, 0]
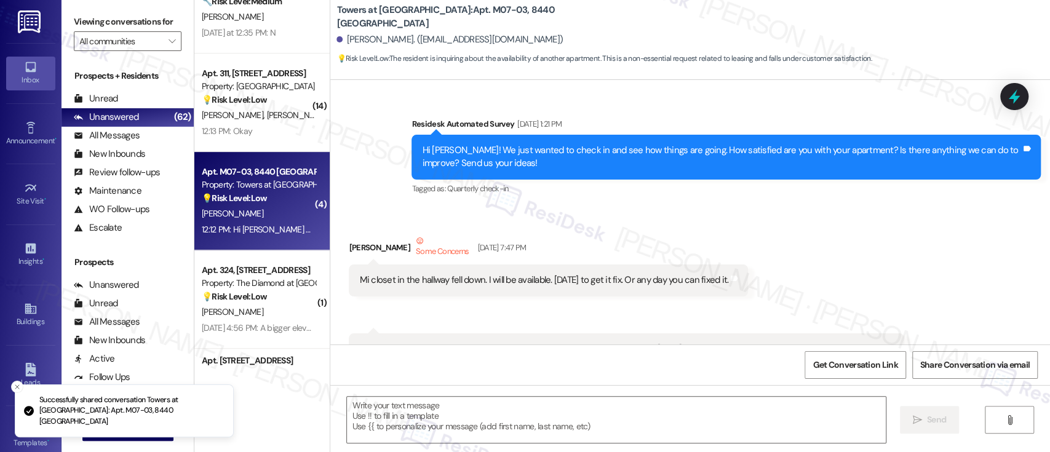
type textarea "Fetching suggested responses. Please feel free to read through the conversation…"
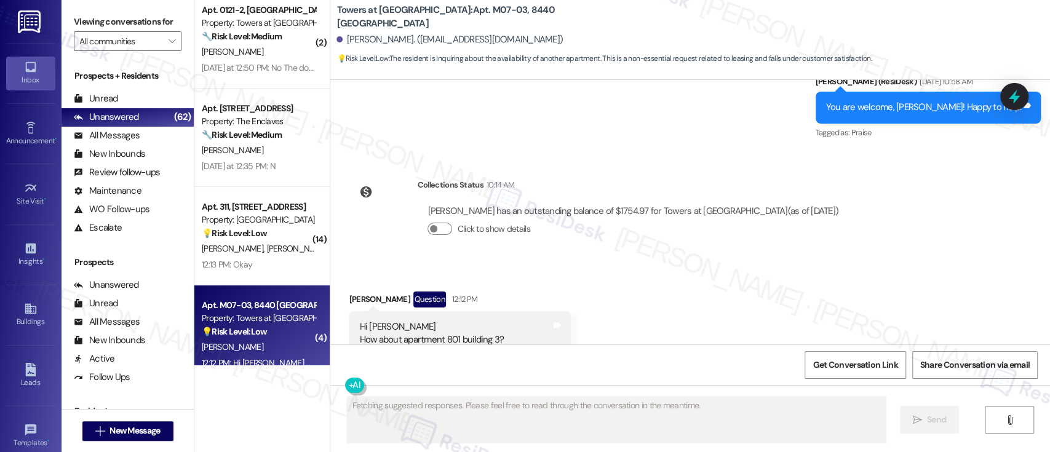
scroll to position [275, 0]
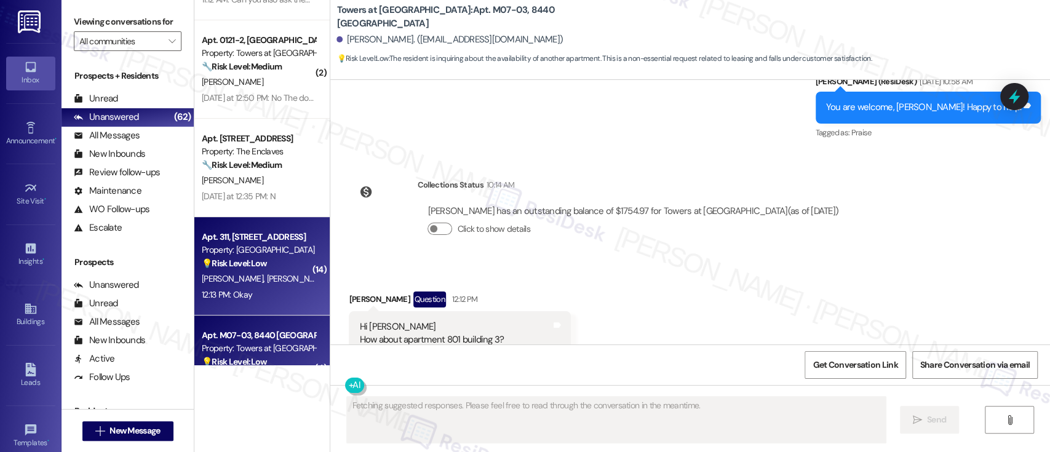
click at [244, 268] on strong "💡 Risk Level: Low" at bounding box center [234, 263] width 65 height 11
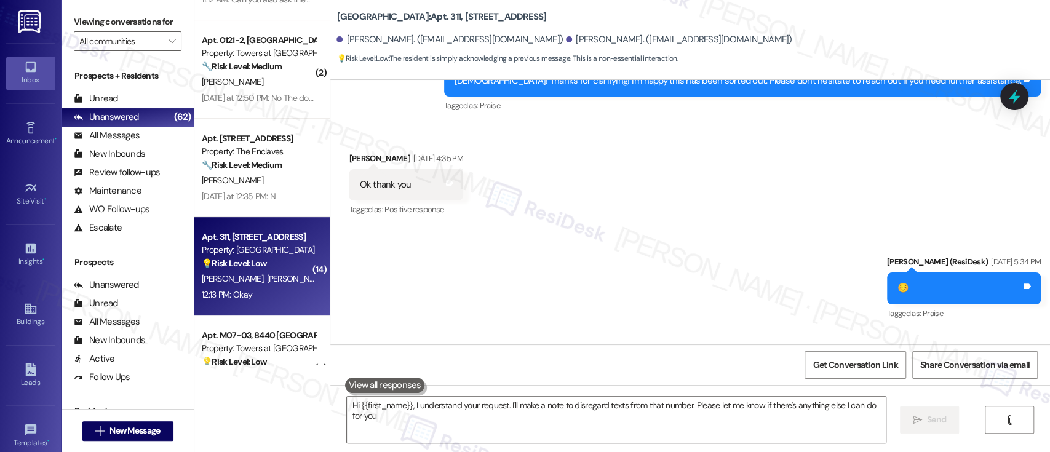
type textarea "Hi {{first_name}}, I understand your request. I'll make a note to disregard tex…"
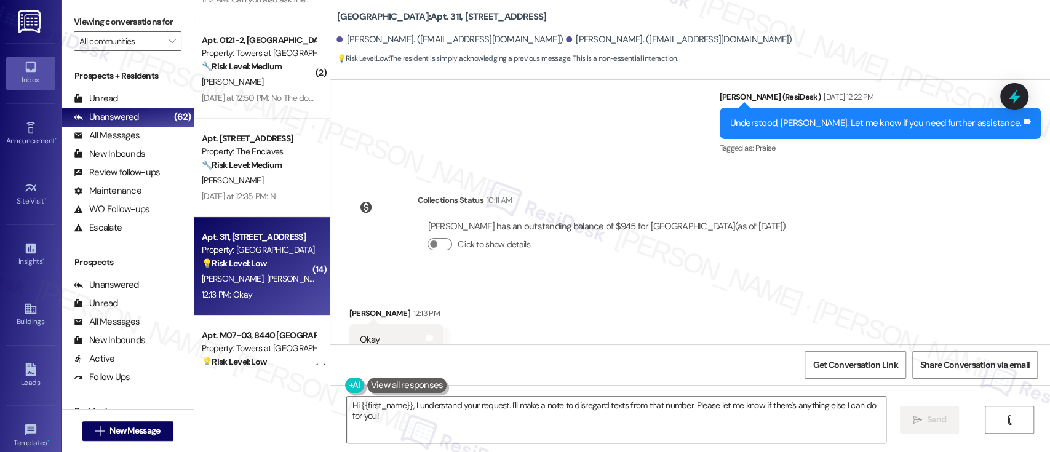
scroll to position [2580, 0]
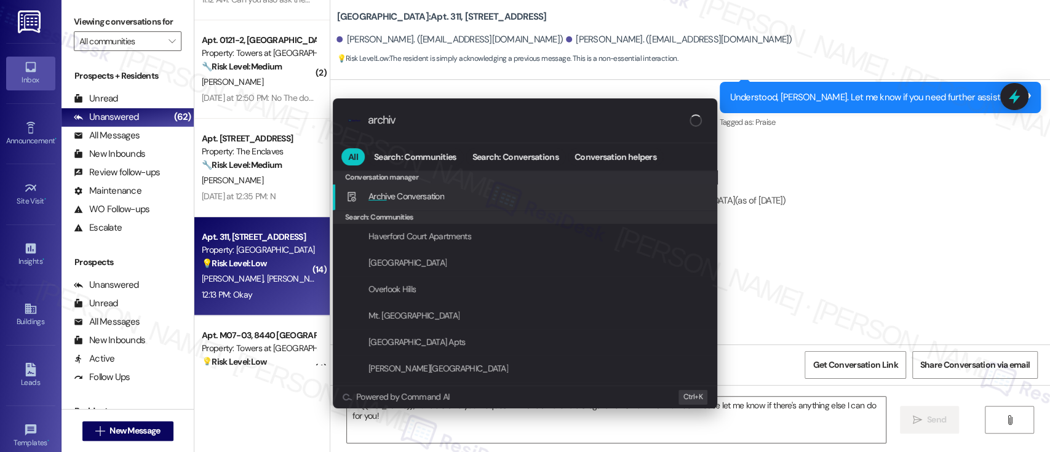
type input "archive"
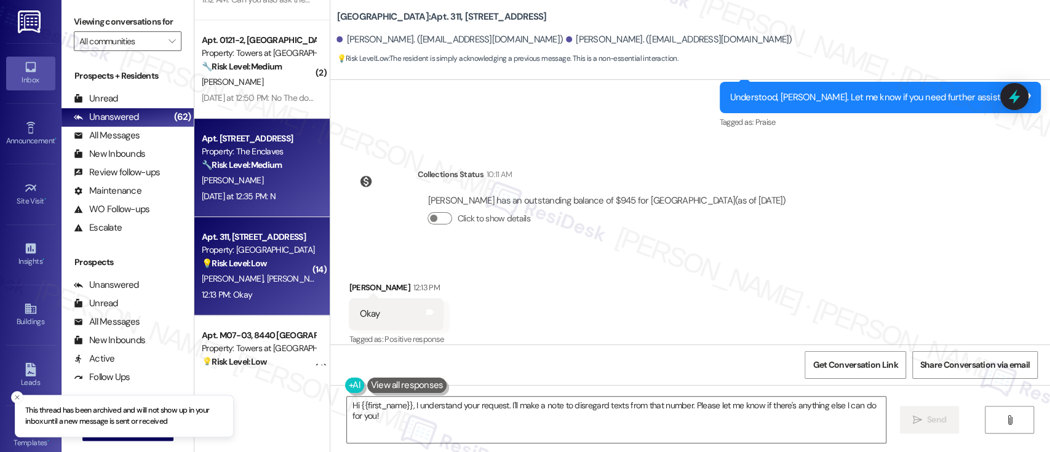
click at [228, 182] on div "A. Saide" at bounding box center [259, 180] width 116 height 15
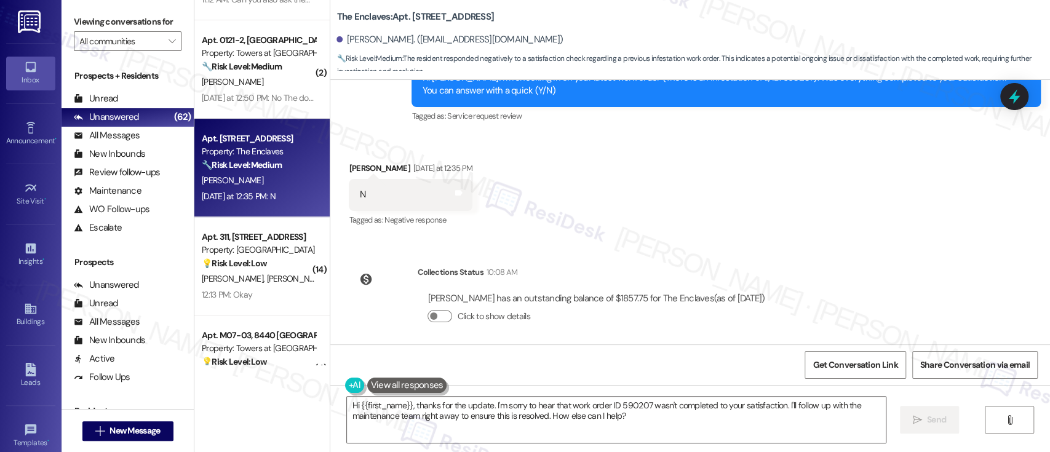
scroll to position [1446, 0]
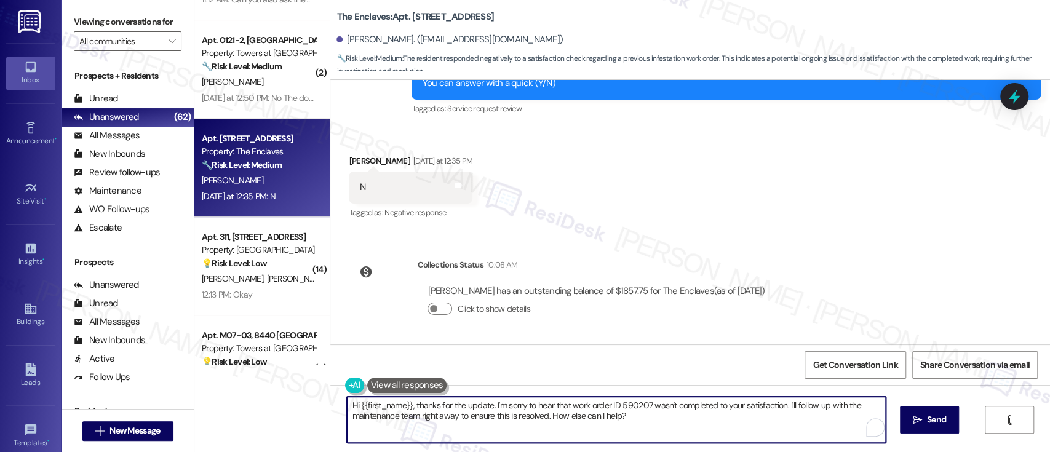
drag, startPoint x: 487, startPoint y: 406, endPoint x: 758, endPoint y: 442, distance: 273.3
click at [758, 442] on textarea "Hi {{first_name}}, thanks for the update. I'm sorry to hear that work order ID …" at bounding box center [616, 420] width 538 height 46
paste textarea "sorry to hear that the issue wasn't resolved to your satisfaction. Can you let …"
type textarea "Hi {{first_name}}, thanks for the update. I'm so sorry to hear that the issue w…"
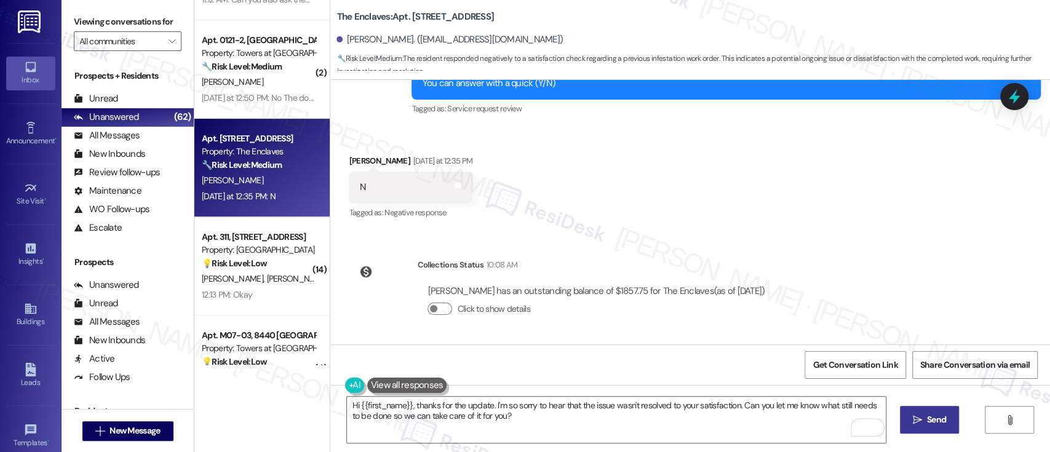
click at [957, 412] on button " Send" at bounding box center [930, 420] width 60 height 28
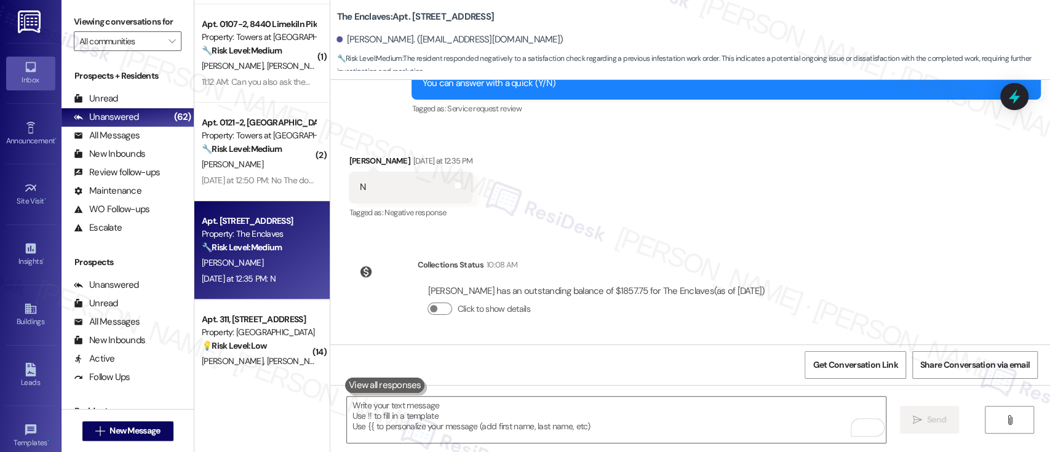
scroll to position [111, 0]
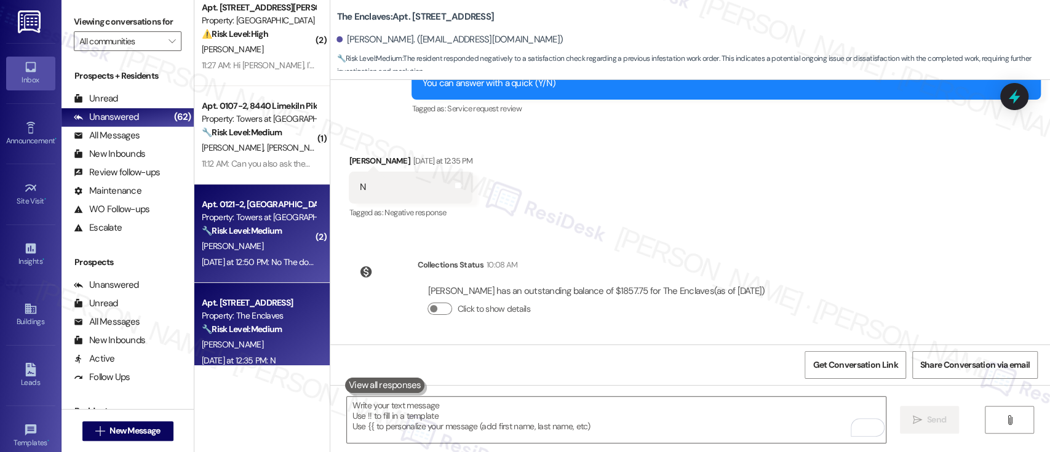
click at [257, 238] on div "Apt. 0121-2, 8440 Limekiln Pike Property: Towers at Wyncote 🔧 Risk Level: Mediu…" at bounding box center [259, 218] width 116 height 42
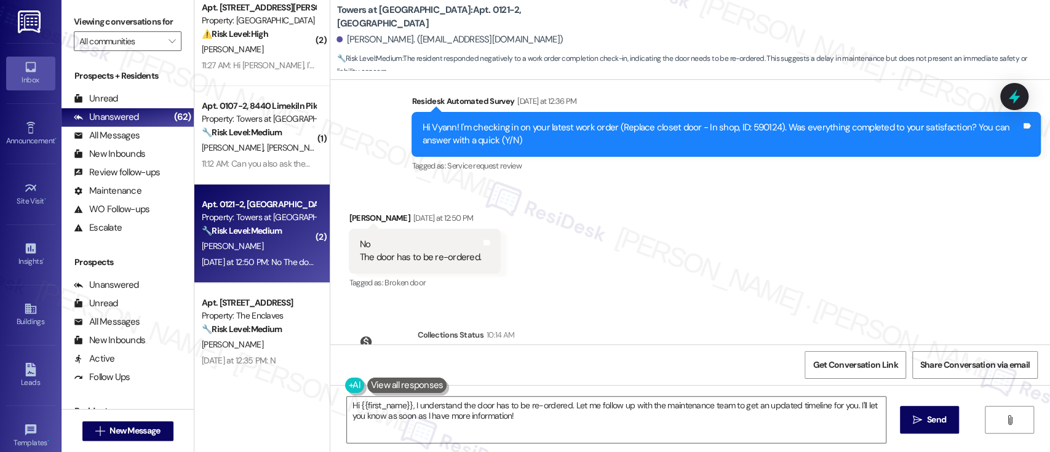
scroll to position [1964, 0]
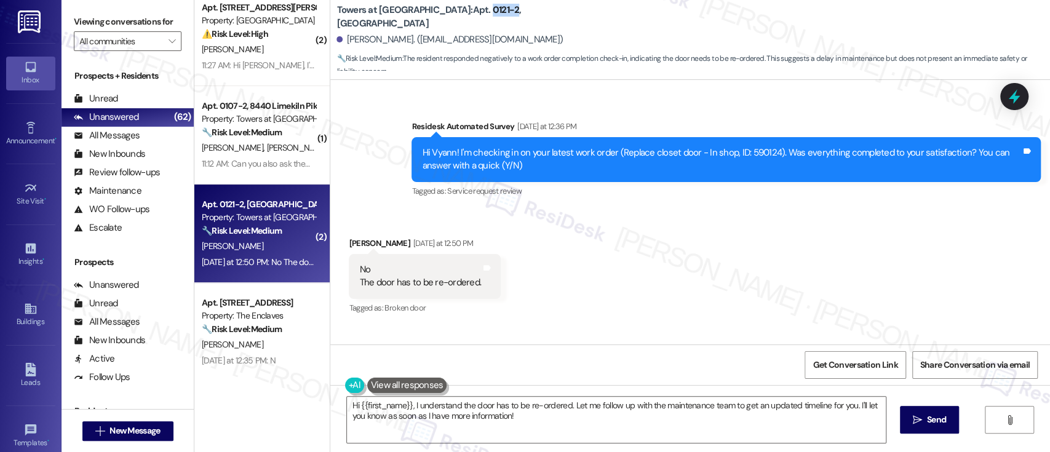
drag, startPoint x: 456, startPoint y: 21, endPoint x: 433, endPoint y: 14, distance: 24.3
click at [431, 17] on b "Towers at Wyncote: Apt. 0121-2, 8440 Limekiln Pike" at bounding box center [460, 17] width 246 height 26
copy b "0121-2"
click at [665, 286] on div "Received via SMS Vyann Scholfield Yesterday at 12:50 PM No The door has to be r…" at bounding box center [690, 267] width 720 height 117
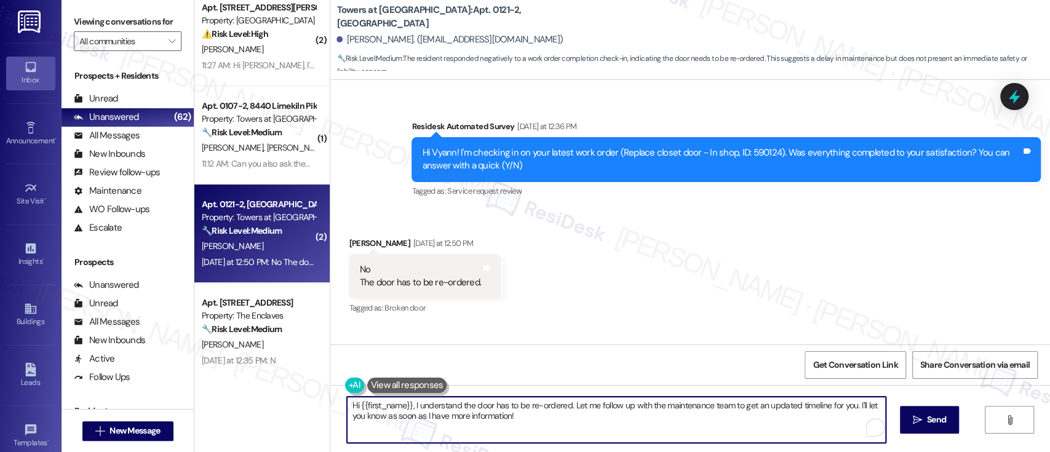
drag, startPoint x: 566, startPoint y: 404, endPoint x: 573, endPoint y: 432, distance: 28.5
click at [573, 432] on textarea "Hi {{first_name}}, I understand the door has to be re-ordered. Let me follow up…" at bounding box center [616, 420] width 538 height 46
paste textarea "I understand the door needs to be re-ordered. Were you given an estimated timel…"
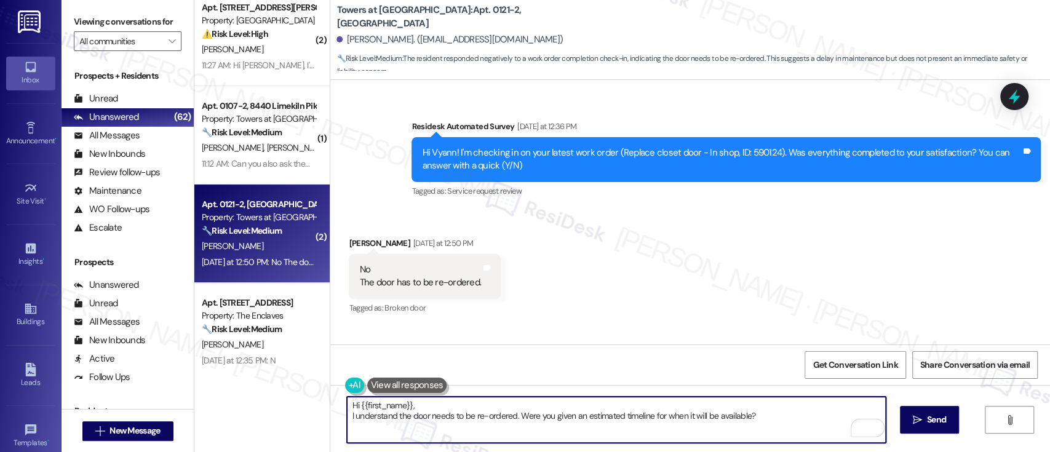
click at [524, 403] on textarea "Hi {{first_name}}, I understand the door needs to be re-ordered. Were you given…" at bounding box center [616, 420] width 538 height 46
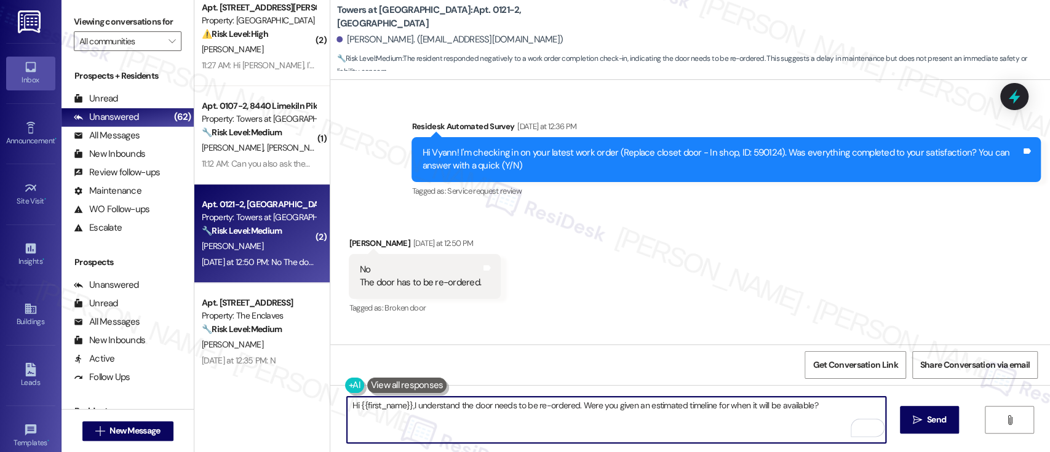
type textarea "Hi {{first_name}}, I understand the door needs to be re-ordered. Were you given…"
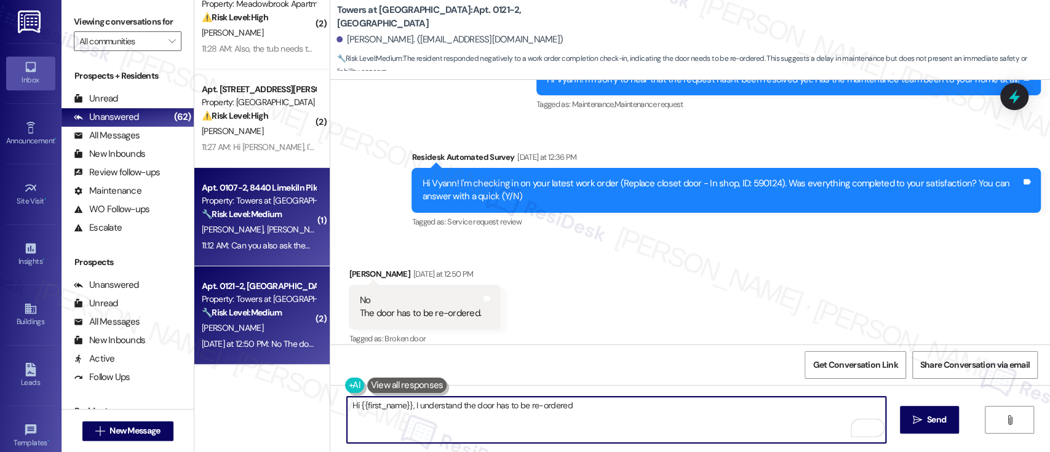
scroll to position [1933, 0]
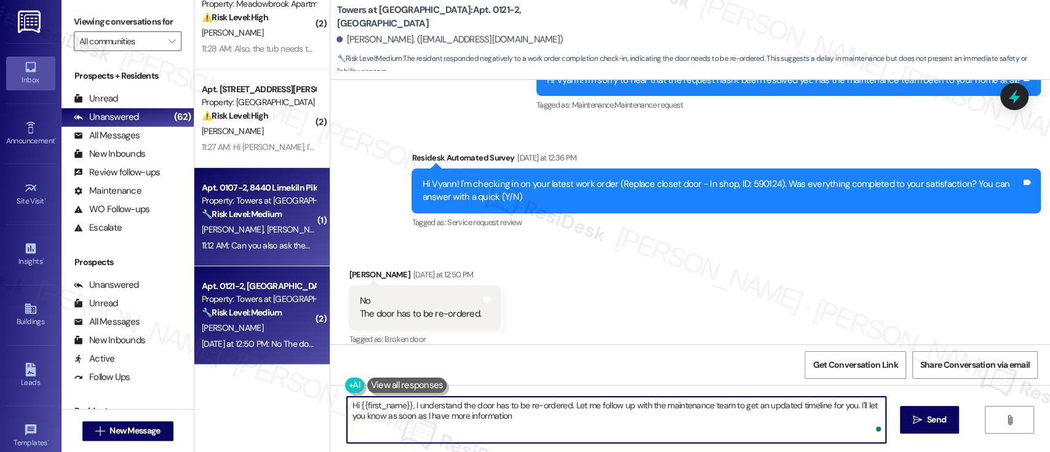
type textarea "Hi {{first_name}}, I understand the door has to be re-ordered. Let me follow up…"
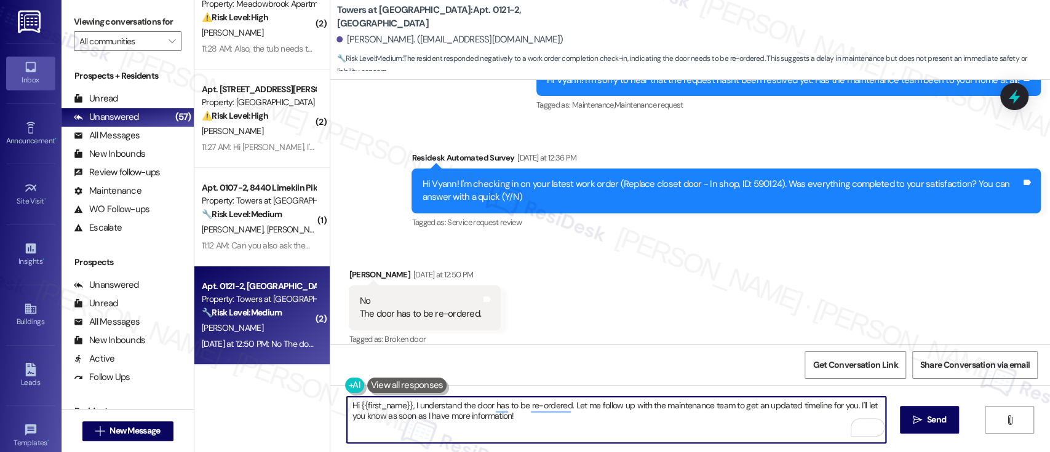
scroll to position [0, 0]
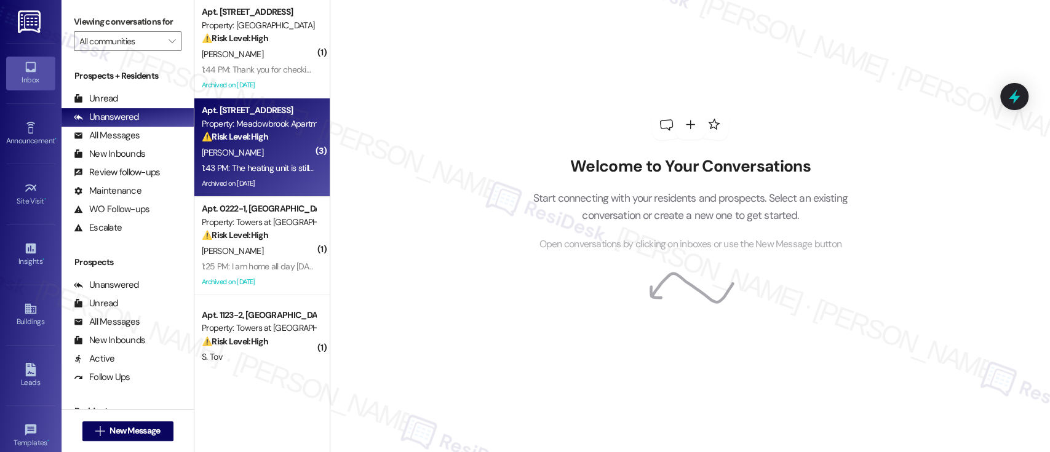
scroll to position [164, 0]
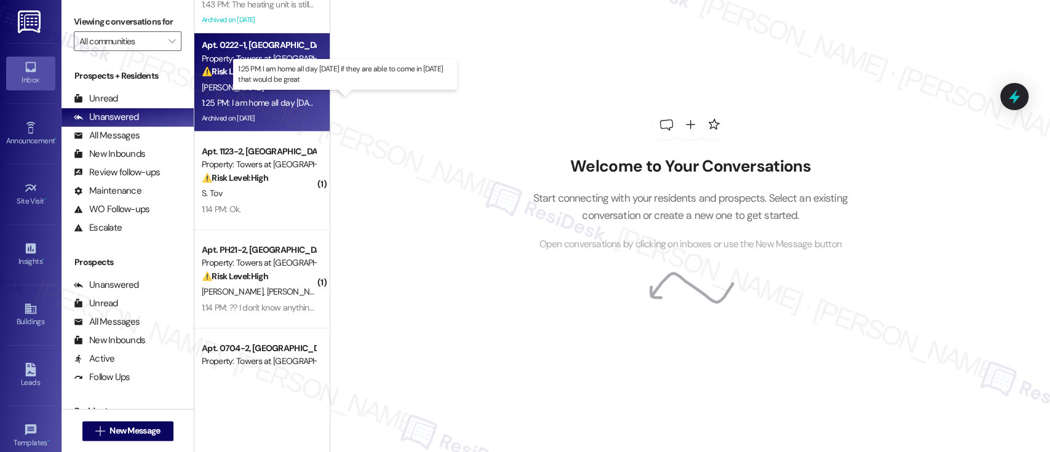
click at [289, 101] on div "1:25 PM: I am home all day [DATE] if they are able to come in [DATE] that would…" at bounding box center [357, 102] width 310 height 11
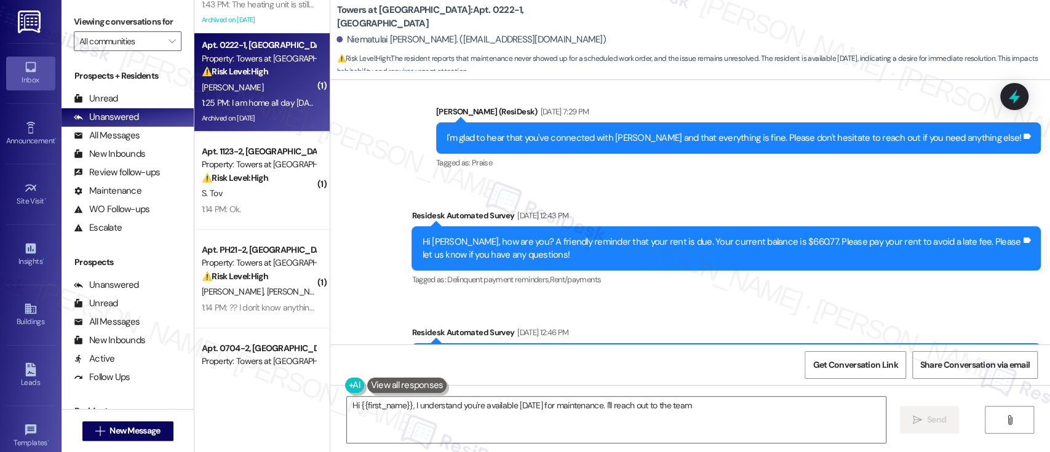
scroll to position [11905, 0]
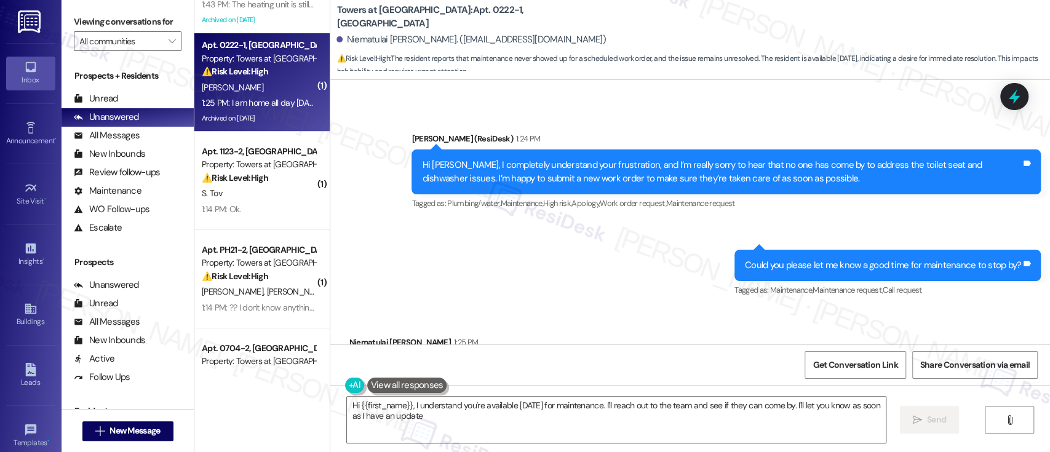
type textarea "Hi {{first_name}}, I understand you're available [DATE] for maintenance. I'll r…"
